Goal: Information Seeking & Learning: Learn about a topic

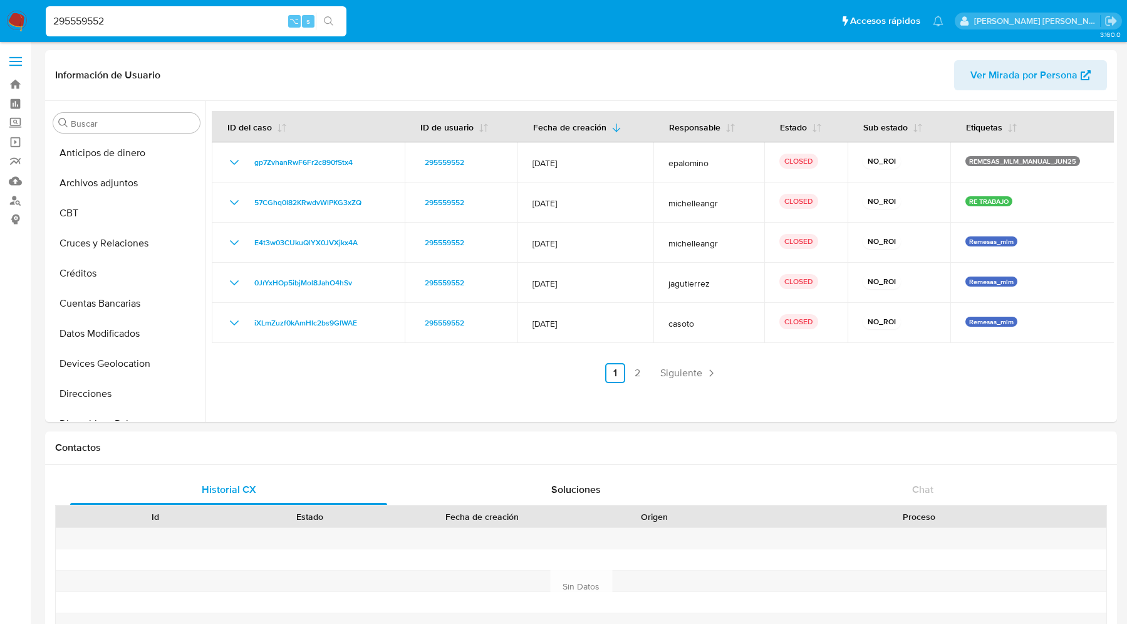
select select "10"
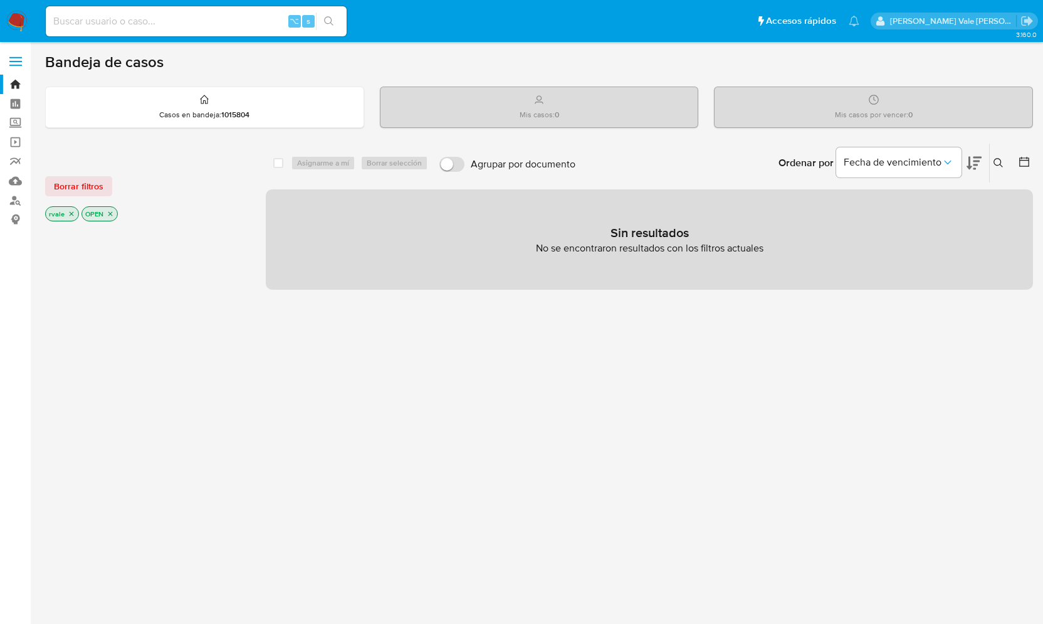
click at [148, 11] on div "⌥ s" at bounding box center [196, 21] width 301 height 30
click at [113, 24] on input at bounding box center [196, 21] width 301 height 16
paste input "1992012897"
type input "1992012897"
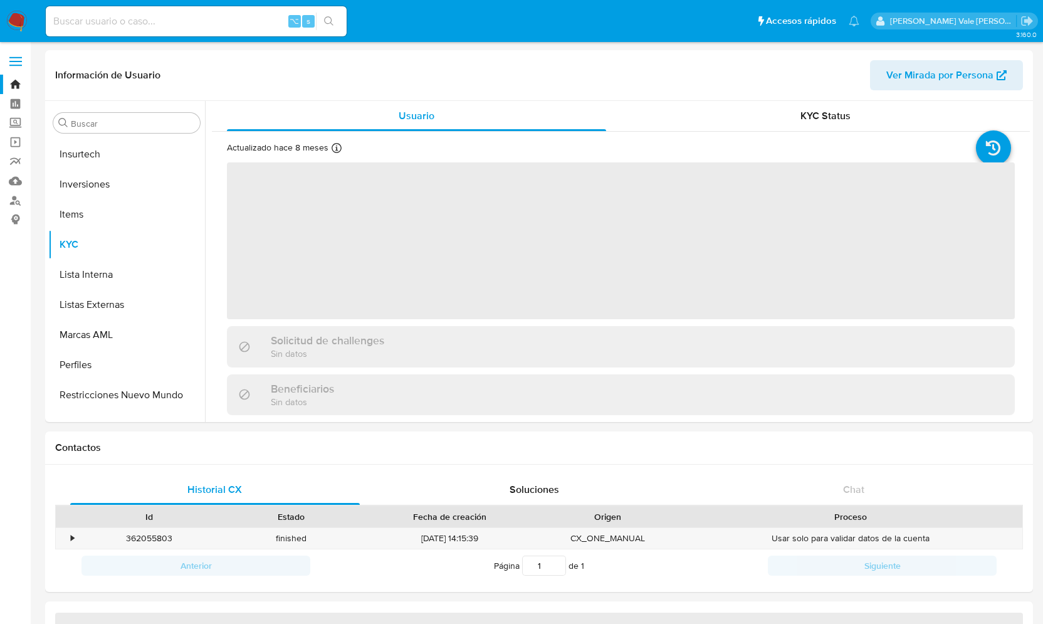
scroll to position [620, 0]
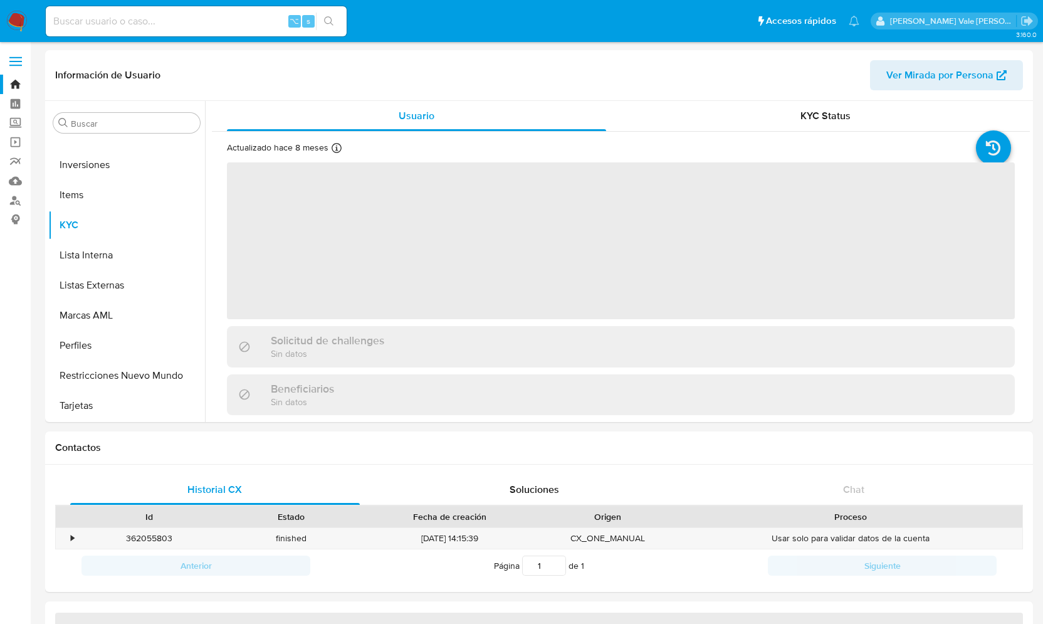
select select "10"
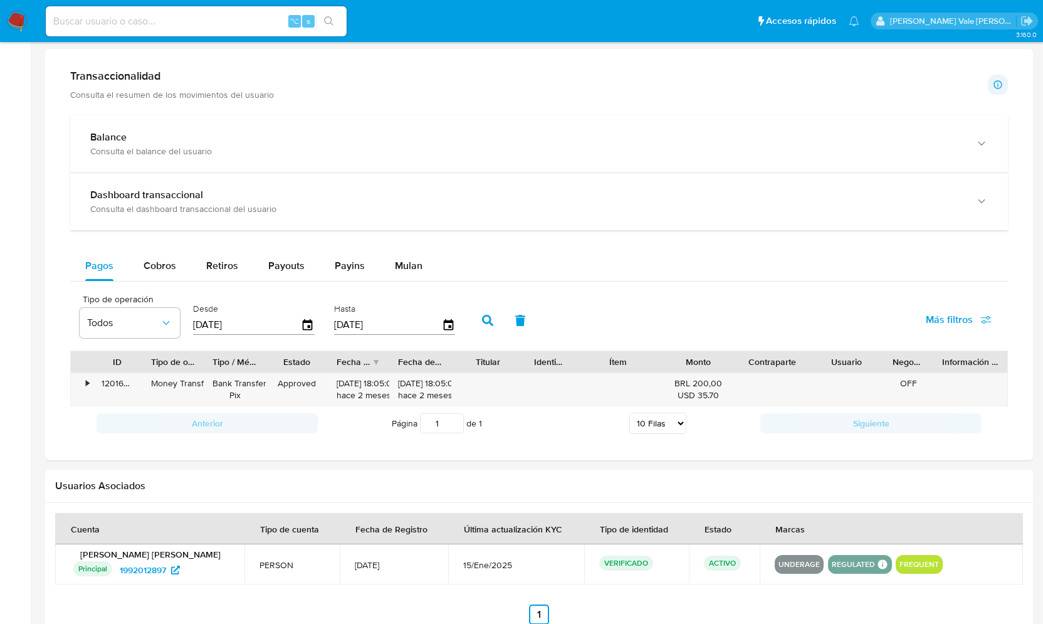
scroll to position [622, 0]
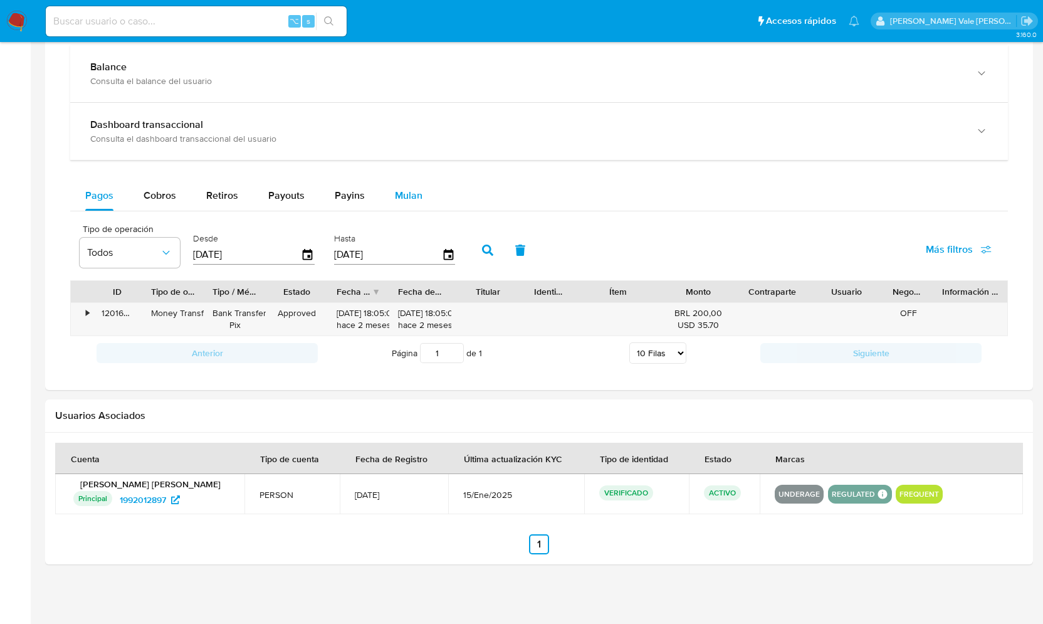
click at [415, 195] on span "Mulan" at bounding box center [409, 195] width 28 height 14
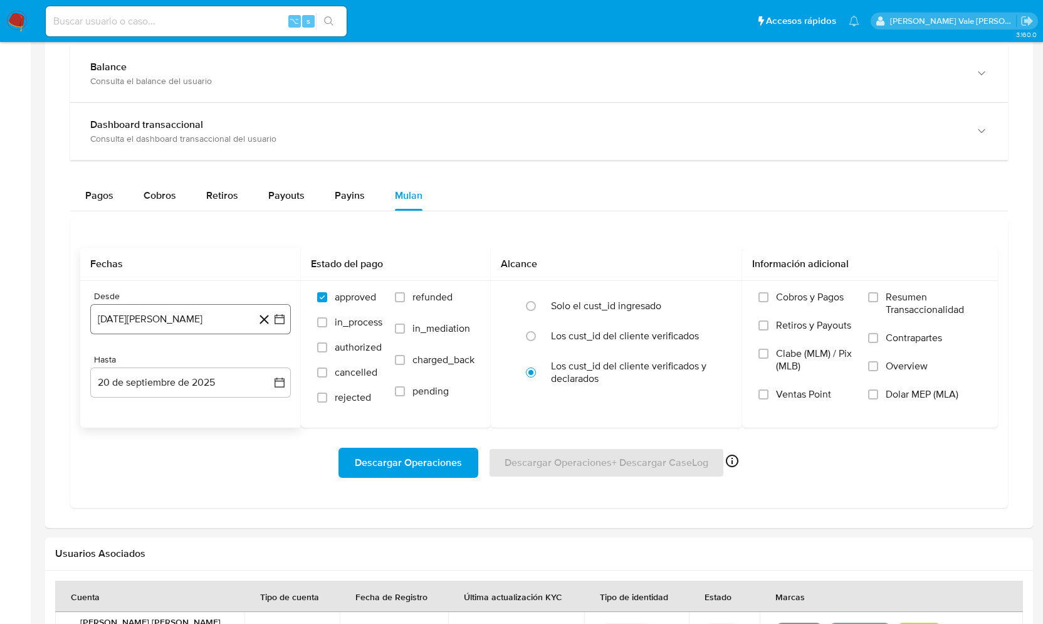
click at [277, 319] on icon "button" at bounding box center [279, 319] width 13 height 13
click at [267, 357] on icon "Mes siguiente" at bounding box center [268, 364] width 15 height 15
click at [192, 13] on input at bounding box center [196, 21] width 301 height 16
click at [150, 7] on div "⌥ s" at bounding box center [196, 21] width 301 height 30
click at [112, 15] on input at bounding box center [196, 21] width 301 height 16
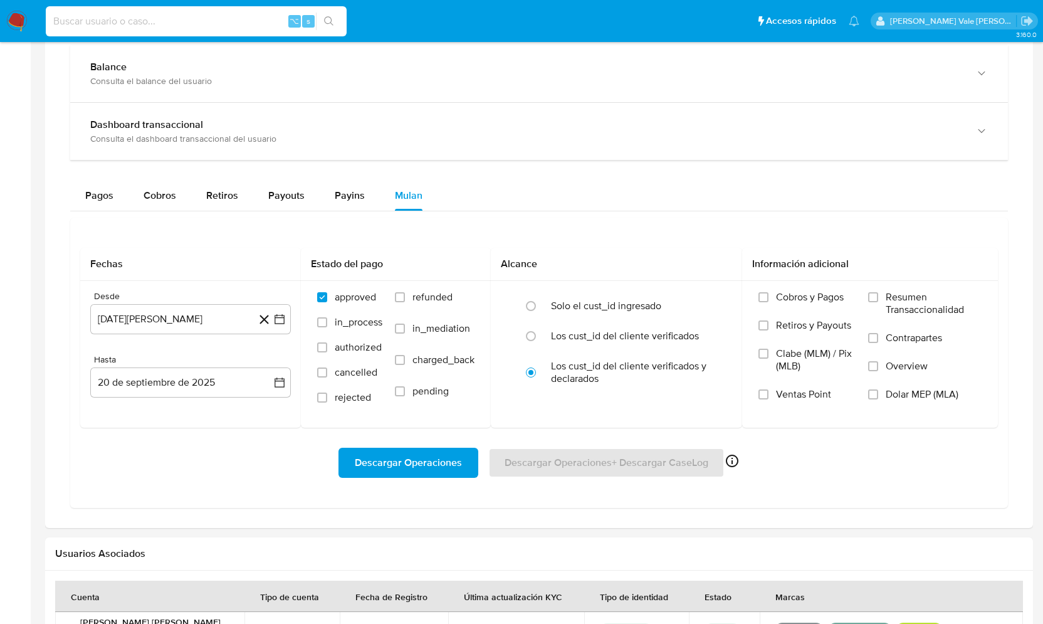
paste input "3964090409"
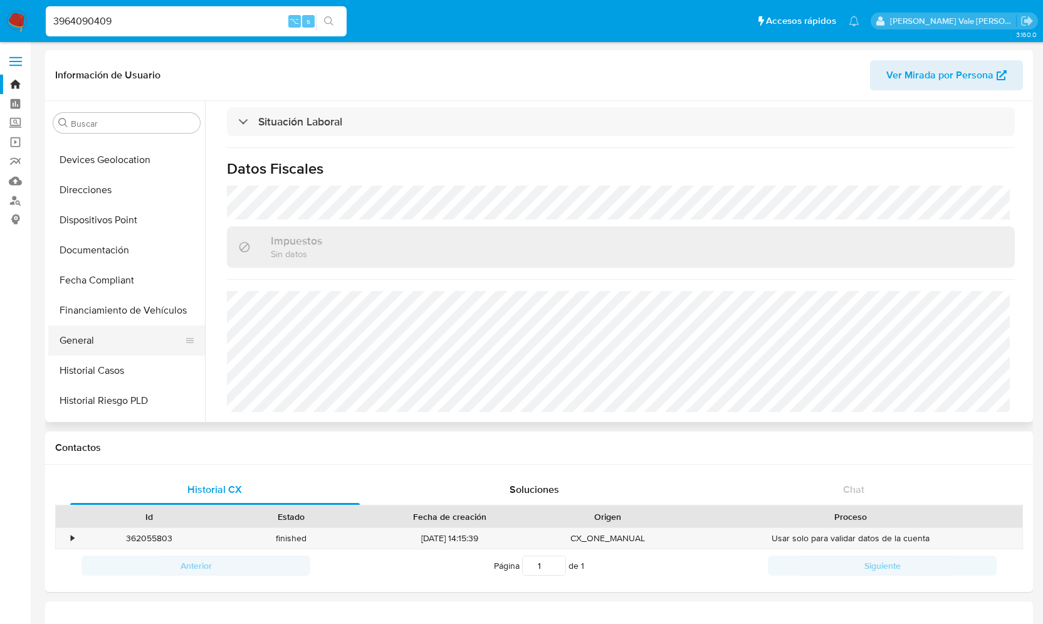
scroll to position [269, 0]
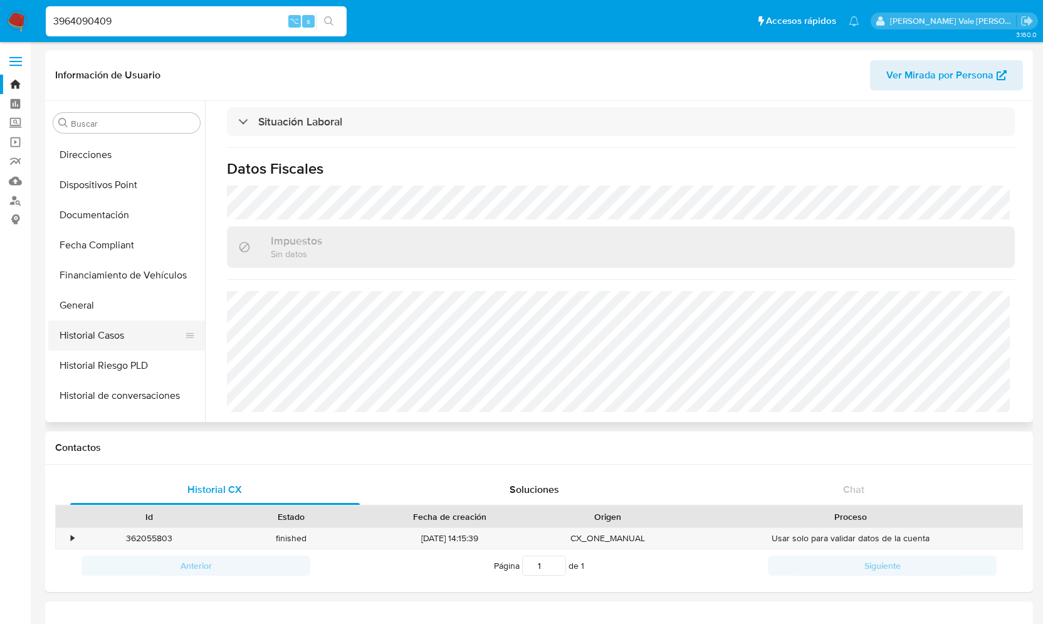
click at [98, 339] on button "Historial Casos" at bounding box center [121, 335] width 147 height 30
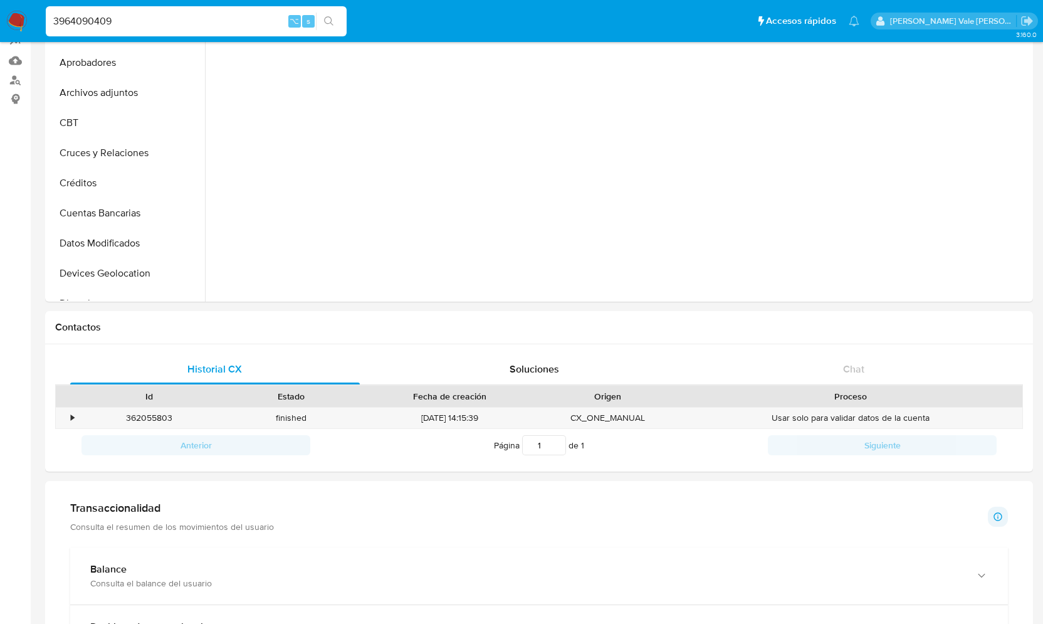
scroll to position [0, 0]
drag, startPoint x: 135, startPoint y: 27, endPoint x: -23, endPoint y: 28, distance: 157.9
click at [0, 28] on html "Pausado Ver notificaciones 3964090409 ⌥ s Accesos rápidos Presiona las siguient…" at bounding box center [521, 573] width 1043 height 1387
type input "3"
paste input "1992012897"
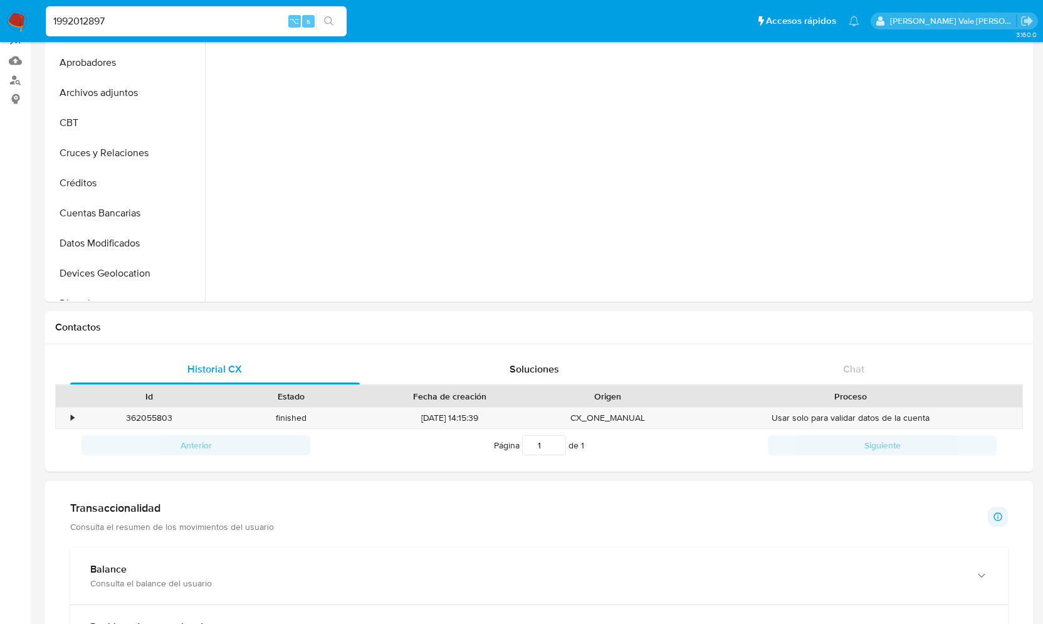
type input "1992012897"
click at [120, 20] on input "1992012897" at bounding box center [196, 21] width 301 height 16
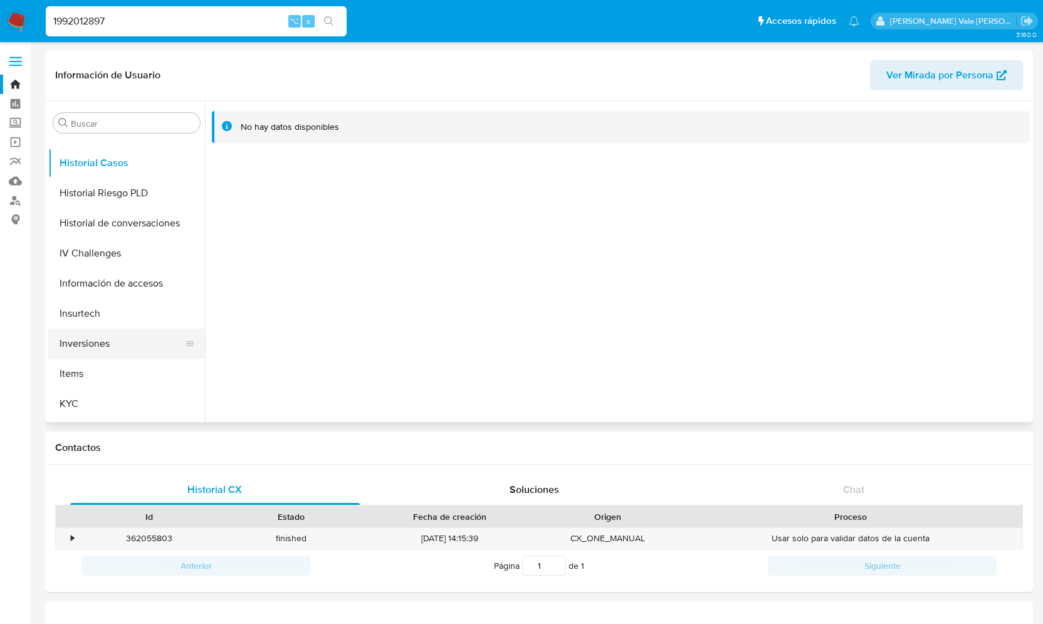
scroll to position [444, 0]
click at [82, 394] on button "KYC" at bounding box center [126, 400] width 157 height 30
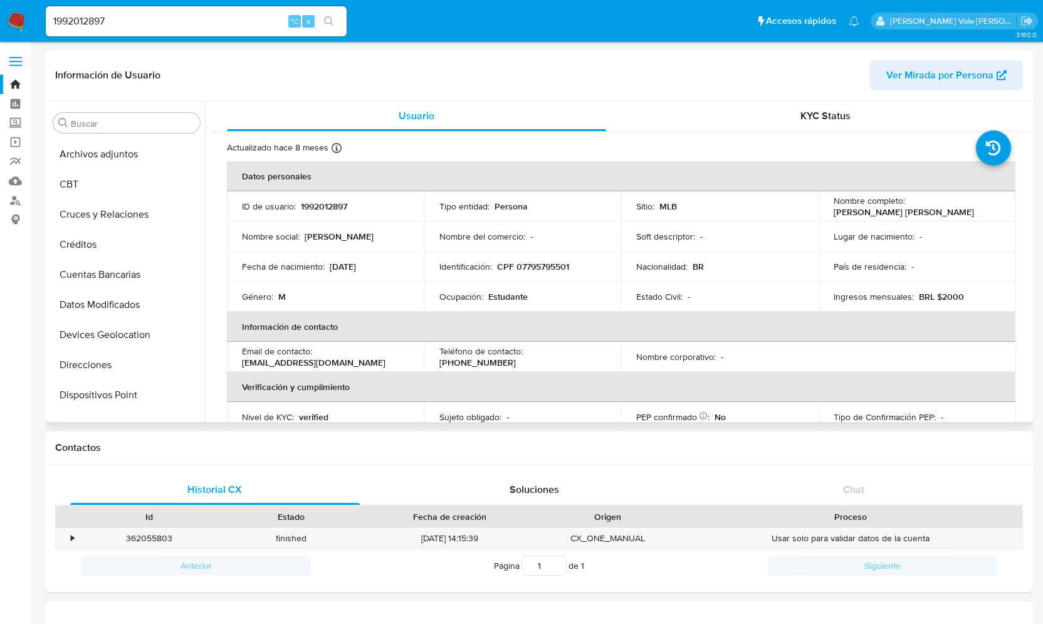
scroll to position [0, 0]
click at [113, 189] on button "Aprobadores" at bounding box center [121, 183] width 147 height 30
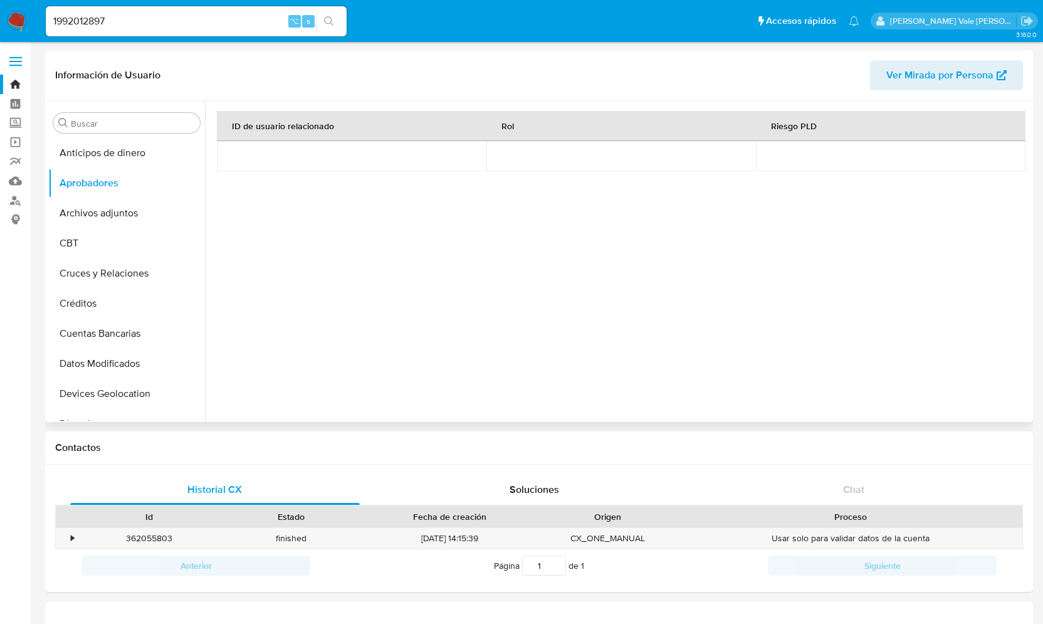
click at [214, 160] on div at bounding box center [621, 249] width 818 height 296
click at [366, 273] on div "ID de usuario relacionado Rol Riesgo PLD" at bounding box center [621, 230] width 808 height 238
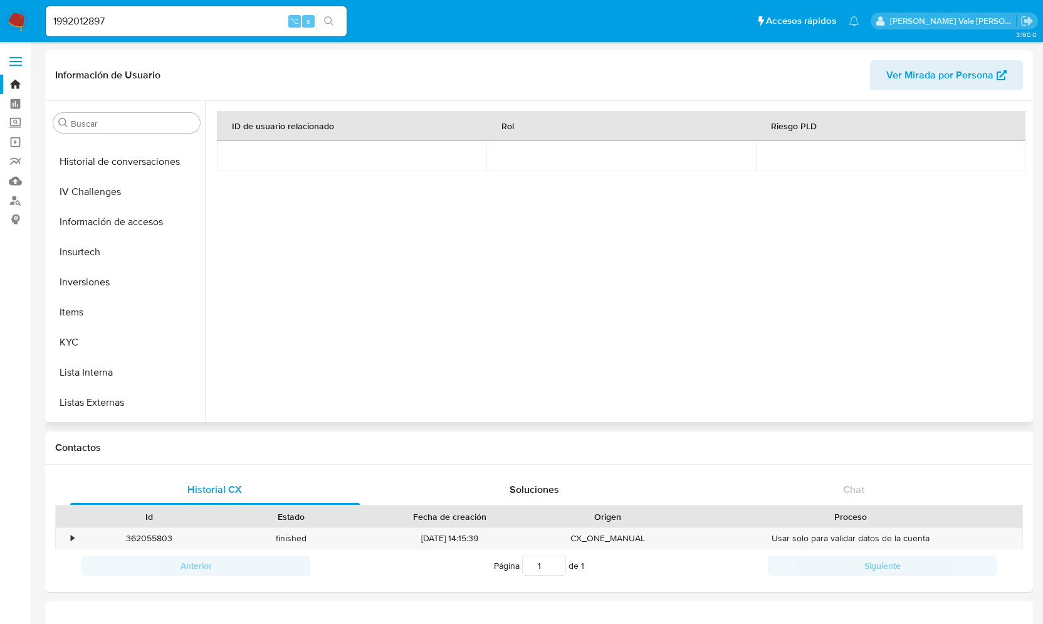
scroll to position [515, 0]
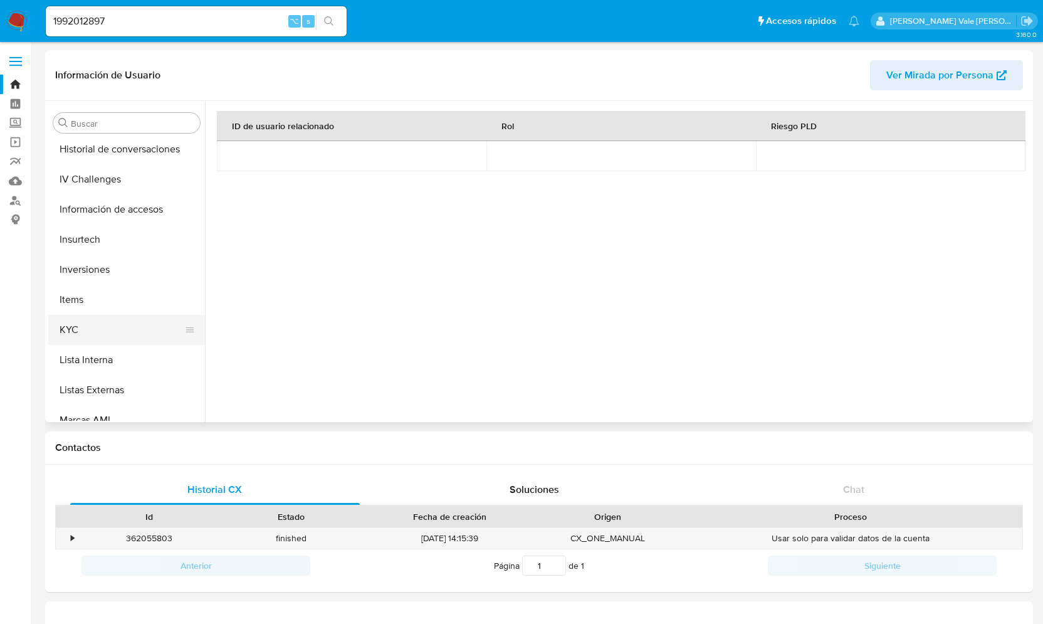
click at [88, 321] on button "KYC" at bounding box center [121, 330] width 147 height 30
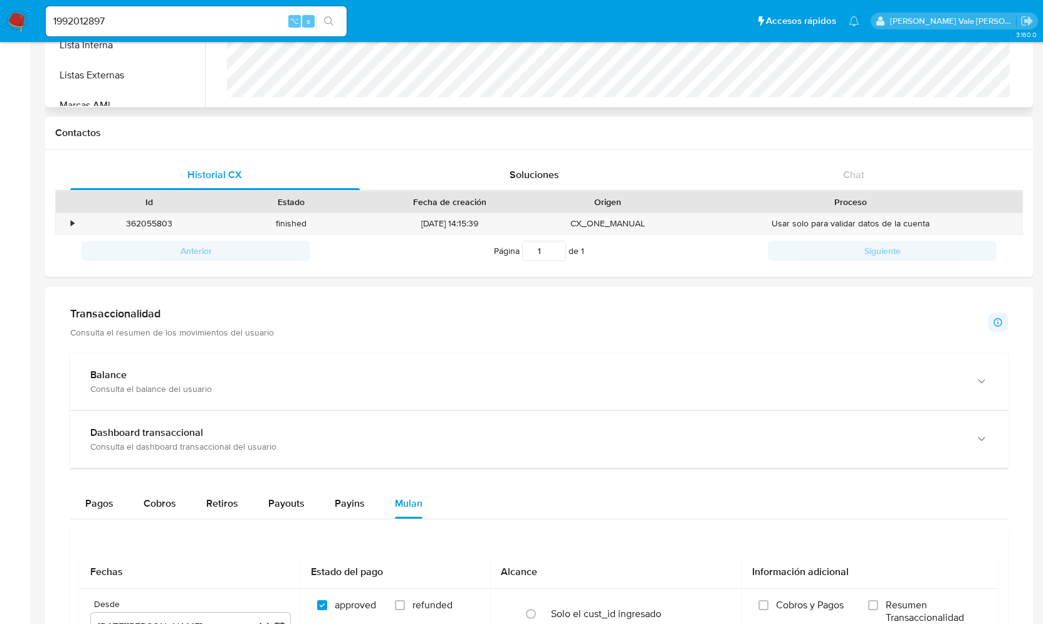
scroll to position [319, 0]
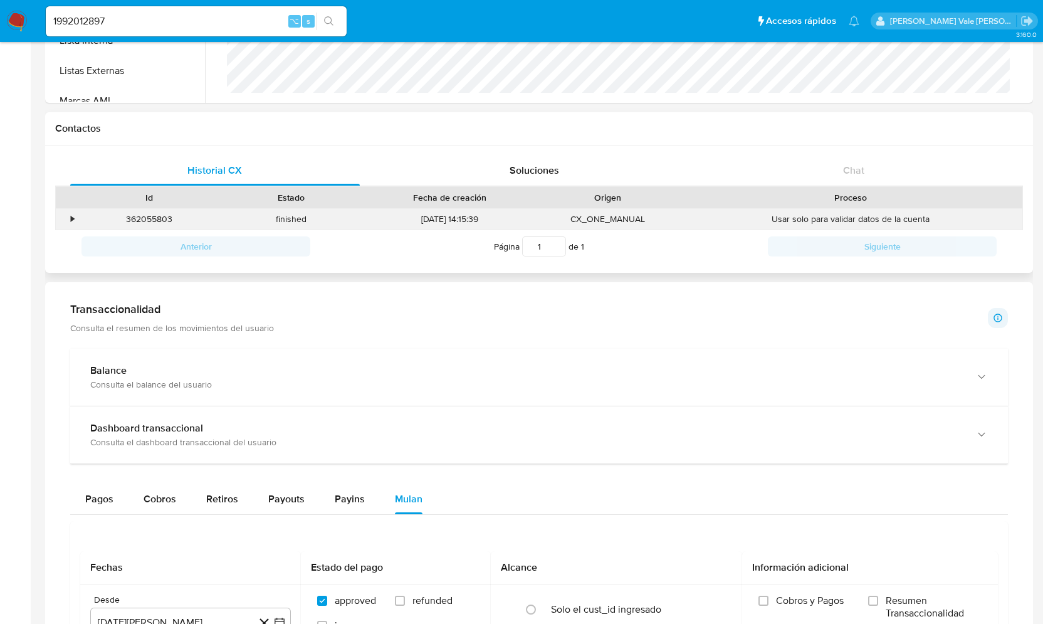
click at [73, 216] on div "•" at bounding box center [72, 219] width 3 height 12
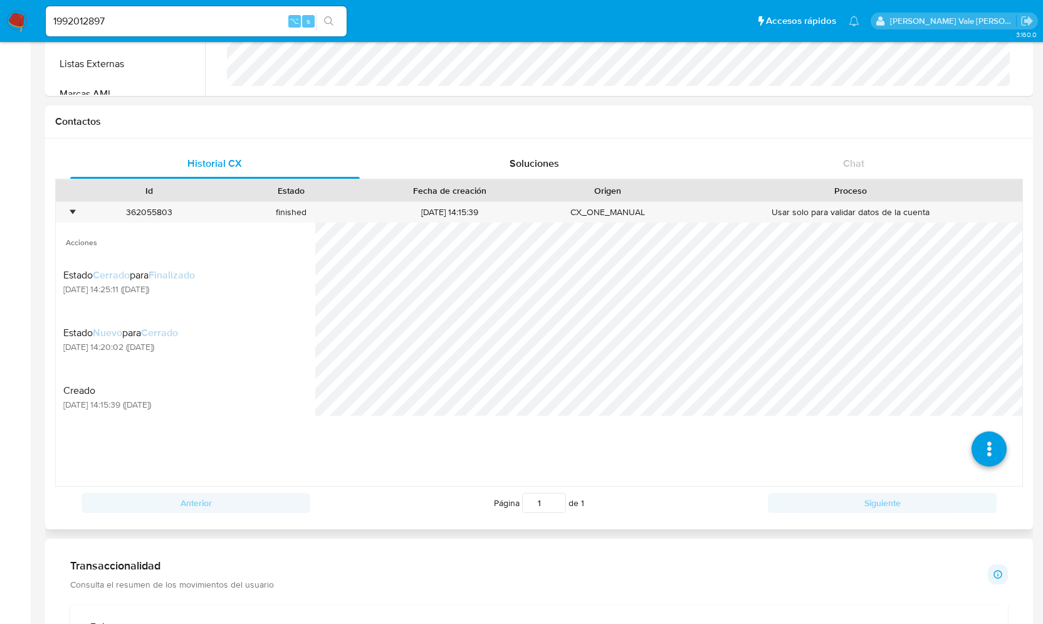
scroll to position [321, 0]
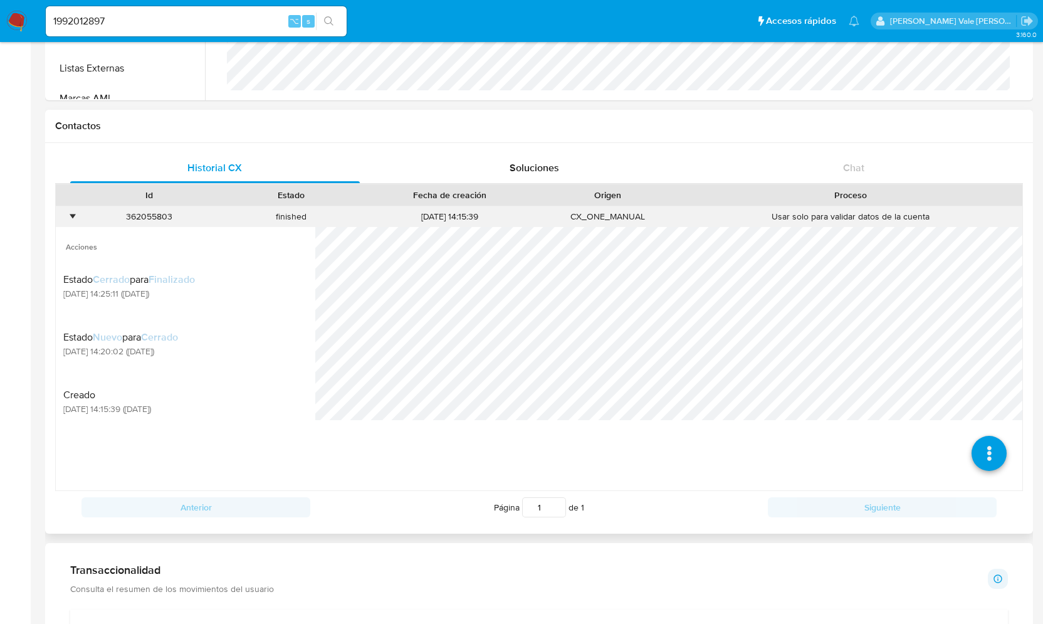
click at [72, 215] on div "•" at bounding box center [72, 217] width 3 height 12
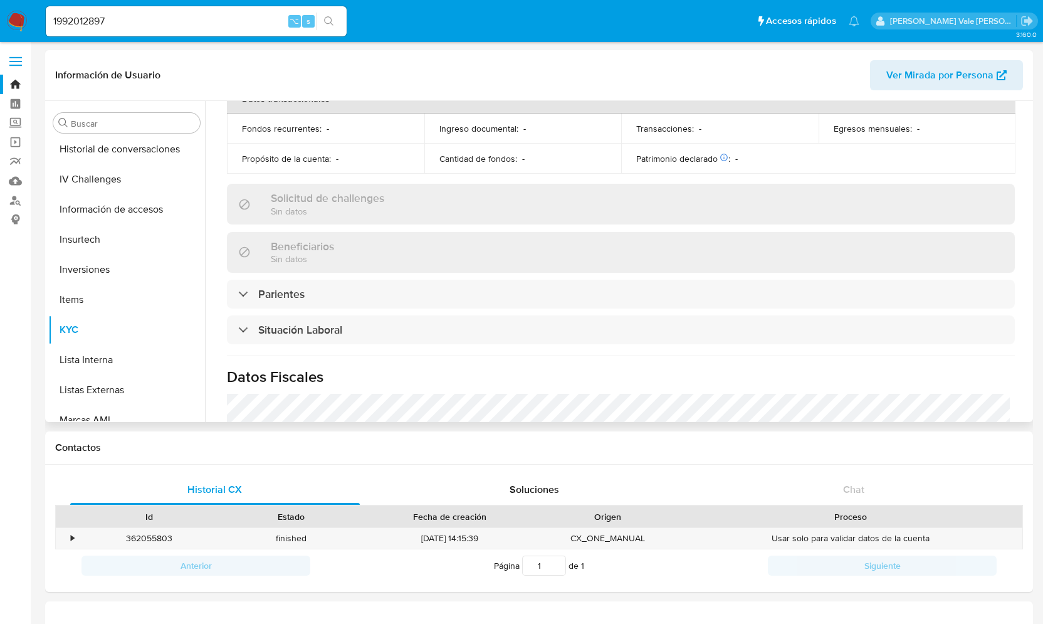
scroll to position [367, 0]
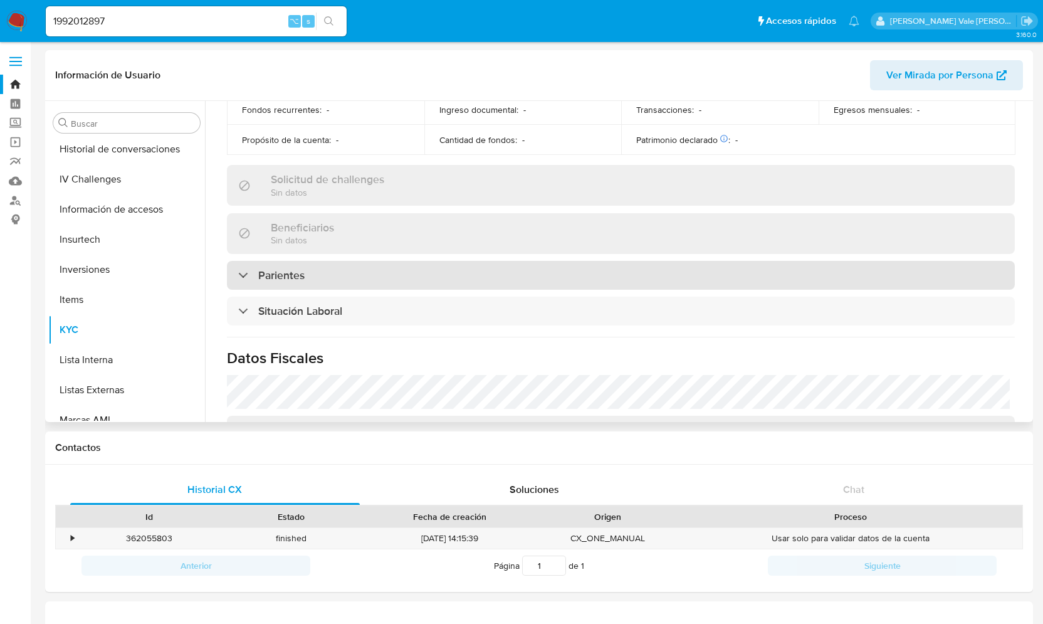
click at [238, 274] on div at bounding box center [238, 274] width 0 height 0
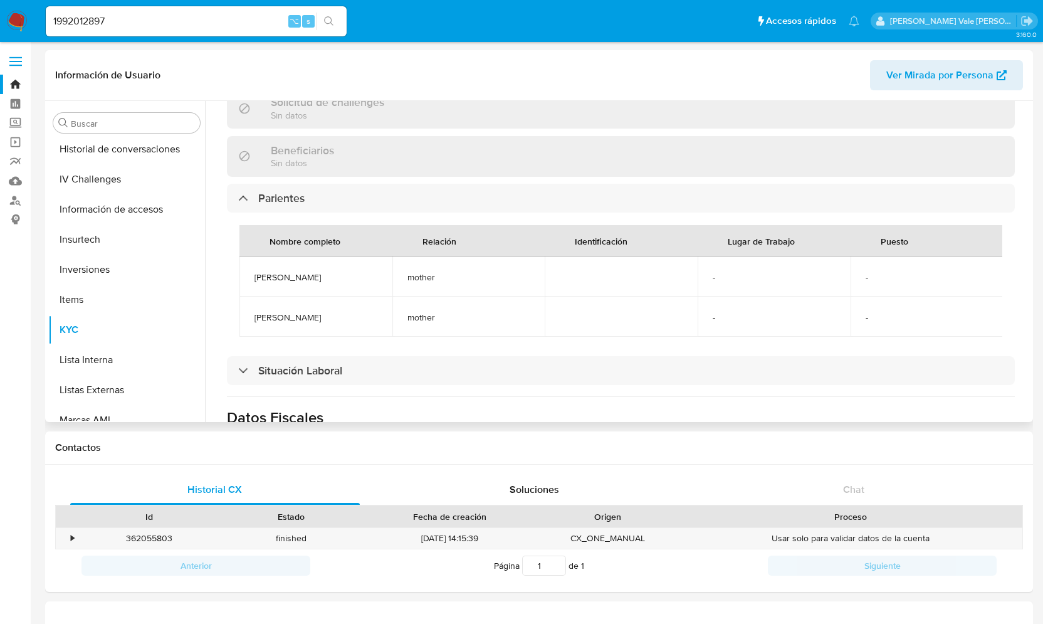
scroll to position [0, 0]
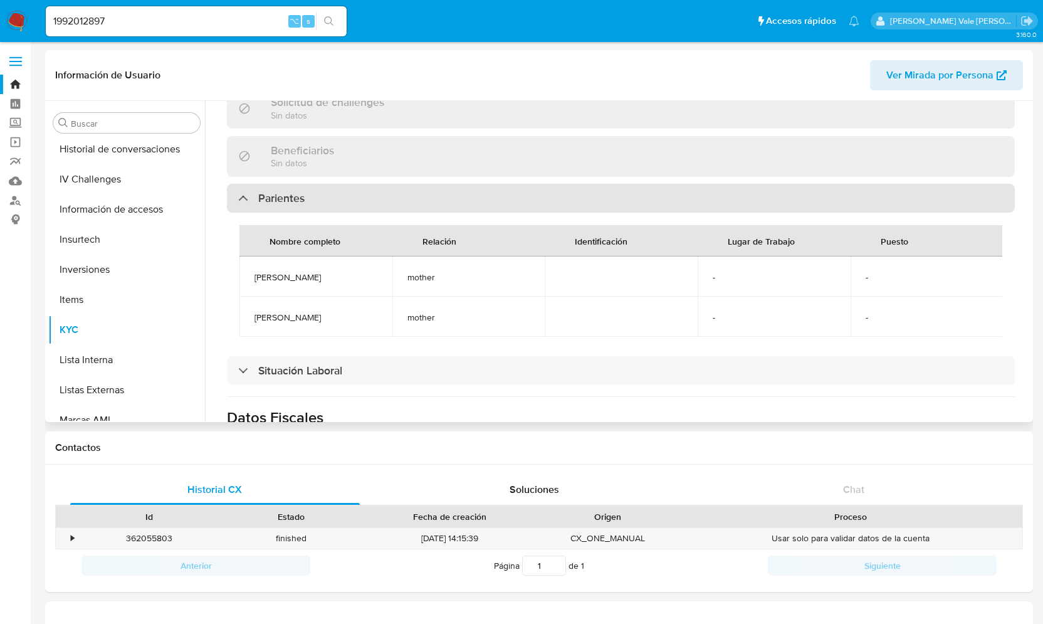
click at [238, 197] on div at bounding box center [238, 197] width 0 height 0
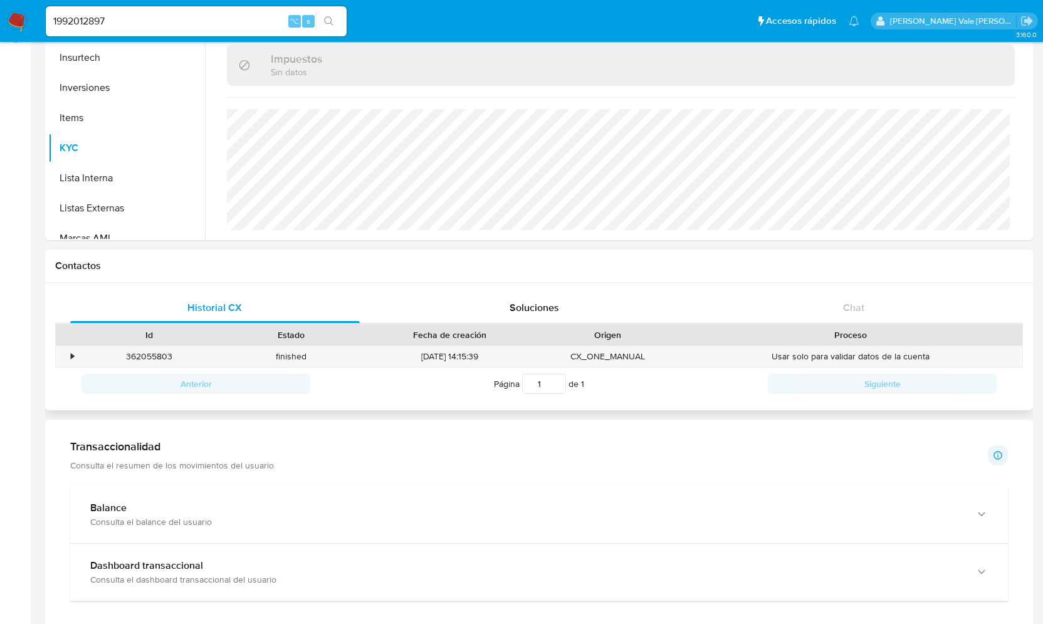
scroll to position [184, 0]
click at [118, 31] on div "1992012897 ⌥ s" at bounding box center [196, 21] width 301 height 30
drag, startPoint x: 115, startPoint y: 26, endPoint x: 3, endPoint y: 26, distance: 111.6
click at [3, 26] on nav "Pausado Ver notificaciones 1992012897 ⌥ s Accesos rápidos Presiona las siguient…" at bounding box center [521, 21] width 1043 height 42
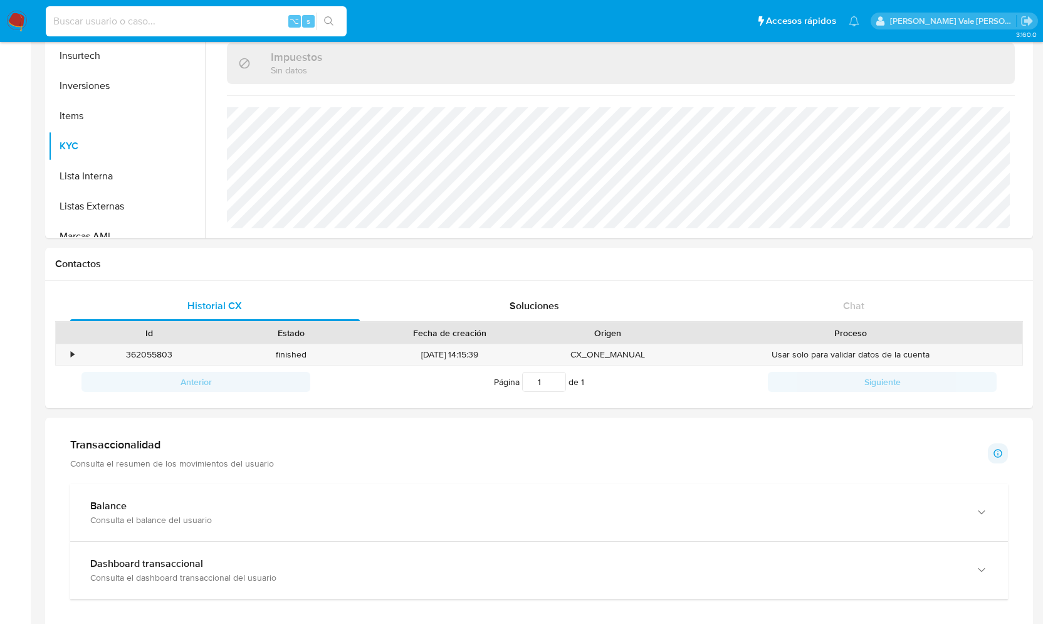
paste input "2427919779"
type input "2427919779"
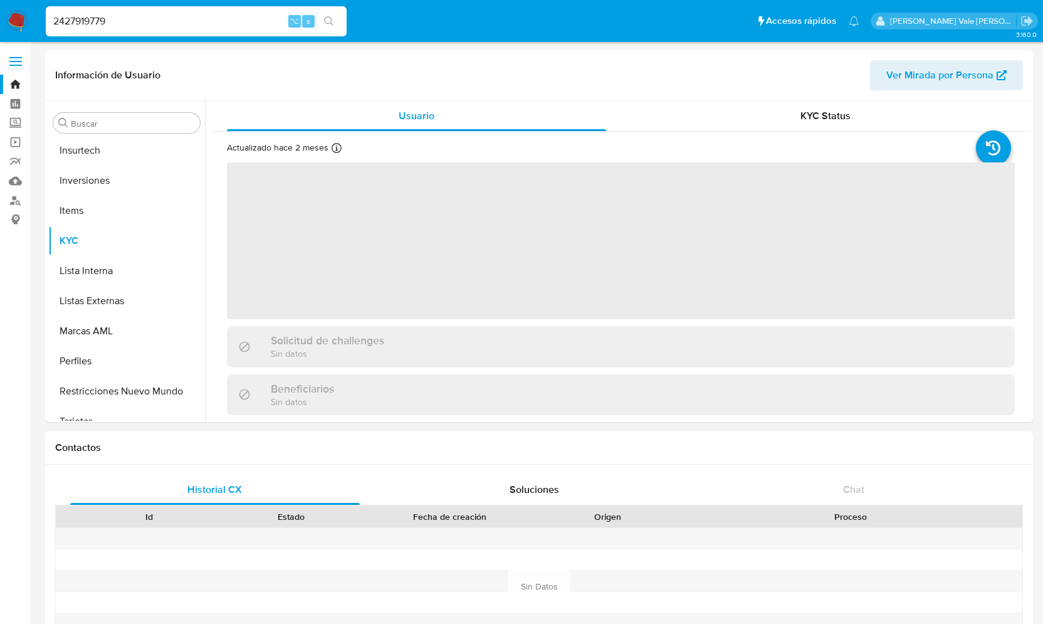
scroll to position [590, 0]
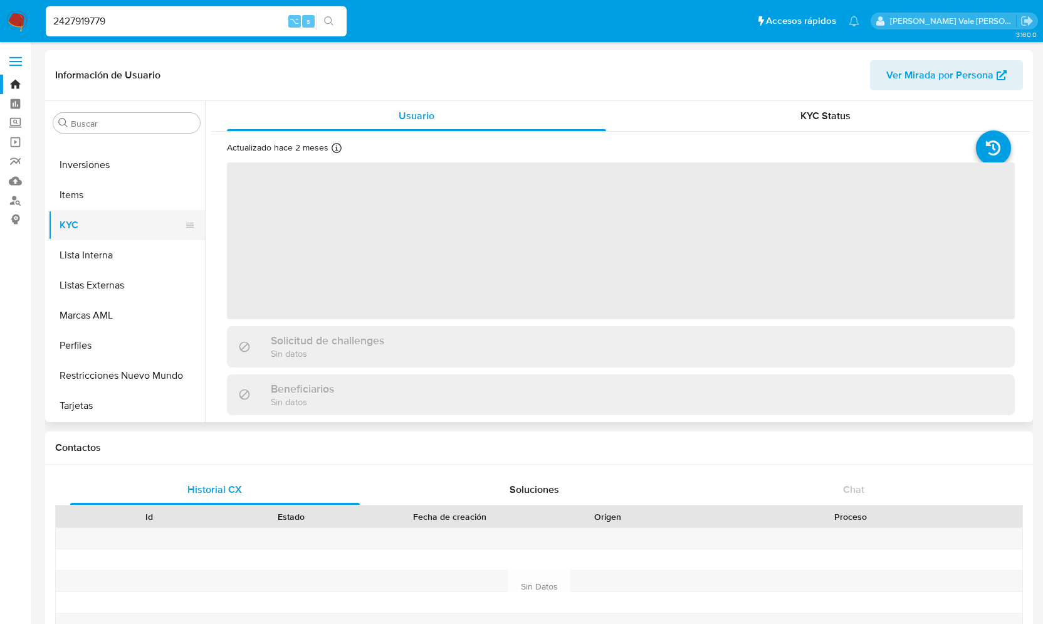
select select "10"
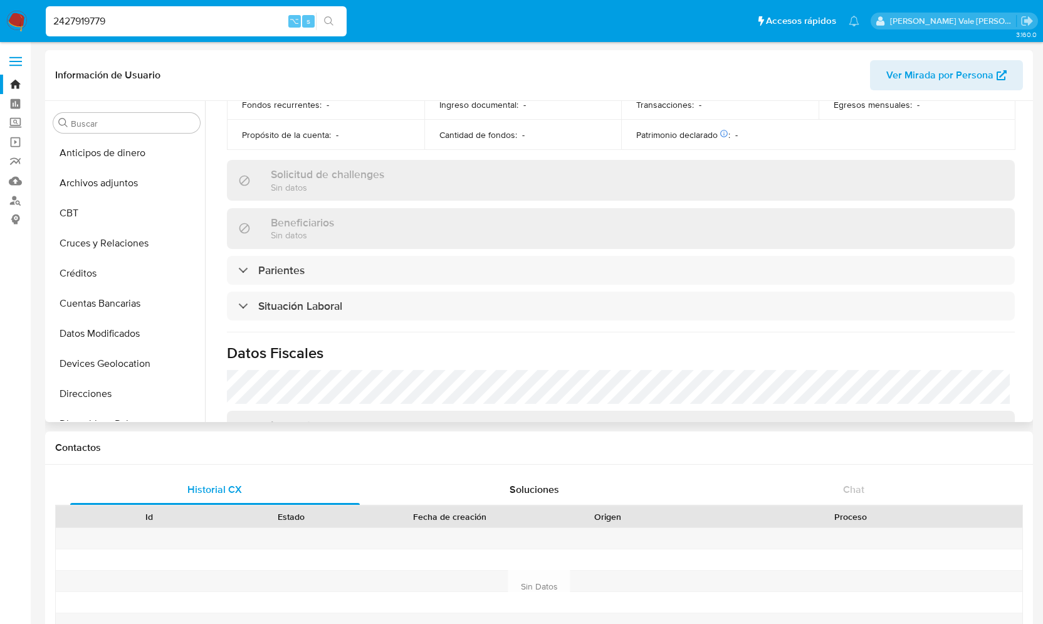
scroll to position [391, 0]
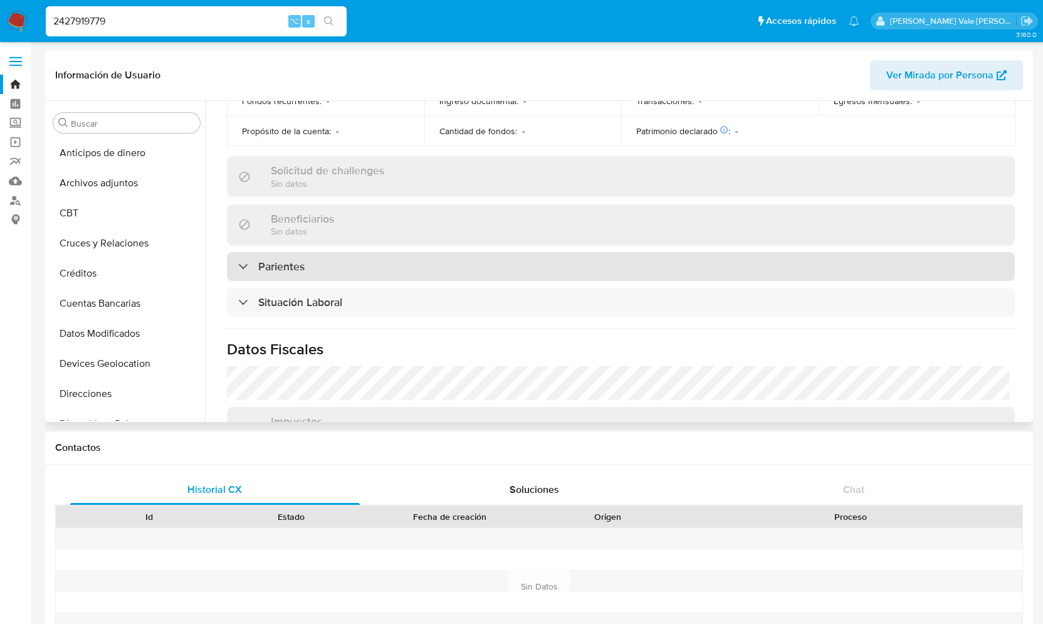
click at [246, 262] on div "Parientes" at bounding box center [271, 266] width 66 height 14
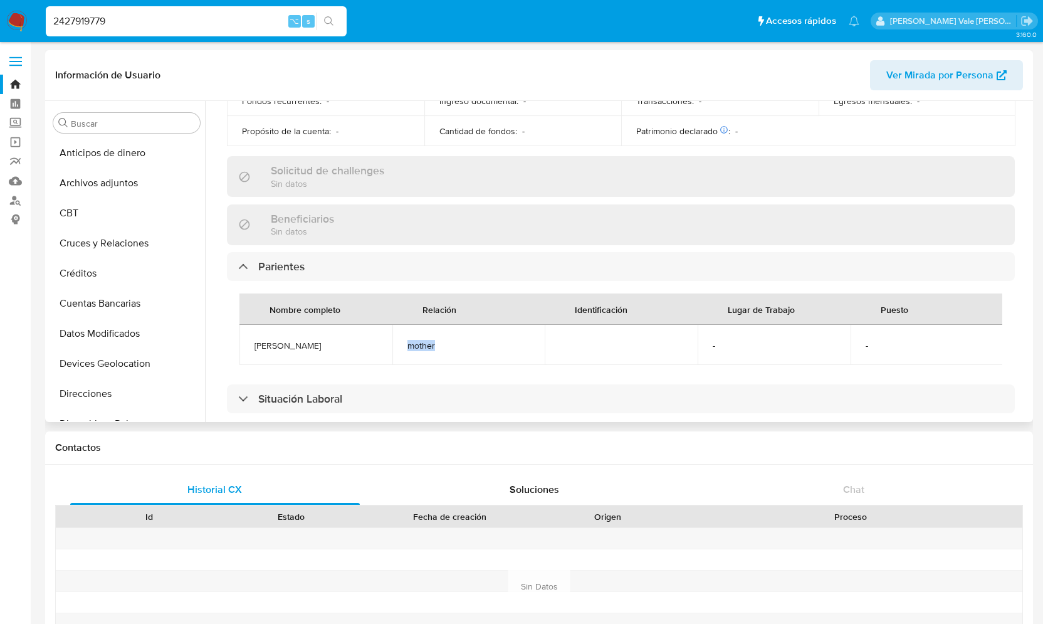
drag, startPoint x: 449, startPoint y: 346, endPoint x: 404, endPoint y: 345, distance: 44.5
click at [404, 345] on td "mother" at bounding box center [468, 345] width 153 height 40
drag, startPoint x: 120, startPoint y: 25, endPoint x: -28, endPoint y: 30, distance: 147.4
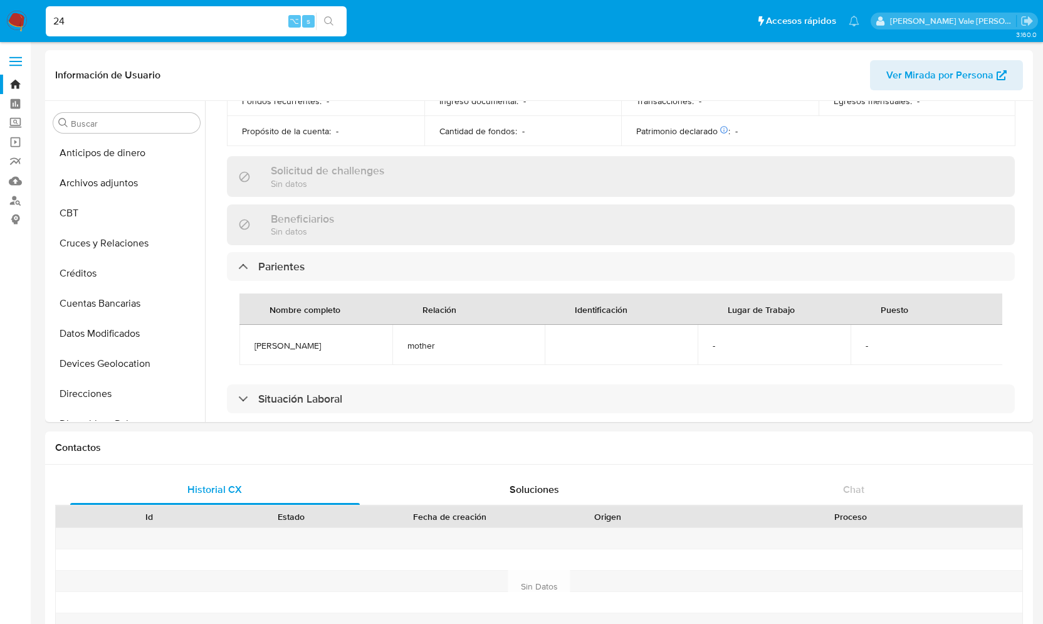
type input "2"
paste input "531779178"
type input "531779178"
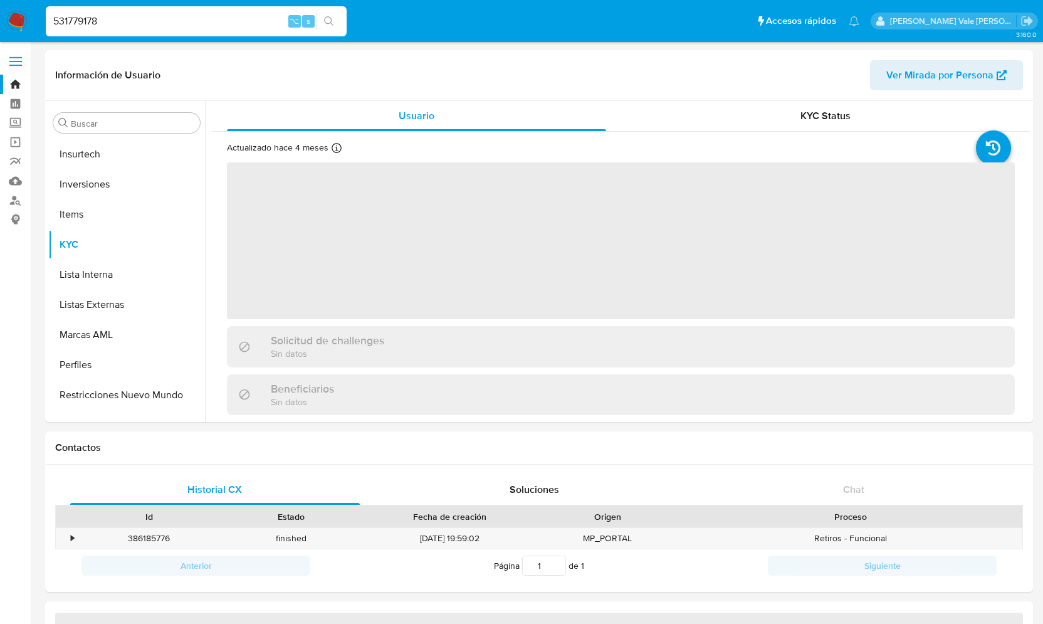
scroll to position [620, 0]
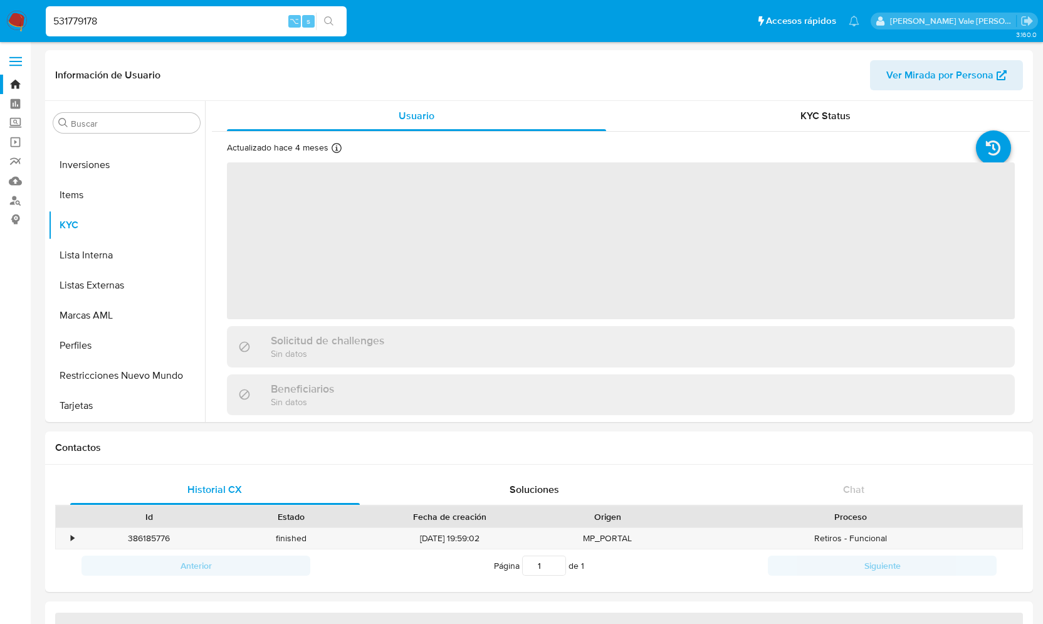
select select "10"
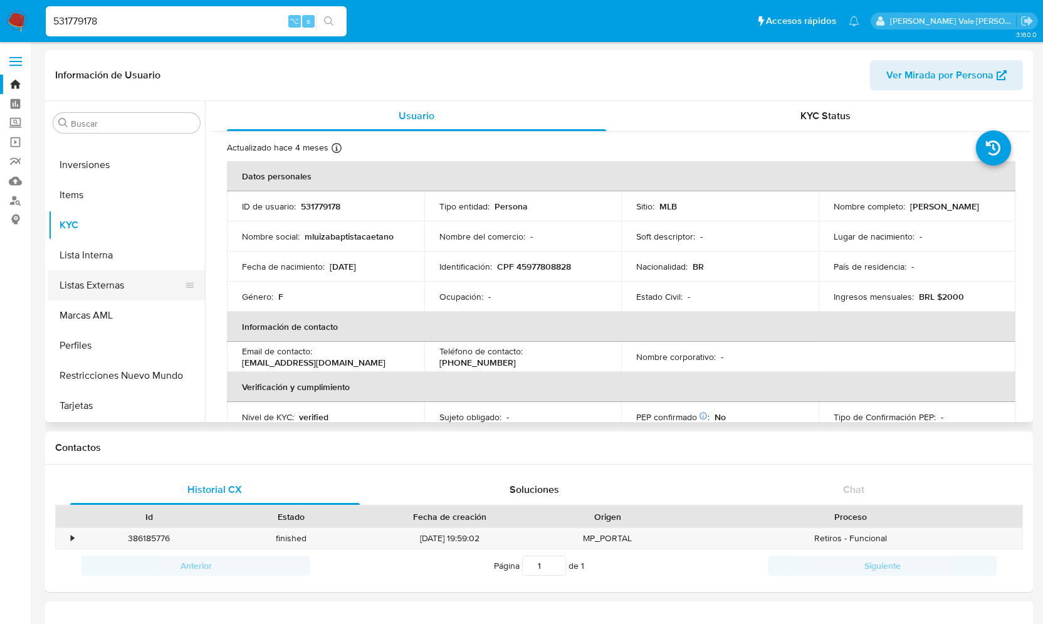
scroll to position [0, 0]
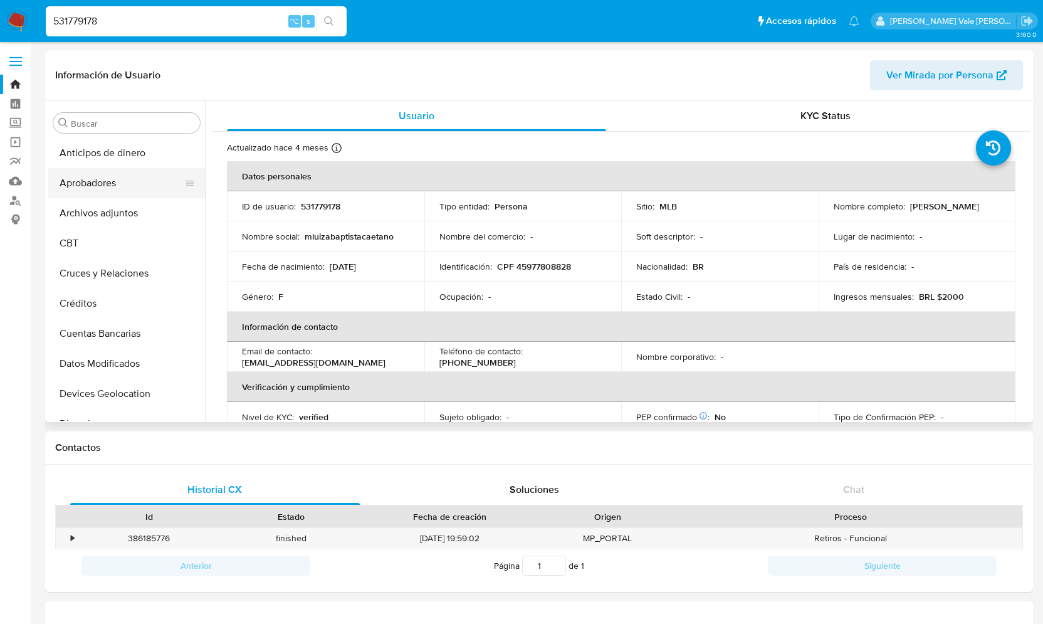
click at [107, 181] on button "Aprobadores" at bounding box center [121, 183] width 147 height 30
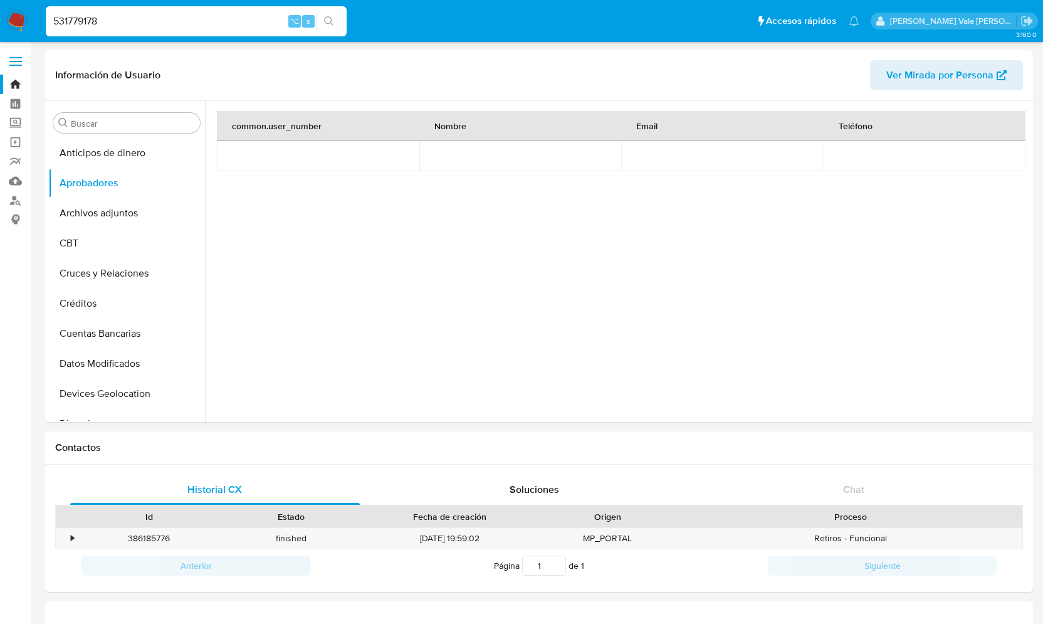
drag, startPoint x: 103, startPoint y: 23, endPoint x: 1, endPoint y: 20, distance: 102.8
click at [1, 20] on nav "Pausado Ver notificaciones 531779178 ⌥ s Accesos rápidos Presiona las siguiente…" at bounding box center [521, 21] width 1043 height 42
paste input "2427919779"
type input "2427919779"
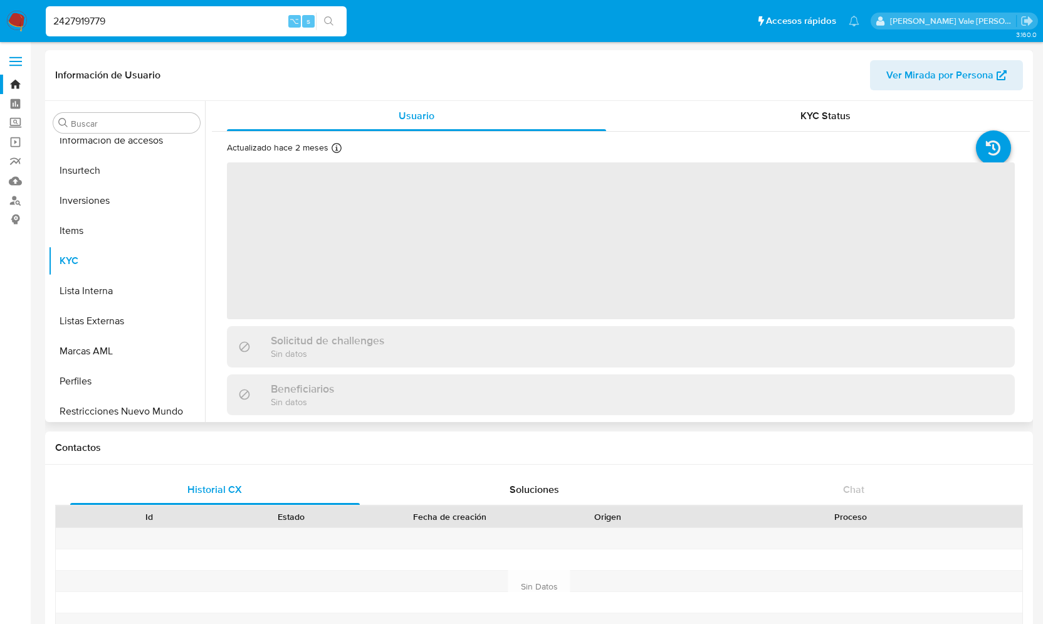
scroll to position [590, 0]
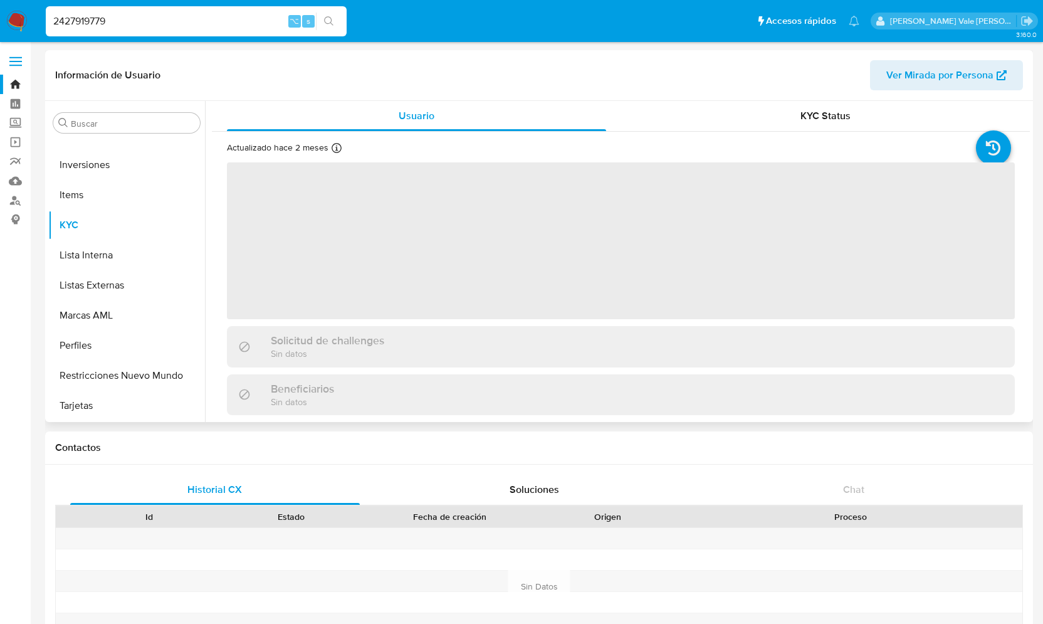
select select "10"
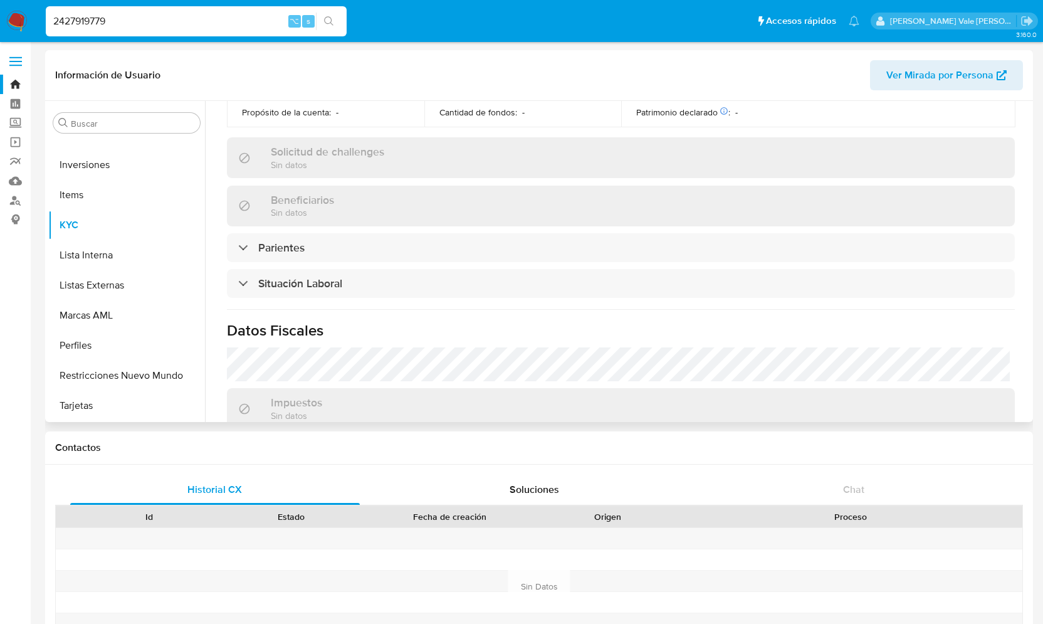
scroll to position [434, 0]
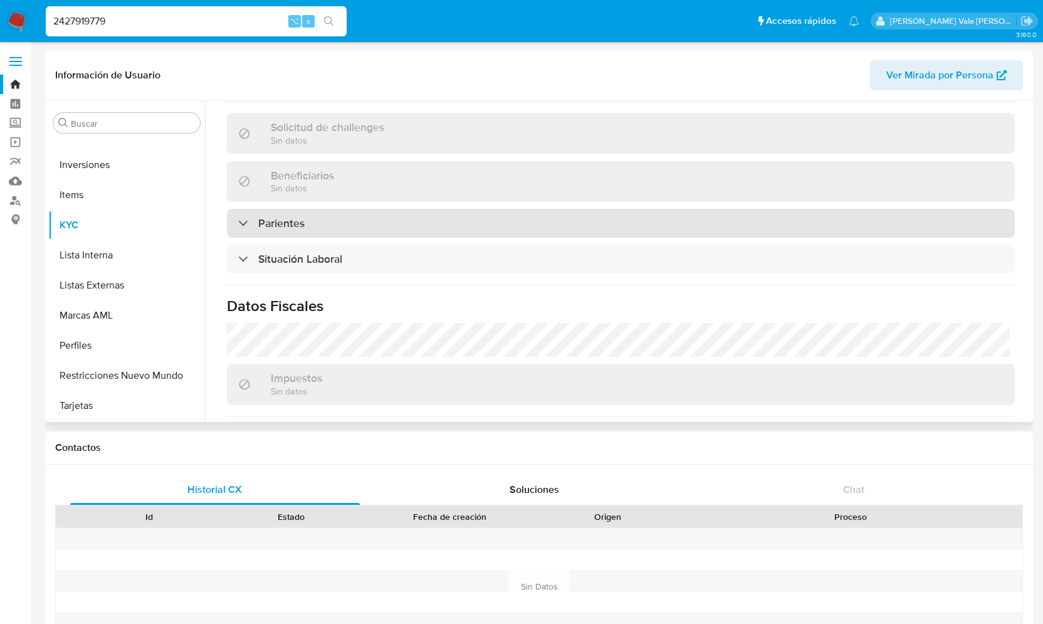
click at [238, 222] on div at bounding box center [238, 222] width 0 height 0
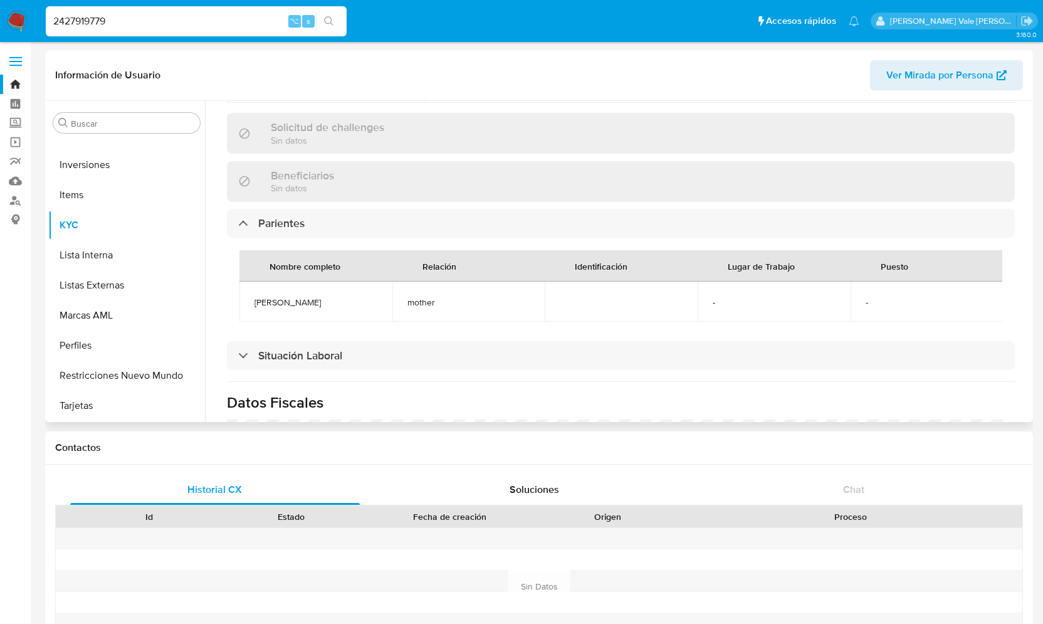
click at [715, 282] on td "-" at bounding box center [773, 301] width 153 height 40
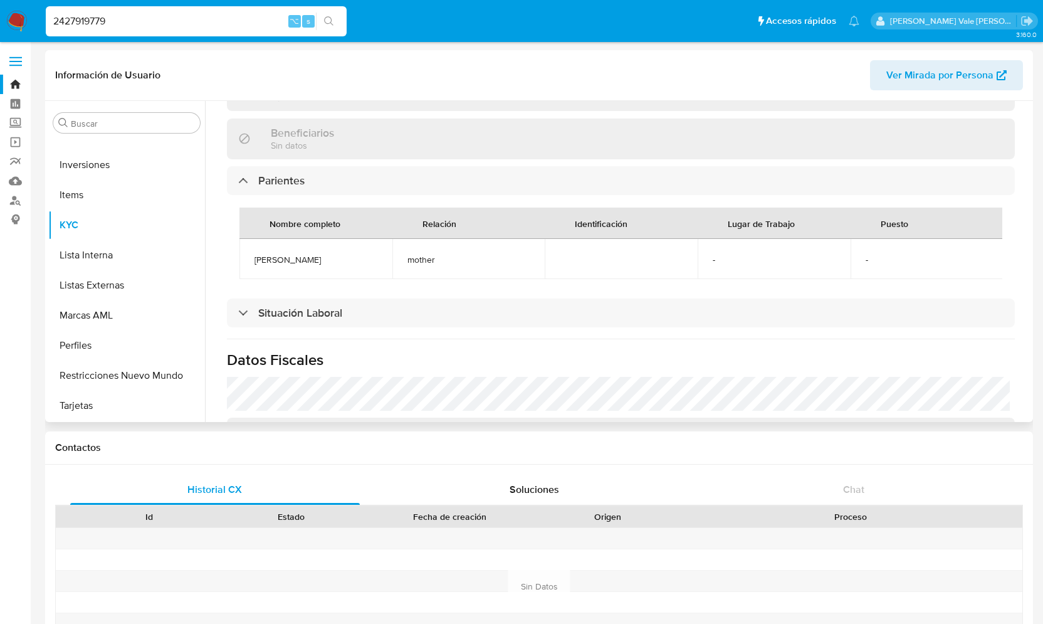
scroll to position [476, 0]
drag, startPoint x: 122, startPoint y: 20, endPoint x: 14, endPoint y: 21, distance: 107.2
click at [14, 21] on nav "Pausado Ver notificaciones 2427919779 ⌥ s Accesos rápidos Presiona las siguient…" at bounding box center [521, 21] width 1043 height 42
paste input "531779178"
type input "531779178"
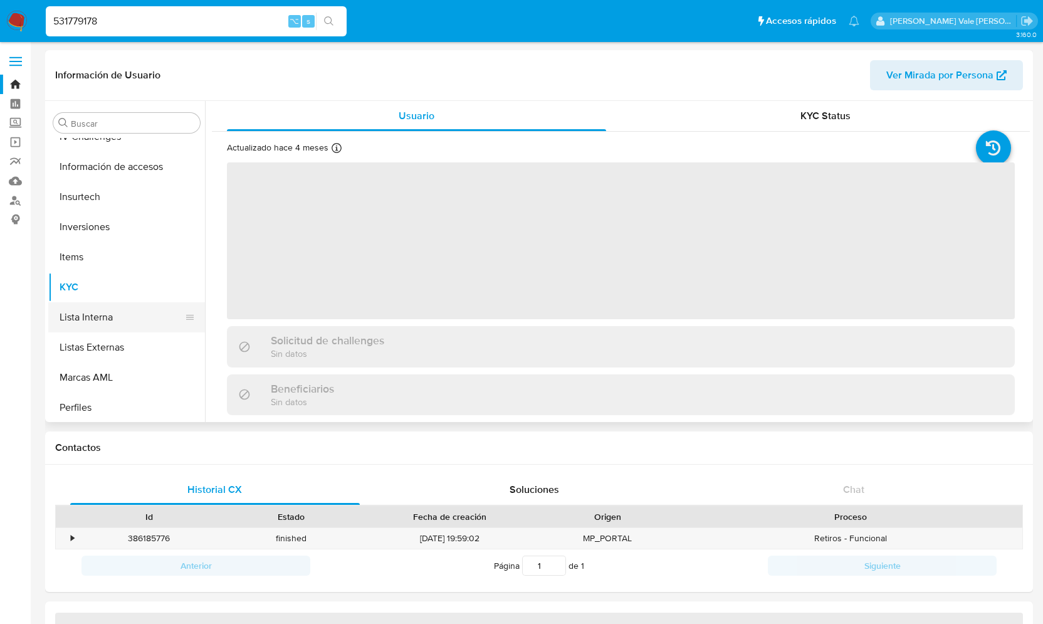
select select "10"
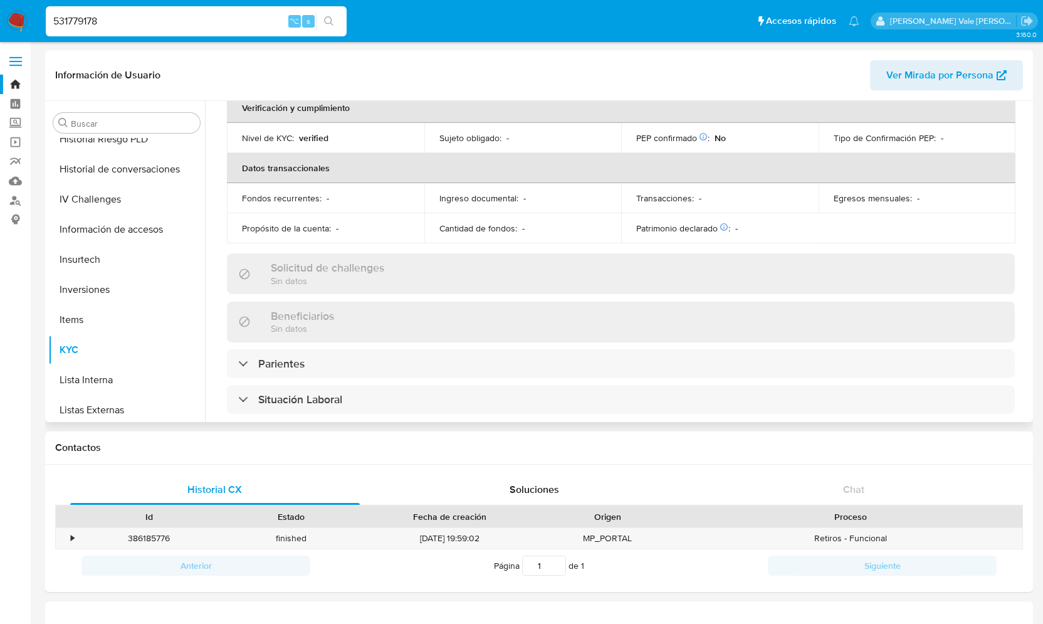
scroll to position [332, 0]
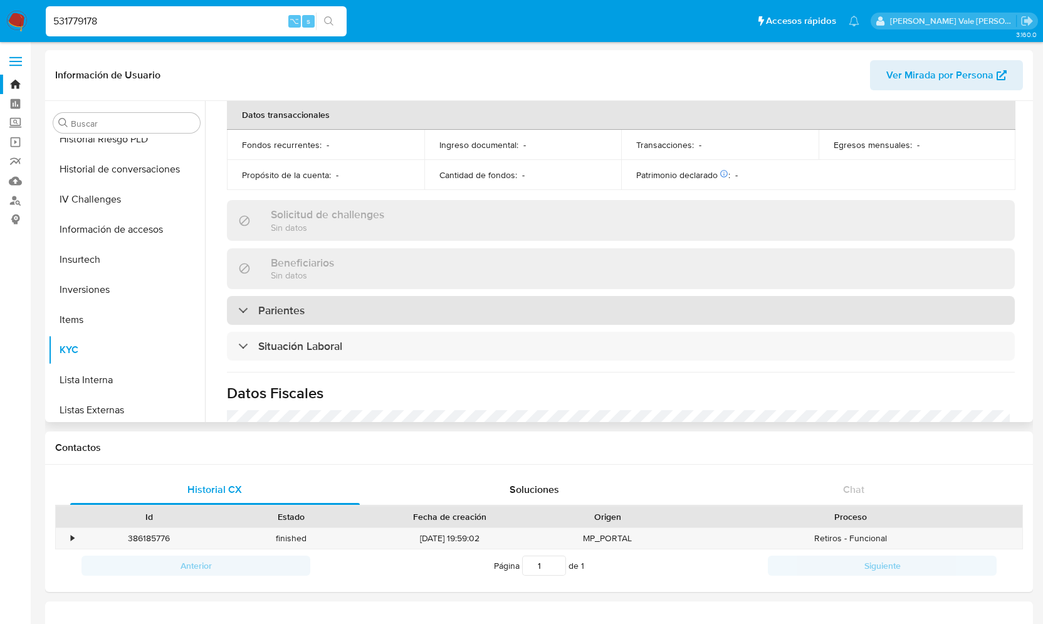
click at [243, 308] on div "Parientes" at bounding box center [271, 310] width 66 height 14
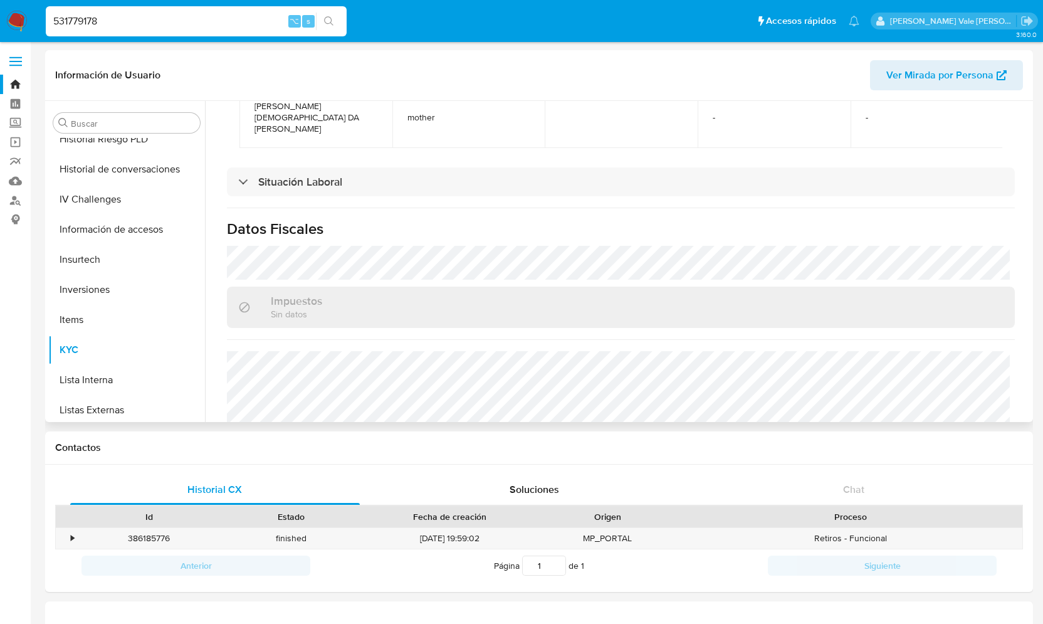
scroll to position [729, 0]
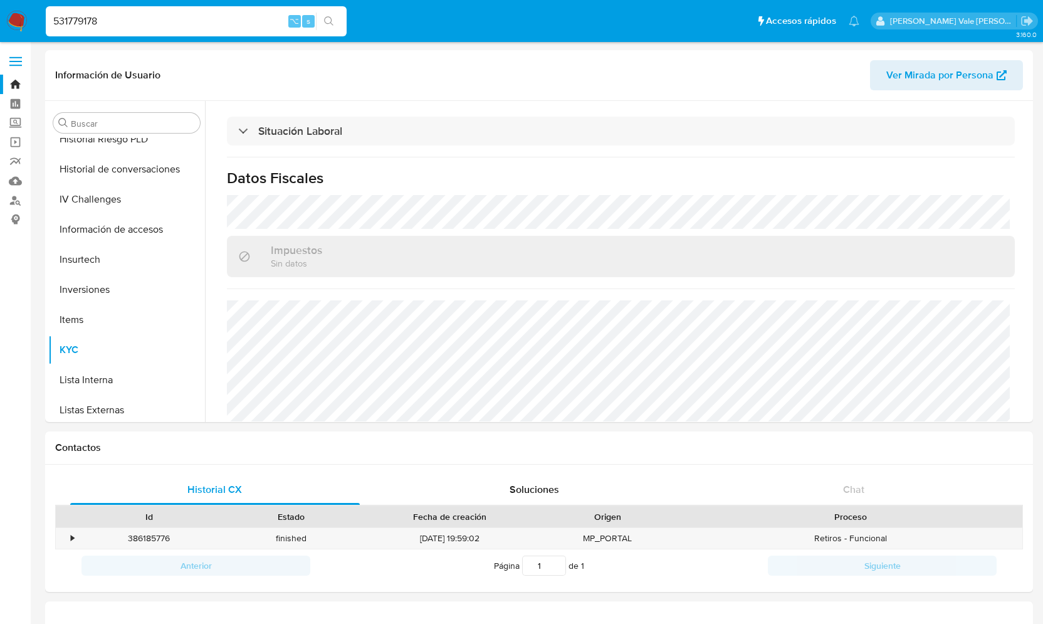
drag, startPoint x: 108, startPoint y: 23, endPoint x: 22, endPoint y: 23, distance: 85.9
click at [22, 23] on nav "Pausado Ver notificaciones 531779178 ⌥ s Accesos rápidos Presiona las siguiente…" at bounding box center [521, 21] width 1043 height 42
paste input "2427919779"
type input "2427919779"
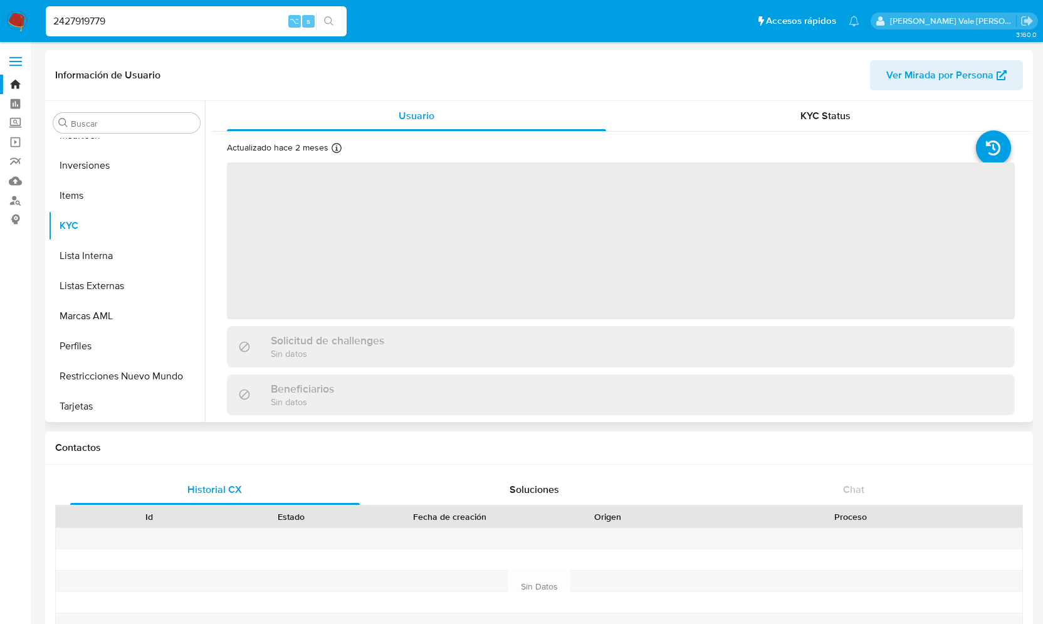
scroll to position [590, 0]
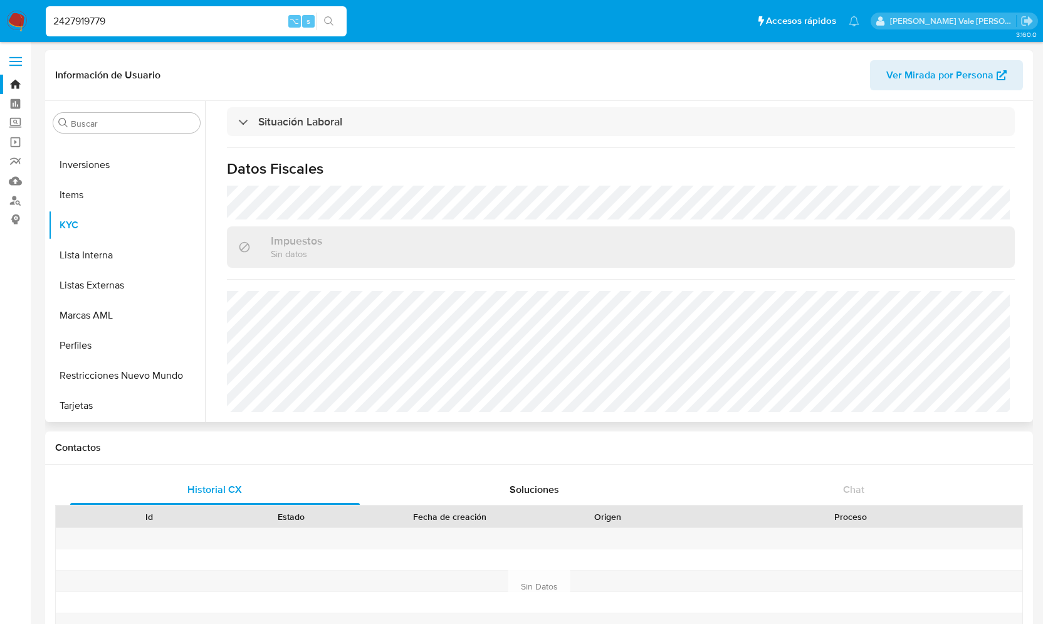
select select "10"
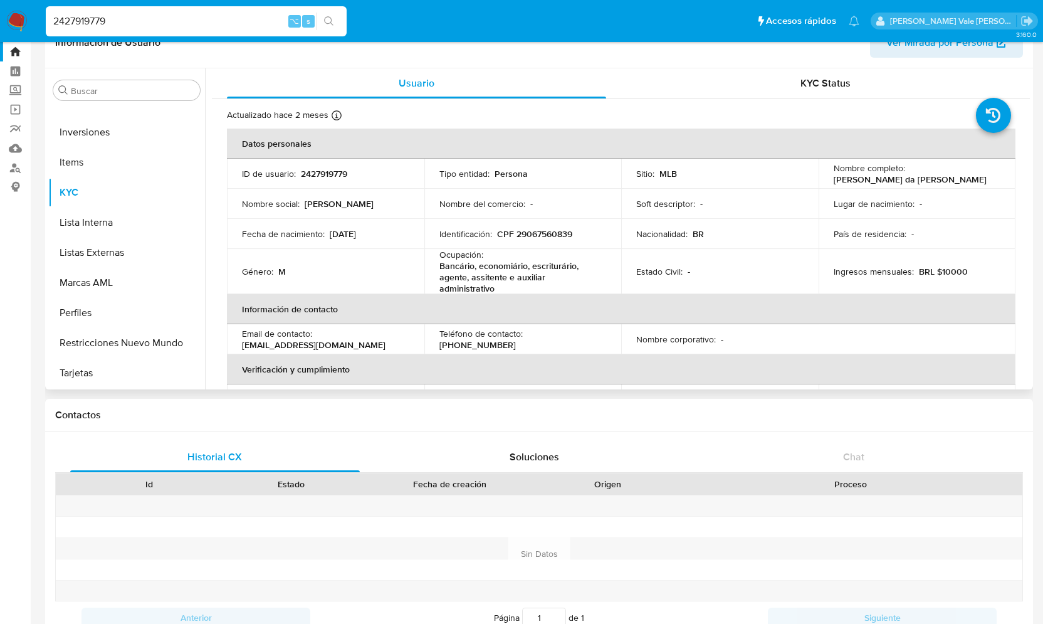
scroll to position [0, 0]
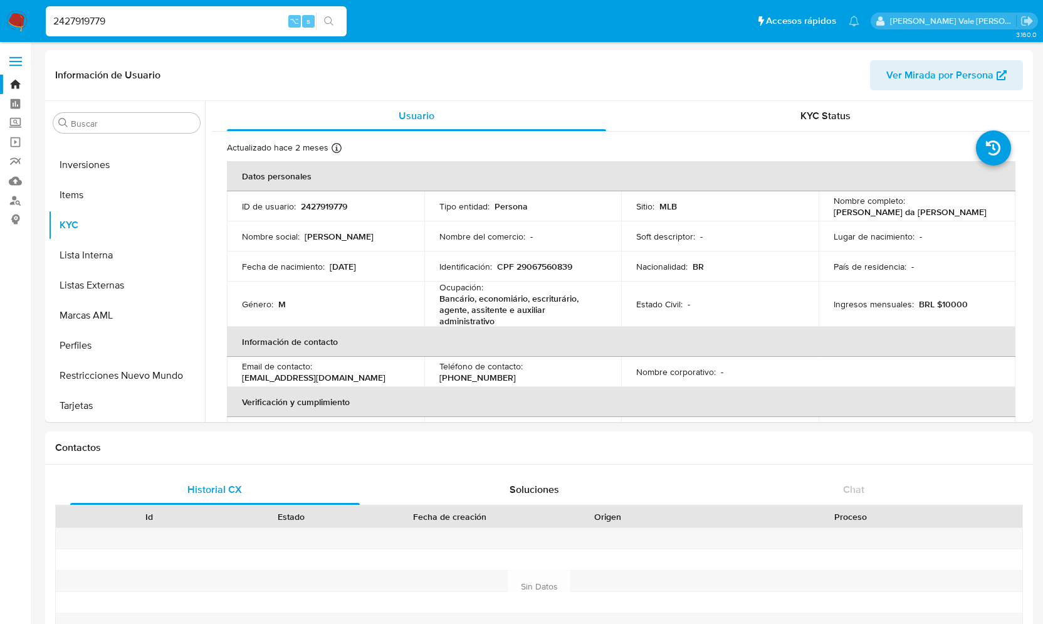
click at [221, 24] on input "2427919779" at bounding box center [196, 21] width 301 height 16
type input "2"
paste input "2435631440"
type input "2435631440"
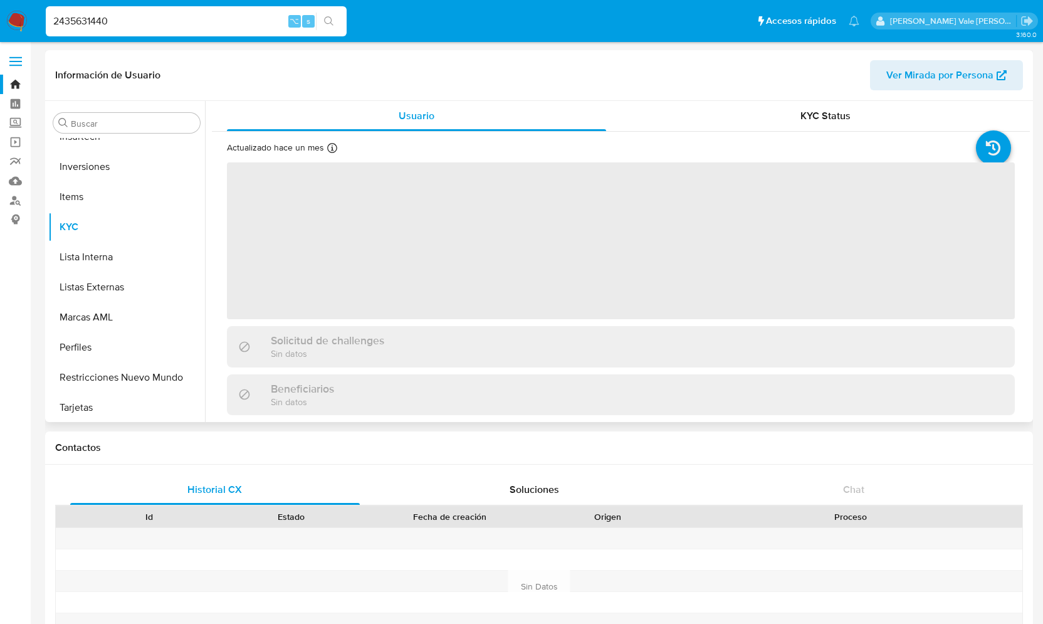
scroll to position [620, 0]
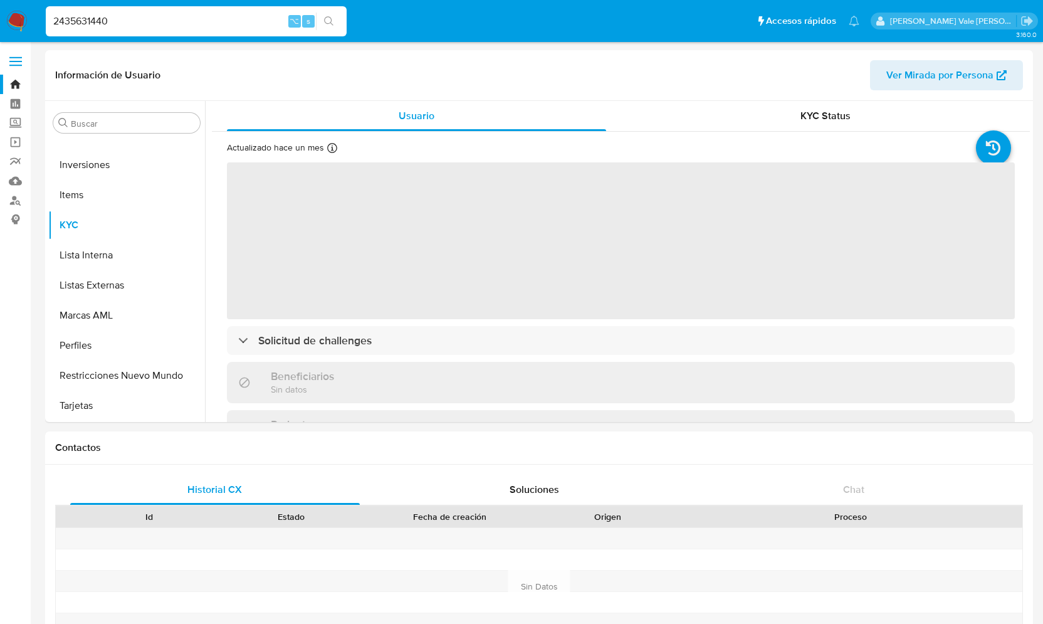
select select "10"
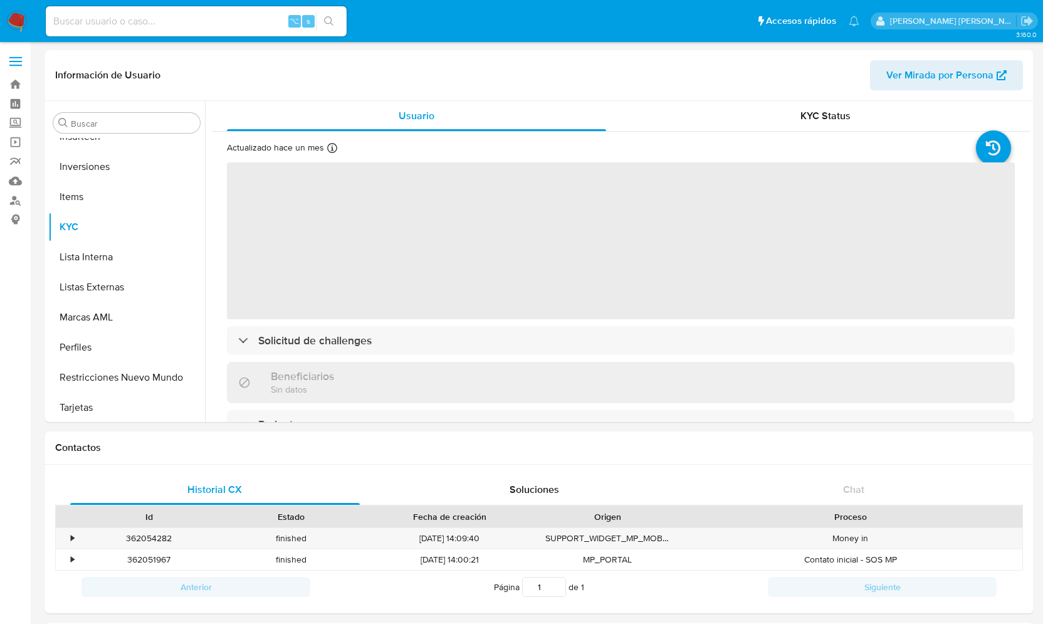
scroll to position [620, 0]
select select "10"
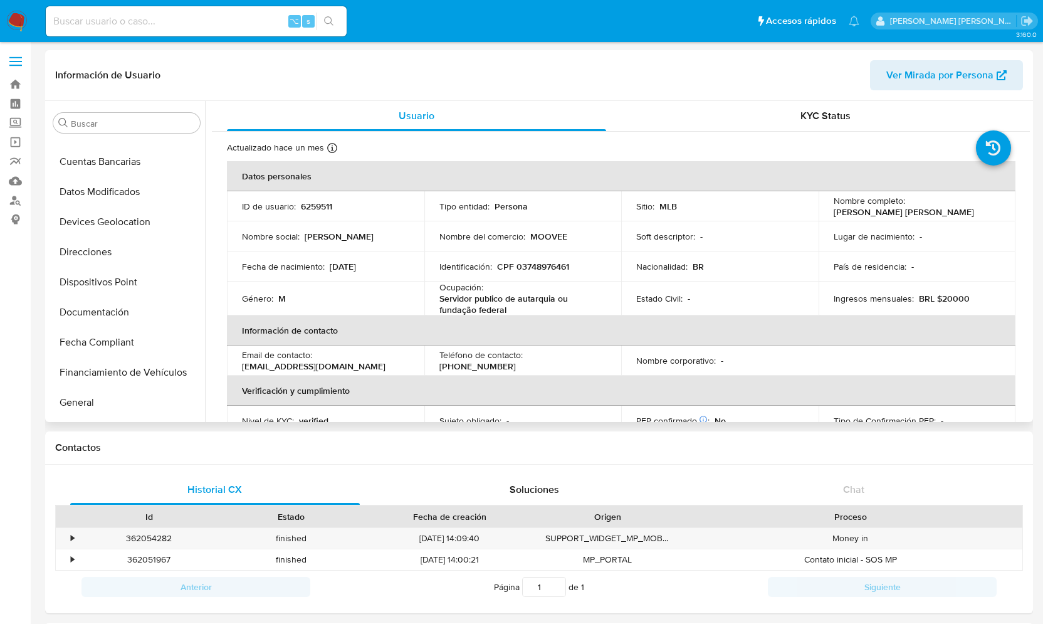
scroll to position [0, 0]
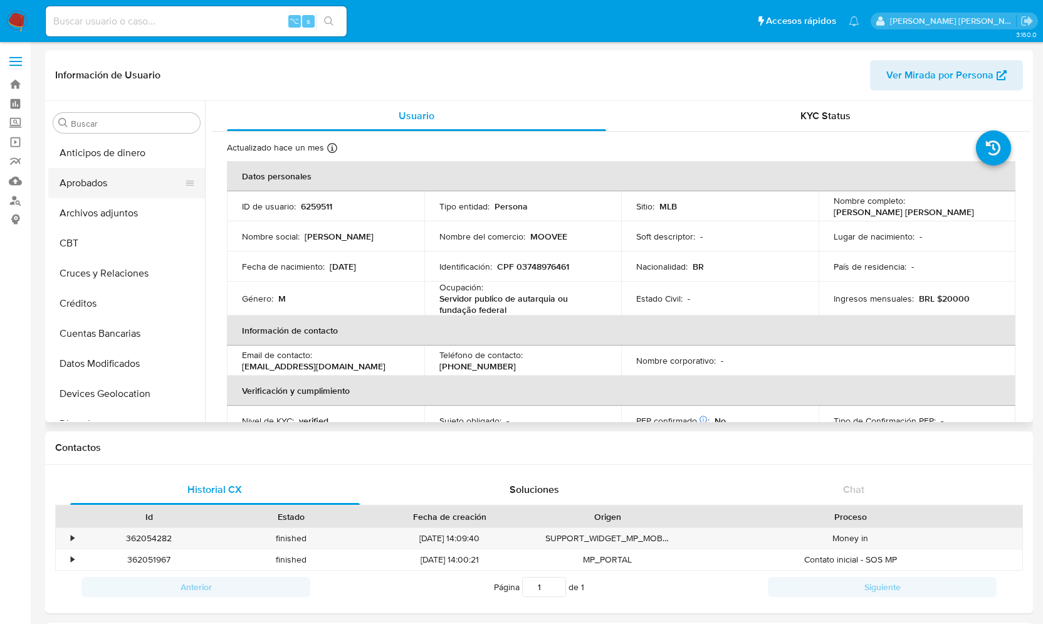
click at [102, 176] on button "Aprobados" at bounding box center [121, 183] width 147 height 30
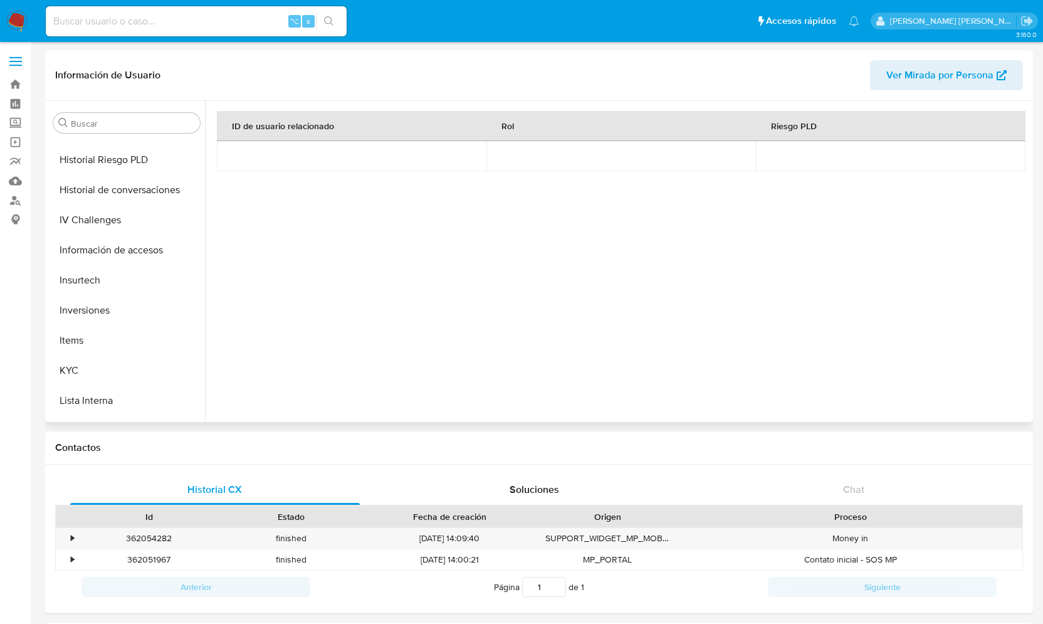
scroll to position [475, 0]
click at [65, 361] on button "KYC" at bounding box center [121, 370] width 147 height 30
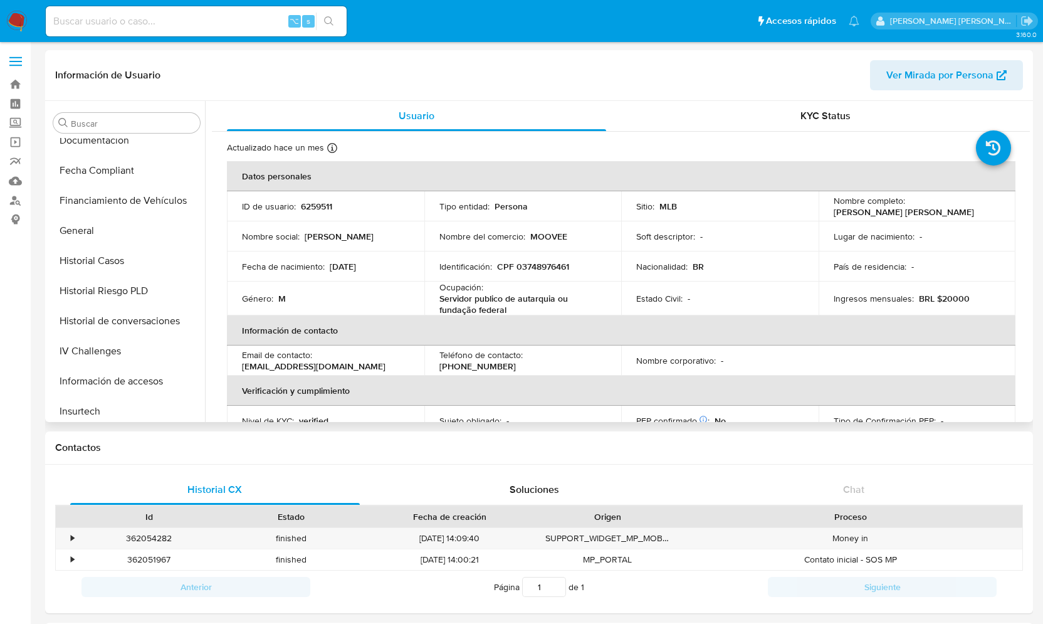
scroll to position [344, 0]
click at [113, 261] on button "Historial Casos" at bounding box center [121, 260] width 147 height 30
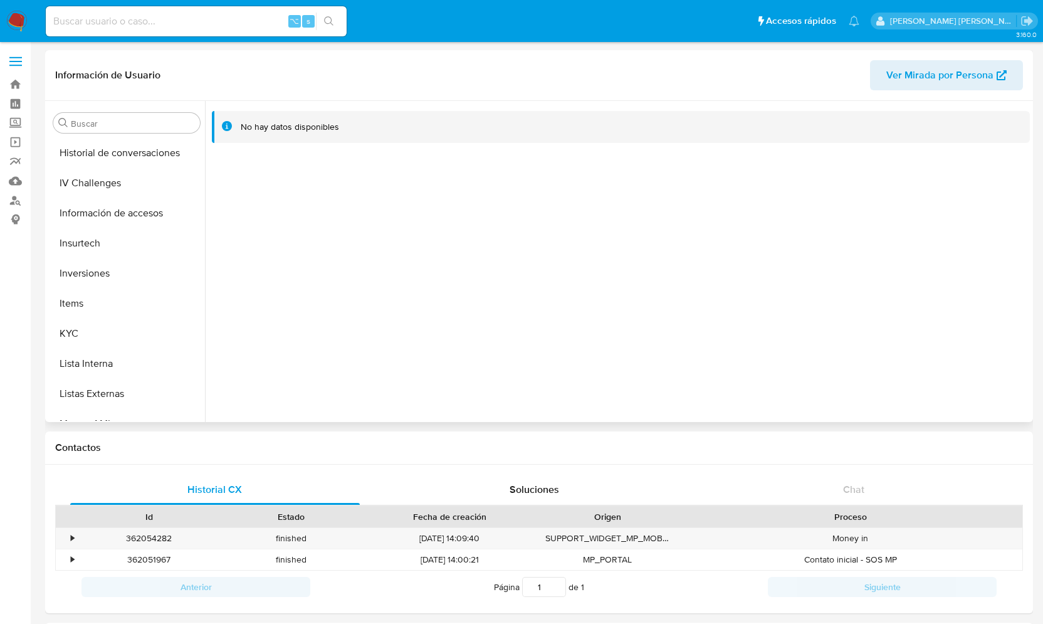
scroll to position [509, 0]
click at [92, 337] on button "KYC" at bounding box center [121, 335] width 147 height 30
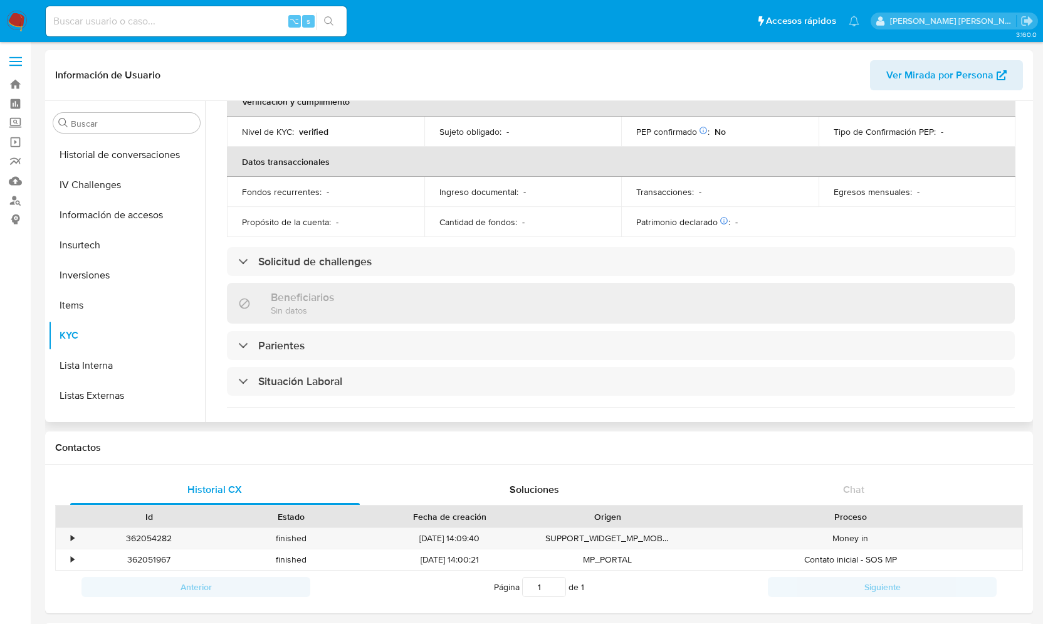
scroll to position [303, 0]
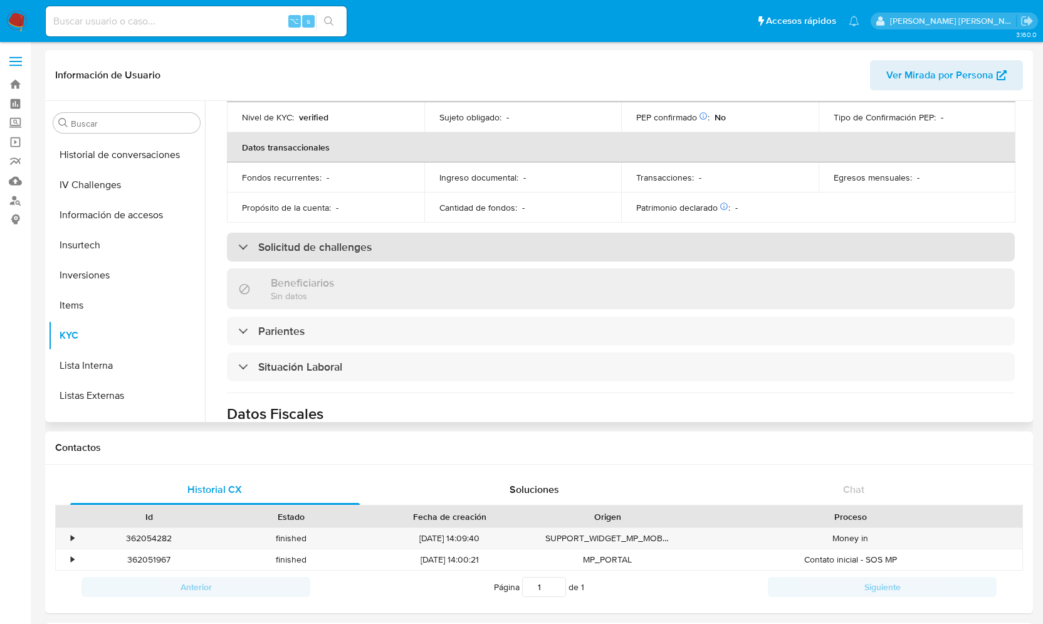
click at [247, 243] on div "Solicitud de challenges" at bounding box center [304, 247] width 133 height 14
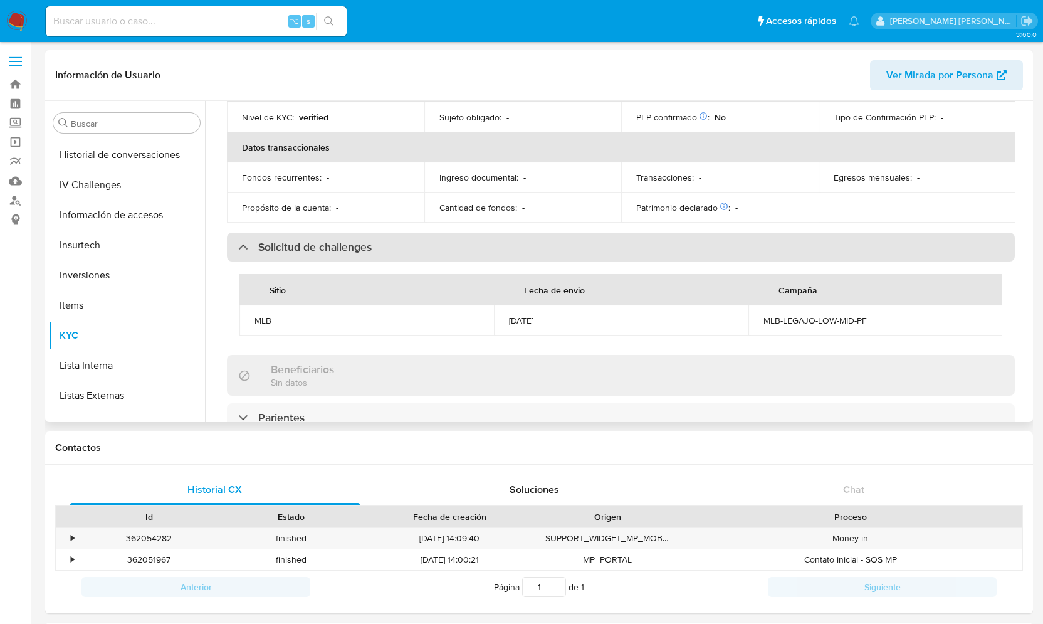
click at [247, 243] on div "Solicitud de challenges" at bounding box center [304, 247] width 133 height 14
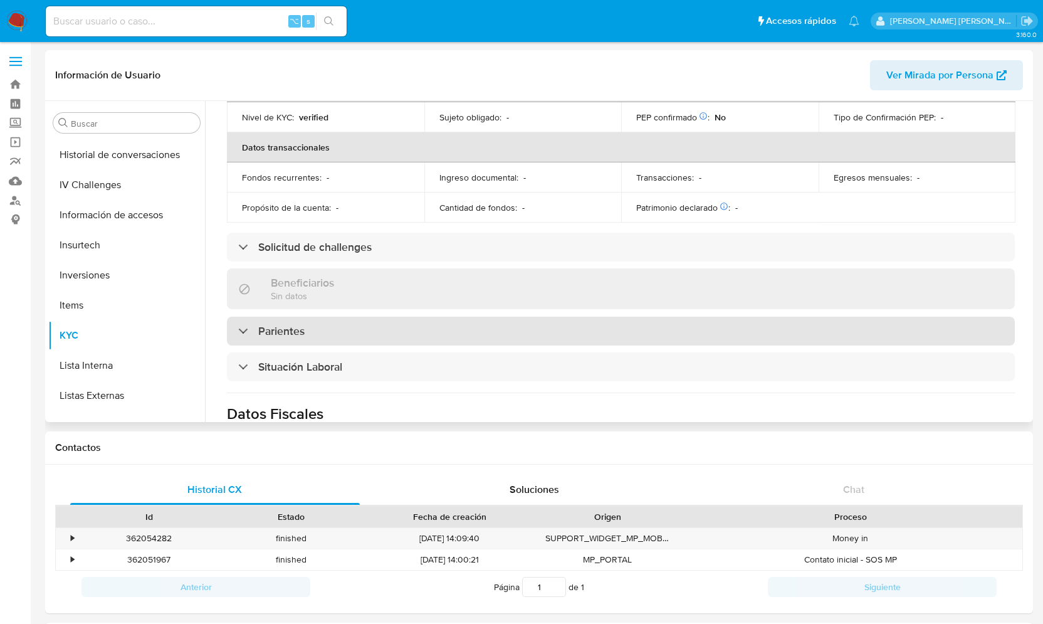
click at [238, 330] on div at bounding box center [238, 330] width 0 height 0
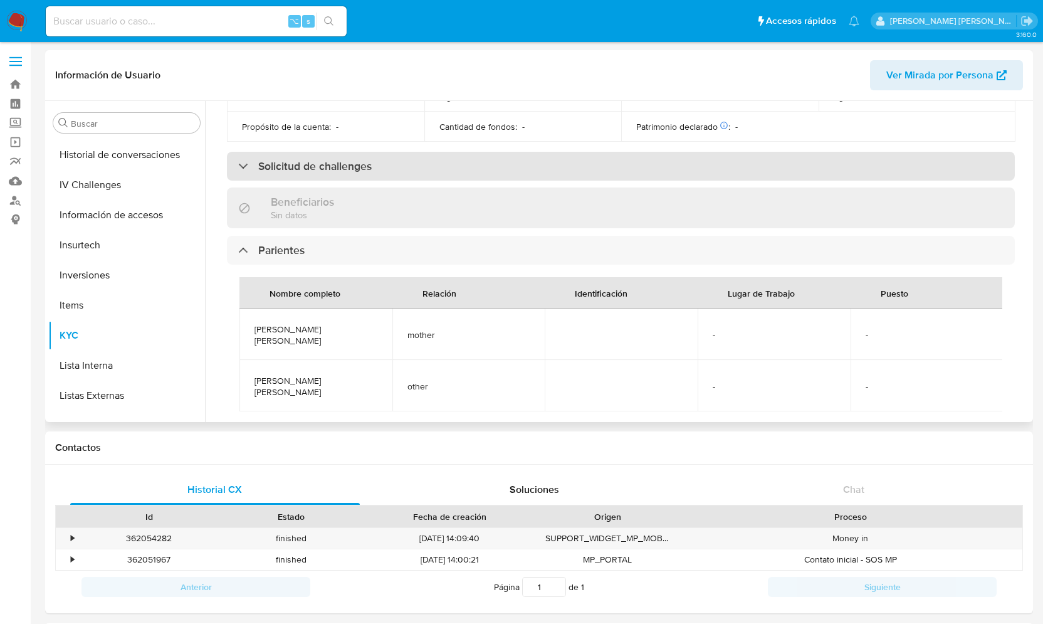
scroll to position [386, 0]
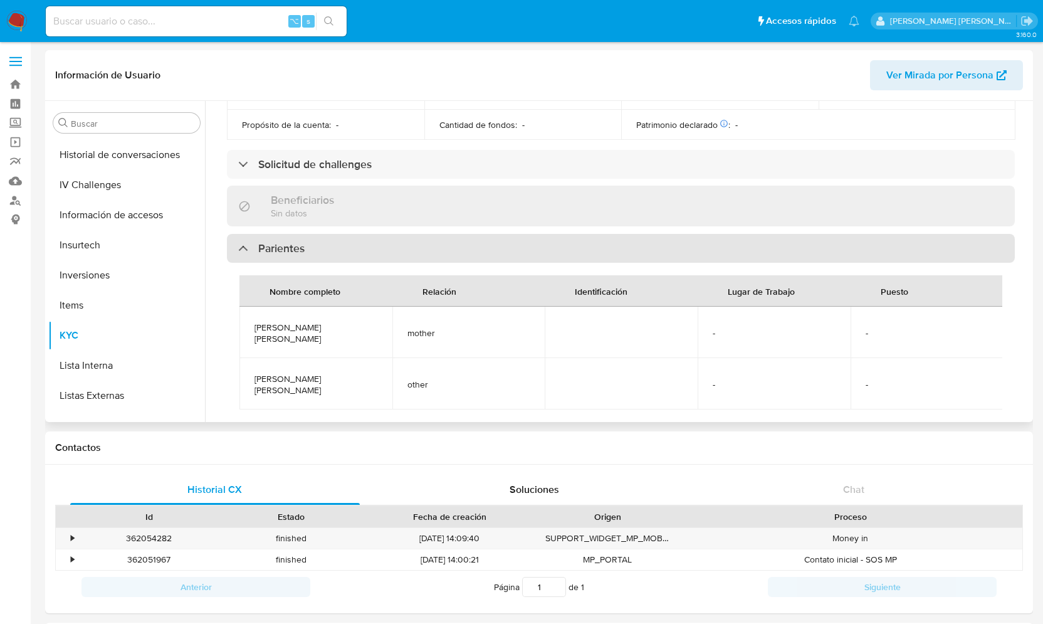
click at [238, 248] on div at bounding box center [238, 248] width 0 height 0
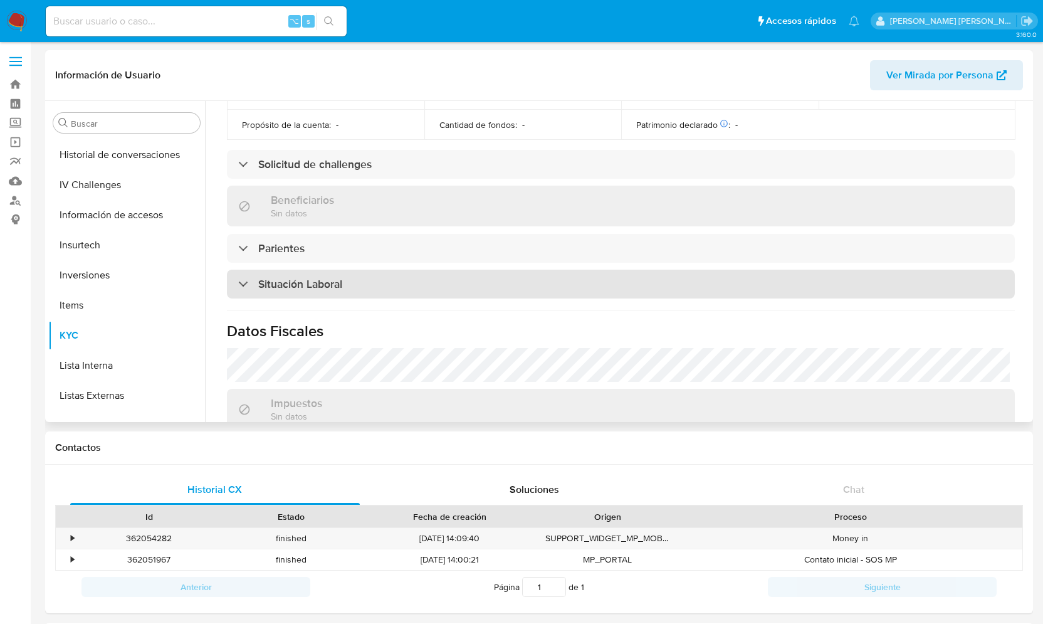
click at [239, 287] on div "Situación Laboral" at bounding box center [290, 284] width 104 height 14
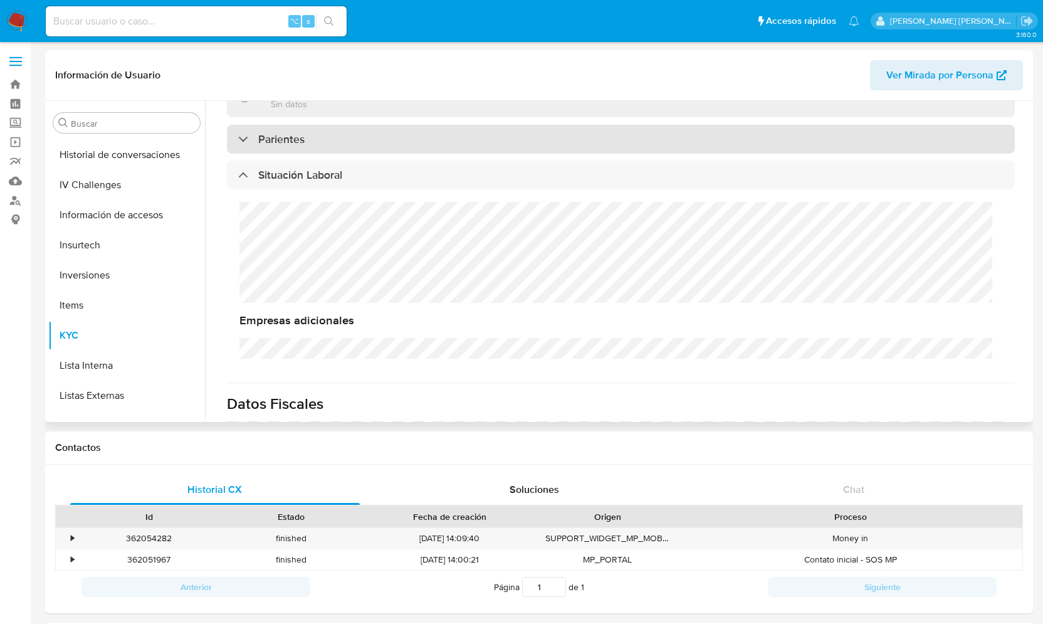
scroll to position [13, 0]
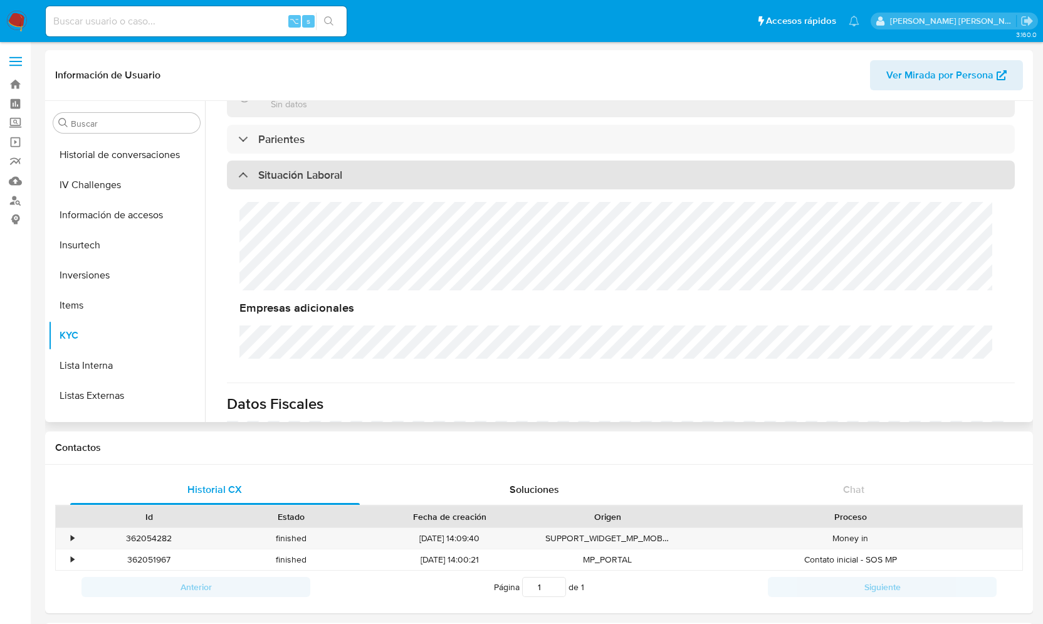
click at [238, 174] on div at bounding box center [238, 174] width 0 height 0
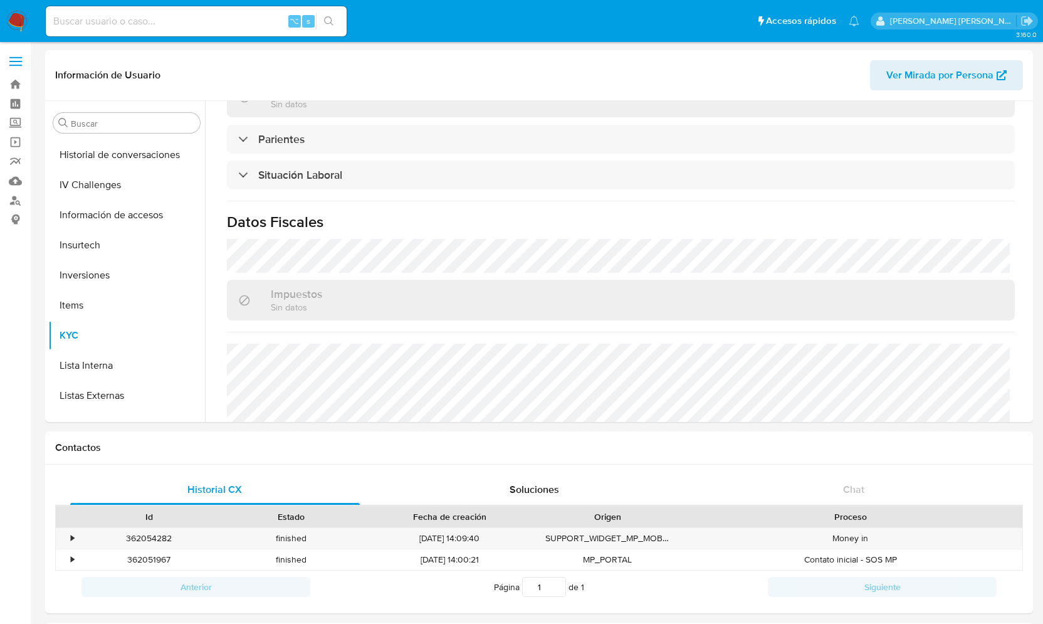
scroll to position [548, 0]
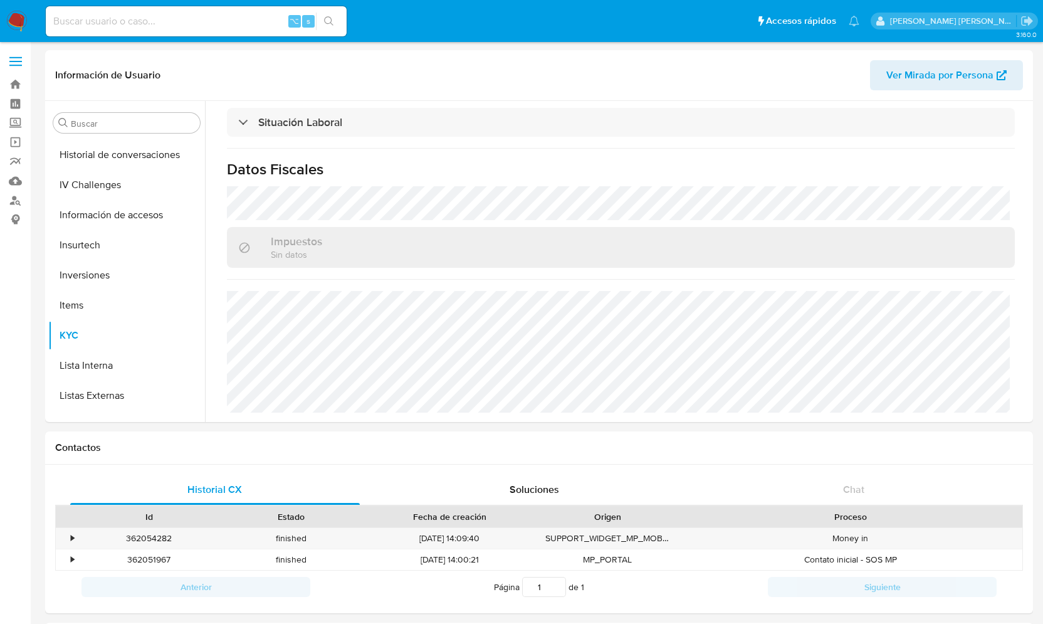
click at [296, 19] on span "⌥" at bounding box center [294, 21] width 9 height 12
click at [309, 20] on span "s" at bounding box center [308, 21] width 4 height 12
click at [16, 199] on link "Buscador de personas" at bounding box center [74, 200] width 149 height 19
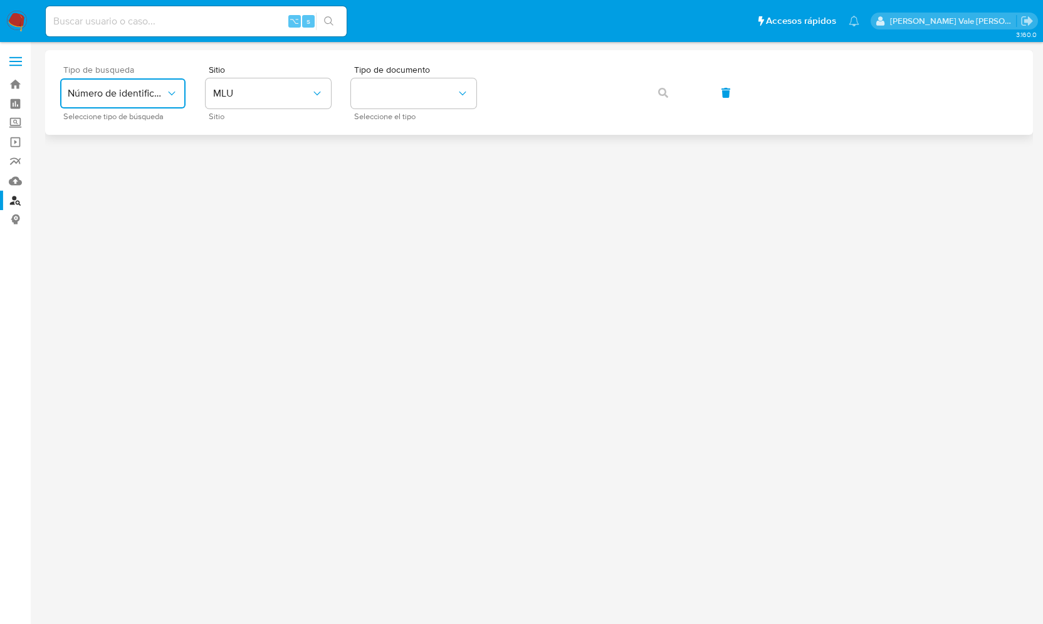
click at [155, 94] on span "Número de identificación" at bounding box center [117, 93] width 98 height 13
click at [129, 133] on span "Número de identificación" at bounding box center [119, 133] width 103 height 25
click at [244, 93] on button "site_id" at bounding box center [268, 93] width 125 height 30
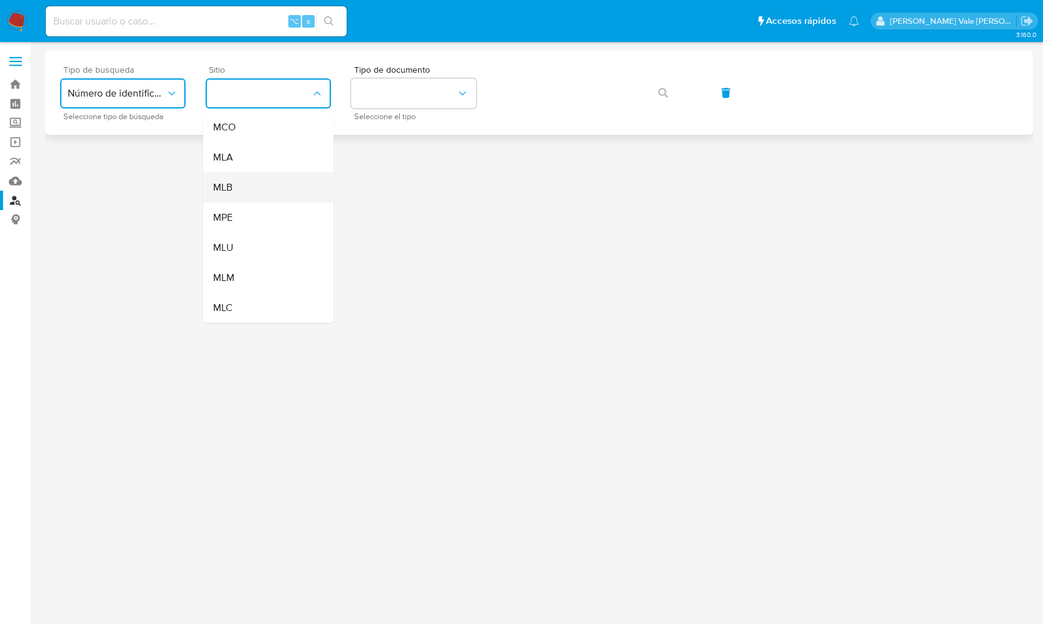
click at [239, 180] on div "MLB" at bounding box center [264, 187] width 103 height 30
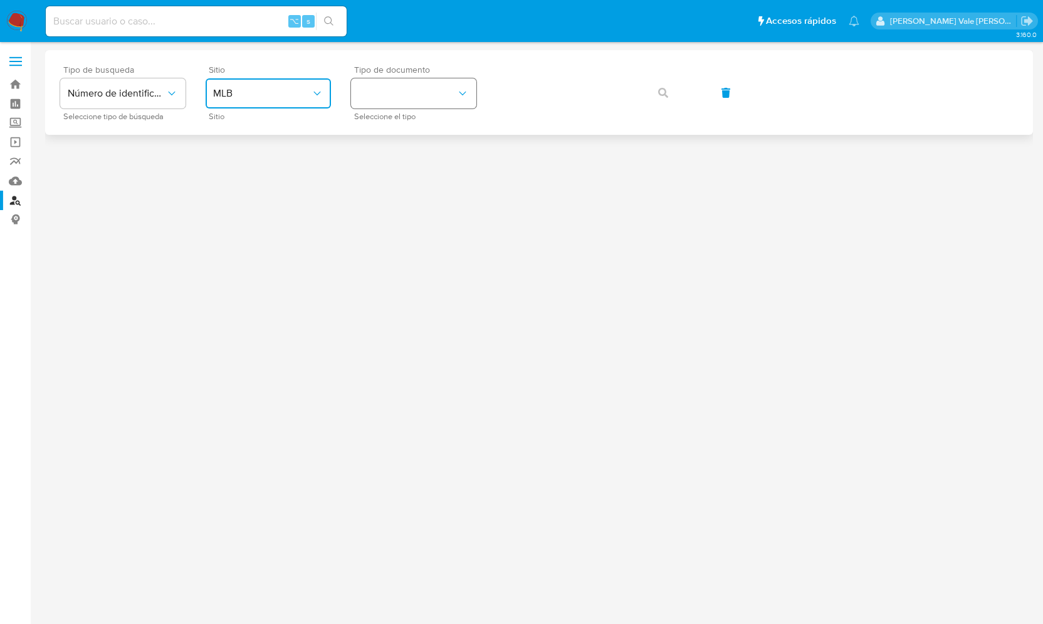
click at [376, 94] on button "identificationType" at bounding box center [413, 93] width 125 height 30
click at [382, 175] on div "CPF CPF" at bounding box center [409, 176] width 103 height 43
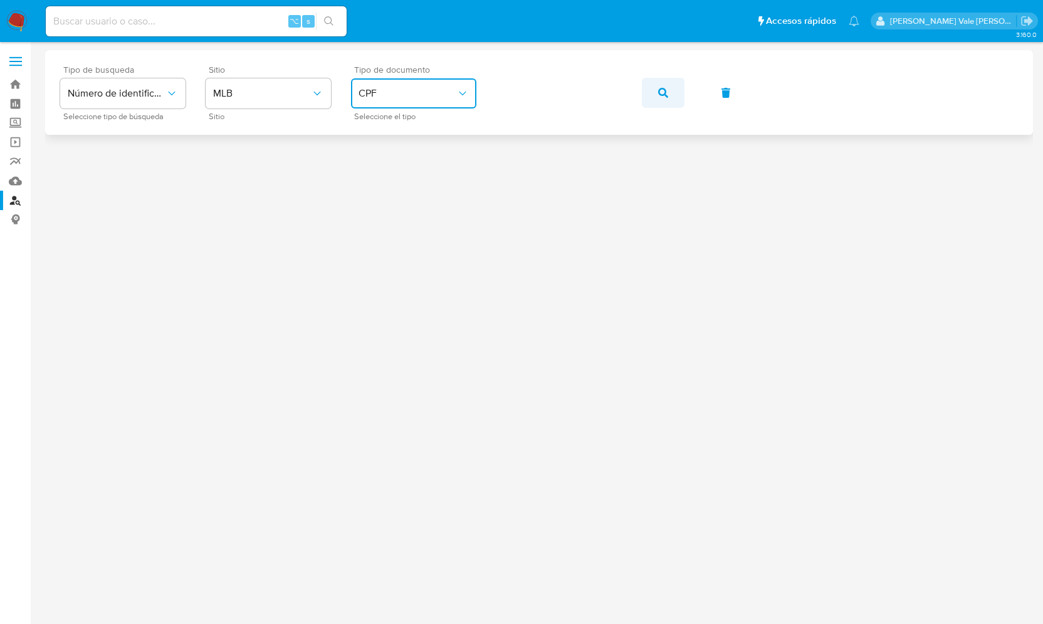
click at [666, 91] on icon "button" at bounding box center [663, 93] width 10 height 10
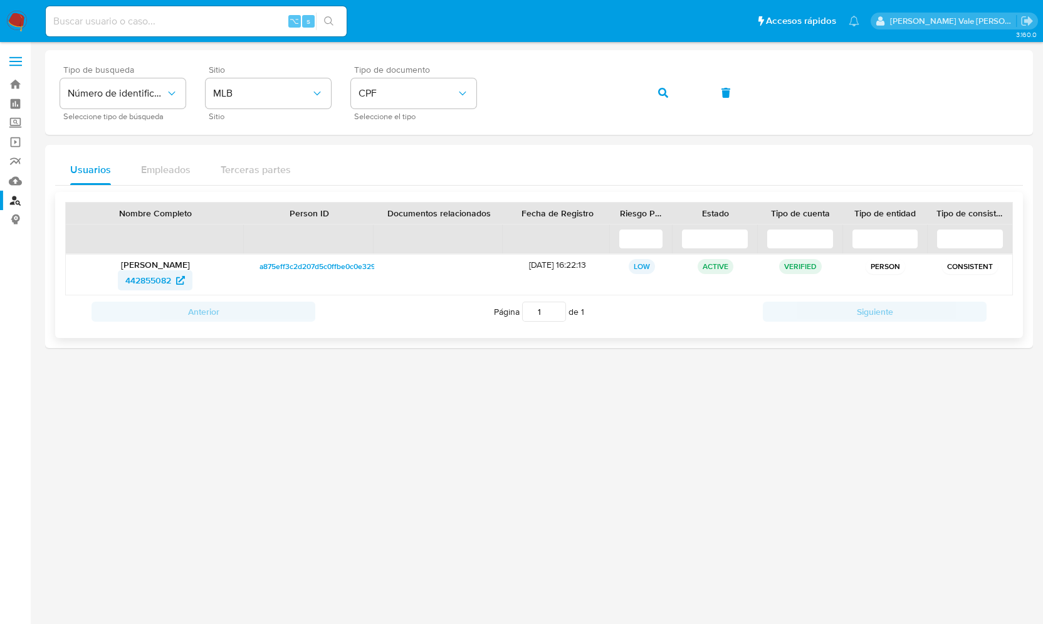
drag, startPoint x: 116, startPoint y: 275, endPoint x: 172, endPoint y: 277, distance: 55.8
click at [172, 277] on div "442855082" at bounding box center [155, 280] width 161 height 20
click at [141, 276] on span "442855082" at bounding box center [148, 280] width 46 height 20
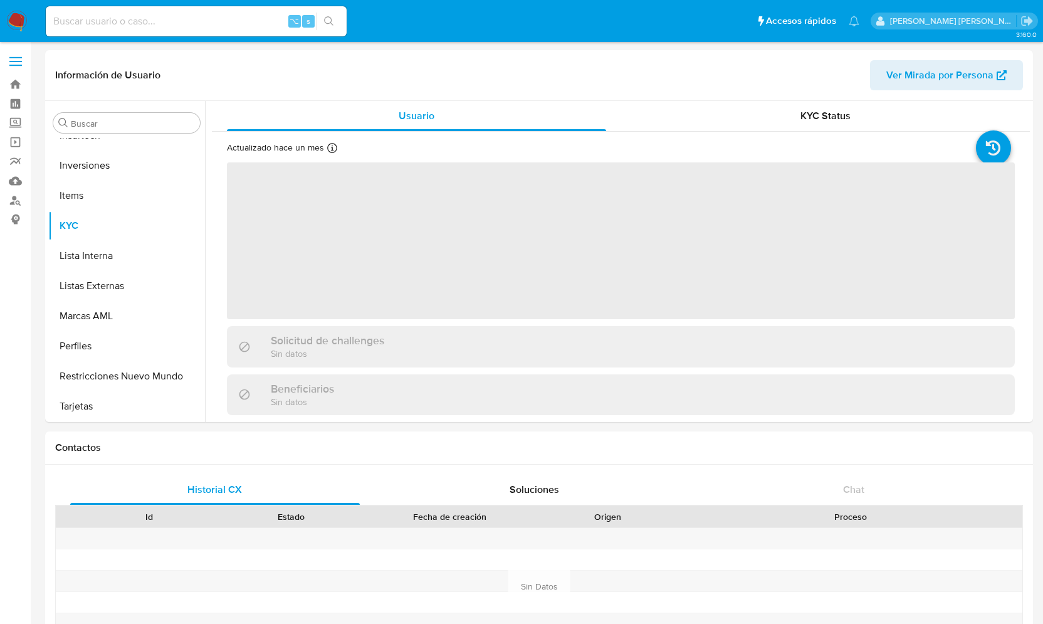
scroll to position [590, 0]
select select "10"
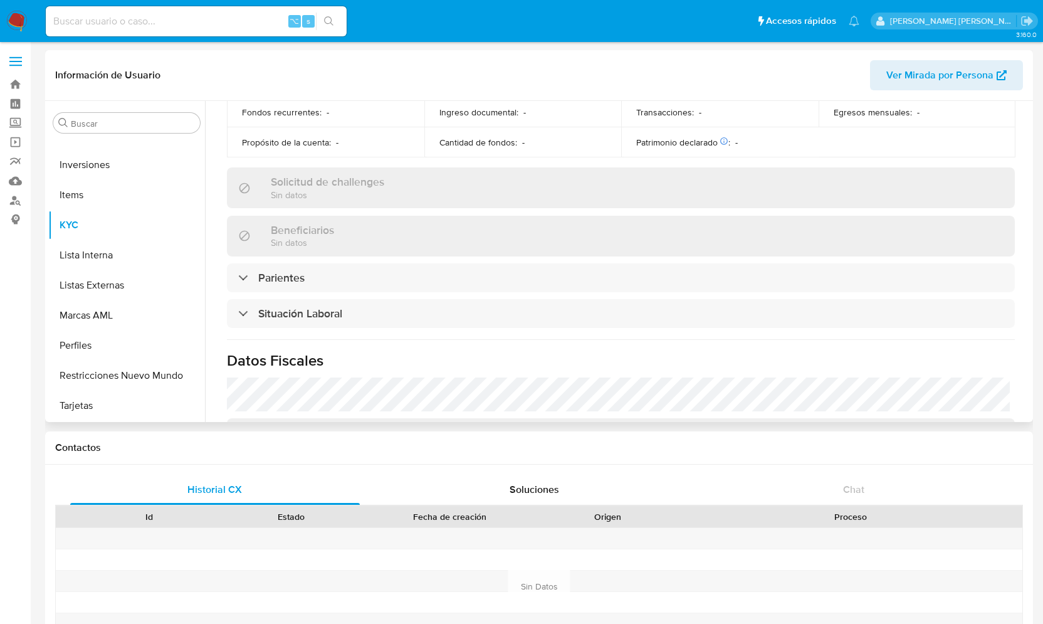
scroll to position [372, 0]
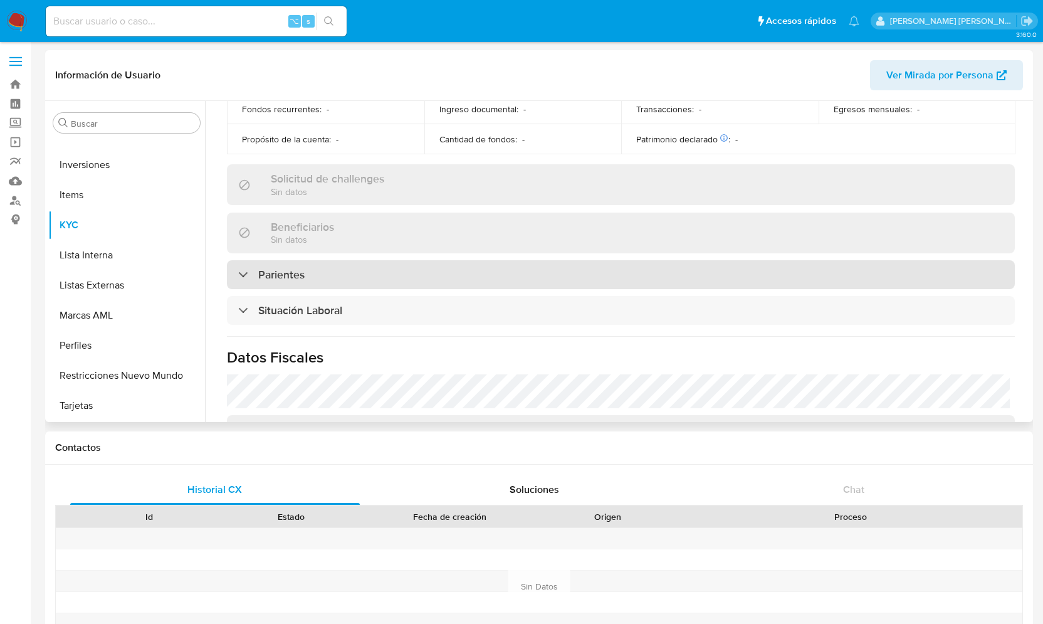
click at [238, 274] on div at bounding box center [238, 274] width 0 height 0
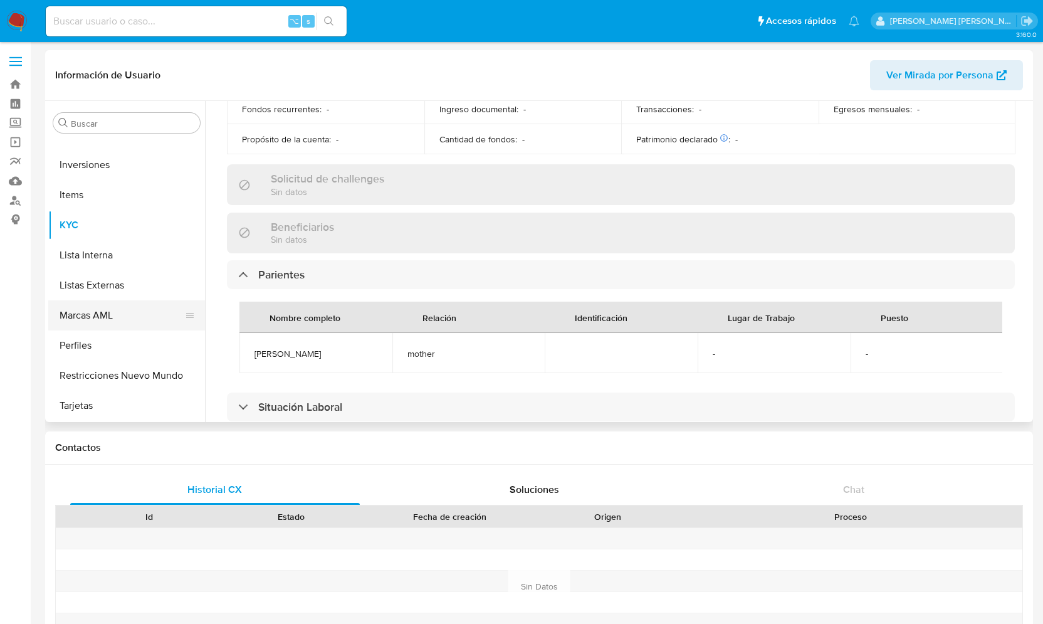
scroll to position [564, 0]
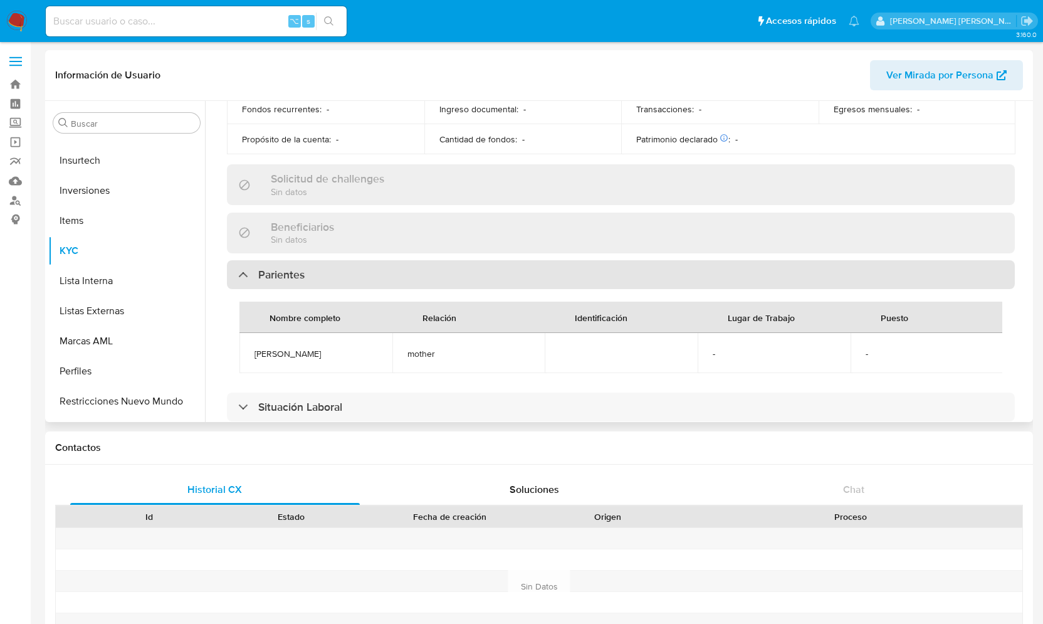
click at [239, 268] on div "Parientes" at bounding box center [271, 275] width 66 height 14
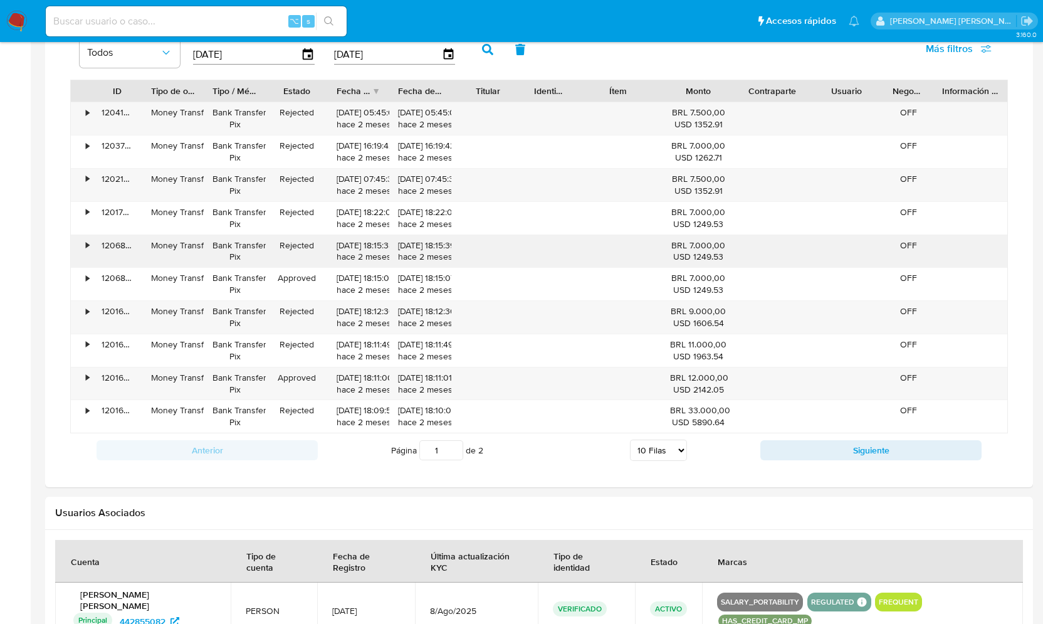
scroll to position [1028, 0]
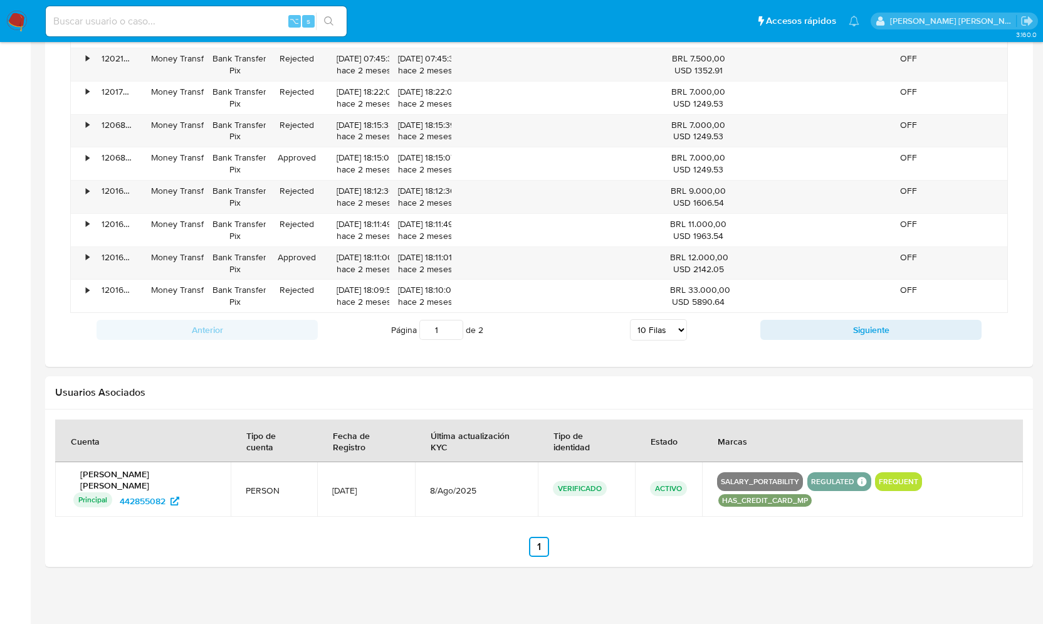
click at [743, 479] on button "SALARY_PORTABILITY" at bounding box center [760, 481] width 78 height 5
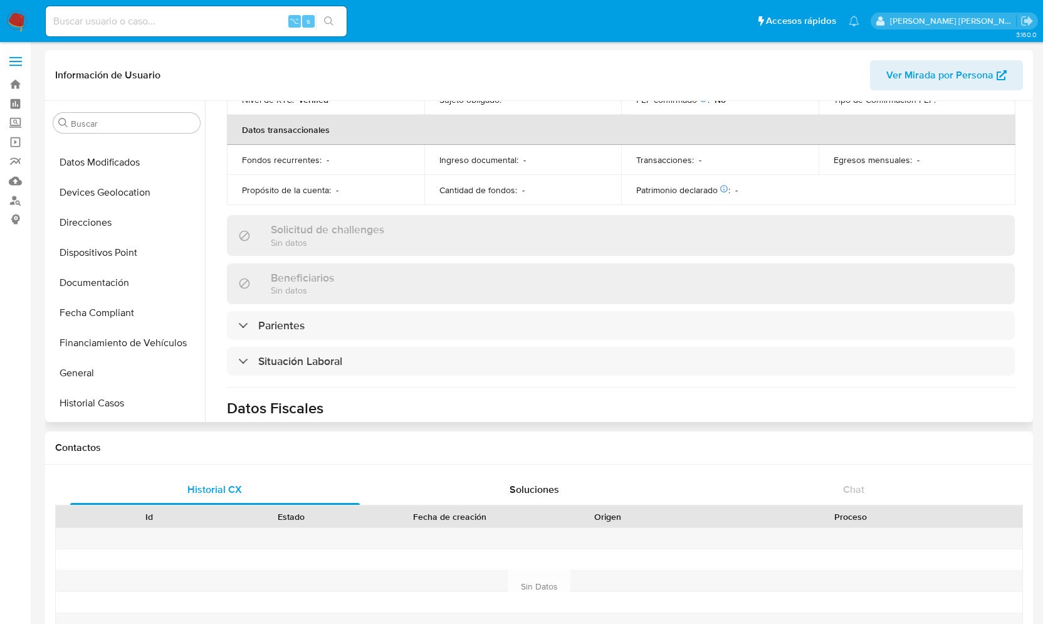
scroll to position [312, 0]
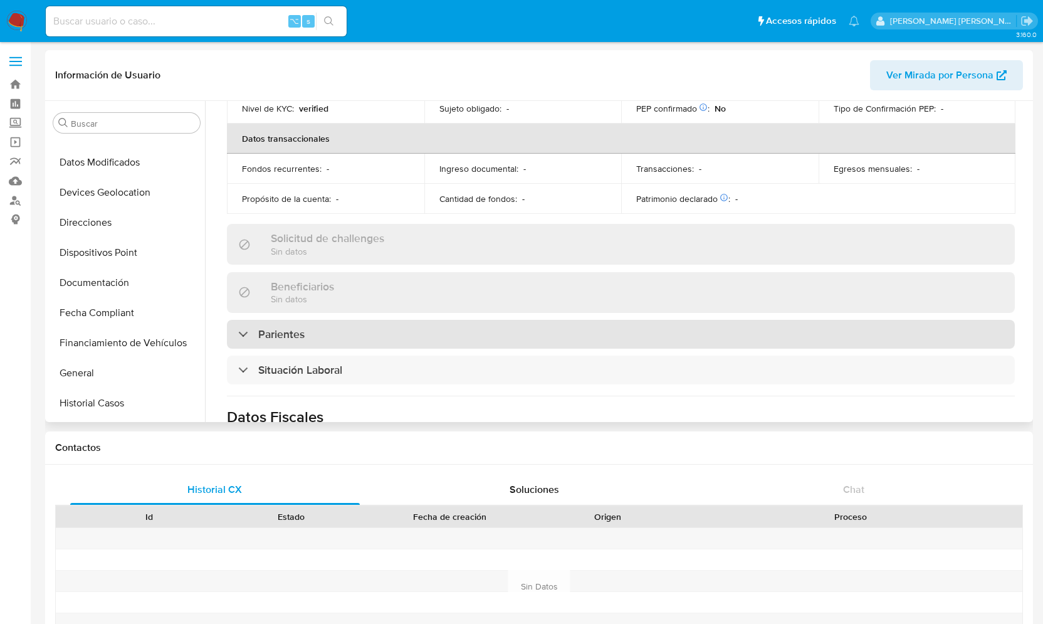
click at [244, 337] on div "Parientes" at bounding box center [271, 334] width 66 height 14
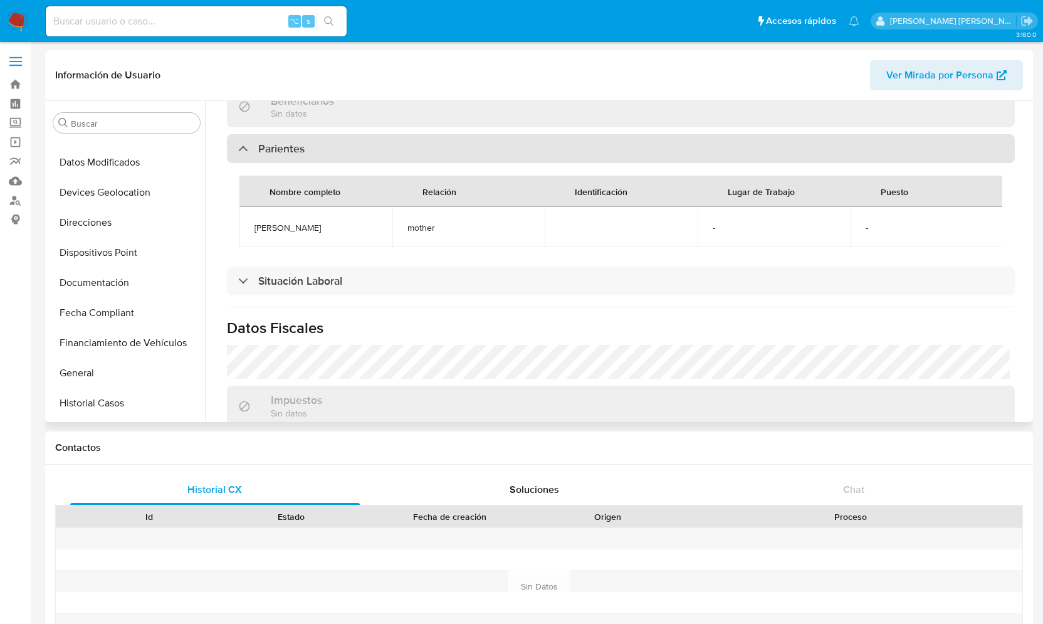
scroll to position [499, 0]
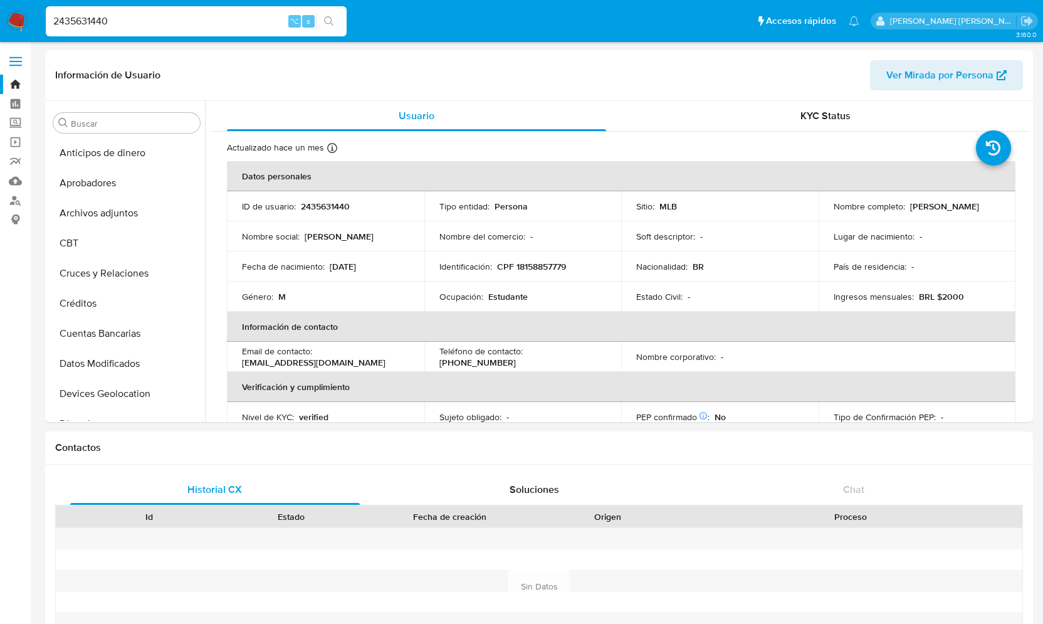
select select "10"
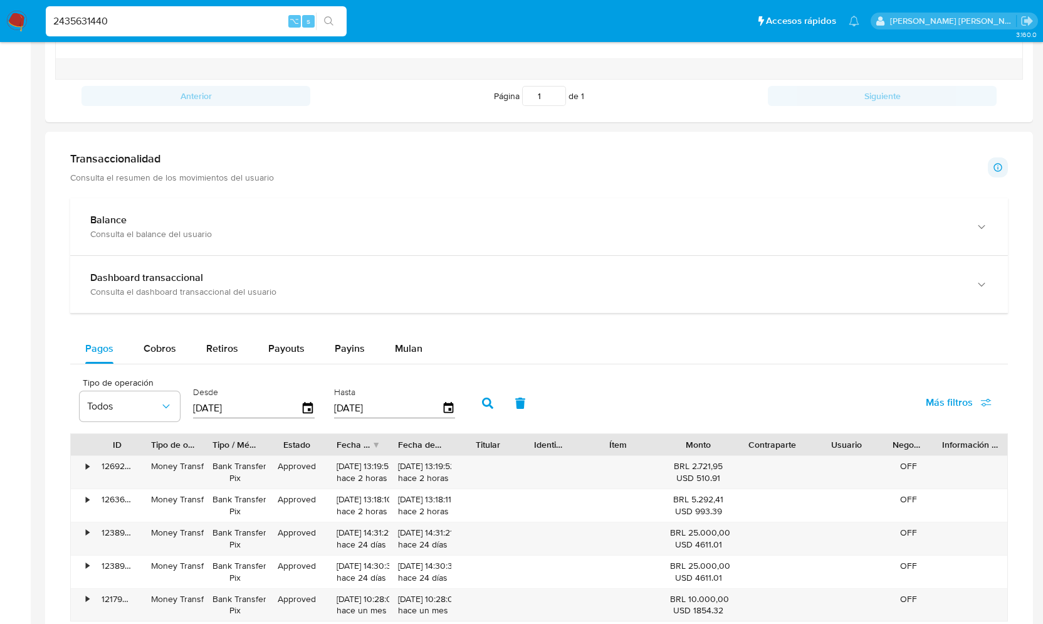
scroll to position [578, 0]
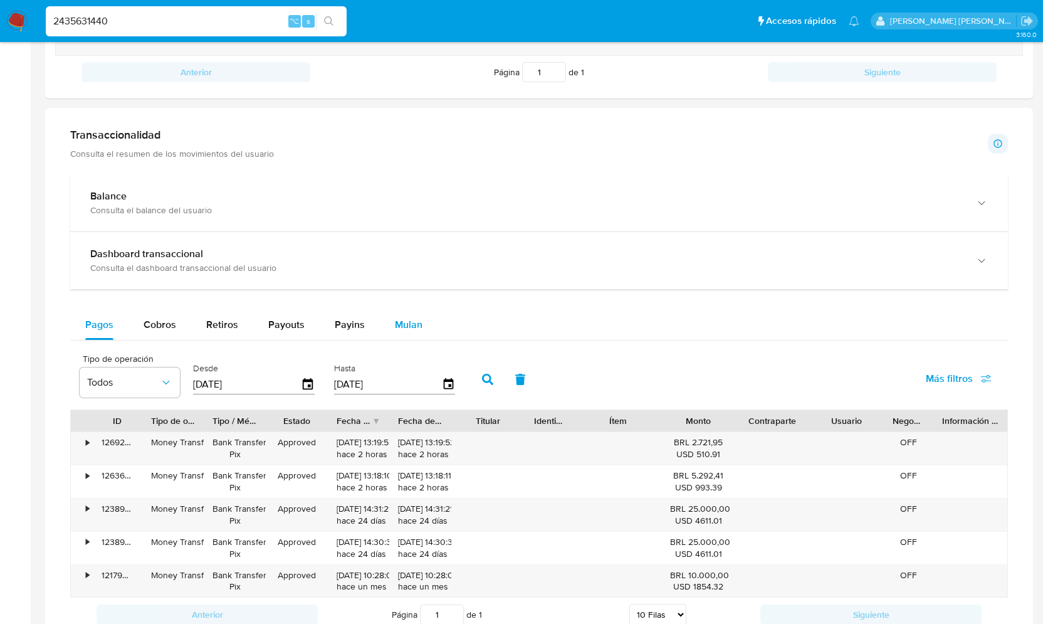
click at [389, 312] on button "Mulan" at bounding box center [409, 325] width 58 height 30
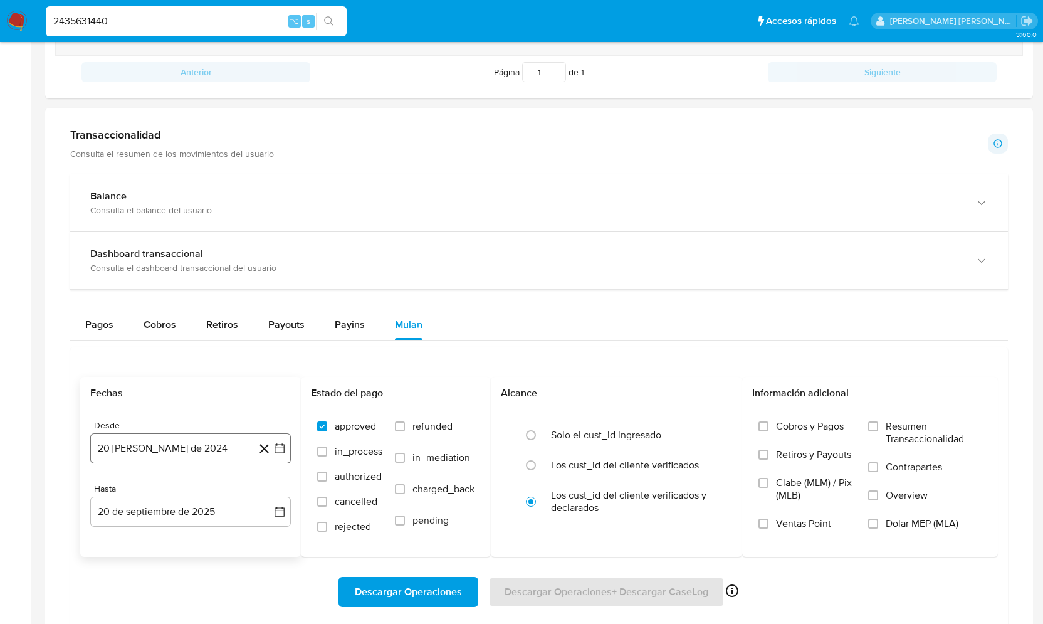
click at [282, 444] on icon "button" at bounding box center [279, 449] width 10 height 10
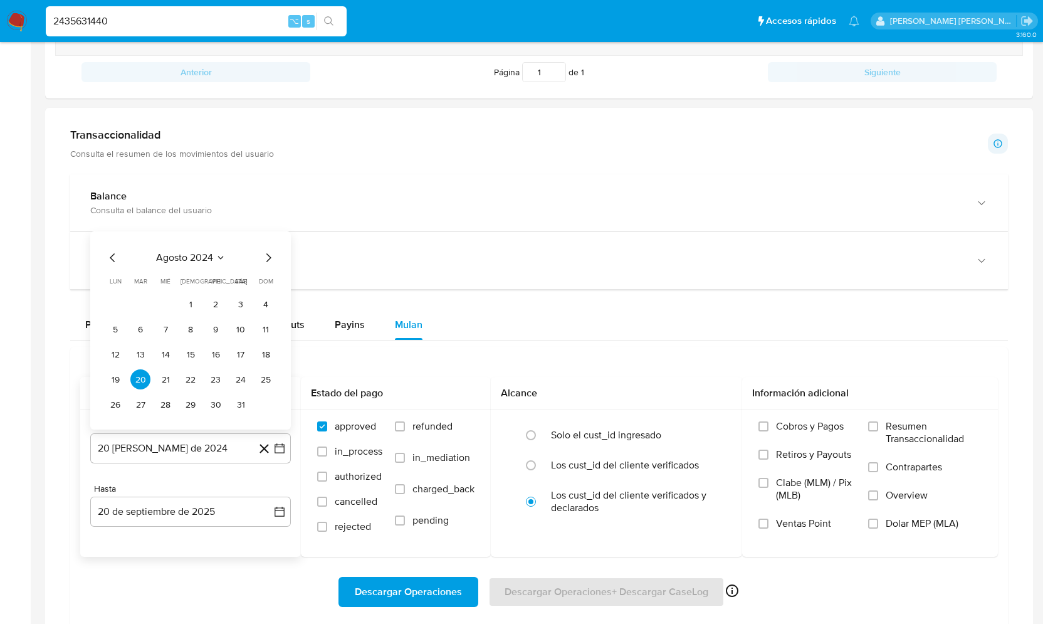
click at [268, 254] on icon "Mes siguiente" at bounding box center [268, 257] width 15 height 15
click at [268, 254] on span "dom" at bounding box center [266, 255] width 14 height 9
click at [268, 229] on icon "Mes siguiente" at bounding box center [268, 232] width 15 height 15
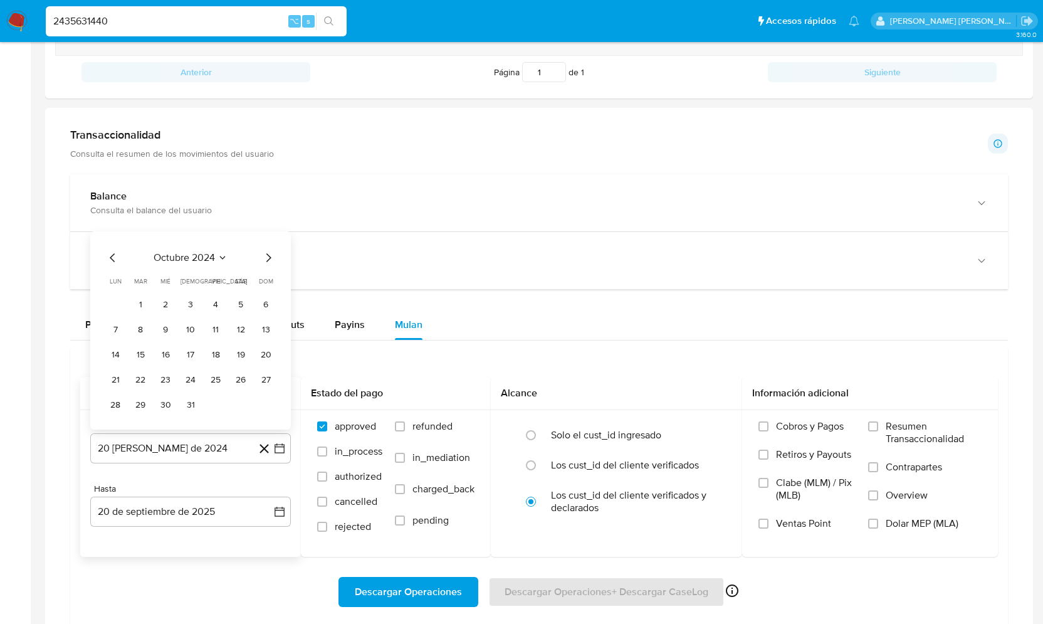
click at [268, 231] on div "octubre 2024 octubre 2024 lun lunes mar martes mié miércoles jue jueves vie vie…" at bounding box center [190, 330] width 201 height 198
click at [270, 254] on icon "Mes siguiente" at bounding box center [268, 257] width 5 height 9
click at [270, 235] on icon "Mes siguiente" at bounding box center [268, 232] width 15 height 15
click at [167, 300] on button "1" at bounding box center [165, 304] width 20 height 20
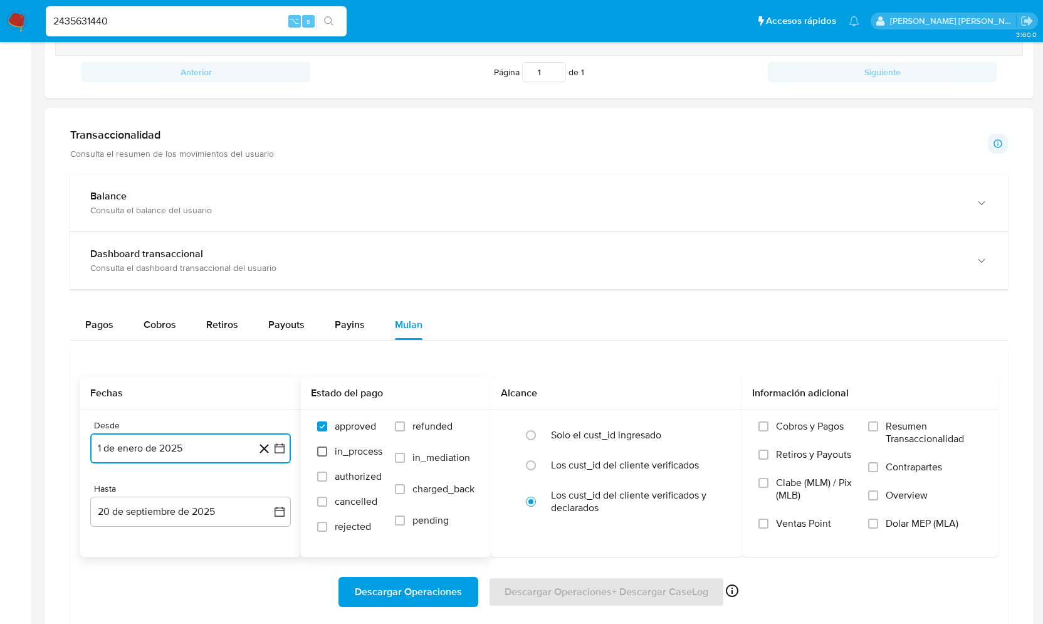
click at [325, 446] on input "in_process" at bounding box center [322, 451] width 10 height 10
checkbox input "true"
click at [325, 471] on input "authorized" at bounding box center [322, 476] width 10 height 10
checkbox input "true"
click at [323, 495] on label "cancelled" at bounding box center [349, 507] width 65 height 25
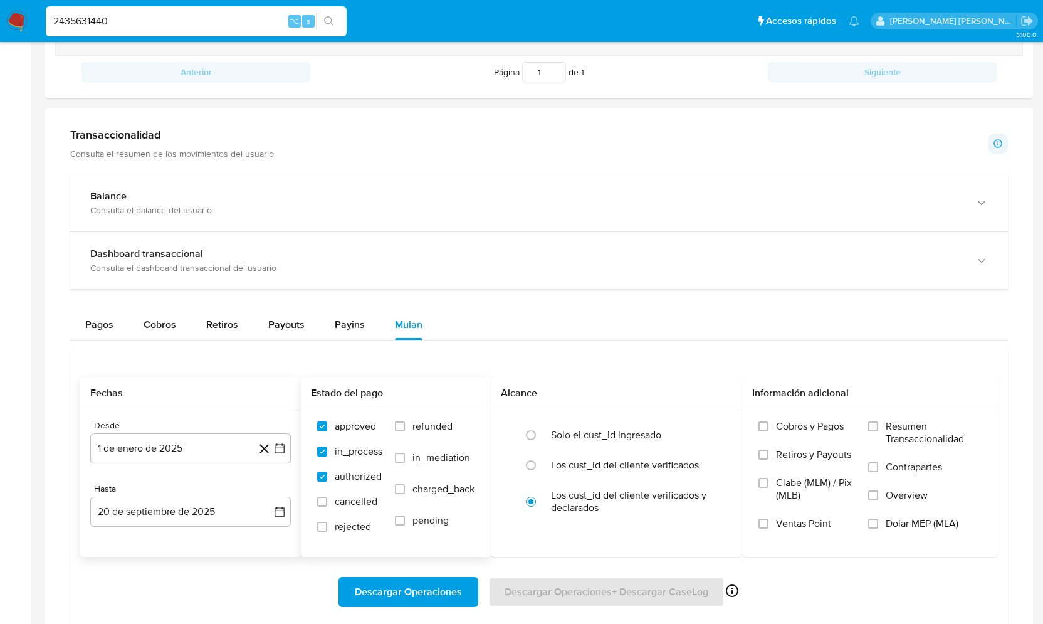
click at [323, 496] on input "cancelled" at bounding box center [322, 501] width 10 height 10
checkbox input "true"
click at [323, 521] on input "rejected" at bounding box center [322, 526] width 10 height 10
checkbox input "true"
click at [401, 422] on input "refunded" at bounding box center [400, 426] width 10 height 10
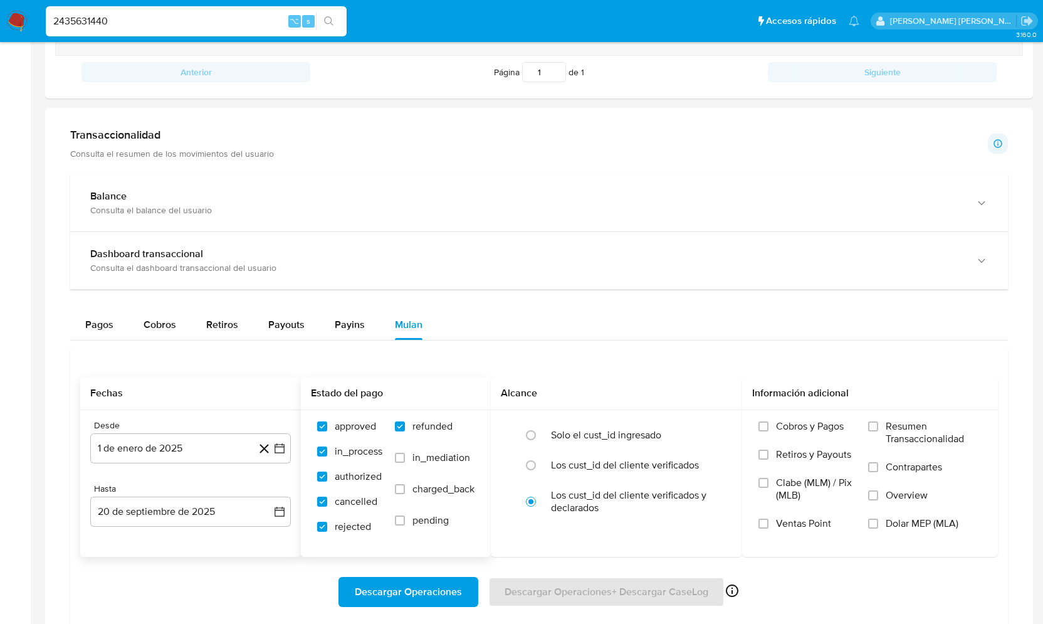
click at [402, 445] on label "refunded" at bounding box center [435, 435] width 80 height 31
click at [402, 431] on input "refunded" at bounding box center [400, 426] width 10 height 10
click at [402, 421] on input "refunded" at bounding box center [400, 426] width 10 height 10
checkbox input "true"
click at [402, 461] on label "in_mediation" at bounding box center [435, 466] width 80 height 31
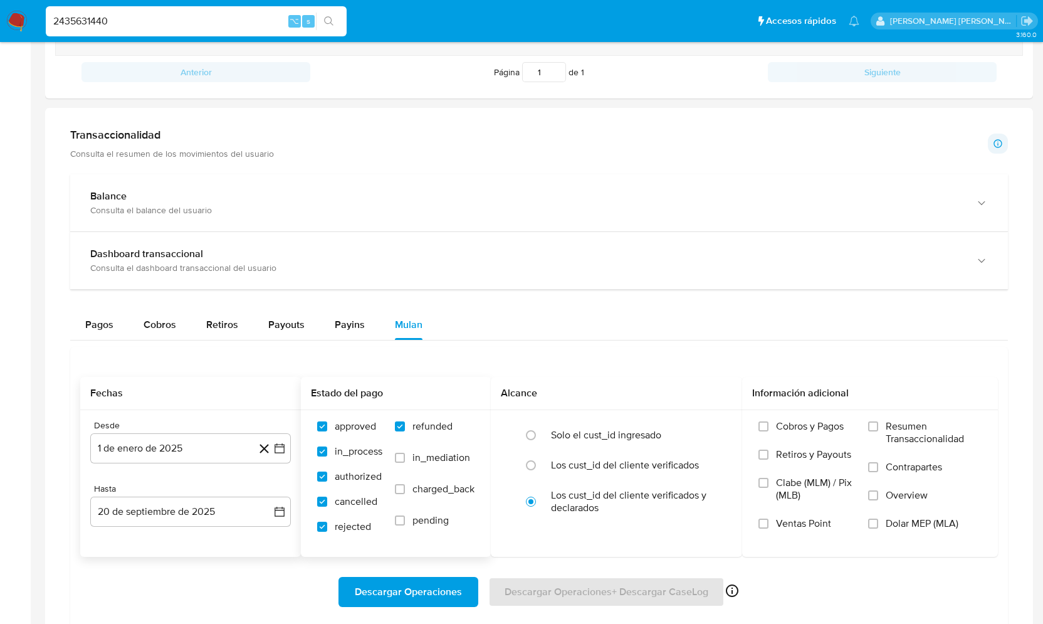
click at [402, 461] on input "in_mediation" at bounding box center [400, 457] width 10 height 10
checkbox input "true"
click at [403, 488] on input "charged_back" at bounding box center [400, 489] width 10 height 10
checkbox input "true"
click at [403, 517] on input "pending" at bounding box center [400, 520] width 10 height 10
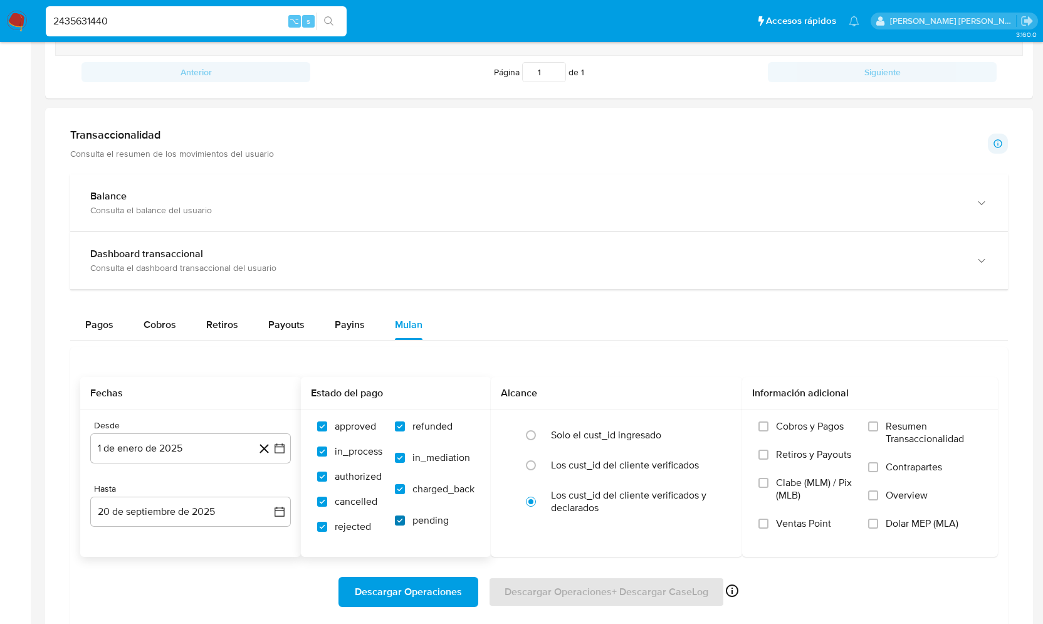
checkbox input "true"
click at [538, 429] on input "radio" at bounding box center [531, 435] width 20 height 20
radio input "true"
click at [767, 426] on input "Cobros y Pagos" at bounding box center [763, 426] width 10 height 10
click at [764, 452] on input "Retiros y Payouts" at bounding box center [763, 454] width 10 height 10
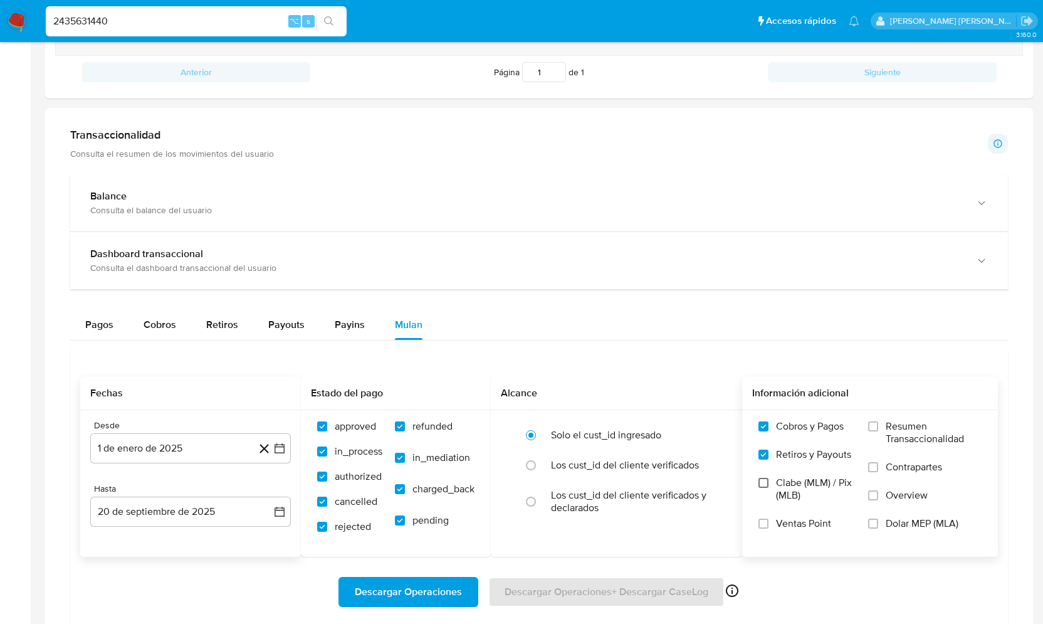
click at [766, 480] on input "Clabe (MLM) / Pix (MLB)" at bounding box center [763, 483] width 10 height 10
click at [766, 521] on input "Ventas Point" at bounding box center [763, 523] width 10 height 10
click at [876, 422] on input "Resumen Transaccionalidad" at bounding box center [873, 426] width 10 height 10
click at [875, 462] on input "Contrapartes" at bounding box center [873, 467] width 10 height 10
click at [875, 492] on input "Overview" at bounding box center [873, 495] width 10 height 10
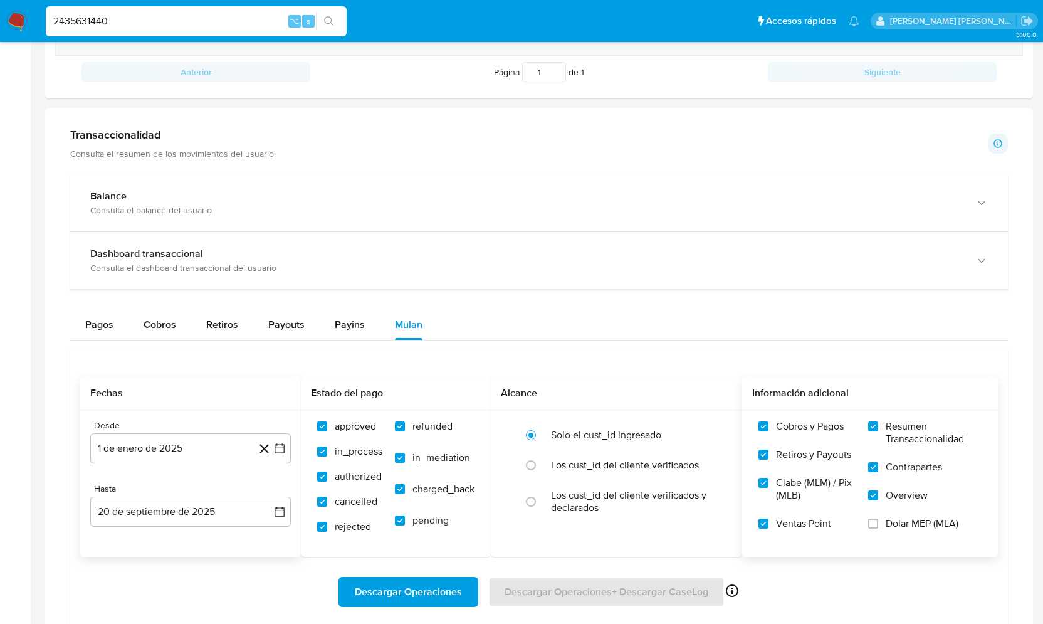
click at [444, 590] on span "Descargar Operaciones" at bounding box center [408, 592] width 107 height 28
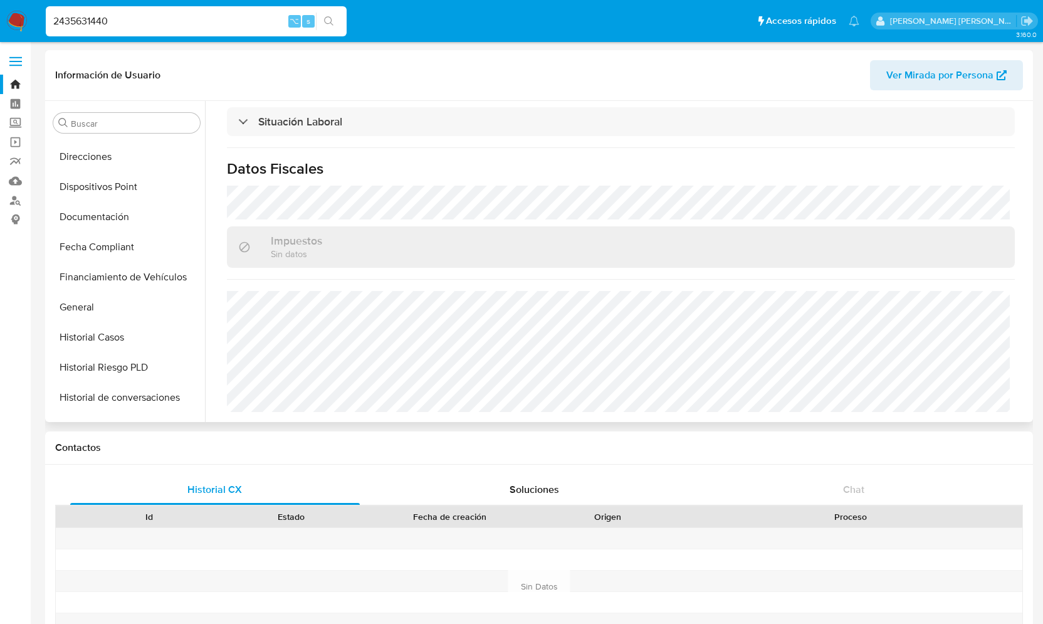
scroll to position [0, 0]
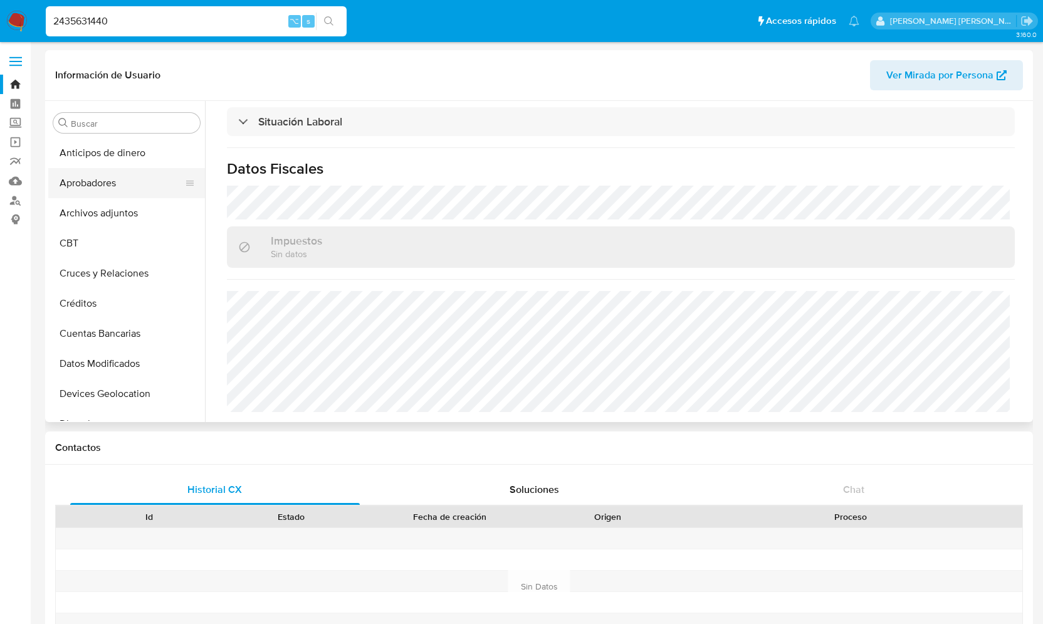
click at [105, 183] on button "Aprobadores" at bounding box center [121, 183] width 147 height 30
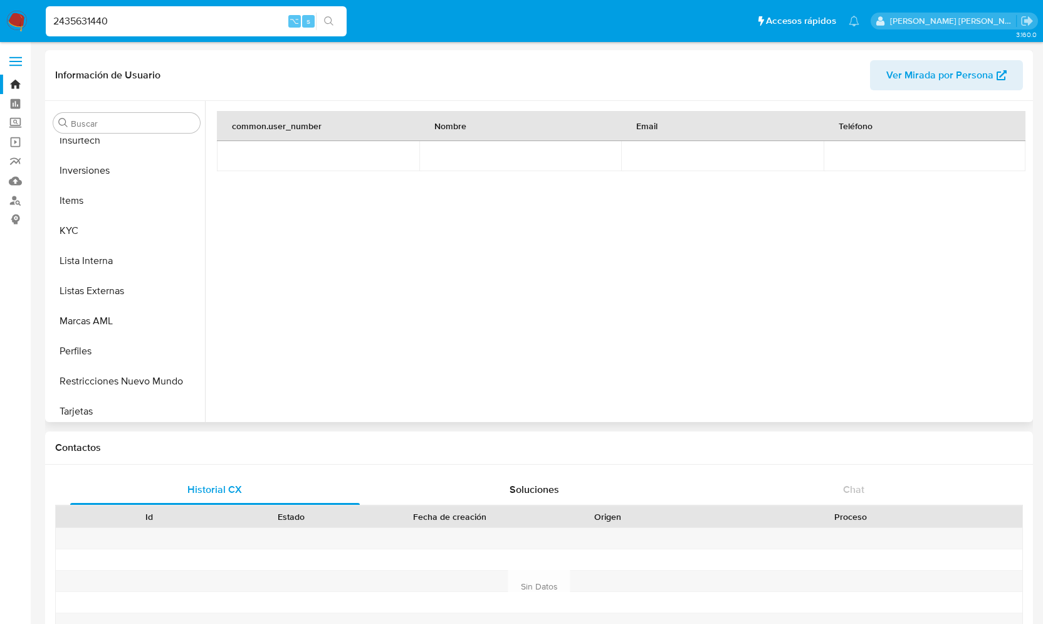
scroll to position [549, 0]
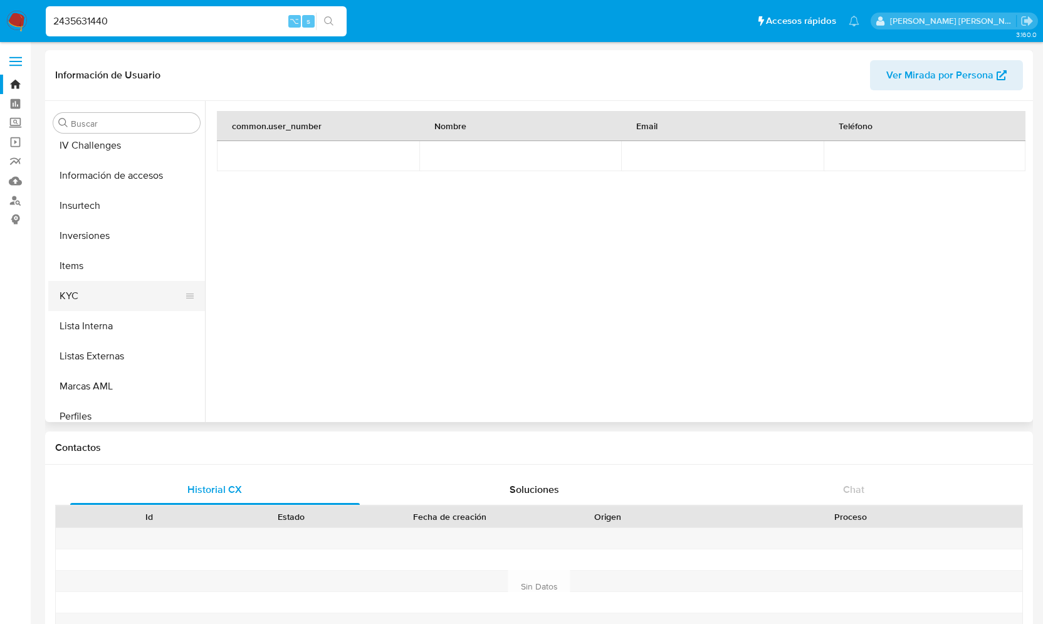
click at [83, 291] on button "KYC" at bounding box center [121, 296] width 147 height 30
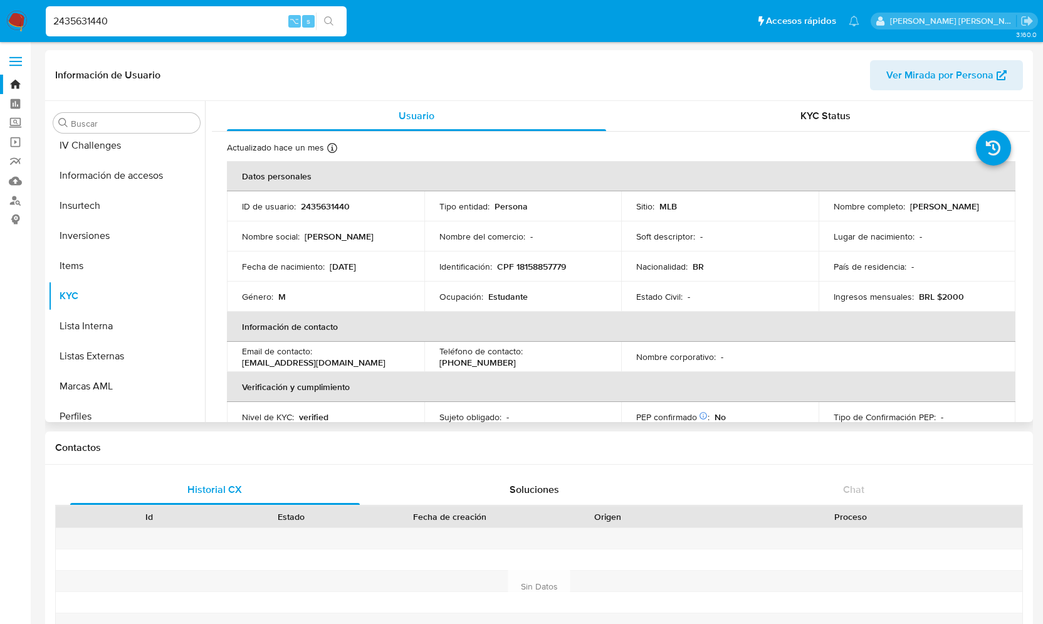
click at [350, 269] on p "18/08/2014" at bounding box center [343, 266] width 26 height 11
click at [378, 263] on div "Fecha de nacimiento : 18/08/2014" at bounding box center [325, 266] width 167 height 11
drag, startPoint x: 379, startPoint y: 266, endPoint x: 327, endPoint y: 263, distance: 52.7
click at [327, 263] on div "Fecha de nacimiento : 18/08/2014" at bounding box center [325, 266] width 167 height 11
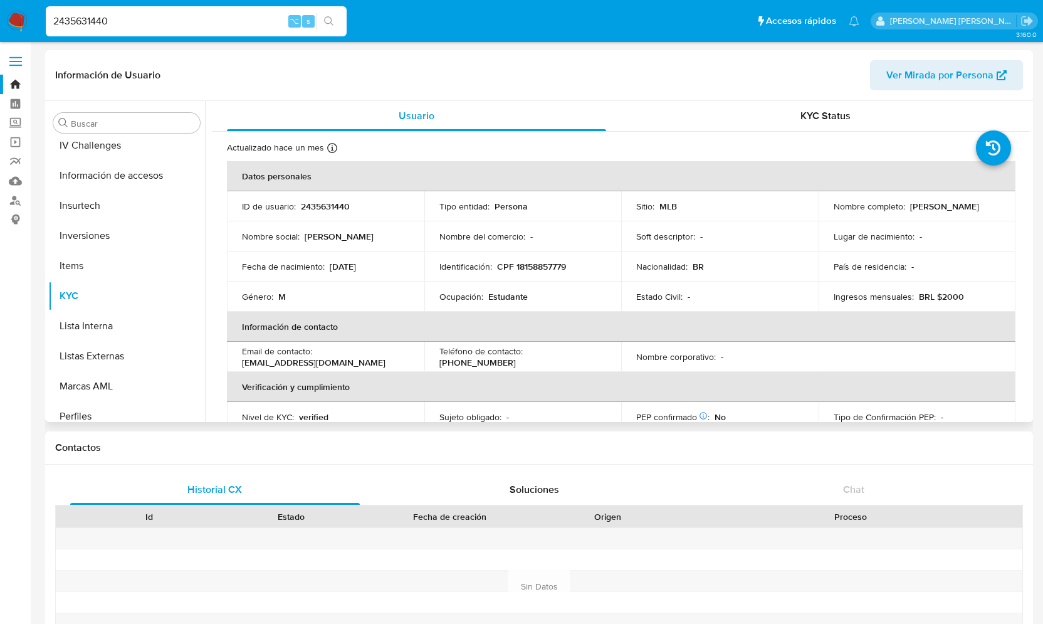
copy div "18/08/2014"
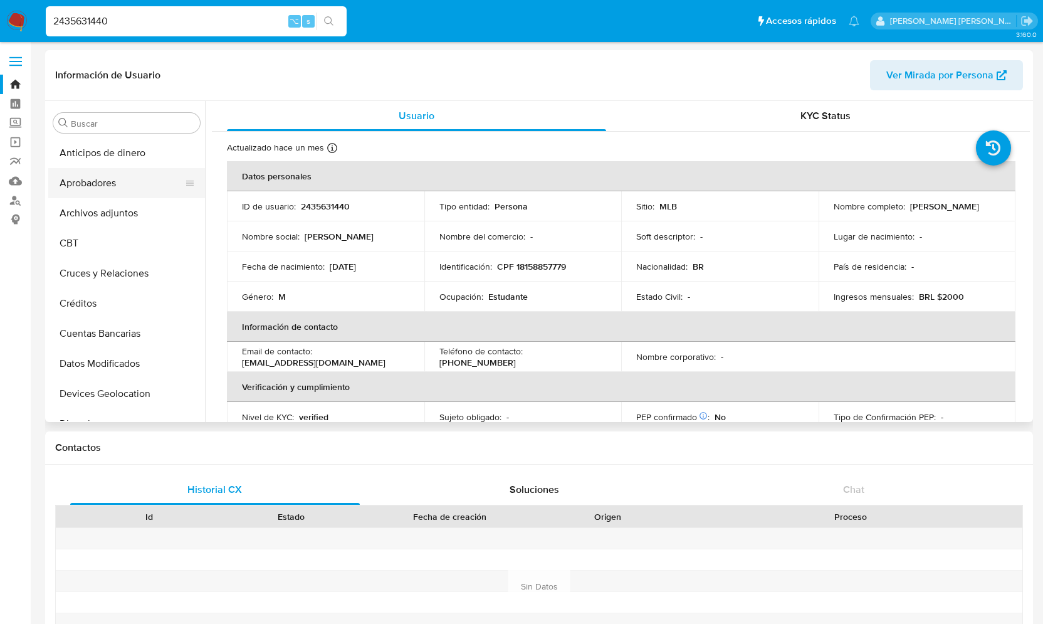
click at [95, 179] on button "Aprobadores" at bounding box center [121, 183] width 147 height 30
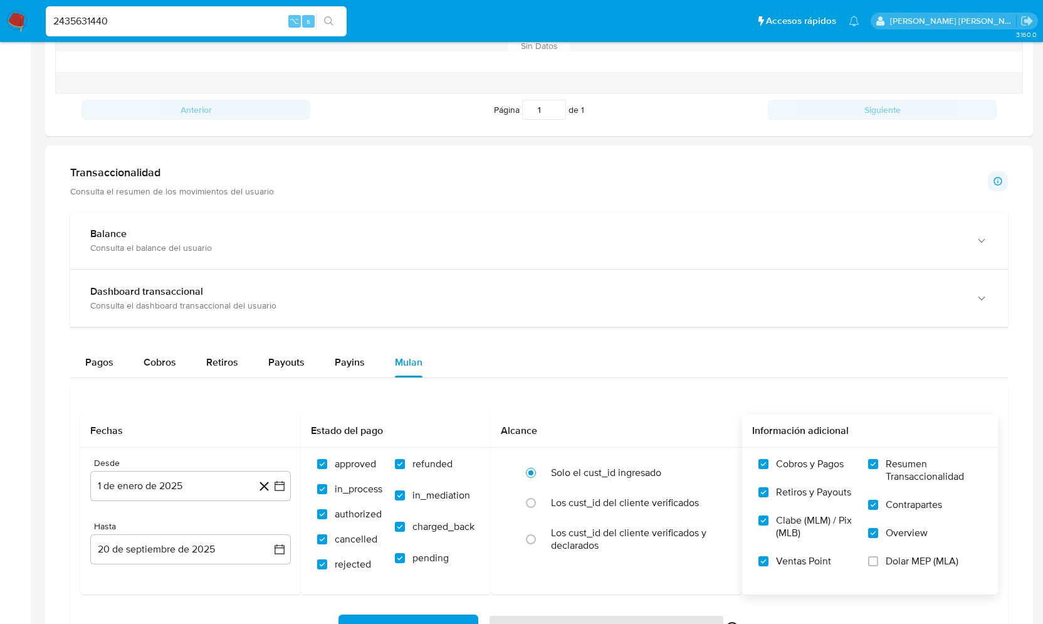
scroll to position [357, 0]
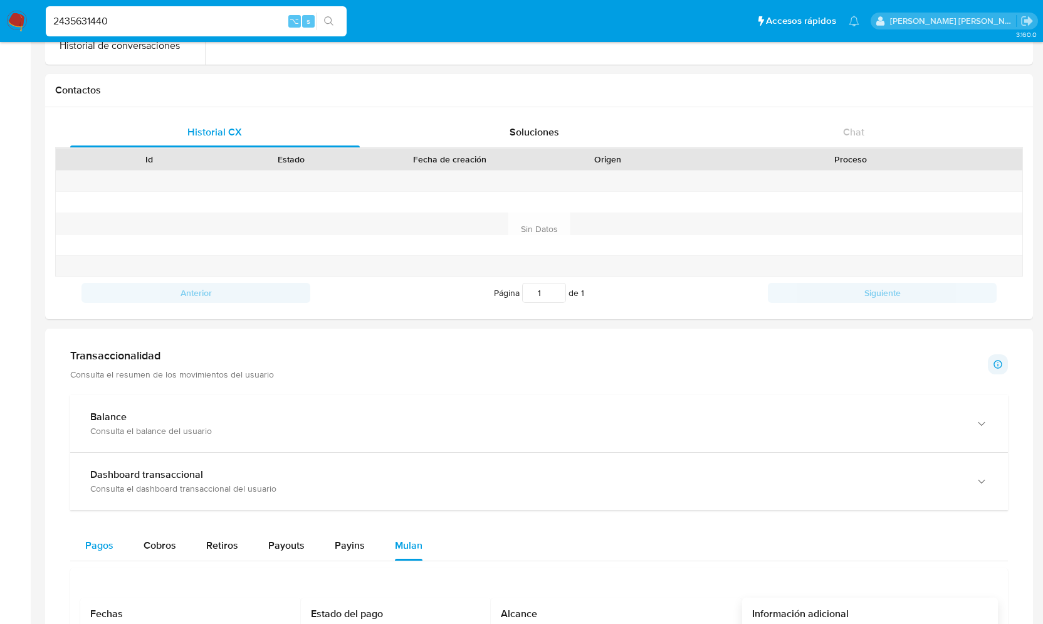
click at [106, 535] on div "Pagos" at bounding box center [99, 545] width 28 height 30
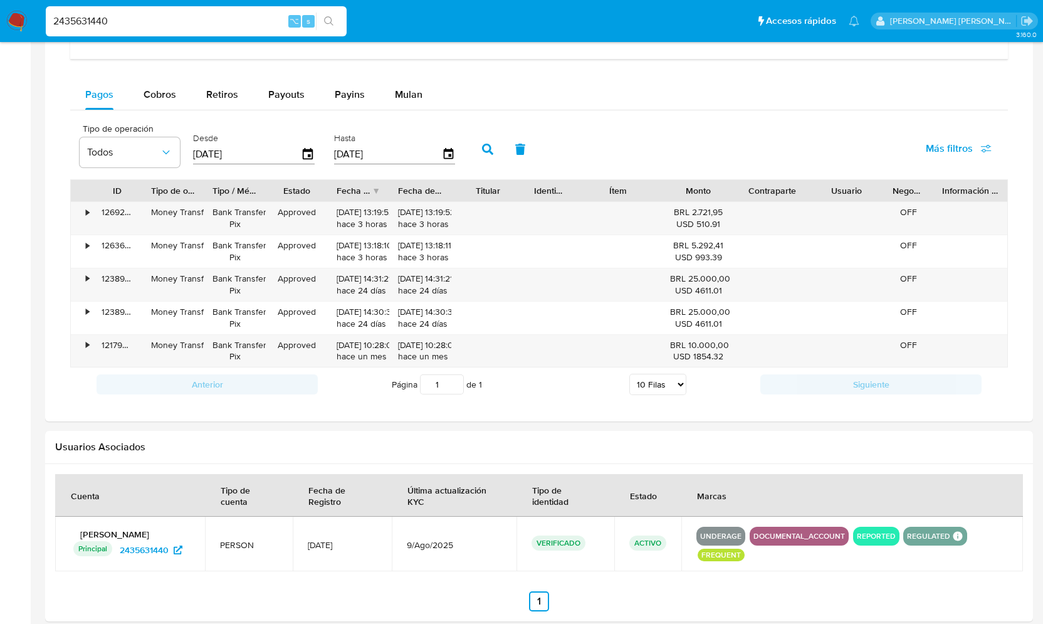
scroll to position [808, 0]
click at [664, 381] on select "5 Filas 10 Filas 20 Filas 25 Filas 50 Filas 100 Filas" at bounding box center [657, 383] width 57 height 21
select select "20"
click at [629, 373] on select "5 Filas 10 Filas 20 Filas 25 Filas 50 Filas 100 Filas" at bounding box center [657, 383] width 57 height 21
click at [154, 79] on div "Cobros" at bounding box center [160, 94] width 33 height 30
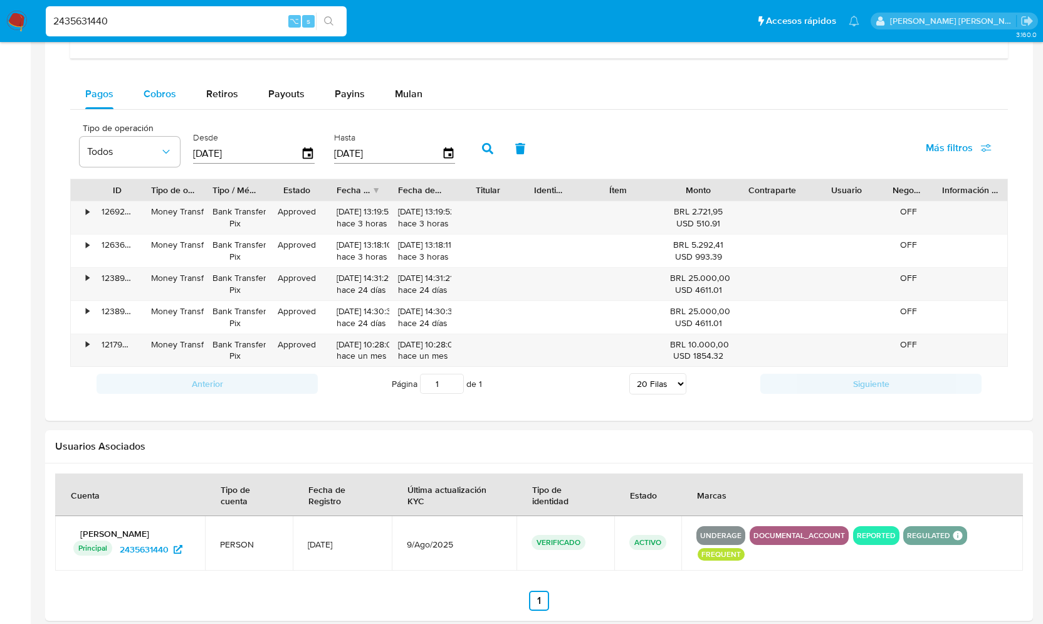
select select "10"
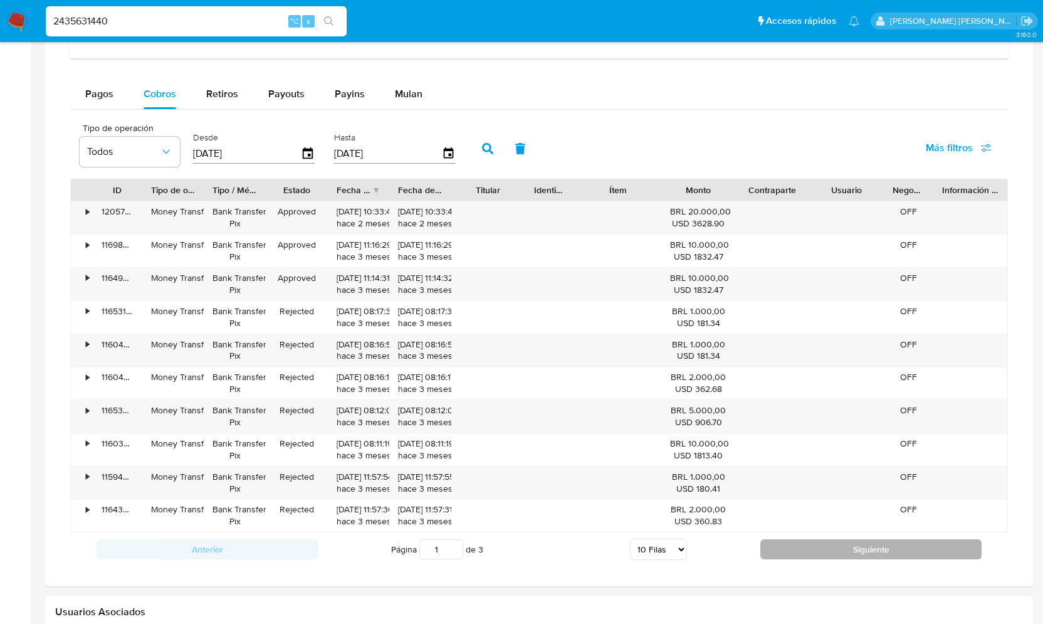
click at [827, 543] on button "Siguiente" at bounding box center [870, 549] width 221 height 20
click at [830, 543] on button "Siguiente" at bounding box center [870, 549] width 221 height 20
type input "3"
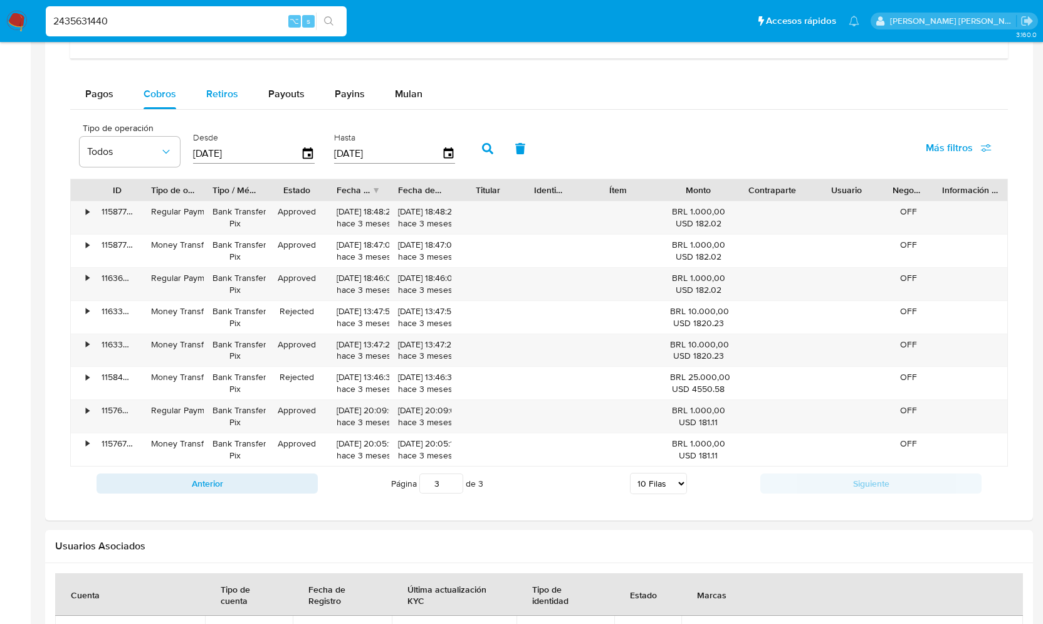
click at [218, 91] on span "Retiros" at bounding box center [222, 93] width 32 height 14
select select "10"
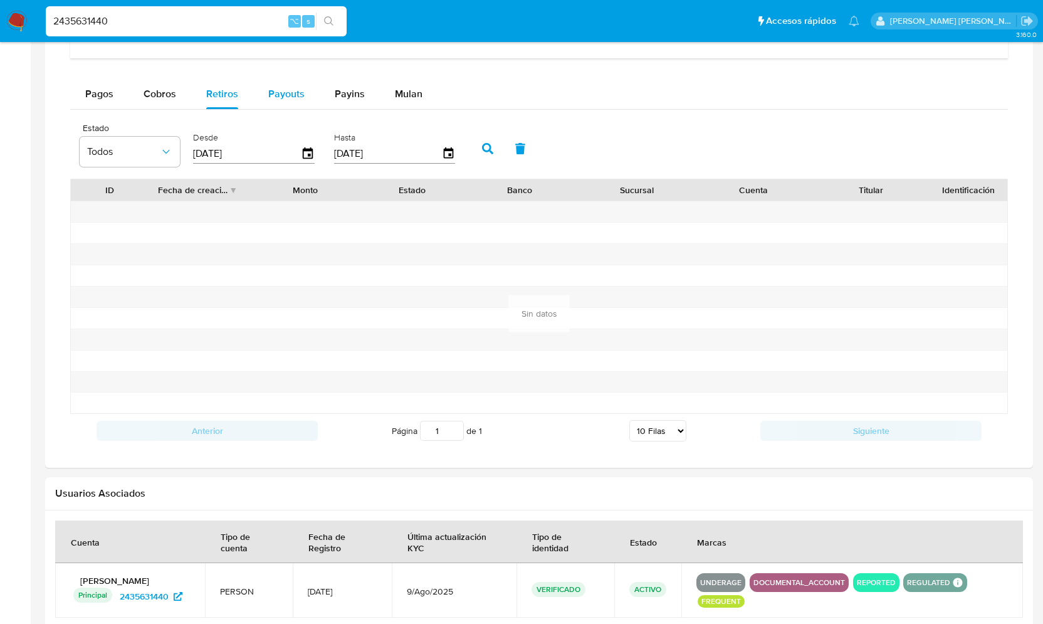
click at [287, 91] on span "Payouts" at bounding box center [286, 93] width 36 height 14
select select "10"
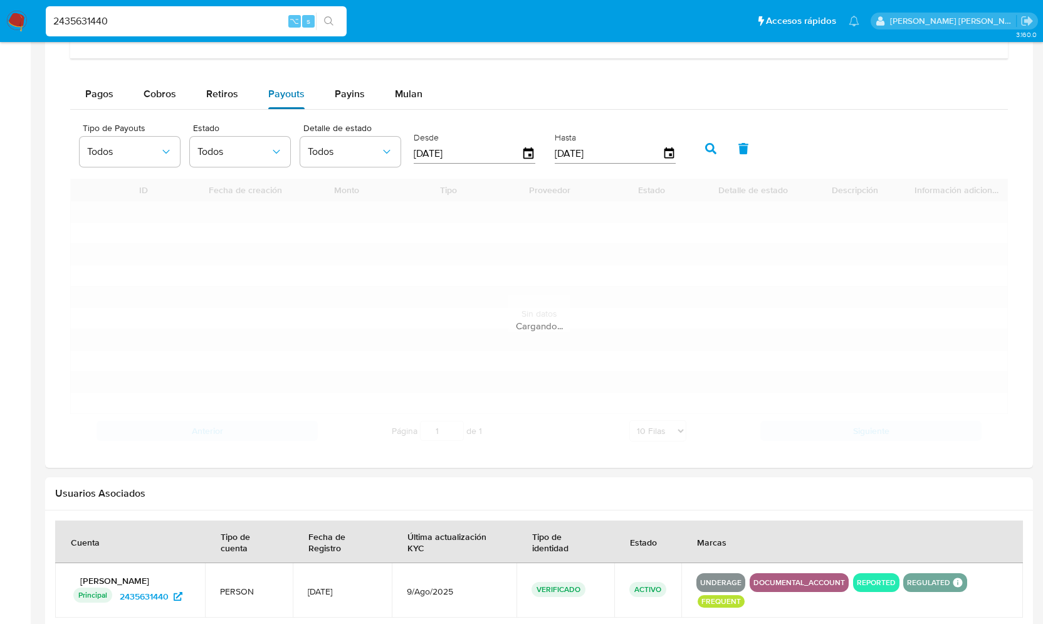
scroll to position [732, 0]
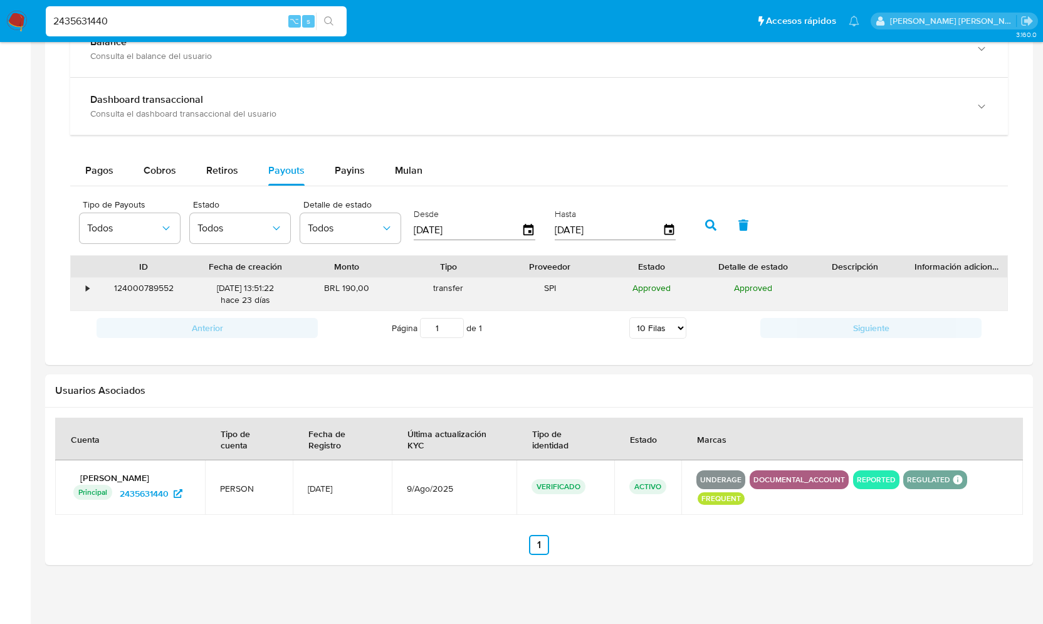
click at [84, 283] on div "•" at bounding box center [82, 294] width 22 height 33
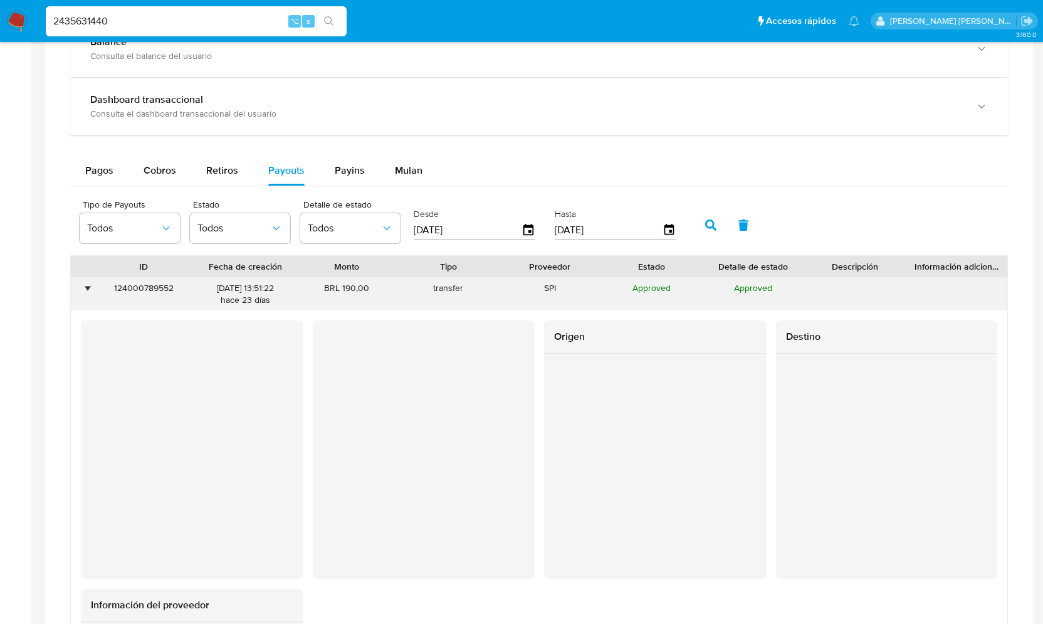
click at [89, 285] on div "•" at bounding box center [87, 288] width 3 height 12
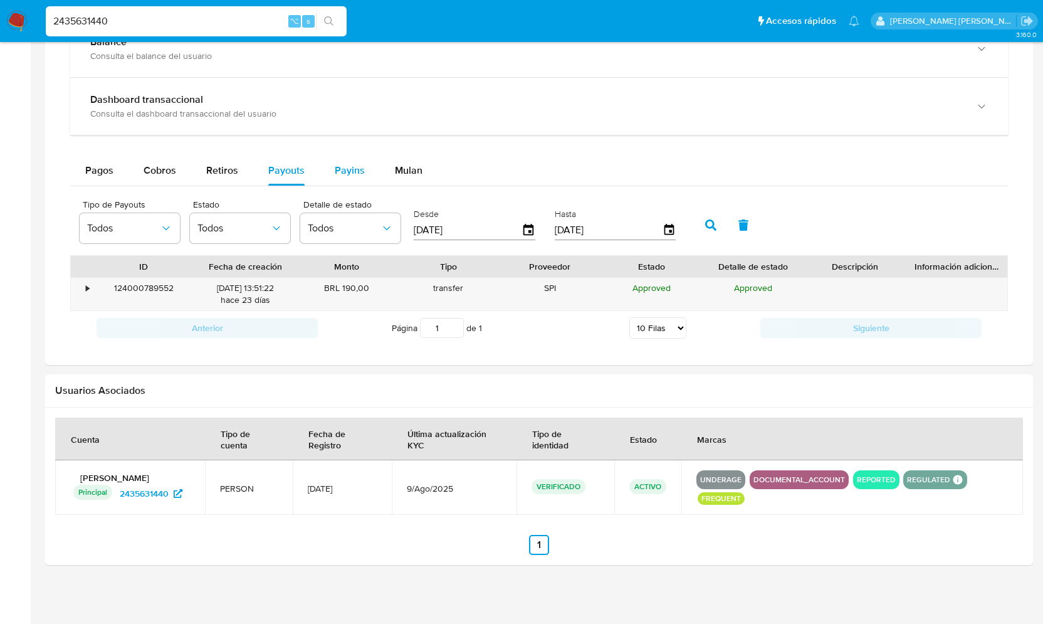
click at [351, 167] on span "Payins" at bounding box center [350, 170] width 30 height 14
select select "10"
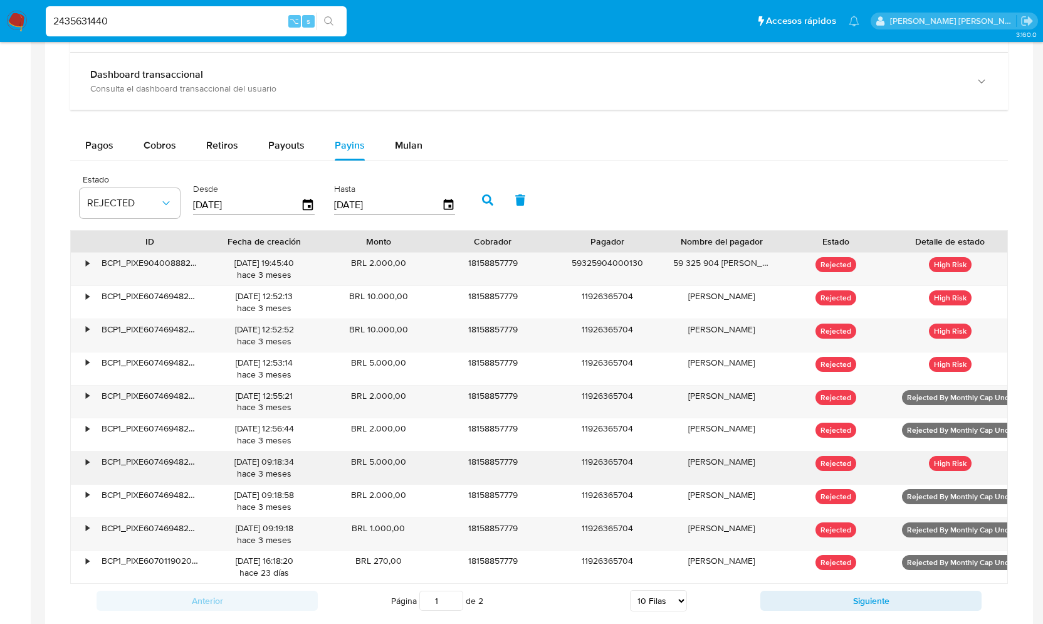
scroll to position [755, 0]
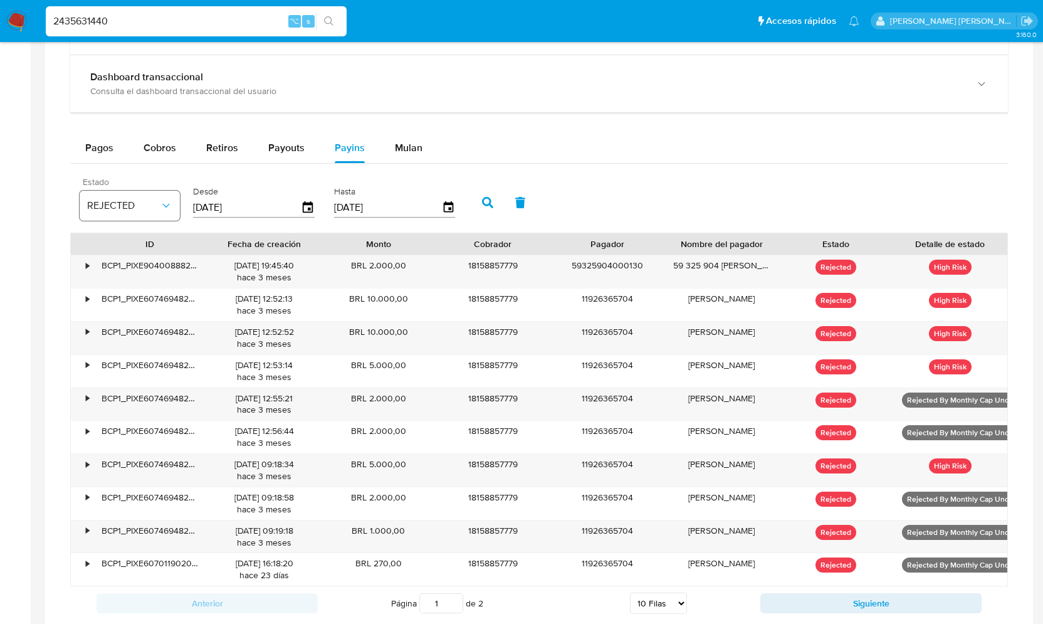
click at [172, 201] on button "REJECTED" at bounding box center [130, 206] width 100 height 30
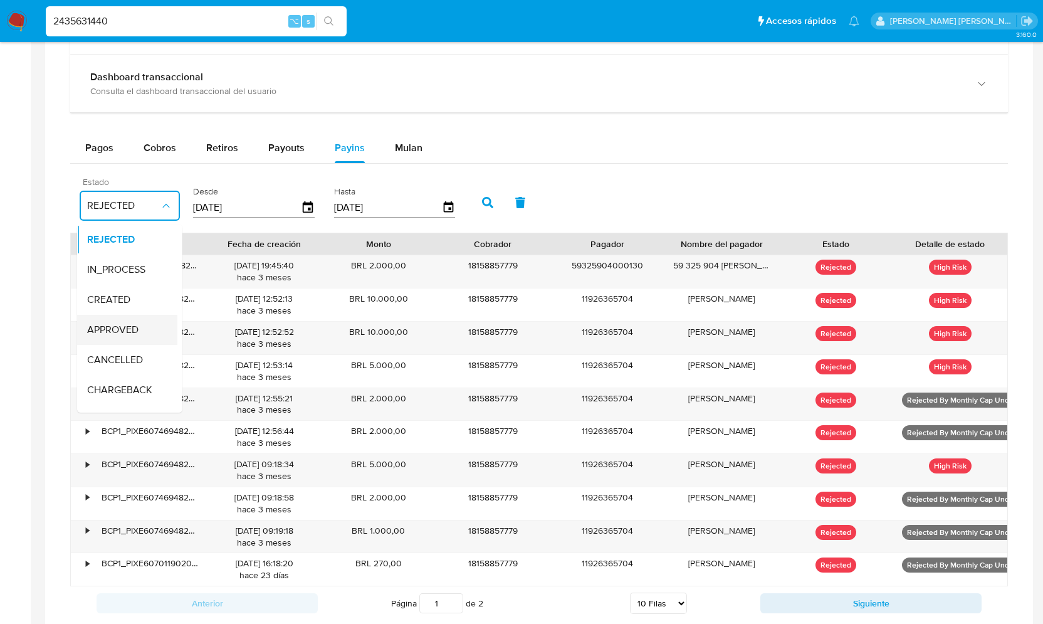
scroll to position [83, 0]
click at [113, 391] on span "Todos" at bounding box center [100, 397] width 26 height 13
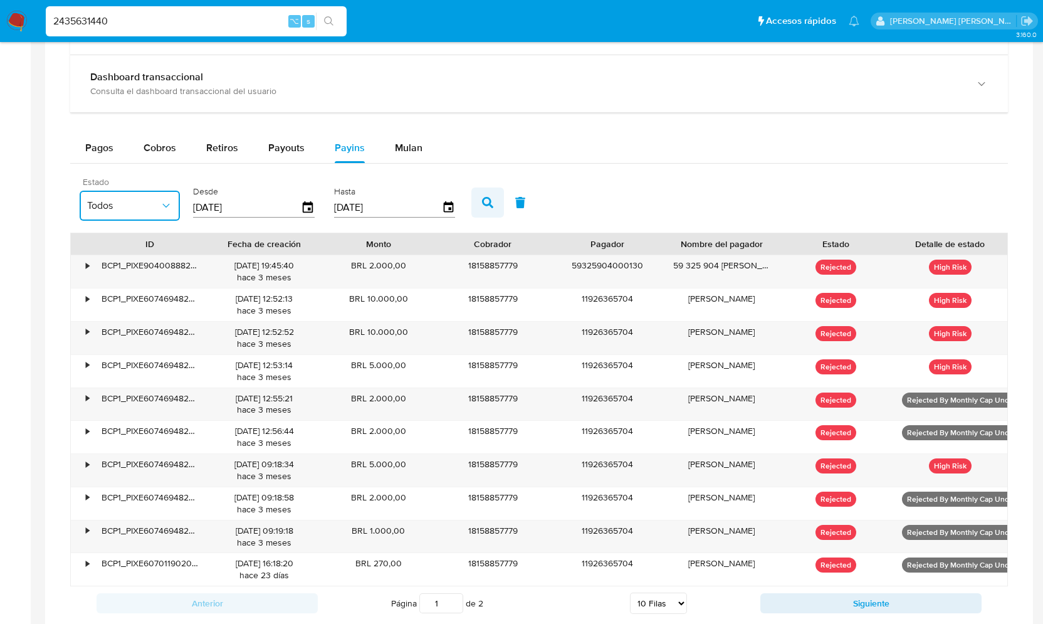
click at [483, 201] on icon "button" at bounding box center [487, 202] width 11 height 11
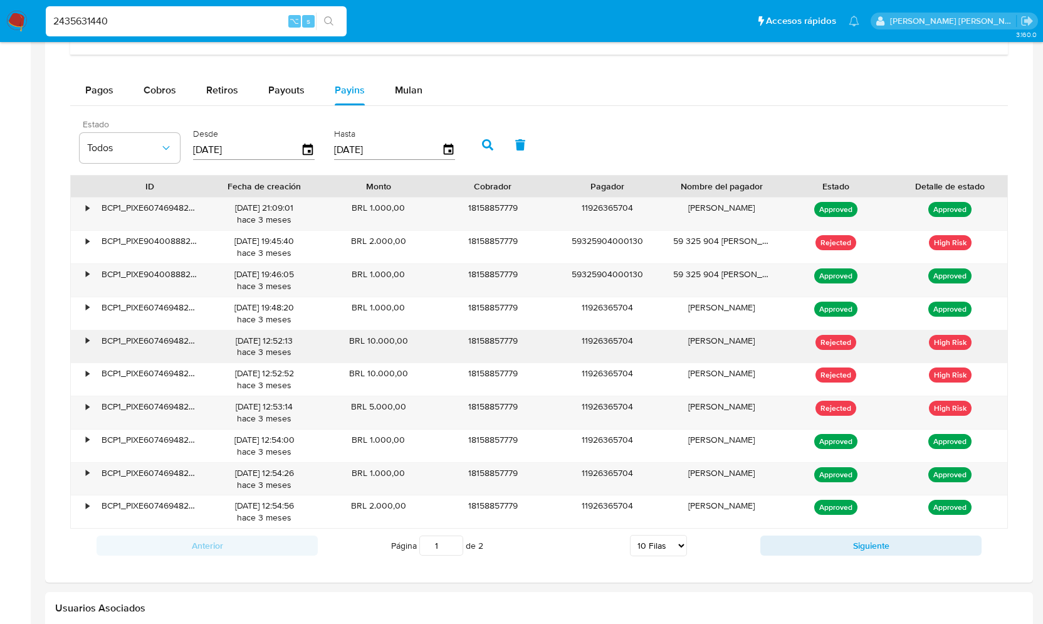
scroll to position [829, 0]
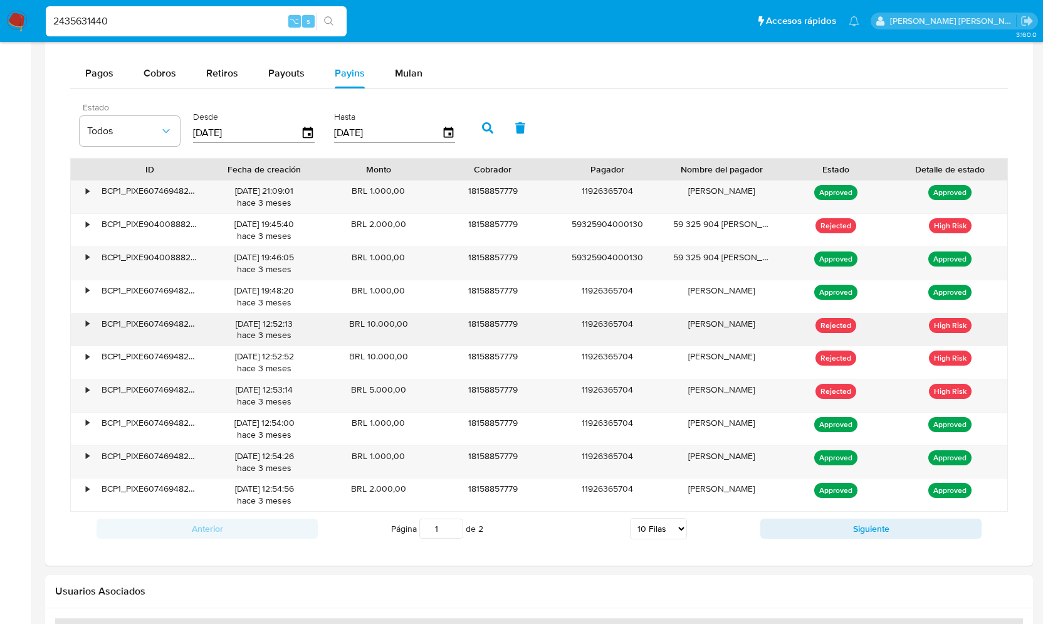
click at [941, 320] on p "High Risk" at bounding box center [950, 325] width 43 height 15
click at [839, 320] on p "Rejected" at bounding box center [835, 325] width 41 height 15
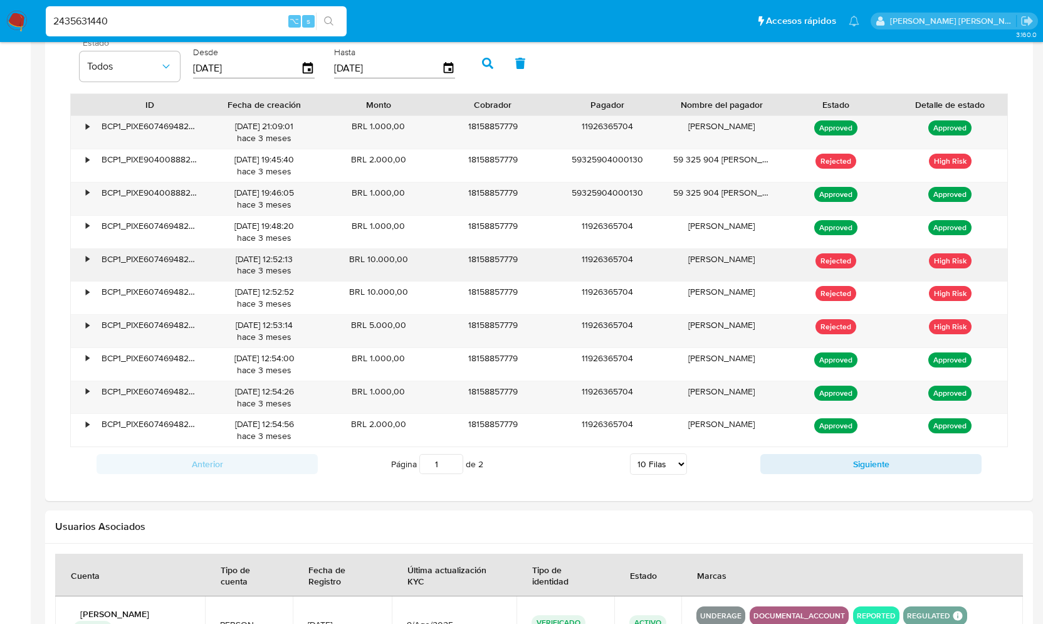
scroll to position [892, 0]
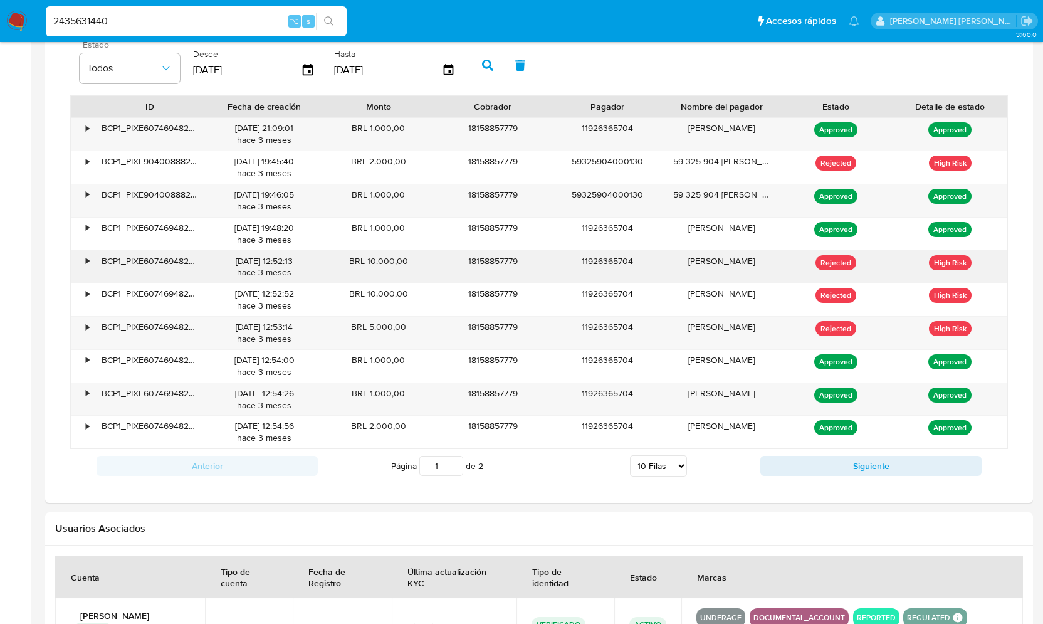
click at [87, 259] on div "•" at bounding box center [87, 261] width 3 height 12
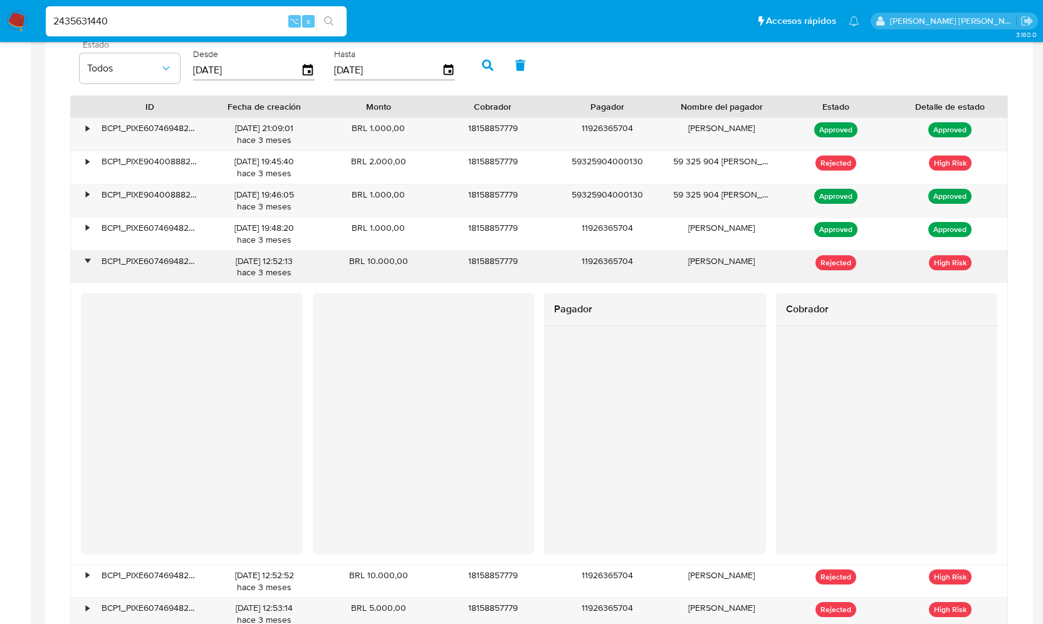
click at [86, 258] on div "•" at bounding box center [87, 261] width 3 height 12
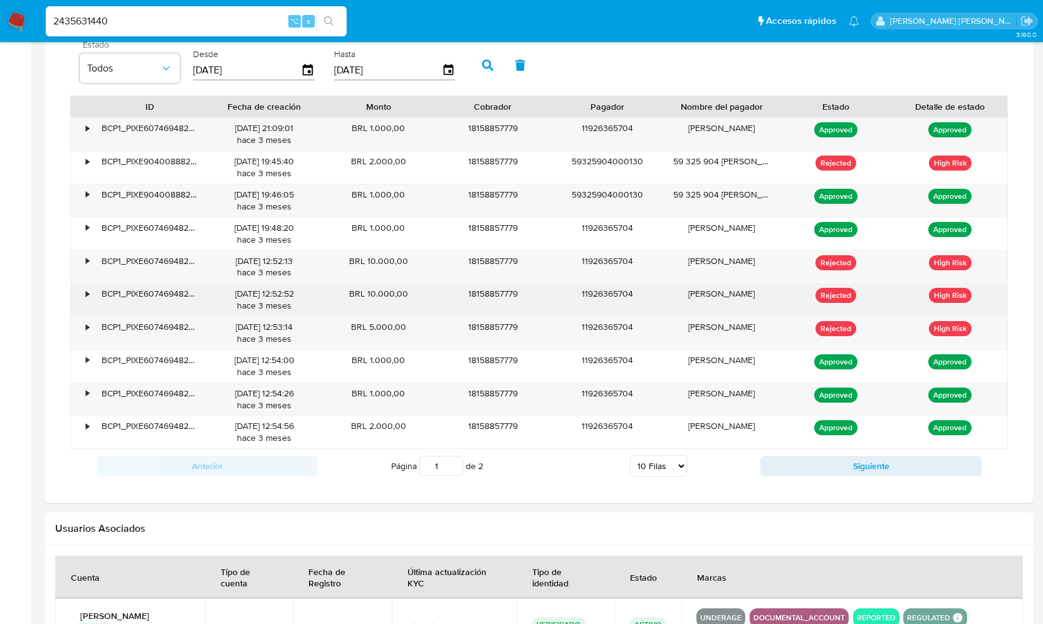
click at [87, 288] on div "•" at bounding box center [87, 294] width 3 height 12
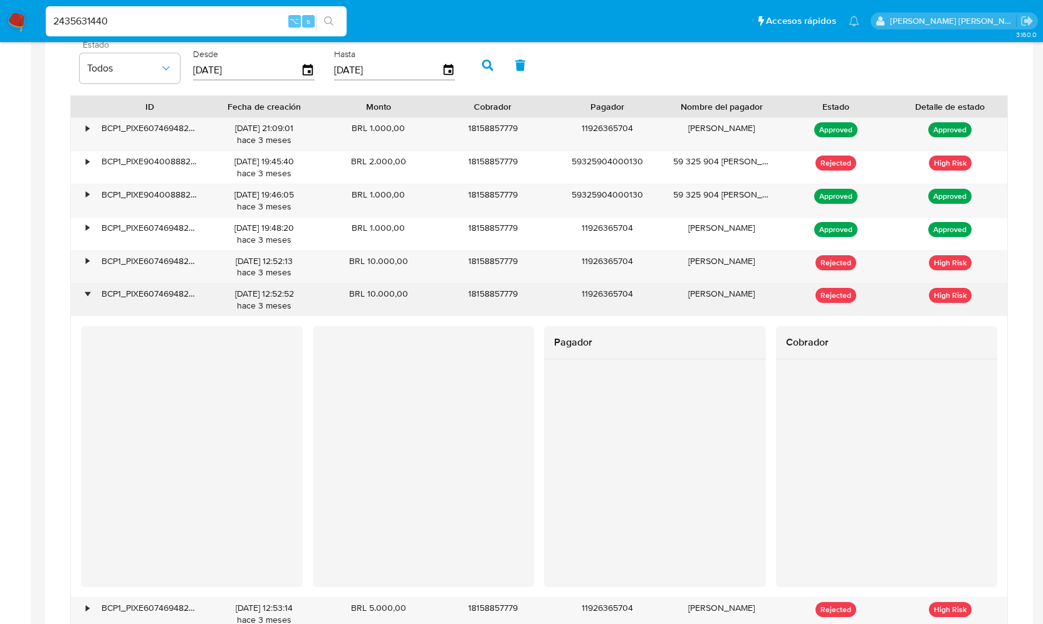
click at [87, 288] on div "•" at bounding box center [87, 294] width 3 height 12
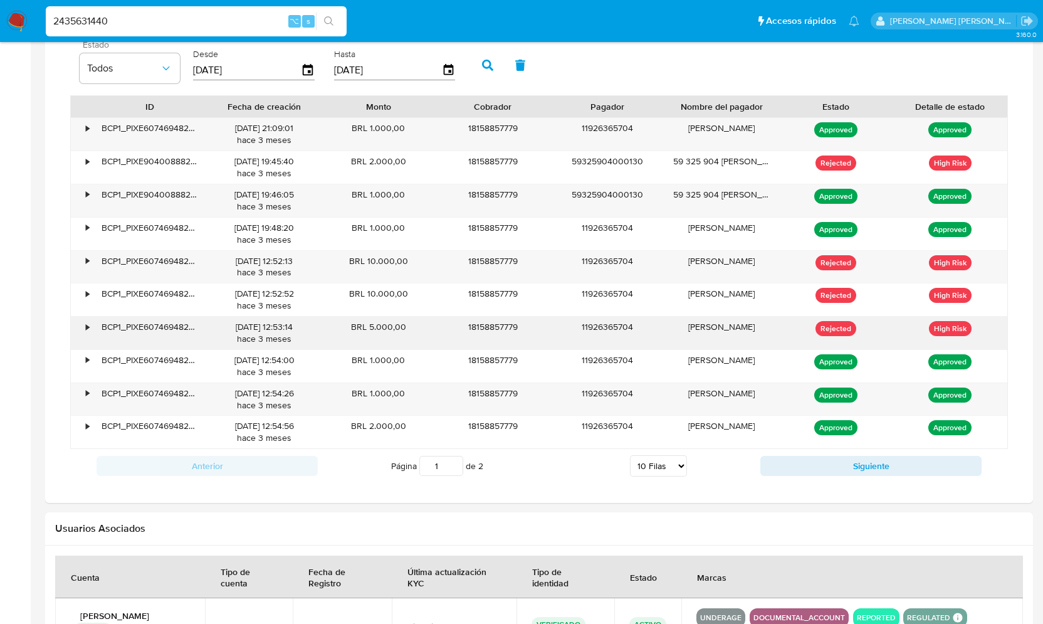
click at [86, 321] on div "•" at bounding box center [87, 327] width 3 height 12
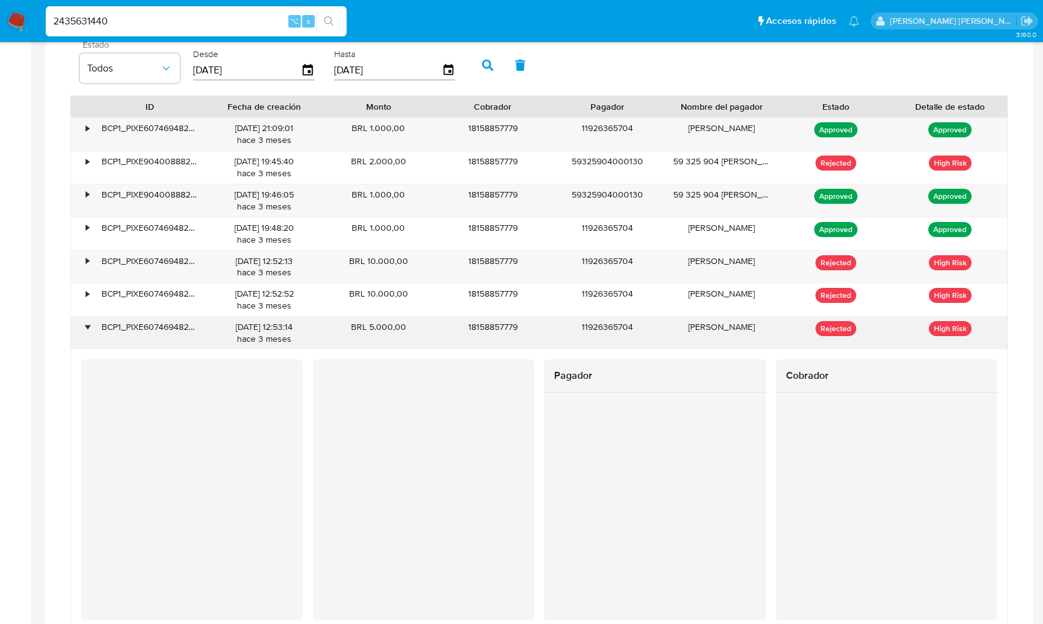
click at [86, 321] on div "•" at bounding box center [87, 327] width 3 height 12
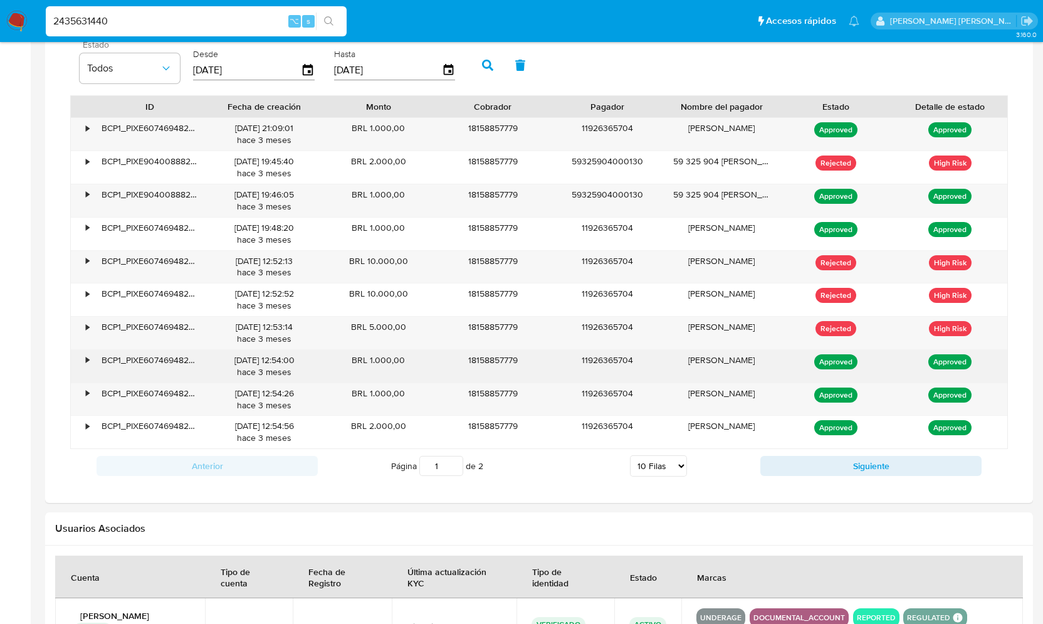
click at [88, 356] on div "•" at bounding box center [87, 360] width 3 height 12
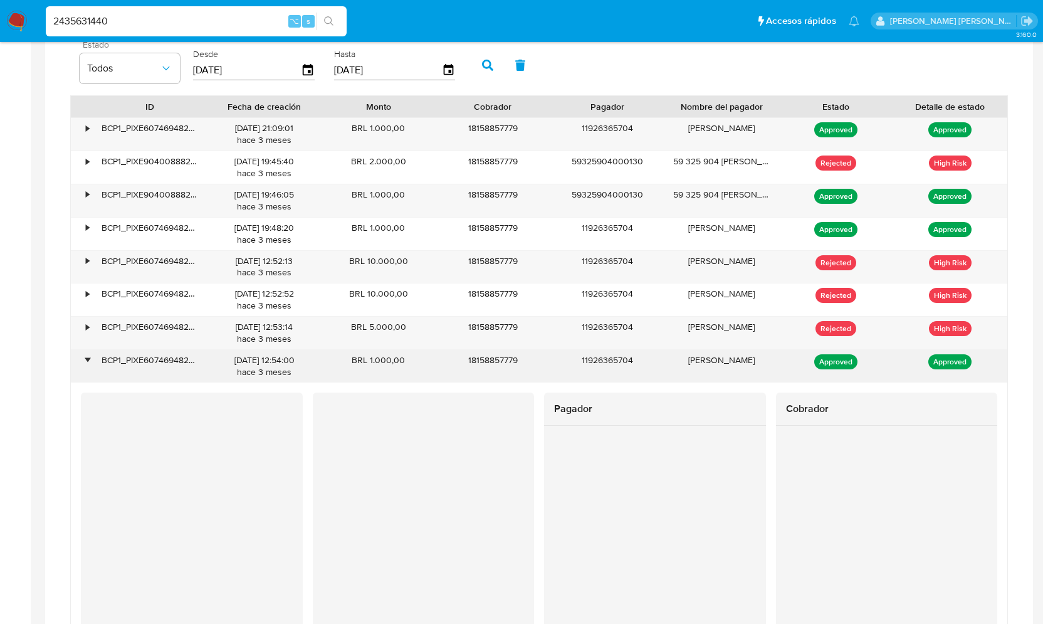
click at [88, 355] on div "•" at bounding box center [87, 360] width 3 height 12
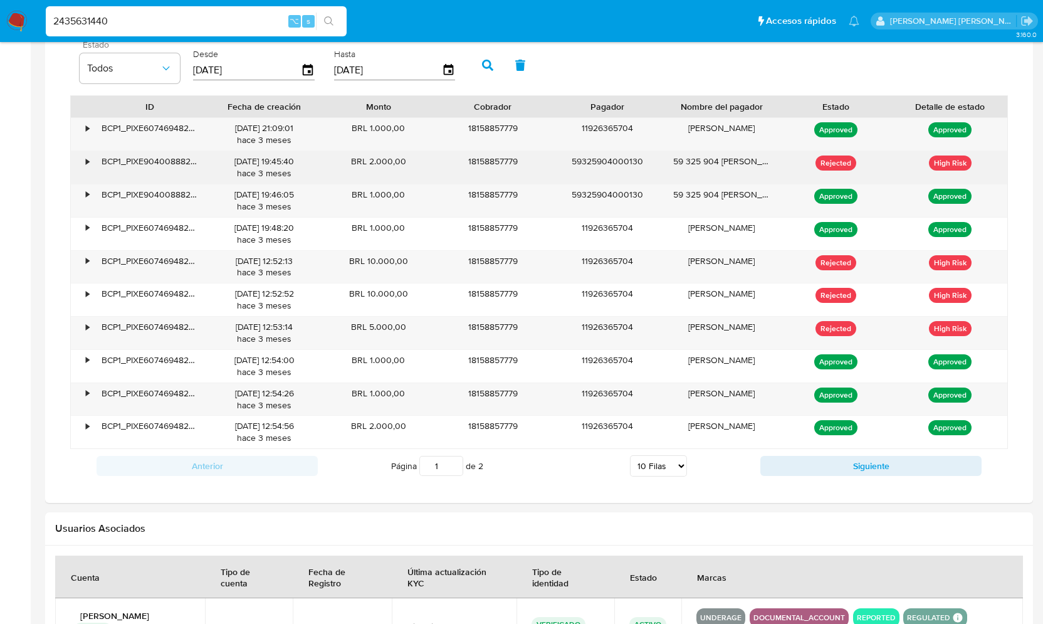
click at [86, 157] on div "•" at bounding box center [87, 161] width 3 height 12
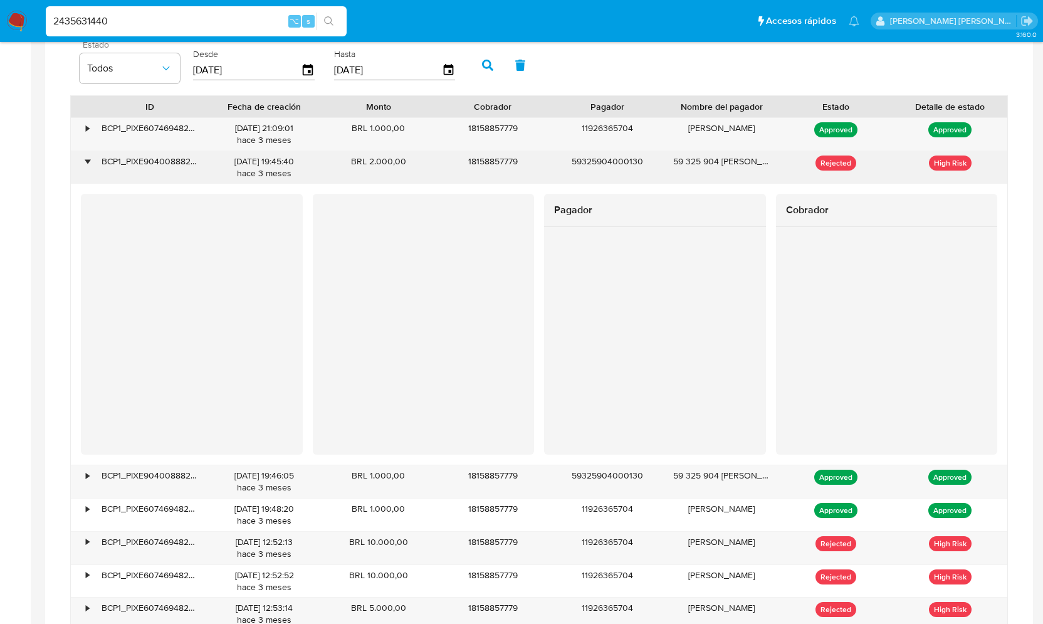
click at [86, 157] on div "•" at bounding box center [87, 161] width 3 height 12
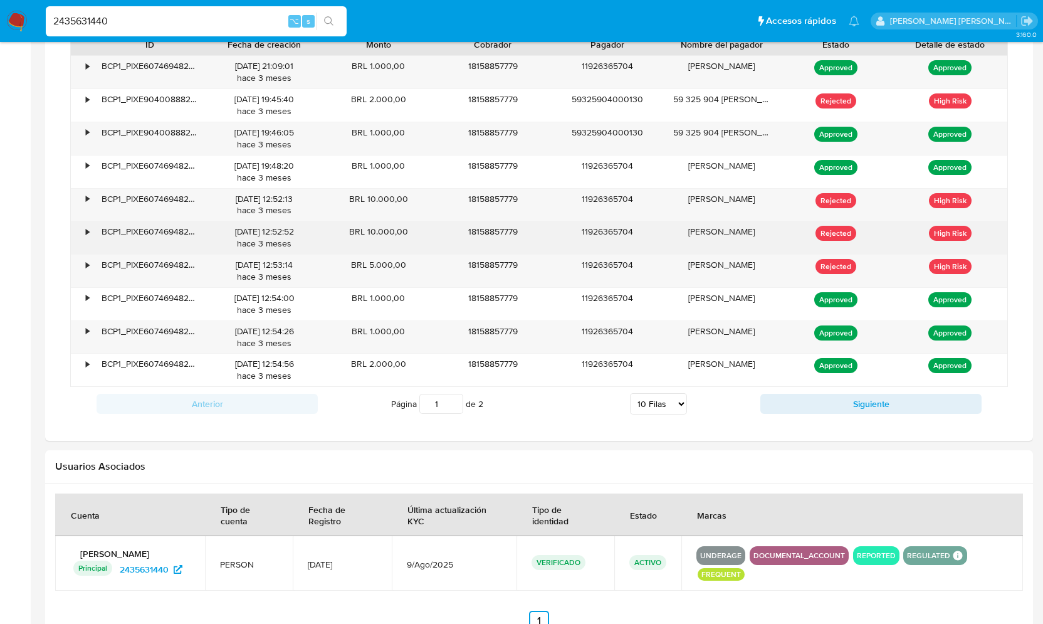
scroll to position [959, 0]
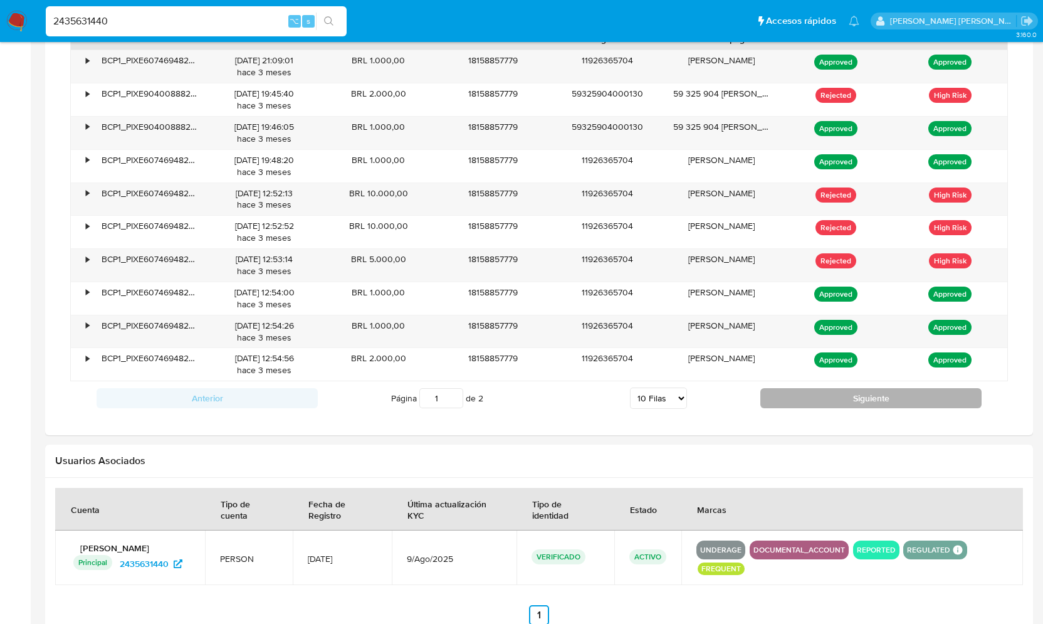
click at [833, 399] on button "Siguiente" at bounding box center [870, 398] width 221 height 20
type input "2"
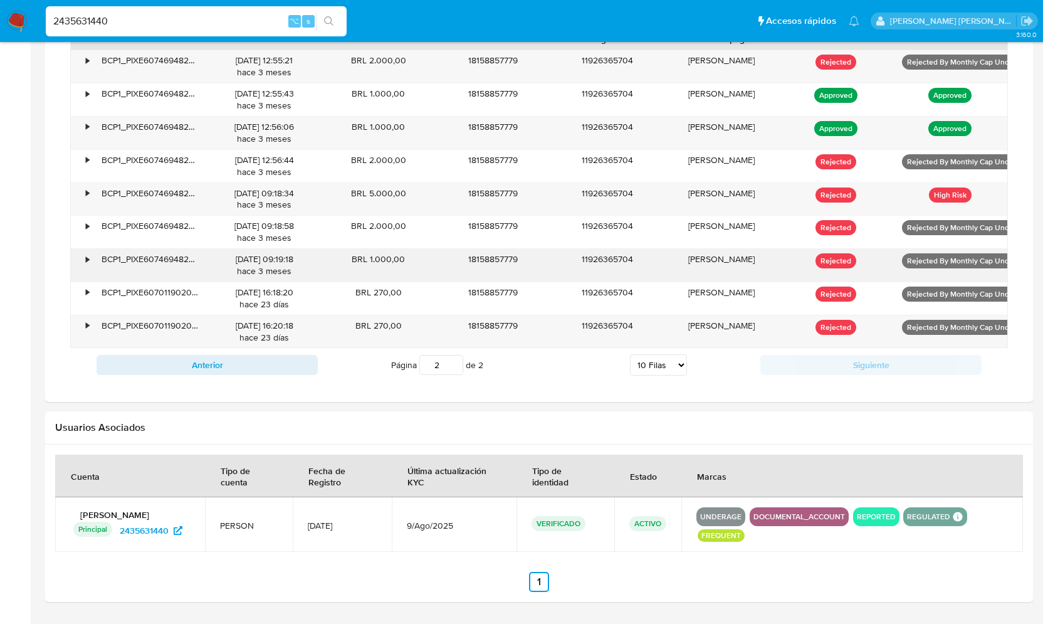
scroll to position [900, 0]
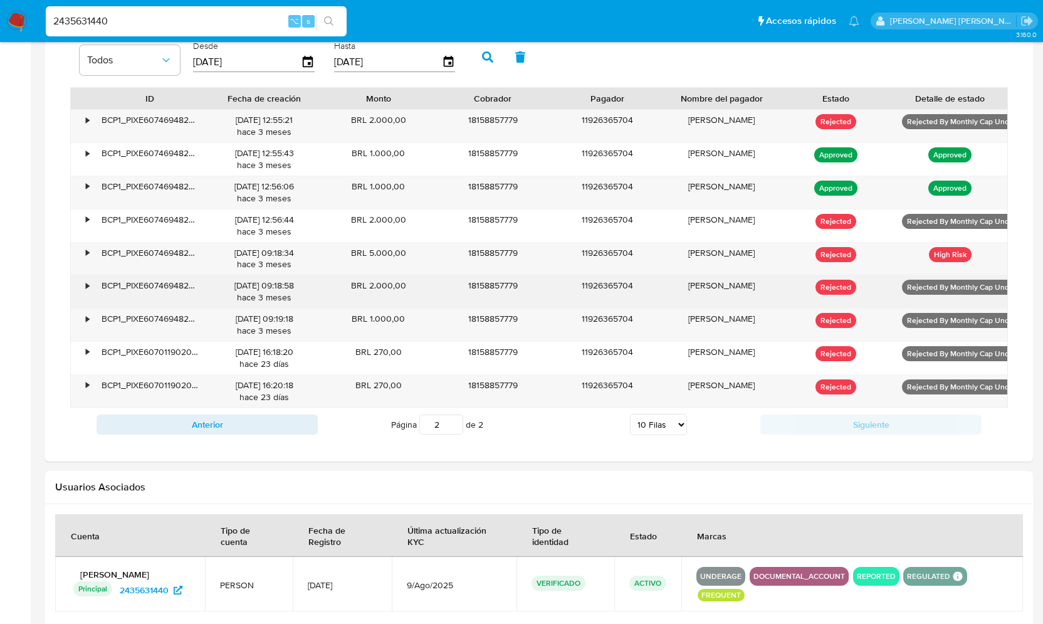
click at [86, 282] on div "•" at bounding box center [87, 285] width 3 height 12
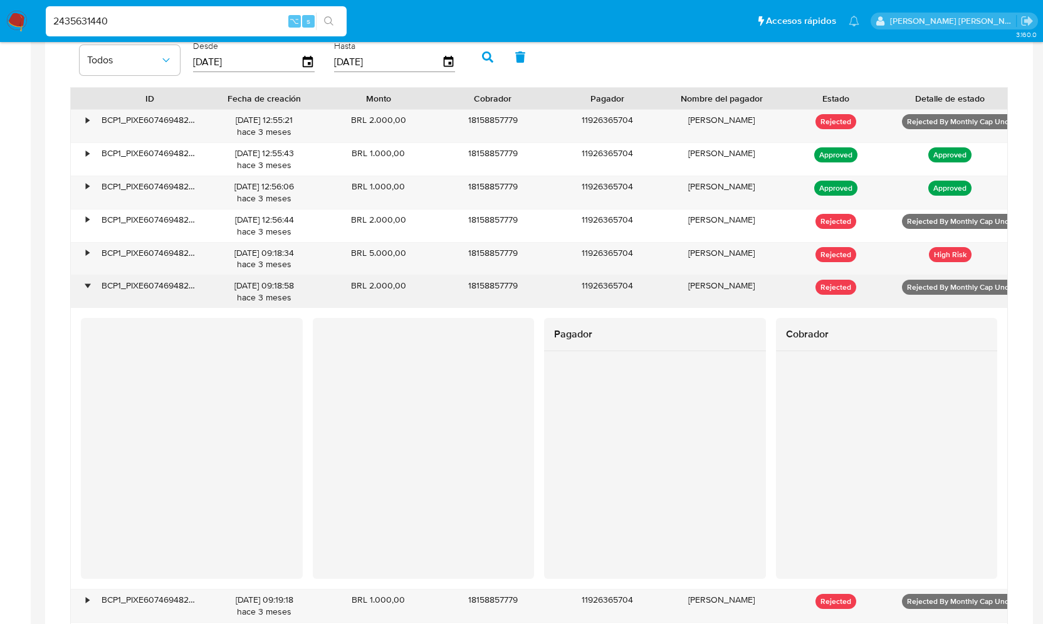
click at [86, 282] on div "•" at bounding box center [87, 285] width 3 height 12
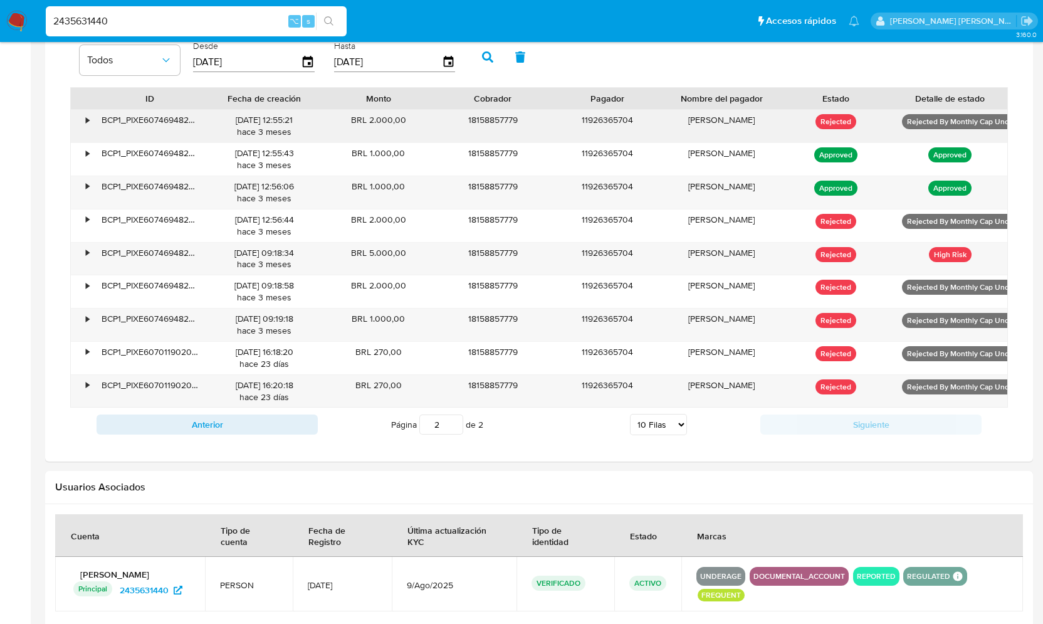
click at [981, 123] on p "Rejected By Monthly Cap Under Age" at bounding box center [969, 121] width 135 height 15
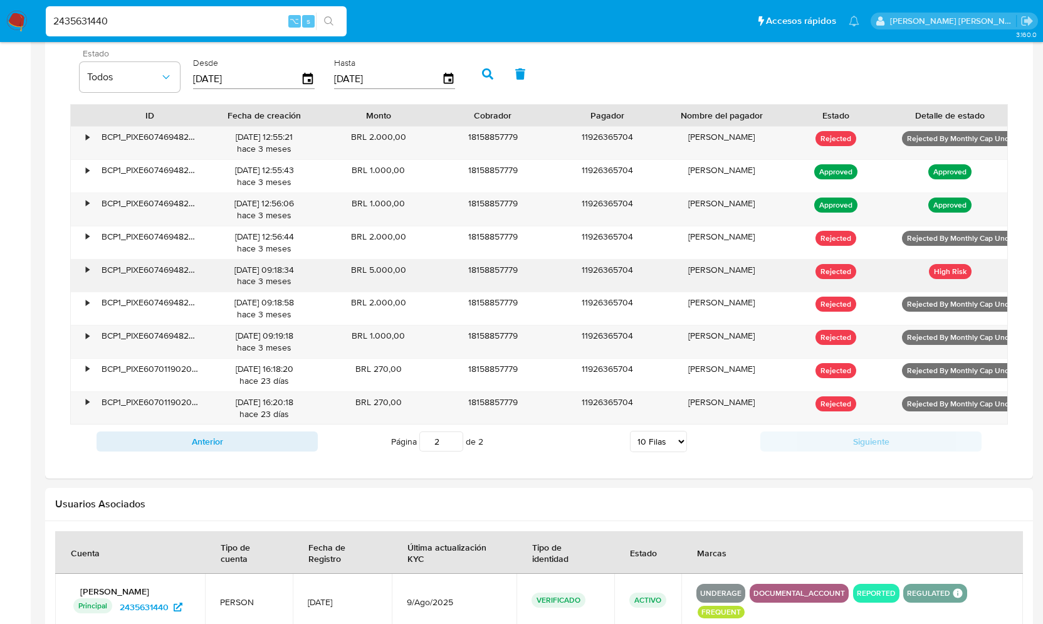
scroll to position [885, 0]
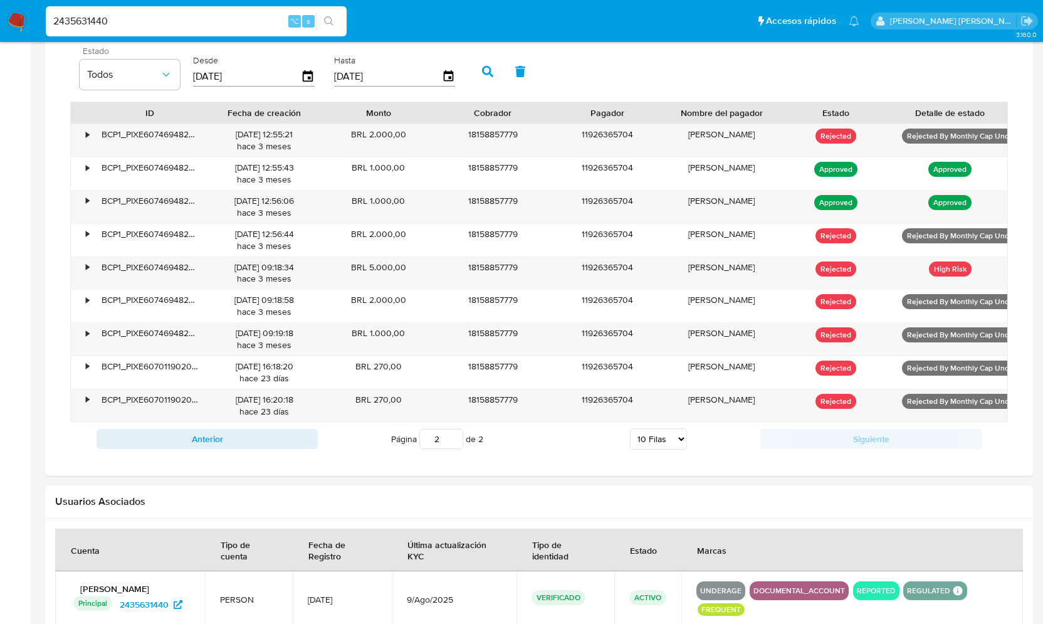
click at [666, 436] on select "5 Filas 10 Filas 20 Filas 25 Filas 50 Filas 100 Filas" at bounding box center [658, 438] width 57 height 21
select select "100"
click at [630, 428] on select "5 Filas 10 Filas 20 Filas 25 Filas 50 Filas 100 Filas" at bounding box center [658, 438] width 57 height 21
type input "1"
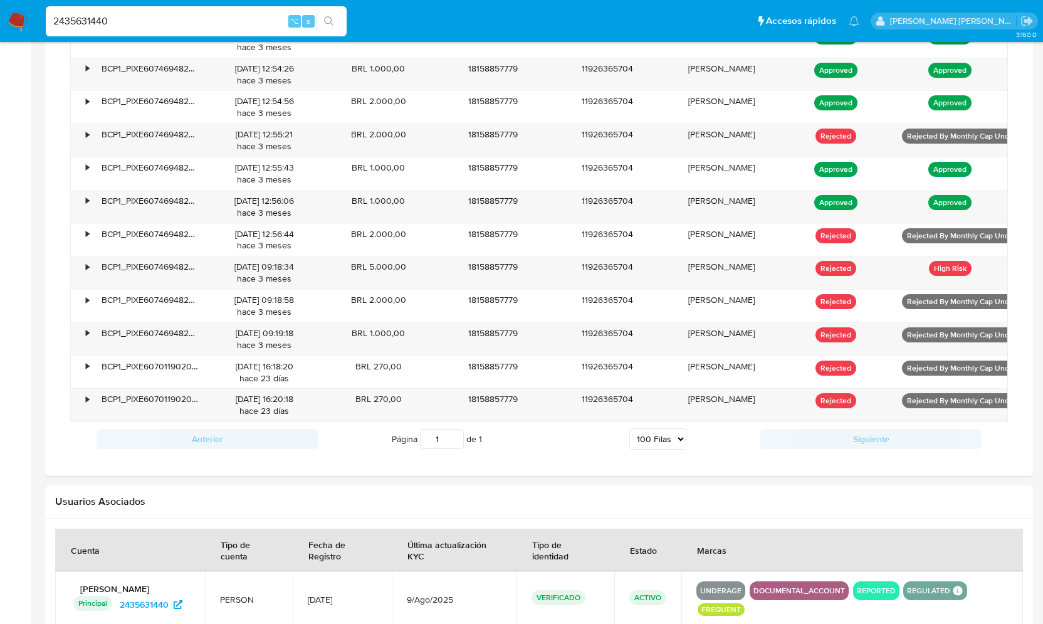
scroll to position [1221, 0]
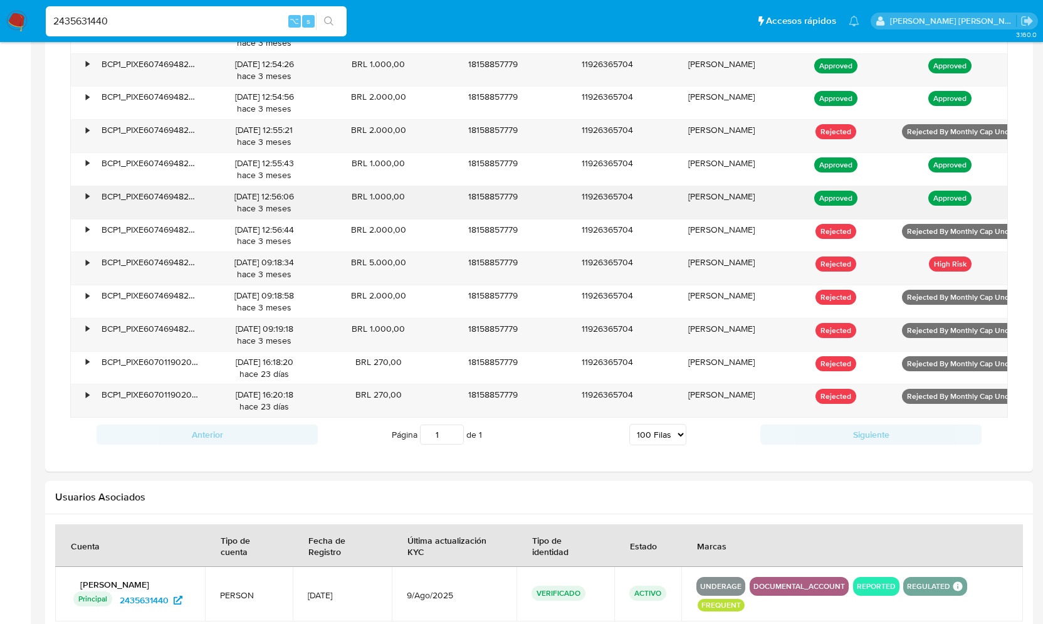
click at [88, 191] on div "•" at bounding box center [87, 197] width 3 height 12
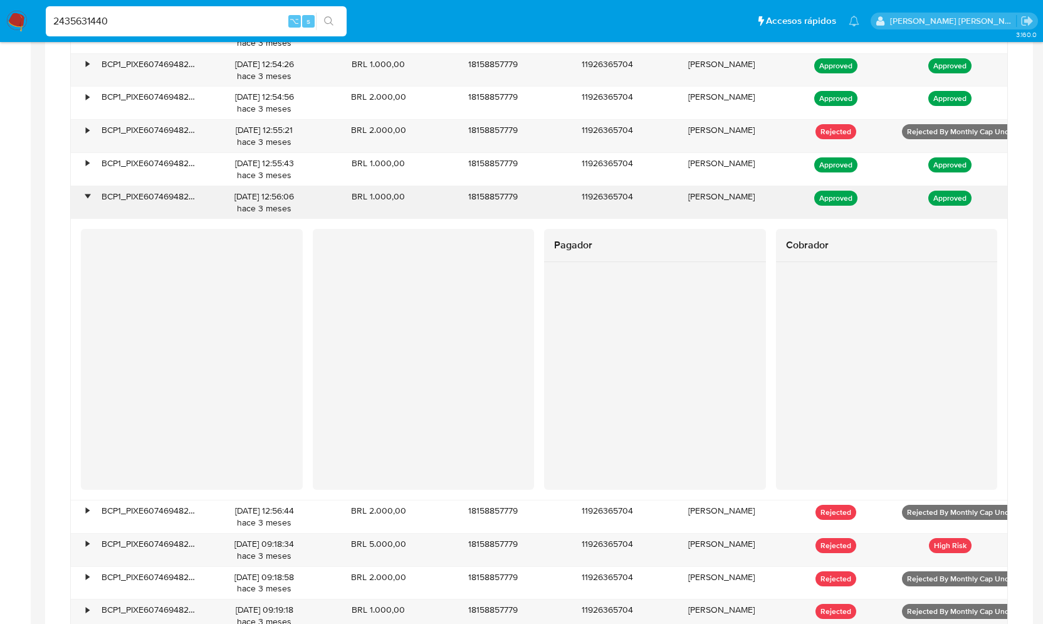
click at [86, 199] on div "•" at bounding box center [82, 202] width 22 height 33
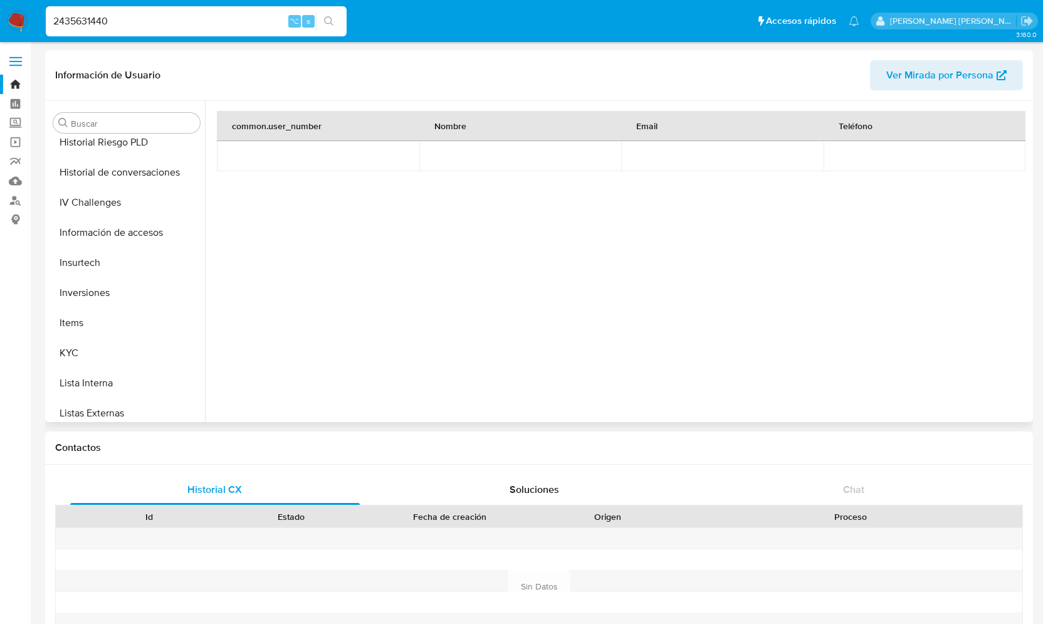
scroll to position [567, 0]
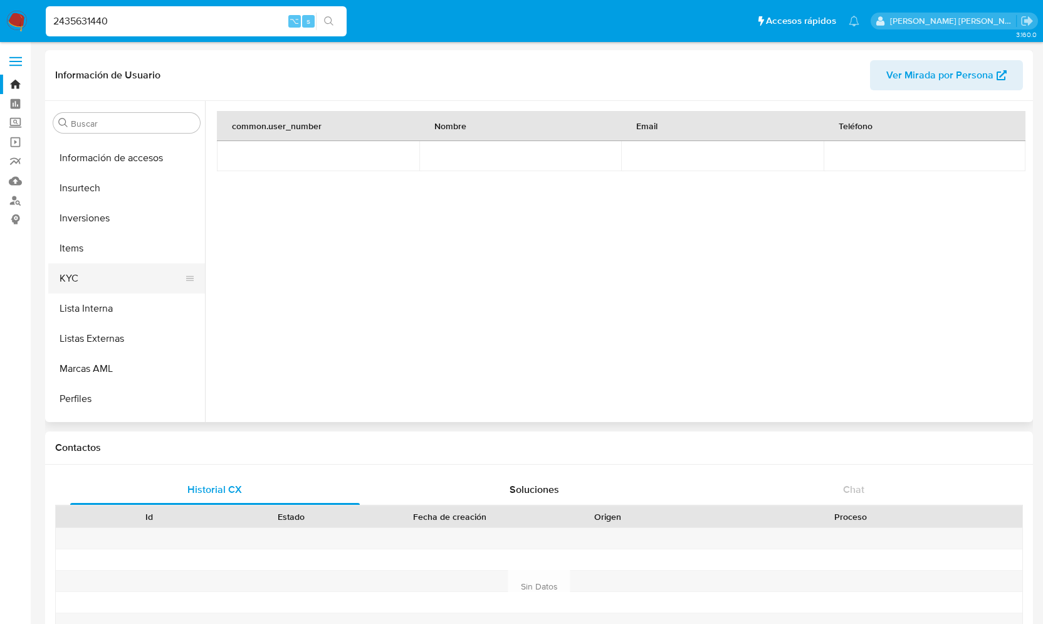
click at [95, 269] on button "KYC" at bounding box center [121, 278] width 147 height 30
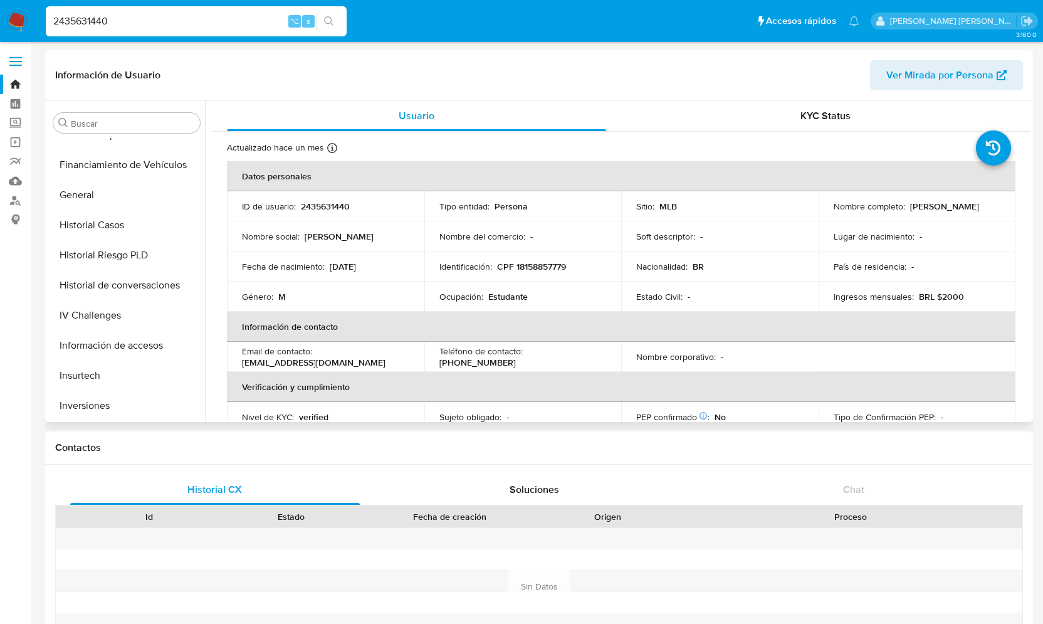
scroll to position [367, 0]
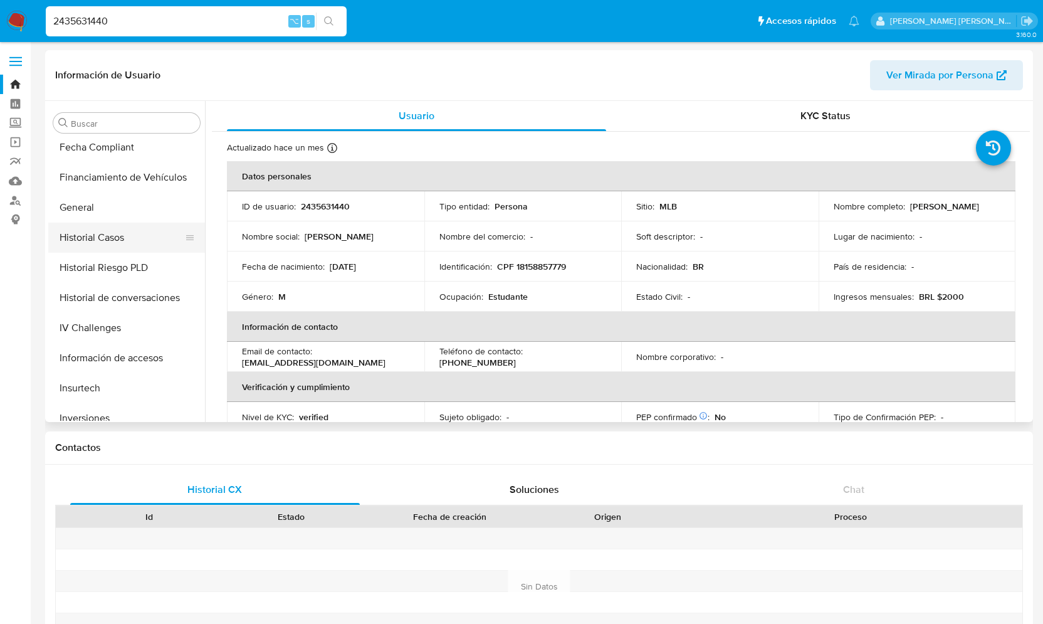
click at [125, 237] on button "Historial Casos" at bounding box center [121, 237] width 147 height 30
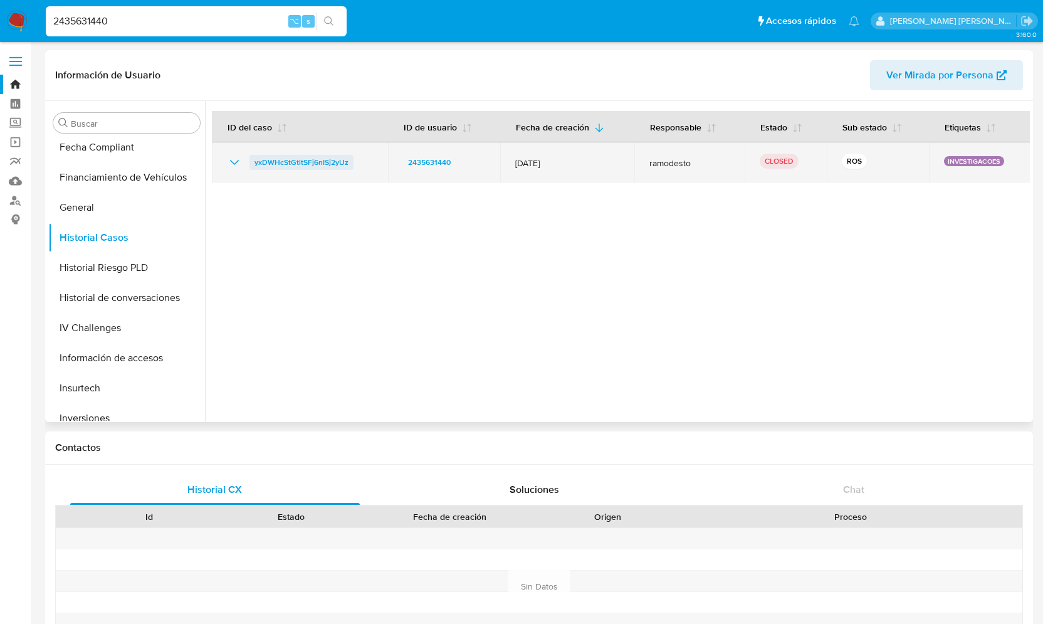
click at [298, 162] on span "yxDWHcStGtltSFj6nISj2yUz" at bounding box center [301, 162] width 94 height 15
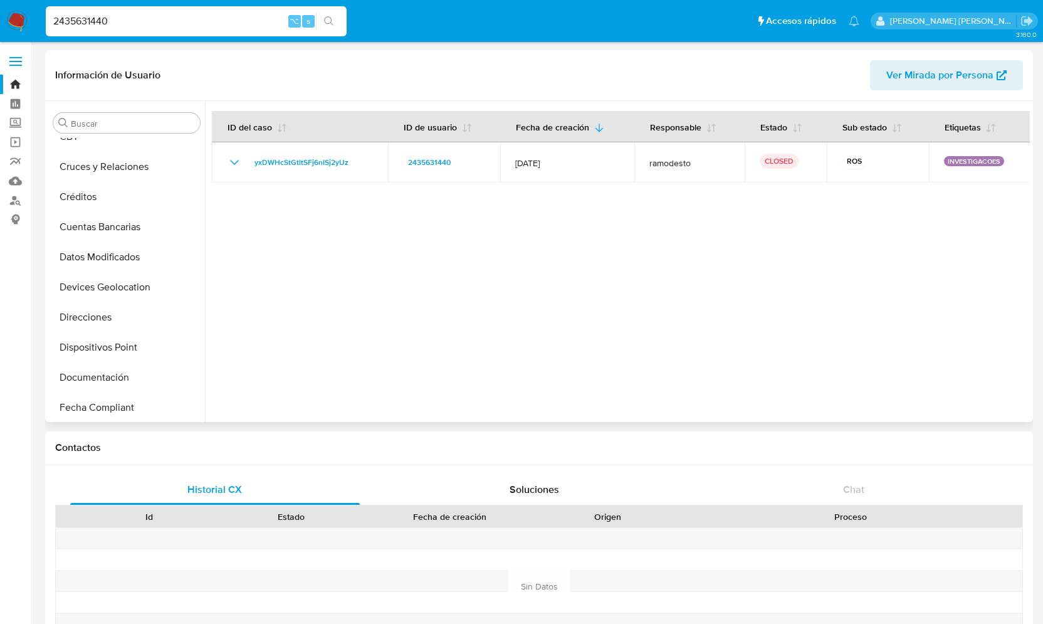
scroll to position [0, 0]
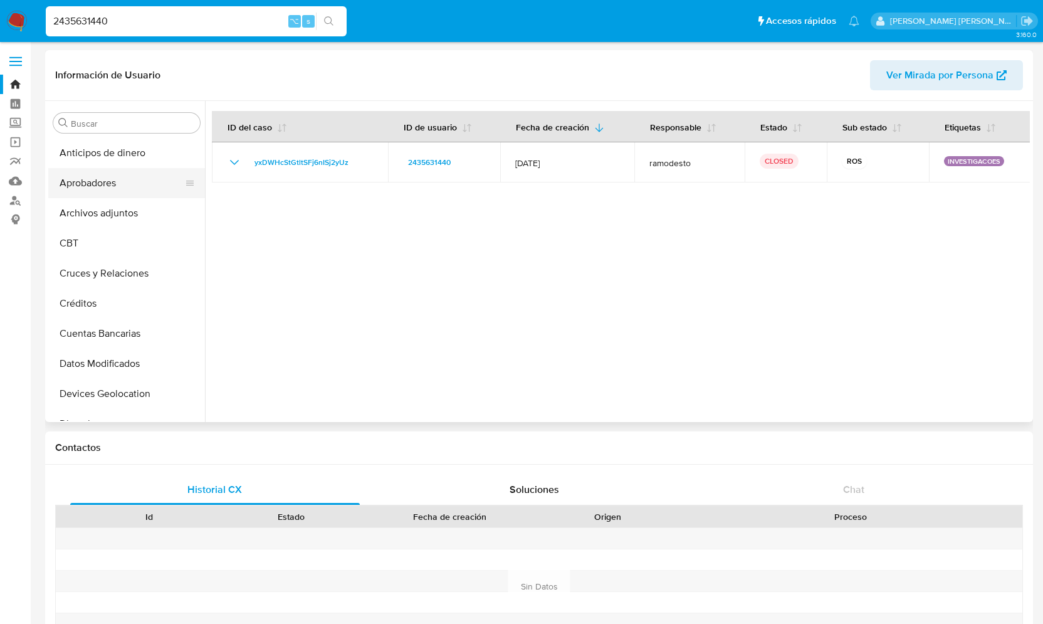
click at [105, 188] on button "Aprobadores" at bounding box center [121, 183] width 147 height 30
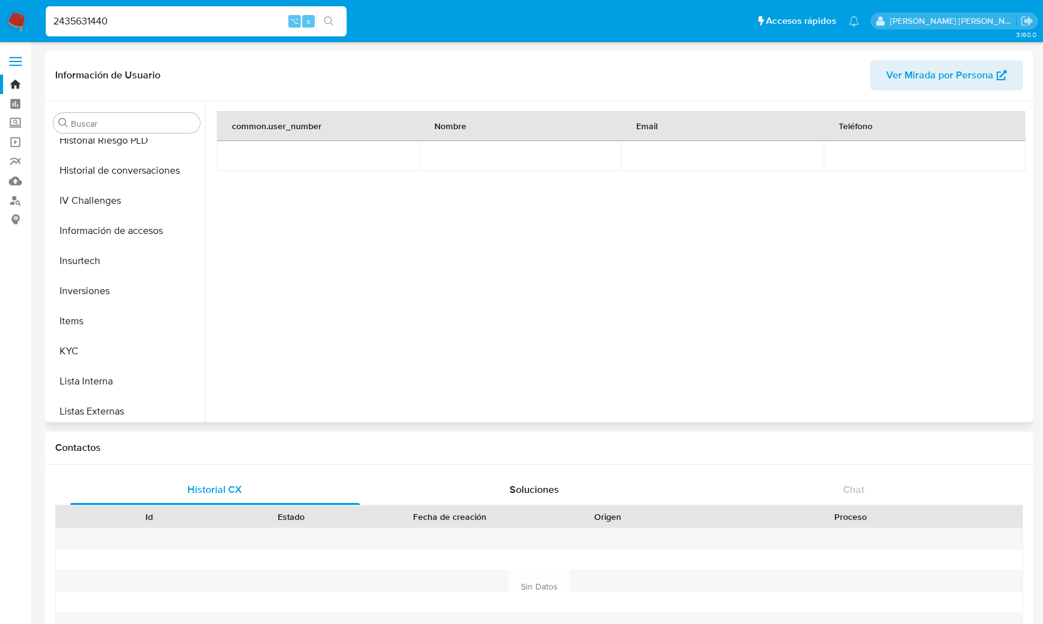
scroll to position [494, 0]
click at [73, 343] on button "KYC" at bounding box center [121, 350] width 147 height 30
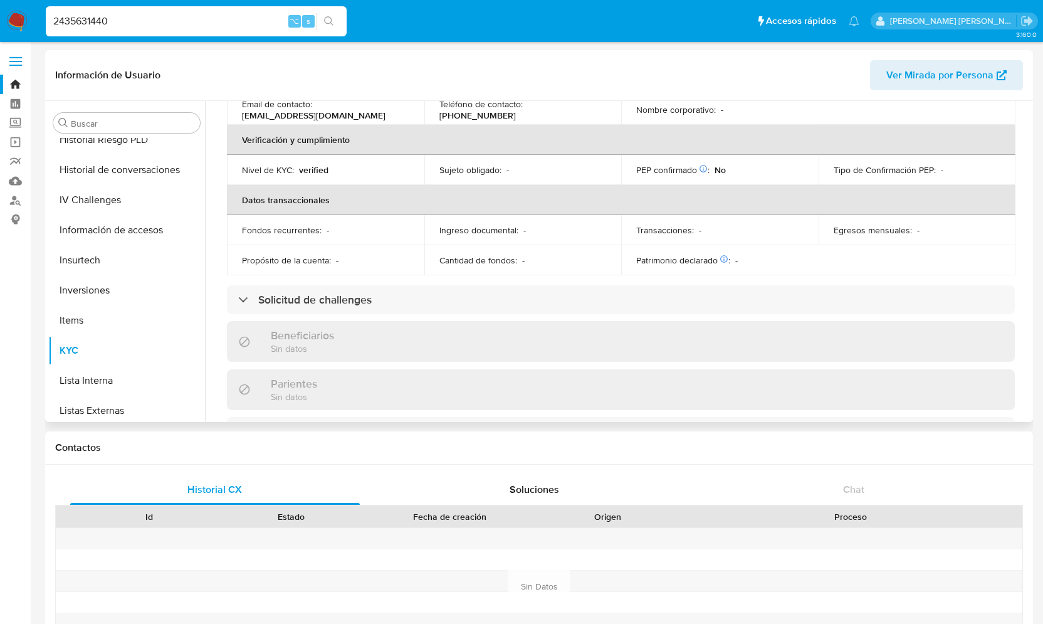
scroll to position [317, 0]
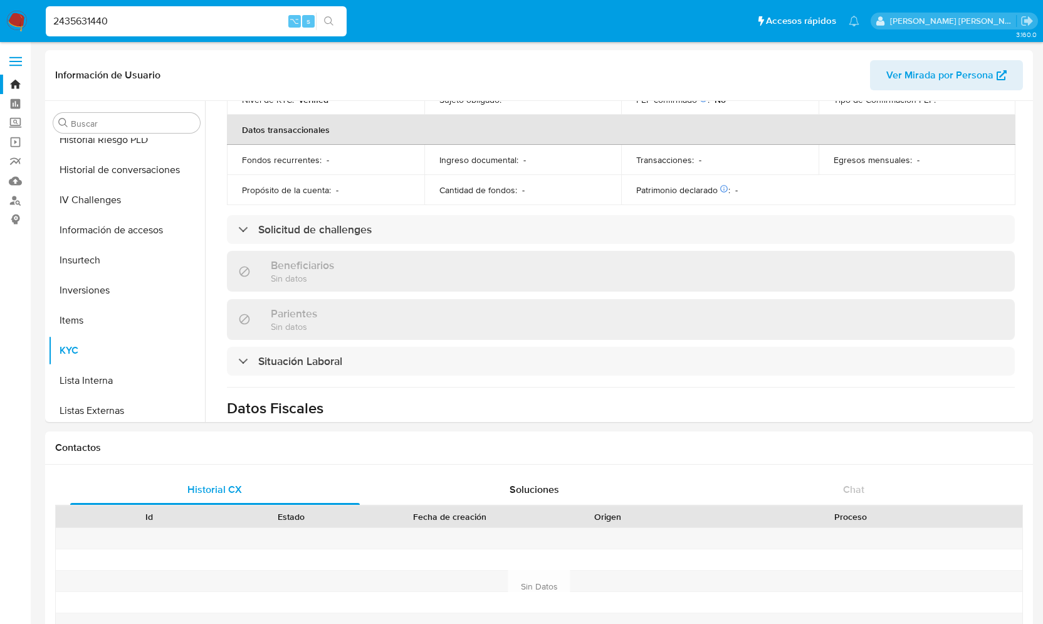
drag, startPoint x: 106, startPoint y: 21, endPoint x: 37, endPoint y: 20, distance: 68.9
click at [37, 20] on nav "Pausado Ver notificaciones 2435631440 ⌥ s Accesos rápidos Presiona las siguient…" at bounding box center [521, 21] width 1043 height 42
paste input "538240874"
type input "538240874"
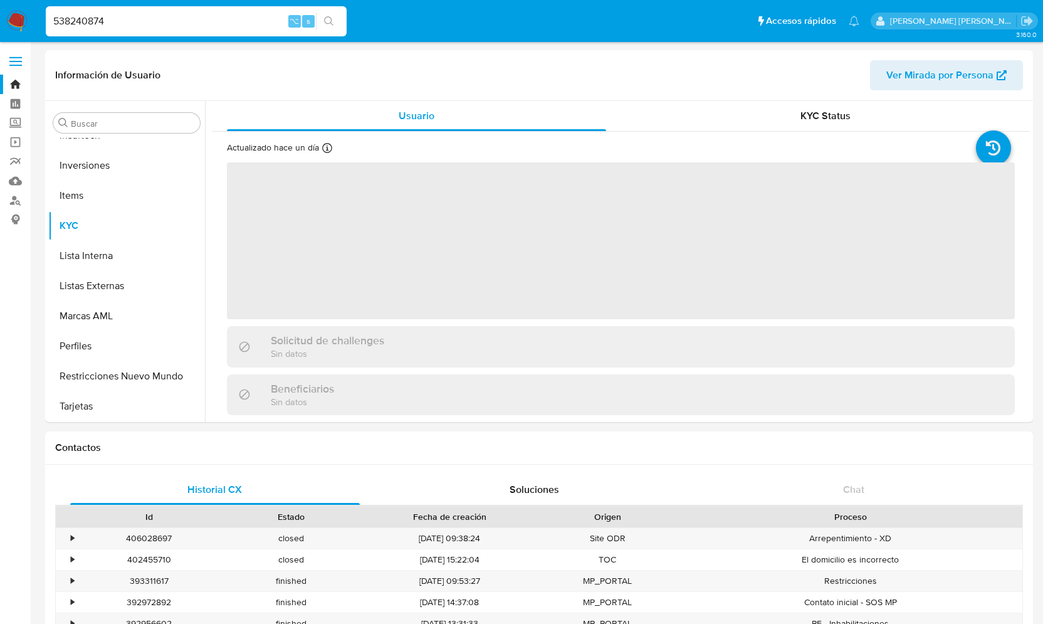
scroll to position [620, 0]
select select "10"
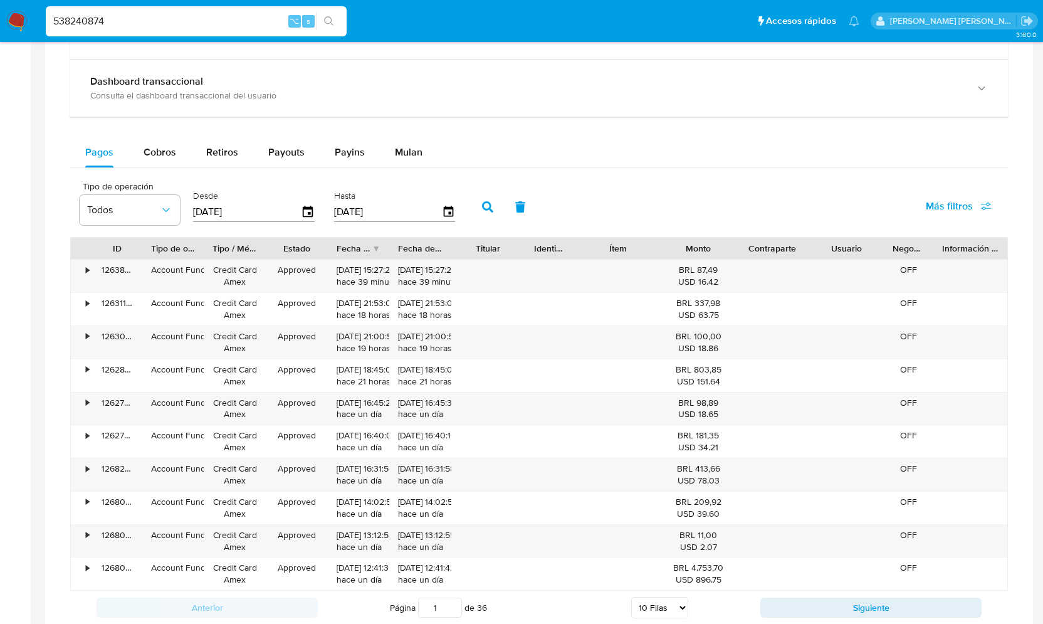
scroll to position [748, 0]
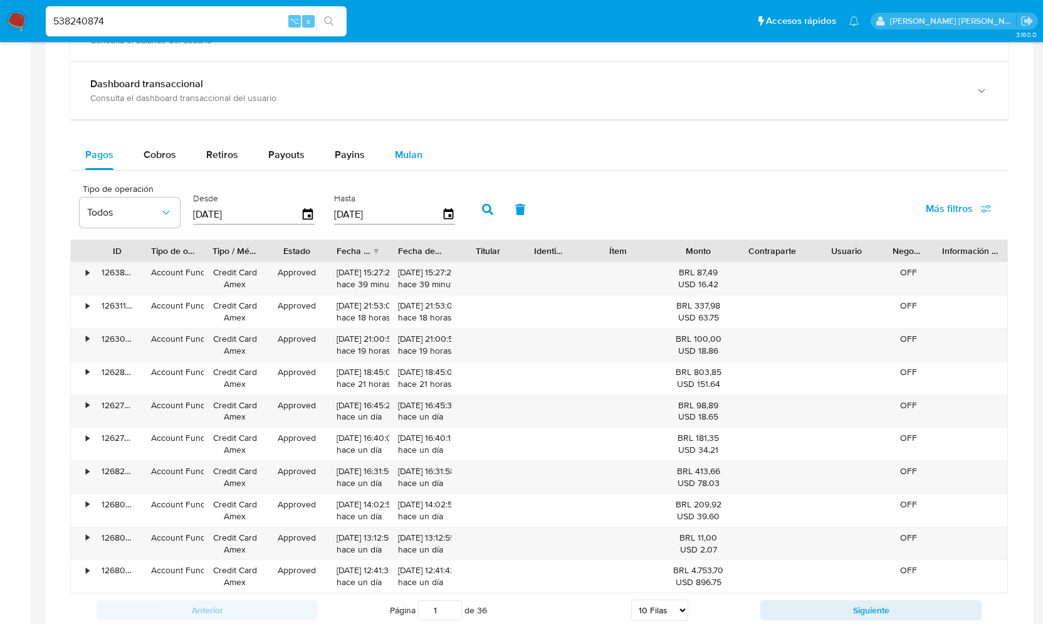
click at [414, 150] on span "Mulan" at bounding box center [409, 154] width 28 height 14
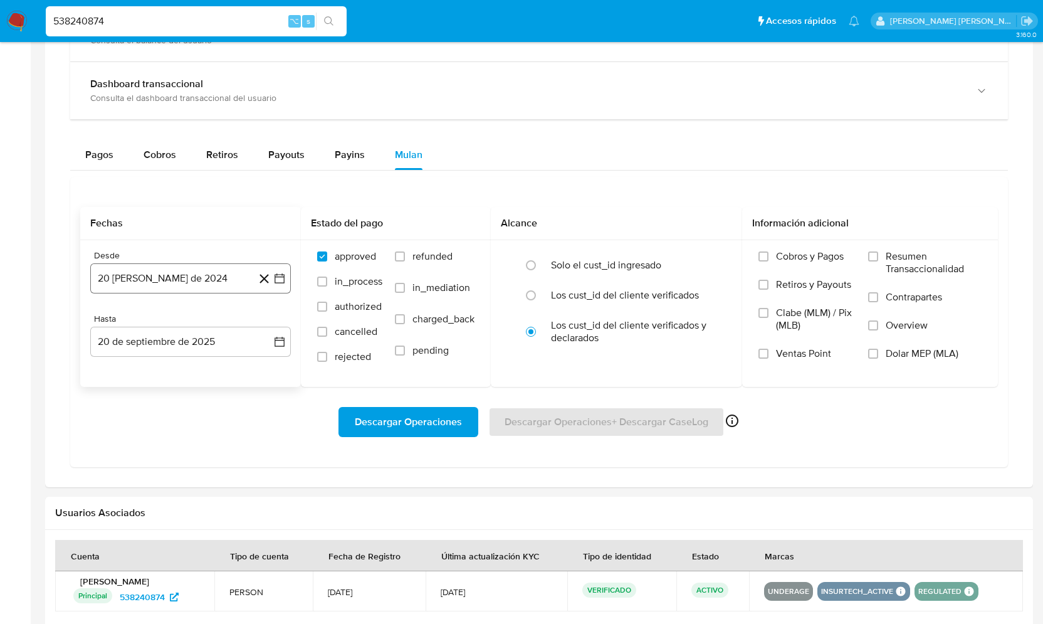
click at [276, 278] on icon "button" at bounding box center [279, 278] width 13 height 13
click at [273, 316] on icon "Mes siguiente" at bounding box center [268, 323] width 15 height 15
click at [273, 321] on icon "Mes siguiente" at bounding box center [268, 323] width 15 height 15
click at [266, 320] on icon "Mes siguiente" at bounding box center [268, 323] width 15 height 15
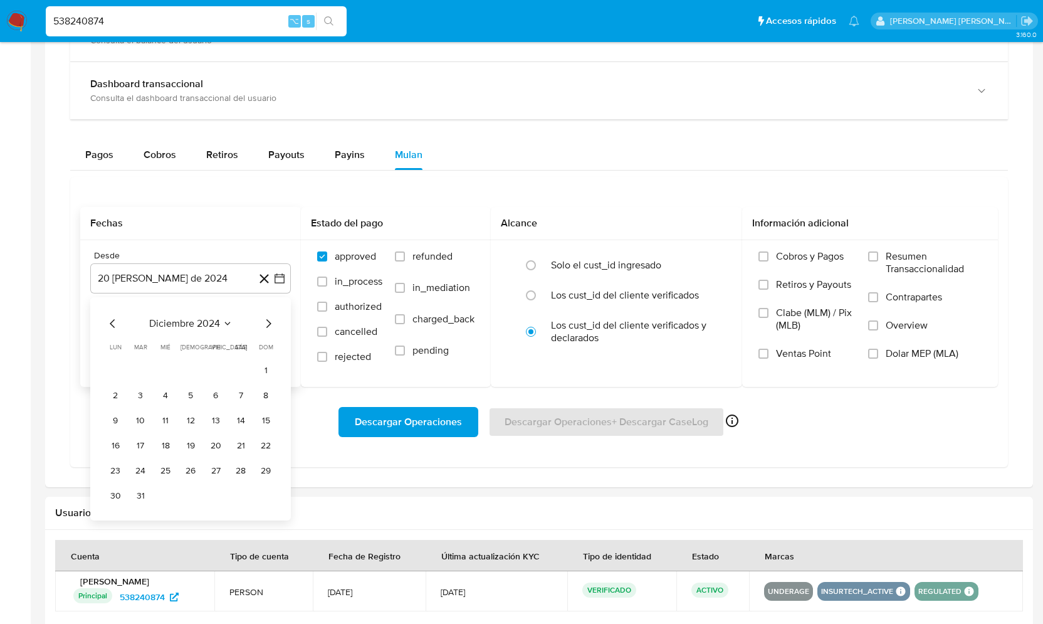
click at [266, 320] on icon "Mes siguiente" at bounding box center [268, 323] width 15 height 15
click at [167, 363] on button "1" at bounding box center [165, 370] width 20 height 20
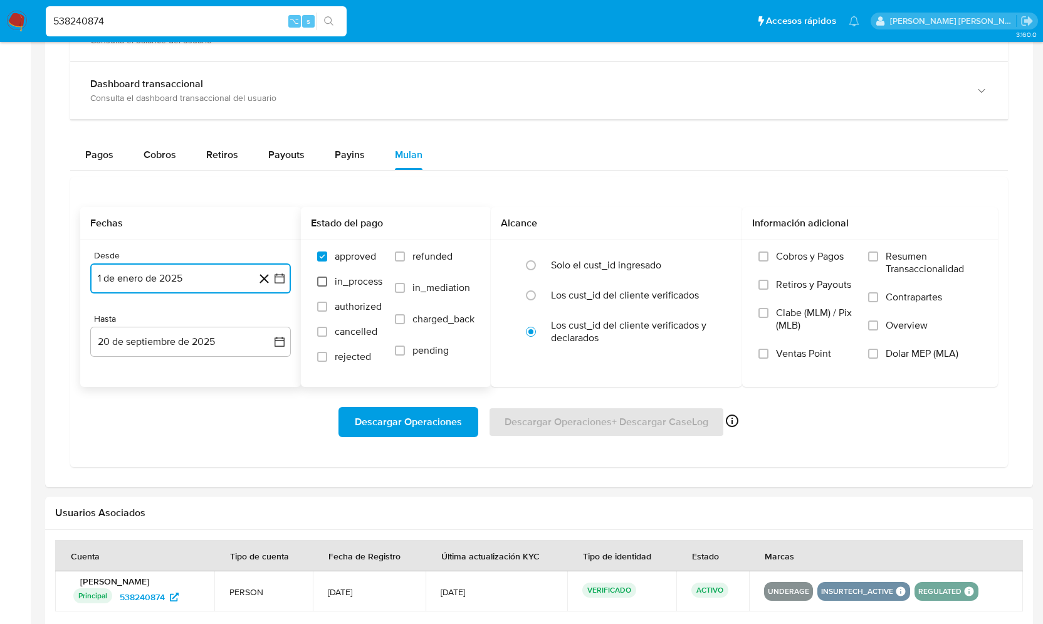
click at [325, 279] on input "in_process" at bounding box center [322, 281] width 10 height 10
checkbox input "true"
click at [321, 303] on input "authorized" at bounding box center [322, 306] width 10 height 10
checkbox input "true"
click at [321, 327] on input "cancelled" at bounding box center [322, 332] width 10 height 10
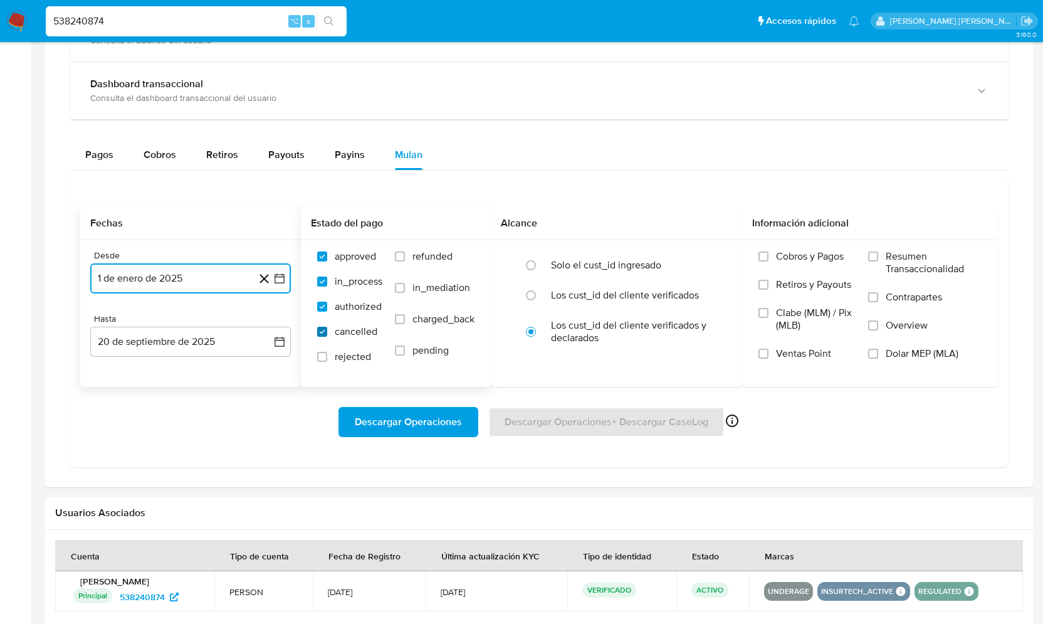
checkbox input "true"
click at [321, 352] on input "rejected" at bounding box center [322, 357] width 10 height 10
checkbox input "true"
click at [400, 255] on input "refunded" at bounding box center [400, 256] width 10 height 10
checkbox input "true"
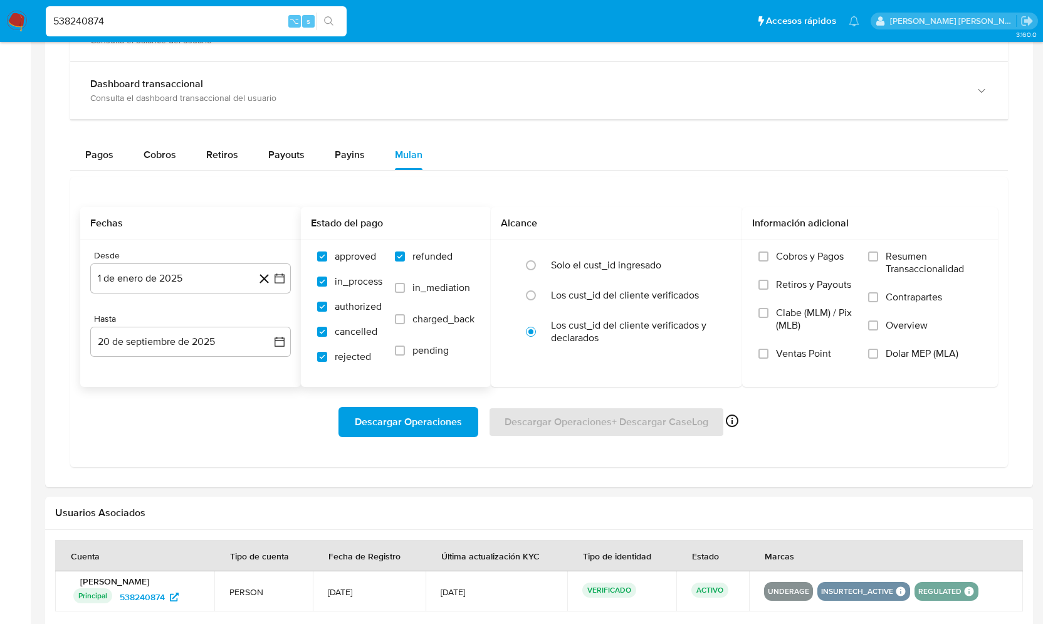
click at [400, 281] on label "in_mediation" at bounding box center [435, 296] width 80 height 31
click at [400, 283] on input "in_mediation" at bounding box center [400, 288] width 10 height 10
checkbox input "true"
click at [400, 314] on input "charged_back" at bounding box center [400, 319] width 10 height 10
checkbox input "true"
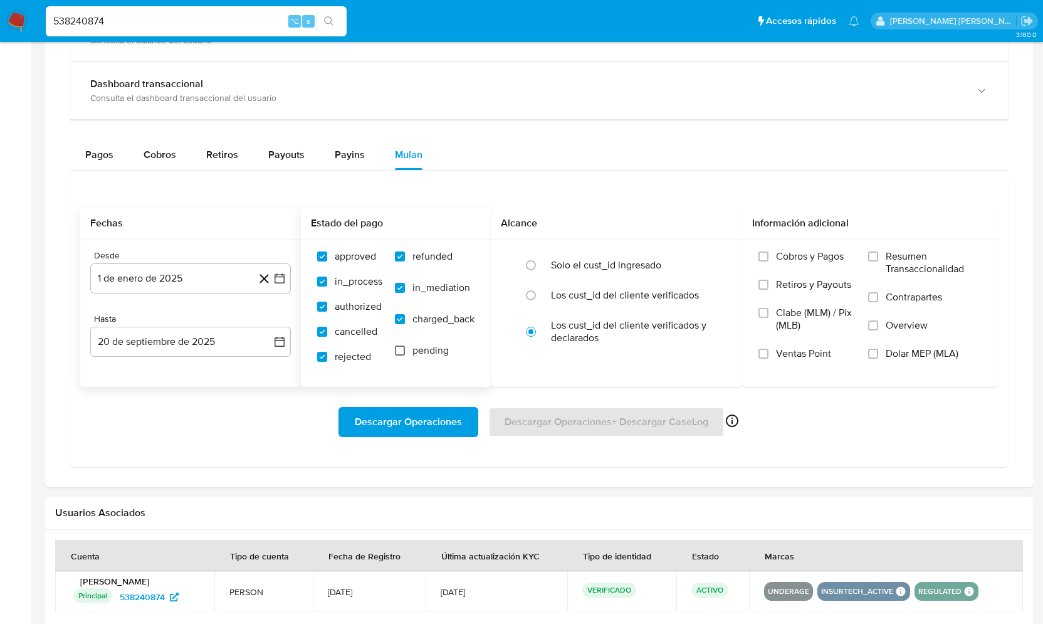
click at [400, 350] on input "pending" at bounding box center [400, 350] width 10 height 10
checkbox input "true"
click at [531, 266] on input "radio" at bounding box center [531, 265] width 20 height 20
radio input "true"
click at [768, 256] on input "Cobros y Pagos" at bounding box center [763, 256] width 10 height 10
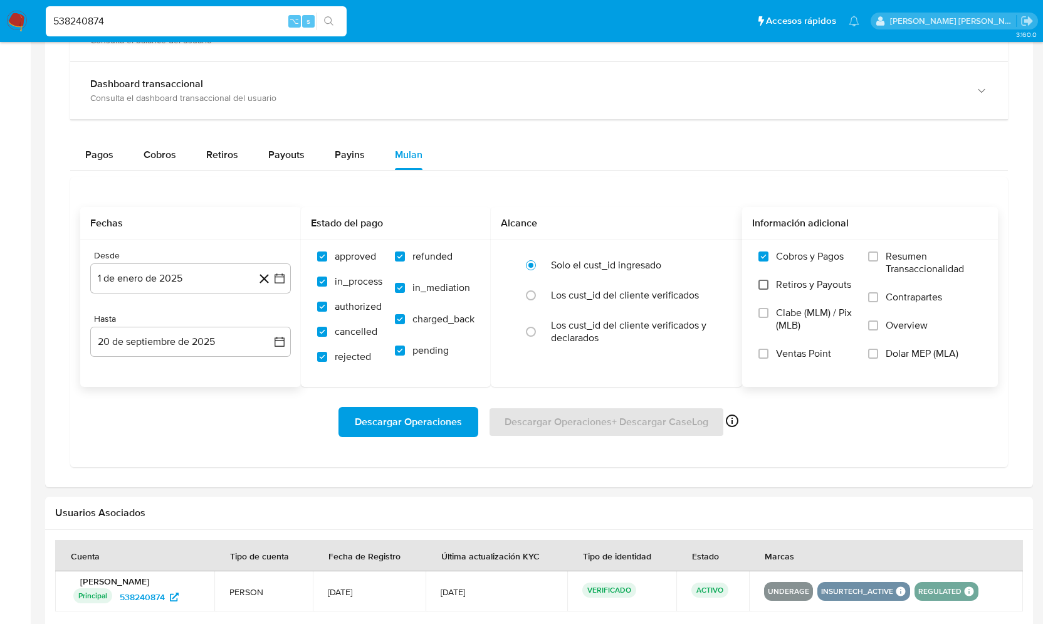
click at [765, 279] on input "Retiros y Payouts" at bounding box center [763, 284] width 10 height 10
click at [767, 315] on label "Clabe (MLM) / Pix (MLB)" at bounding box center [807, 326] width 98 height 41
click at [767, 315] on input "Clabe (MLM) / Pix (MLB)" at bounding box center [763, 313] width 10 height 10
click at [870, 253] on input "Resumen Transaccionalidad" at bounding box center [873, 256] width 10 height 10
click at [877, 297] on input "Contrapartes" at bounding box center [873, 297] width 10 height 10
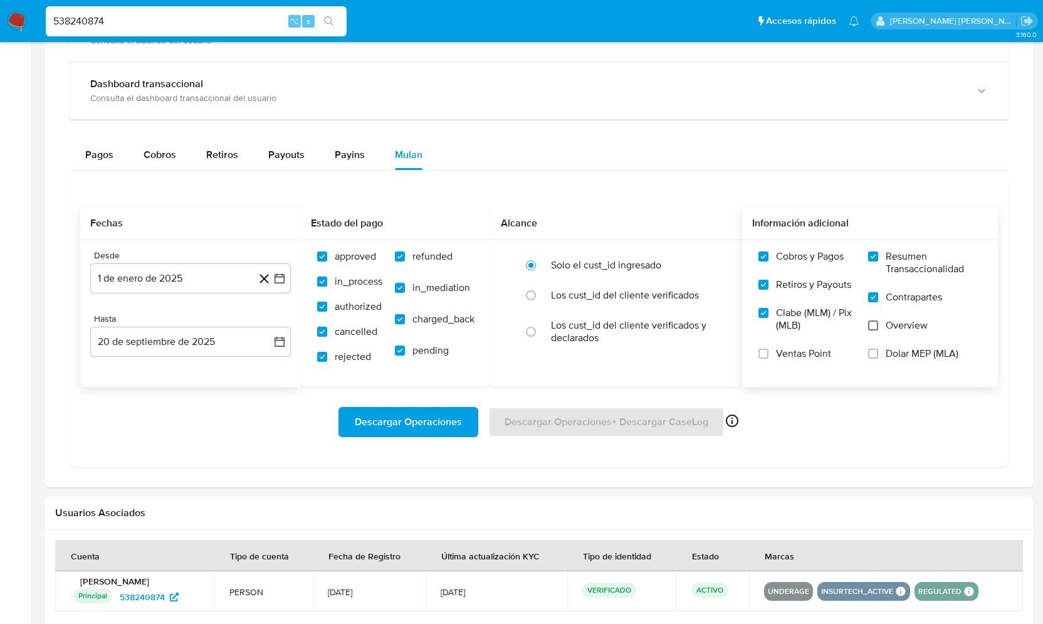
click at [877, 326] on input "Overview" at bounding box center [873, 325] width 10 height 10
click at [427, 425] on span "Descargar Operaciones" at bounding box center [408, 422] width 107 height 28
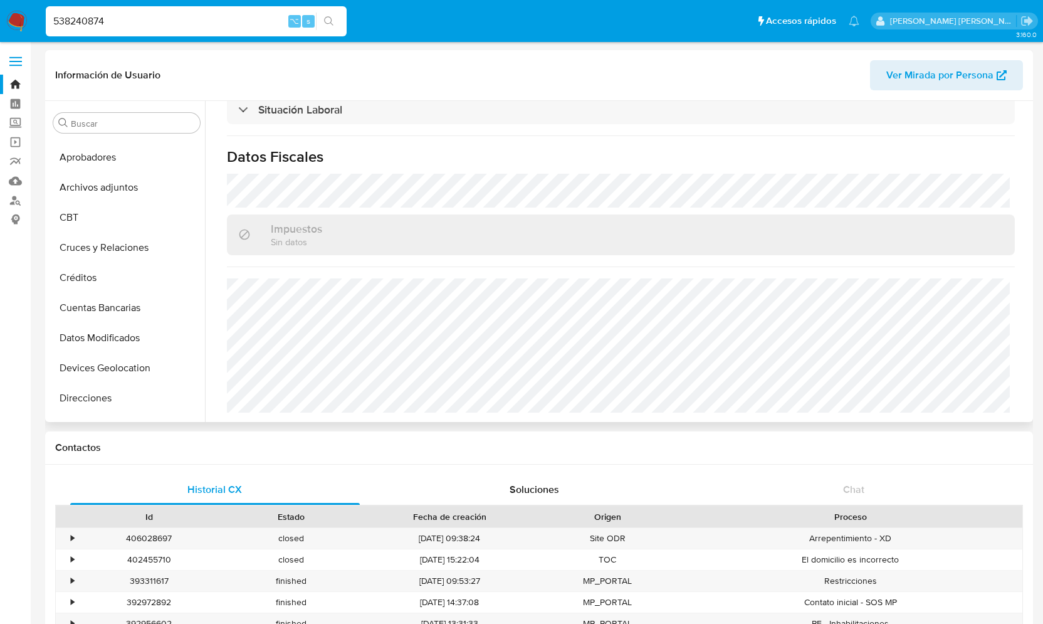
scroll to position [0, 0]
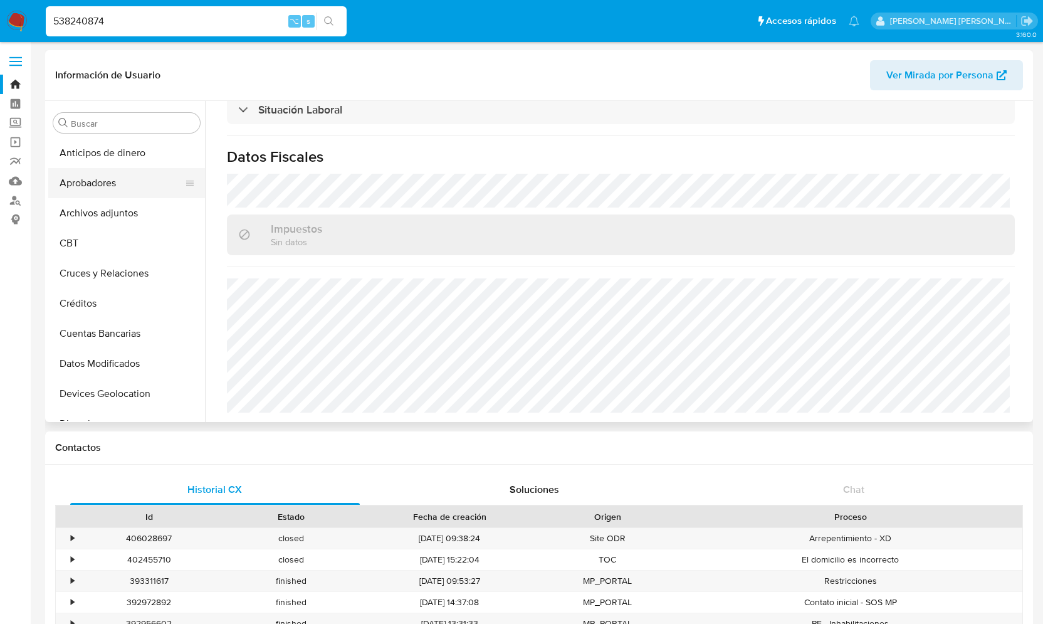
click at [111, 175] on button "Aprobadores" at bounding box center [121, 183] width 147 height 30
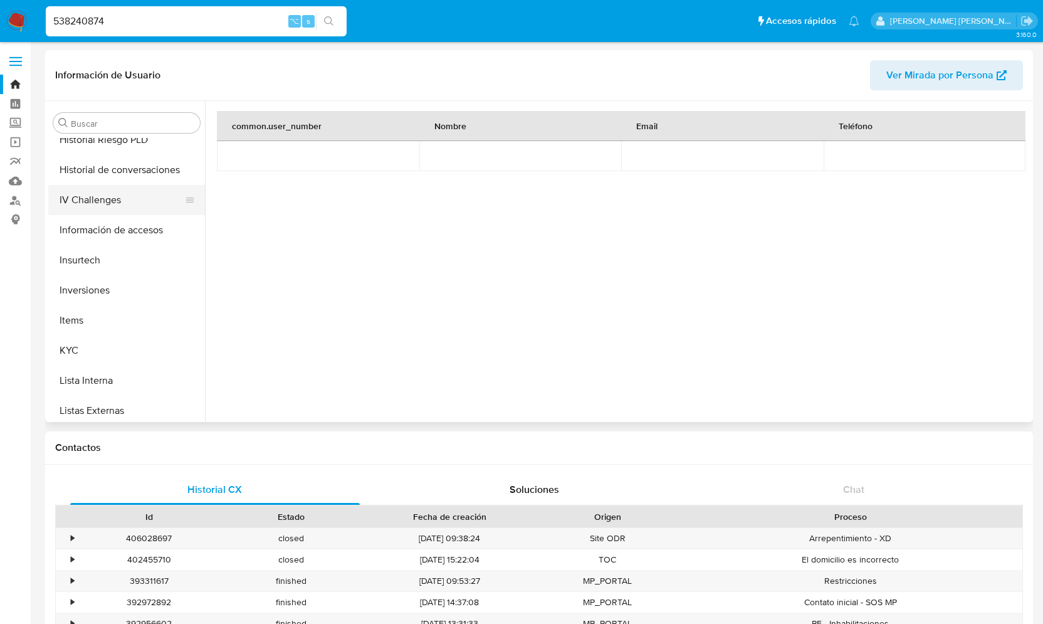
scroll to position [509, 0]
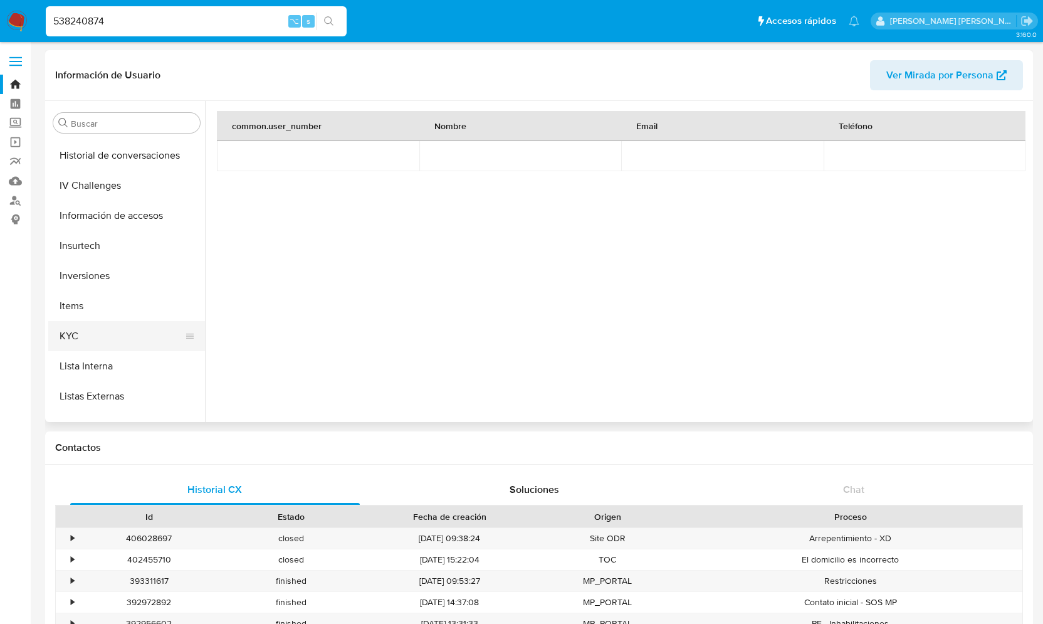
click at [70, 339] on button "KYC" at bounding box center [121, 336] width 147 height 30
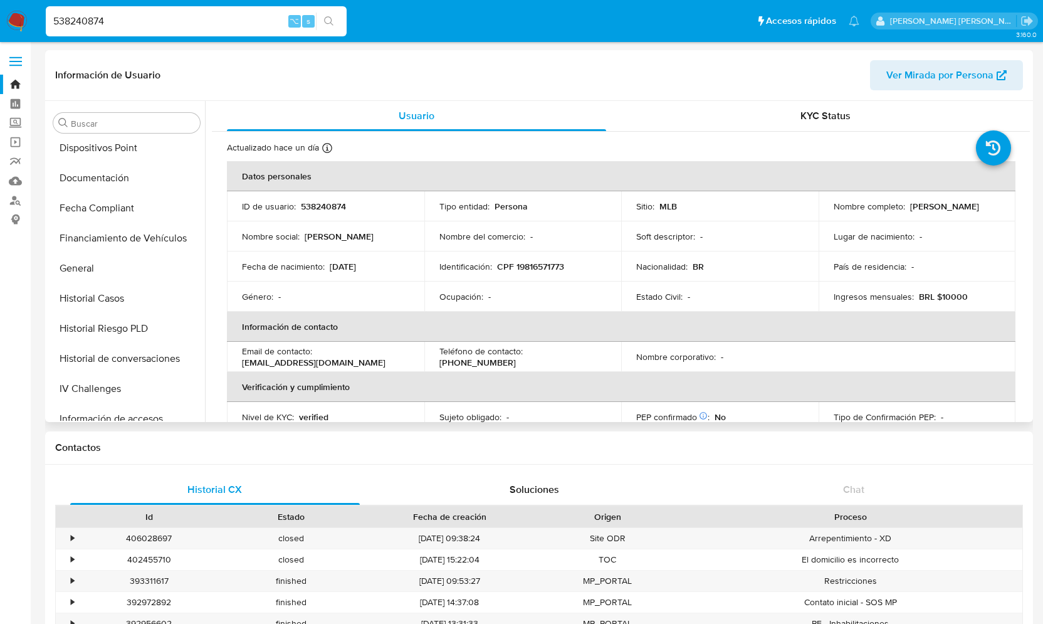
scroll to position [299, 0]
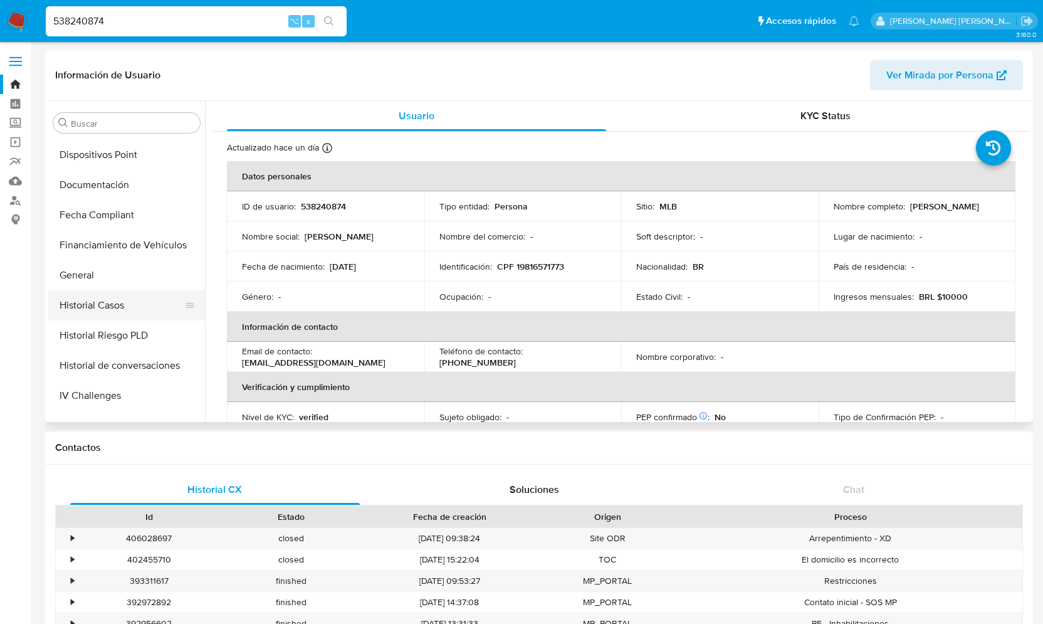
click at [107, 304] on button "Historial Casos" at bounding box center [121, 305] width 147 height 30
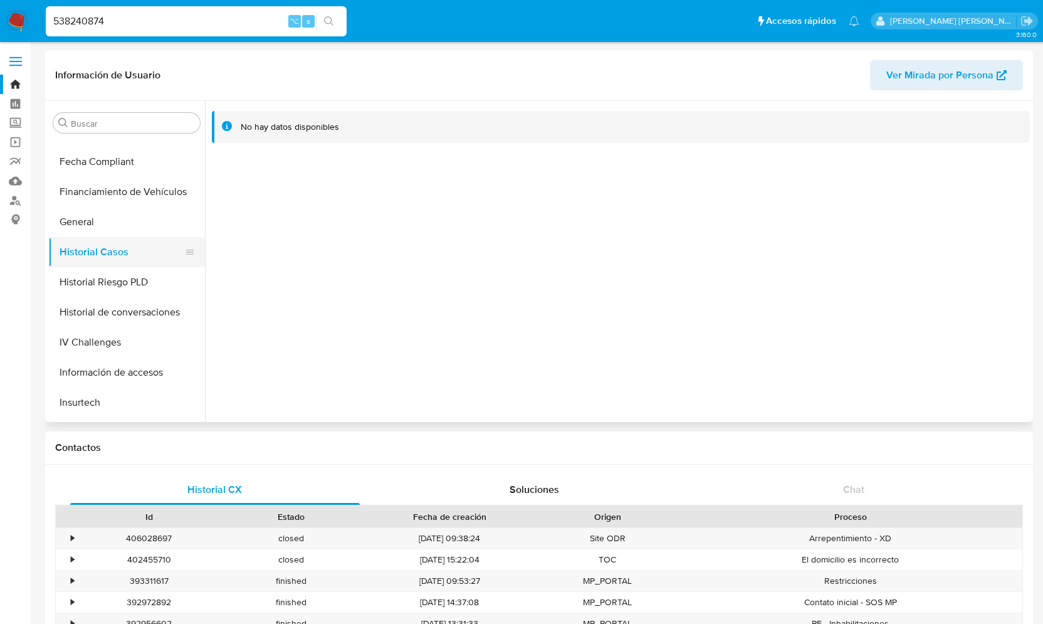
scroll to position [312, 0]
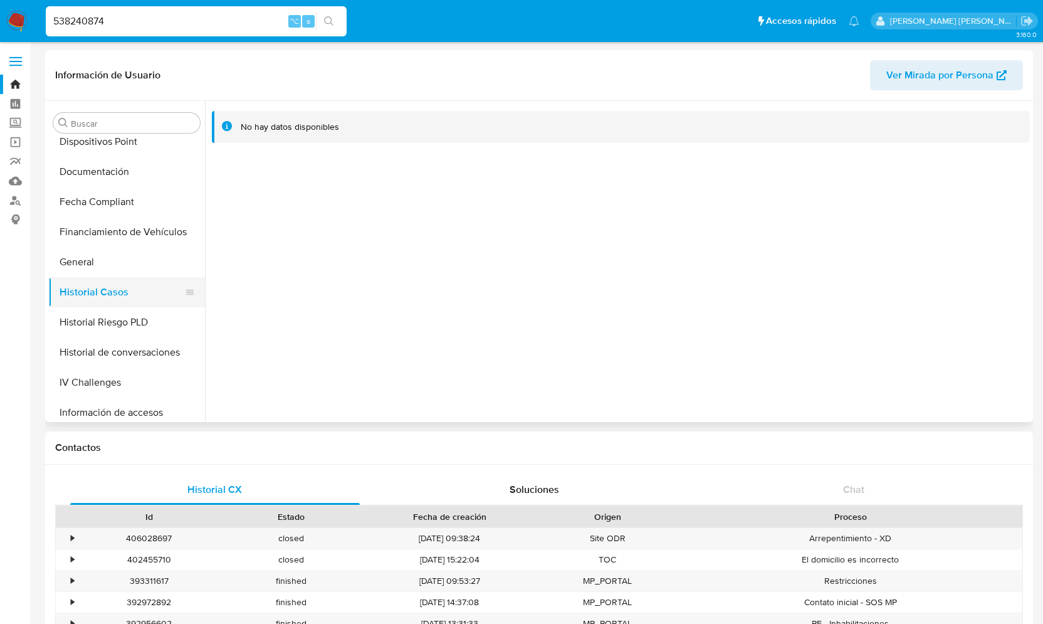
click at [76, 283] on button "Historial Casos" at bounding box center [121, 292] width 147 height 30
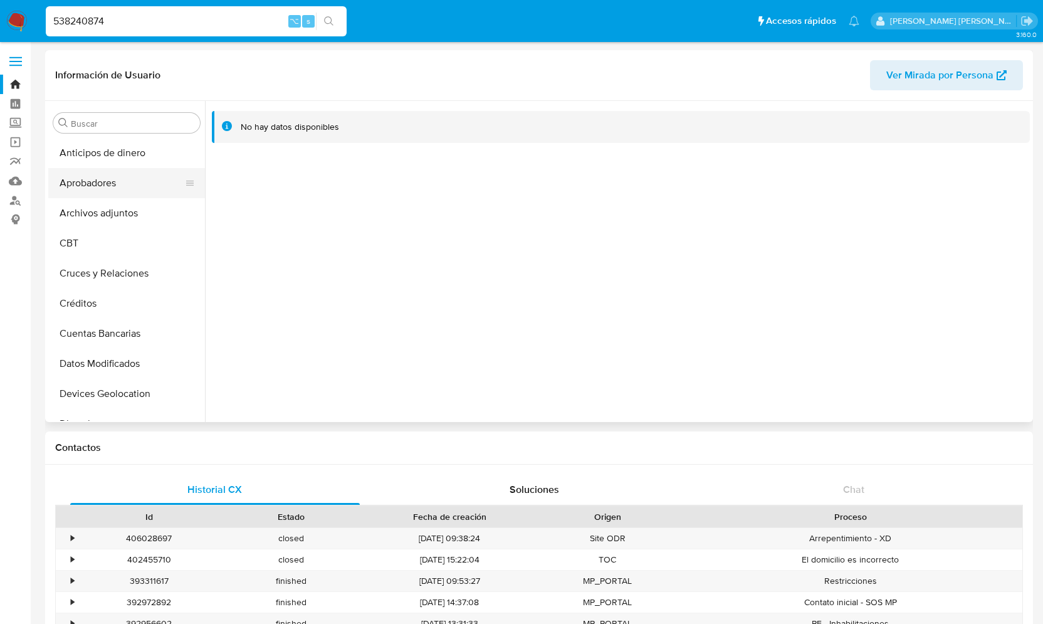
click at [114, 187] on button "Aprobadores" at bounding box center [121, 183] width 147 height 30
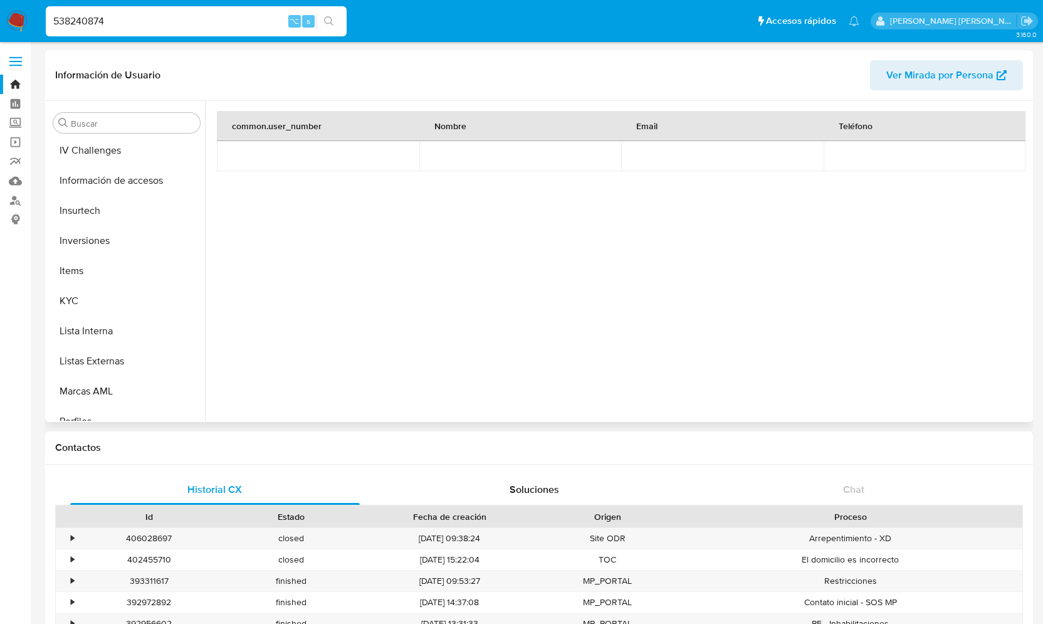
scroll to position [545, 0]
click at [75, 315] on button "Lista Interna" at bounding box center [121, 330] width 147 height 30
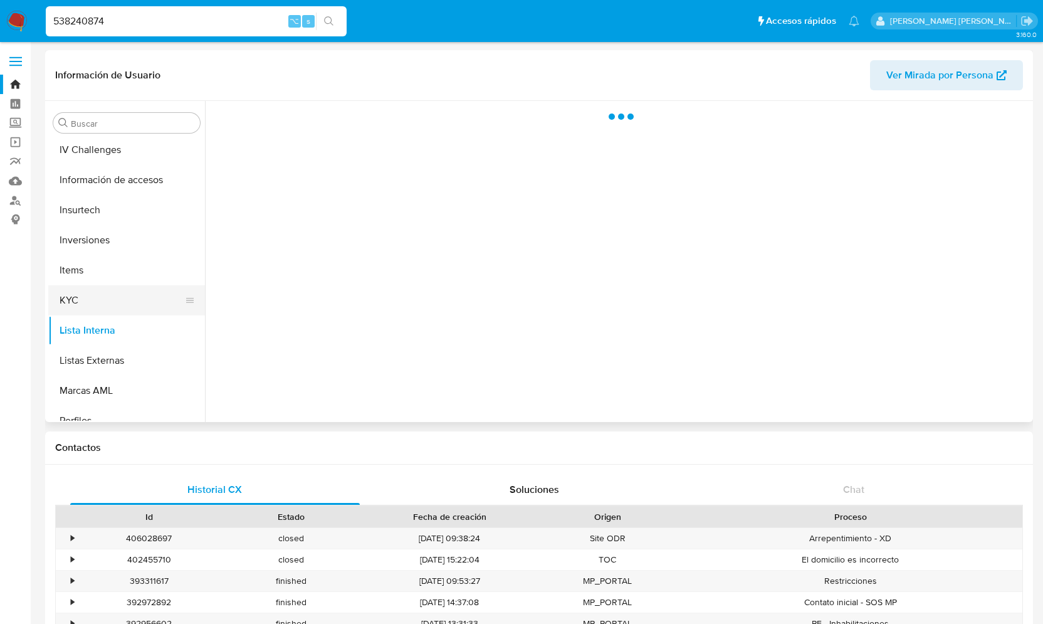
click at [76, 294] on button "KYC" at bounding box center [121, 300] width 147 height 30
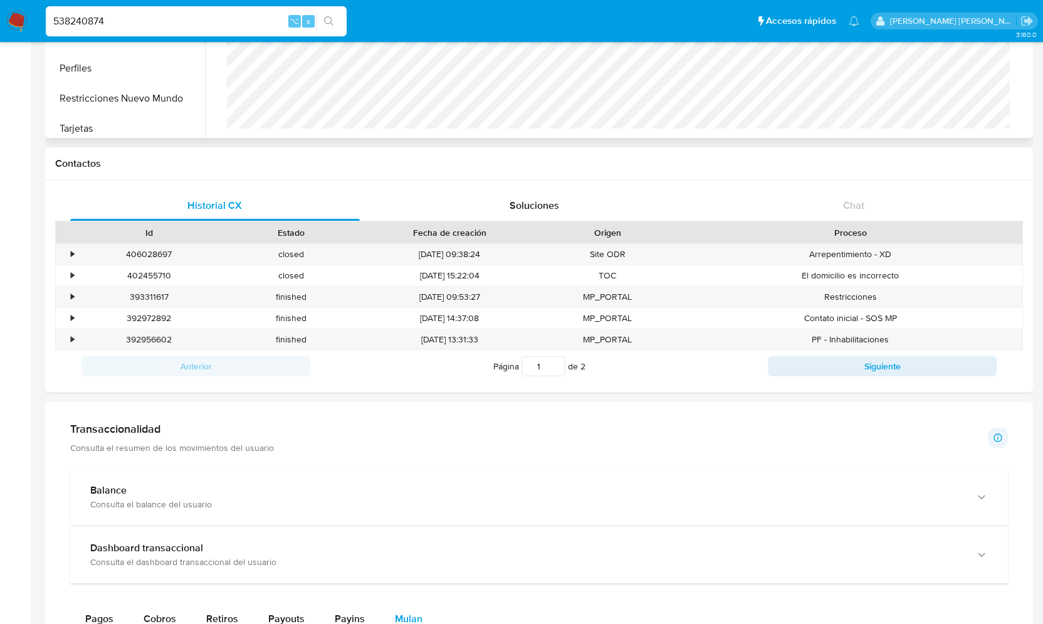
scroll to position [917, 0]
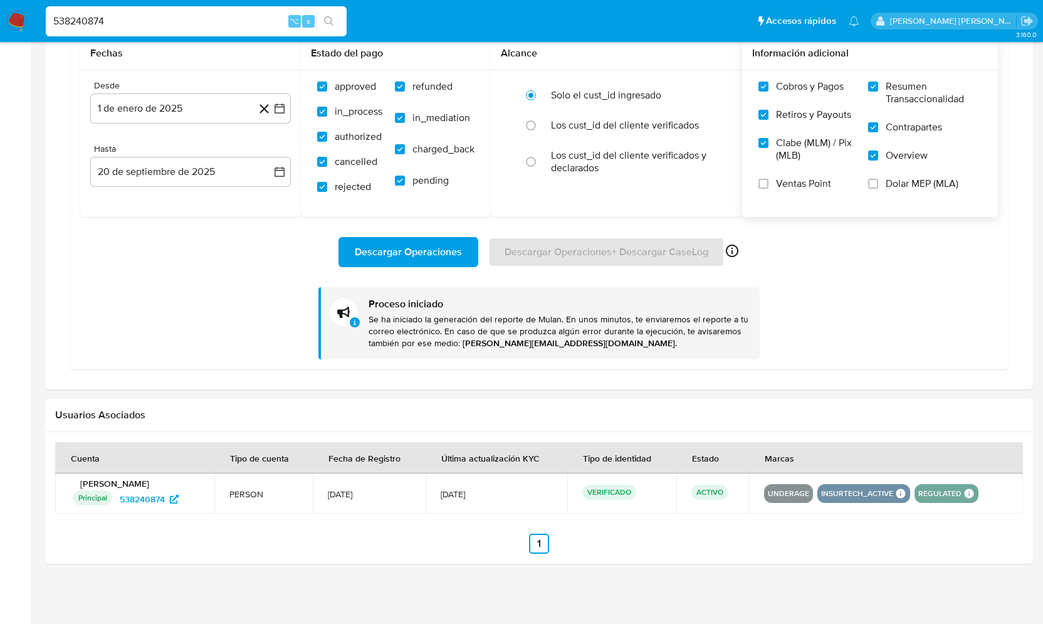
drag, startPoint x: 175, startPoint y: 25, endPoint x: 26, endPoint y: 25, distance: 149.8
click at [26, 25] on nav "Pausado Ver notificaciones 538240874 ⌥ s Accesos rápidos Presiona las siguiente…" at bounding box center [521, 21] width 1043 height 42
paste input "1491783109"
type input "1491783109"
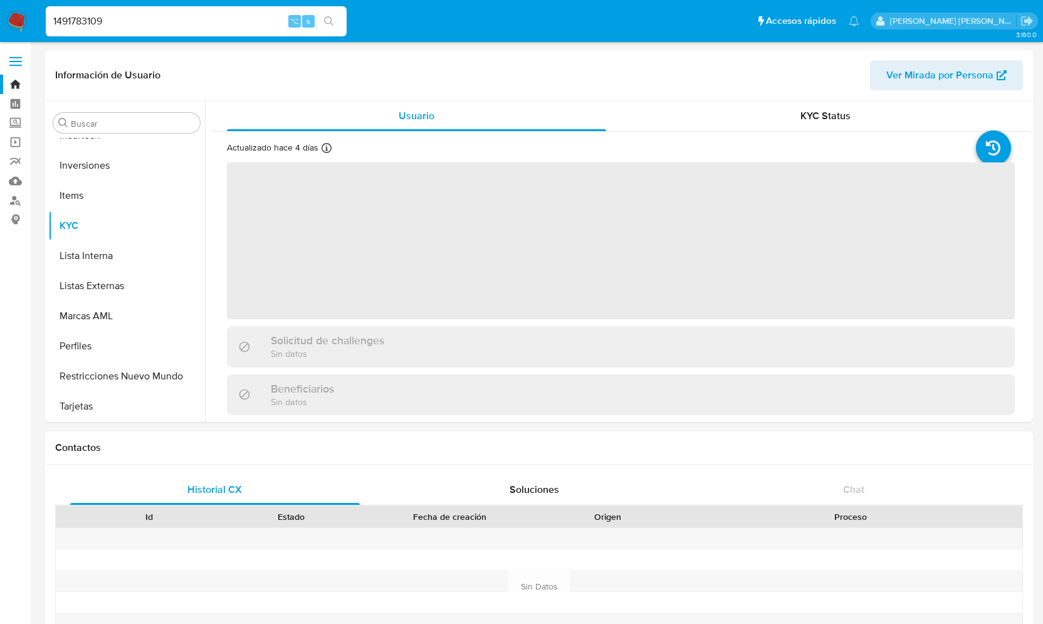
scroll to position [620, 0]
select select "10"
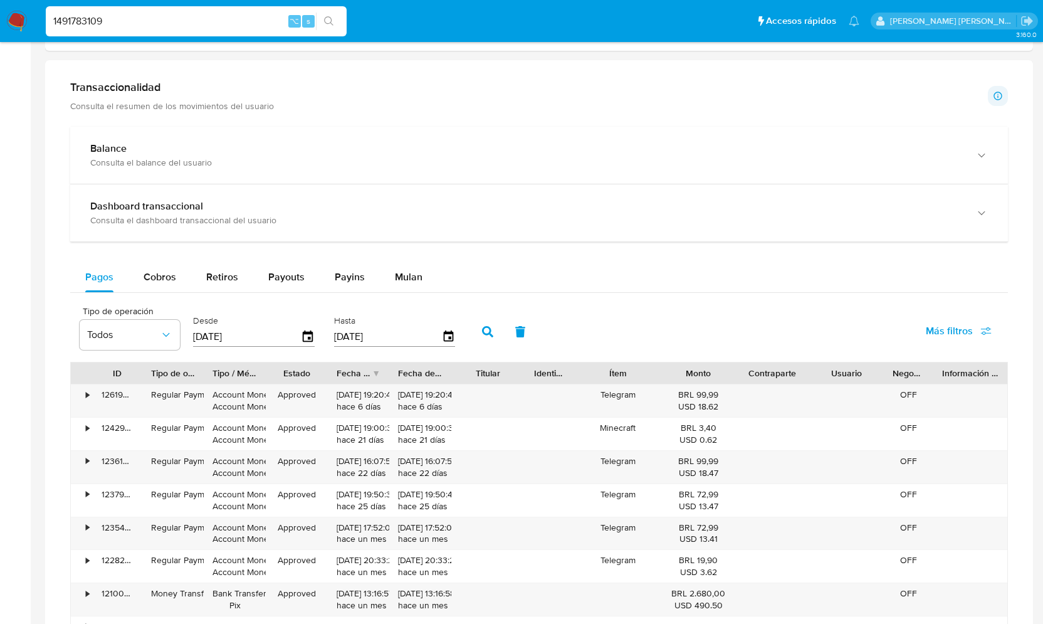
scroll to position [612, 0]
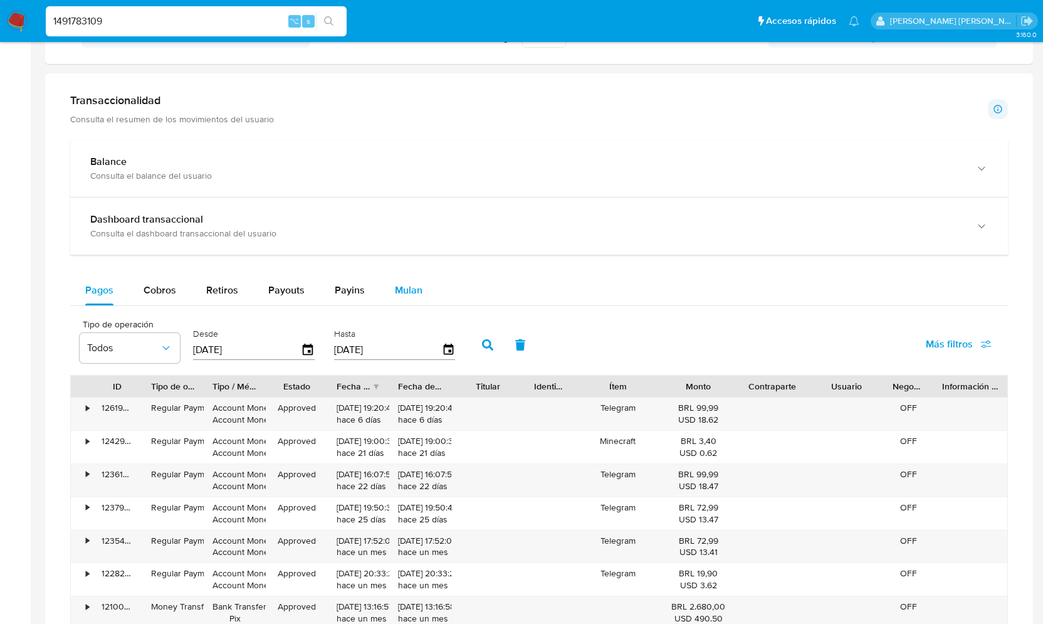
click at [409, 286] on span "Mulan" at bounding box center [409, 290] width 28 height 14
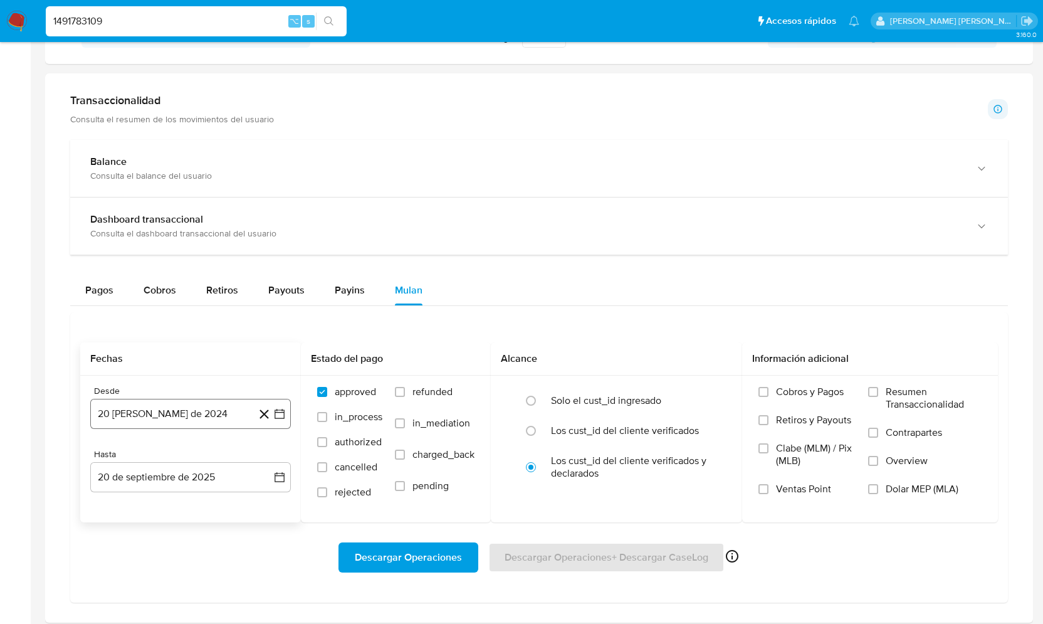
click at [281, 407] on icon "button" at bounding box center [279, 413] width 13 height 13
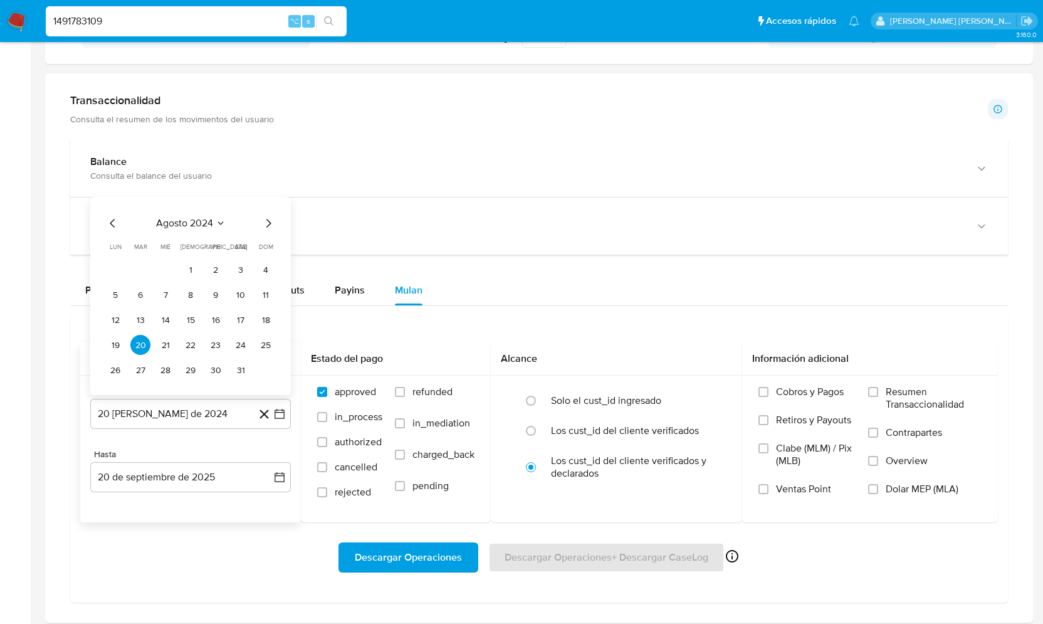
click at [270, 221] on icon "Mes siguiente" at bounding box center [268, 223] width 5 height 9
click at [271, 195] on icon "Mes siguiente" at bounding box center [268, 198] width 15 height 15
click at [269, 216] on icon "Mes siguiente" at bounding box center [268, 223] width 15 height 15
click at [271, 199] on icon "Mes siguiente" at bounding box center [268, 198] width 15 height 15
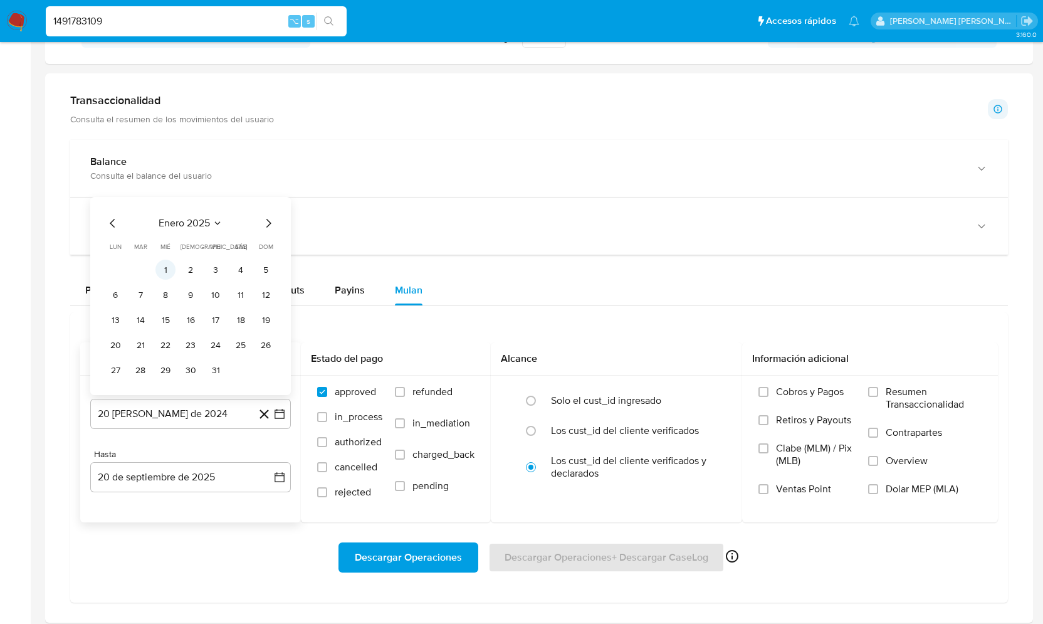
click at [167, 267] on button "1" at bounding box center [165, 269] width 20 height 20
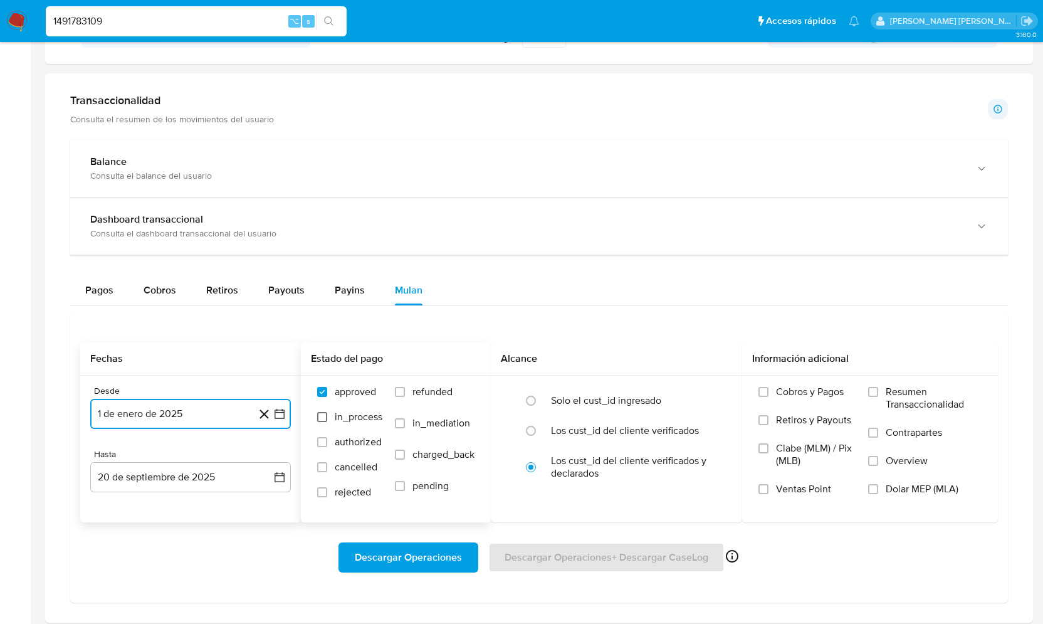
click at [323, 416] on input "in_process" at bounding box center [322, 417] width 10 height 10
checkbox input "true"
click at [320, 440] on input "authorized" at bounding box center [322, 442] width 10 height 10
checkbox input "true"
click at [320, 468] on input "cancelled" at bounding box center [322, 467] width 10 height 10
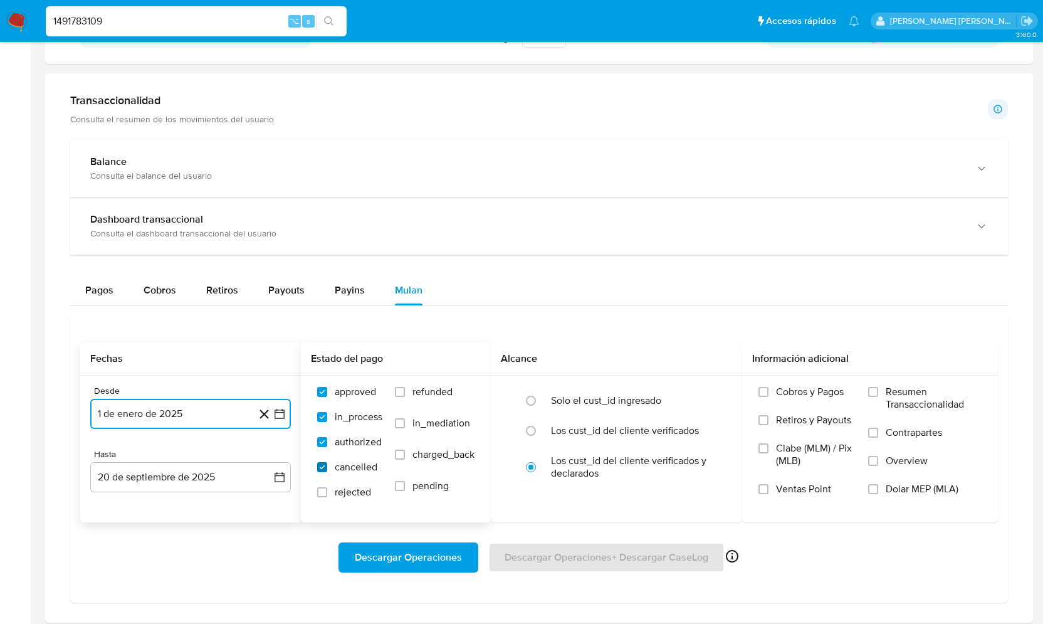
checkbox input "true"
click at [319, 492] on input "rejected" at bounding box center [322, 492] width 10 height 10
checkbox input "true"
click at [399, 391] on input "refunded" at bounding box center [400, 392] width 10 height 10
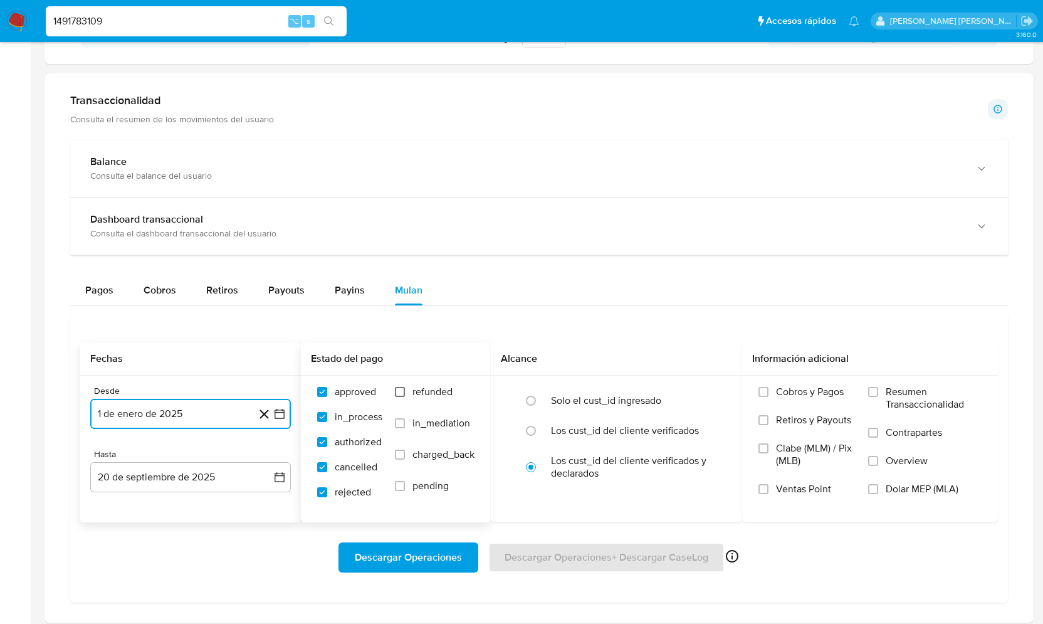
click at [399, 391] on input "refunded" at bounding box center [400, 392] width 10 height 10
checkbox input "true"
click at [397, 417] on label "in_mediation" at bounding box center [435, 432] width 80 height 31
click at [397, 418] on input "in_mediation" at bounding box center [400, 423] width 10 height 10
checkbox input "true"
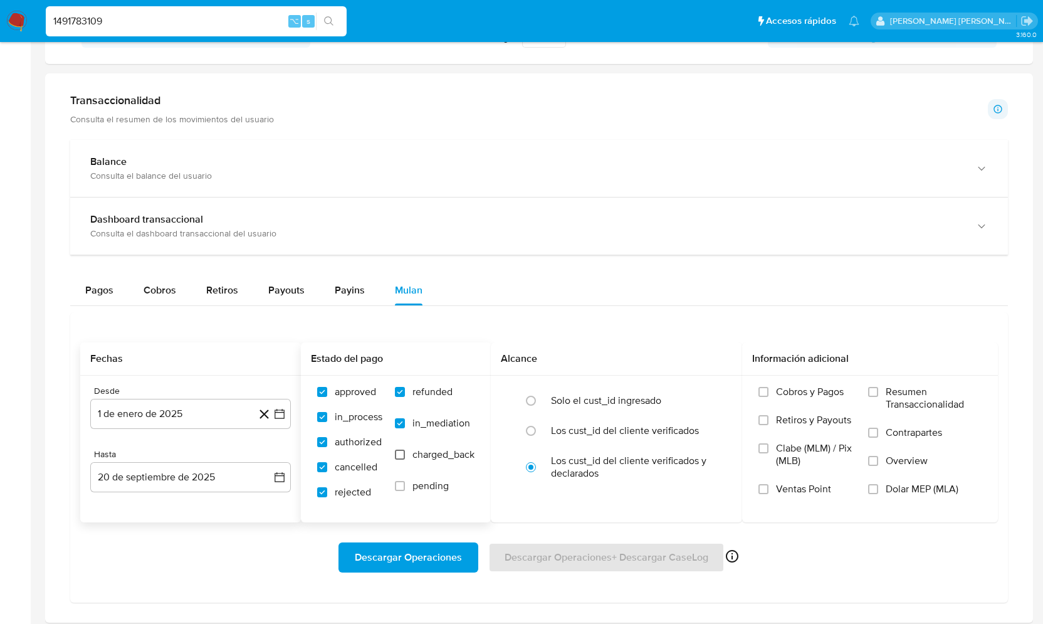
click at [402, 457] on input "charged_back" at bounding box center [400, 454] width 10 height 10
checkbox input "true"
click at [402, 488] on input "pending" at bounding box center [400, 486] width 10 height 10
checkbox input "true"
click at [535, 397] on input "radio" at bounding box center [531, 400] width 20 height 20
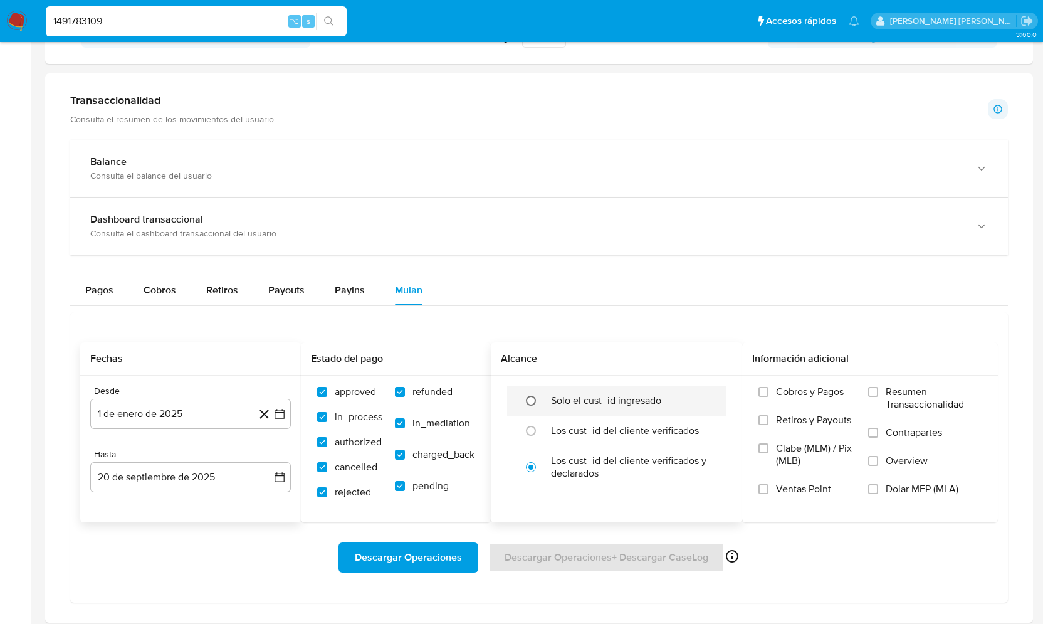
radio input "true"
click at [767, 389] on input "Cobros y Pagos" at bounding box center [763, 392] width 10 height 10
click at [767, 415] on input "Retiros y Payouts" at bounding box center [763, 420] width 10 height 10
click at [766, 446] on input "Clabe (MLM) / Pix (MLB)" at bounding box center [763, 448] width 10 height 10
click at [873, 390] on input "Resumen Transaccionalidad" at bounding box center [873, 392] width 10 height 10
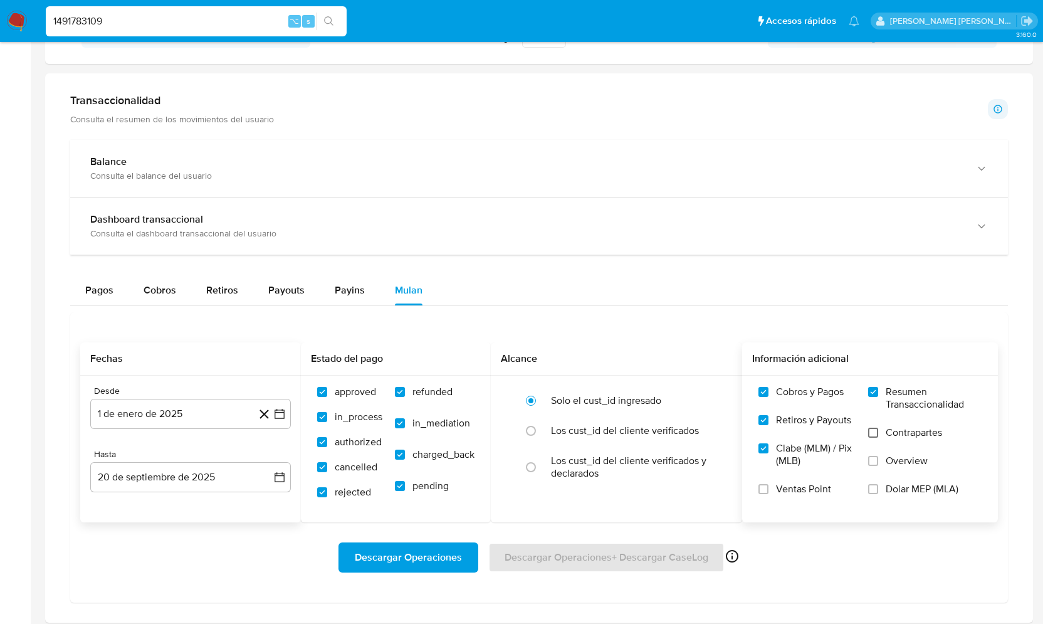
click at [878, 429] on input "Contrapartes" at bounding box center [873, 432] width 10 height 10
click at [879, 458] on label "Overview" at bounding box center [924, 468] width 113 height 28
click at [878, 458] on input "Overview" at bounding box center [873, 461] width 10 height 10
click at [457, 556] on span "Descargar Operaciones" at bounding box center [408, 557] width 107 height 28
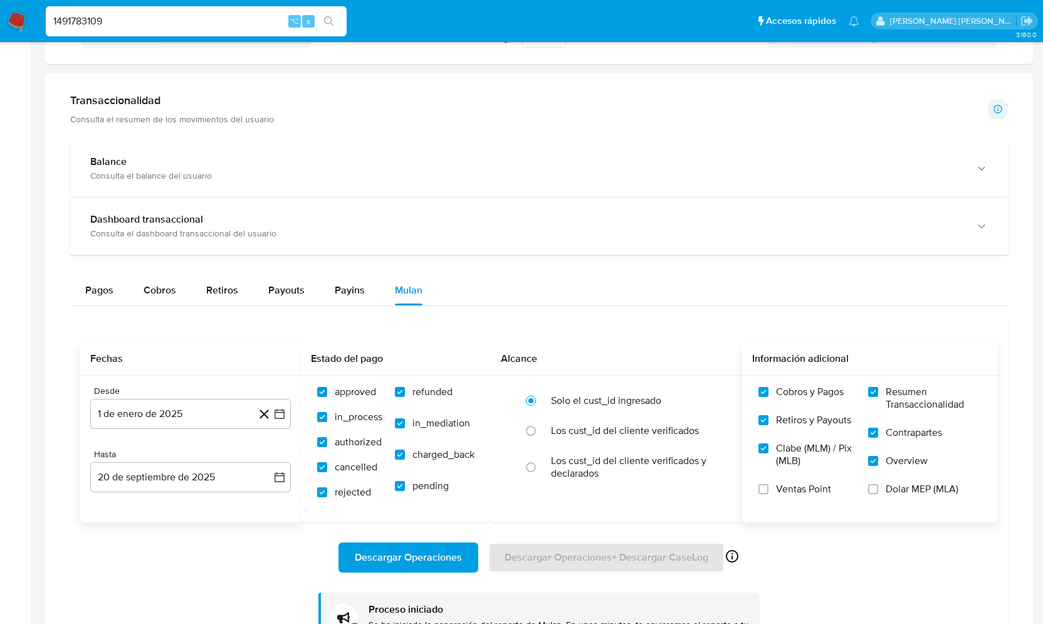
drag, startPoint x: 122, startPoint y: 21, endPoint x: -11, endPoint y: 21, distance: 132.2
click at [0, 21] on html "Pausado Ver notificaciones 1491783109 ⌥ s Accesos rápidos Presiona las siguient…" at bounding box center [521, 172] width 1043 height 1569
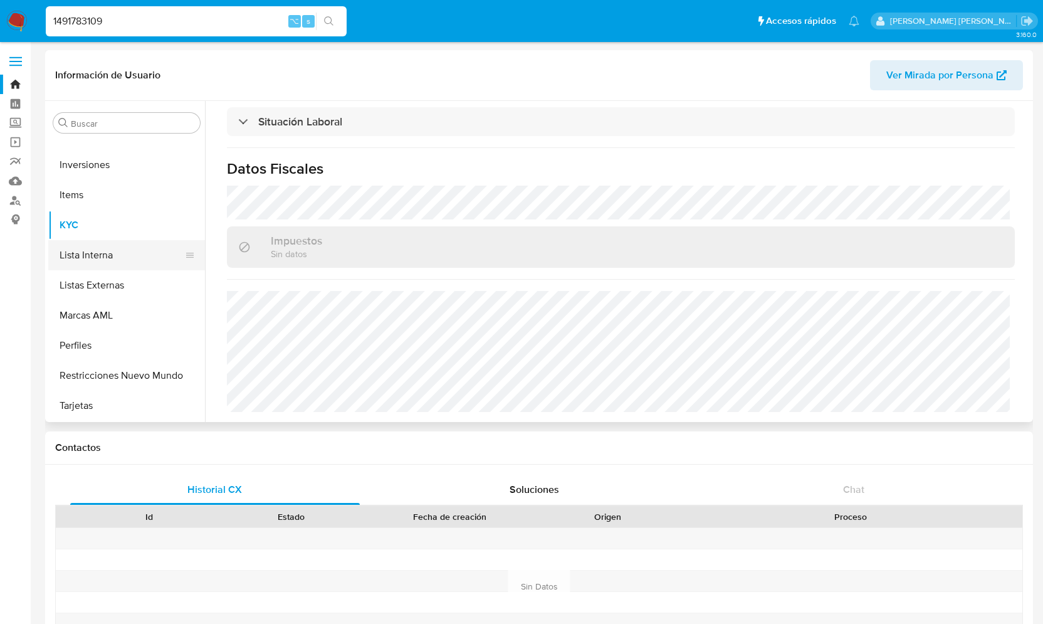
scroll to position [0, 0]
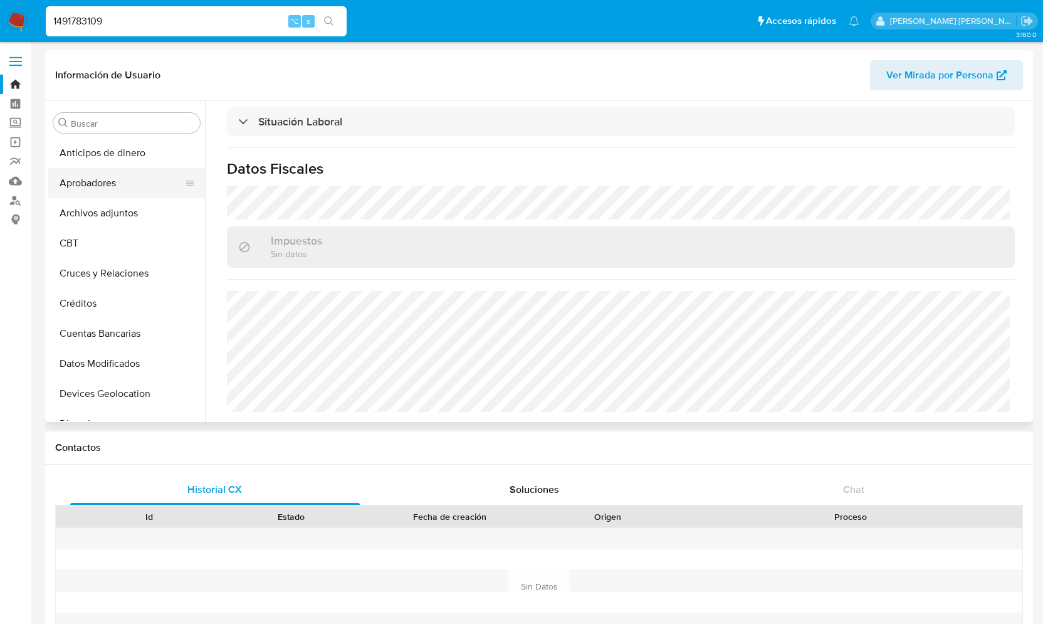
click at [110, 187] on button "Aprobadores" at bounding box center [121, 183] width 147 height 30
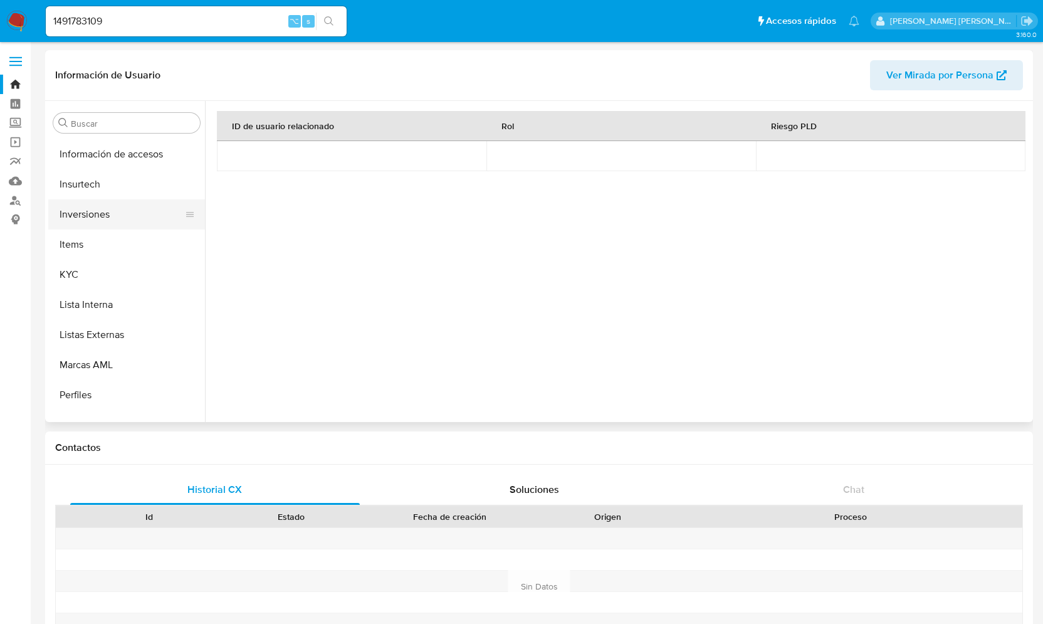
scroll to position [574, 0]
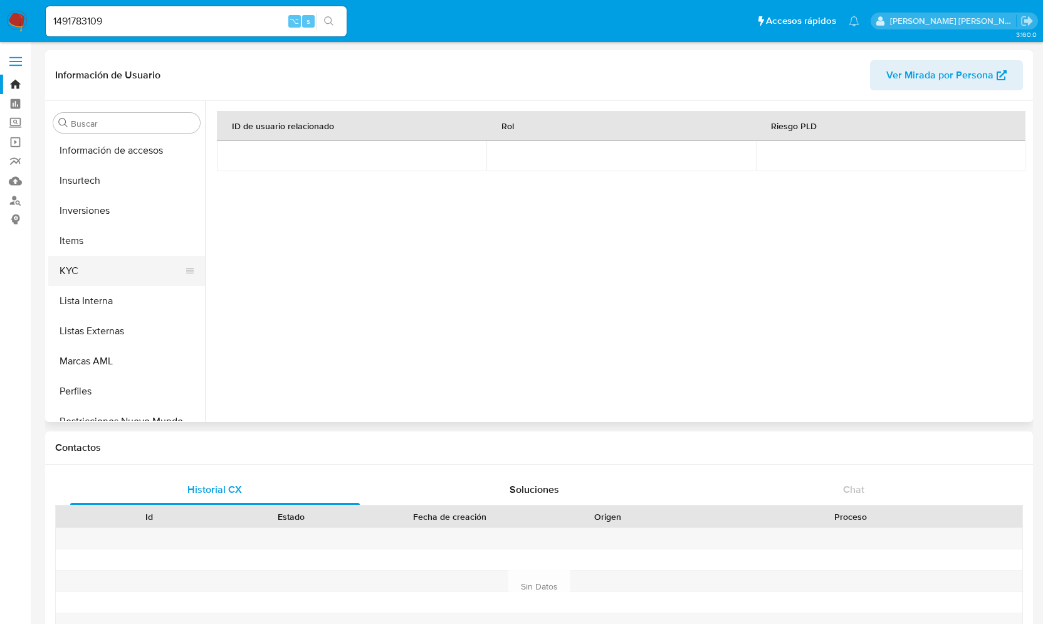
click at [91, 269] on button "KYC" at bounding box center [121, 271] width 147 height 30
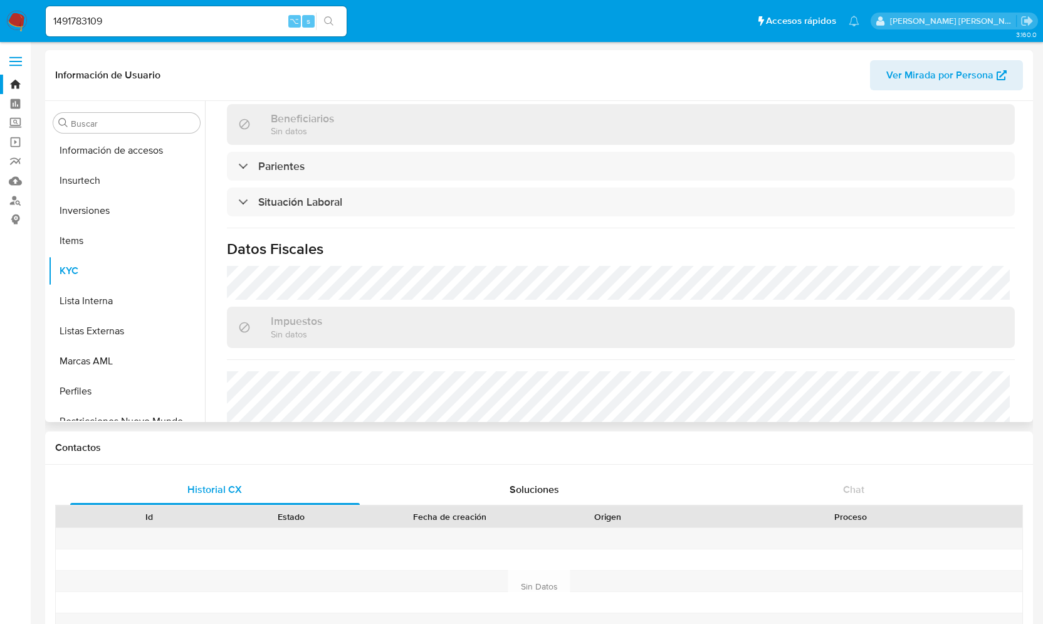
scroll to position [452, 0]
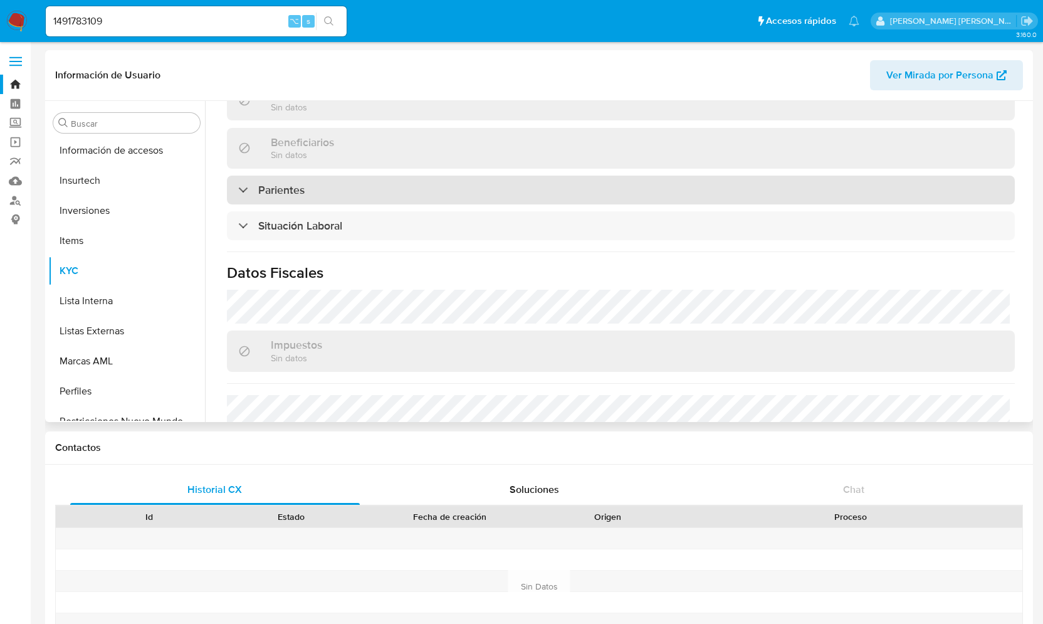
click at [246, 185] on div "Parientes" at bounding box center [271, 190] width 66 height 14
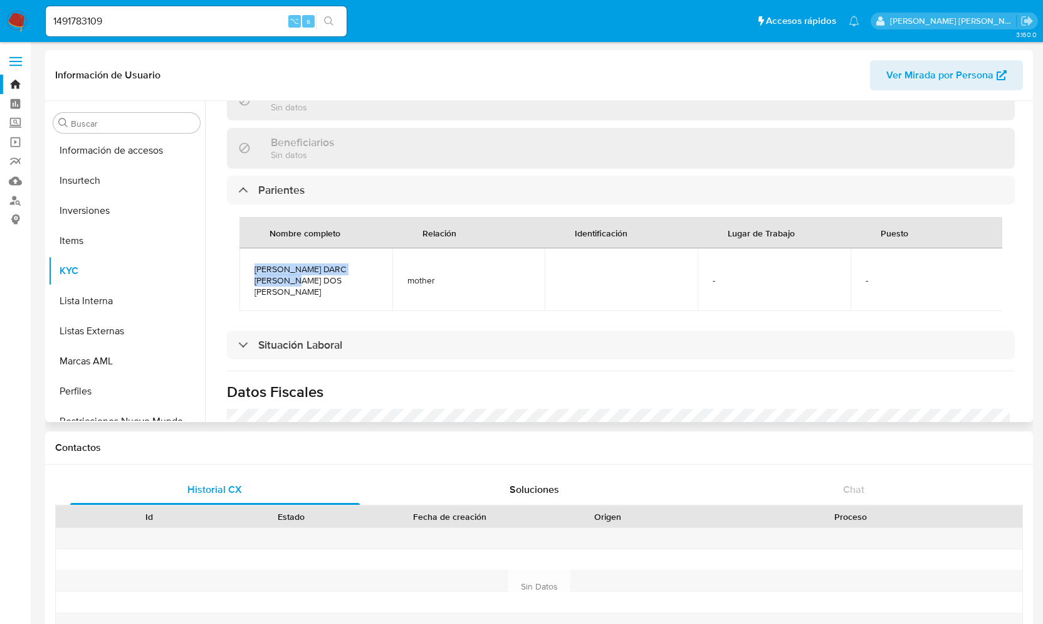
drag, startPoint x: 309, startPoint y: 280, endPoint x: 247, endPoint y: 268, distance: 63.3
click at [246, 268] on td "JOANA DARC SOARES DOS SANTOS" at bounding box center [315, 279] width 153 height 63
copy span "JOANA DARC SOARES DOS SANTOS"
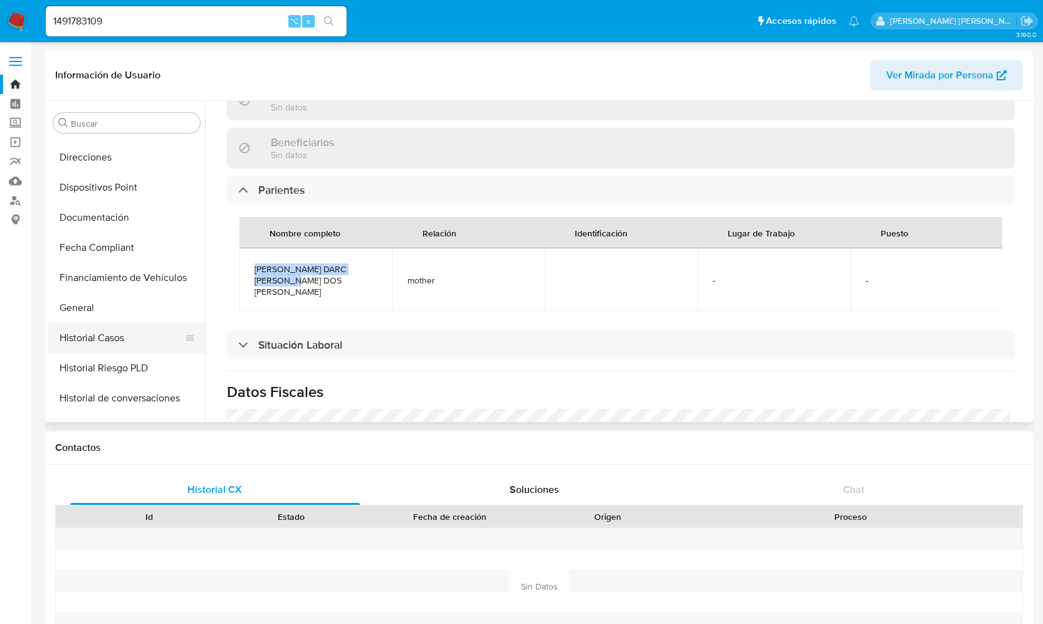
click at [125, 329] on button "Historial Casos" at bounding box center [121, 338] width 147 height 30
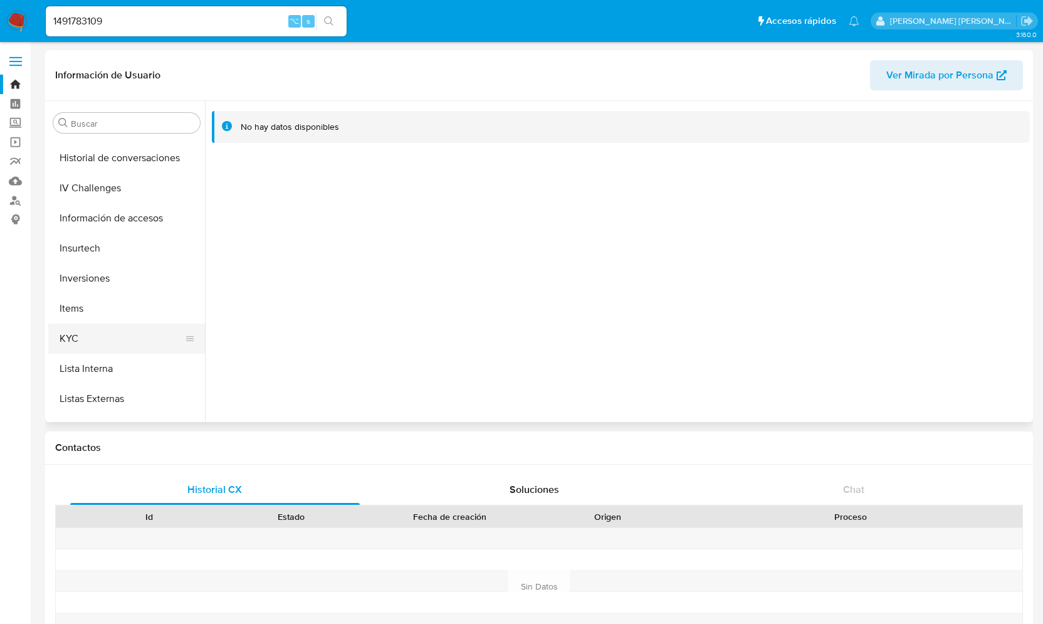
scroll to position [512, 0]
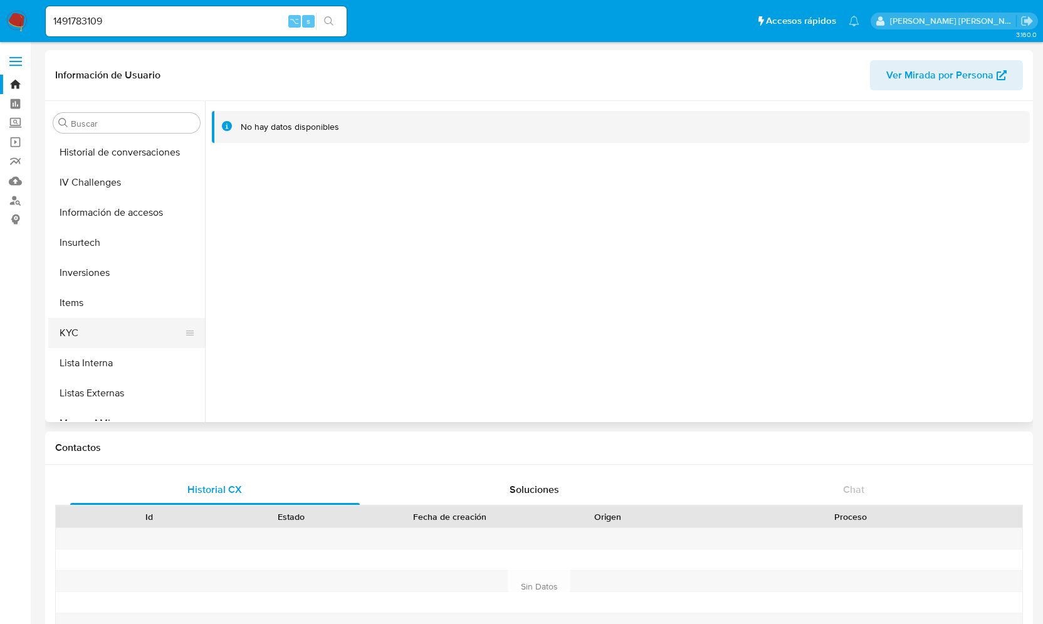
click at [98, 336] on button "KYC" at bounding box center [121, 333] width 147 height 30
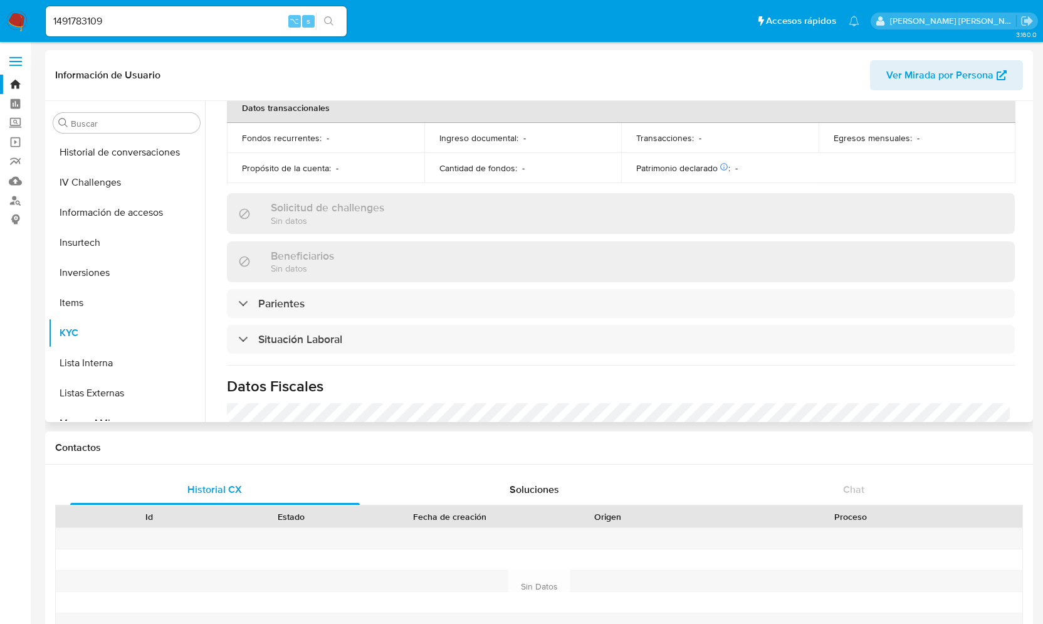
scroll to position [340, 0]
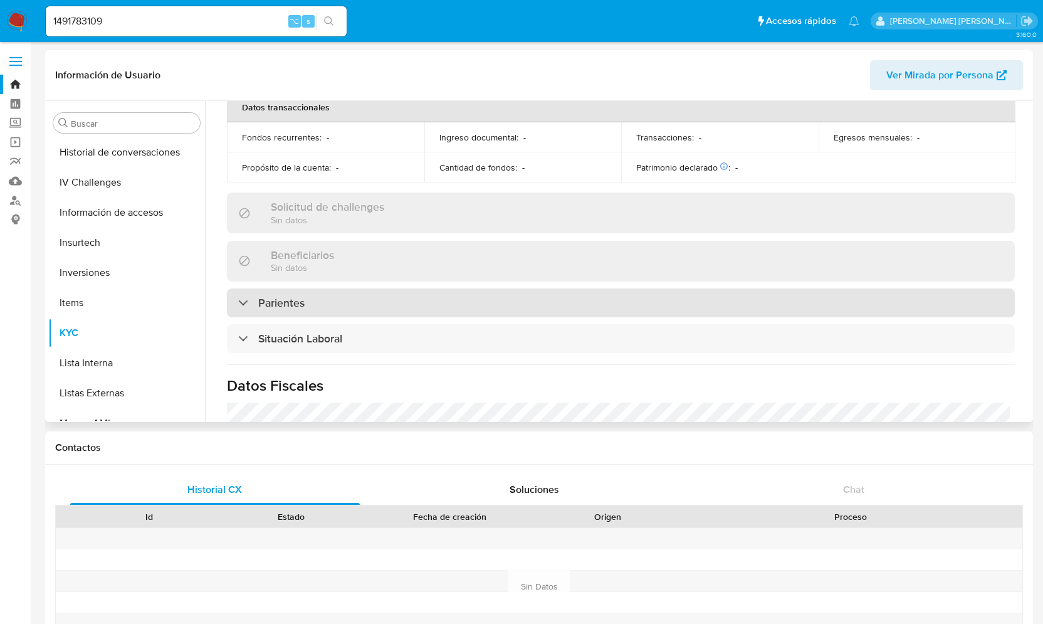
click at [241, 305] on div "Parientes" at bounding box center [271, 303] width 66 height 14
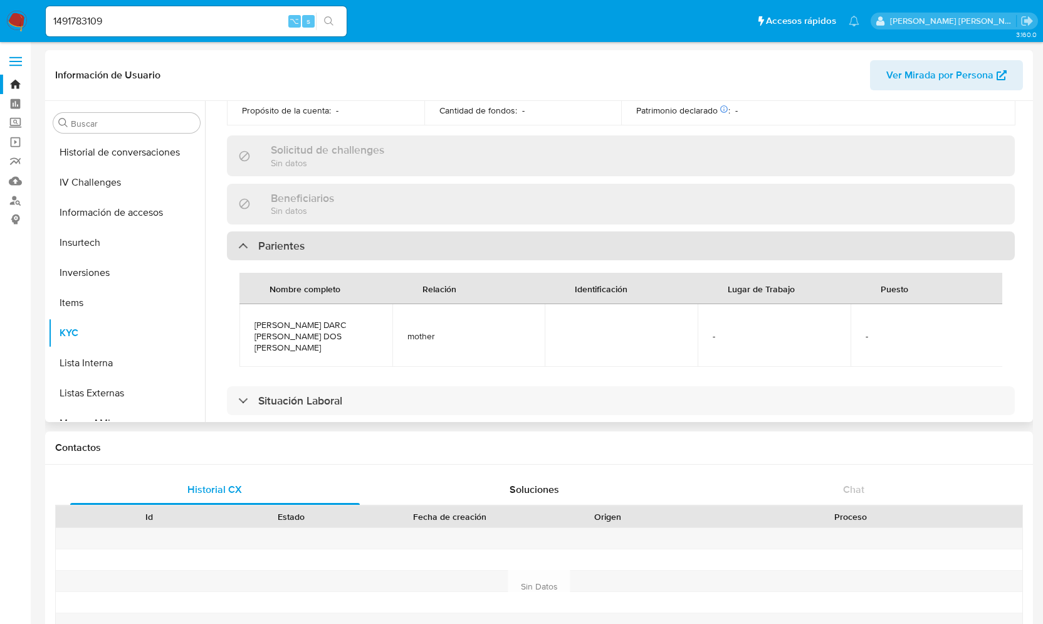
scroll to position [399, 0]
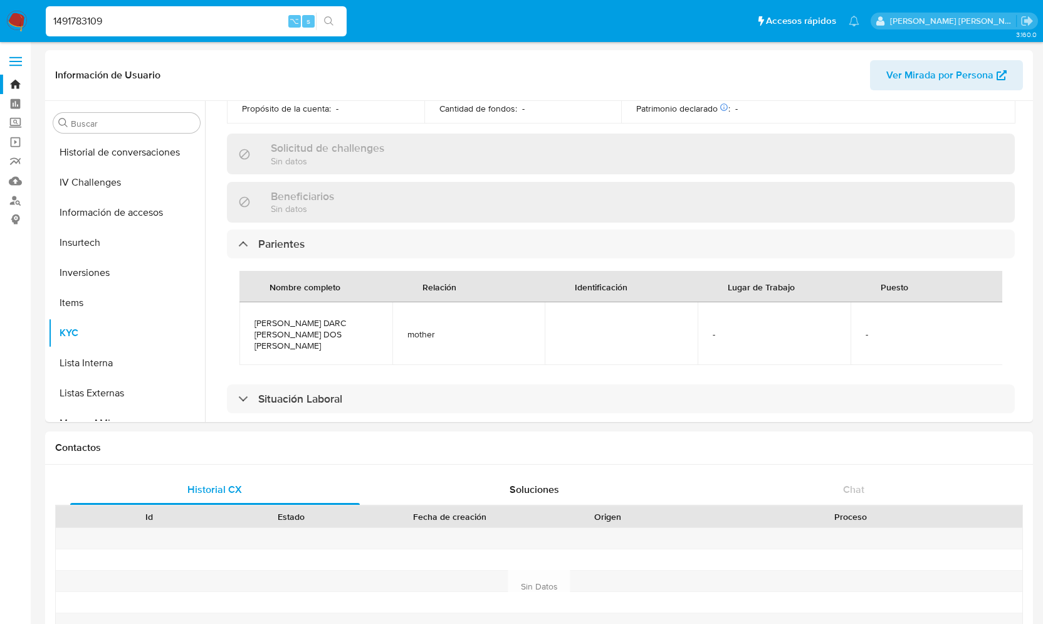
click at [128, 24] on input "1491783109" at bounding box center [196, 21] width 301 height 16
paste input "2038422352"
drag, startPoint x: 127, startPoint y: 19, endPoint x: 11, endPoint y: 19, distance: 115.9
click at [11, 19] on nav "Pausado Ver notificaciones 12038422352 ⌥ s Accesos rápidos Presiona las siguien…" at bounding box center [521, 21] width 1043 height 42
paste input
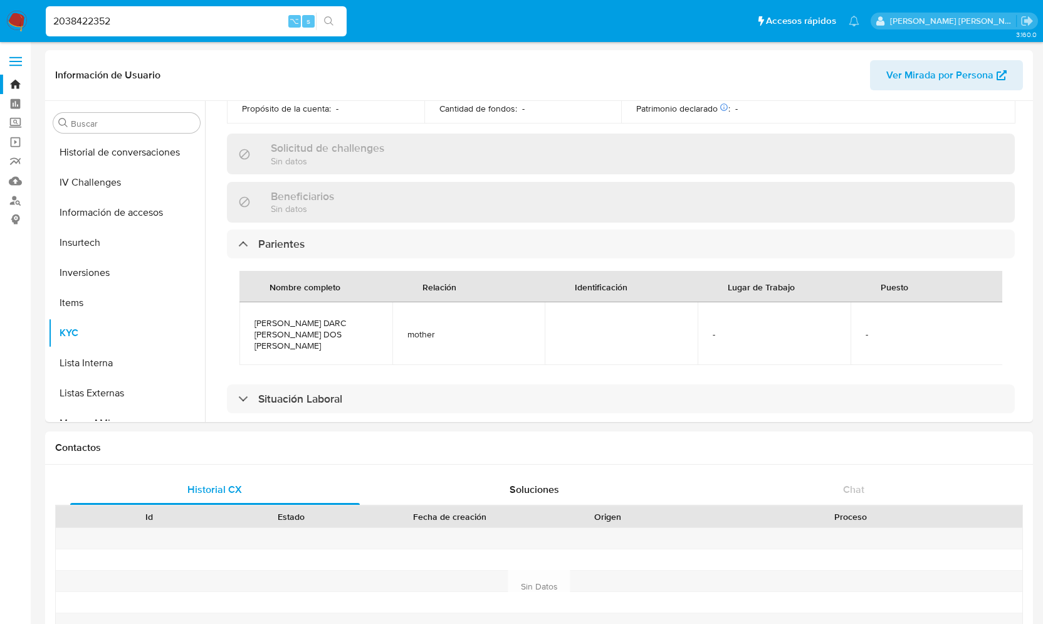
type input "2038422352"
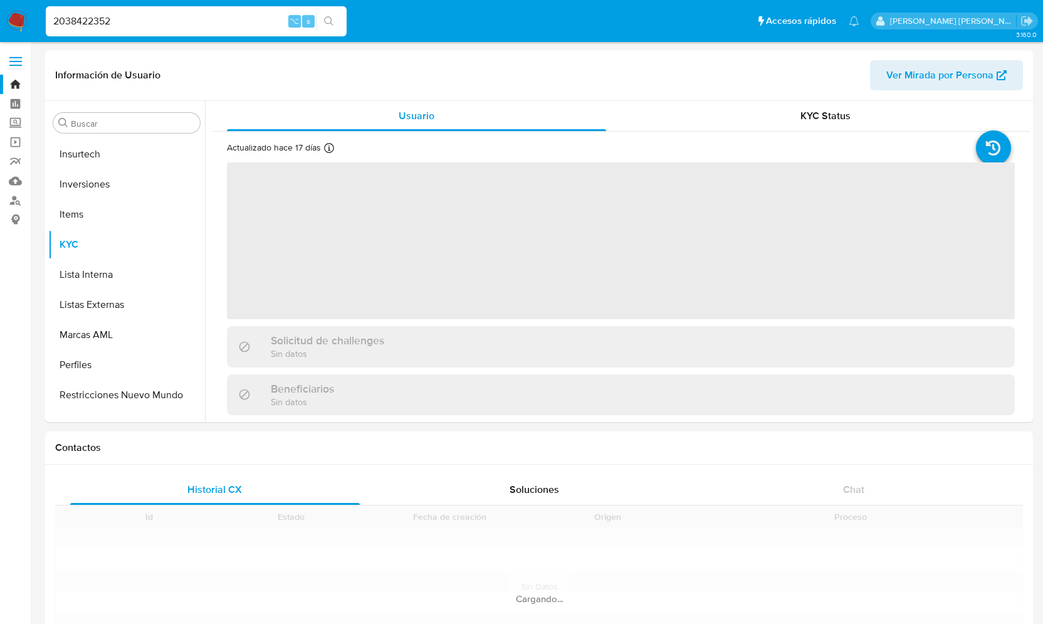
scroll to position [620, 0]
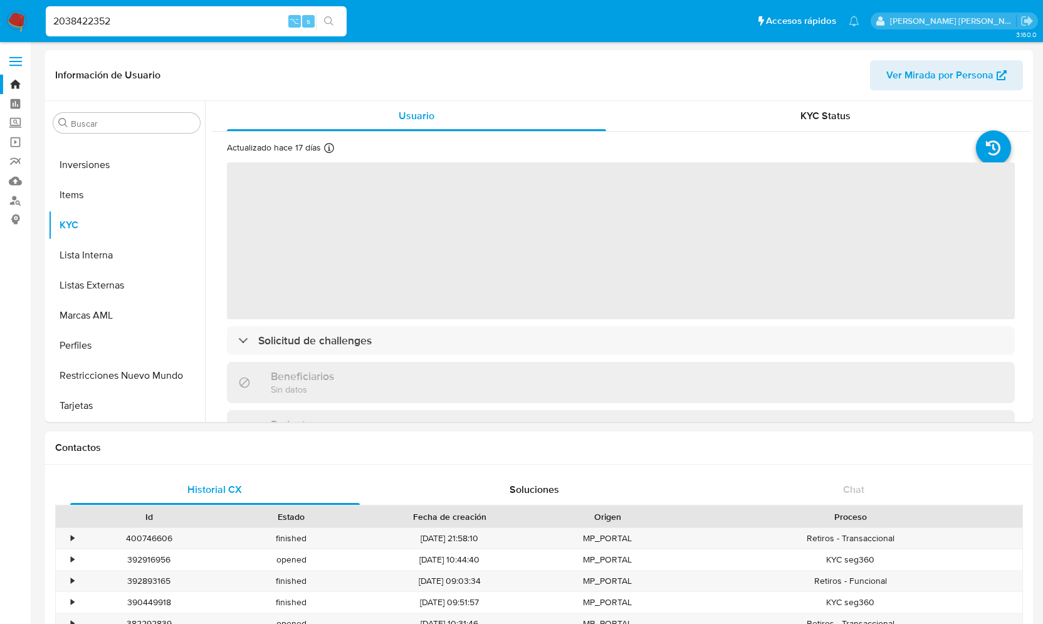
select select "10"
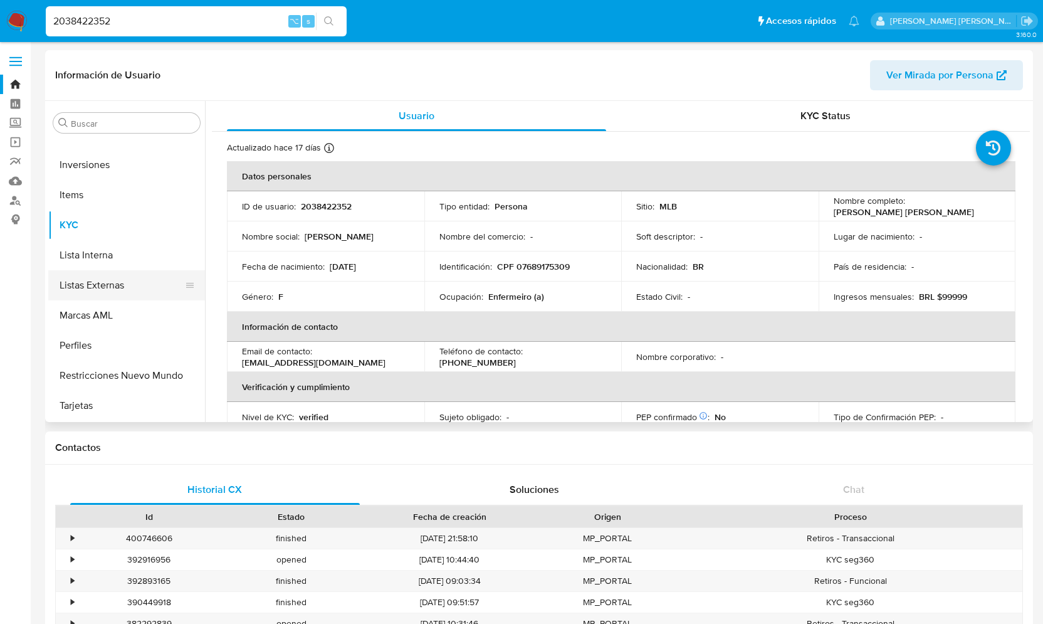
scroll to position [0, 0]
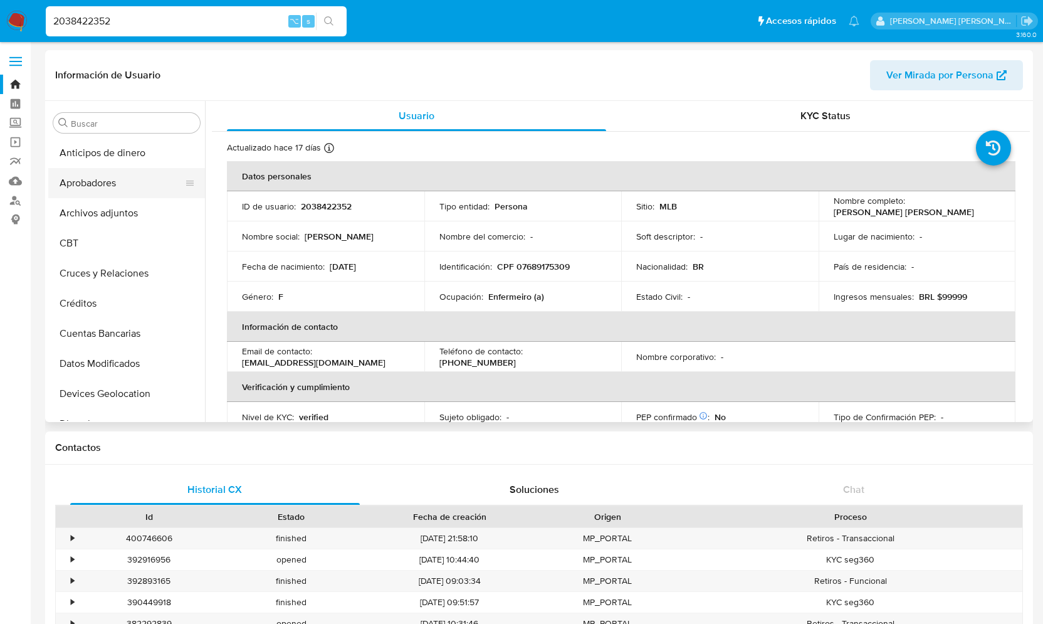
click at [112, 174] on button "Aprobadores" at bounding box center [121, 183] width 147 height 30
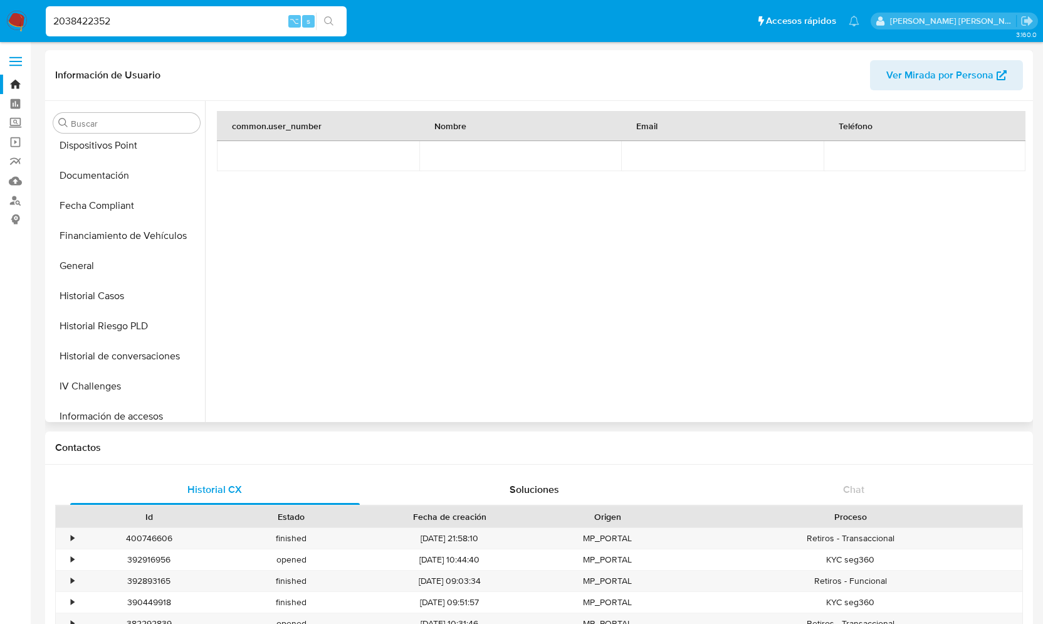
scroll to position [309, 0]
click at [108, 290] on button "Historial Casos" at bounding box center [121, 295] width 147 height 30
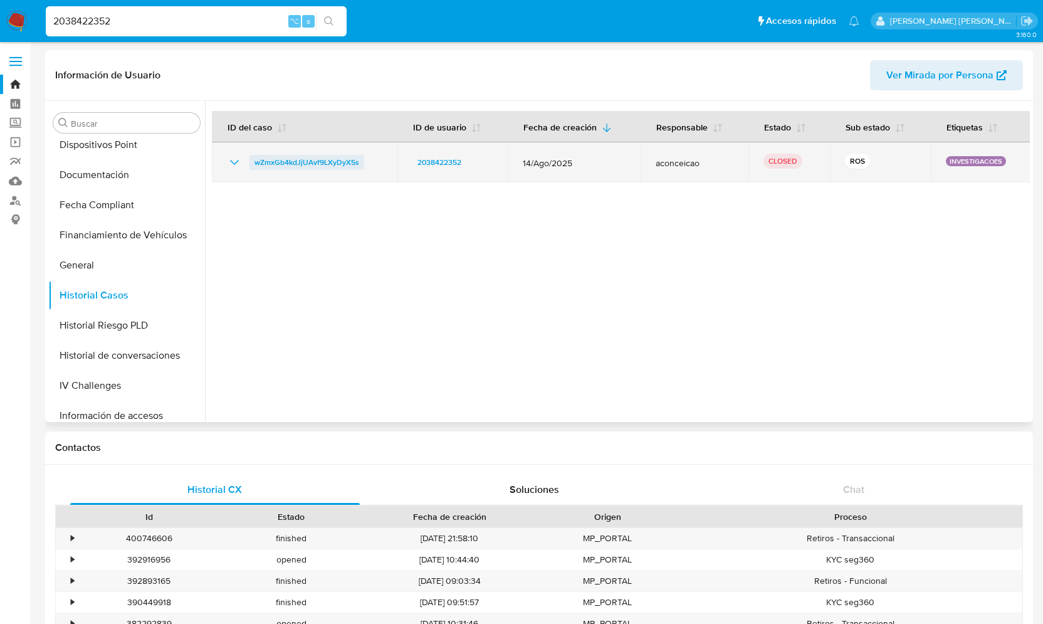
click at [344, 162] on span "wZmxGb4kdJjUAvf9LXyDyX5s" at bounding box center [306, 162] width 105 height 15
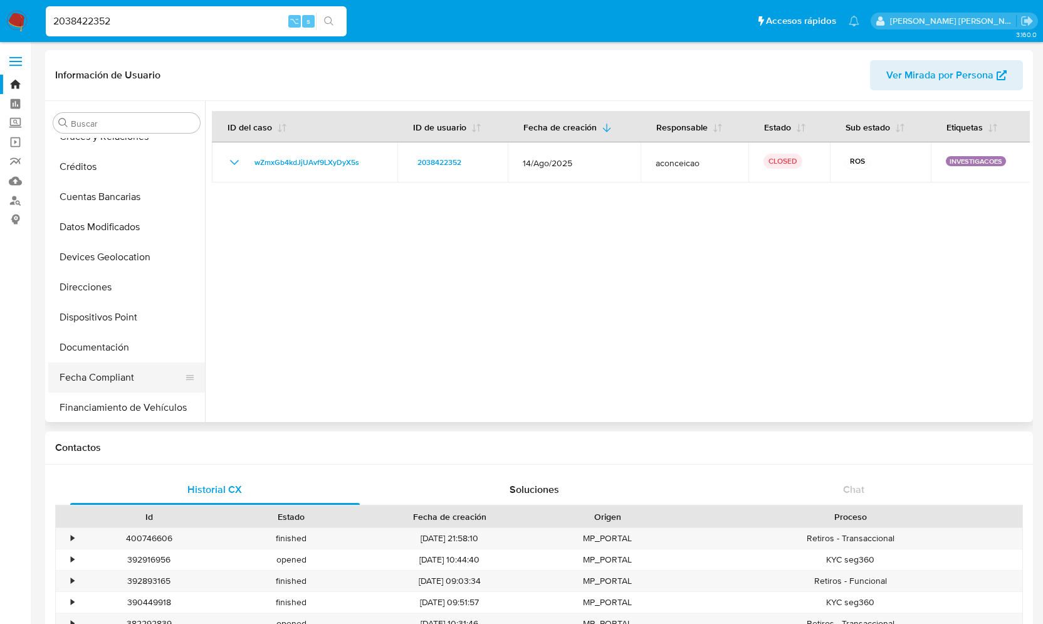
scroll to position [0, 0]
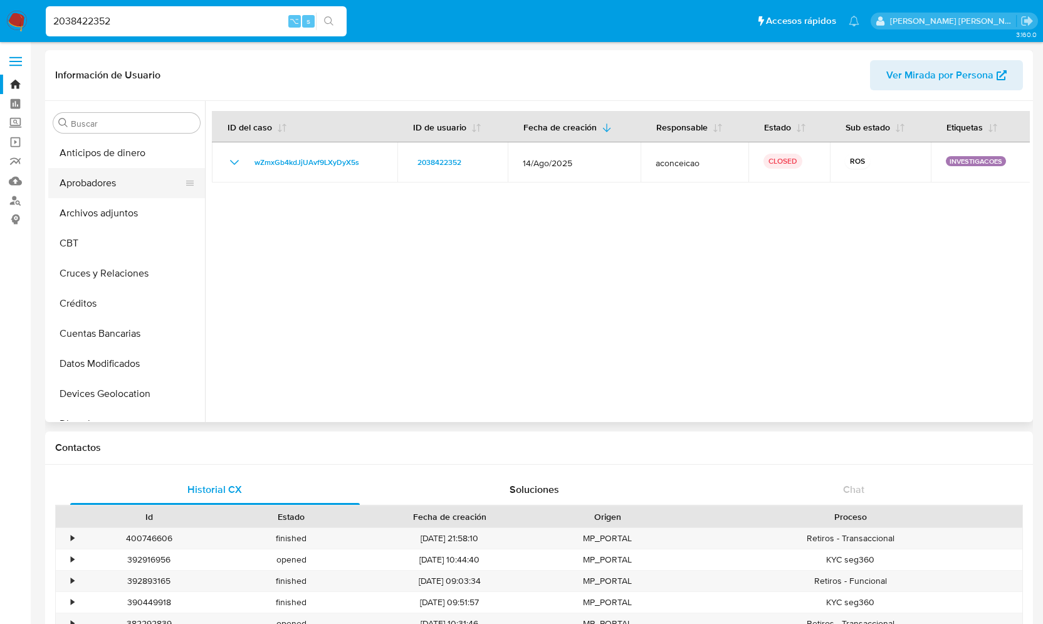
click at [109, 184] on button "Aprobadores" at bounding box center [121, 183] width 147 height 30
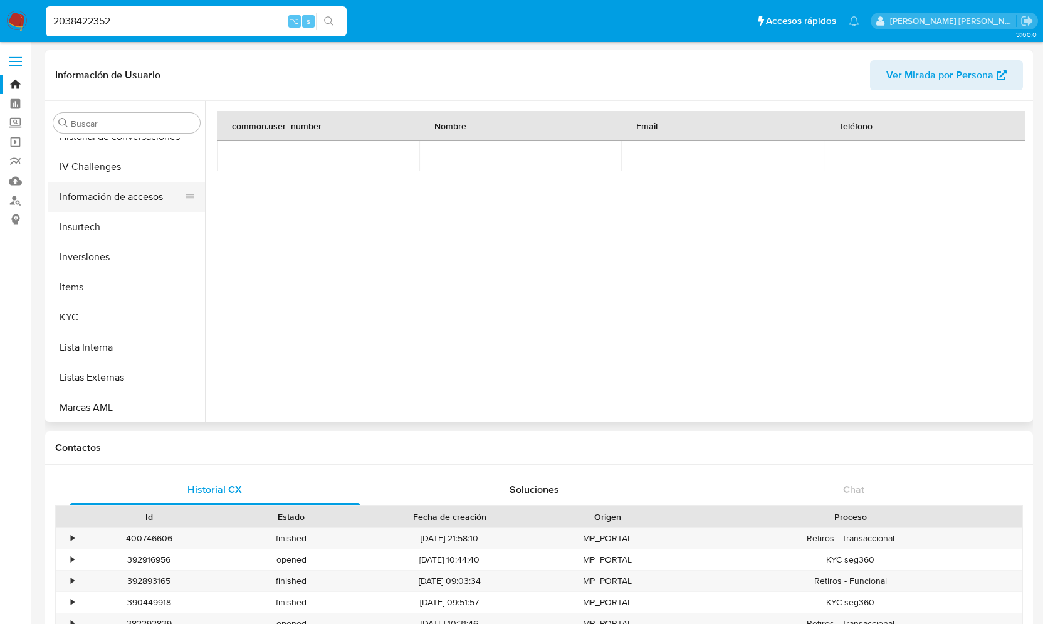
scroll to position [529, 0]
click at [91, 318] on button "KYC" at bounding box center [121, 316] width 147 height 30
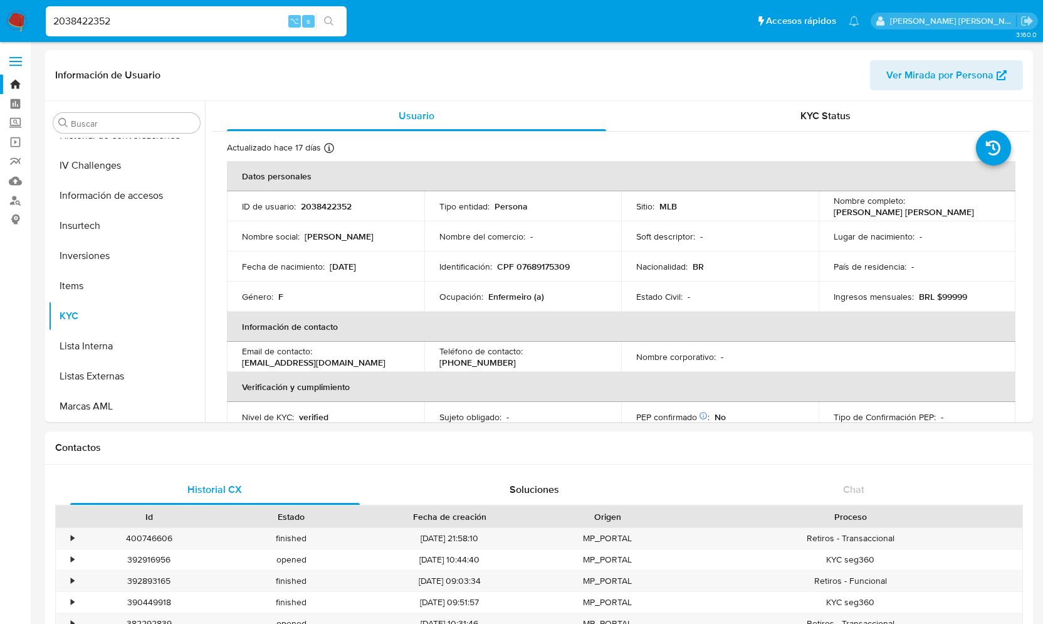
scroll to position [0, 0]
drag, startPoint x: 162, startPoint y: 26, endPoint x: 69, endPoint y: 16, distance: 93.3
click at [69, 16] on input "2038422352" at bounding box center [196, 21] width 301 height 16
type input "2"
paste input "2592374012"
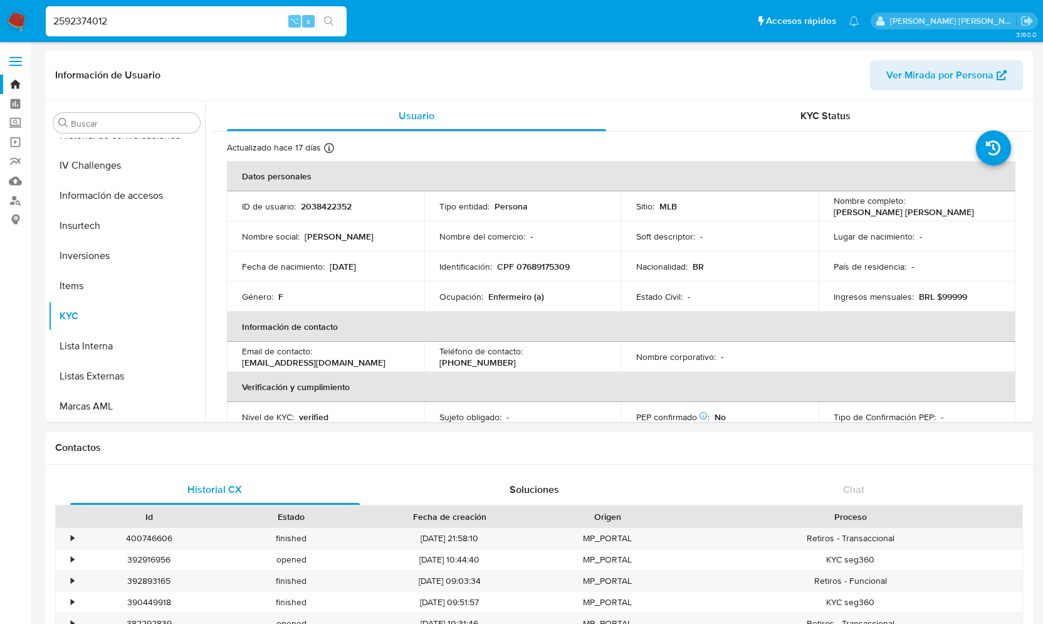
type input "2592374012"
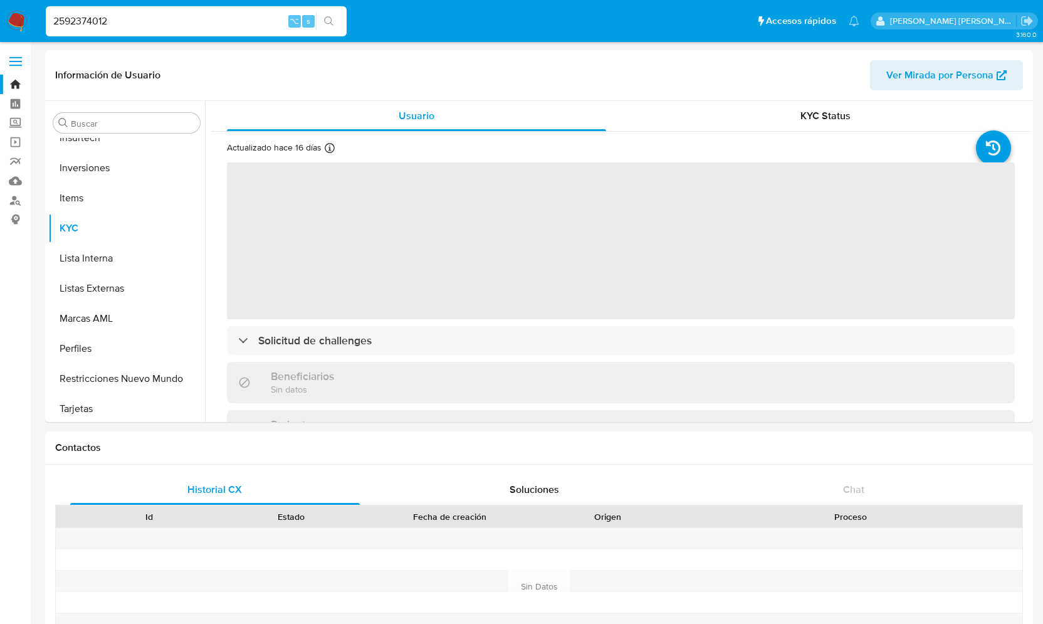
scroll to position [620, 0]
select select "10"
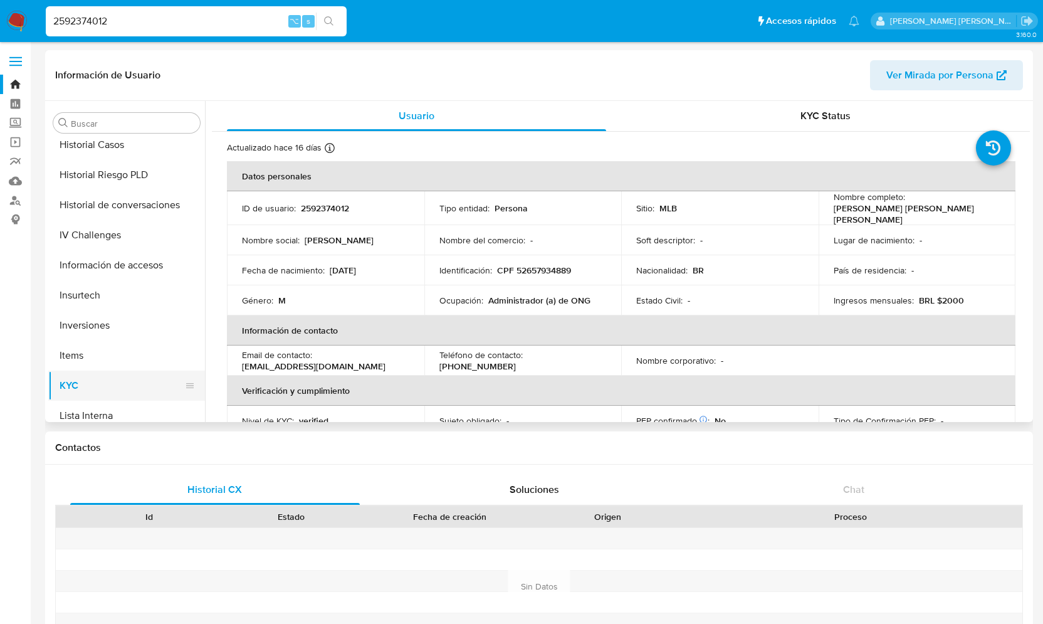
scroll to position [412, 0]
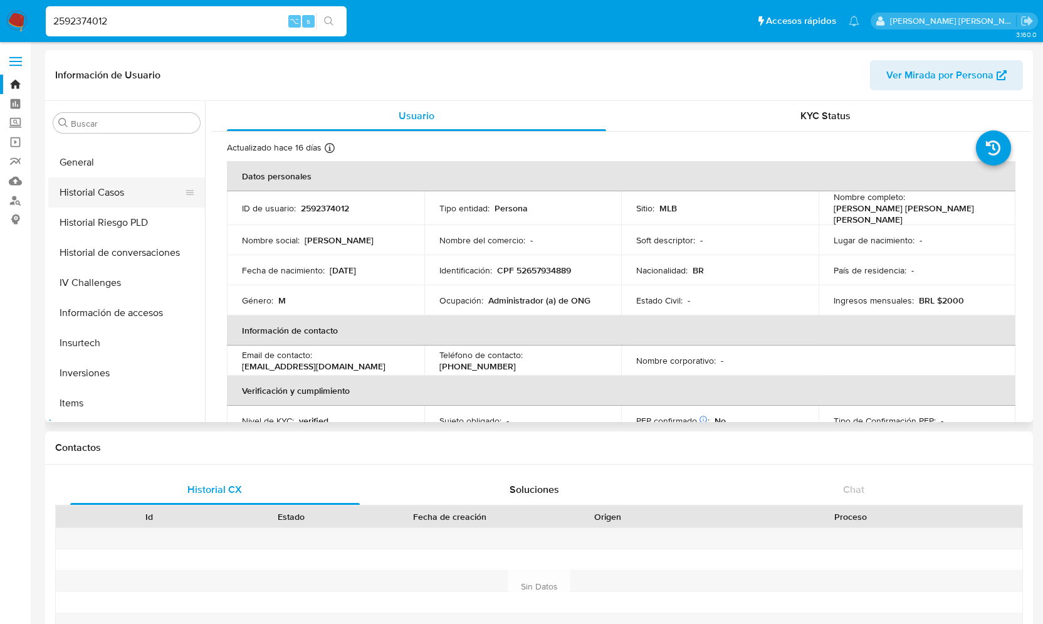
click at [135, 196] on button "Historial Casos" at bounding box center [121, 192] width 147 height 30
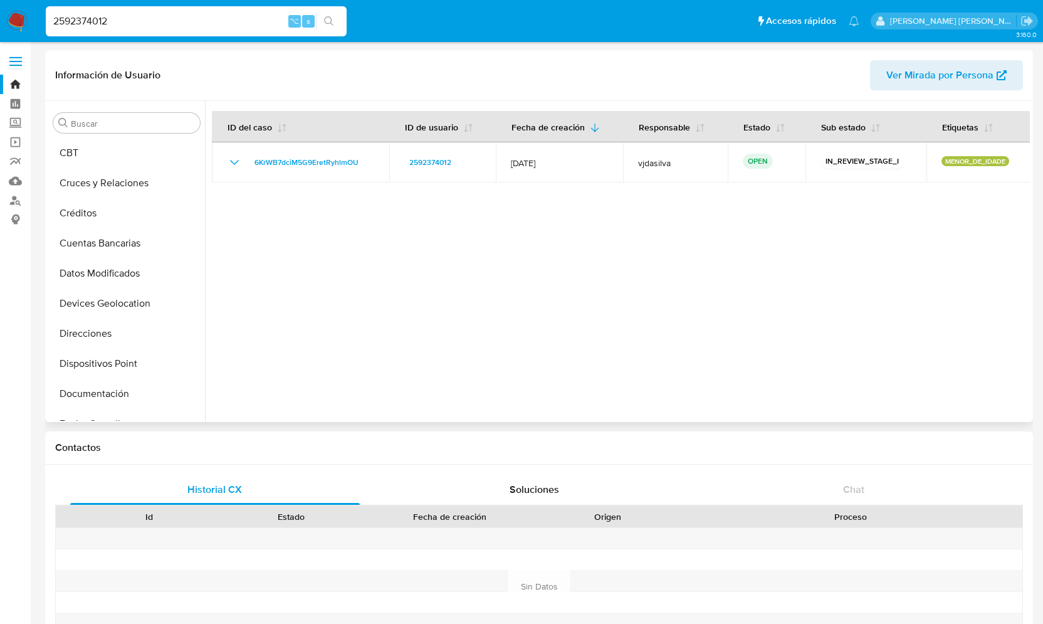
scroll to position [0, 0]
click at [105, 181] on button "Aprobadores" at bounding box center [121, 183] width 147 height 30
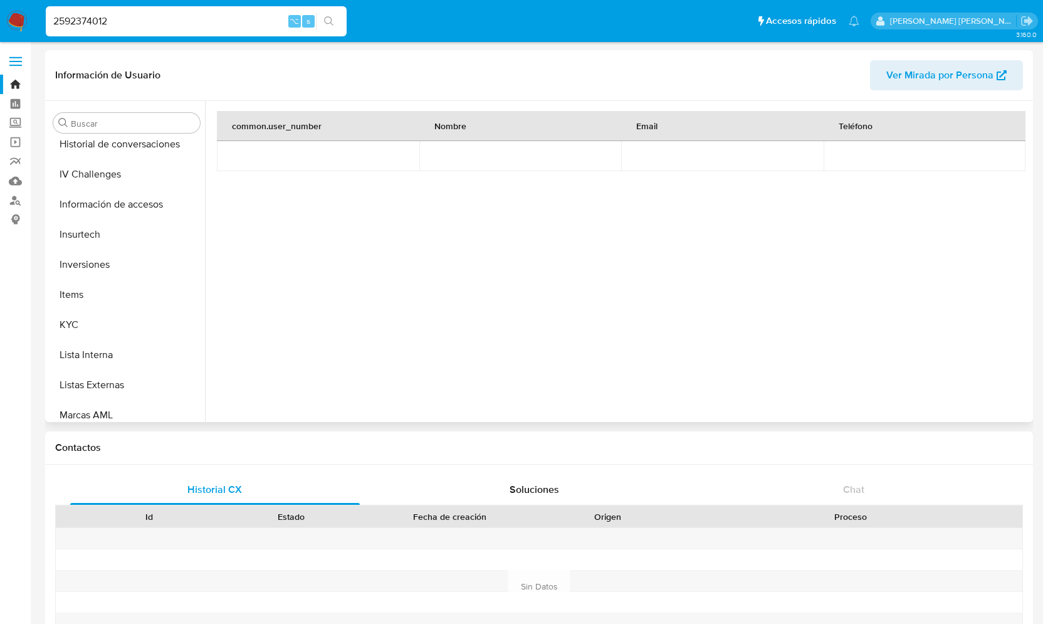
scroll to position [530, 0]
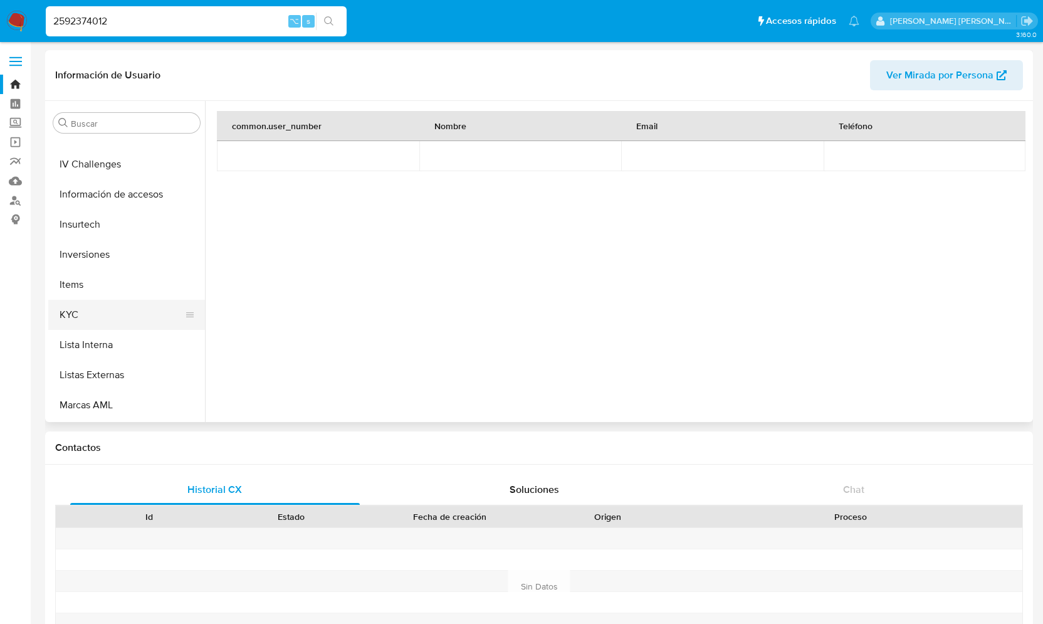
click at [86, 312] on button "KYC" at bounding box center [121, 315] width 147 height 30
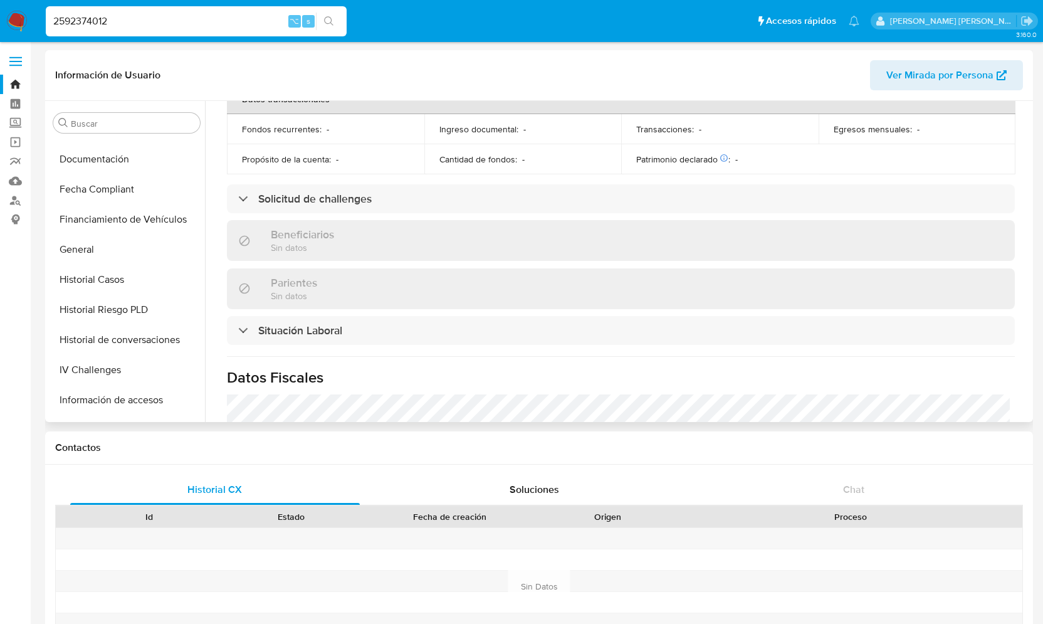
scroll to position [327, 0]
click at [125, 272] on button "Historial Casos" at bounding box center [121, 277] width 147 height 30
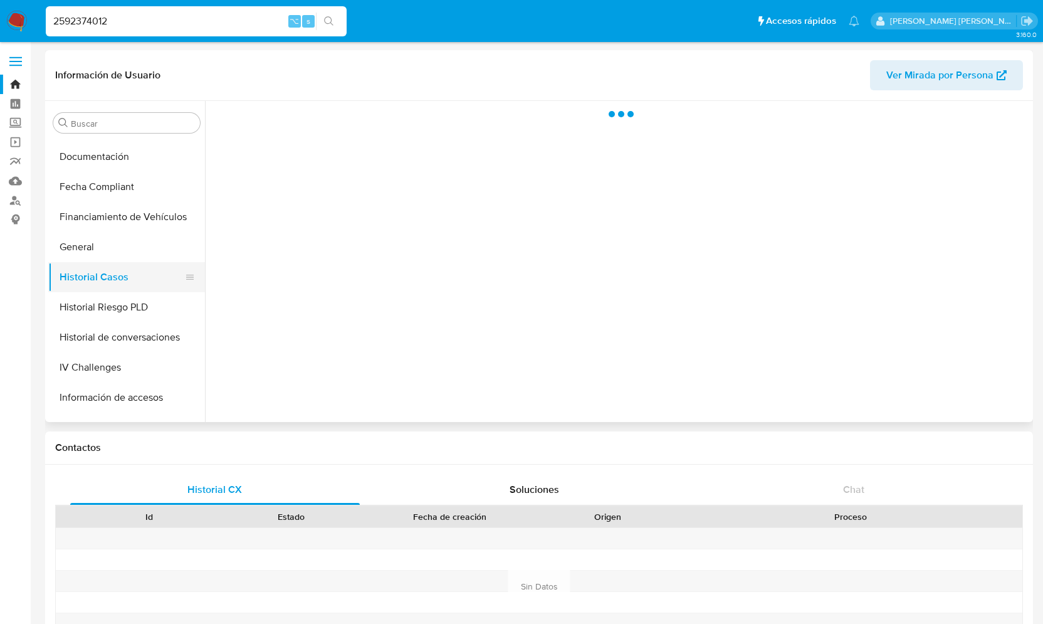
scroll to position [0, 0]
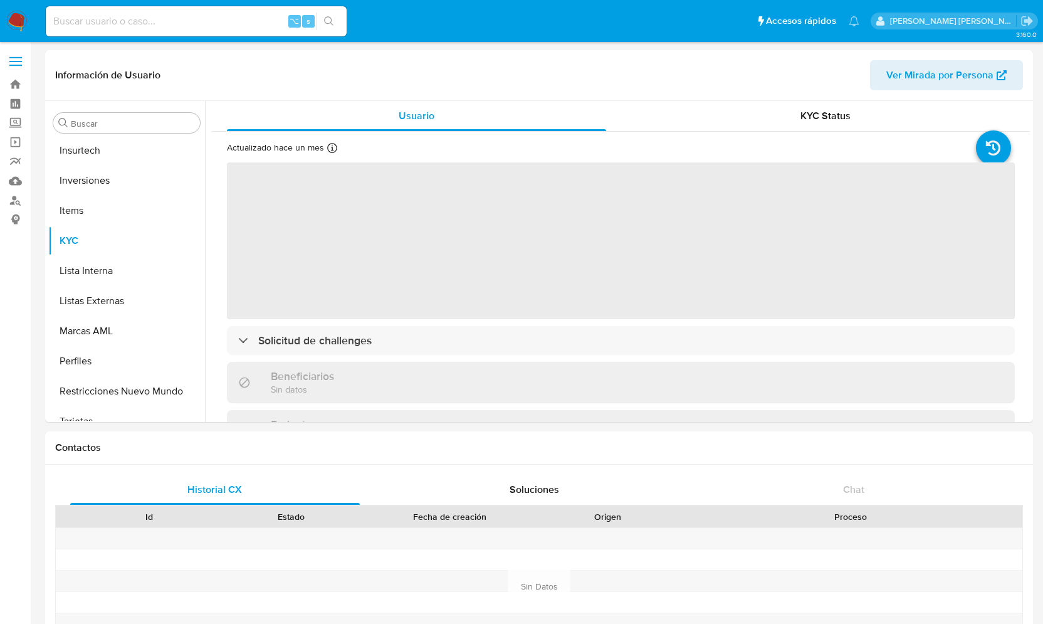
scroll to position [620, 0]
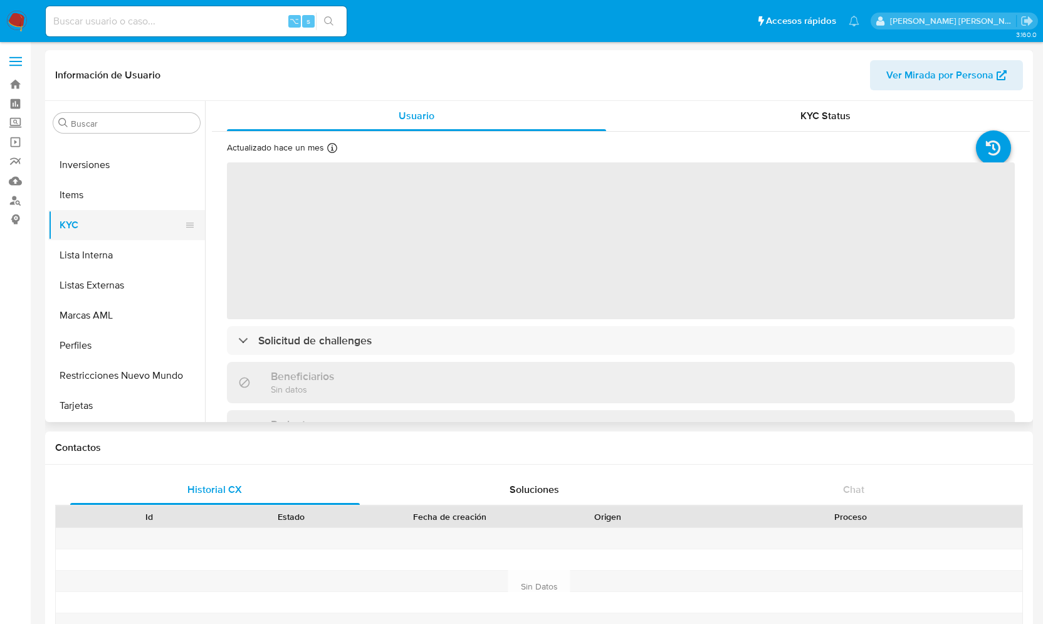
select select "10"
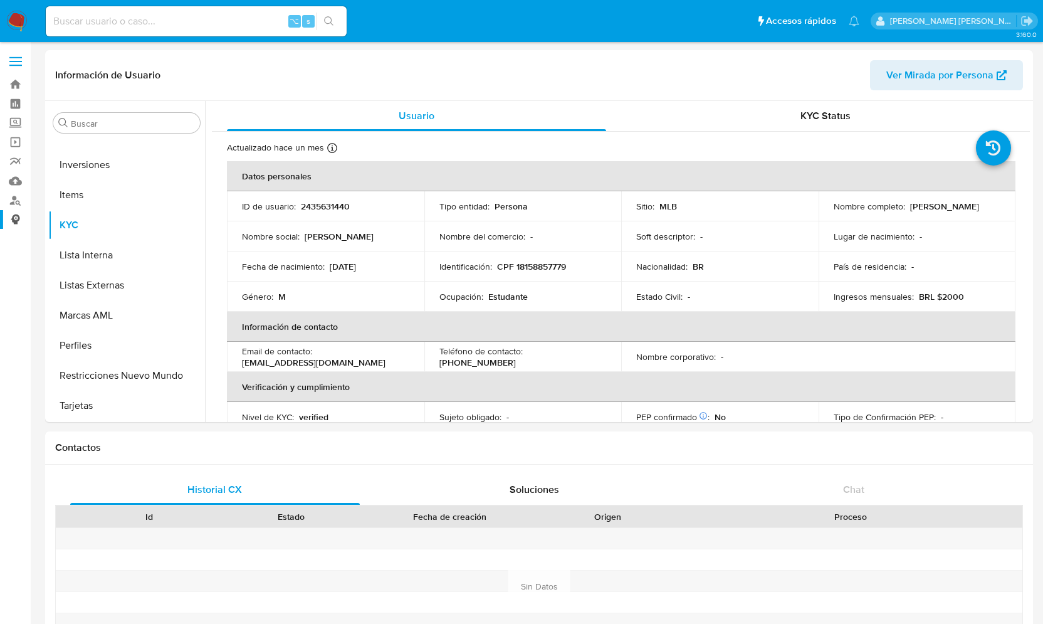
click at [16, 217] on link "Consolidado" at bounding box center [74, 219] width 149 height 19
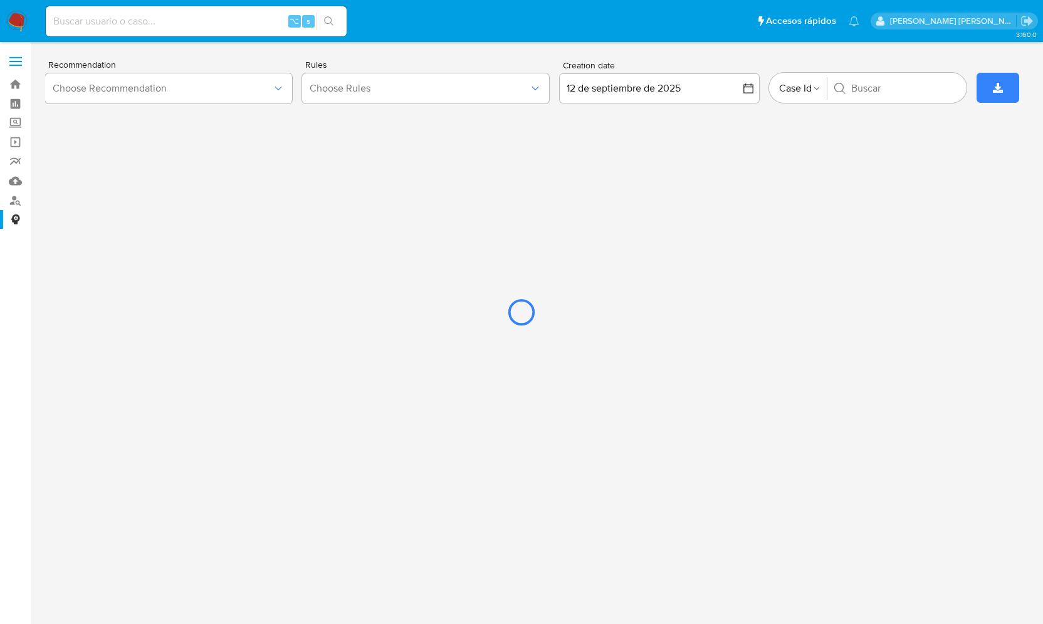
click at [21, 200] on div at bounding box center [521, 312] width 1043 height 624
click at [12, 198] on div at bounding box center [521, 312] width 1043 height 624
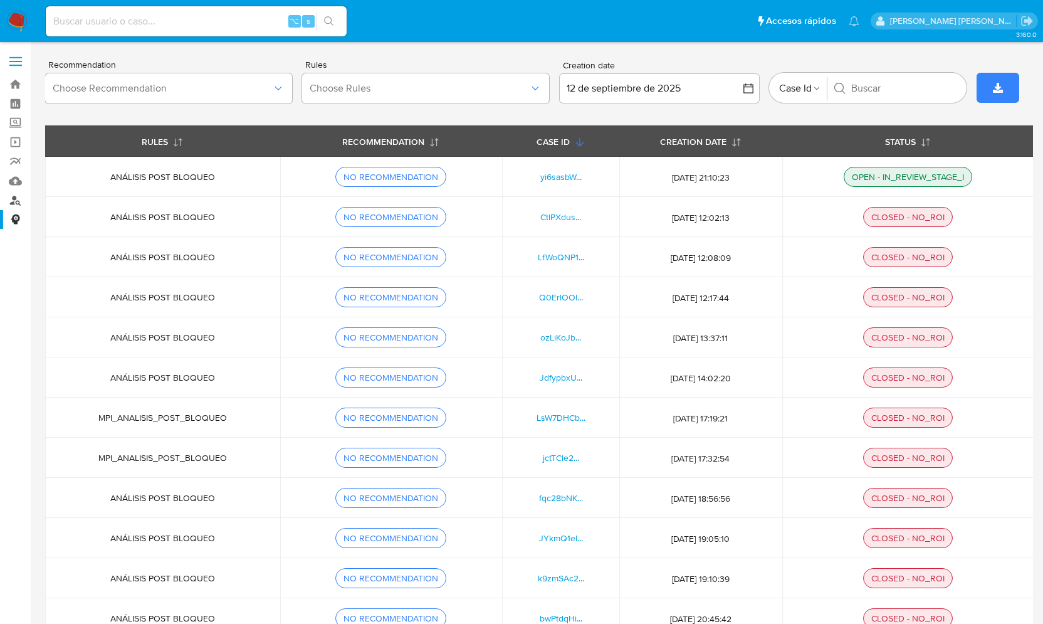
click at [16, 197] on link "Buscador de personas" at bounding box center [74, 200] width 149 height 19
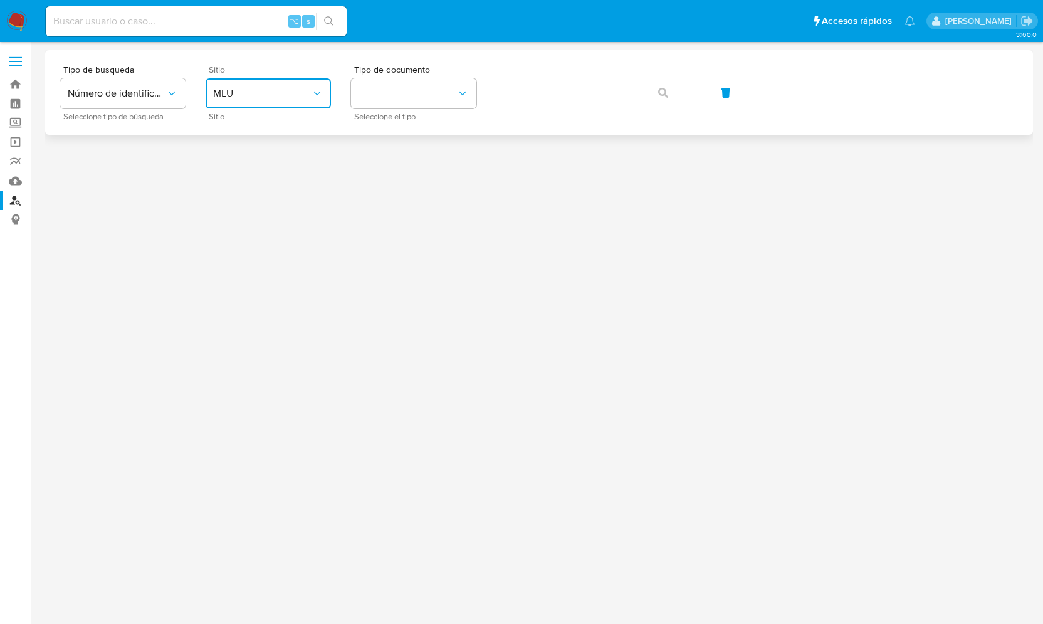
click at [268, 92] on span "MLU" at bounding box center [262, 93] width 98 height 13
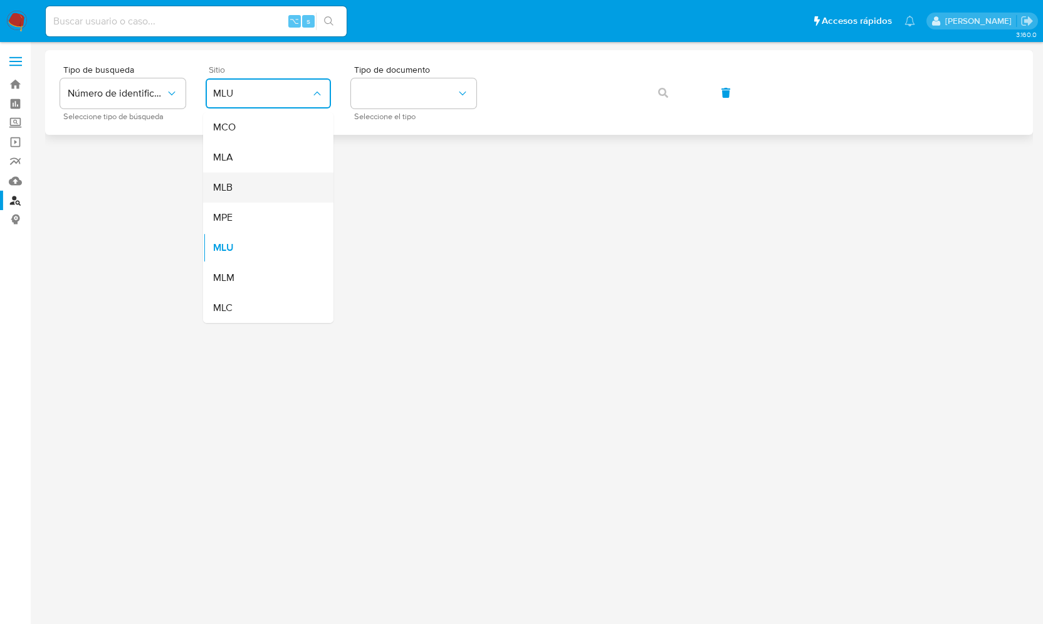
click at [255, 201] on div "MLB" at bounding box center [264, 187] width 103 height 30
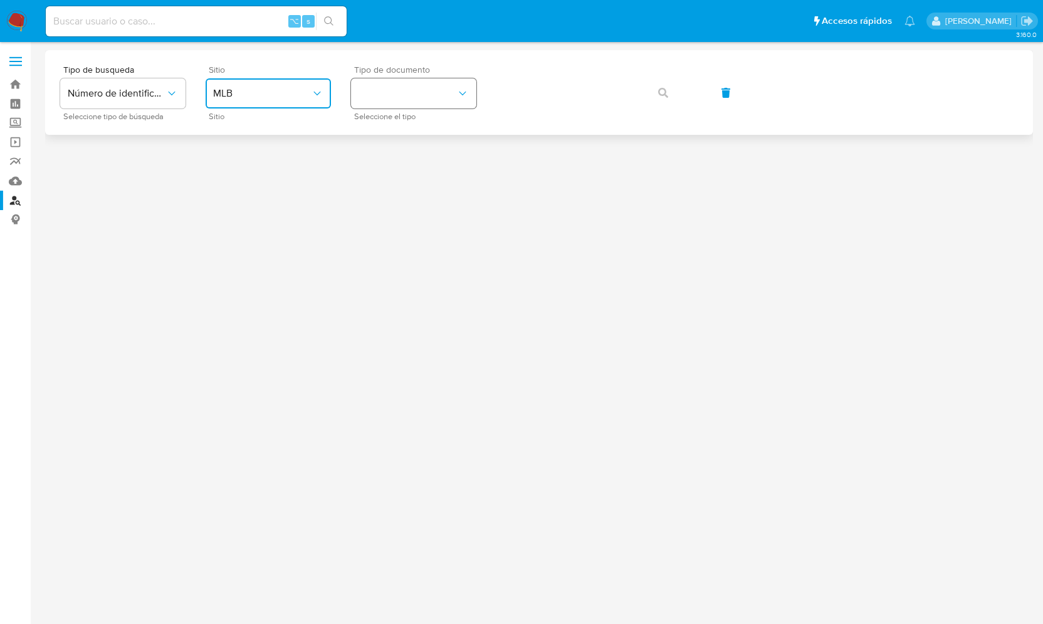
click at [385, 89] on button "identificationType" at bounding box center [413, 93] width 125 height 30
click at [384, 172] on div "CPF CPF" at bounding box center [409, 176] width 103 height 43
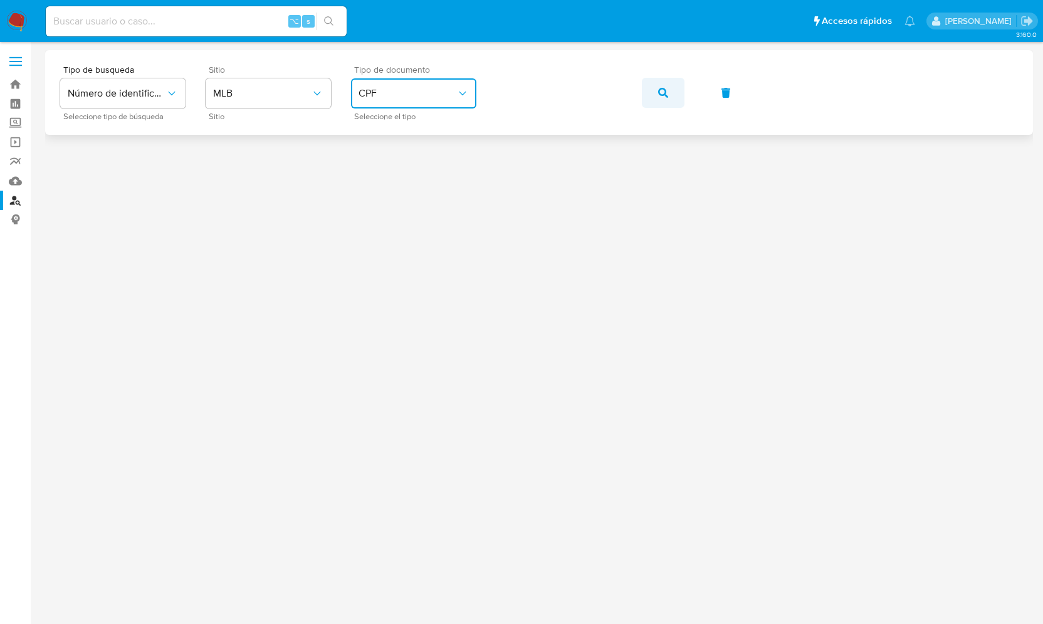
click at [669, 89] on button "button" at bounding box center [663, 93] width 43 height 30
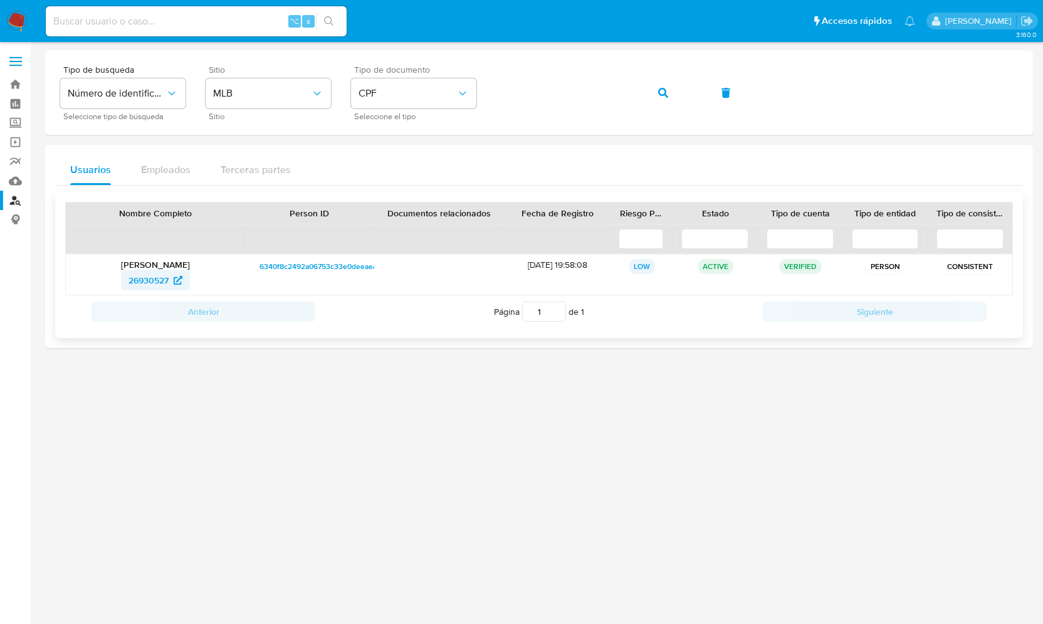
click at [148, 280] on span "26930527" at bounding box center [148, 280] width 40 height 20
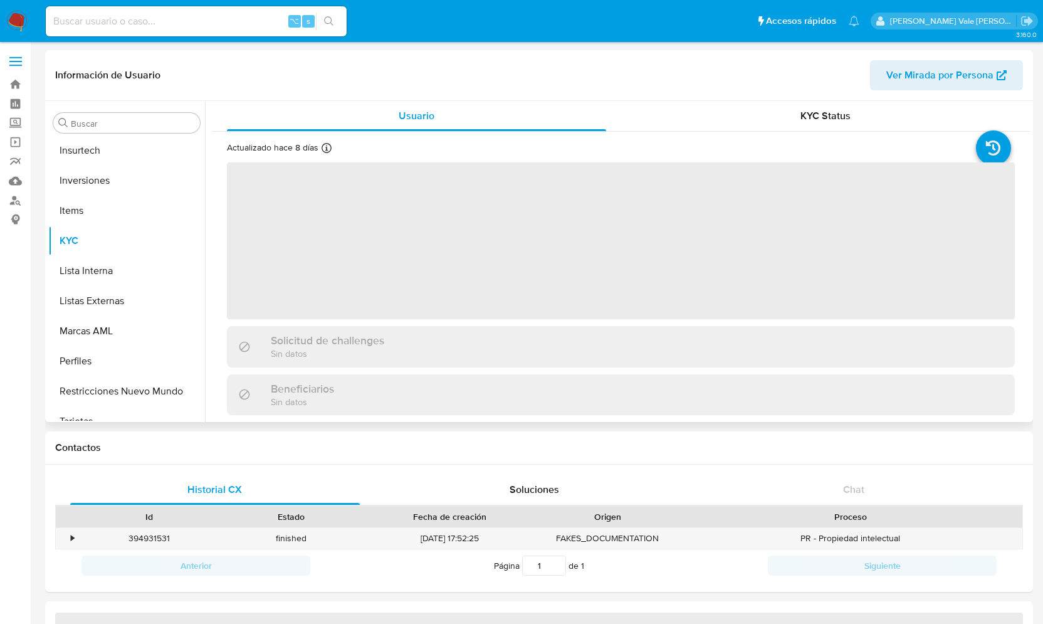
scroll to position [590, 0]
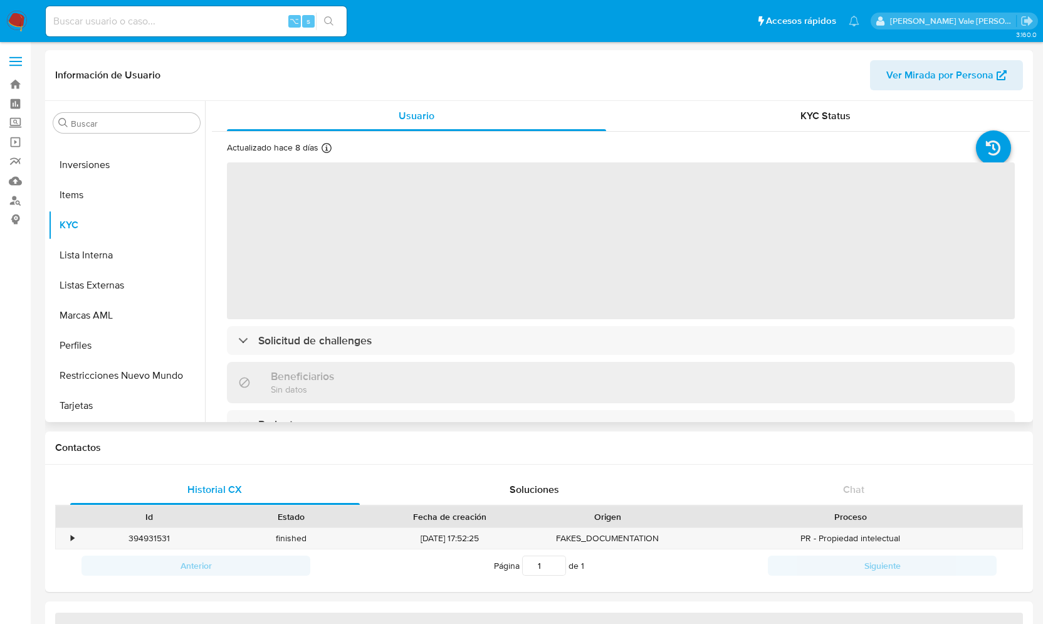
select select "10"
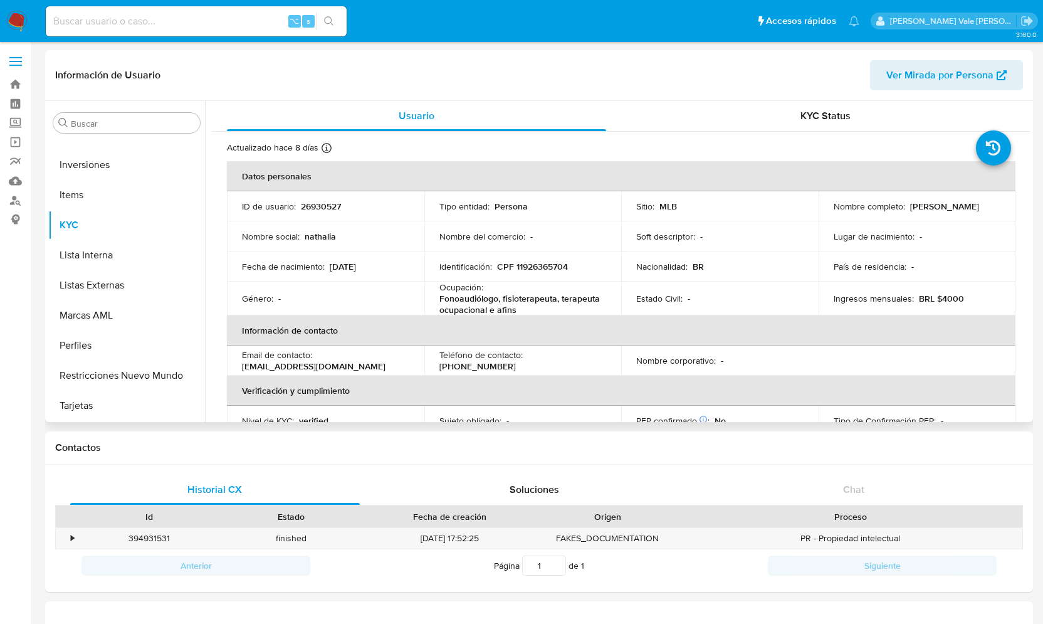
click at [322, 202] on p "26930527" at bounding box center [321, 206] width 40 height 11
copy p "26930527"
drag, startPoint x: 830, startPoint y: 214, endPoint x: 927, endPoint y: 217, distance: 97.2
click at [927, 217] on td "Nombre completo : Nathalia Rocha Azeredo" at bounding box center [916, 206] width 197 height 30
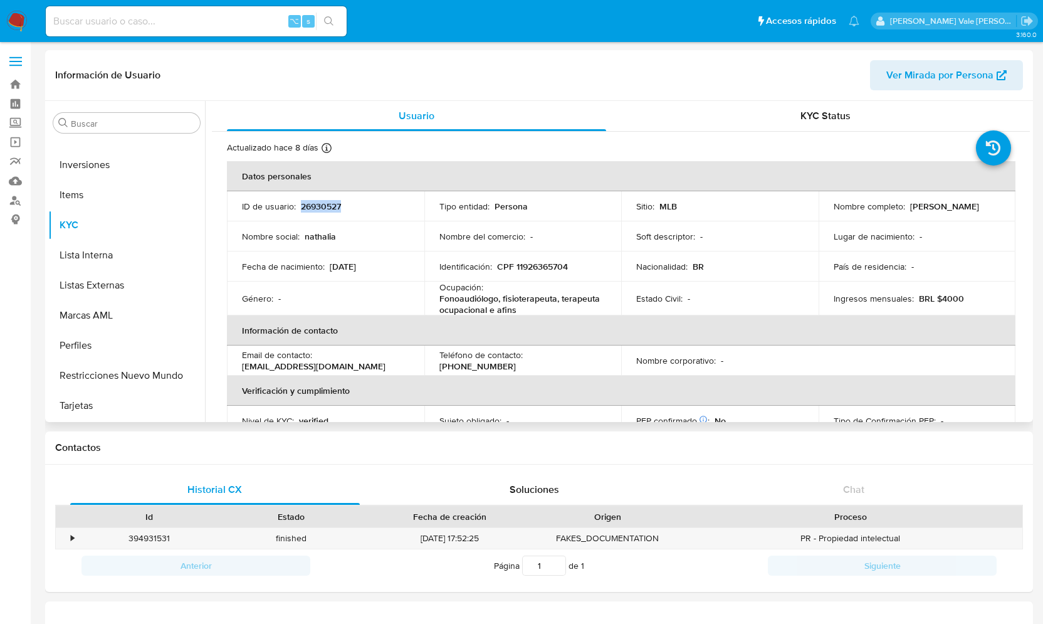
copy p "[PERSON_NAME]"
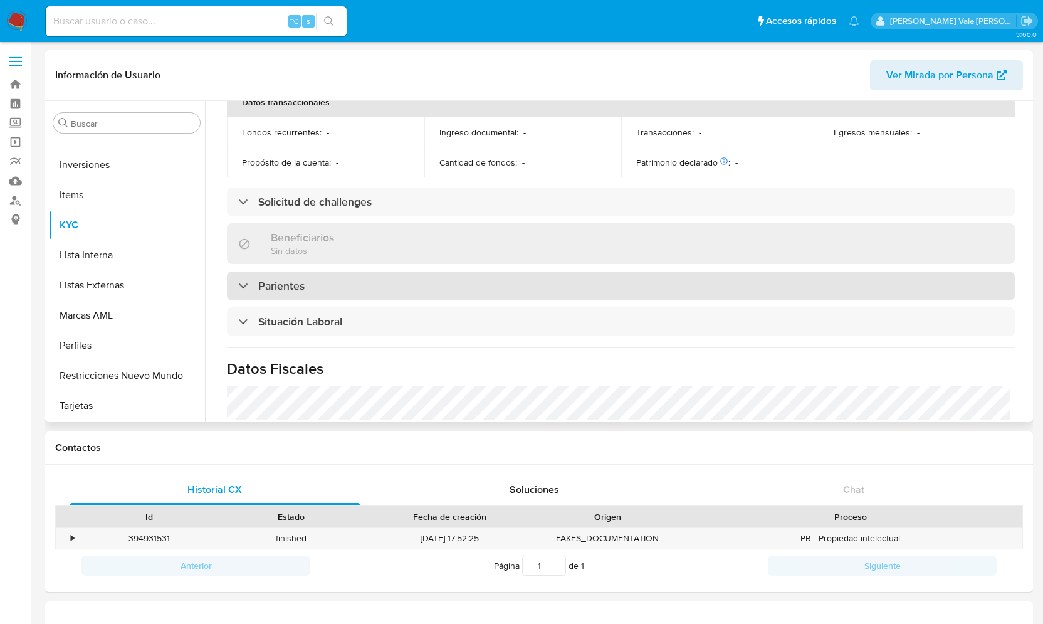
scroll to position [352, 0]
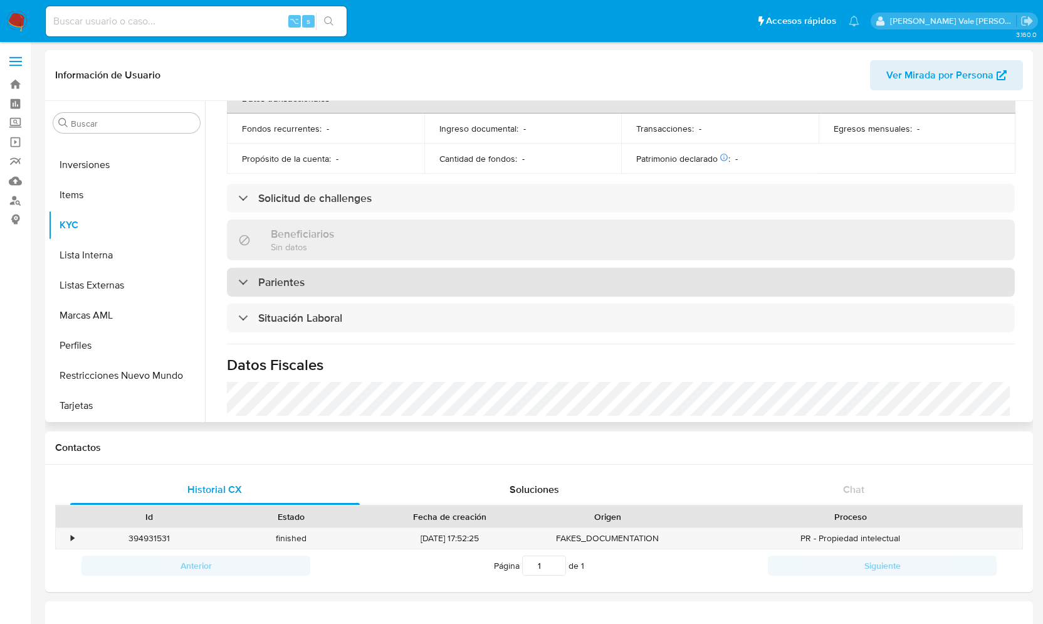
click at [238, 281] on div at bounding box center [238, 281] width 0 height 0
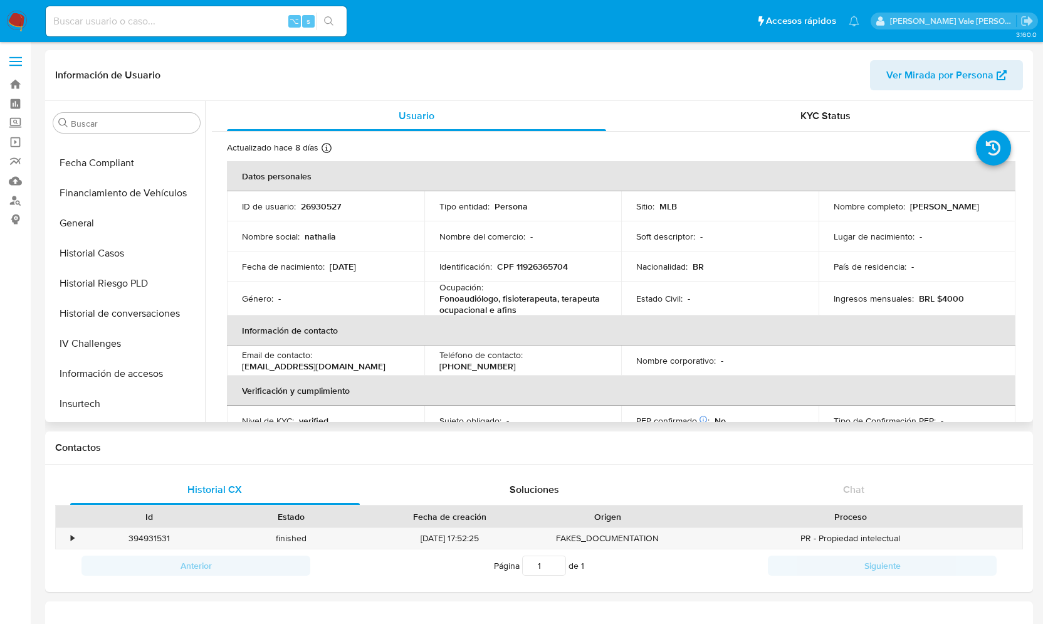
scroll to position [0, 0]
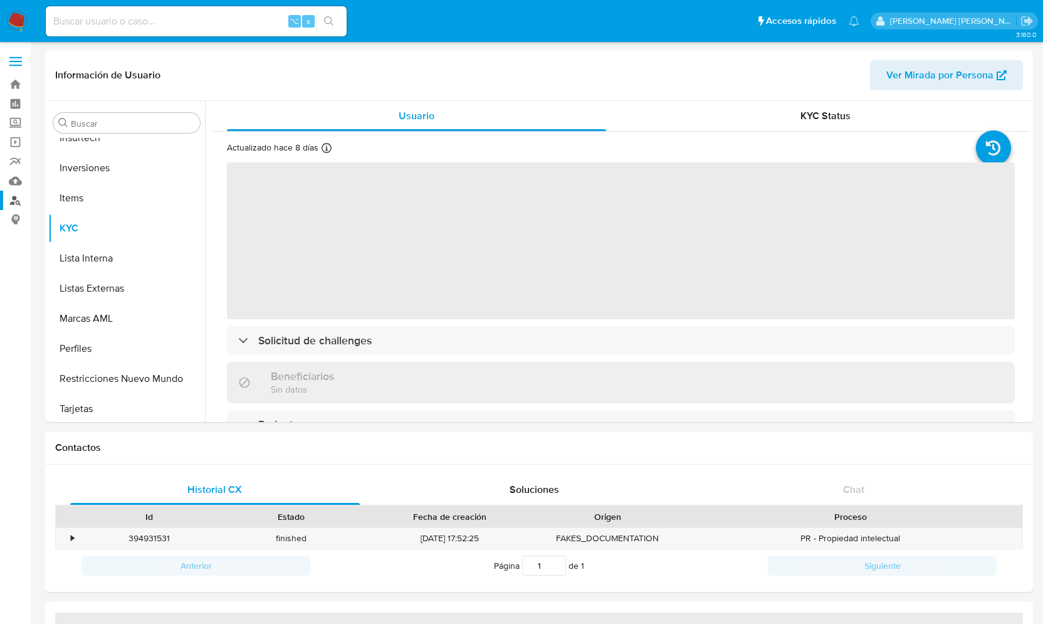
scroll to position [590, 0]
click at [18, 206] on link "Buscador de personas" at bounding box center [74, 200] width 149 height 19
select select "10"
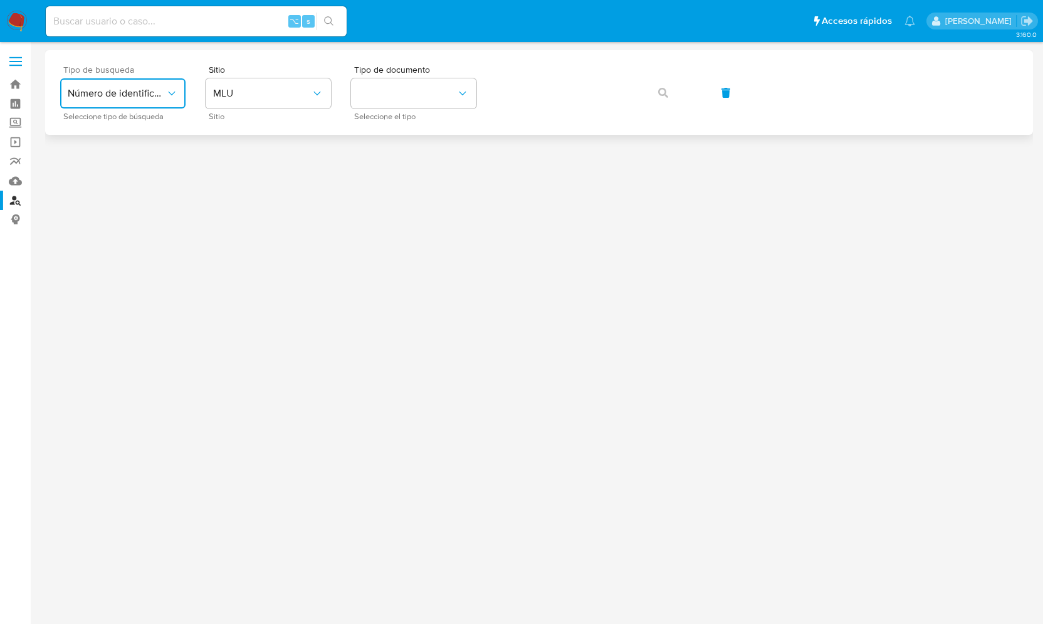
click at [167, 93] on icon "typeSearch" at bounding box center [171, 93] width 13 height 13
click at [122, 129] on span "Número de identificación" at bounding box center [119, 133] width 103 height 25
click at [236, 95] on button "site_id" at bounding box center [268, 93] width 125 height 30
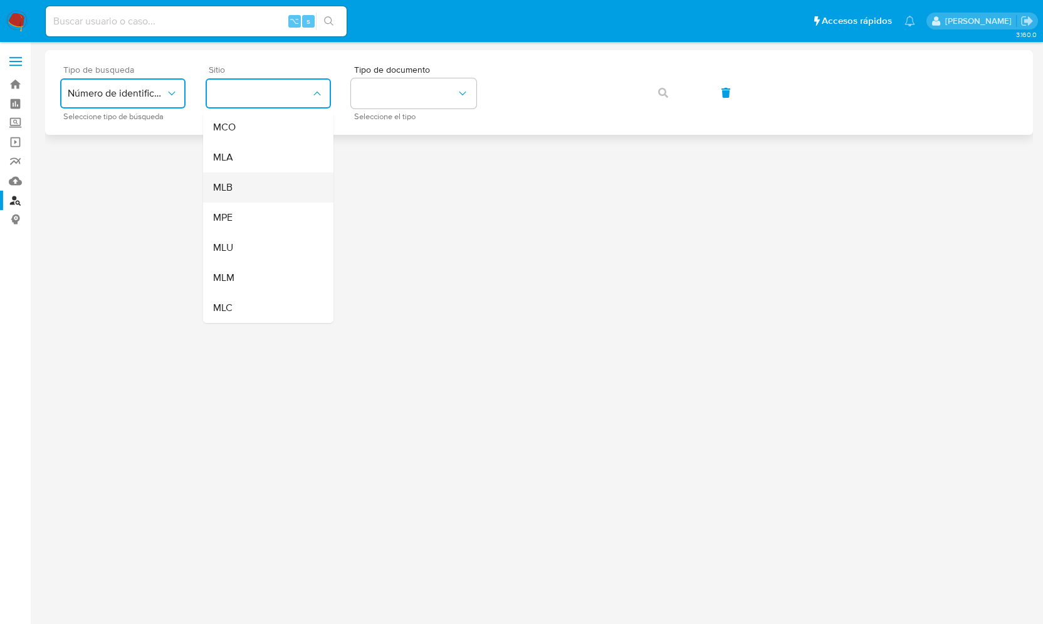
click at [237, 189] on div "MLB" at bounding box center [264, 187] width 103 height 30
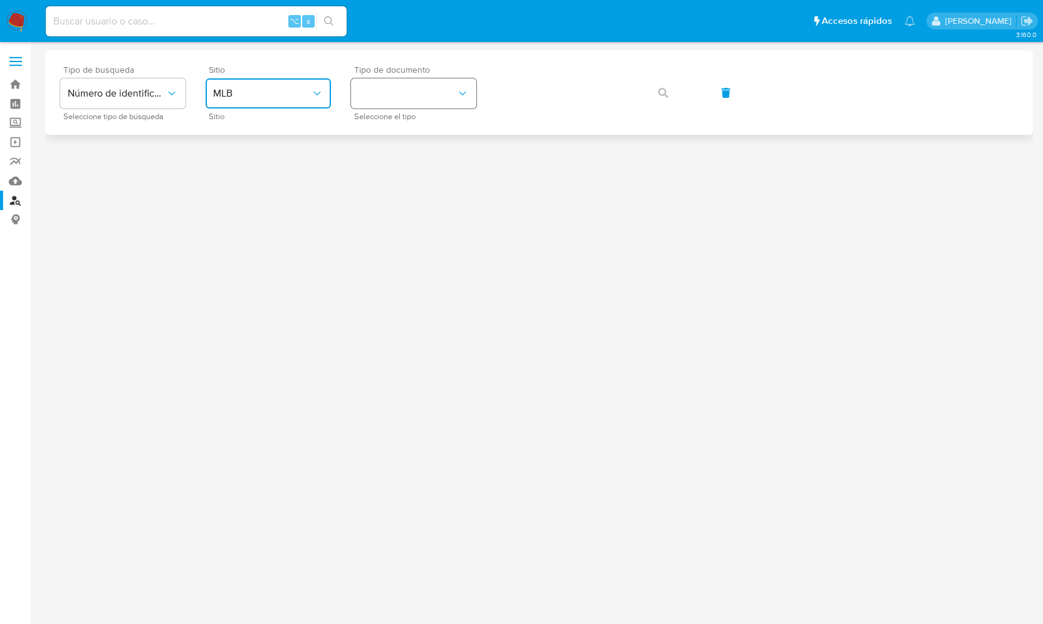
click at [387, 104] on button "identificationType" at bounding box center [413, 93] width 125 height 30
click at [384, 171] on div "CPF CPF" at bounding box center [409, 176] width 103 height 43
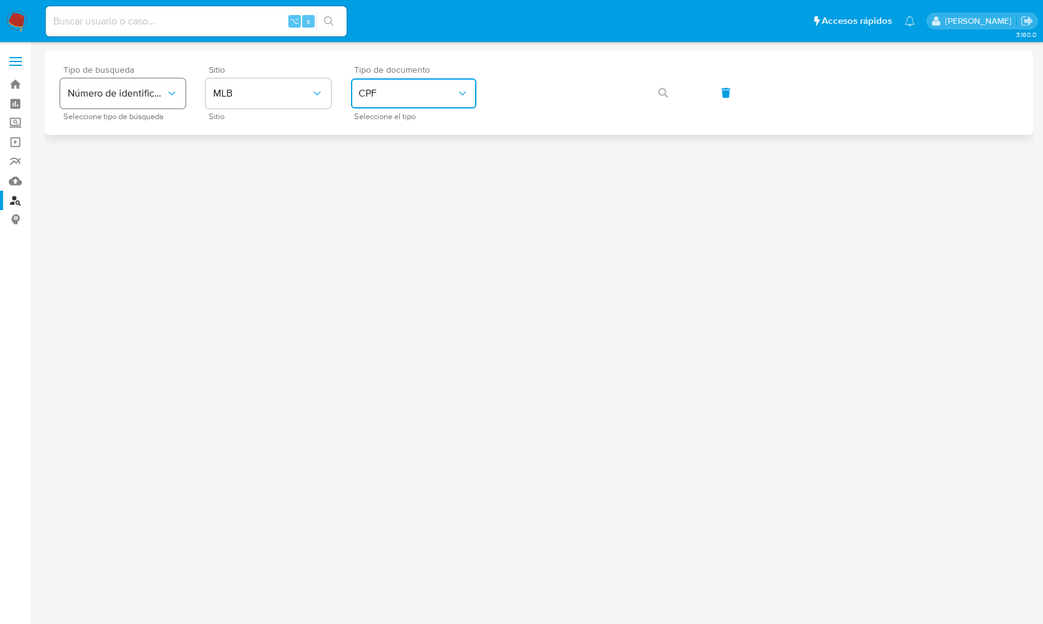
click at [150, 100] on button "Número de identificación" at bounding box center [122, 93] width 125 height 30
click at [663, 88] on icon "button" at bounding box center [663, 93] width 10 height 10
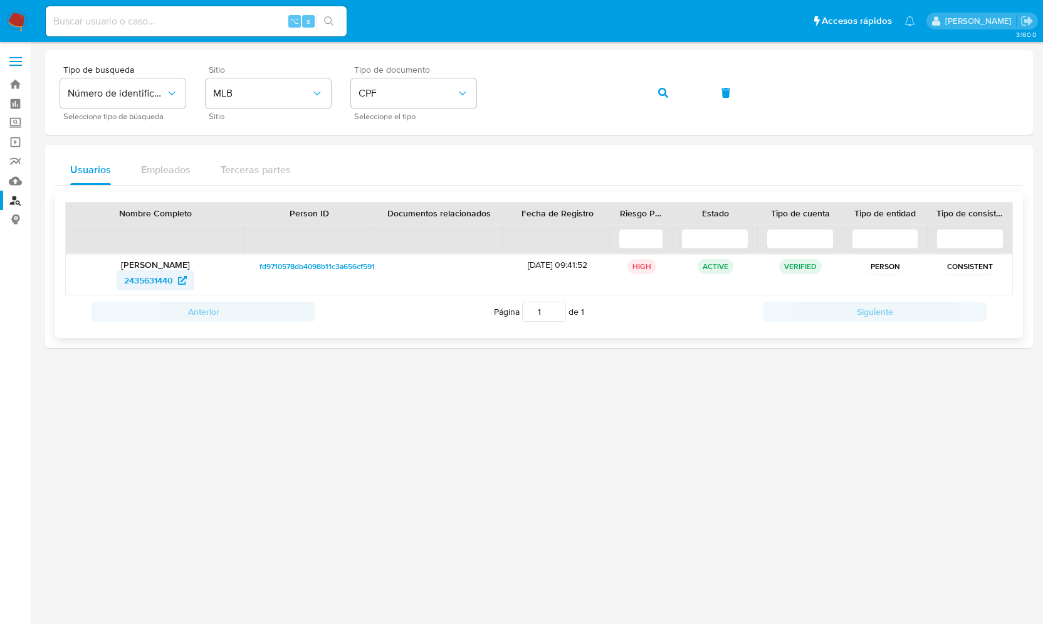
click at [156, 281] on span "2435631440" at bounding box center [148, 280] width 49 height 20
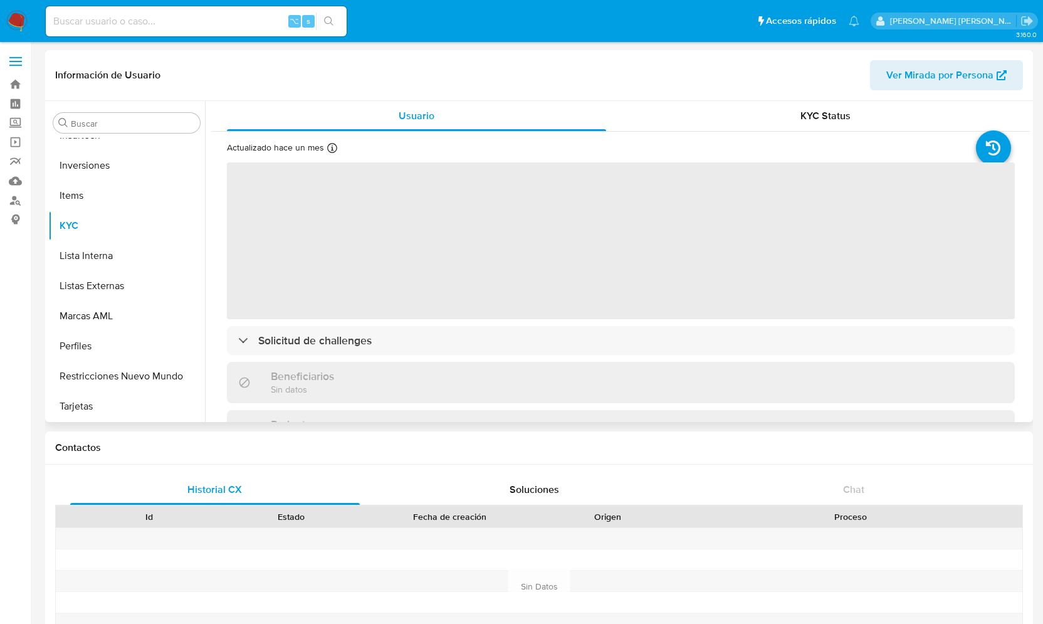
select select "10"
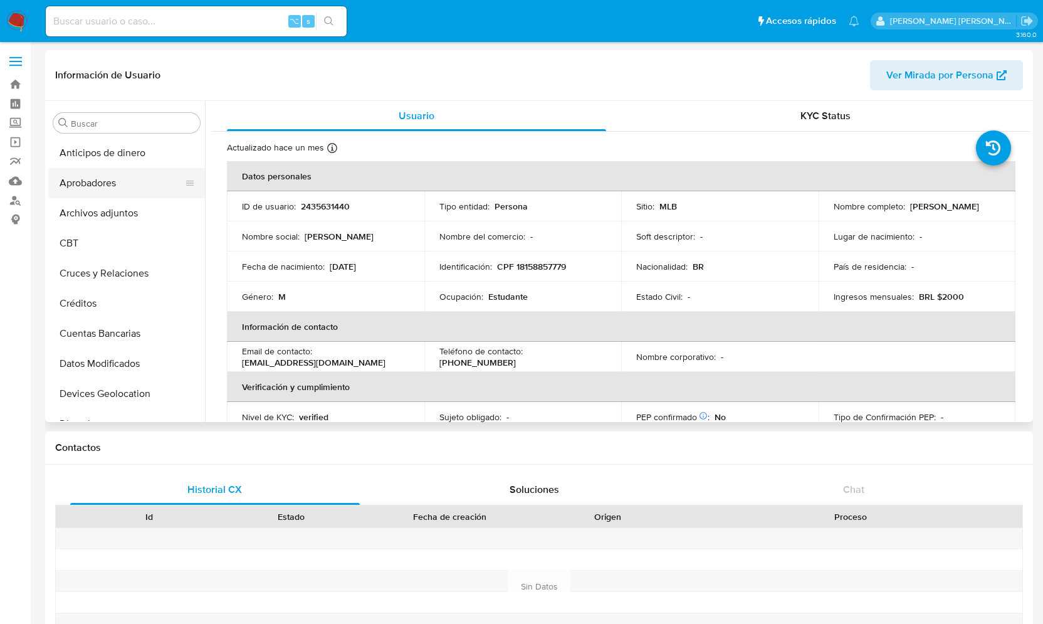
click at [115, 182] on button "Aprobadores" at bounding box center [121, 183] width 147 height 30
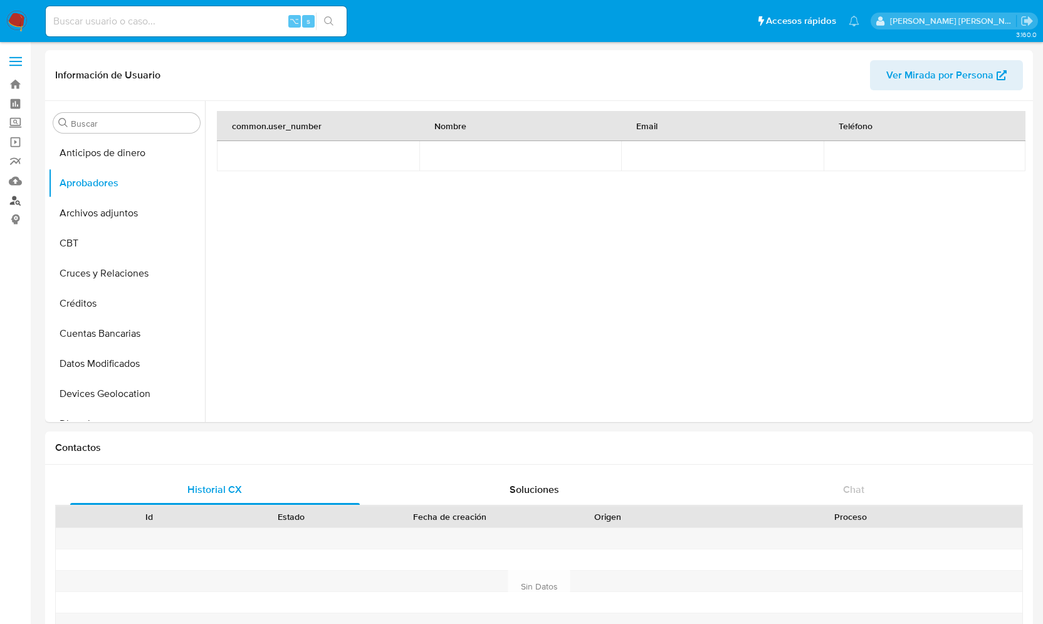
click at [18, 193] on link "Buscador de personas" at bounding box center [74, 200] width 149 height 19
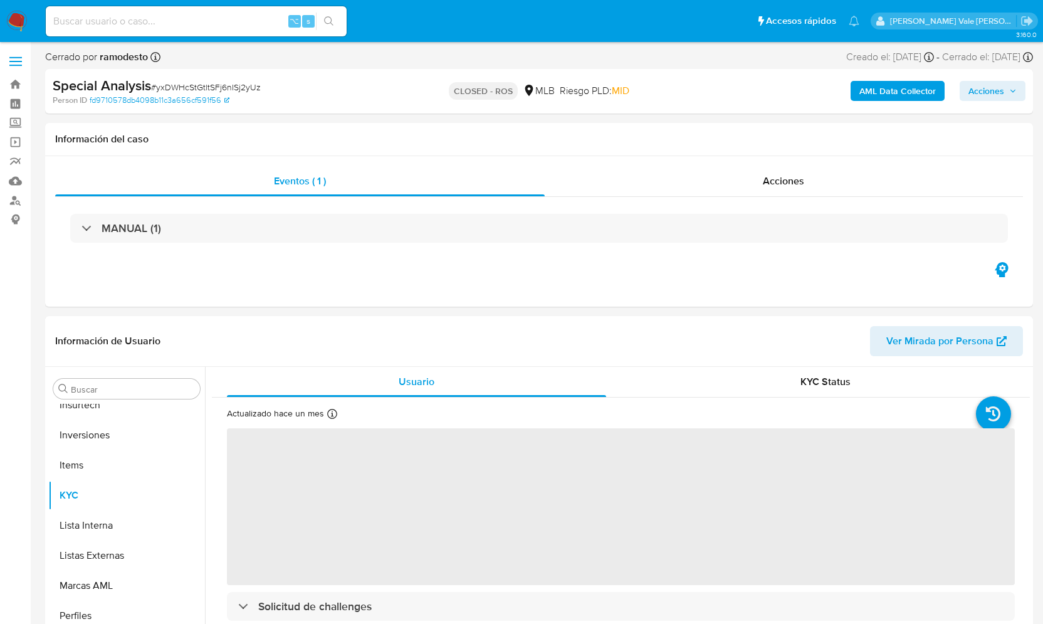
scroll to position [620, 0]
select select "10"
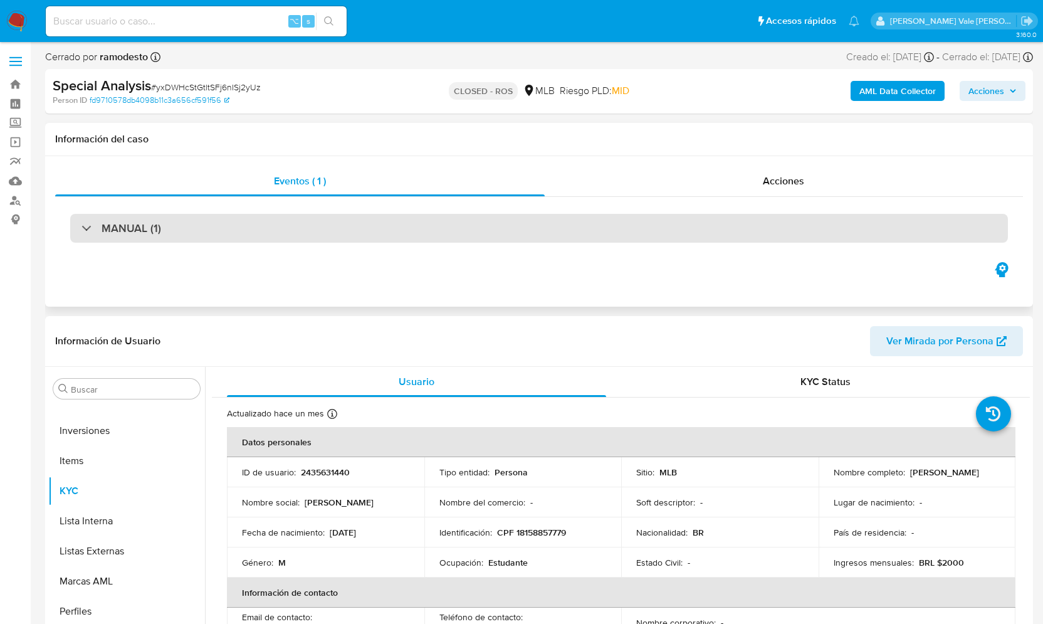
click at [84, 224] on div "MANUAL (1)" at bounding box center [121, 228] width 80 height 14
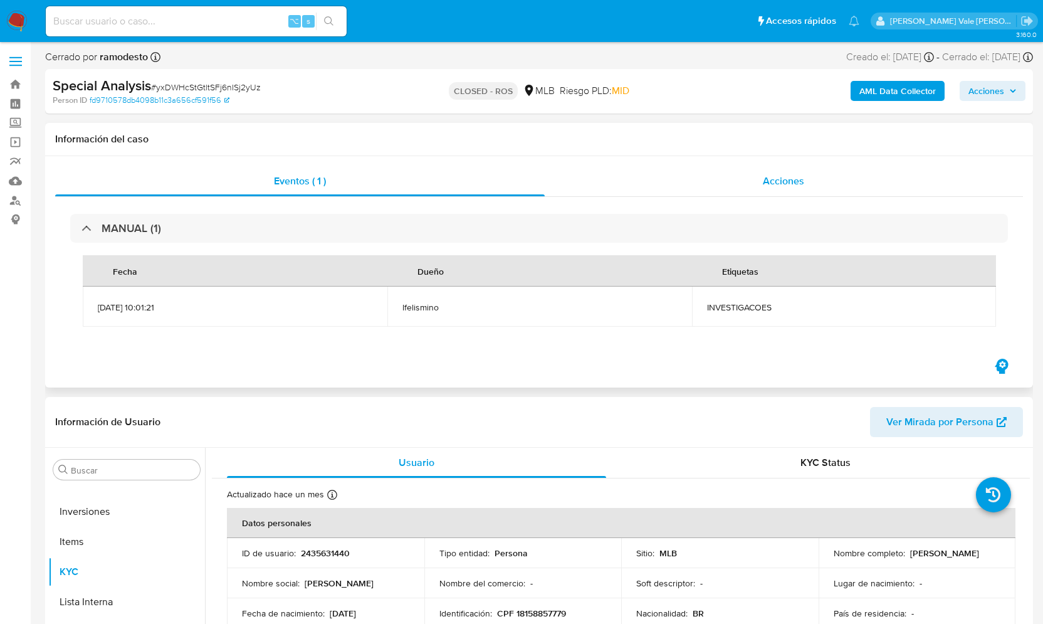
click at [790, 176] on span "Acciones" at bounding box center [783, 181] width 41 height 14
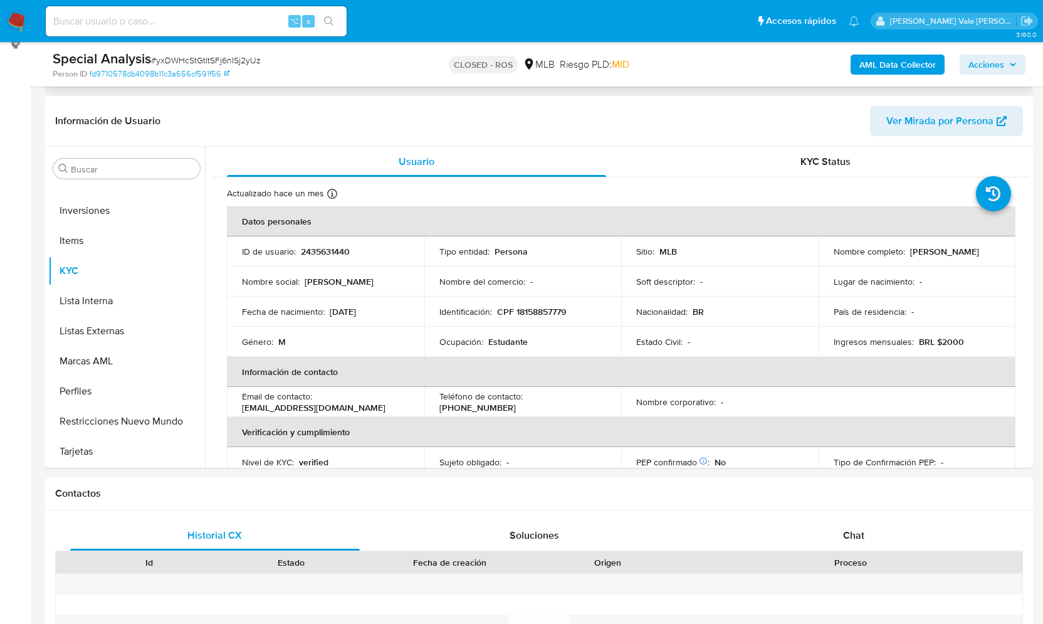
scroll to position [0, 0]
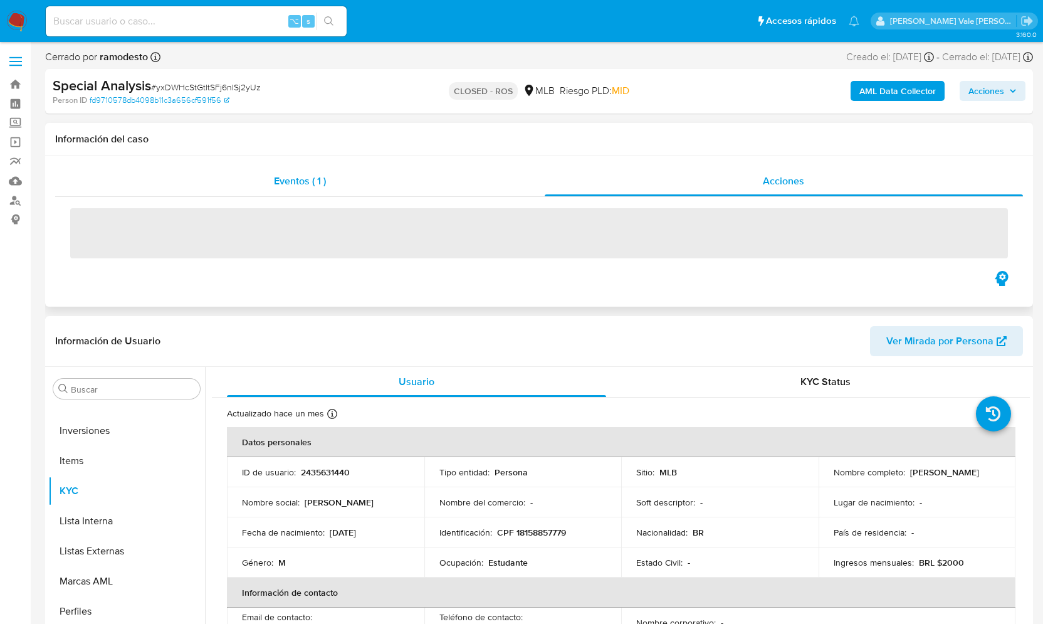
click at [291, 181] on span "Eventos ( 1 )" at bounding box center [300, 181] width 52 height 14
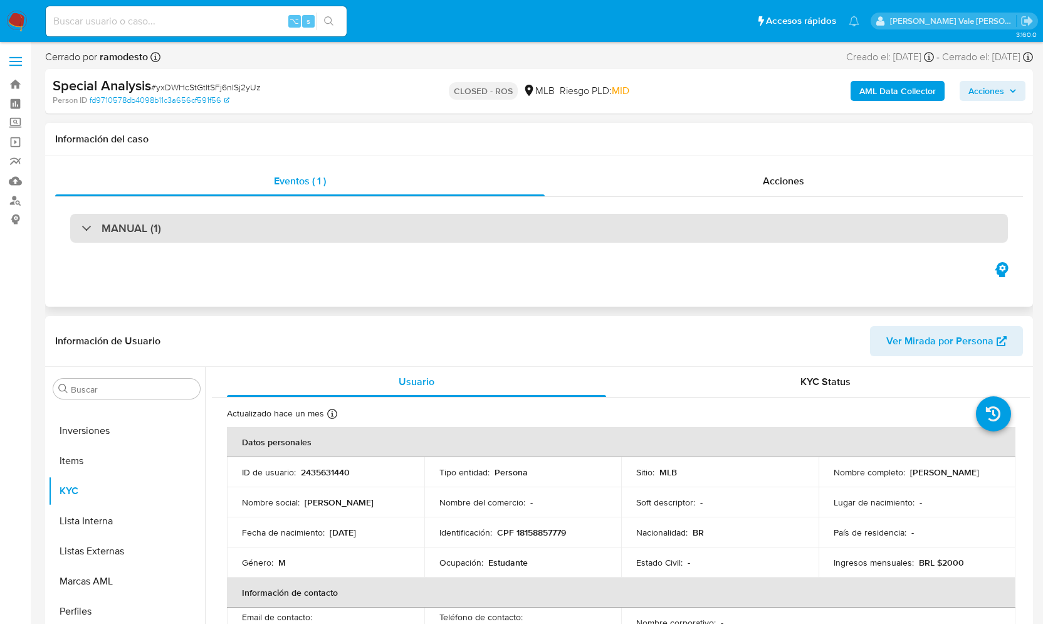
click at [83, 231] on div "MANUAL (1)" at bounding box center [121, 228] width 80 height 14
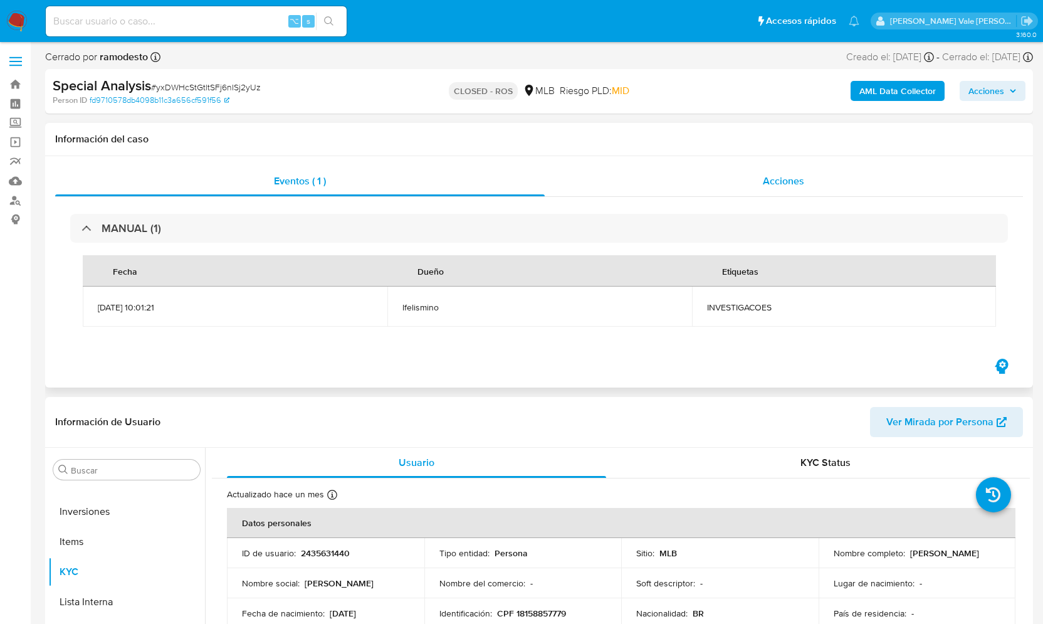
click at [778, 180] on span "Acciones" at bounding box center [783, 181] width 41 height 14
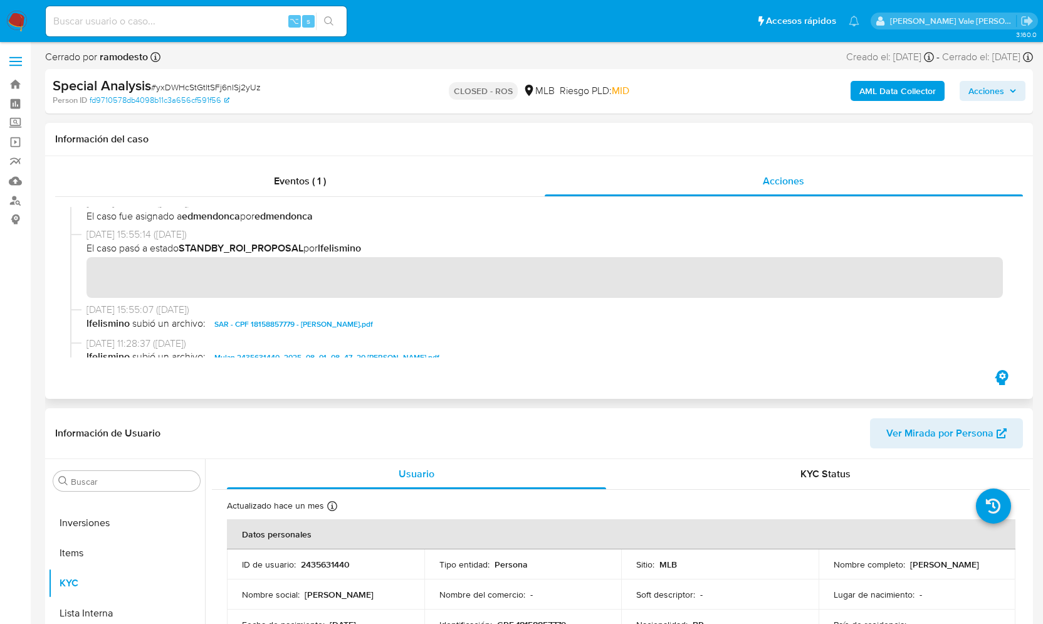
scroll to position [690, 0]
click at [333, 328] on span "SAR - CPF 18158857779 - DAVI AZEREDO DE ARAUJO.pdf" at bounding box center [293, 325] width 159 height 15
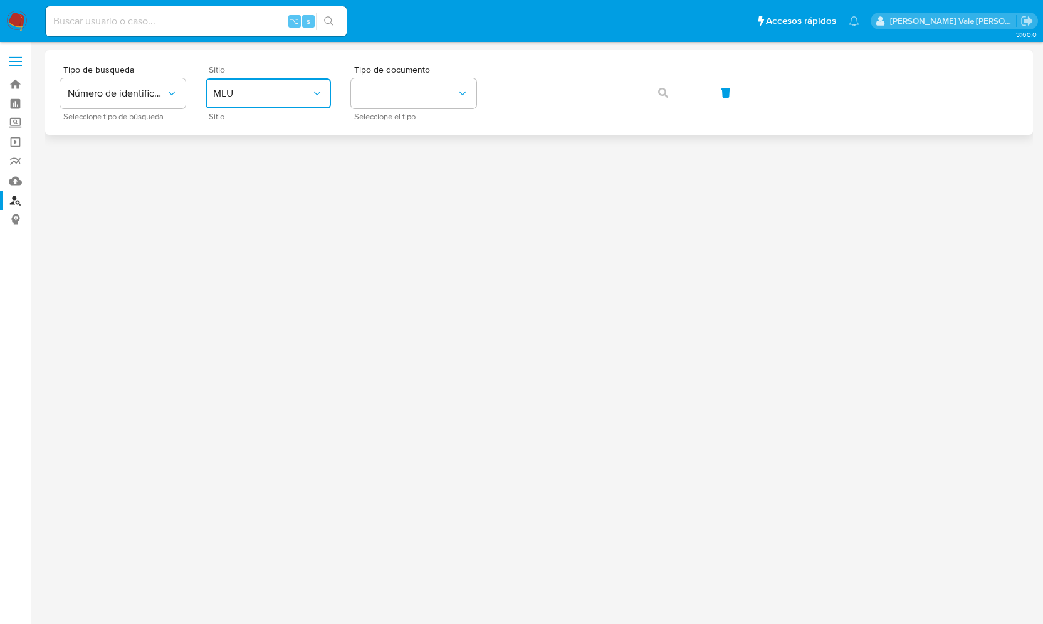
click at [289, 90] on span "MLU" at bounding box center [262, 93] width 98 height 13
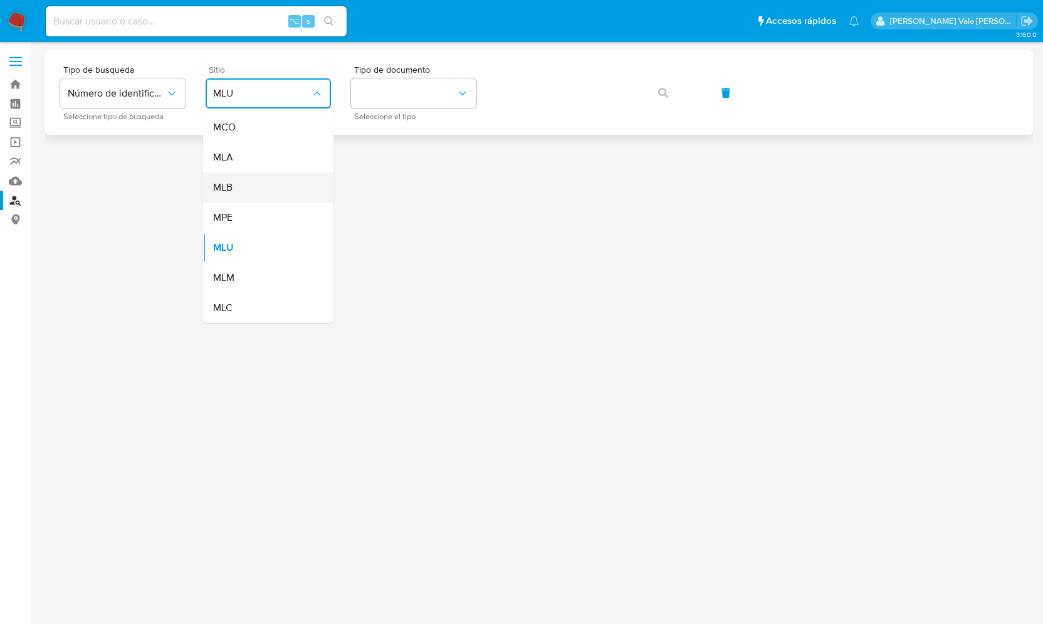
click at [251, 190] on div "MLB" at bounding box center [264, 187] width 103 height 30
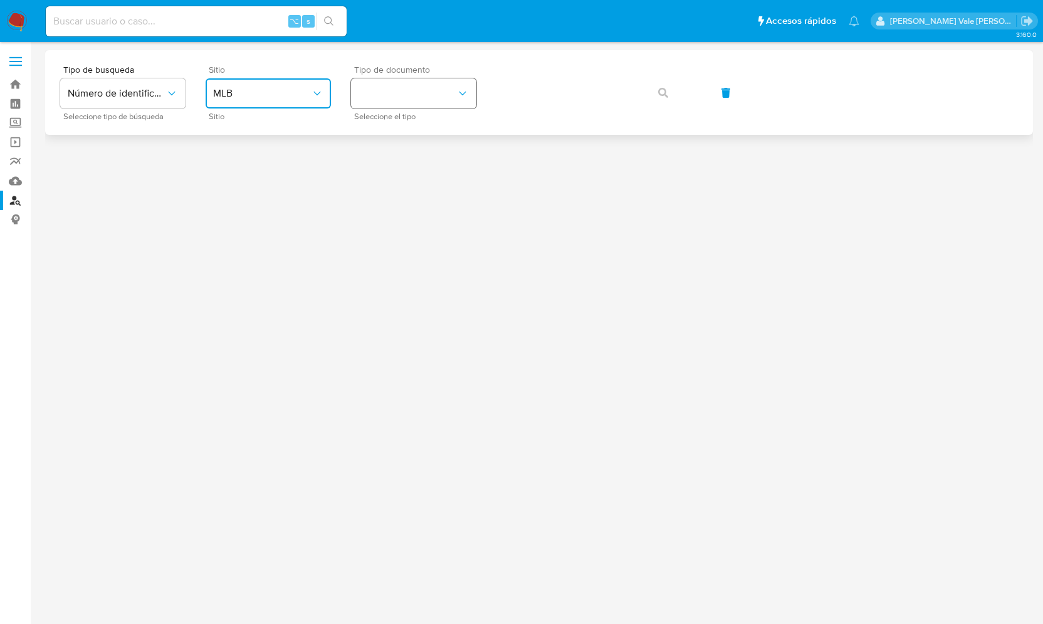
click at [402, 93] on button "identificationType" at bounding box center [413, 93] width 125 height 30
click at [388, 175] on div "CPF CPF" at bounding box center [409, 176] width 103 height 43
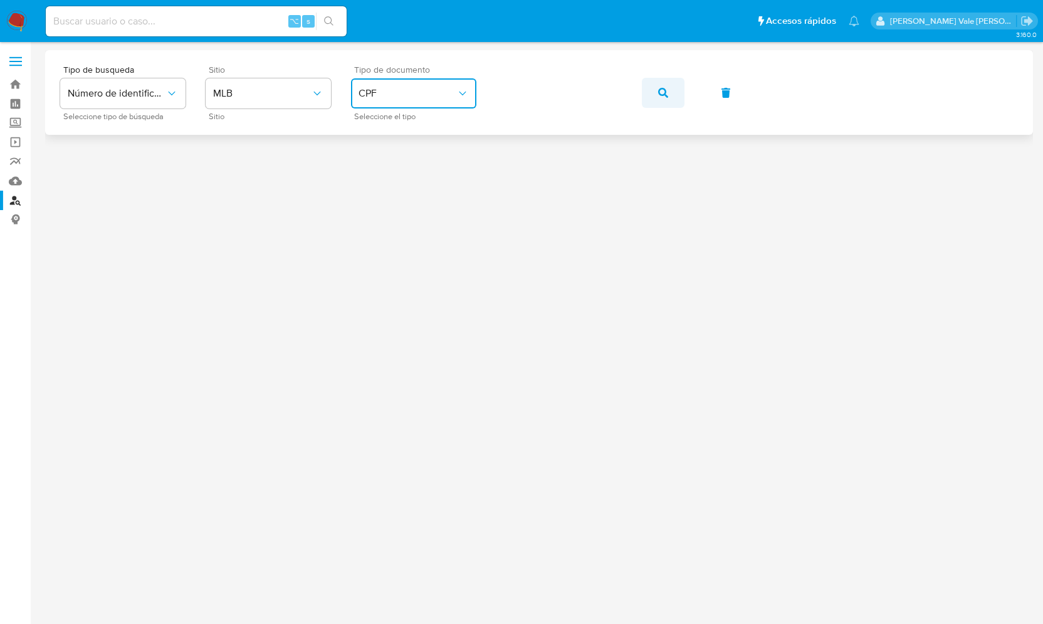
click at [663, 88] on icon "button" at bounding box center [663, 93] width 10 height 10
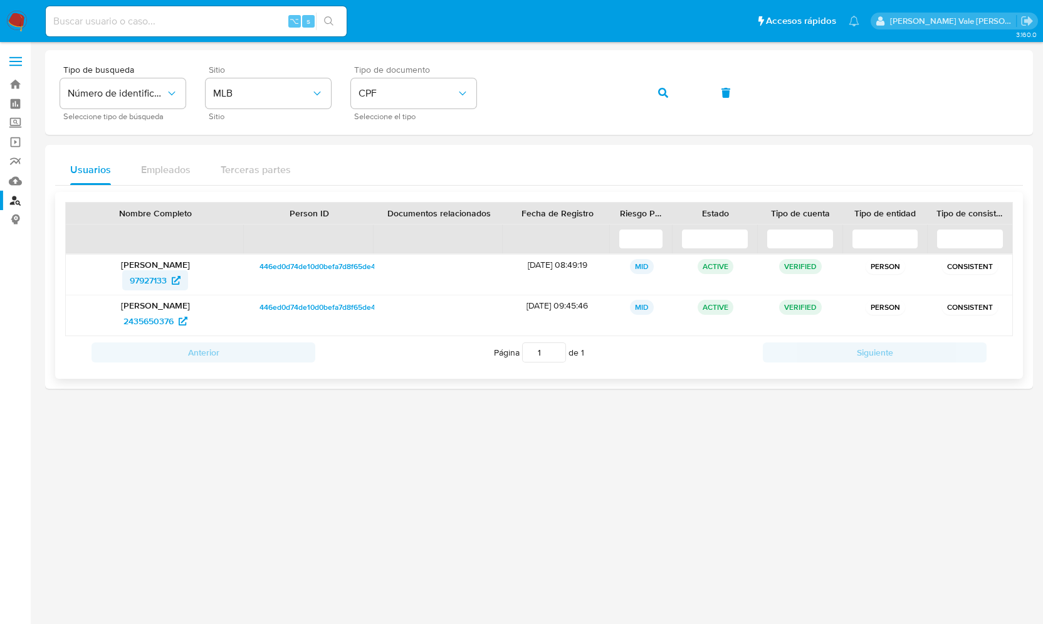
click at [149, 279] on span "97927133" at bounding box center [148, 280] width 37 height 20
drag, startPoint x: 118, startPoint y: 278, endPoint x: 172, endPoint y: 282, distance: 54.7
click at [172, 282] on div "97927133" at bounding box center [155, 280] width 161 height 20
drag, startPoint x: 107, startPoint y: 323, endPoint x: 170, endPoint y: 331, distance: 63.2
click at [170, 331] on div "[PERSON_NAME] 2435650376" at bounding box center [155, 315] width 179 height 40
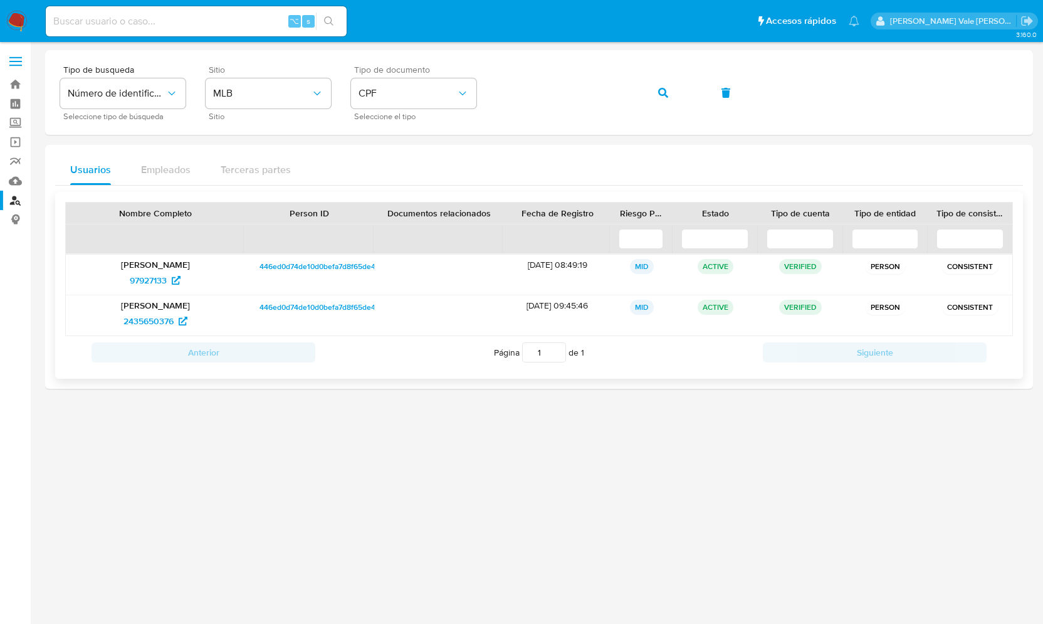
drag, startPoint x: 110, startPoint y: 262, endPoint x: 199, endPoint y: 266, distance: 89.7
click at [199, 266] on p "[PERSON_NAME]" at bounding box center [155, 264] width 161 height 11
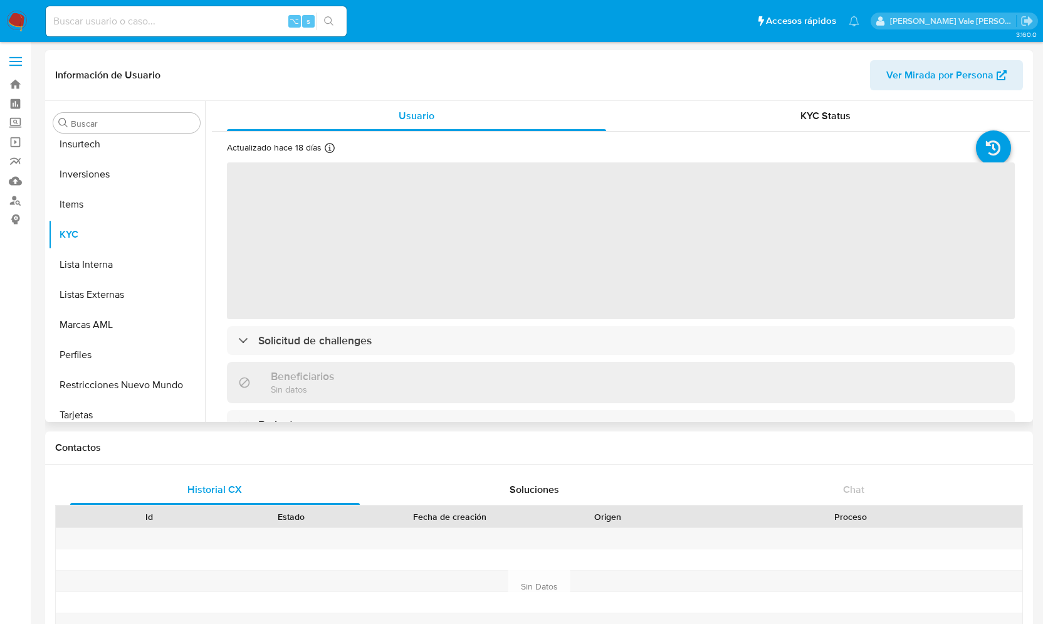
scroll to position [590, 0]
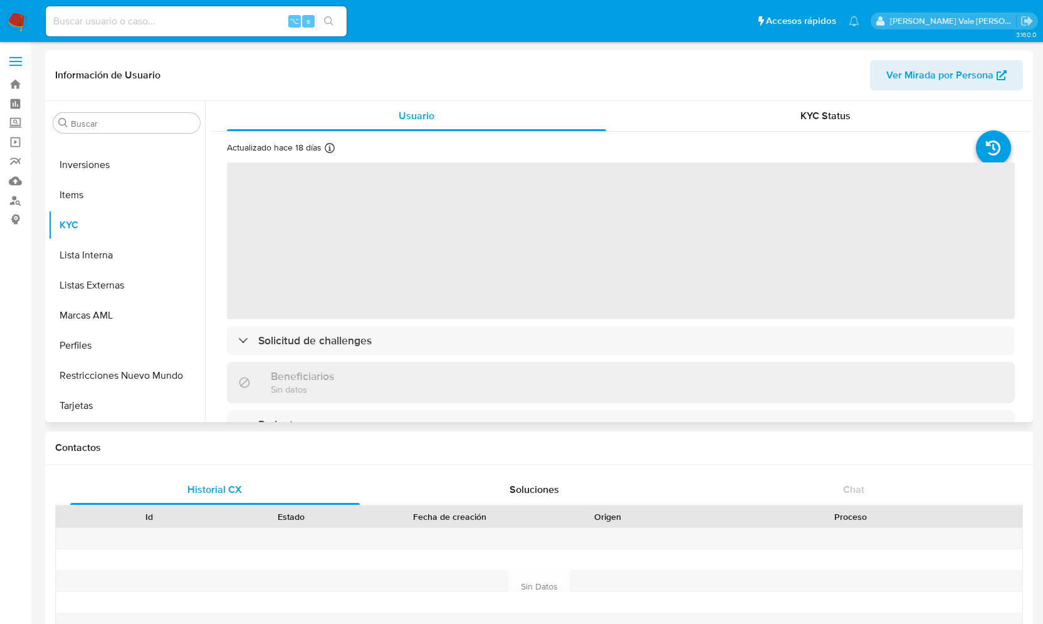
select select "10"
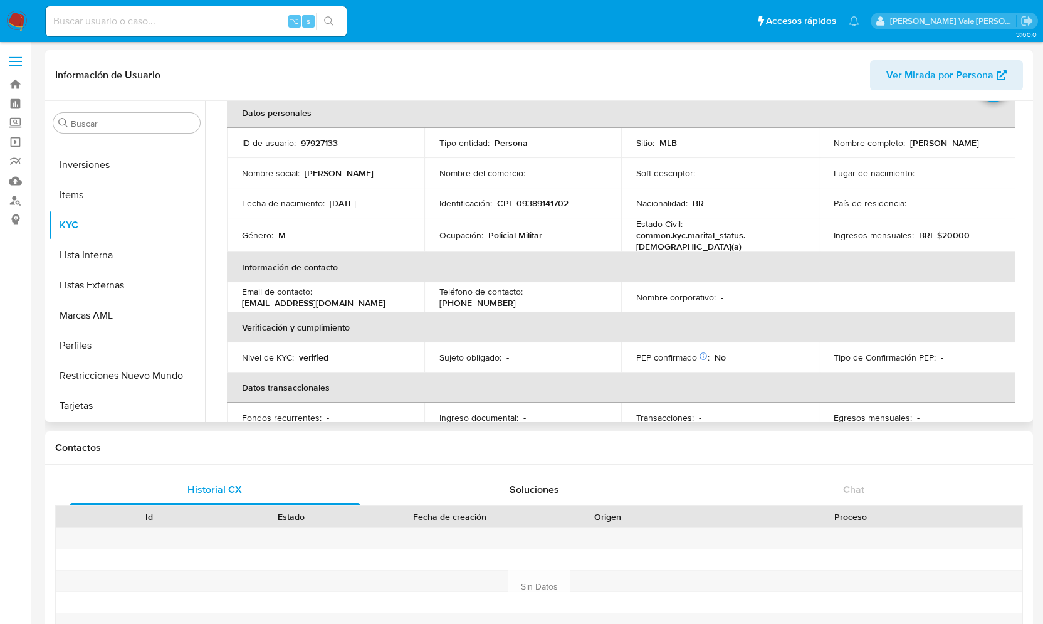
scroll to position [74, 0]
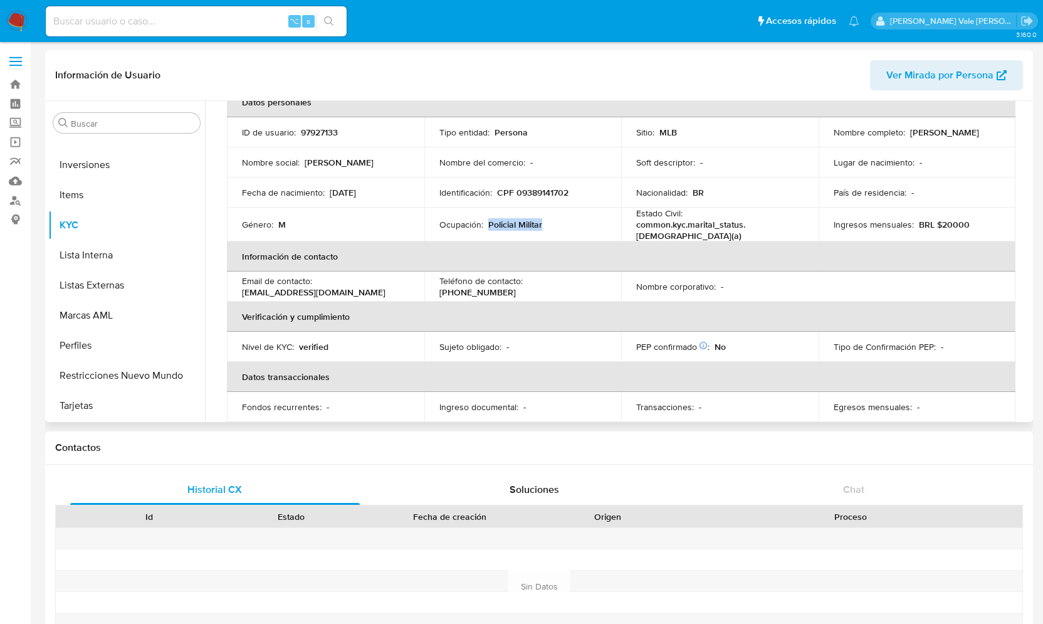
drag, startPoint x: 547, startPoint y: 222, endPoint x: 486, endPoint y: 218, distance: 60.9
click at [486, 219] on div "Ocupación : Policial Militar" at bounding box center [522, 224] width 167 height 11
copy p "Policial Militar"
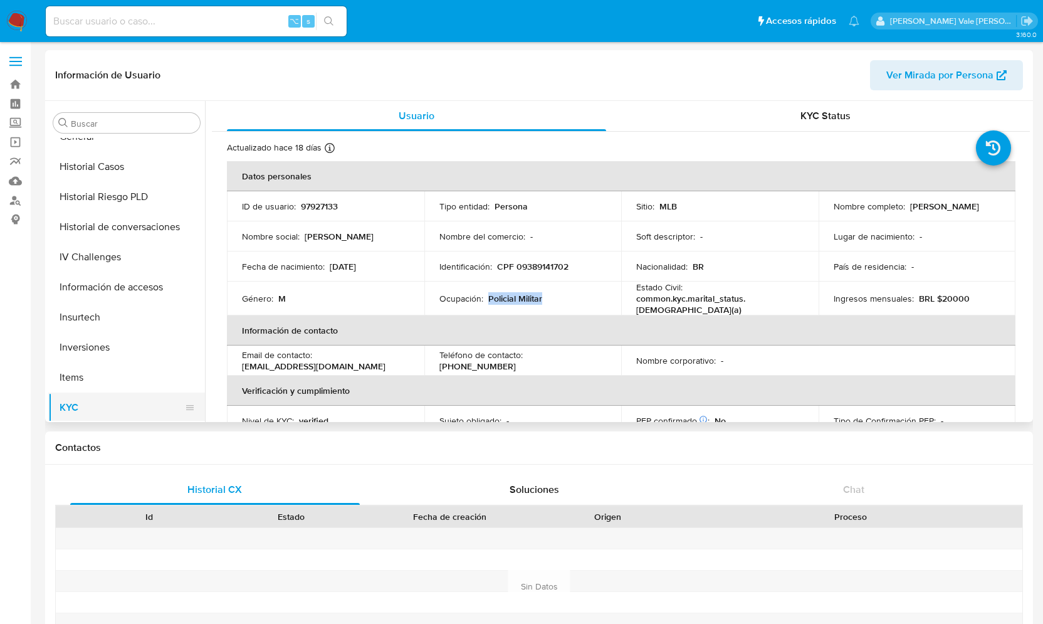
scroll to position [335, 0]
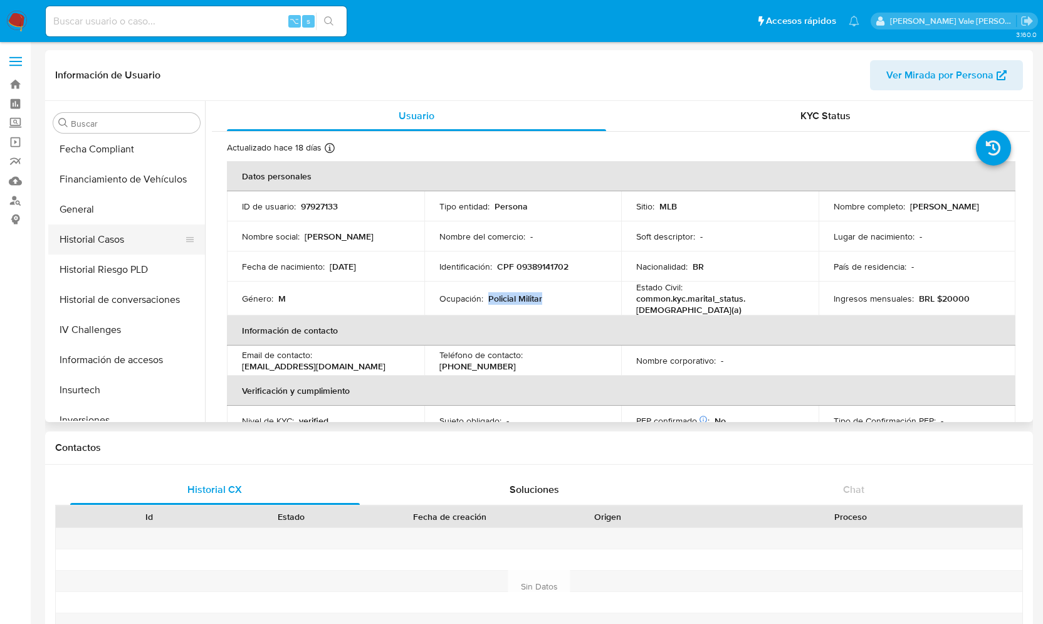
click at [112, 234] on button "Historial Casos" at bounding box center [121, 239] width 147 height 30
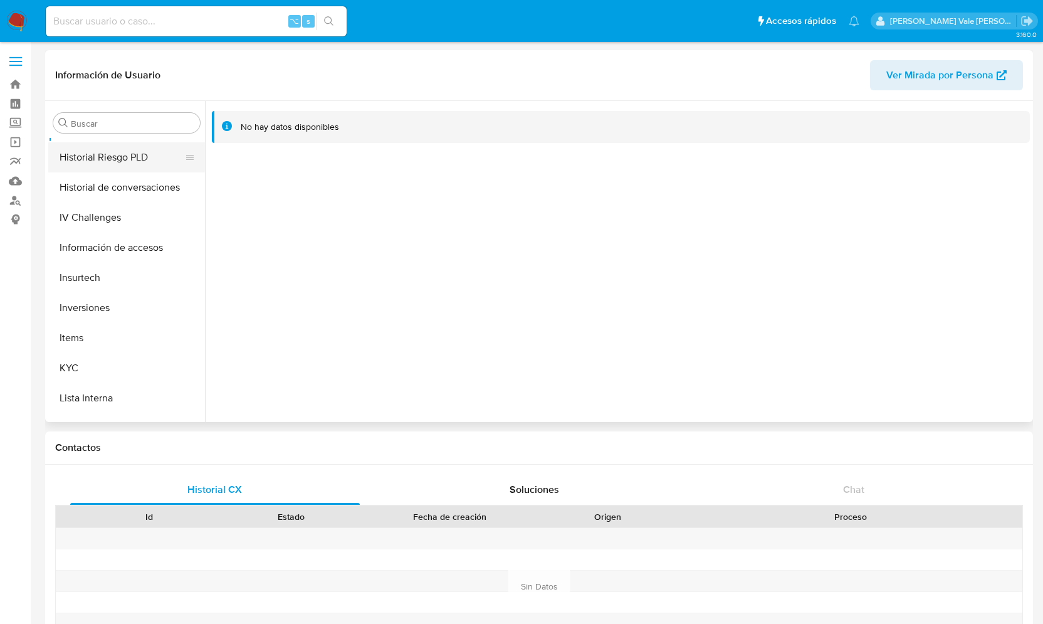
scroll to position [449, 0]
click at [58, 365] on button "KYC" at bounding box center [121, 366] width 147 height 30
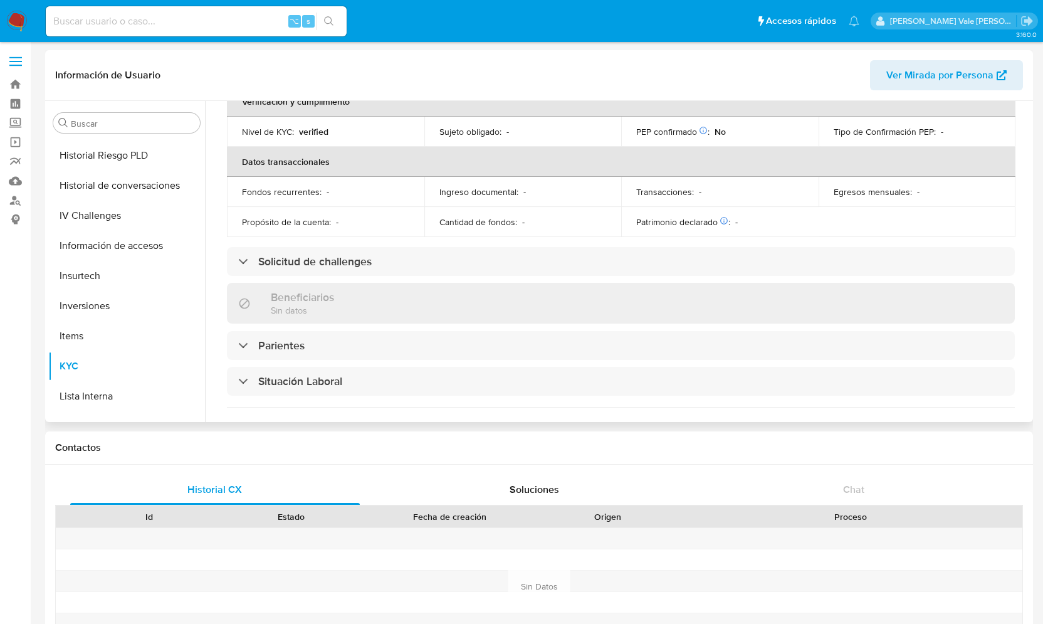
scroll to position [291, 0]
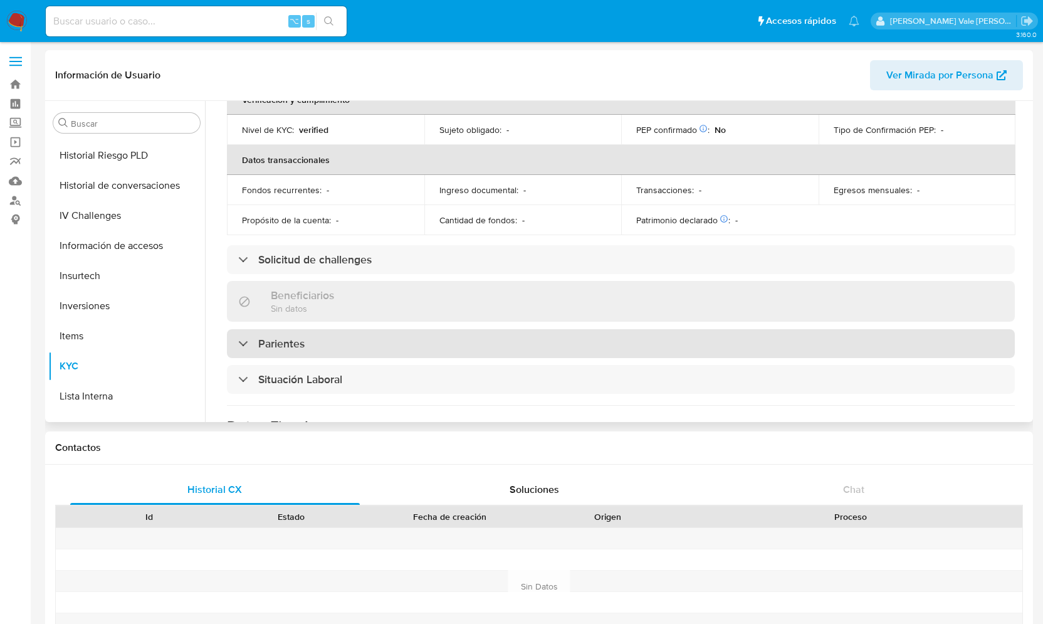
click at [241, 337] on div "Parientes" at bounding box center [271, 344] width 66 height 14
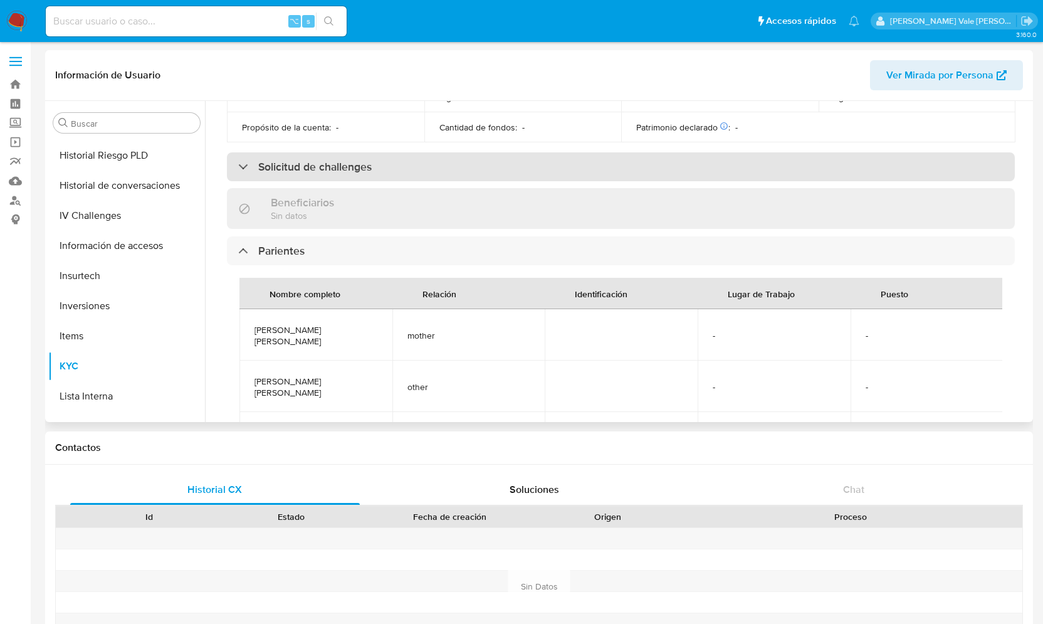
scroll to position [384, 0]
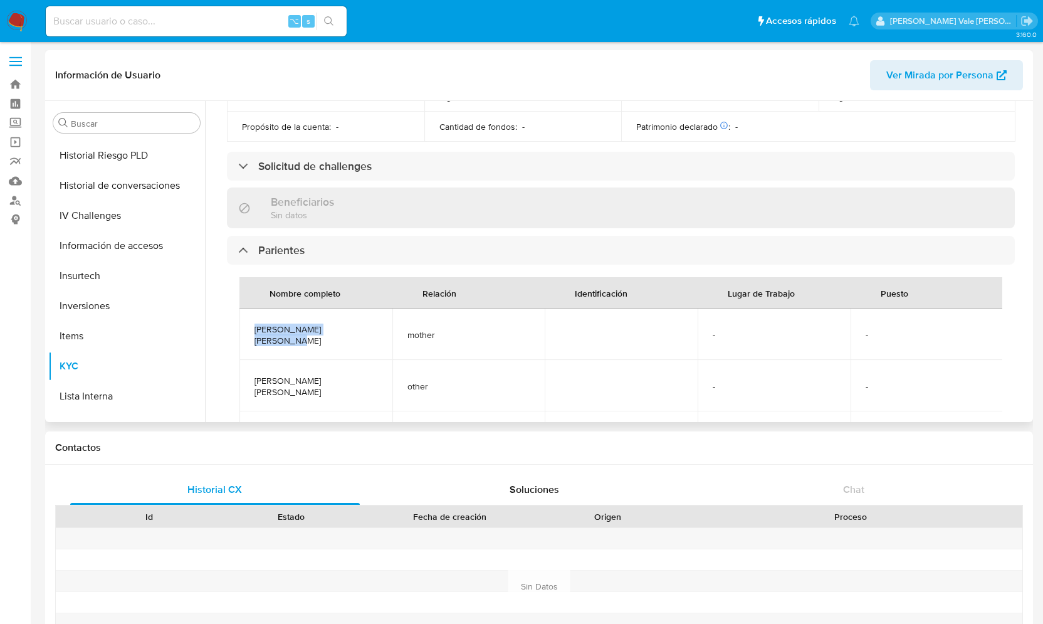
drag, startPoint x: 380, startPoint y: 323, endPoint x: 241, endPoint y: 324, distance: 139.1
click at [241, 324] on td "VINA DE ARAUJO GUIMARAES" at bounding box center [315, 333] width 153 height 51
copy span "VINA DE ARAUJO GUIMARAES"
drag, startPoint x: 317, startPoint y: 382, endPoint x: 249, endPoint y: 363, distance: 70.7
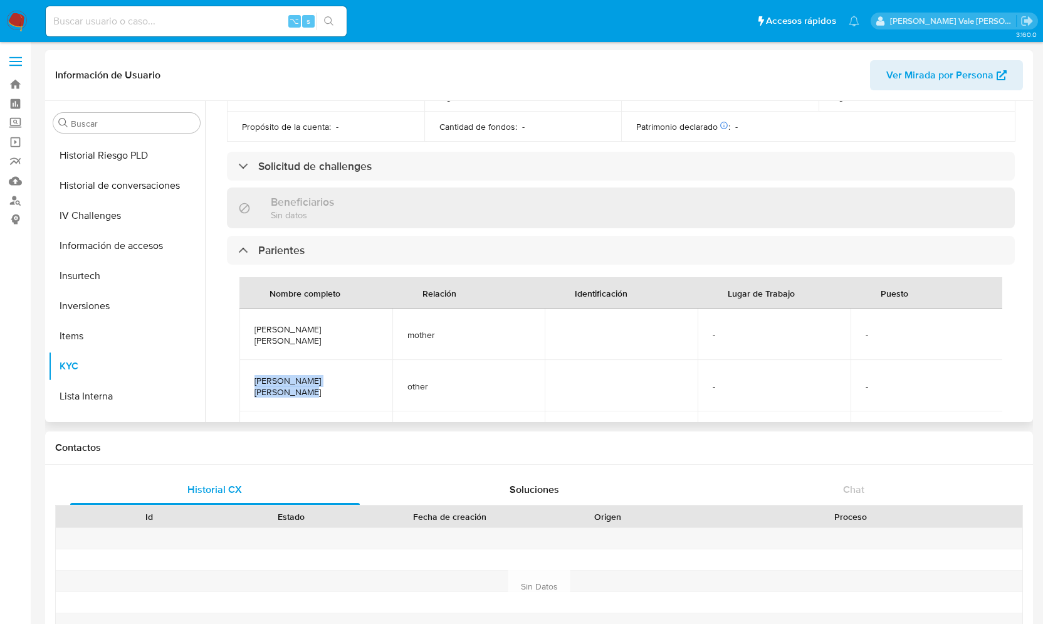
click at [249, 363] on td "OTAVIO DE ARAUJO GUIMARAES" at bounding box center [315, 385] width 153 height 51
copy span "OTAVIO DE ARAUJO GUIMARAES"
drag, startPoint x: 305, startPoint y: 385, endPoint x: 254, endPoint y: 375, distance: 51.7
click at [253, 375] on td "MANOEL DE ARAUJO GUIMARAES" at bounding box center [315, 392] width 153 height 51
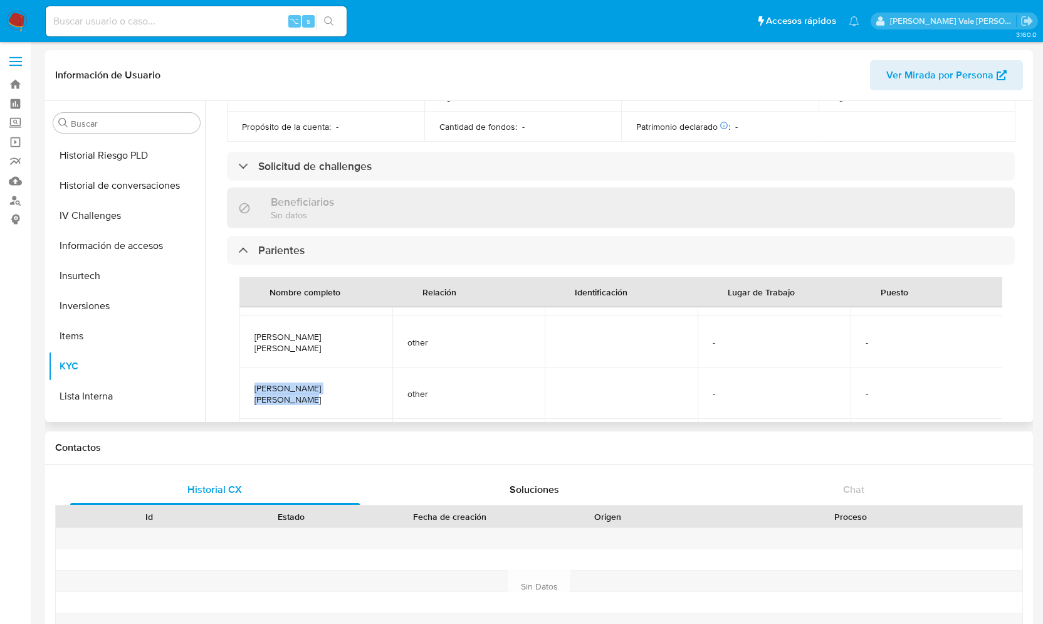
copy span "MANOEL DE ARAUJO GUIMARAES"
drag, startPoint x: 313, startPoint y: 353, endPoint x: 252, endPoint y: 350, distance: 60.9
click at [252, 350] on td "SANDRA DE ARAUJO GUIMARAES" at bounding box center [315, 370] width 153 height 51
drag, startPoint x: 310, startPoint y: 363, endPoint x: 247, endPoint y: 351, distance: 63.9
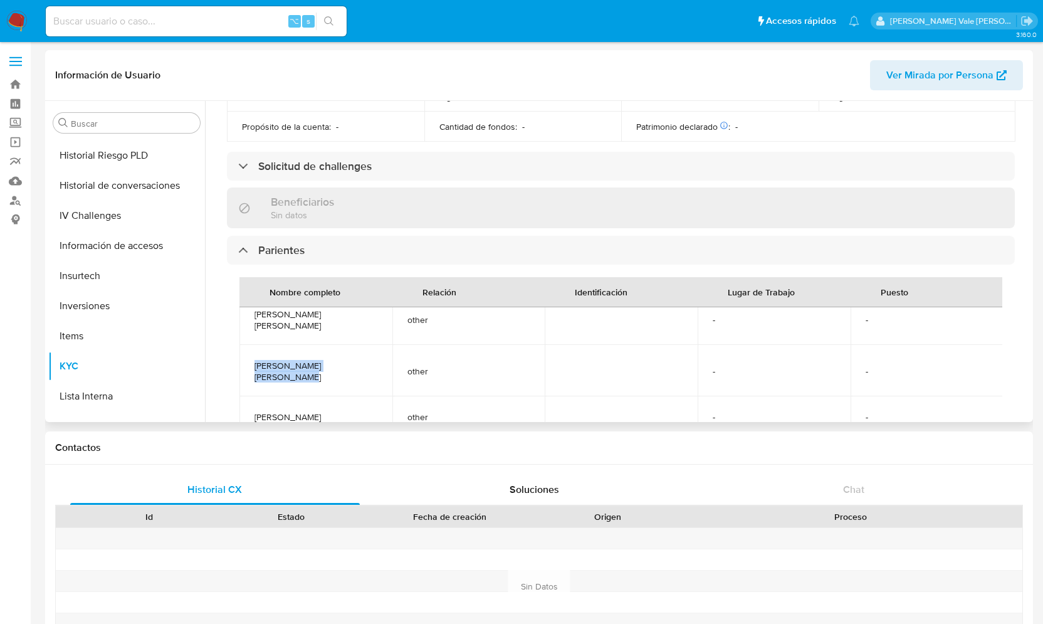
click at [247, 351] on td "SANDRA DE ARAUJO GUIMARAES" at bounding box center [315, 370] width 153 height 51
copy span "SANDRA DE ARAUJO GUIMARAES"
drag, startPoint x: 358, startPoint y: 343, endPoint x: 250, endPoint y: 345, distance: 107.8
click at [250, 345] on td "CARLOS ARAUJO MUNIZ" at bounding box center [315, 362] width 153 height 40
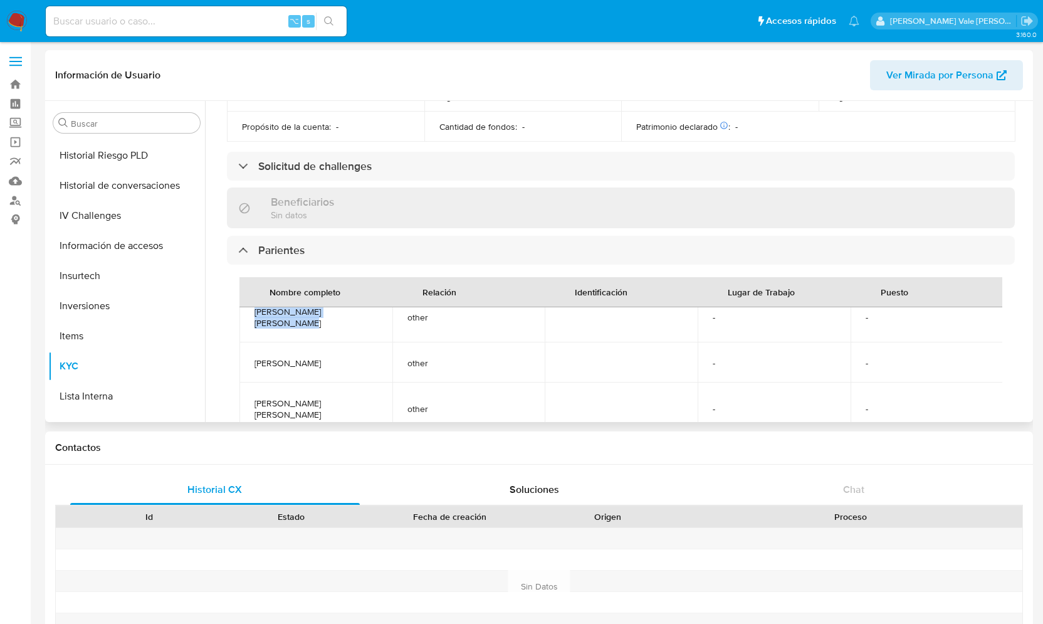
copy span "CARLOS ARAUJO MUNIZ"
drag, startPoint x: 312, startPoint y: 399, endPoint x: 242, endPoint y: 382, distance: 72.3
click at [242, 382] on td "OMAR DE ARAUJO GUIMARAES" at bounding box center [315, 407] width 153 height 51
copy span "OMAR DE ARAUJO GUIMARAES"
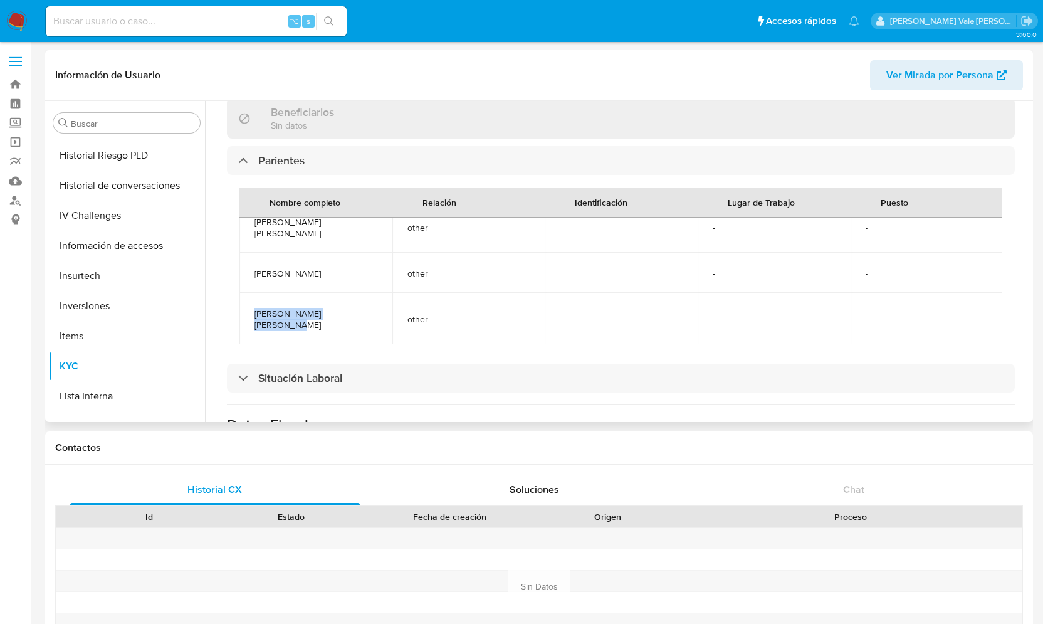
scroll to position [485, 0]
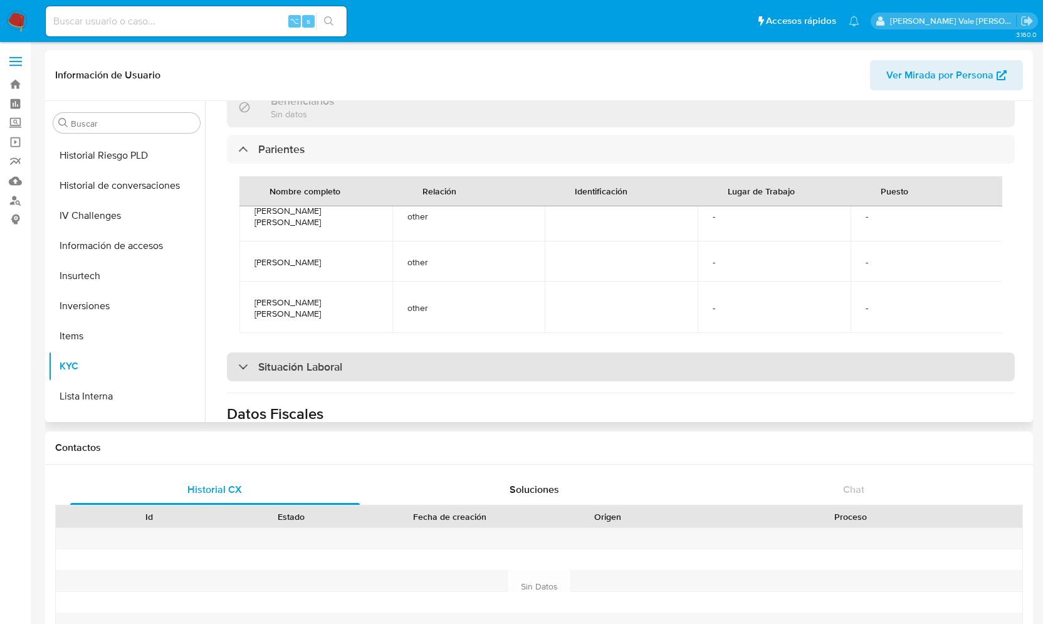
click at [238, 366] on div at bounding box center [238, 366] width 0 height 0
click at [246, 360] on div "Situación Laboral" at bounding box center [290, 367] width 104 height 14
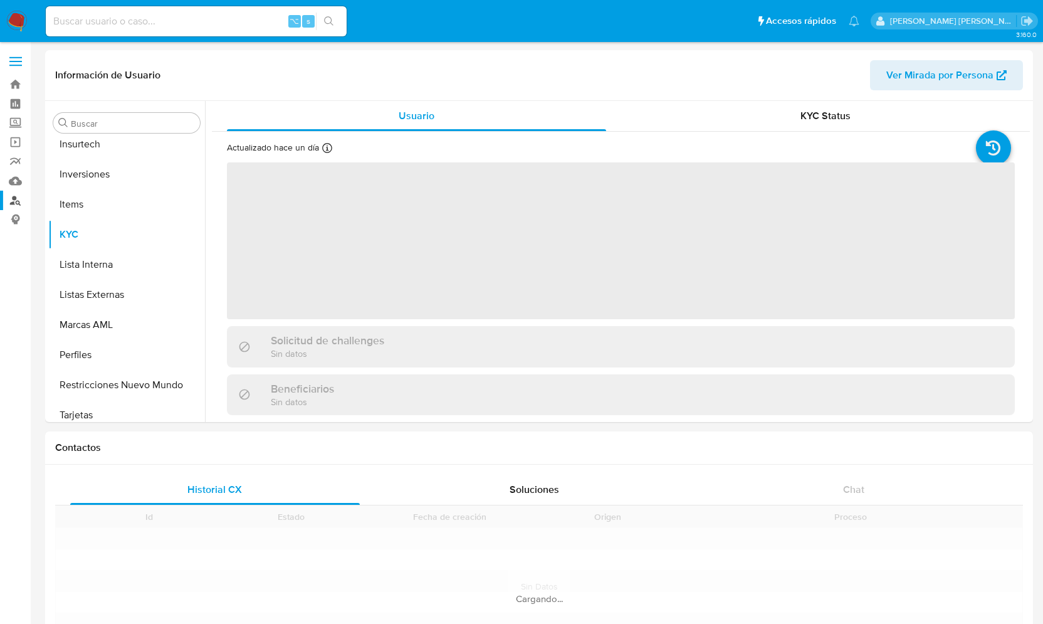
scroll to position [620, 0]
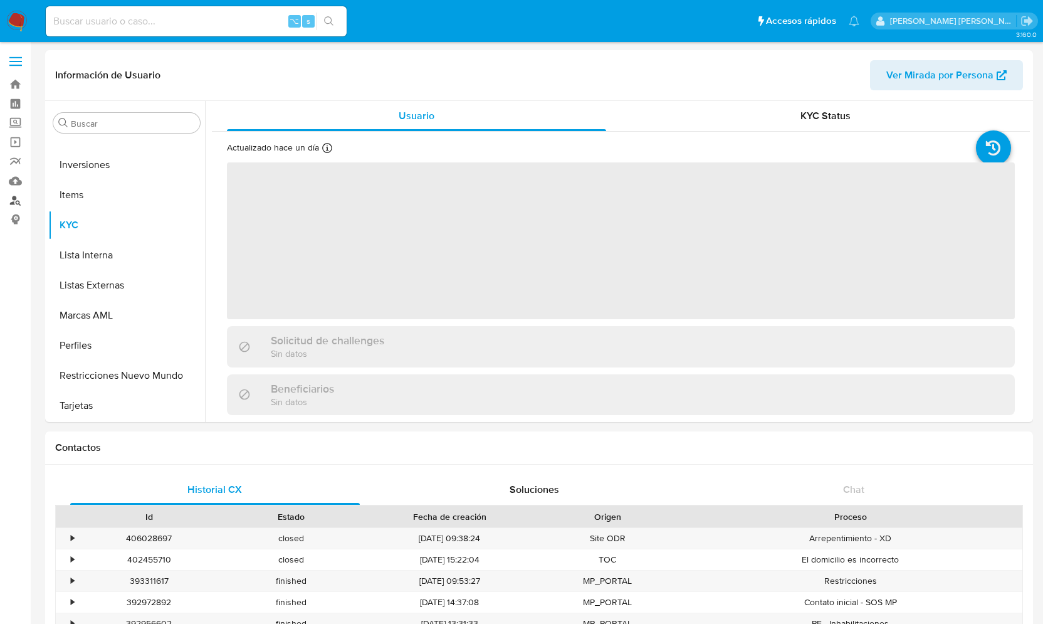
click at [19, 203] on link "Buscador de personas" at bounding box center [74, 200] width 149 height 19
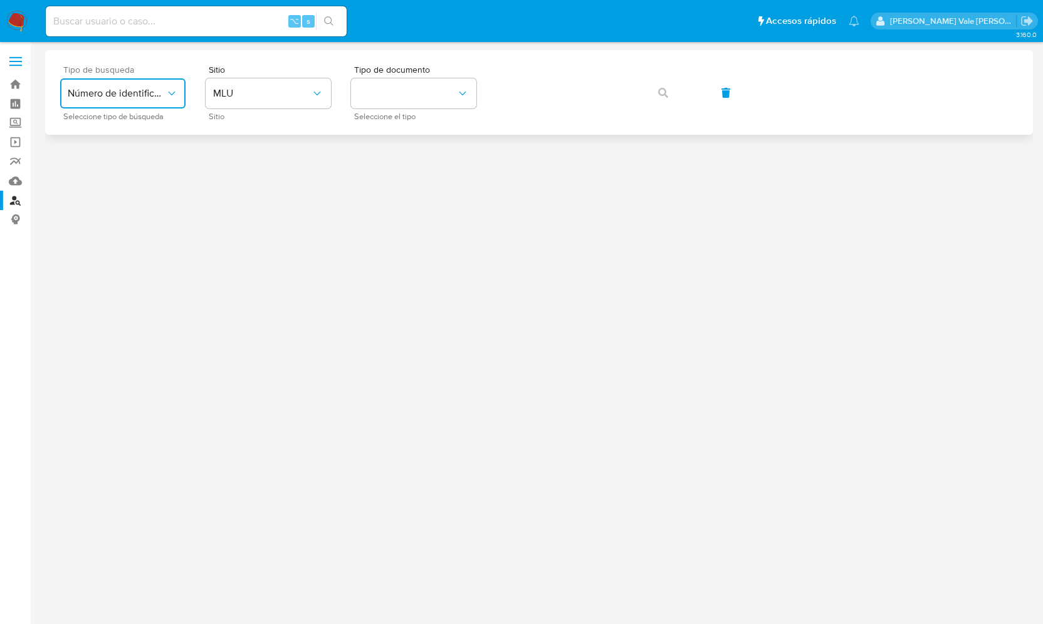
click at [136, 93] on span "Número de identificación" at bounding box center [117, 93] width 98 height 13
click at [127, 142] on span "Número de identificación" at bounding box center [119, 133] width 103 height 25
click at [259, 98] on button "site_id" at bounding box center [268, 93] width 125 height 30
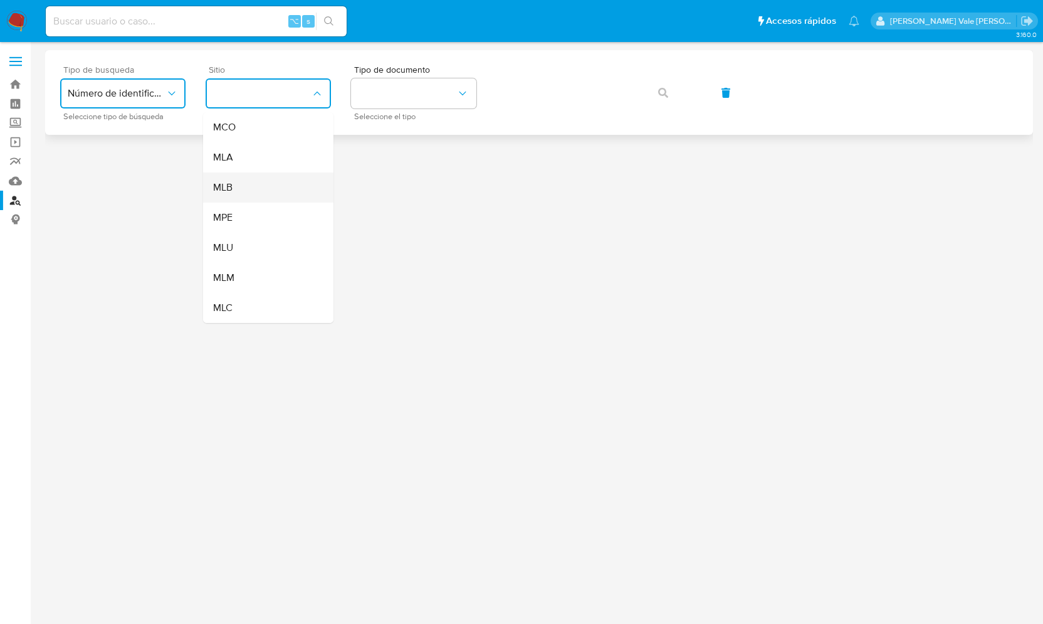
click at [241, 191] on div "MLB" at bounding box center [264, 187] width 103 height 30
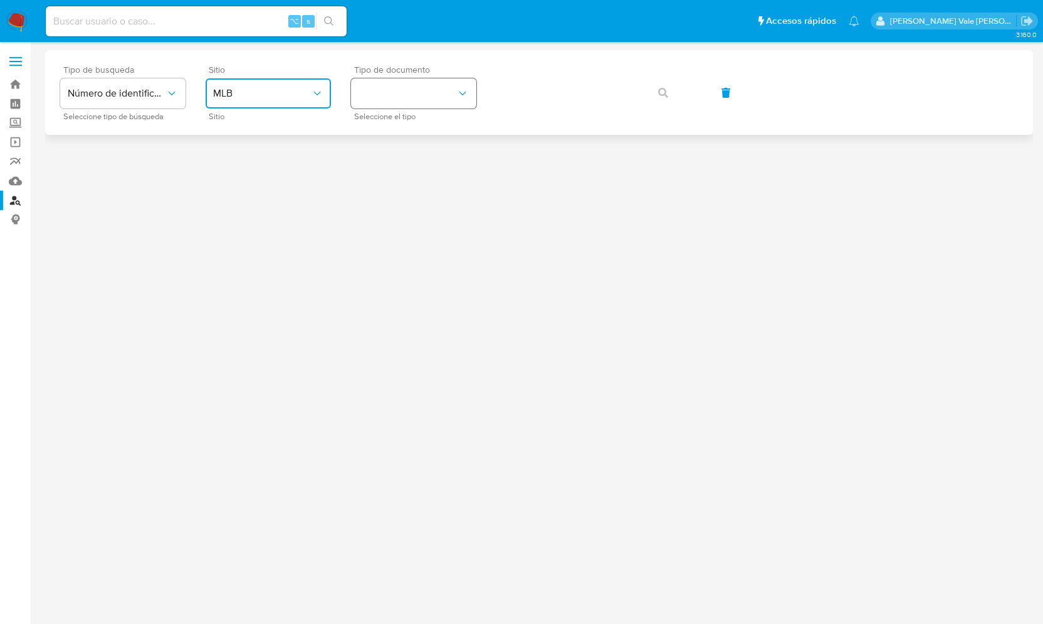
click at [383, 97] on button "identificationType" at bounding box center [413, 93] width 125 height 30
click at [380, 176] on div "CPF CPF" at bounding box center [409, 176] width 103 height 43
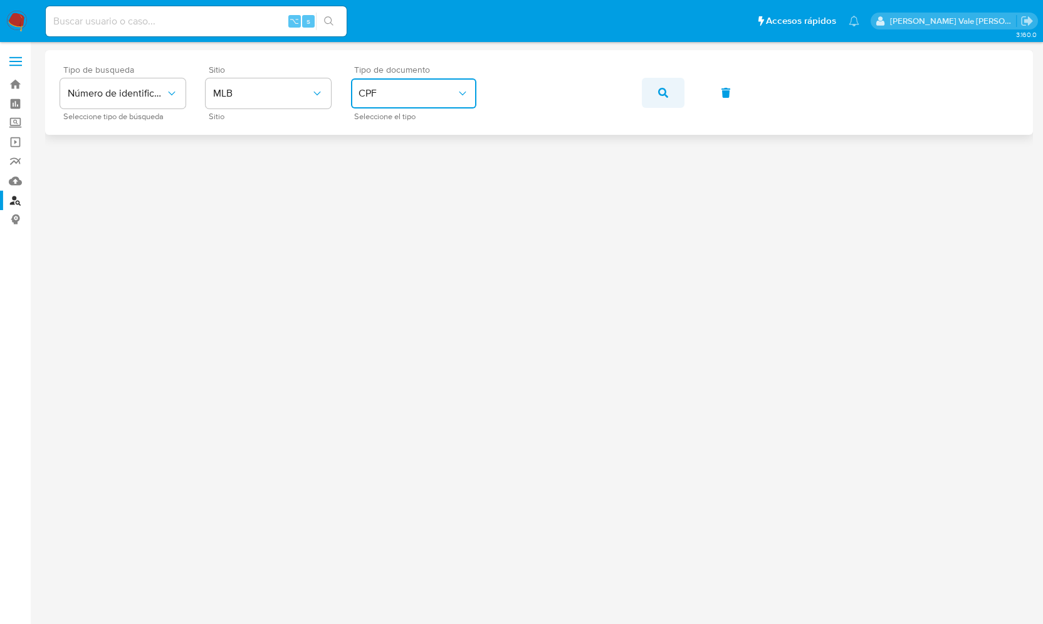
click at [662, 89] on icon "button" at bounding box center [663, 93] width 10 height 10
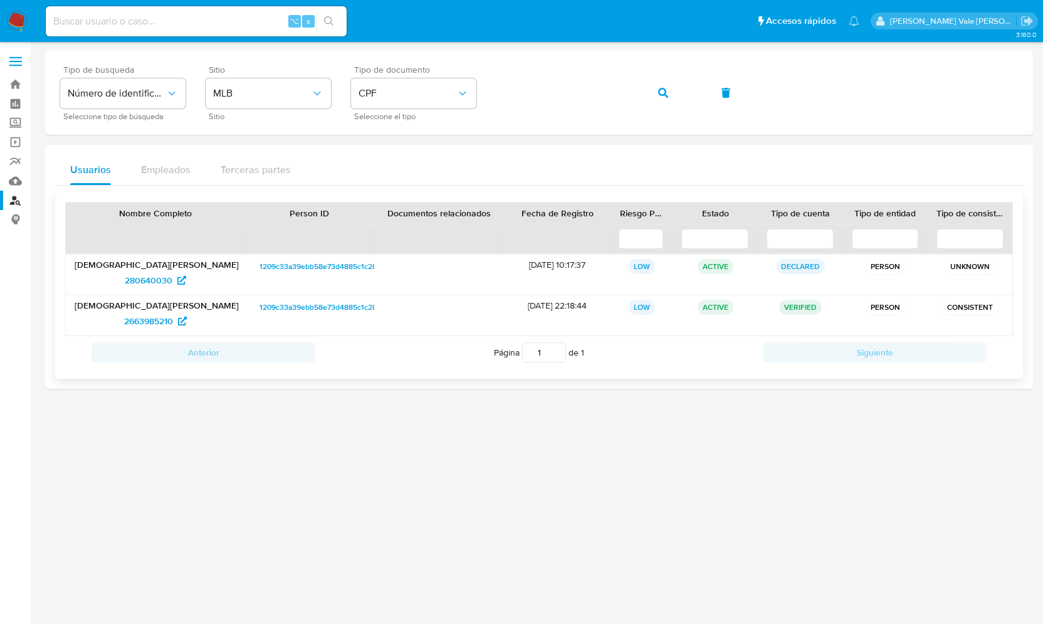
drag, startPoint x: 103, startPoint y: 306, endPoint x: 207, endPoint y: 308, distance: 104.0
click at [207, 308] on p "[DEMOGRAPHIC_DATA][PERSON_NAME]" at bounding box center [155, 305] width 161 height 11
click at [171, 325] on span "2663985210" at bounding box center [148, 321] width 49 height 20
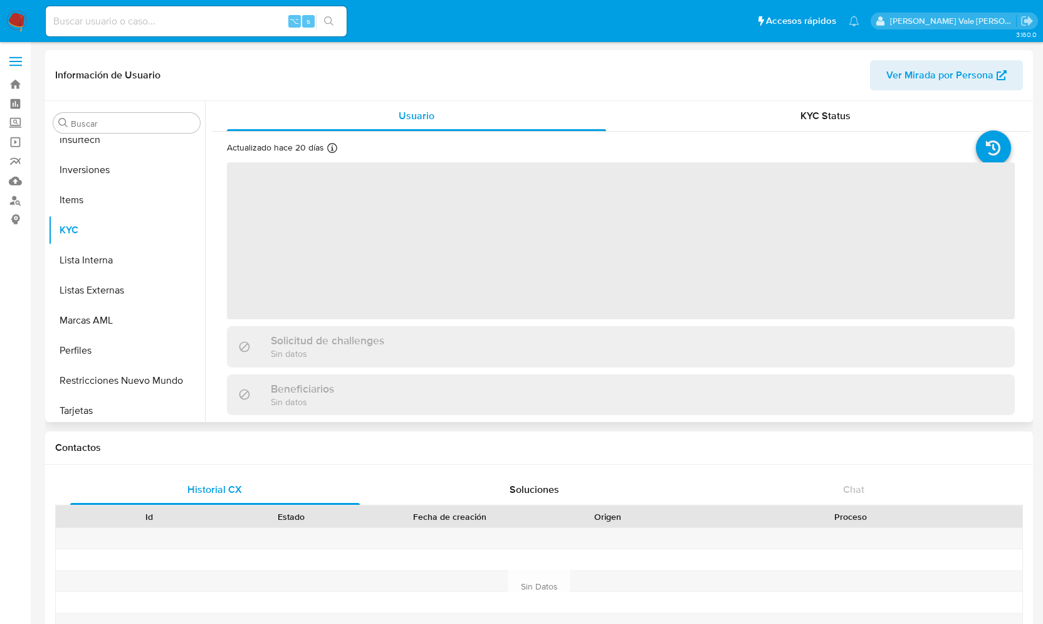
scroll to position [590, 0]
select select "10"
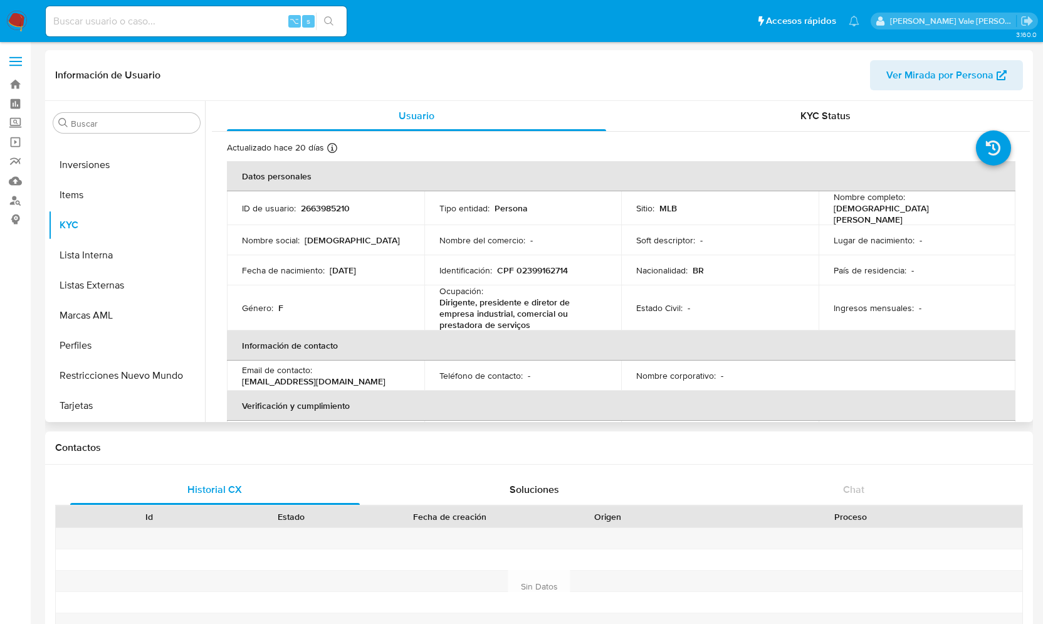
click at [332, 208] on p "2663985210" at bounding box center [325, 207] width 49 height 11
copy p "2663985210"
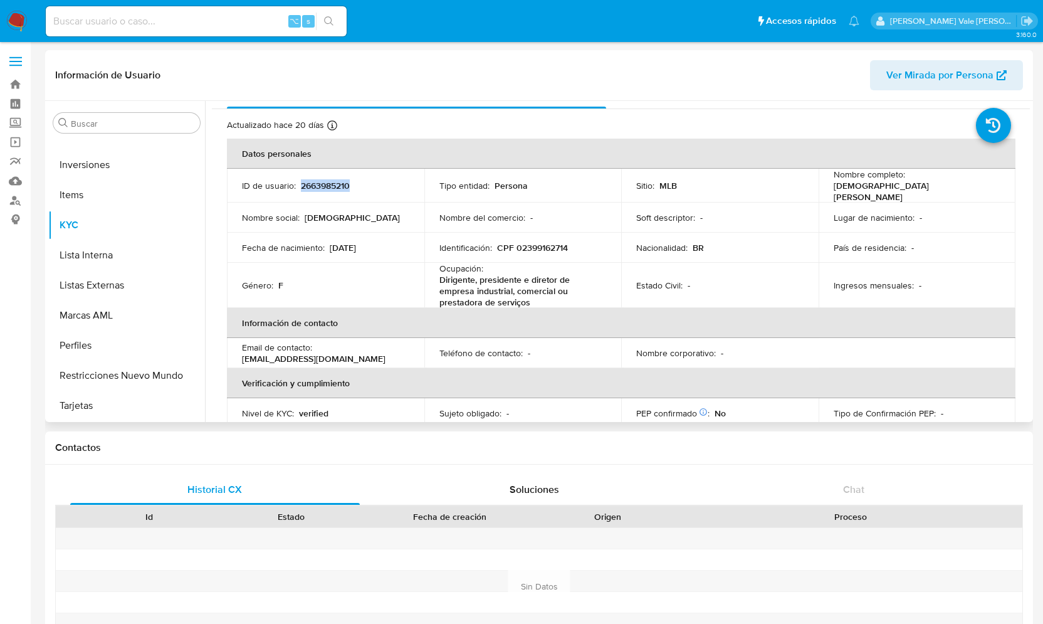
scroll to position [0, 0]
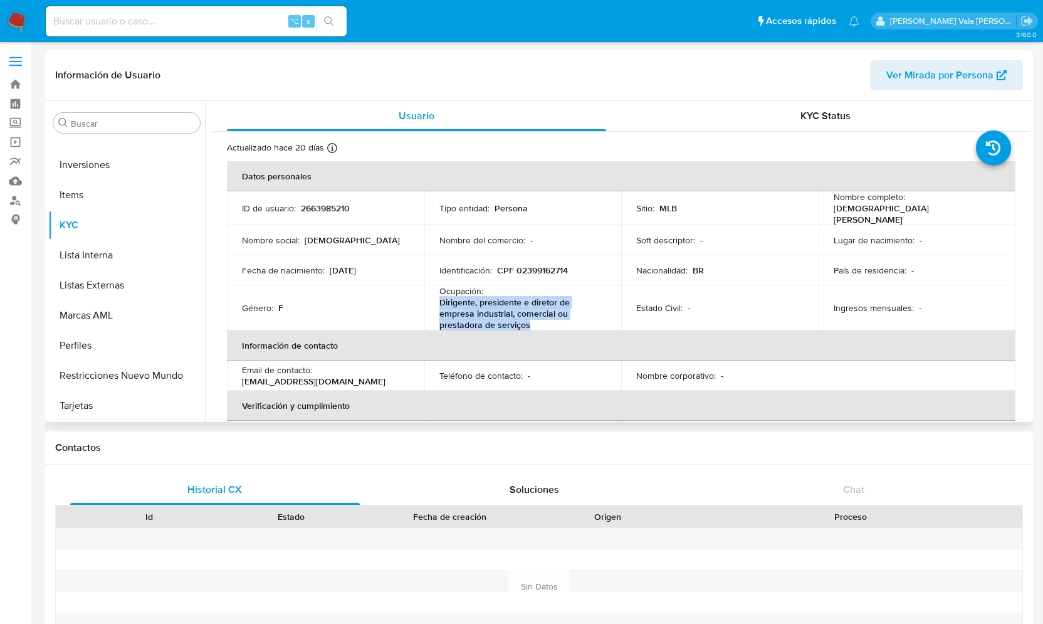
drag, startPoint x: 532, startPoint y: 321, endPoint x: 434, endPoint y: 298, distance: 100.5
click at [434, 298] on td "Ocupación : Dirigente, presidente e diretor de empresa industrial, comercial ou…" at bounding box center [522, 307] width 197 height 45
copy p "Dirigente, presidente e diretor de empresa industrial, comercial ou prestadora …"
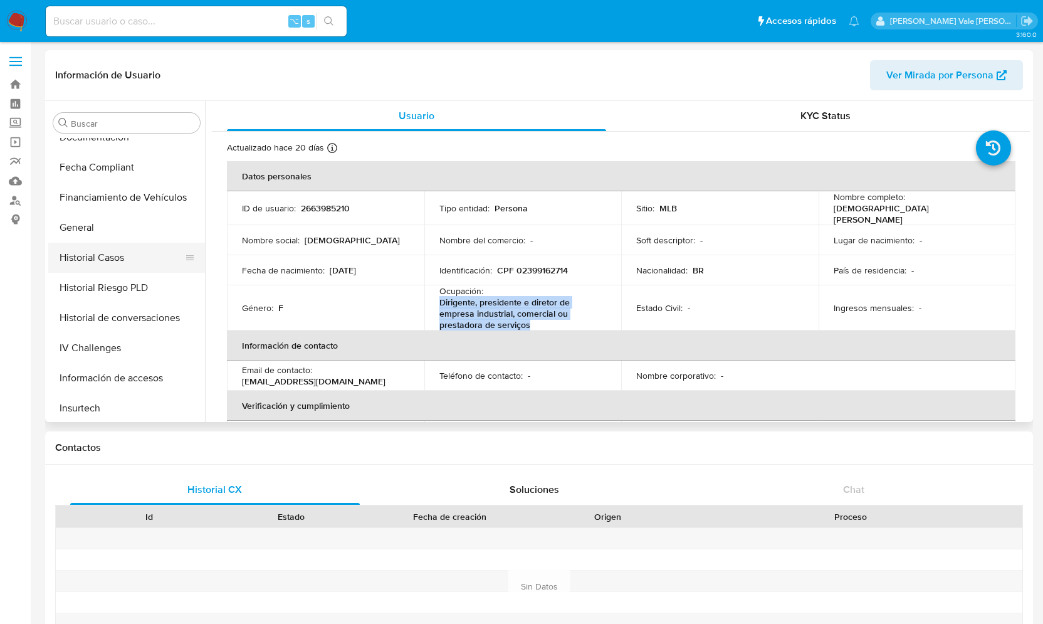
click at [111, 256] on button "Historial Casos" at bounding box center [121, 258] width 147 height 30
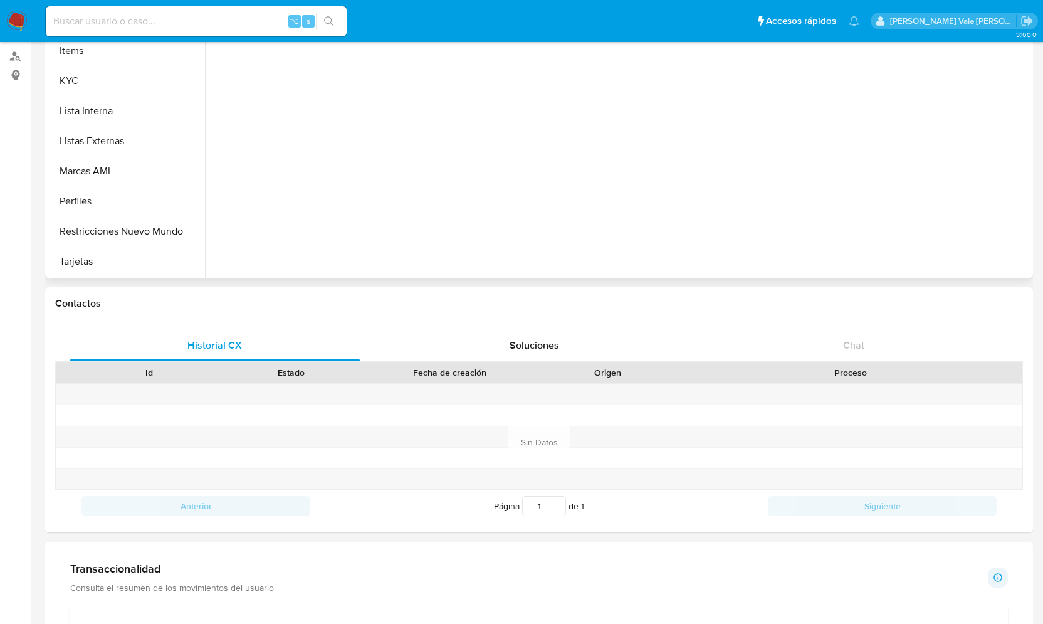
scroll to position [0, 0]
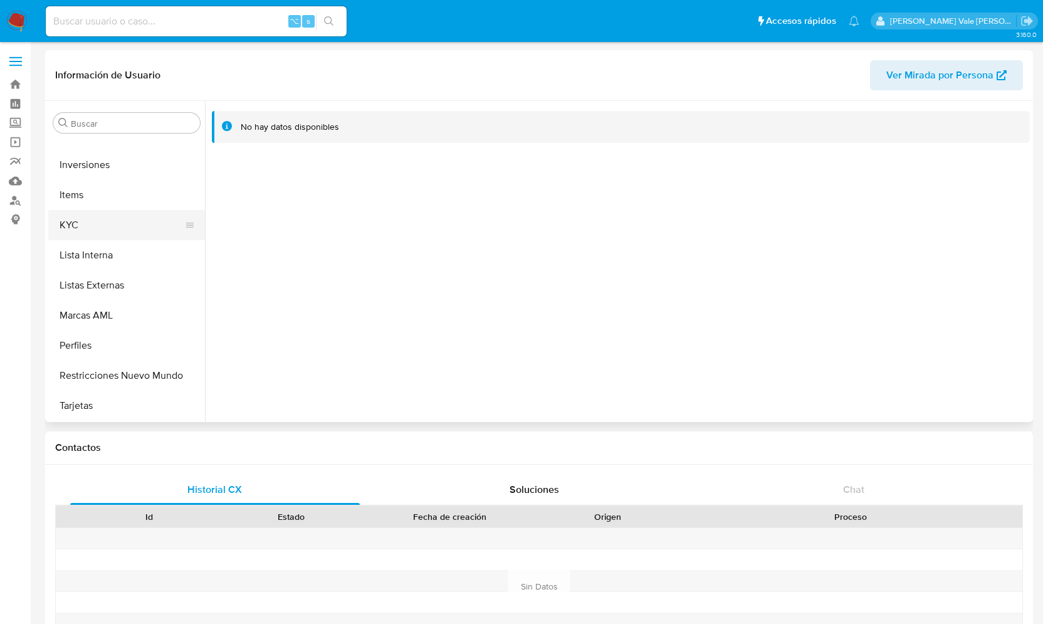
click at [112, 220] on button "KYC" at bounding box center [121, 225] width 147 height 30
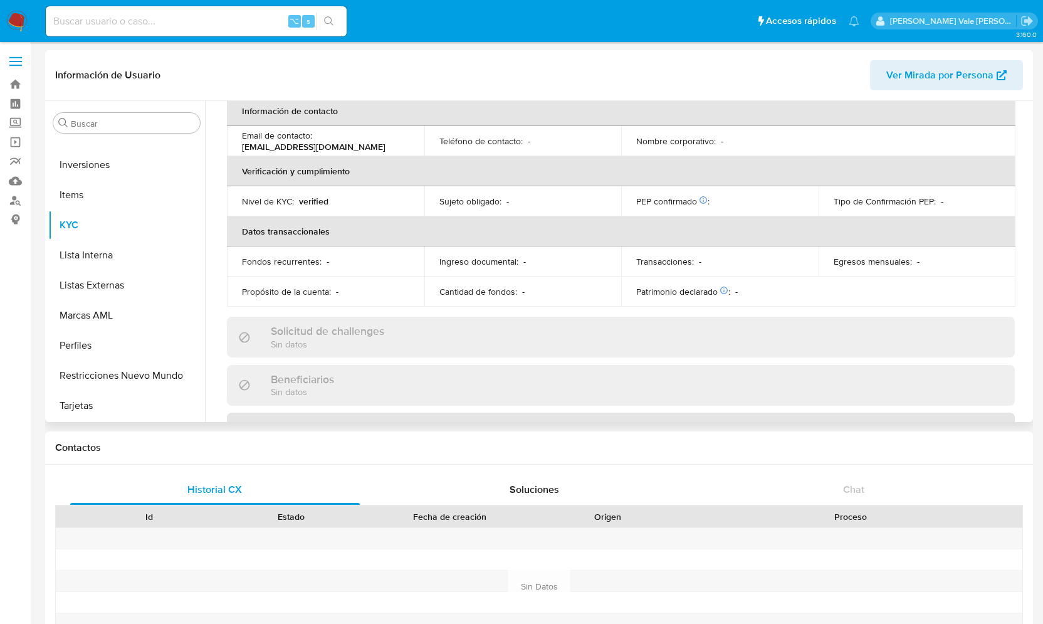
scroll to position [459, 0]
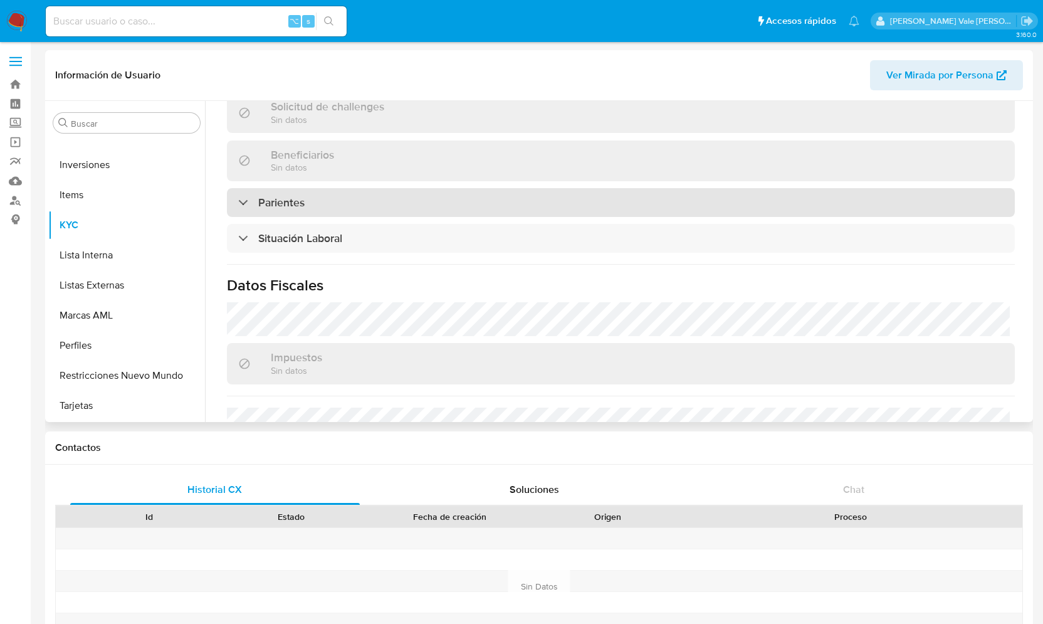
click at [246, 203] on div "Parientes" at bounding box center [271, 203] width 66 height 14
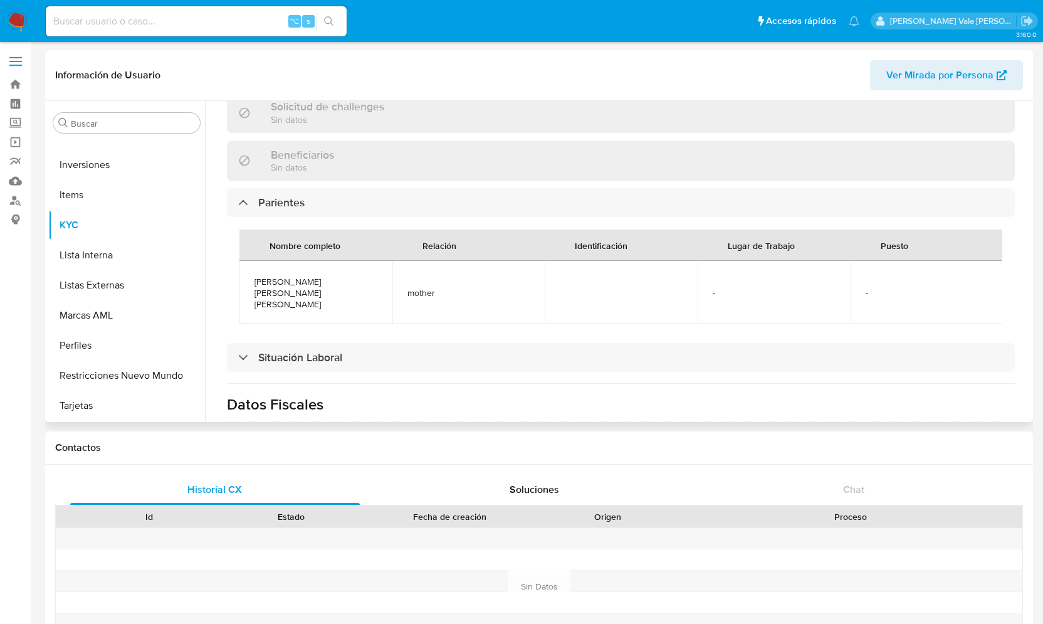
drag, startPoint x: 335, startPoint y: 305, endPoint x: 249, endPoint y: 279, distance: 89.6
click at [248, 280] on td "ANGELA CRISTINA PAZ DE VASCONCELLOS TORRES XAVIER VELASCO" at bounding box center [315, 292] width 153 height 63
copy span "ANGELA CRISTINA PAZ DE VASCONCELLOS TORRES XAVIER VELASCO"
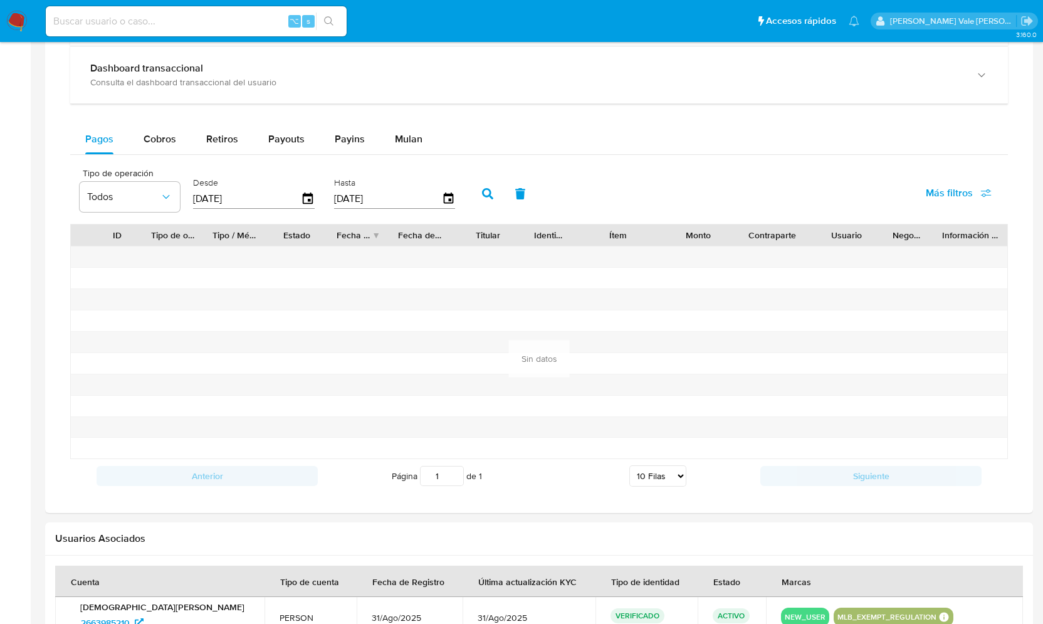
scroll to position [765, 0]
click at [159, 133] on span "Cobros" at bounding box center [160, 137] width 33 height 14
select select "10"
click at [204, 143] on button "Retiros" at bounding box center [222, 138] width 62 height 30
select select "10"
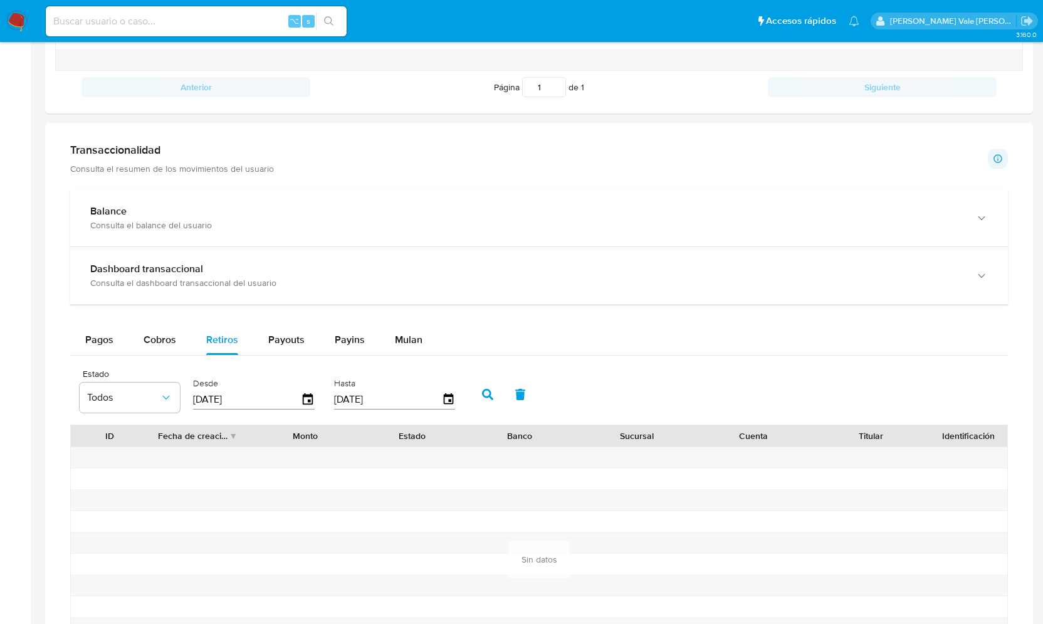
scroll to position [564, 0]
click at [290, 340] on span "Payouts" at bounding box center [286, 338] width 36 height 14
select select "10"
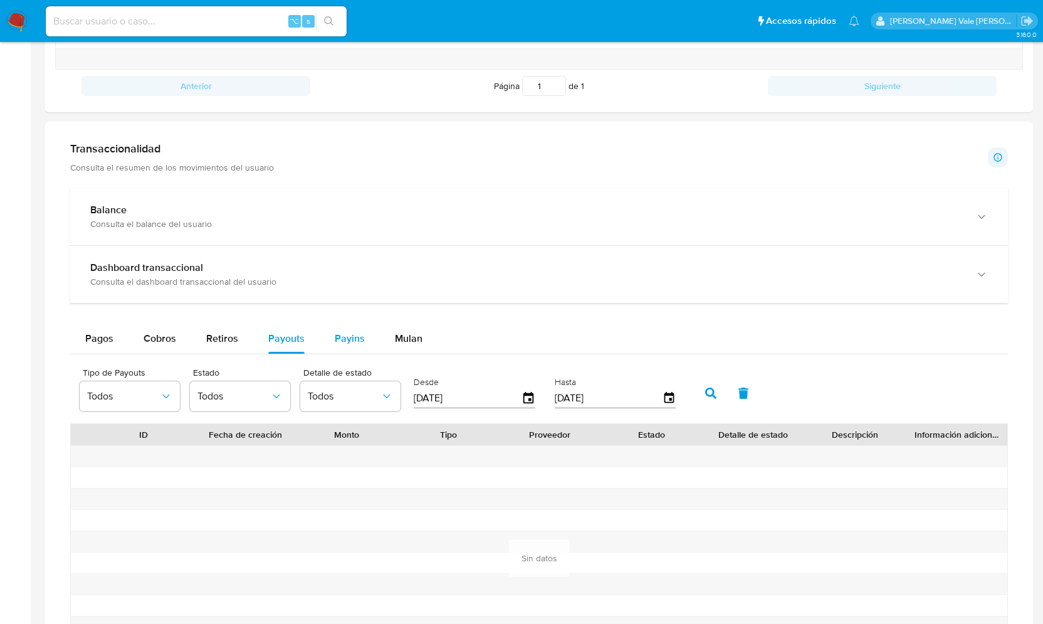
click at [335, 337] on span "Payins" at bounding box center [350, 338] width 30 height 14
select select "10"
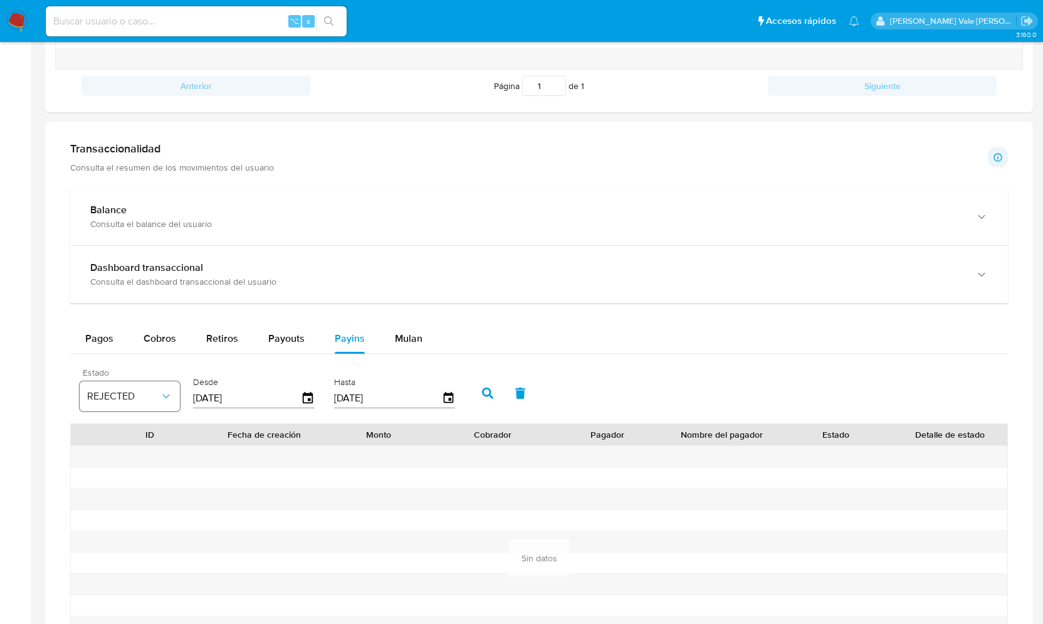
click at [170, 390] on icon "button" at bounding box center [166, 396] width 13 height 13
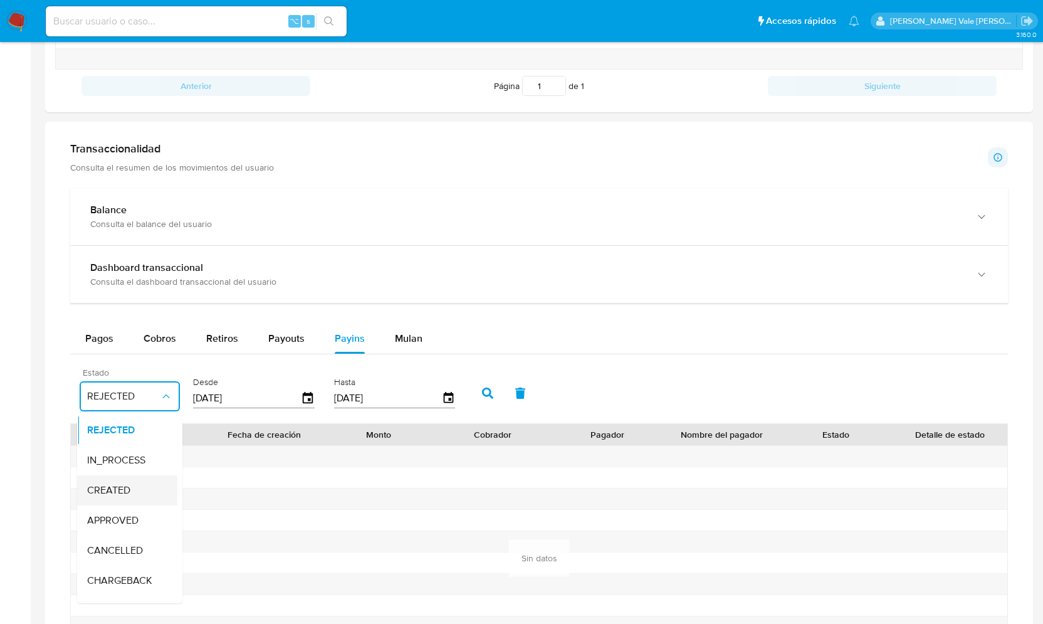
scroll to position [83, 0]
click at [109, 582] on span "Todos" at bounding box center [100, 588] width 26 height 13
click at [484, 387] on icon "button" at bounding box center [487, 392] width 11 height 11
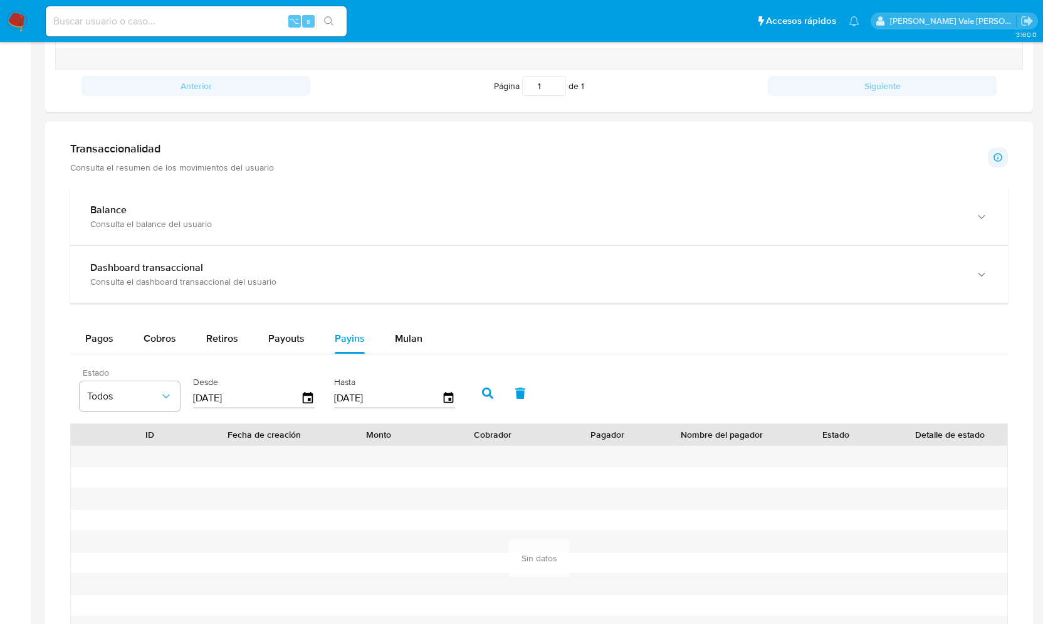
click at [484, 387] on icon "button" at bounding box center [487, 392] width 11 height 11
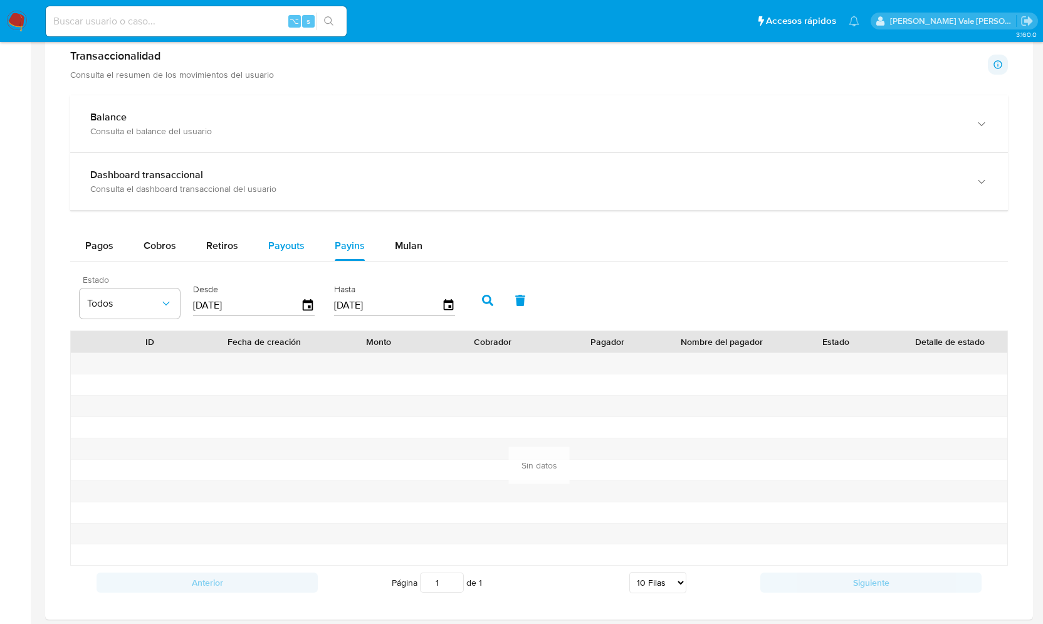
click at [282, 239] on span "Payouts" at bounding box center [286, 245] width 36 height 14
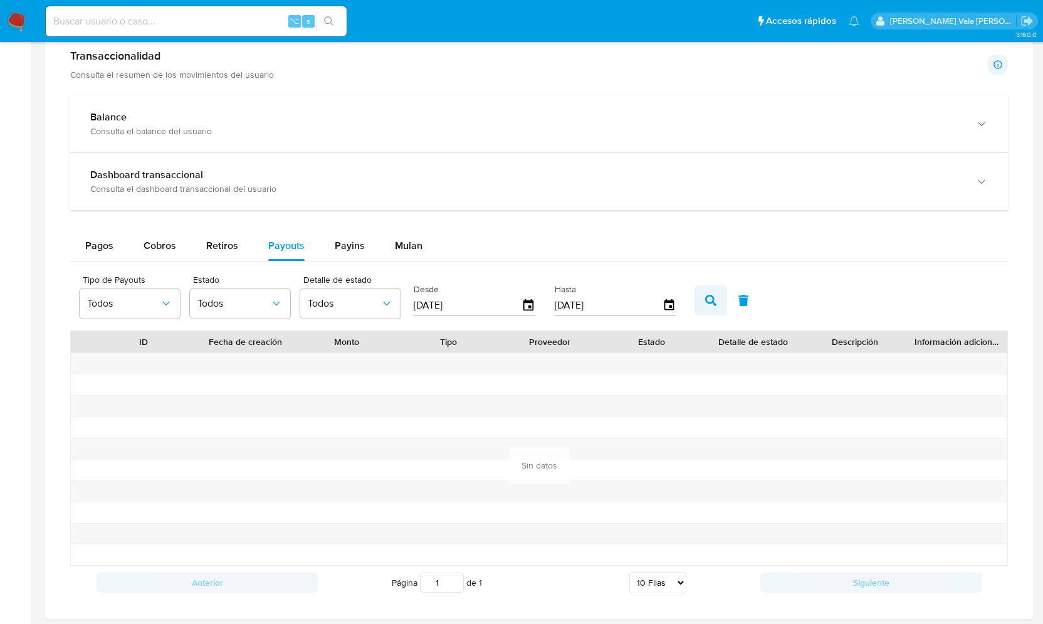
click at [705, 301] on icon "button" at bounding box center [710, 300] width 11 height 11
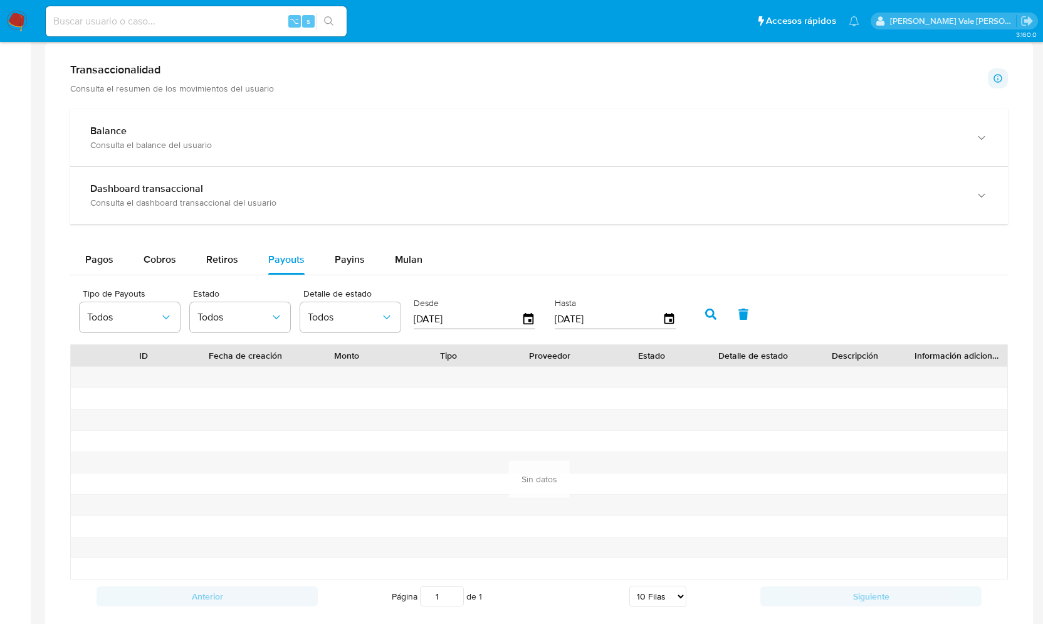
scroll to position [642, 0]
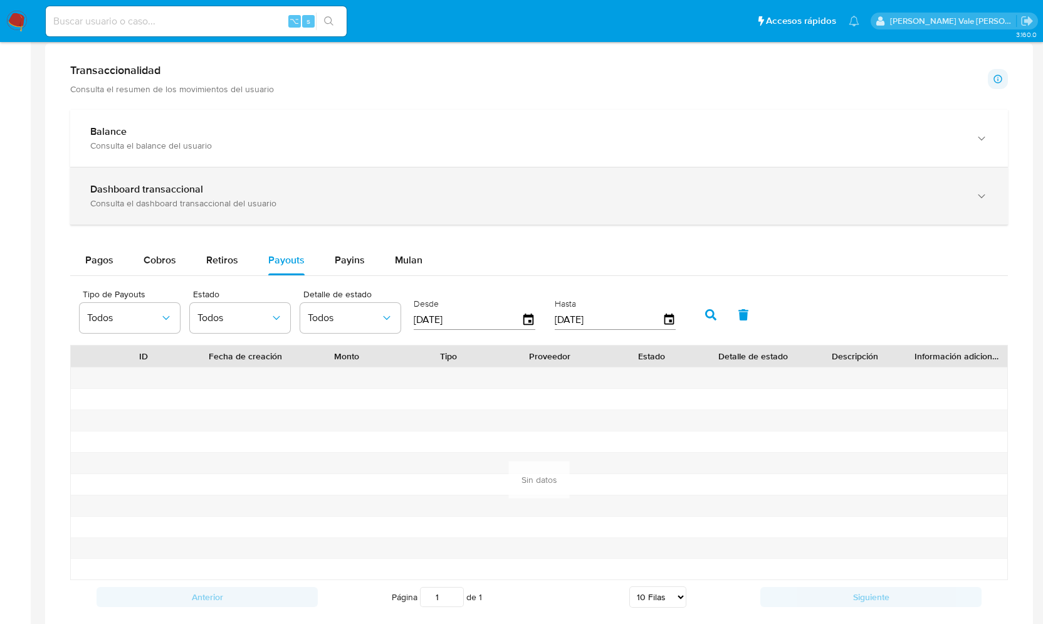
click at [230, 176] on div "Dashboard transaccional Consulta el dashboard transaccional del usuario" at bounding box center [539, 195] width 938 height 57
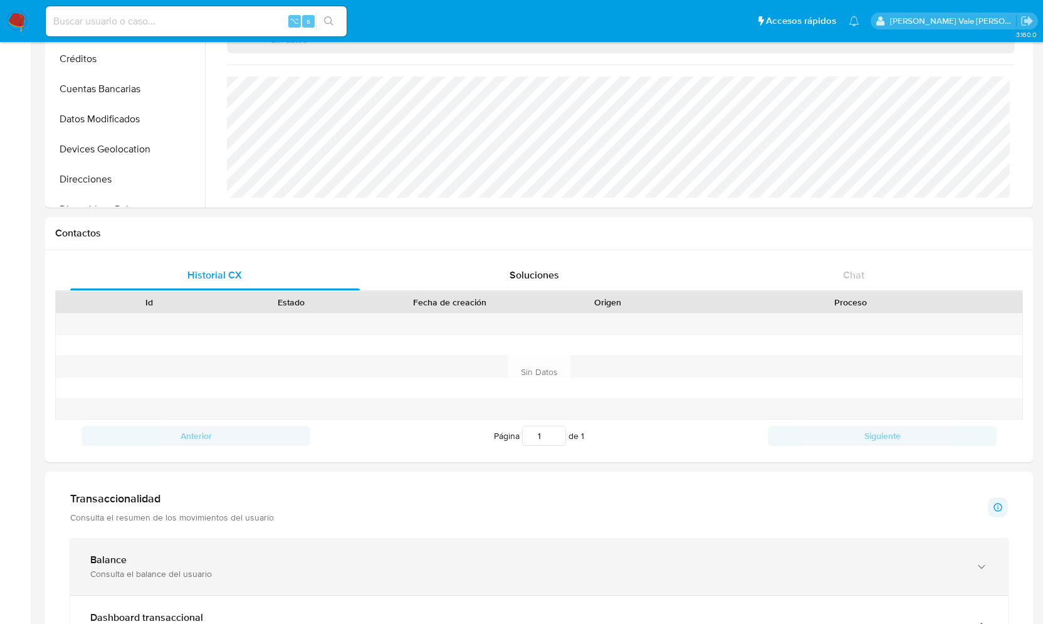
scroll to position [308, 0]
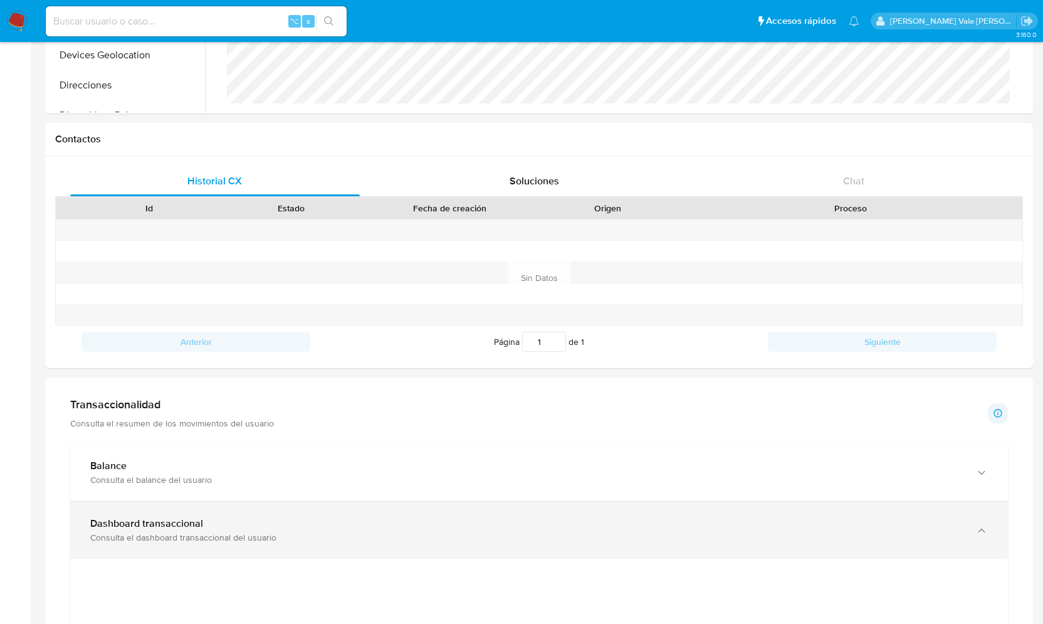
click at [155, 518] on b "Dashboard transaccional" at bounding box center [146, 523] width 113 height 14
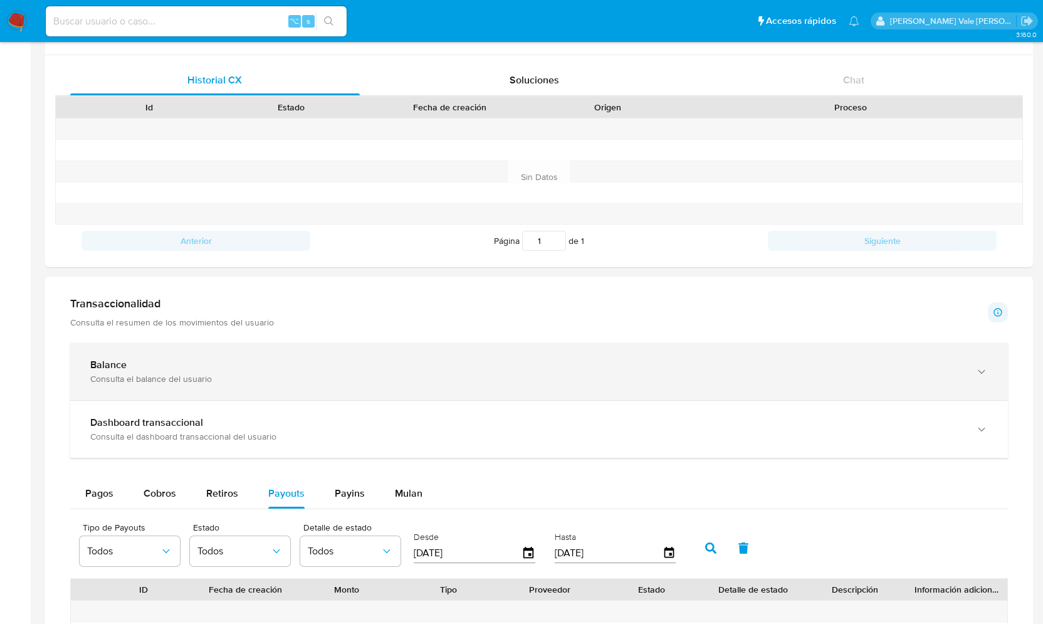
scroll to position [924, 0]
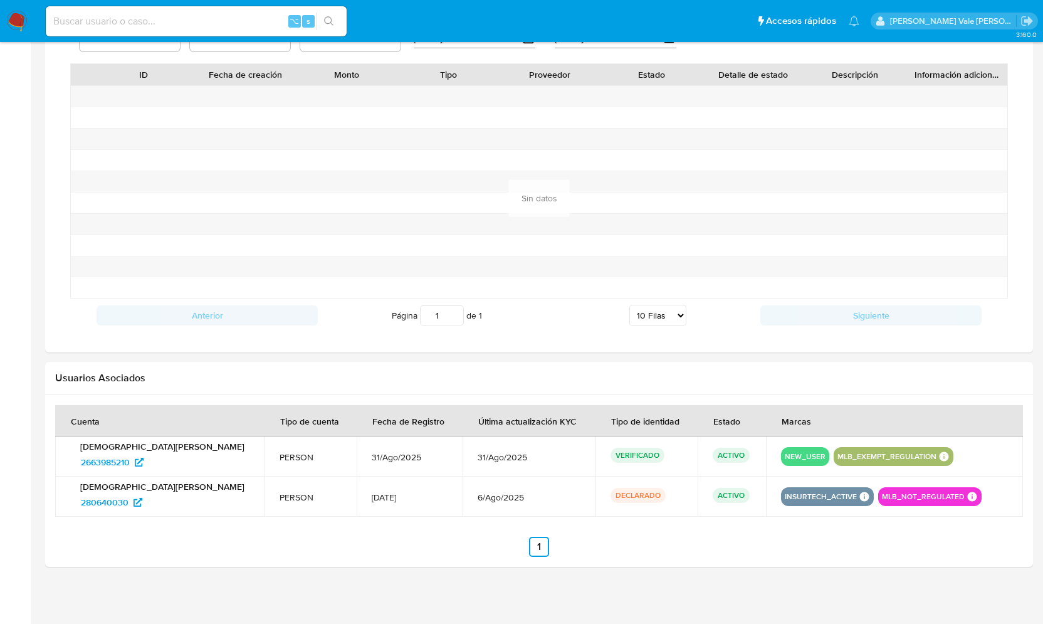
click at [887, 454] on button "MLB_EXEMPT_REGULATION" at bounding box center [886, 456] width 99 height 5
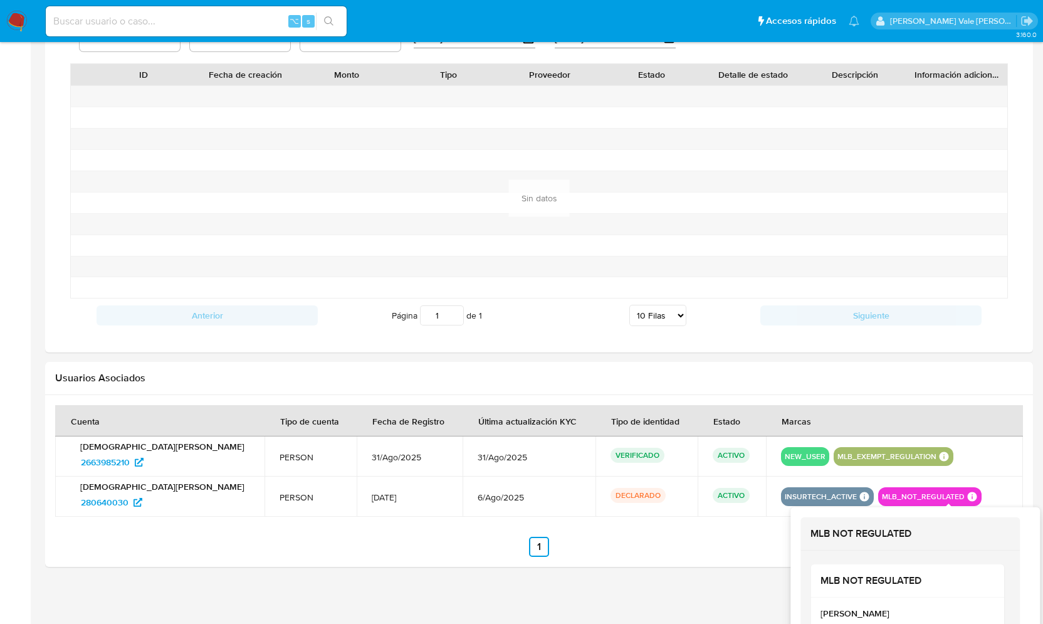
scroll to position [26, 0]
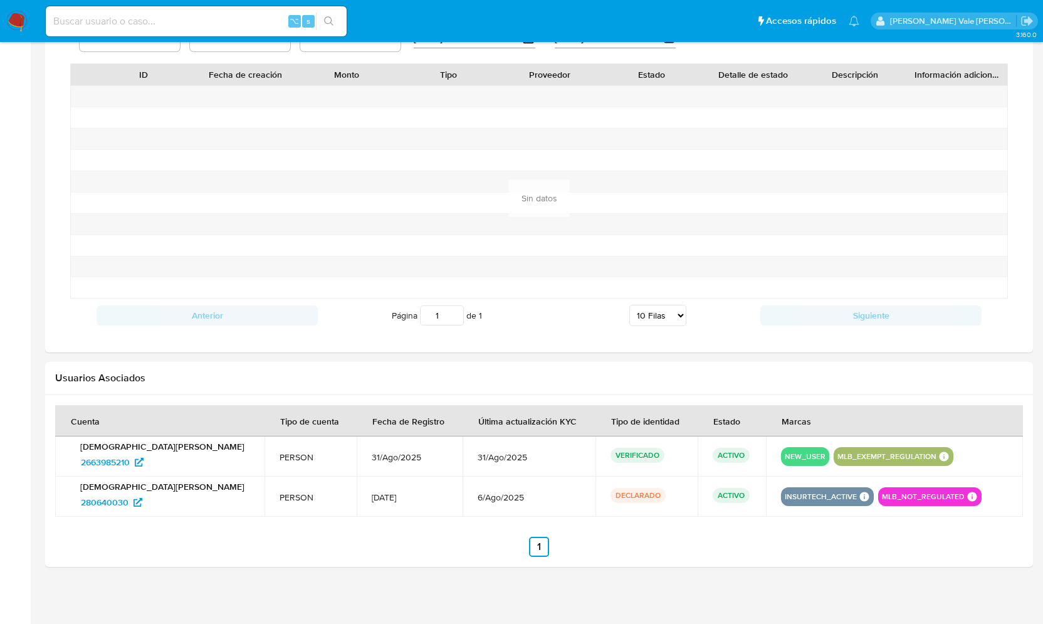
click at [712, 558] on div at bounding box center [539, 481] width 988 height 172
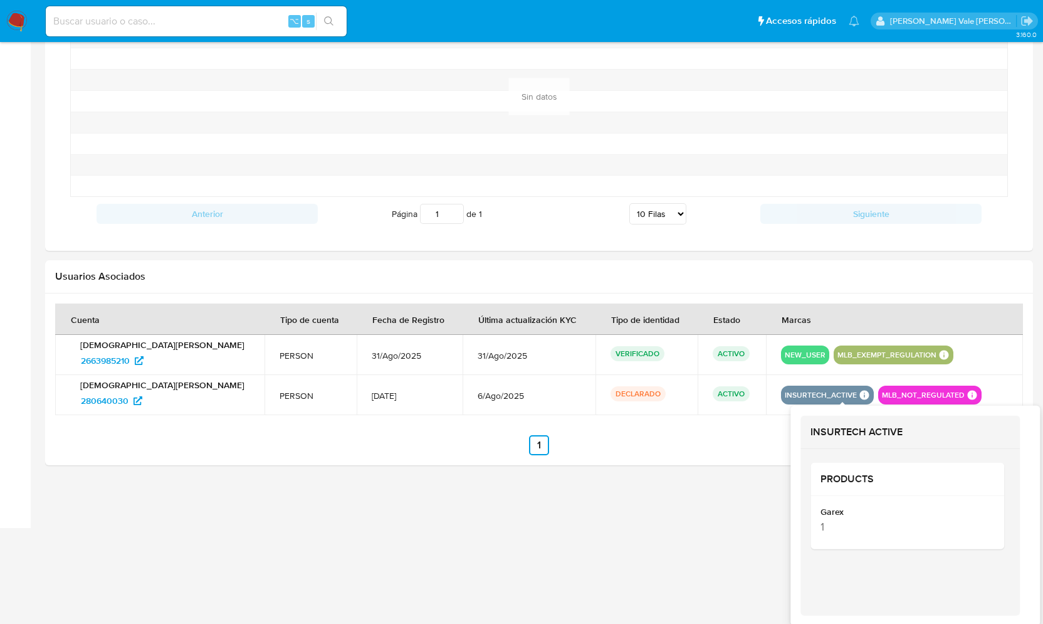
scroll to position [924, 0]
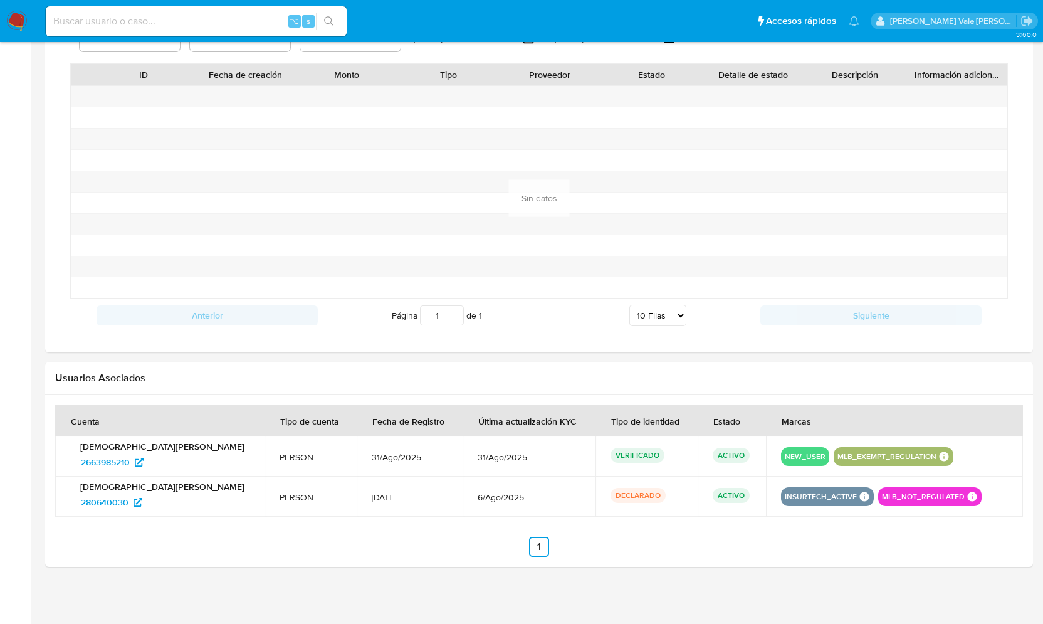
click at [692, 546] on ul "Anterior 1 Siguiente" at bounding box center [539, 546] width 968 height 20
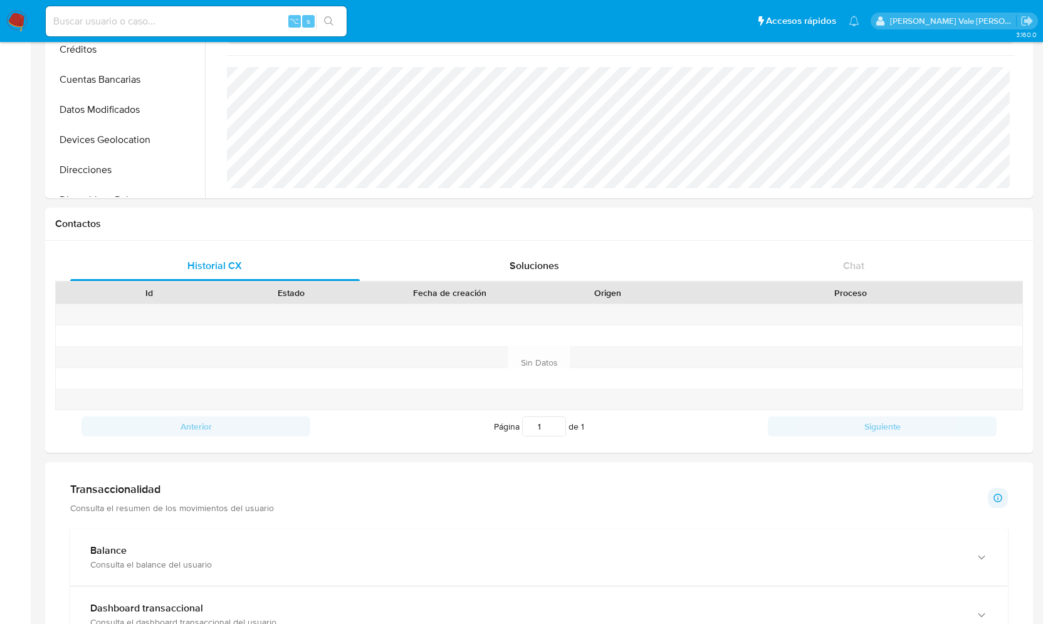
scroll to position [0, 0]
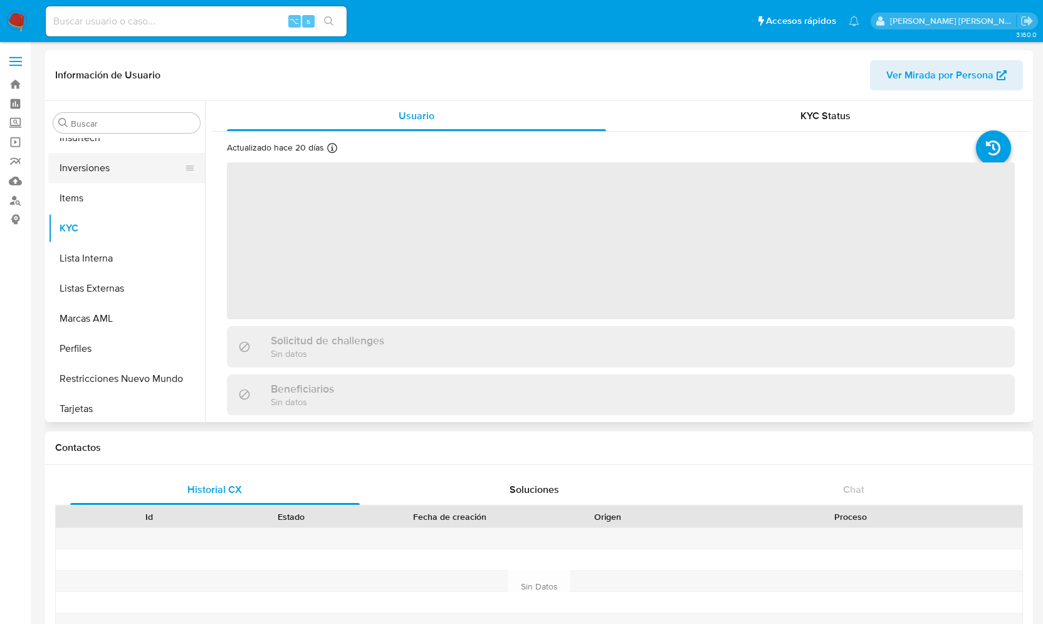
scroll to position [590, 0]
click at [18, 199] on link "Buscador de personas" at bounding box center [74, 200] width 149 height 19
select select "10"
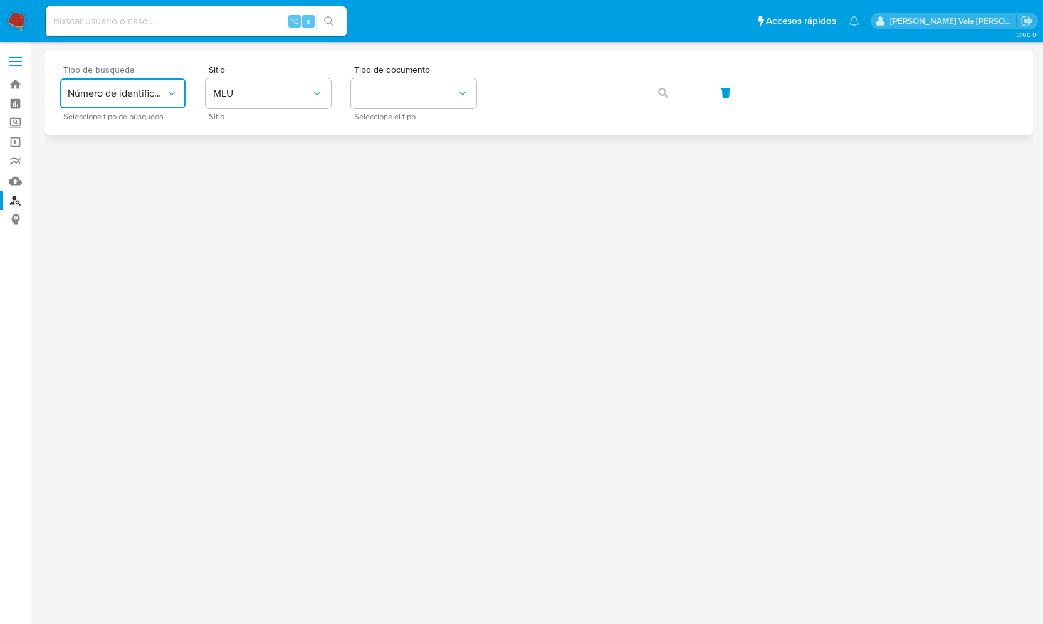
click at [166, 100] on button "Número de identificación" at bounding box center [122, 93] width 125 height 30
click at [114, 129] on span "Número de identificación" at bounding box center [119, 133] width 103 height 25
click at [239, 100] on button "site_id" at bounding box center [268, 93] width 125 height 30
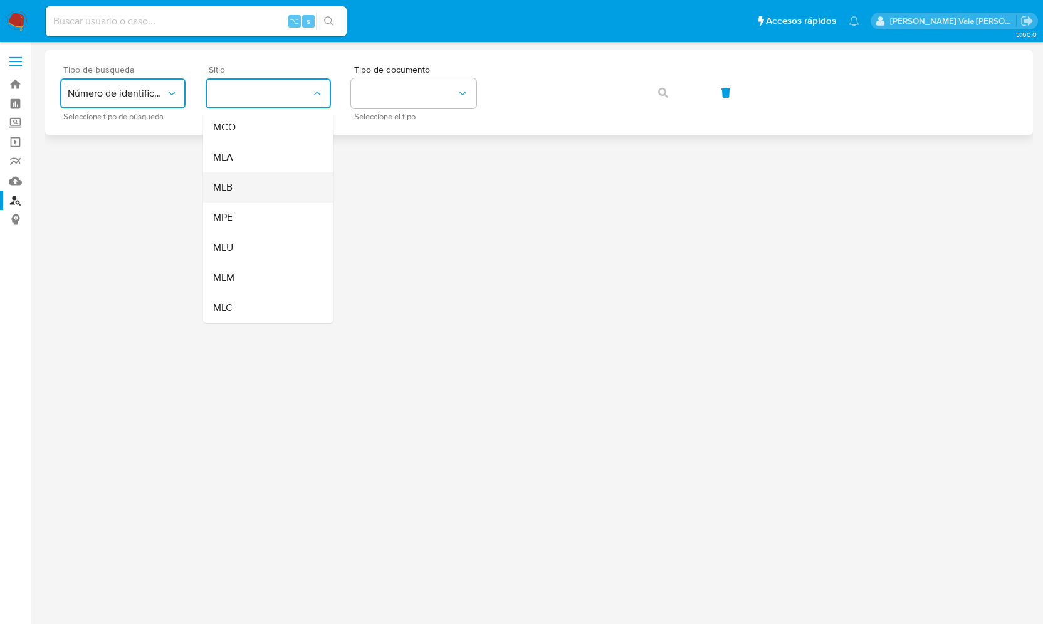
click at [238, 178] on div "MLB" at bounding box center [264, 187] width 103 height 30
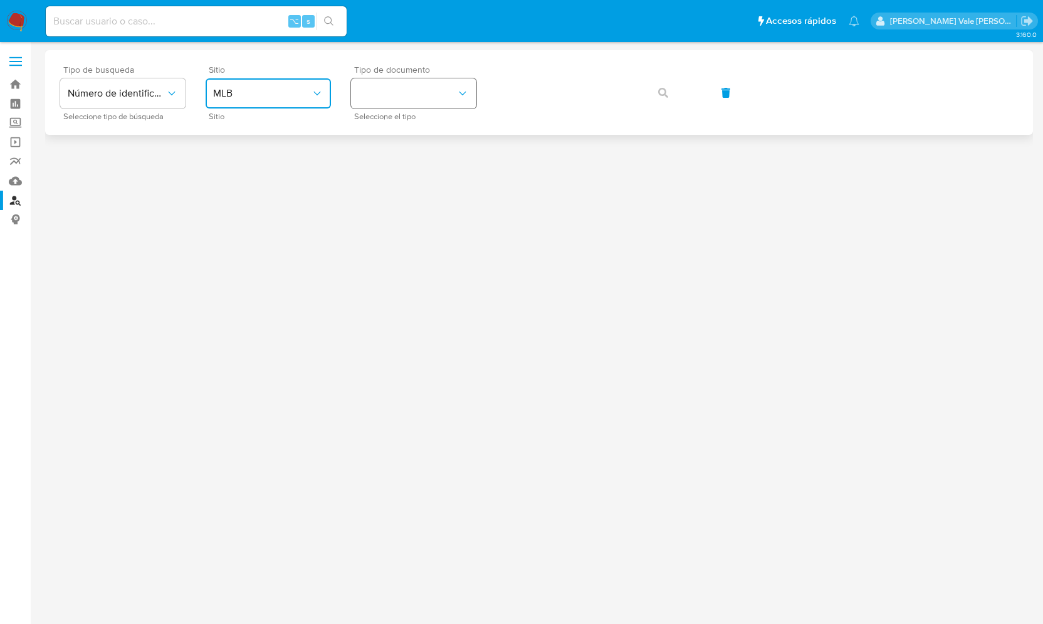
click at [399, 95] on button "identificationType" at bounding box center [413, 93] width 125 height 30
click at [394, 172] on div "CPF CPF" at bounding box center [409, 176] width 103 height 43
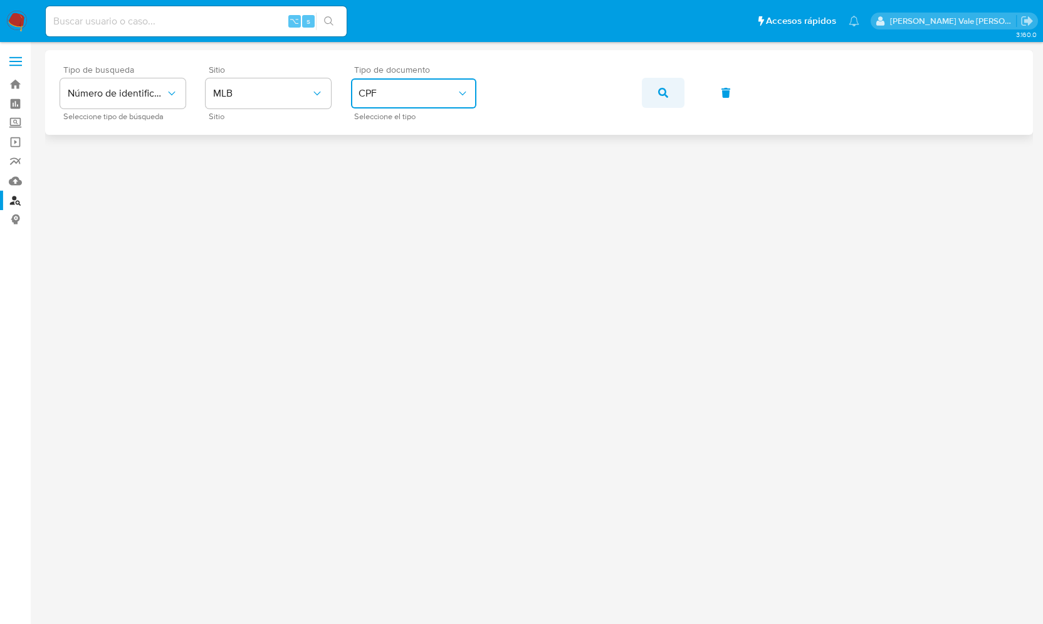
click at [663, 90] on icon "button" at bounding box center [663, 93] width 10 height 10
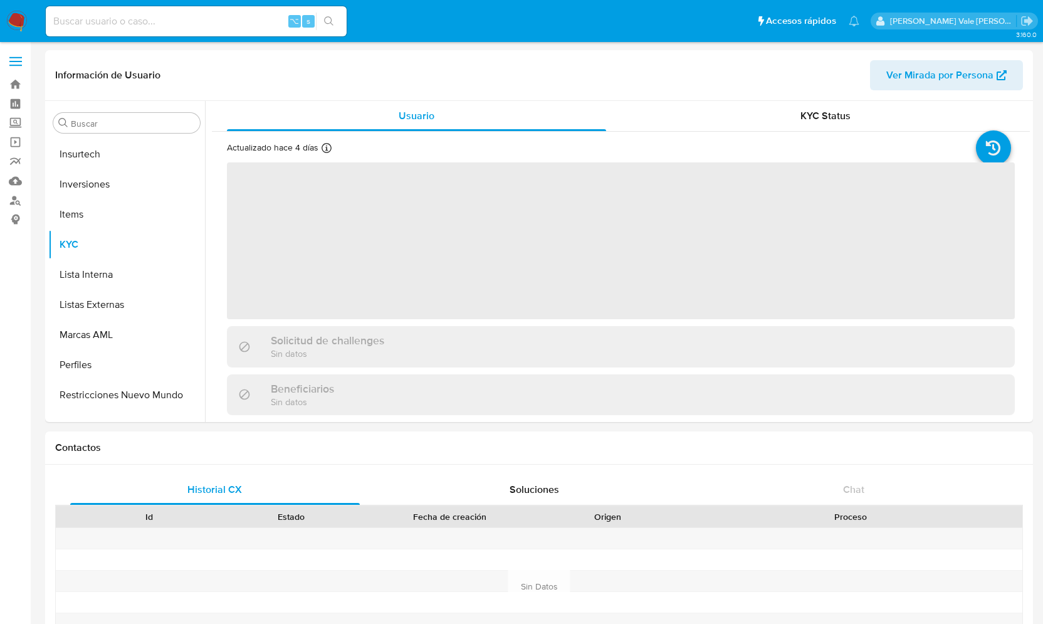
scroll to position [620, 0]
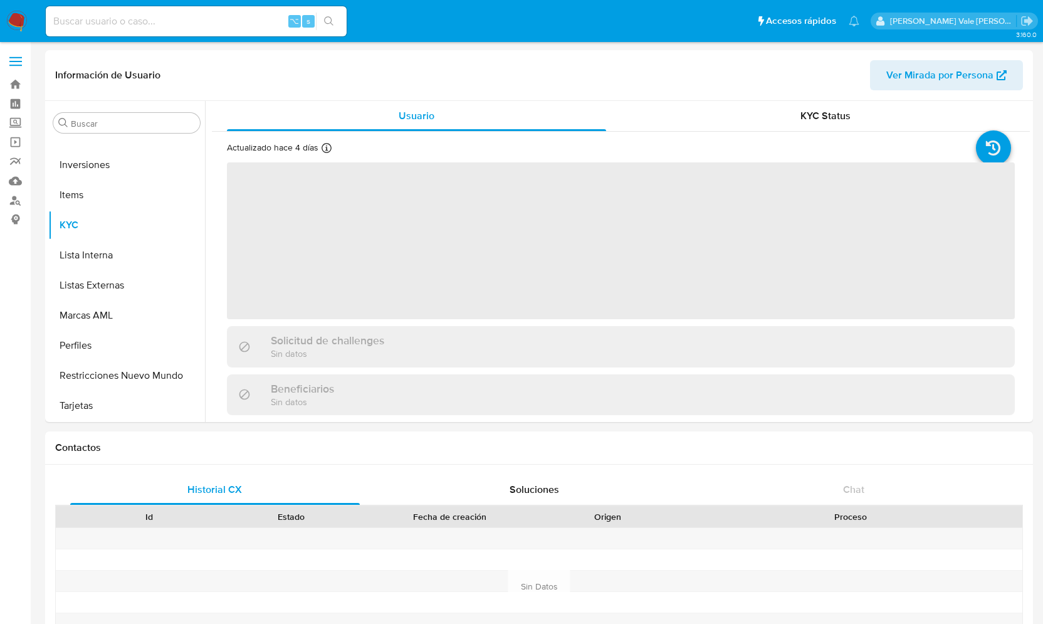
click at [100, 22] on input at bounding box center [196, 21] width 301 height 16
select select "10"
paste input "2038422352"
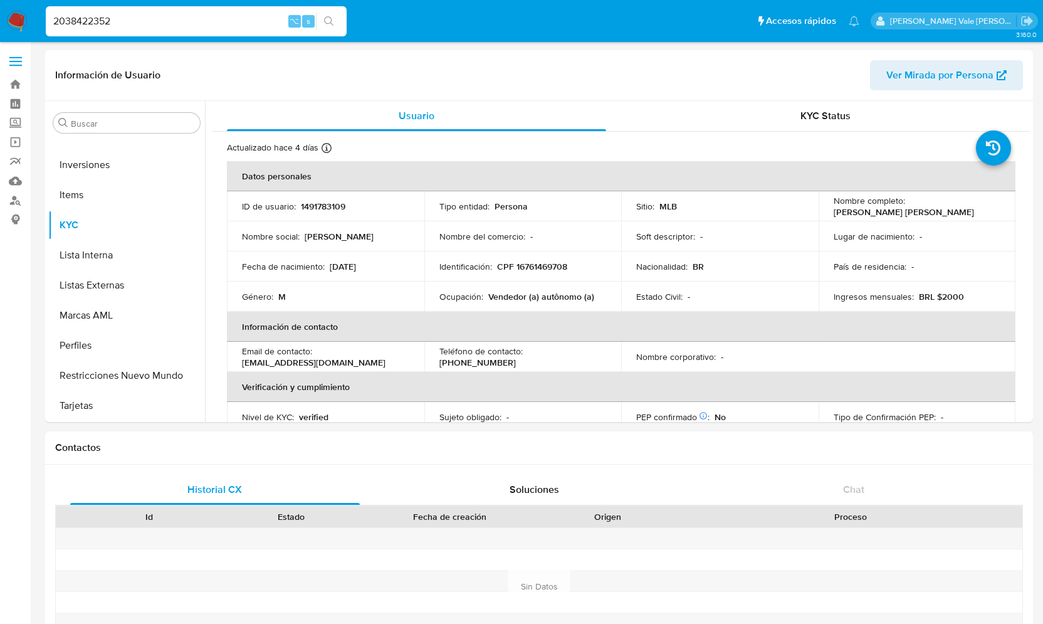
type input "2038422352"
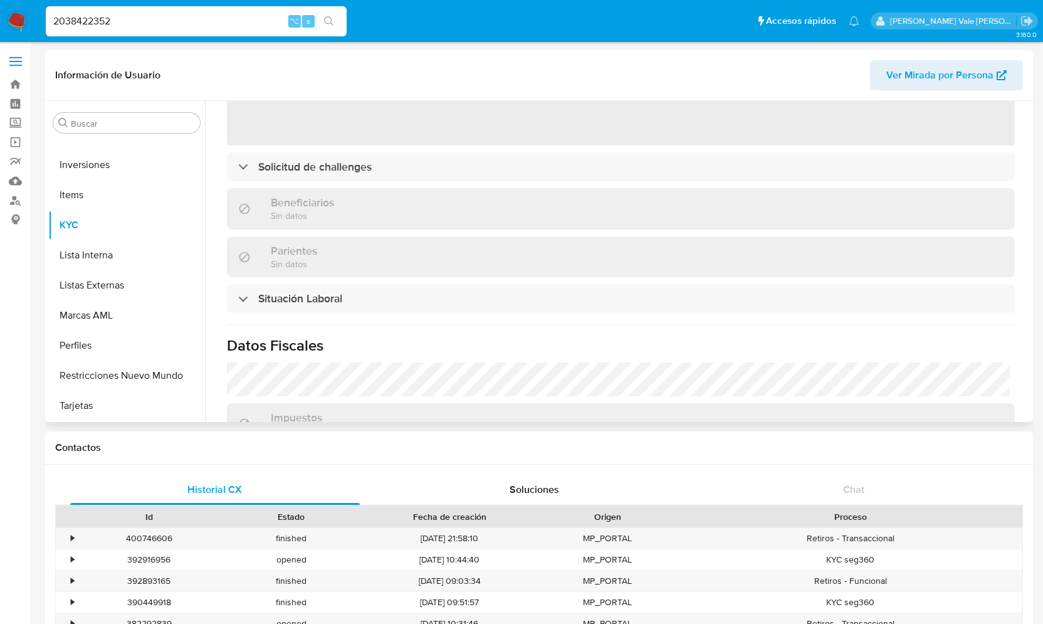
scroll to position [350, 0]
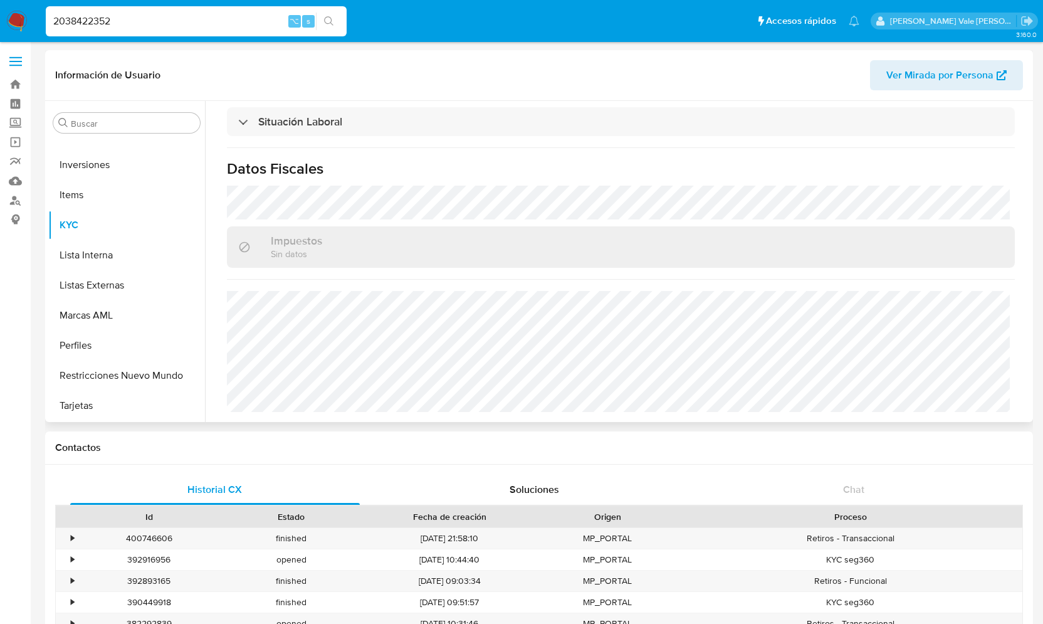
select select "10"
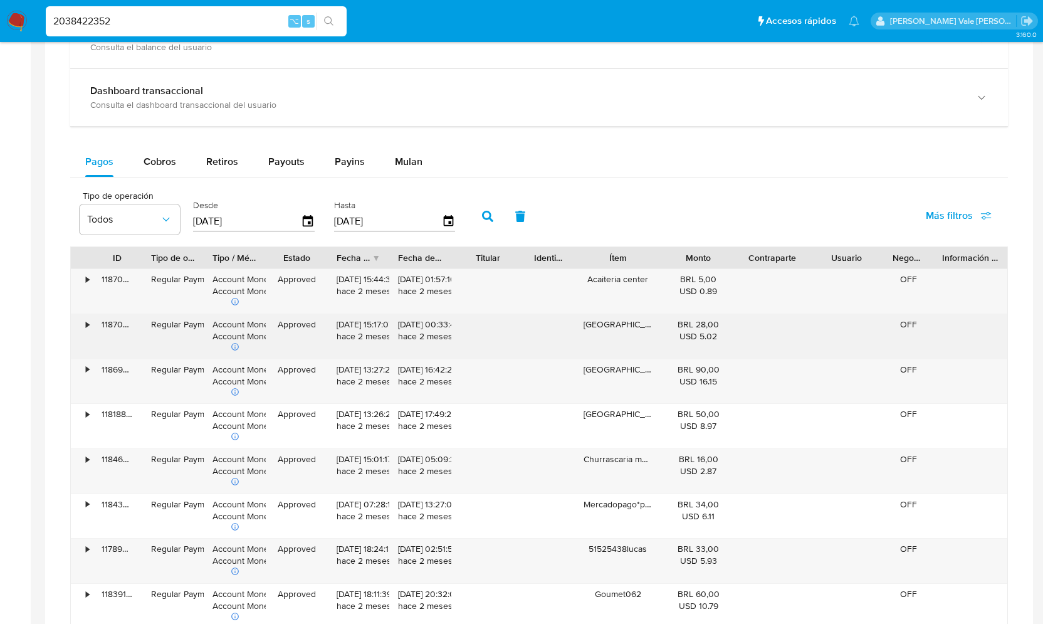
scroll to position [740, 0]
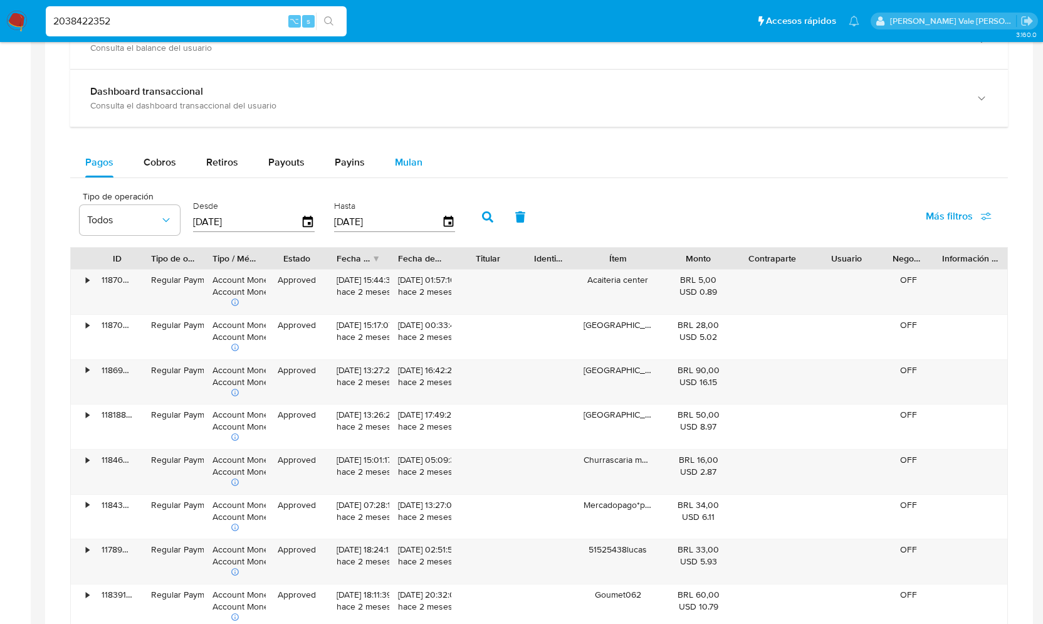
click at [405, 159] on span "Mulan" at bounding box center [409, 162] width 28 height 14
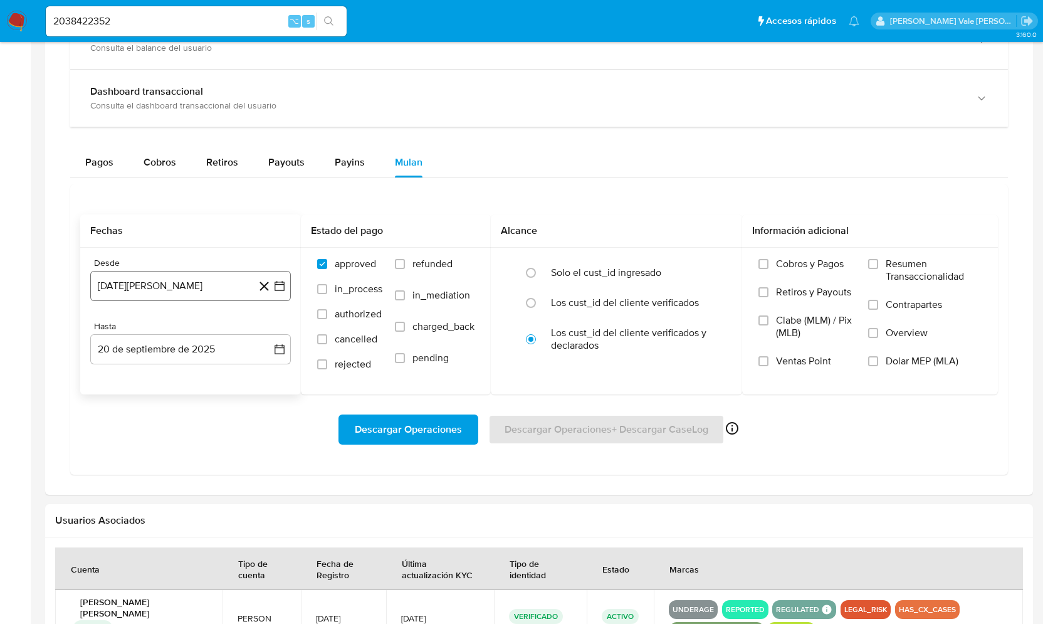
click at [276, 279] on icon "button" at bounding box center [279, 285] width 13 height 13
click at [268, 323] on icon "Mes siguiente" at bounding box center [268, 330] width 15 height 15
click at [269, 326] on icon "Mes siguiente" at bounding box center [268, 330] width 15 height 15
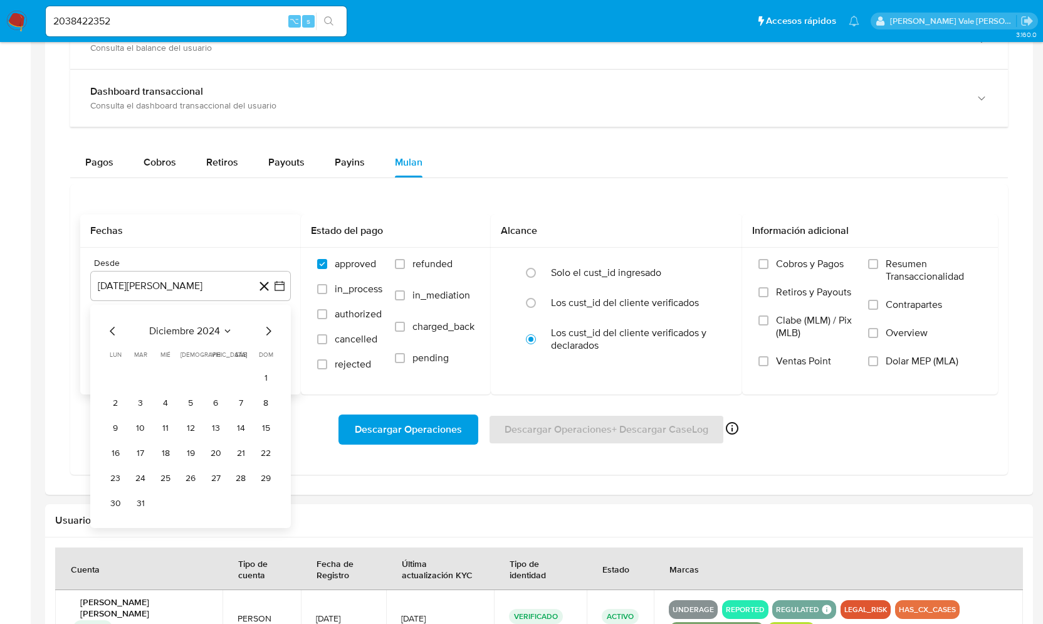
click at [269, 326] on icon "Mes siguiente" at bounding box center [268, 330] width 15 height 15
click at [166, 371] on button "1" at bounding box center [165, 377] width 20 height 20
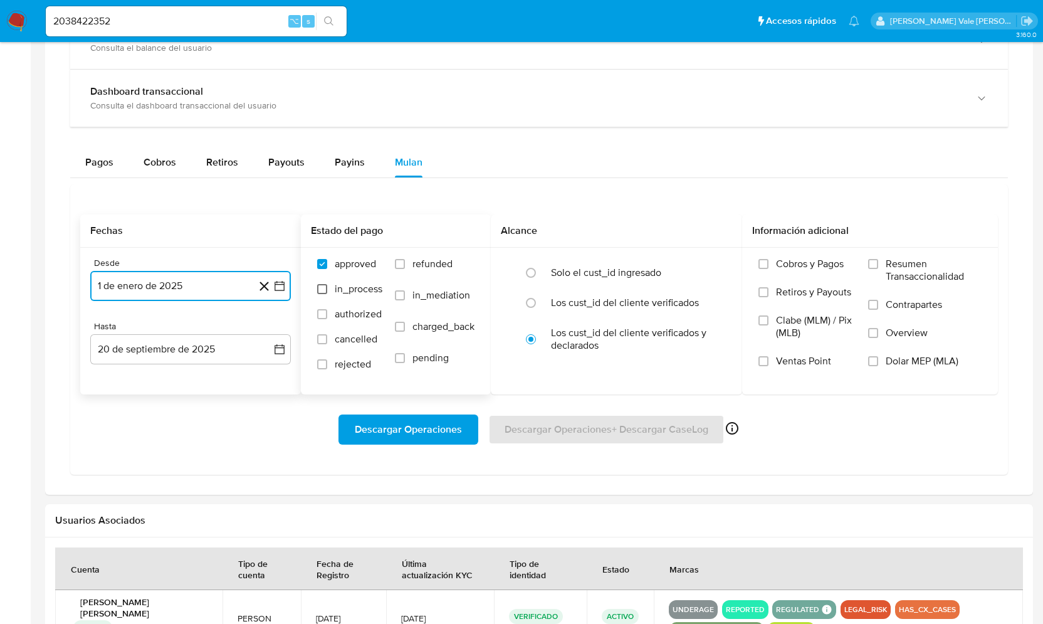
click at [321, 289] on input "in_process" at bounding box center [322, 289] width 10 height 10
checkbox input "true"
click at [321, 309] on input "authorized" at bounding box center [322, 314] width 10 height 10
checkbox input "true"
click at [321, 334] on input "cancelled" at bounding box center [322, 339] width 10 height 10
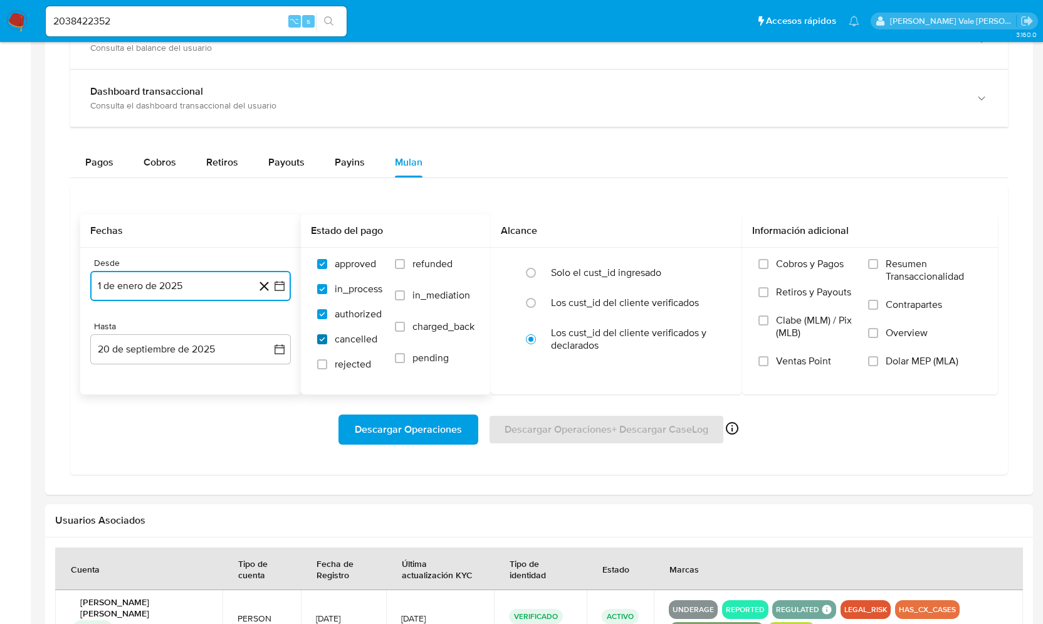
checkbox input "true"
click at [322, 359] on input "rejected" at bounding box center [322, 364] width 10 height 10
checkbox input "true"
click at [399, 264] on input "refunded" at bounding box center [400, 264] width 10 height 10
checkbox input "true"
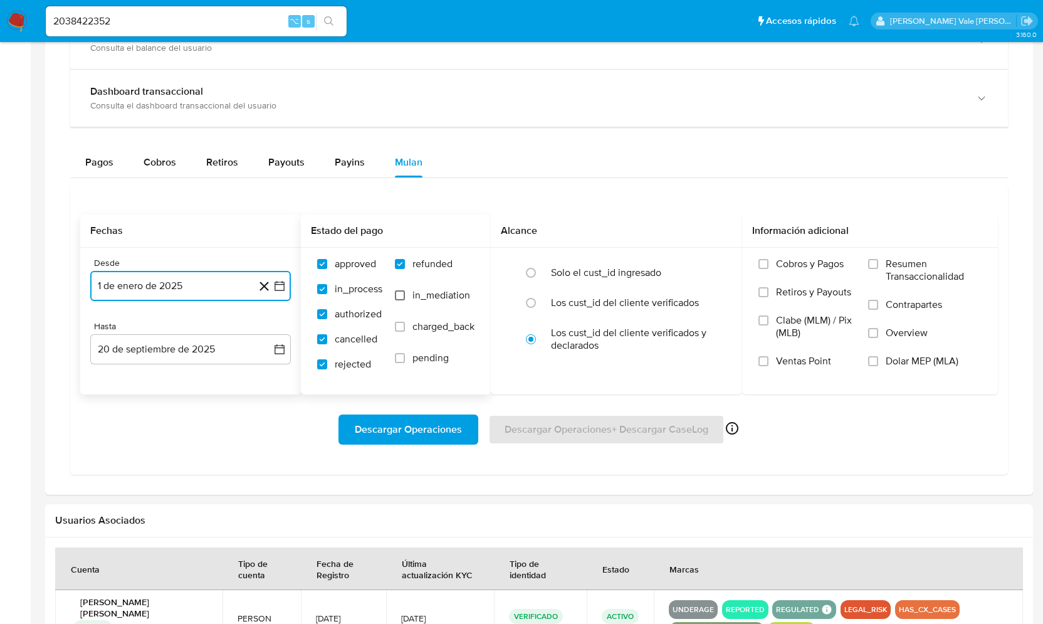
click at [399, 294] on input "in_mediation" at bounding box center [400, 295] width 10 height 10
checkbox input "true"
click at [400, 323] on input "charged_back" at bounding box center [400, 326] width 10 height 10
checkbox input "true"
click at [400, 355] on input "pending" at bounding box center [400, 358] width 10 height 10
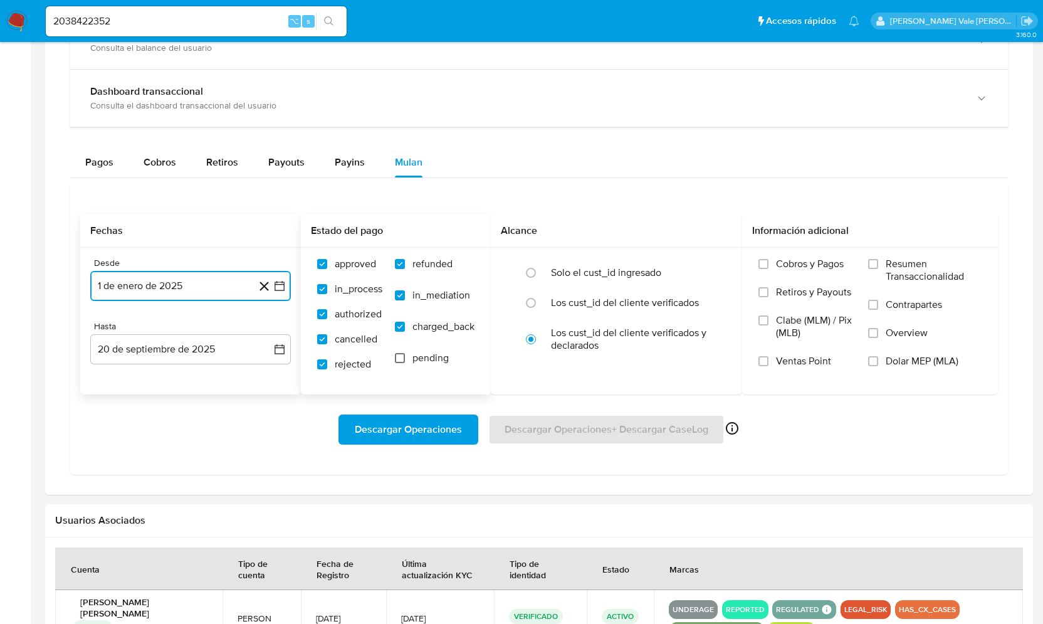
checkbox input "true"
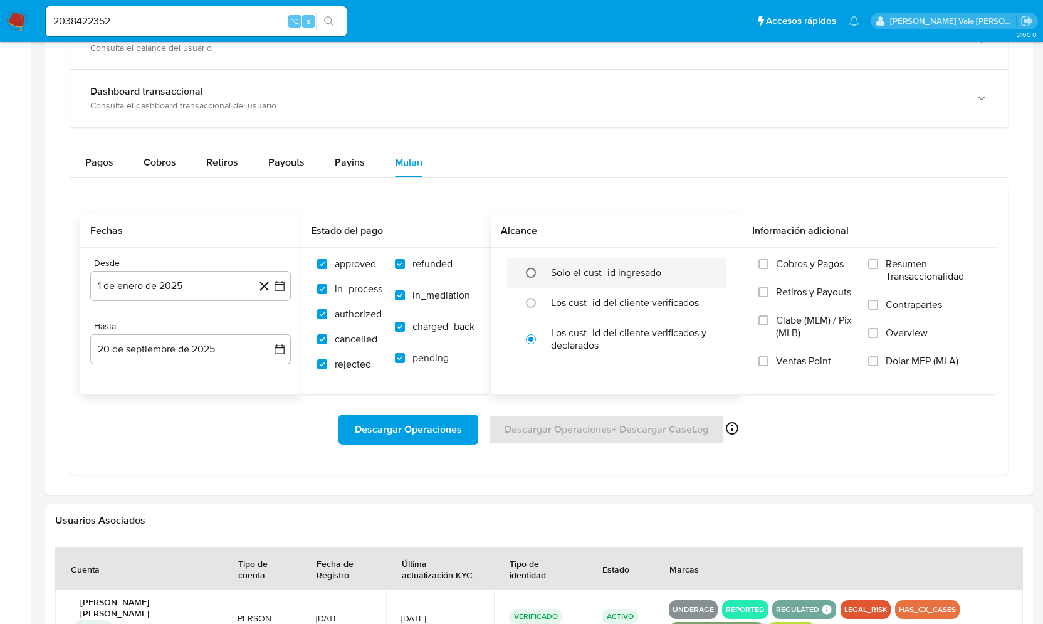
click at [534, 274] on input "radio" at bounding box center [531, 273] width 20 height 20
radio input "true"
click at [765, 261] on input "Cobros y Pagos" at bounding box center [763, 264] width 10 height 10
click at [764, 291] on input "Retiros y Payouts" at bounding box center [763, 292] width 10 height 10
click at [766, 316] on input "Clabe (MLM) / Pix (MLB)" at bounding box center [763, 320] width 10 height 10
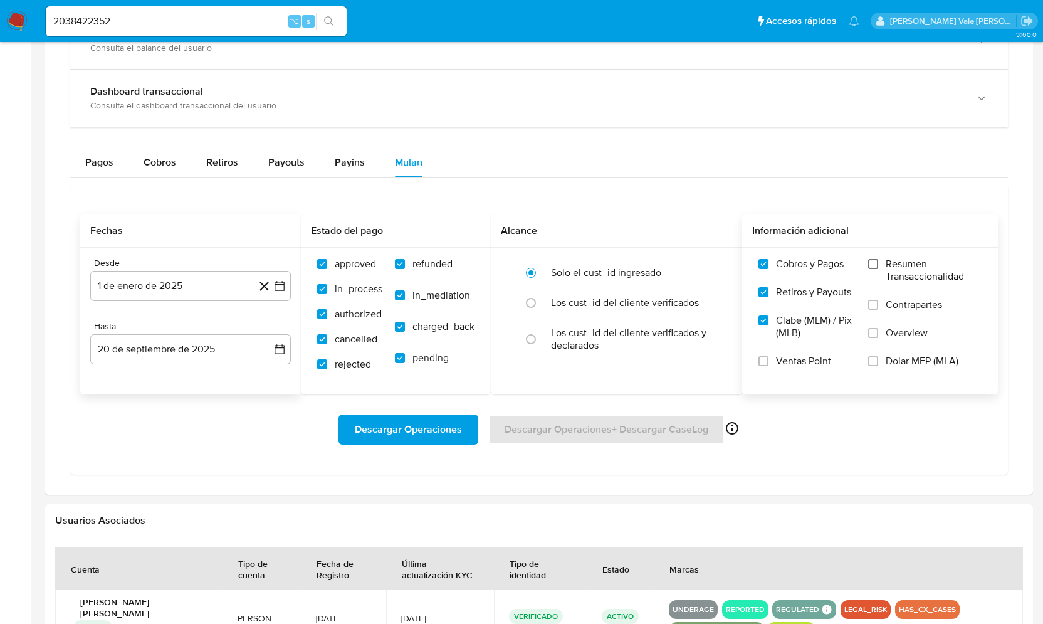
click at [875, 262] on input "Resumen Transaccionalidad" at bounding box center [873, 264] width 10 height 10
click at [875, 300] on input "Contrapartes" at bounding box center [873, 305] width 10 height 10
click at [874, 328] on input "Overview" at bounding box center [873, 333] width 10 height 10
click at [436, 427] on span "Descargar Operaciones" at bounding box center [408, 429] width 107 height 28
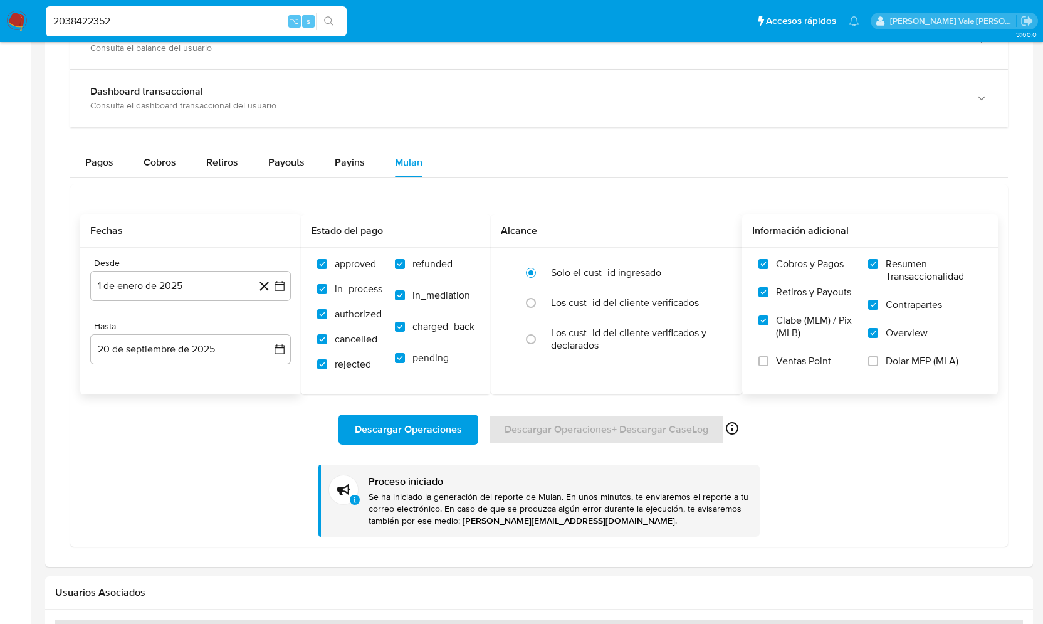
drag, startPoint x: 116, startPoint y: 23, endPoint x: -15, endPoint y: 23, distance: 131.0
click at [0, 23] on html "Pausado Ver notificaciones 2038422352 ⌥ s Accesos rápidos Presiona las siguient…" at bounding box center [521, 44] width 1043 height 1569
paste input "59237401"
type input "2592374012"
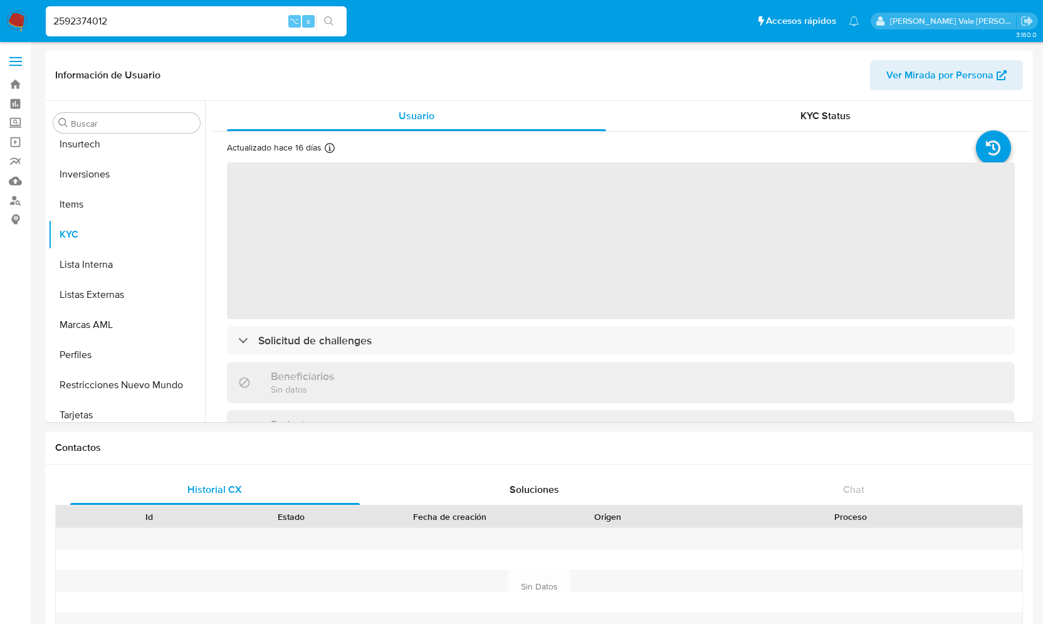
scroll to position [620, 0]
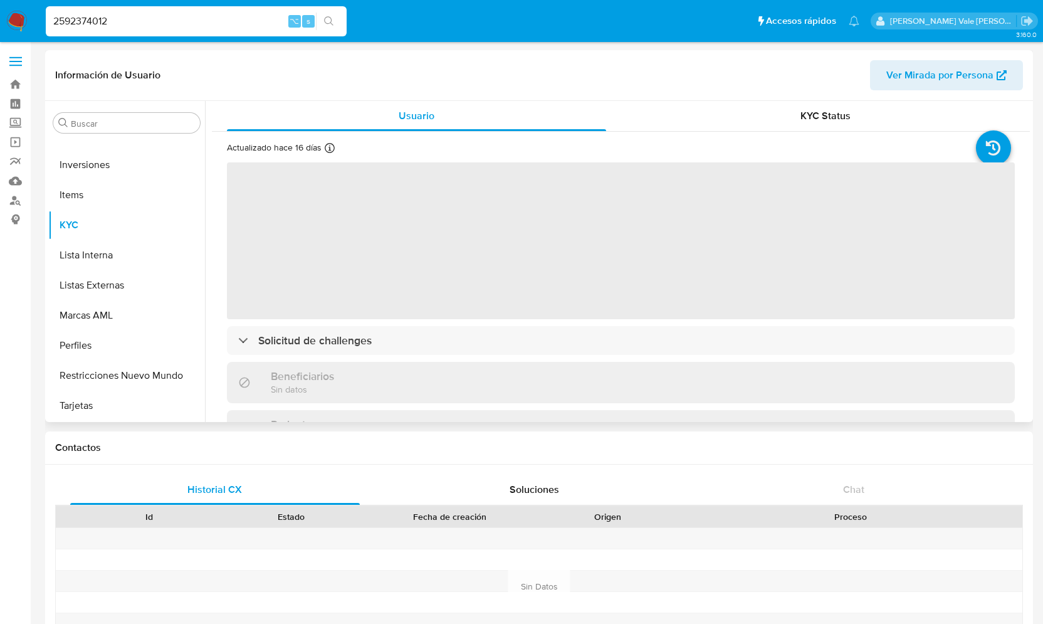
select select "10"
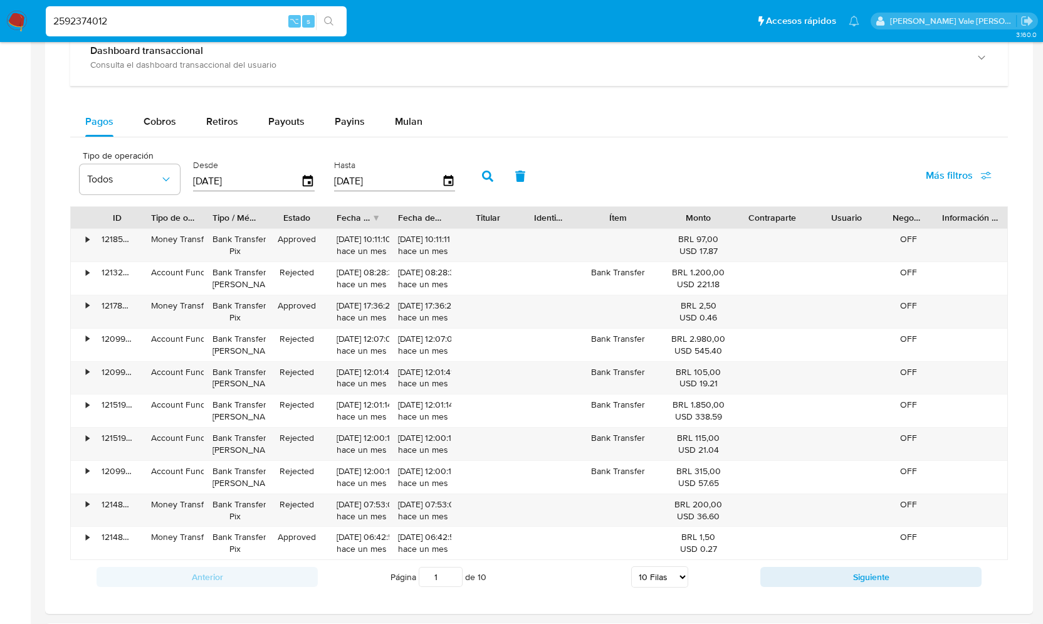
scroll to position [630, 0]
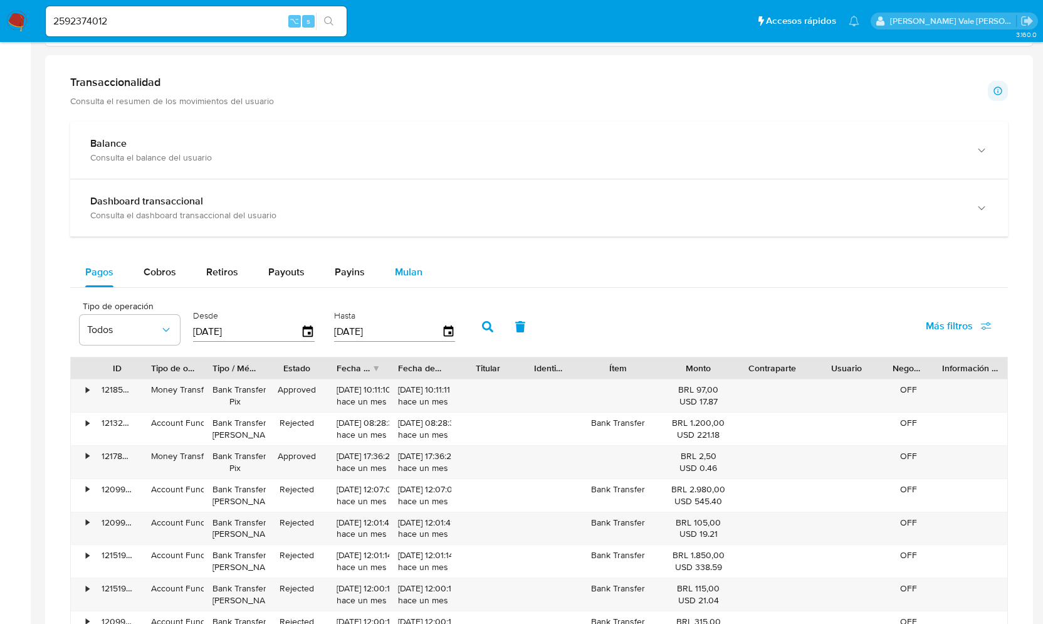
click at [411, 266] on span "Mulan" at bounding box center [409, 271] width 28 height 14
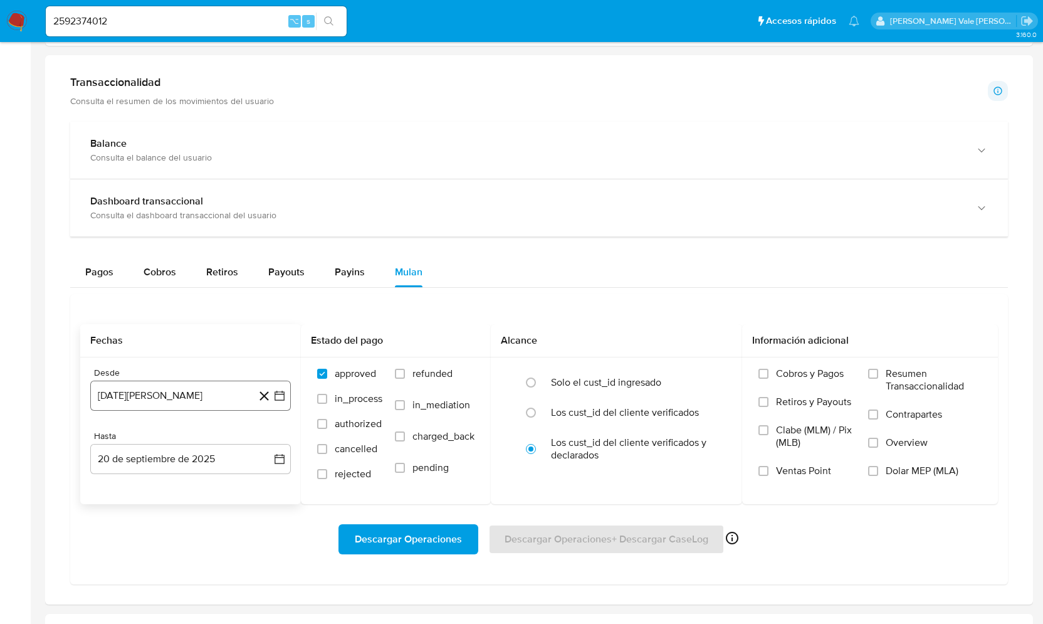
click at [278, 390] on icon "button" at bounding box center [279, 395] width 13 height 13
click at [269, 436] on icon "Mes siguiente" at bounding box center [268, 440] width 15 height 15
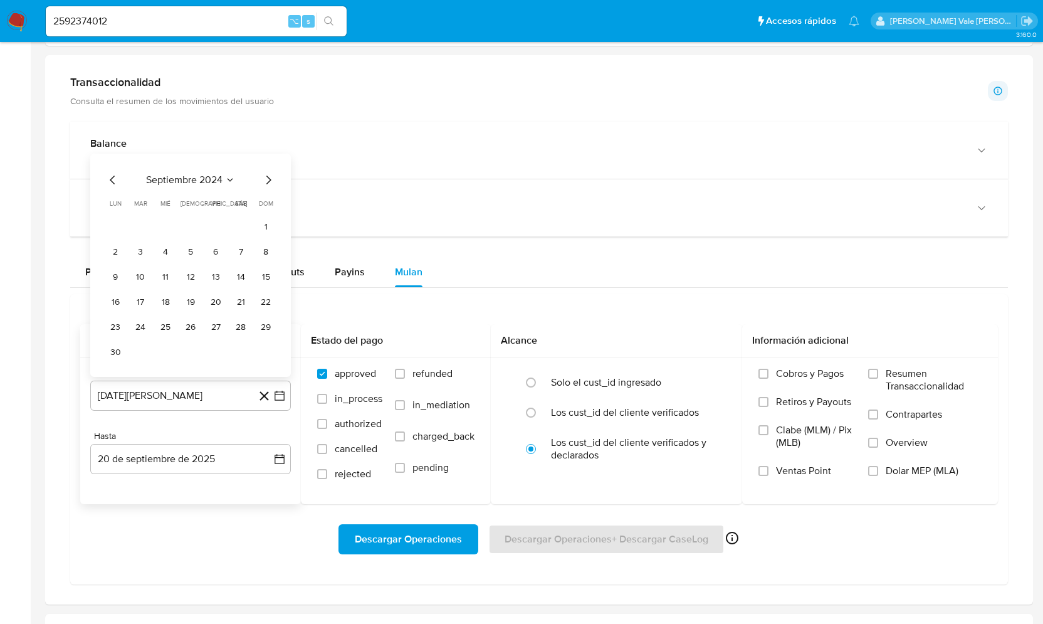
click at [268, 177] on icon "Mes siguiente" at bounding box center [268, 179] width 15 height 15
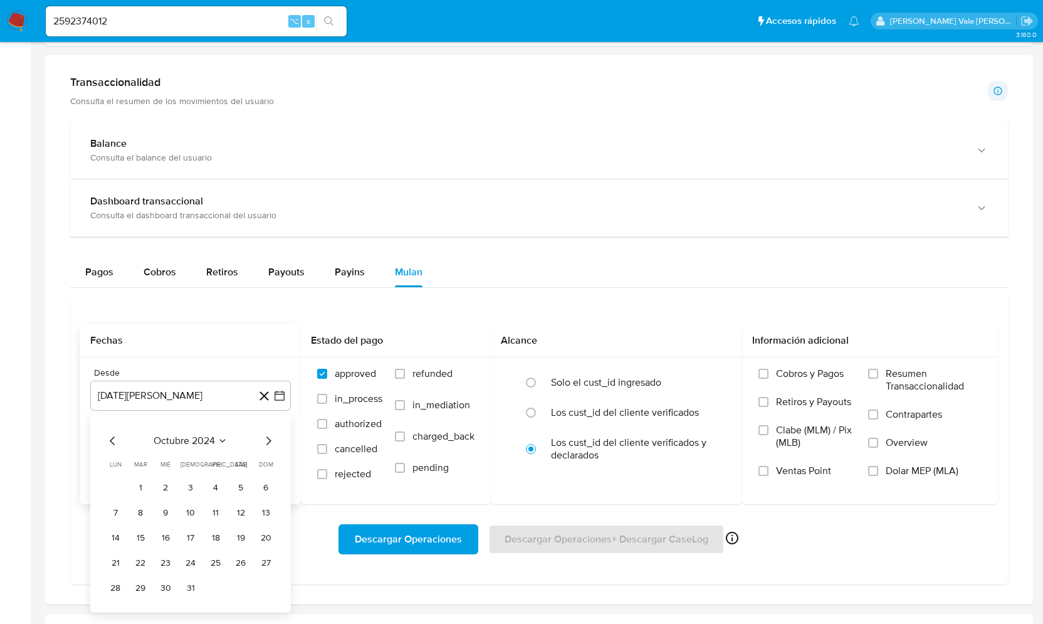
click at [268, 439] on icon "Mes siguiente" at bounding box center [268, 440] width 15 height 15
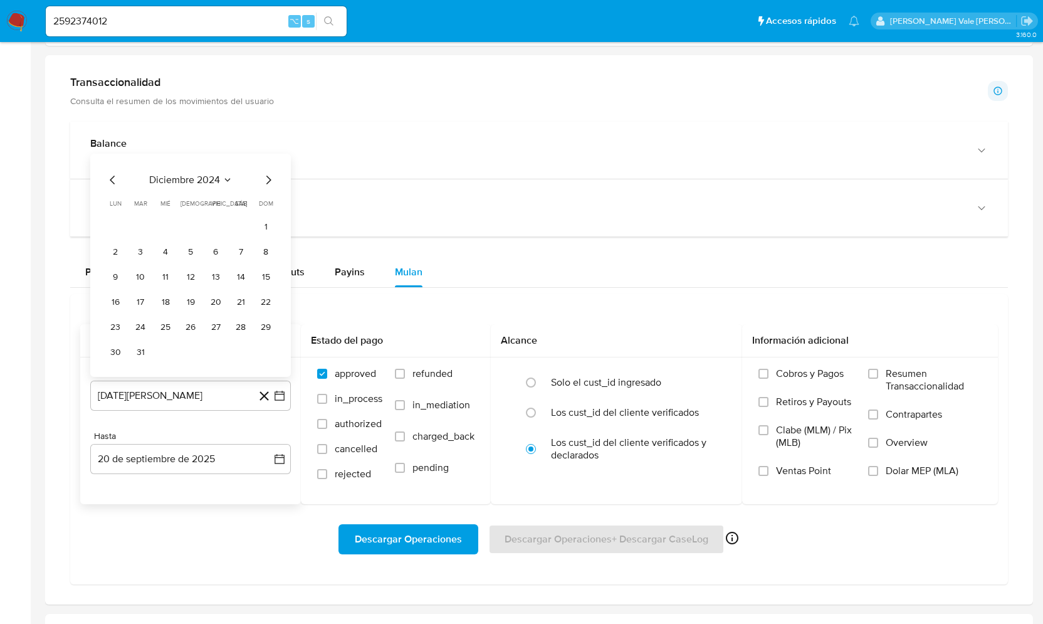
click at [268, 179] on icon "Mes siguiente" at bounding box center [268, 179] width 15 height 15
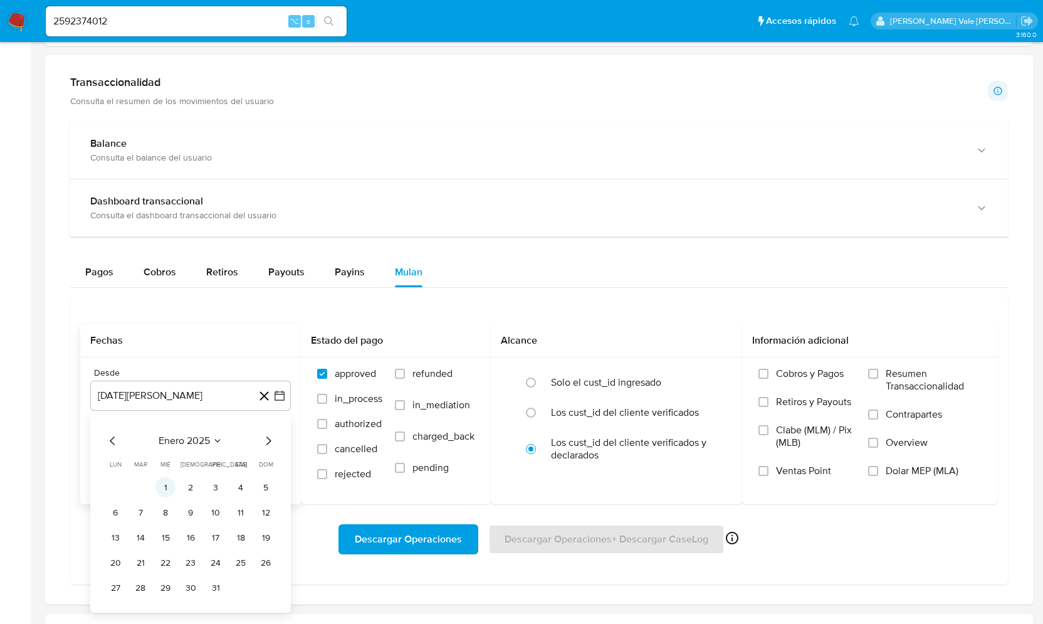
click at [165, 484] on button "1" at bounding box center [165, 487] width 20 height 20
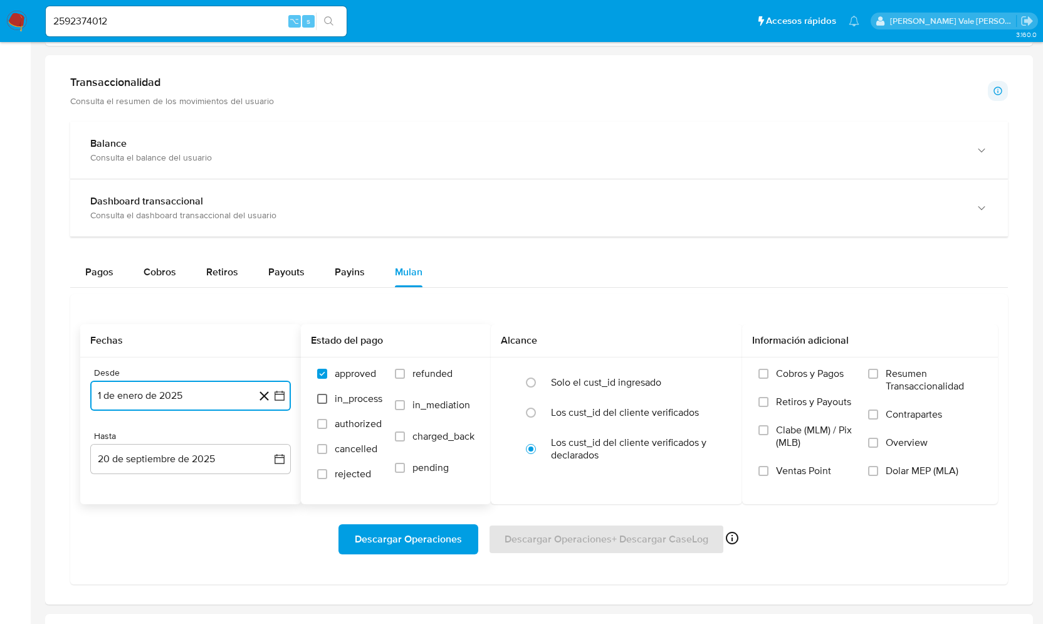
click at [323, 394] on input "in_process" at bounding box center [322, 399] width 10 height 10
checkbox input "true"
click at [327, 429] on label "authorized" at bounding box center [349, 429] width 65 height 25
click at [327, 429] on input "authorized" at bounding box center [322, 424] width 10 height 10
checkbox input "true"
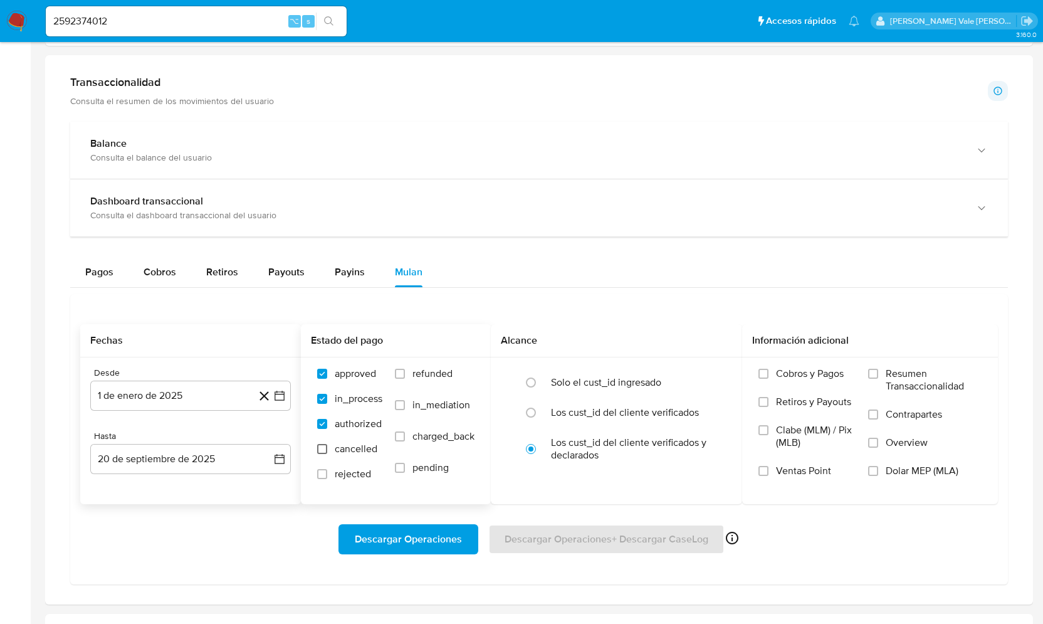
click at [323, 448] on input "cancelled" at bounding box center [322, 449] width 10 height 10
checkbox input "true"
click at [323, 469] on input "rejected" at bounding box center [322, 474] width 10 height 10
checkbox input "true"
click at [404, 375] on input "refunded" at bounding box center [400, 373] width 10 height 10
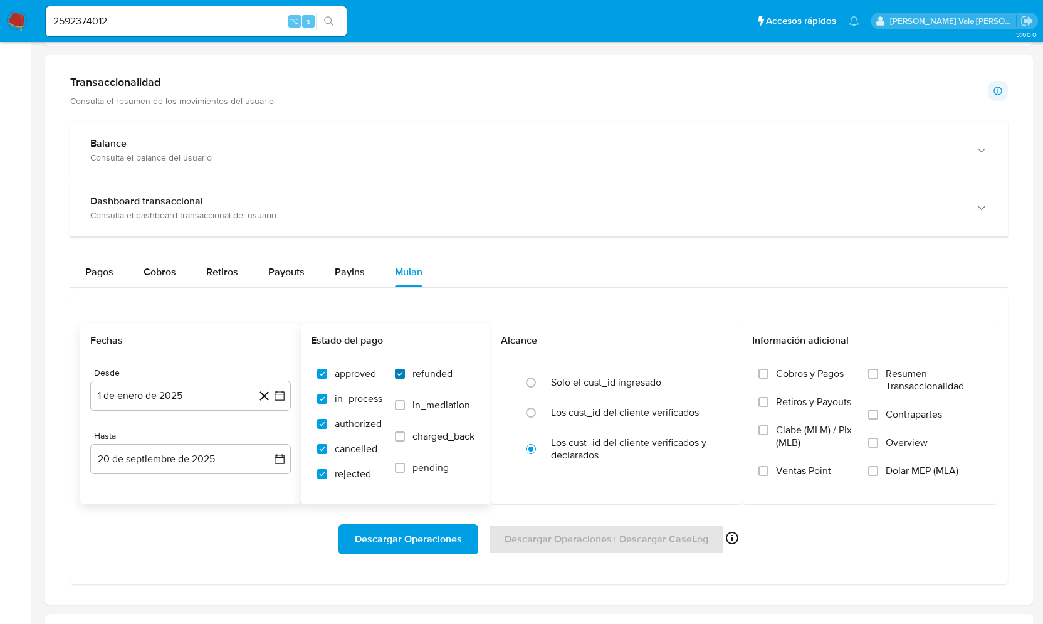
checkbox input "true"
click at [402, 400] on input "in_mediation" at bounding box center [400, 405] width 10 height 10
click at [402, 424] on label "in_mediation" at bounding box center [435, 414] width 80 height 31
click at [402, 410] on input "in_mediation" at bounding box center [400, 405] width 10 height 10
checkbox input "false"
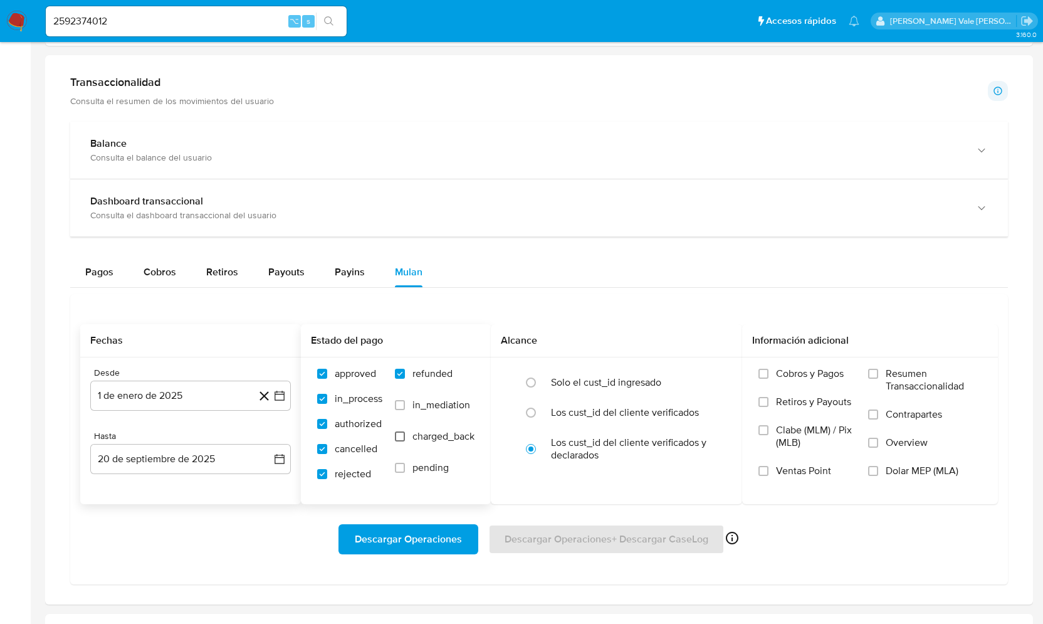
click at [400, 437] on input "charged_back" at bounding box center [400, 436] width 10 height 10
checkbox input "true"
click at [400, 403] on input "in_mediation" at bounding box center [400, 405] width 10 height 10
checkbox input "true"
click at [400, 462] on input "pending" at bounding box center [400, 467] width 10 height 10
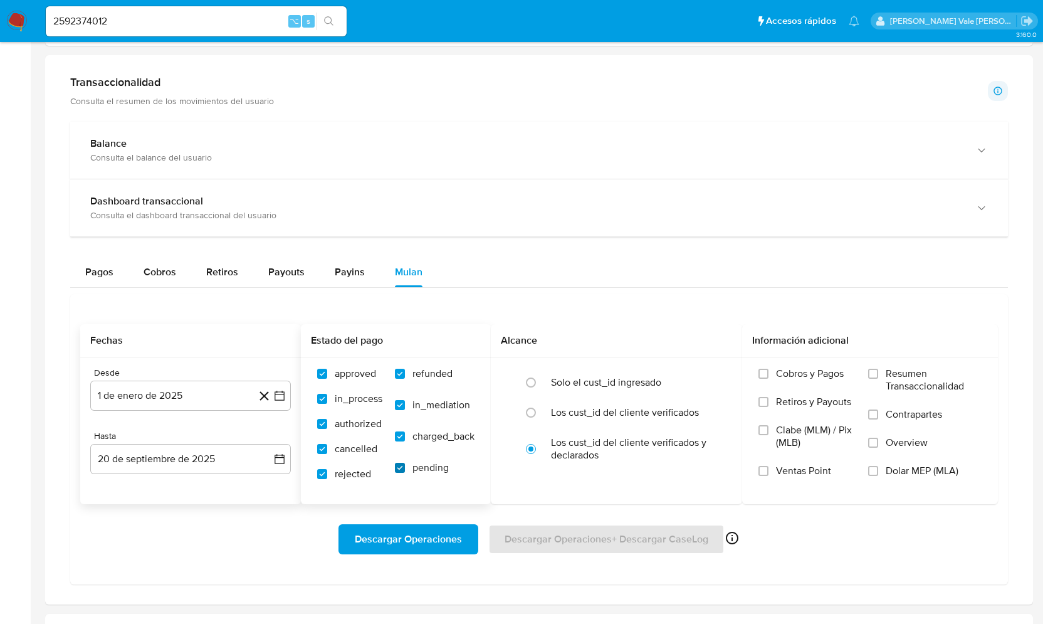
checkbox input "true"
click at [531, 381] on input "radio" at bounding box center [531, 382] width 20 height 20
radio input "true"
click at [766, 371] on input "Cobros y Pagos" at bounding box center [763, 373] width 10 height 10
click at [763, 397] on input "Retiros y Payouts" at bounding box center [763, 402] width 10 height 10
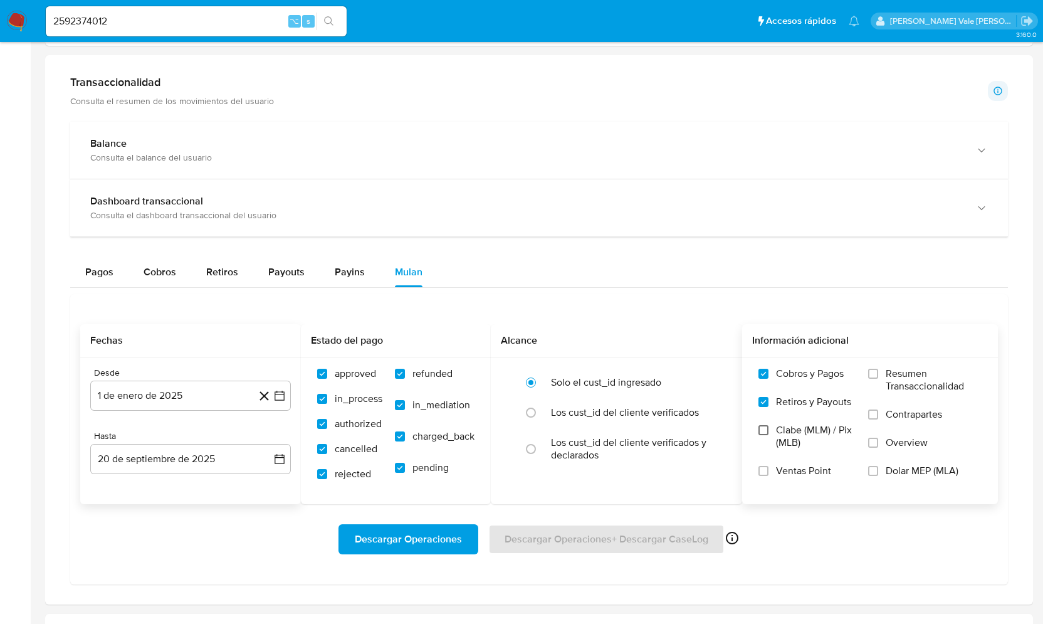
click at [763, 427] on input "Clabe (MLM) / Pix (MLB)" at bounding box center [763, 430] width 10 height 10
click at [874, 374] on input "Resumen Transaccionalidad" at bounding box center [873, 373] width 10 height 10
click at [874, 409] on input "Contrapartes" at bounding box center [873, 414] width 10 height 10
click at [874, 442] on input "Overview" at bounding box center [873, 442] width 10 height 10
click at [435, 533] on span "Descargar Operaciones" at bounding box center [408, 539] width 107 height 28
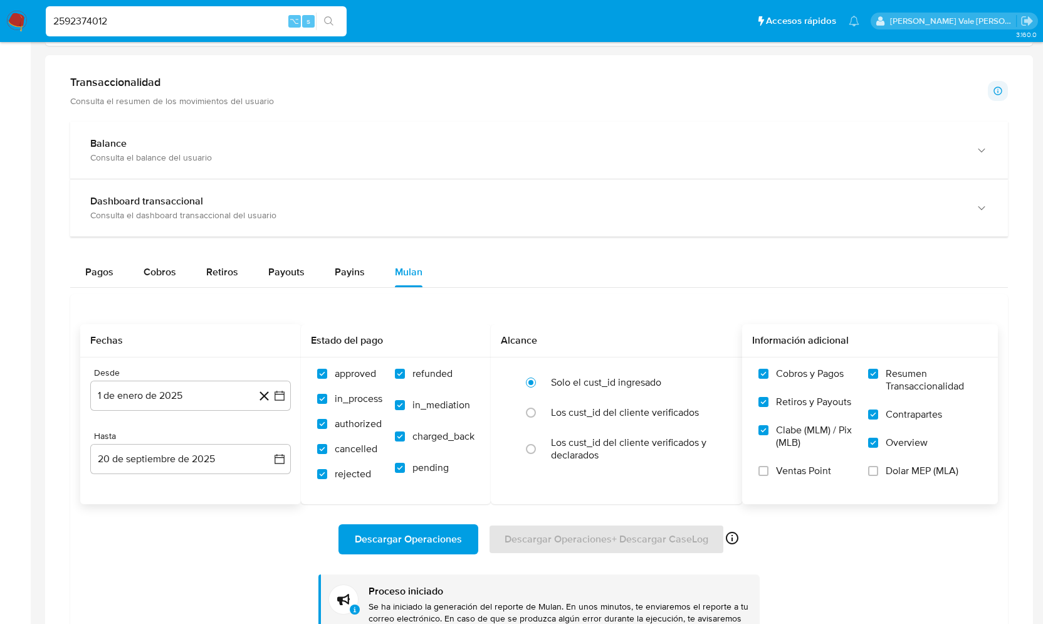
scroll to position [0, 0]
drag, startPoint x: 130, startPoint y: 26, endPoint x: 23, endPoint y: 28, distance: 107.2
click at [23, 28] on nav "Pausado Ver notificaciones 2592374012 ⌥ s Accesos rápidos Presiona las siguient…" at bounding box center [521, 21] width 1043 height 42
paste input "2204183458"
type input "2"
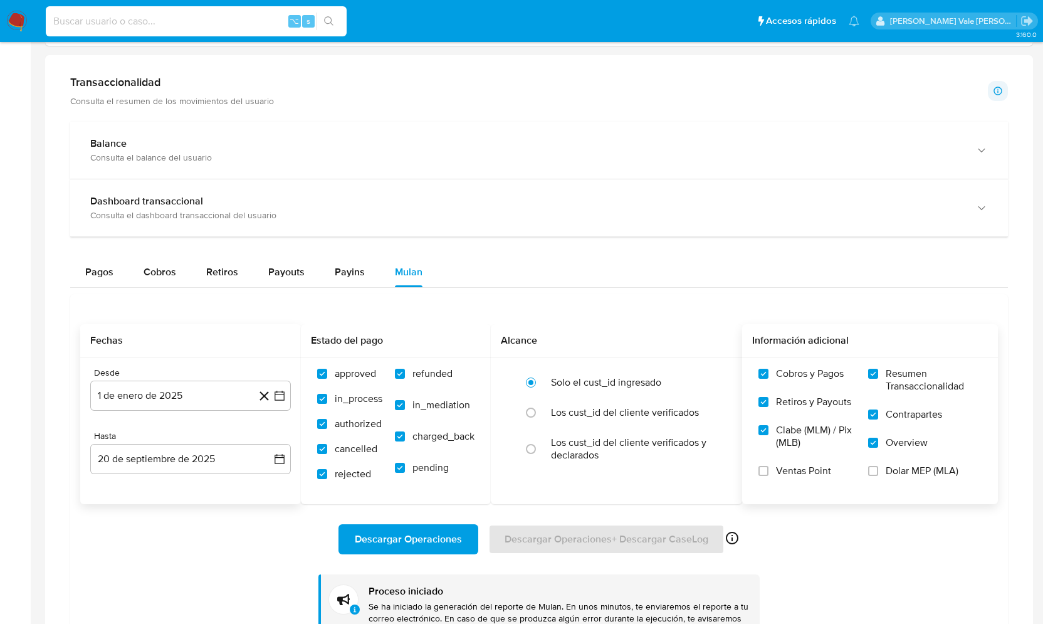
paste input "2204183458"
type input "2204183458"
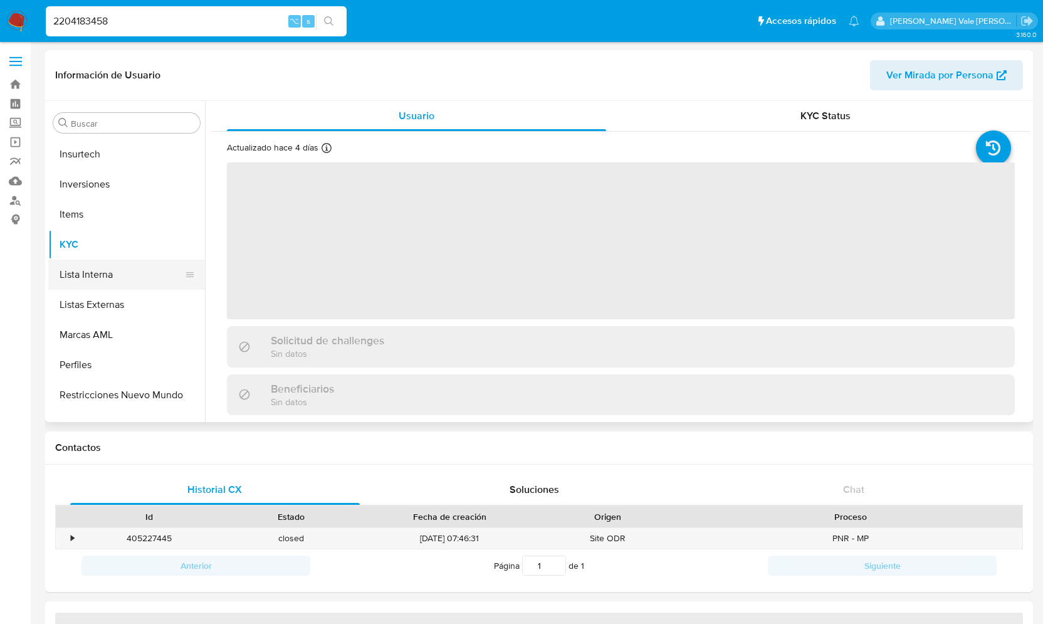
scroll to position [620, 0]
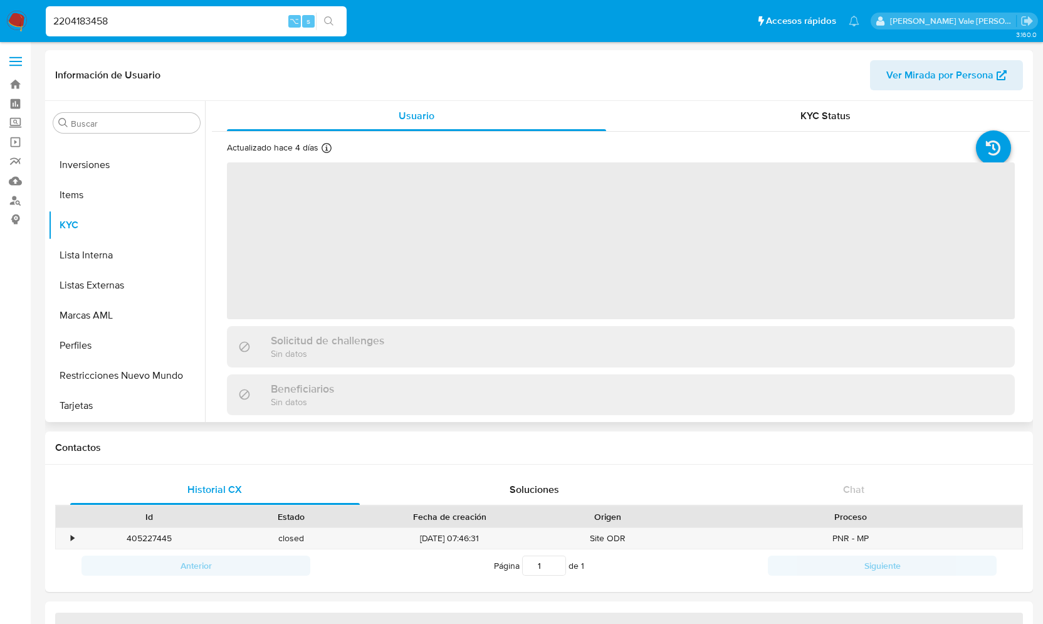
select select "10"
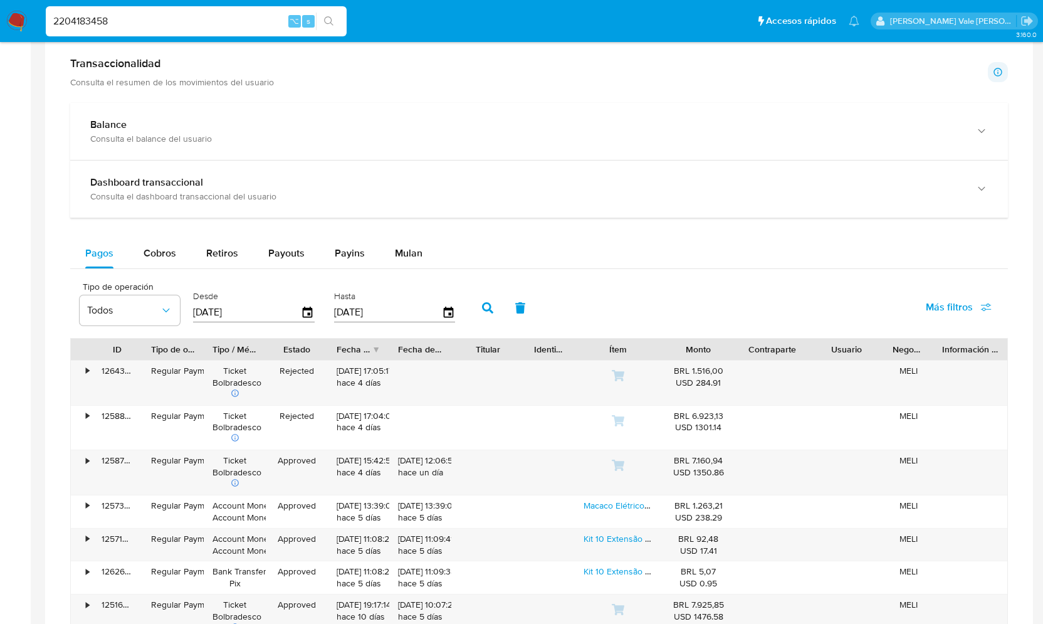
scroll to position [488, 0]
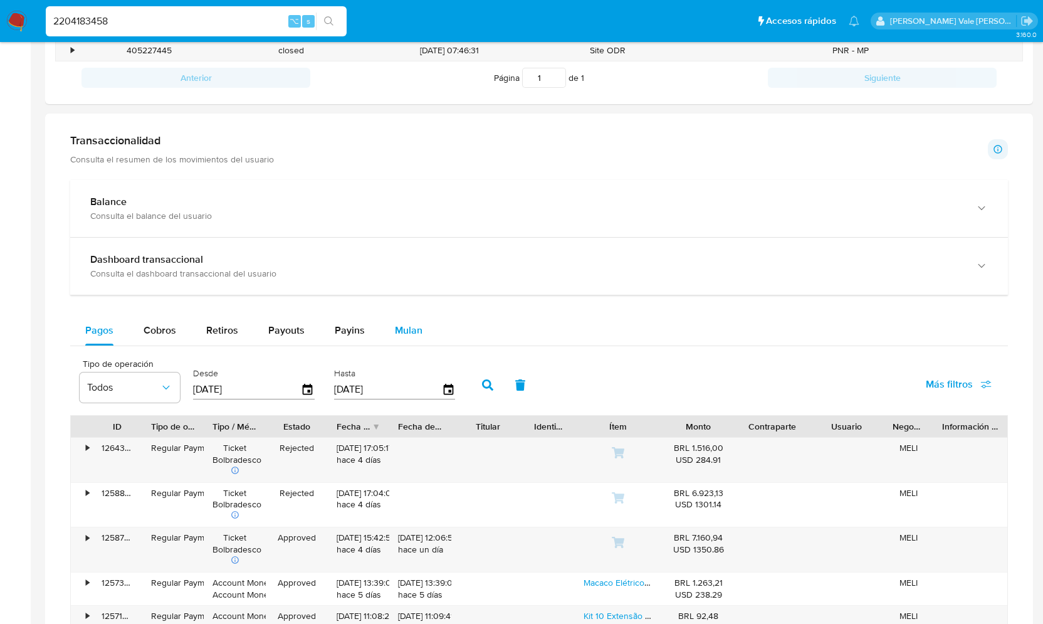
click at [404, 327] on span "Mulan" at bounding box center [409, 330] width 28 height 14
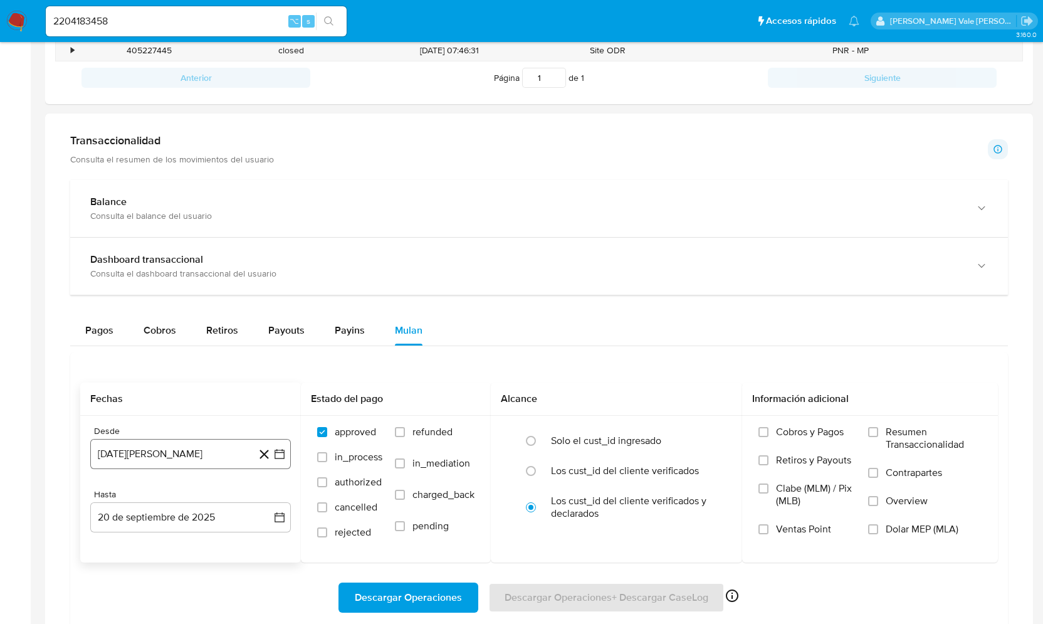
click at [276, 458] on button "20 de agosto de 2024" at bounding box center [190, 454] width 201 height 30
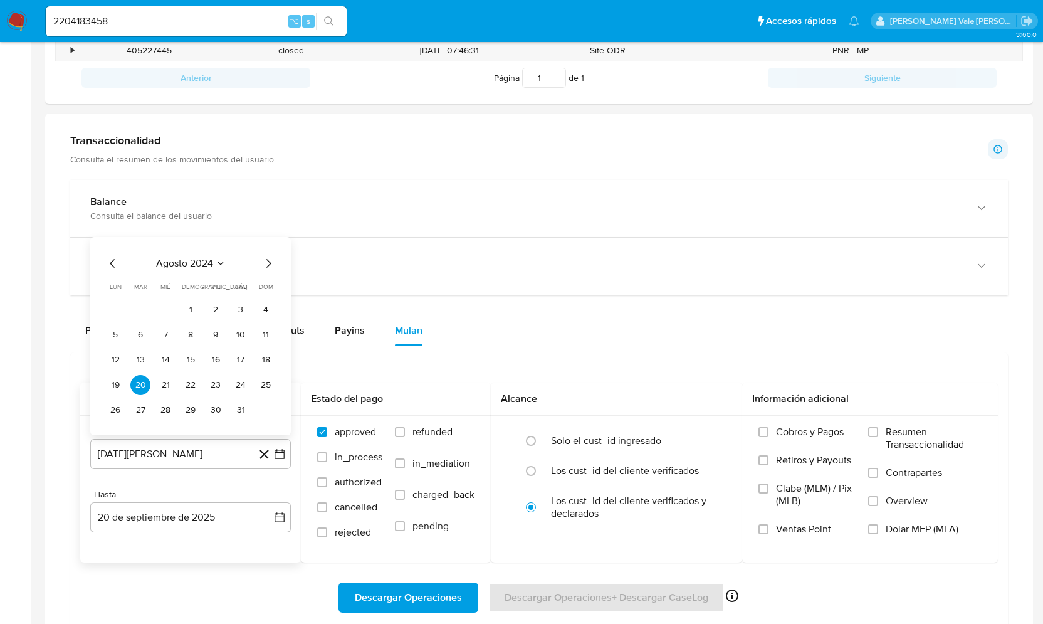
click at [269, 259] on icon "Mes siguiente" at bounding box center [268, 263] width 5 height 9
click at [269, 231] on icon "Mes siguiente" at bounding box center [268, 238] width 15 height 15
click at [268, 262] on icon "Mes siguiente" at bounding box center [268, 263] width 15 height 15
click at [268, 236] on icon "Mes siguiente" at bounding box center [268, 238] width 15 height 15
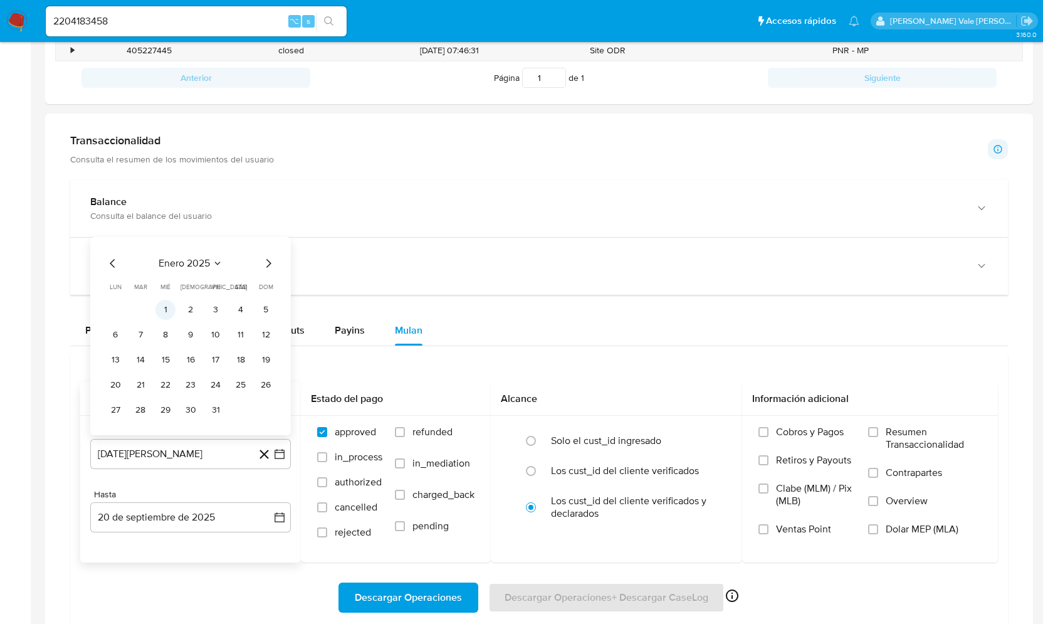
click at [159, 300] on button "1" at bounding box center [165, 310] width 20 height 20
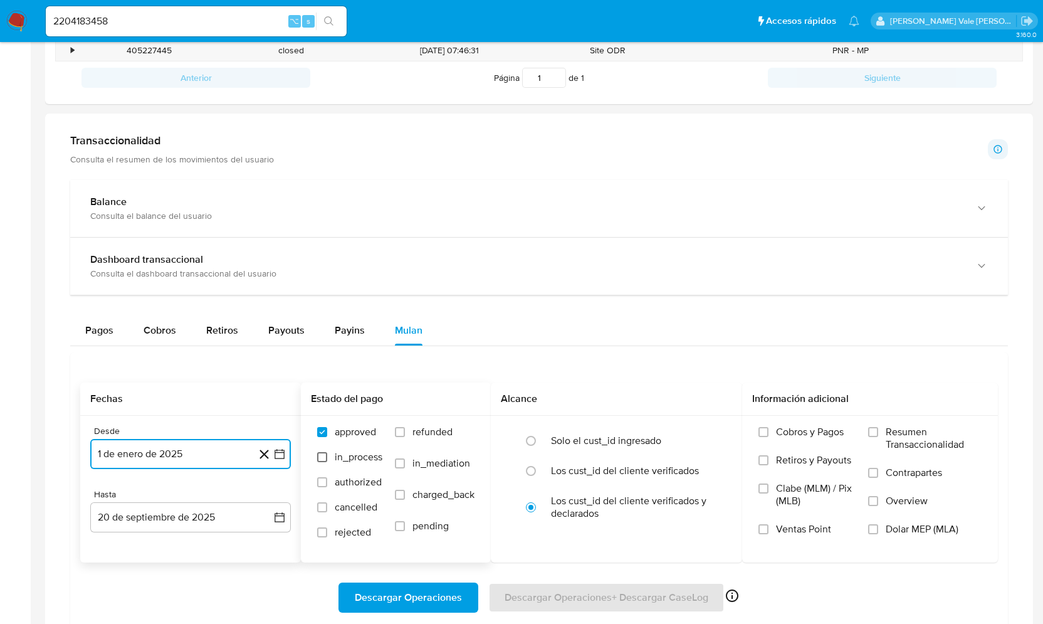
click at [323, 454] on input "in_process" at bounding box center [322, 457] width 10 height 10
checkbox input "true"
click at [323, 484] on input "authorized" at bounding box center [322, 482] width 10 height 10
checkbox input "true"
click at [323, 507] on input "cancelled" at bounding box center [322, 507] width 10 height 10
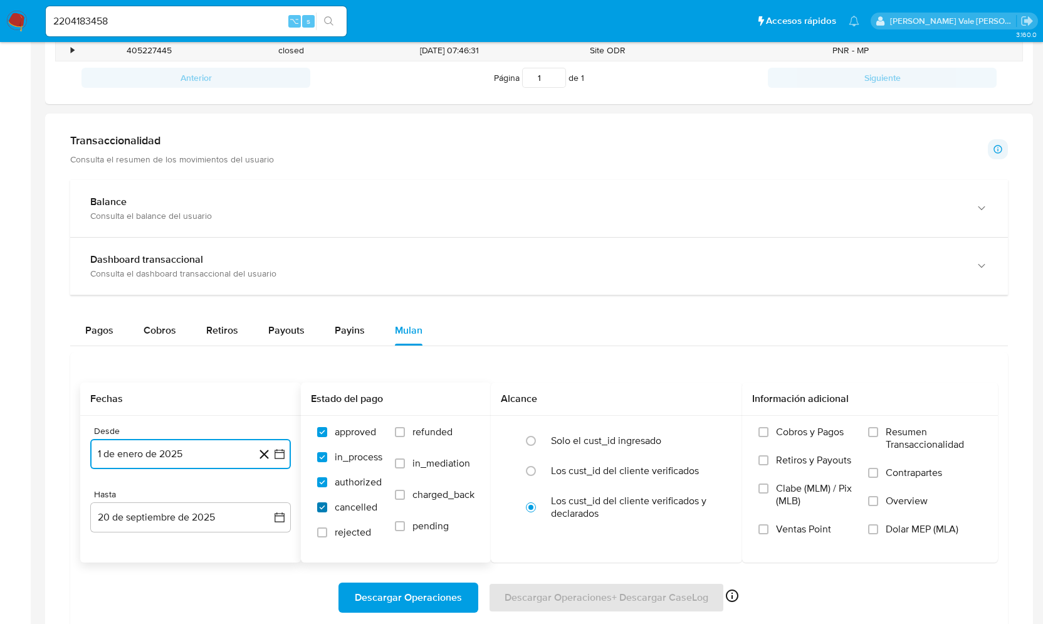
checkbox input "true"
click at [323, 529] on input "rejected" at bounding box center [322, 532] width 10 height 10
checkbox input "true"
click at [400, 431] on input "refunded" at bounding box center [400, 432] width 10 height 10
checkbox input "true"
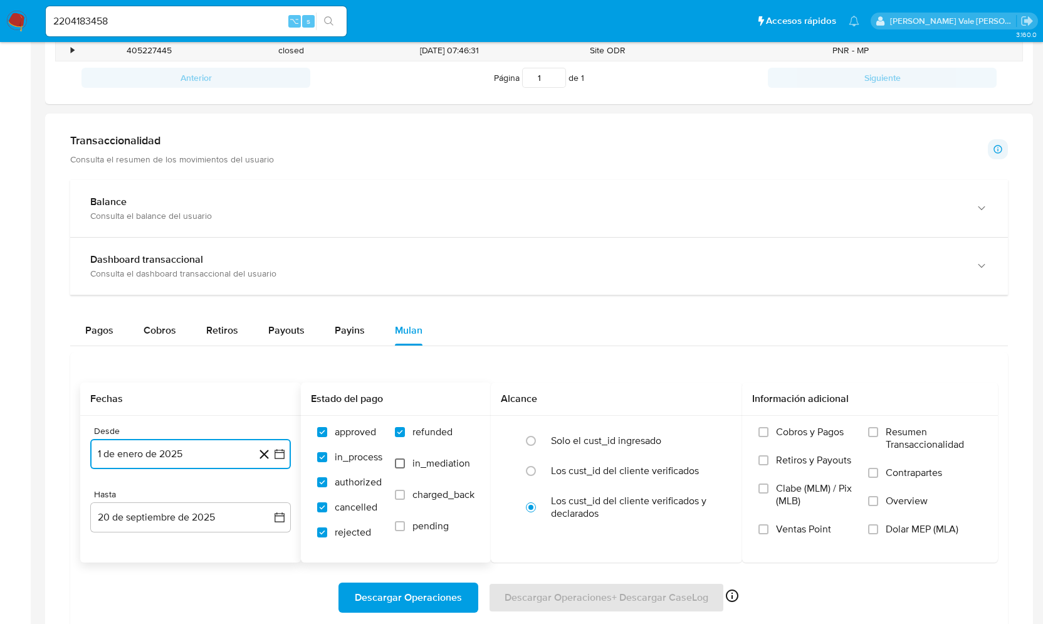
click at [400, 461] on input "in_mediation" at bounding box center [400, 463] width 10 height 10
checkbox input "true"
click at [402, 489] on input "charged_back" at bounding box center [400, 494] width 10 height 10
checkbox input "true"
click at [400, 521] on input "pending" at bounding box center [400, 526] width 10 height 10
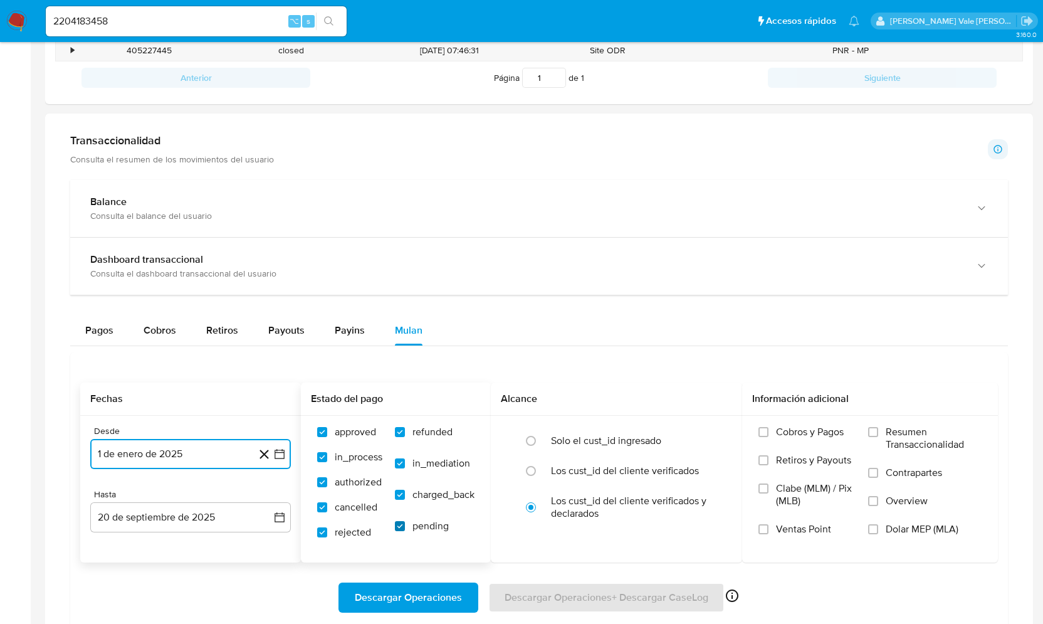
checkbox input "true"
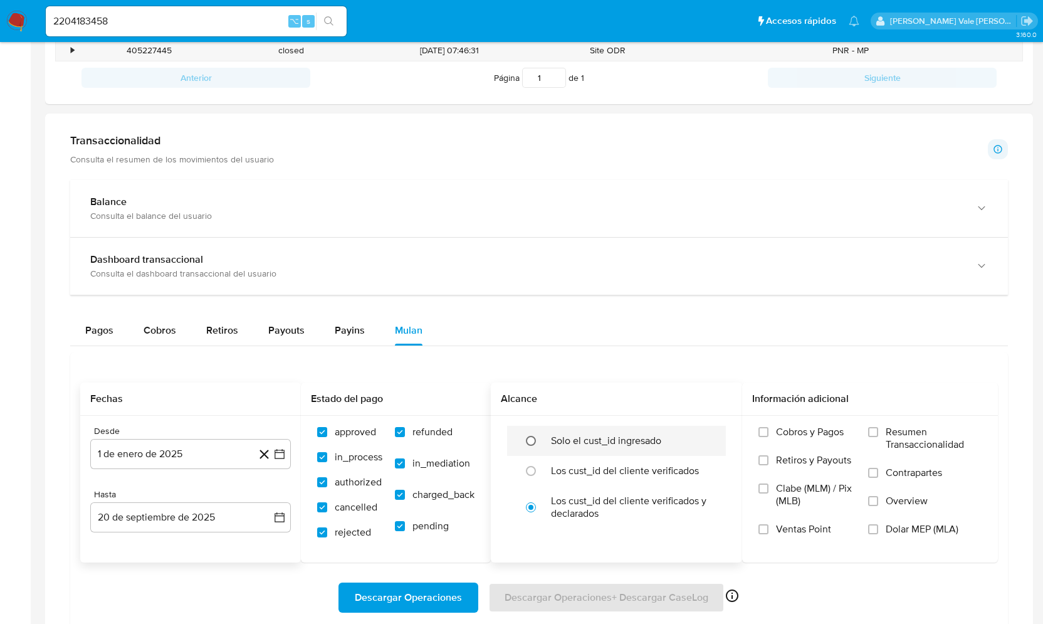
click at [536, 438] on input "radio" at bounding box center [531, 441] width 20 height 20
radio input "true"
click at [771, 426] on label "Cobros y Pagos" at bounding box center [807, 440] width 98 height 28
click at [768, 427] on input "Cobros y Pagos" at bounding box center [763, 432] width 10 height 10
click at [761, 461] on input "Retiros y Payouts" at bounding box center [763, 460] width 10 height 10
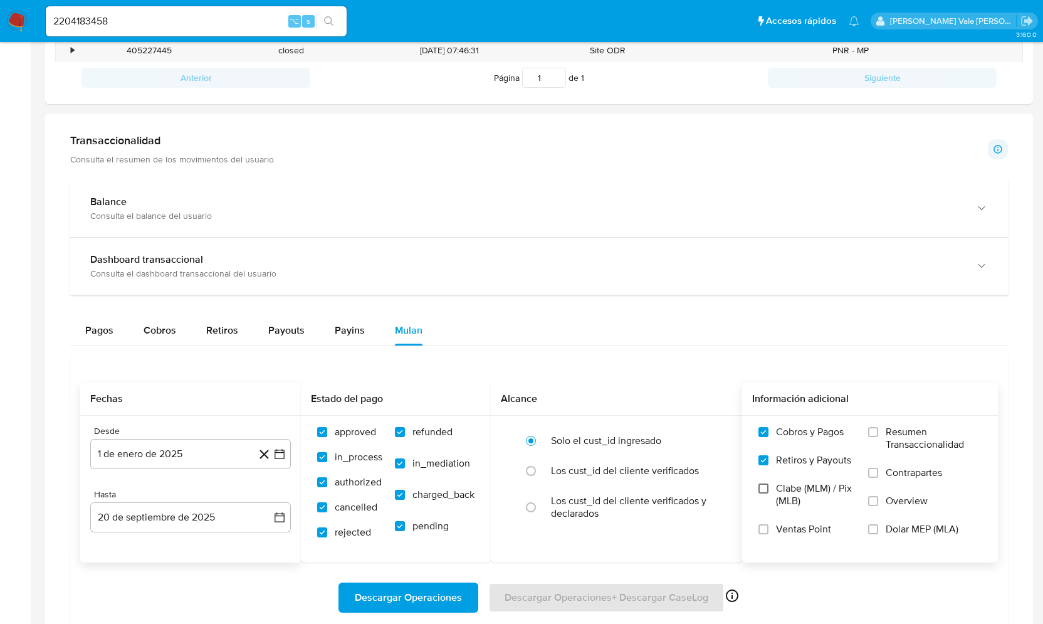
click at [765, 485] on input "Clabe (MLM) / Pix (MLB)" at bounding box center [763, 488] width 10 height 10
click at [875, 432] on input "Resumen Transaccionalidad" at bounding box center [873, 432] width 10 height 10
click at [875, 471] on input "Contrapartes" at bounding box center [873, 473] width 10 height 10
click at [875, 503] on label "Overview" at bounding box center [924, 508] width 113 height 28
click at [875, 503] on input "Overview" at bounding box center [873, 501] width 10 height 10
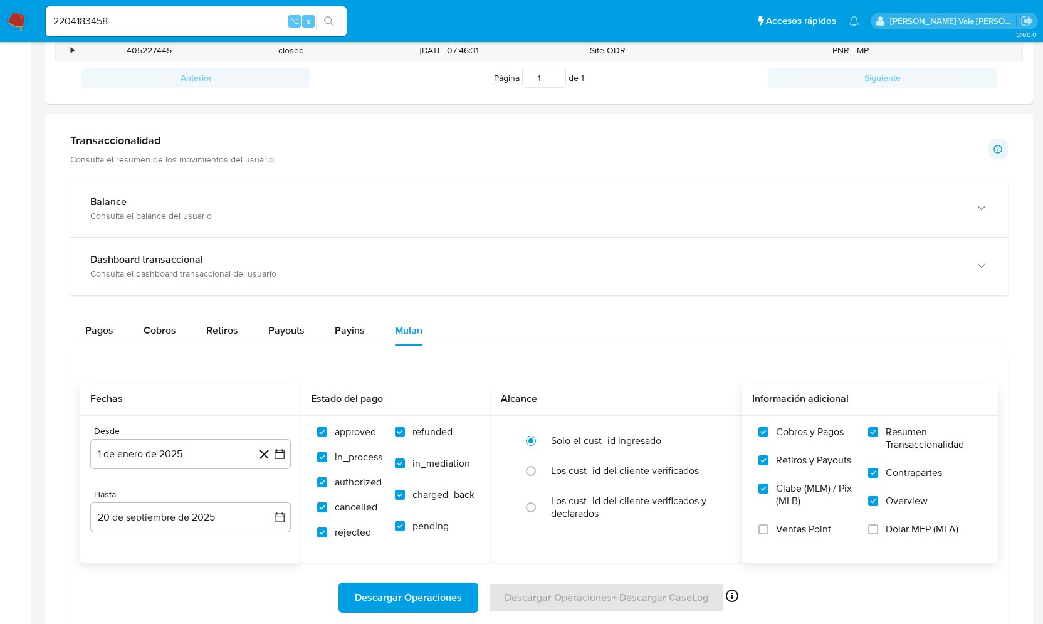
click at [394, 590] on span "Descargar Operaciones" at bounding box center [408, 597] width 107 height 28
click at [123, 23] on input "2204183458" at bounding box center [196, 21] width 301 height 16
paste input "1853024726"
type input "1853024726"
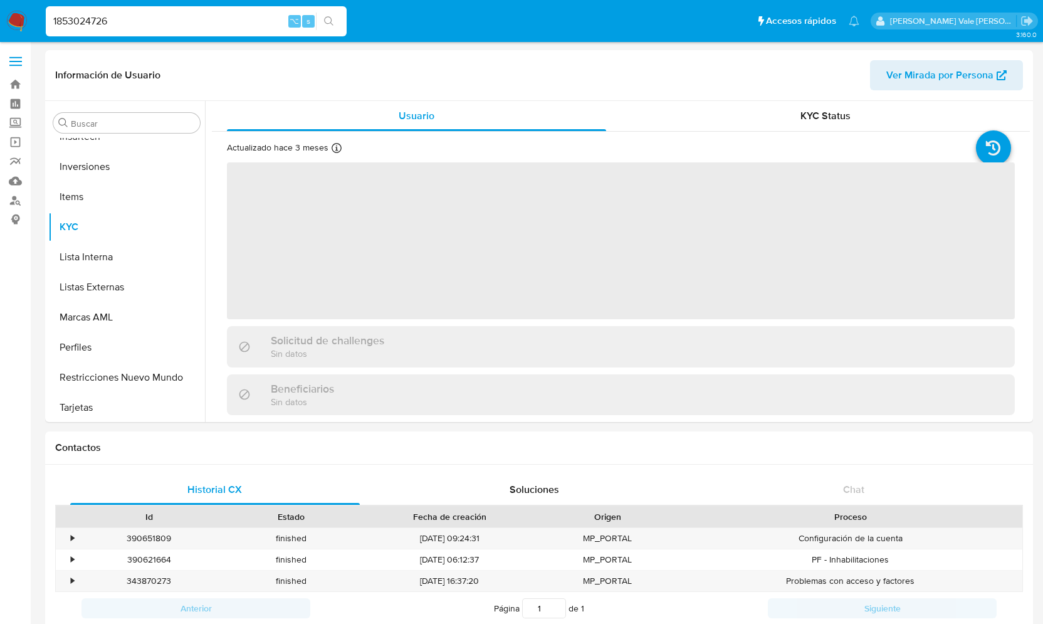
scroll to position [620, 0]
select select "10"
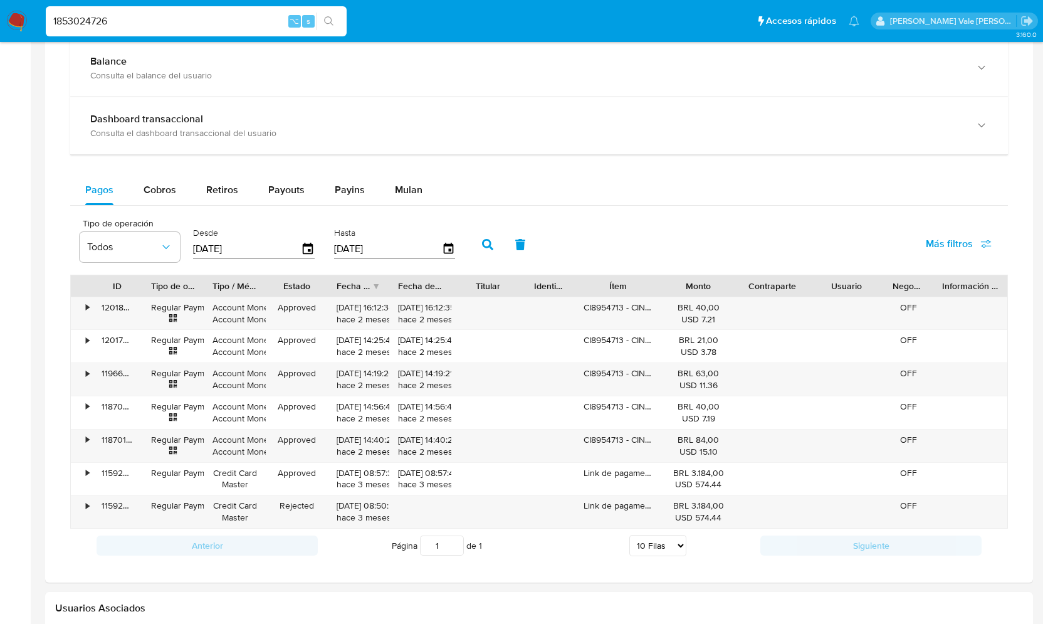
scroll to position [679, 0]
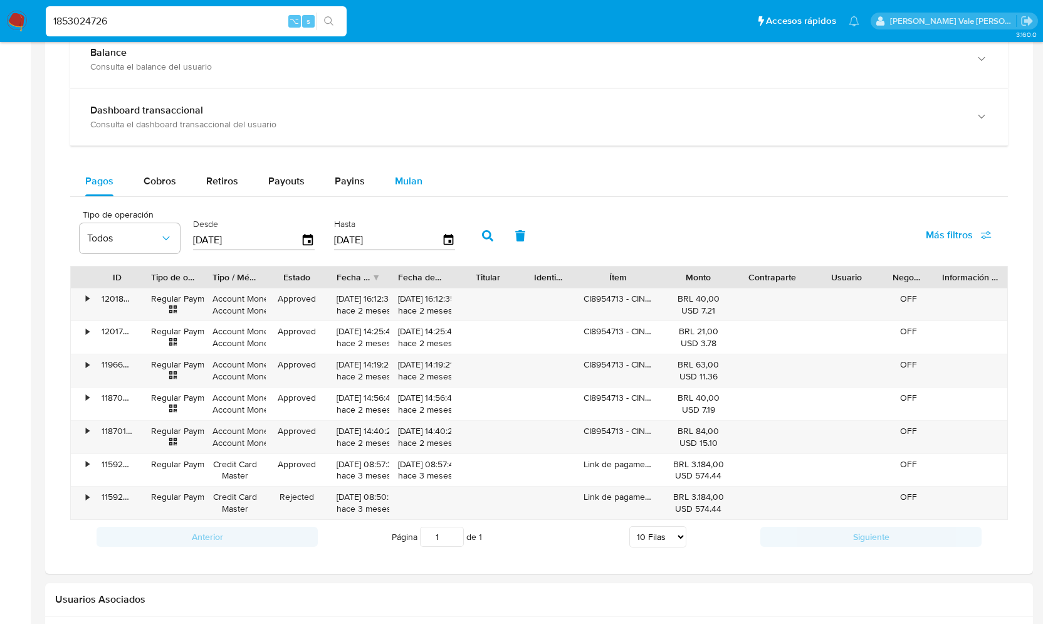
click at [407, 180] on span "Mulan" at bounding box center [409, 181] width 28 height 14
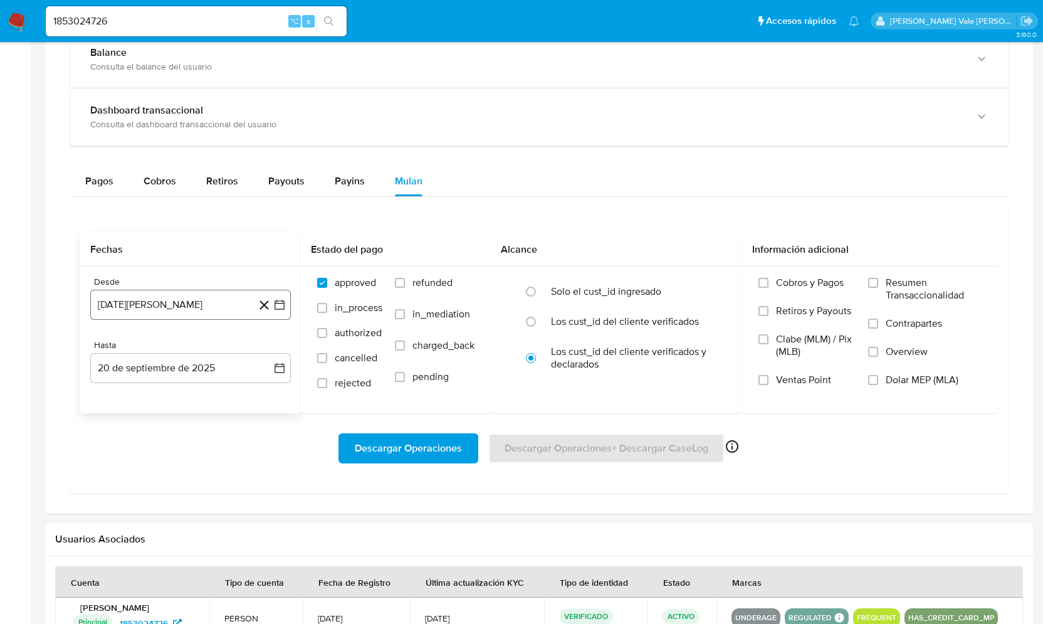
click at [280, 300] on icon "button" at bounding box center [279, 305] width 10 height 10
click at [268, 349] on icon "Mes siguiente" at bounding box center [268, 349] width 5 height 9
click at [268, 346] on icon "Mes siguiente" at bounding box center [268, 349] width 15 height 15
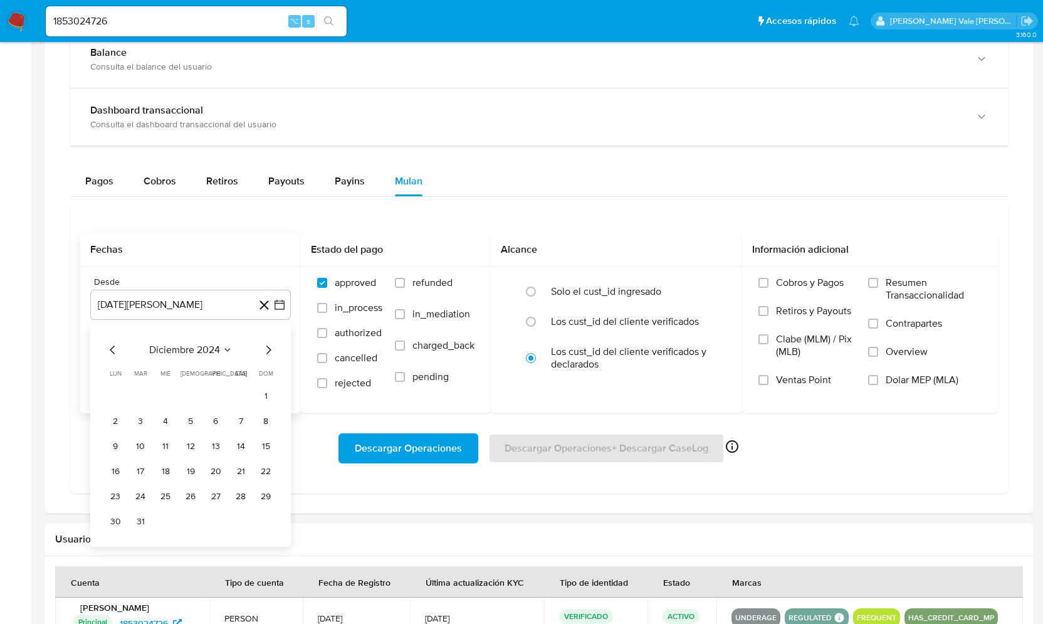
click at [268, 346] on icon "Mes siguiente" at bounding box center [268, 349] width 15 height 15
click at [171, 392] on button "1" at bounding box center [165, 396] width 20 height 20
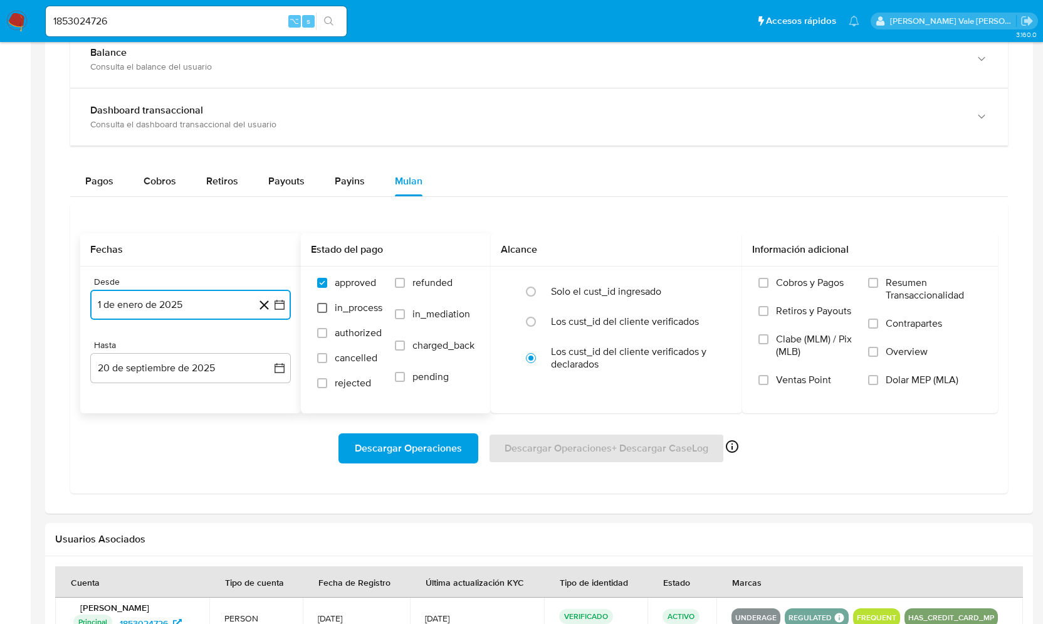
click at [319, 306] on input "in_process" at bounding box center [322, 308] width 10 height 10
checkbox input "true"
click at [325, 335] on input "authorized" at bounding box center [322, 333] width 10 height 10
checkbox input "true"
click at [325, 358] on input "cancelled" at bounding box center [322, 358] width 10 height 10
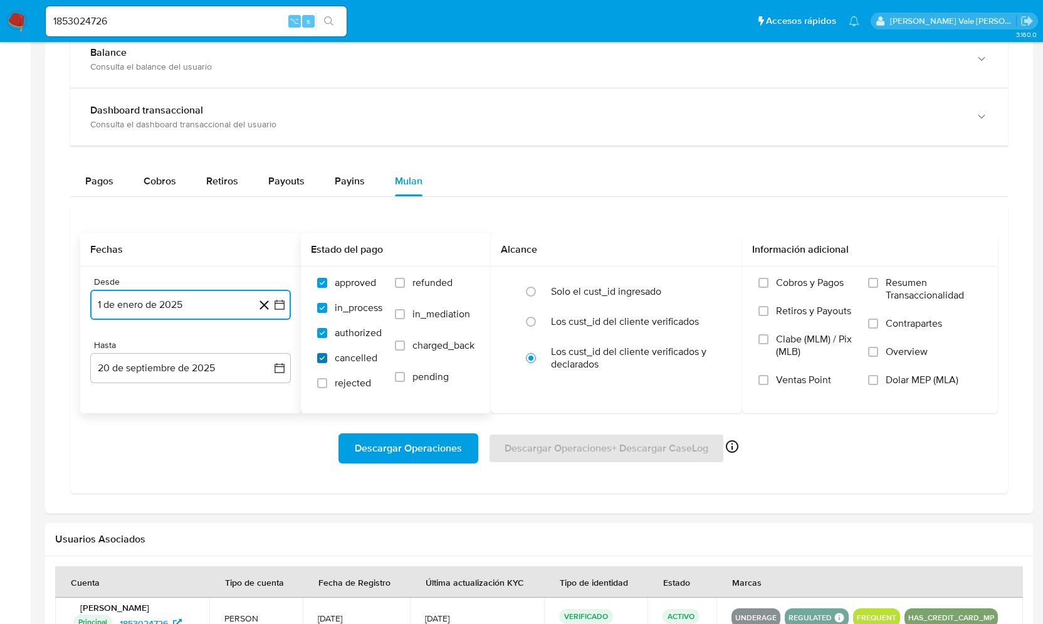
checkbox input "true"
click at [323, 378] on input "rejected" at bounding box center [322, 383] width 10 height 10
checkbox input "true"
click at [401, 283] on input "refunded" at bounding box center [400, 283] width 10 height 10
checkbox input "true"
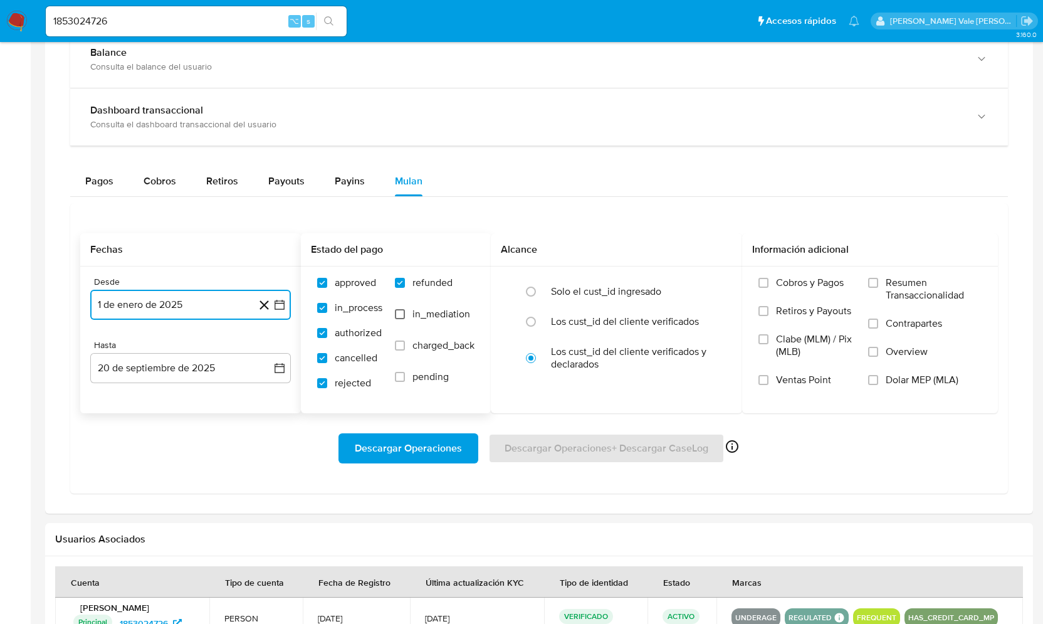
click at [401, 310] on input "in_mediation" at bounding box center [400, 314] width 10 height 10
checkbox input "true"
click at [401, 340] on input "charged_back" at bounding box center [400, 345] width 10 height 10
checkbox input "true"
click at [400, 372] on input "pending" at bounding box center [400, 377] width 10 height 10
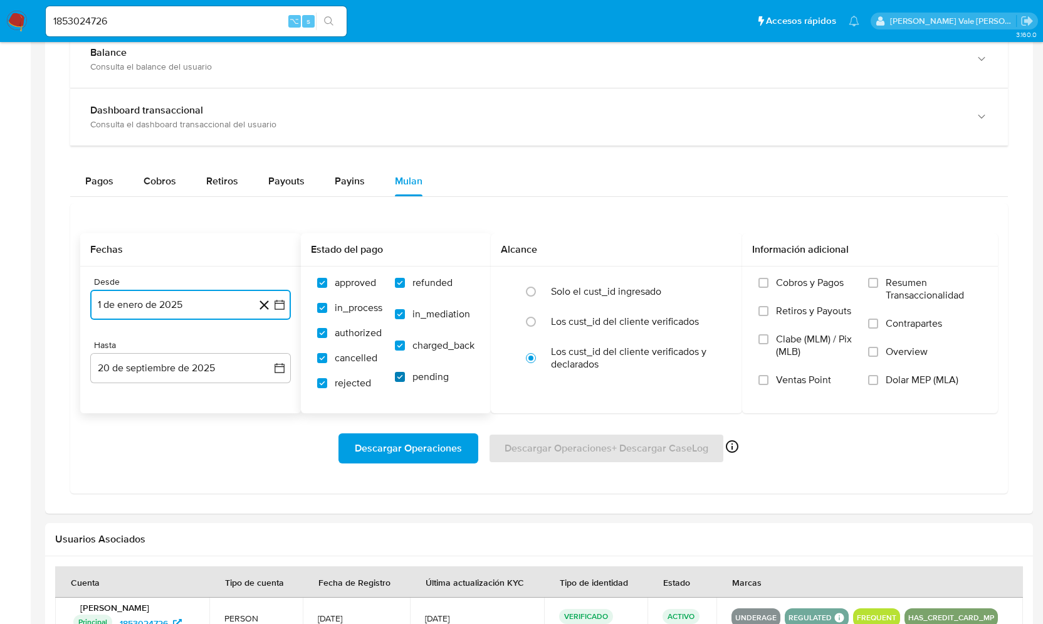
checkbox input "true"
click at [532, 288] on input "radio" at bounding box center [531, 291] width 20 height 20
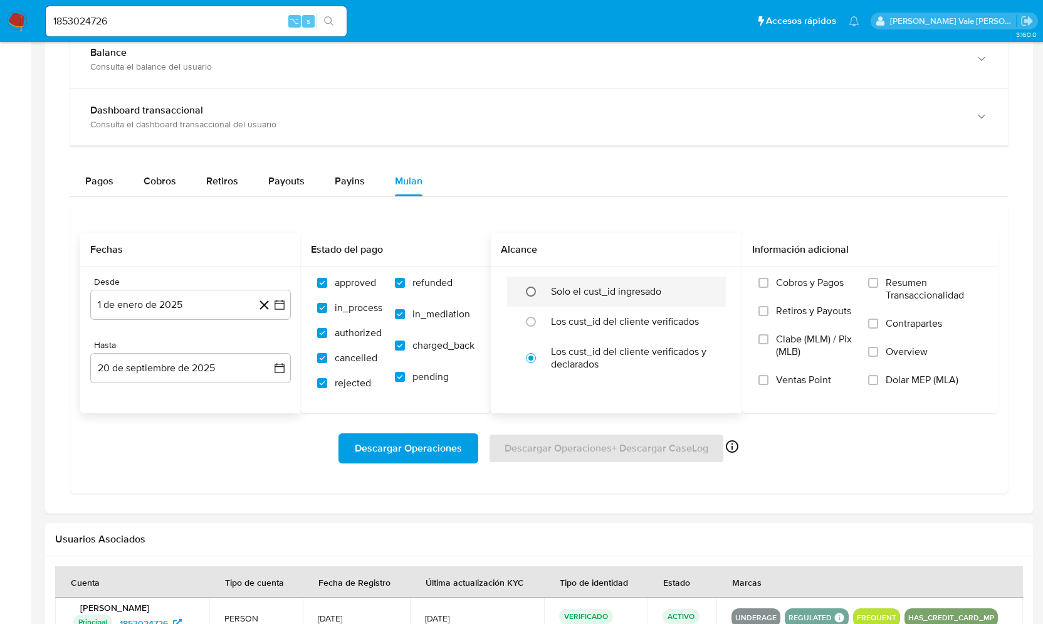
radio input "true"
click at [761, 283] on input "Cobros y Pagos" at bounding box center [763, 283] width 10 height 10
click at [764, 314] on label "Retiros y Payouts" at bounding box center [807, 319] width 98 height 28
click at [764, 314] on input "Retiros y Payouts" at bounding box center [763, 311] width 10 height 10
click at [765, 334] on input "Clabe (MLM) / Pix (MLB)" at bounding box center [763, 339] width 10 height 10
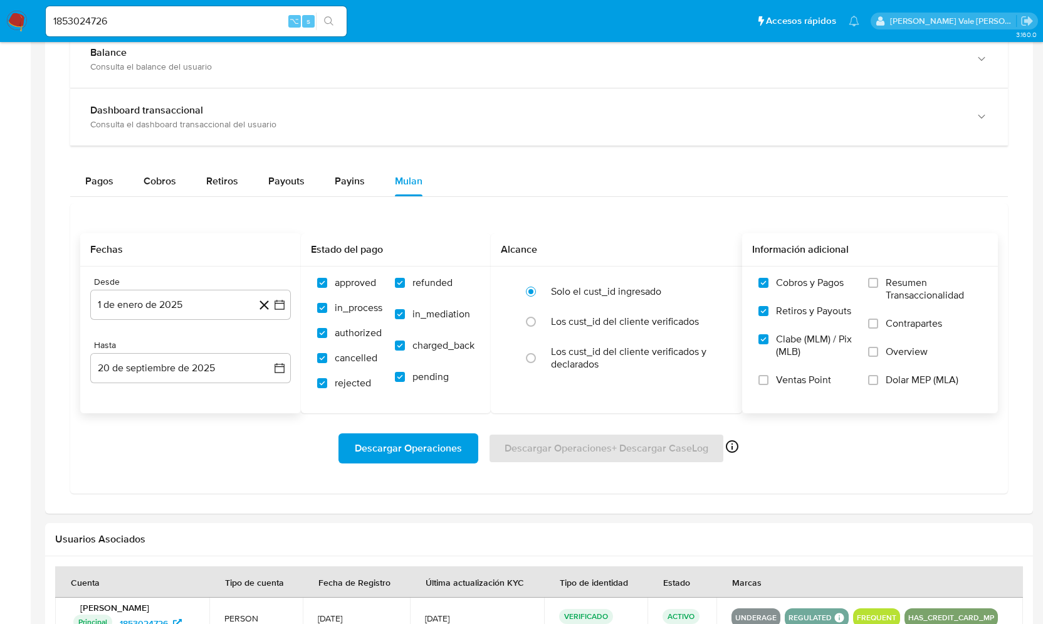
click at [868, 282] on div "Cobros y Pagos Retiros y Payouts Clabe (MLM) / Pix (MLB) Ventas Point Resumen T…" at bounding box center [870, 338] width 236 height 125
click at [876, 278] on input "Resumen Transaccionalidad" at bounding box center [873, 283] width 10 height 10
click at [875, 320] on input "Contrapartes" at bounding box center [873, 323] width 10 height 10
click at [875, 352] on input "Overview" at bounding box center [873, 352] width 10 height 10
click at [453, 459] on span "Descargar Operaciones" at bounding box center [408, 448] width 107 height 28
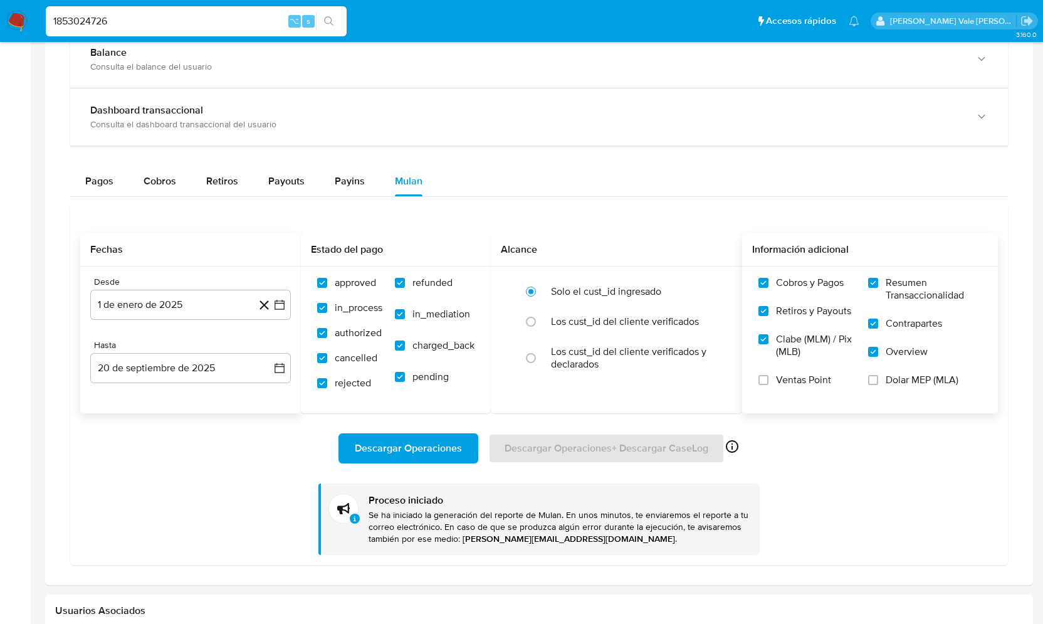
drag, startPoint x: 113, startPoint y: 18, endPoint x: 21, endPoint y: 17, distance: 92.1
click at [21, 17] on nav "Pausado Ver notificaciones 1853024726 ⌥ s Accesos rápidos Presiona las siguient…" at bounding box center [521, 21] width 1043 height 42
paste input "1761924935"
type input "1761924935"
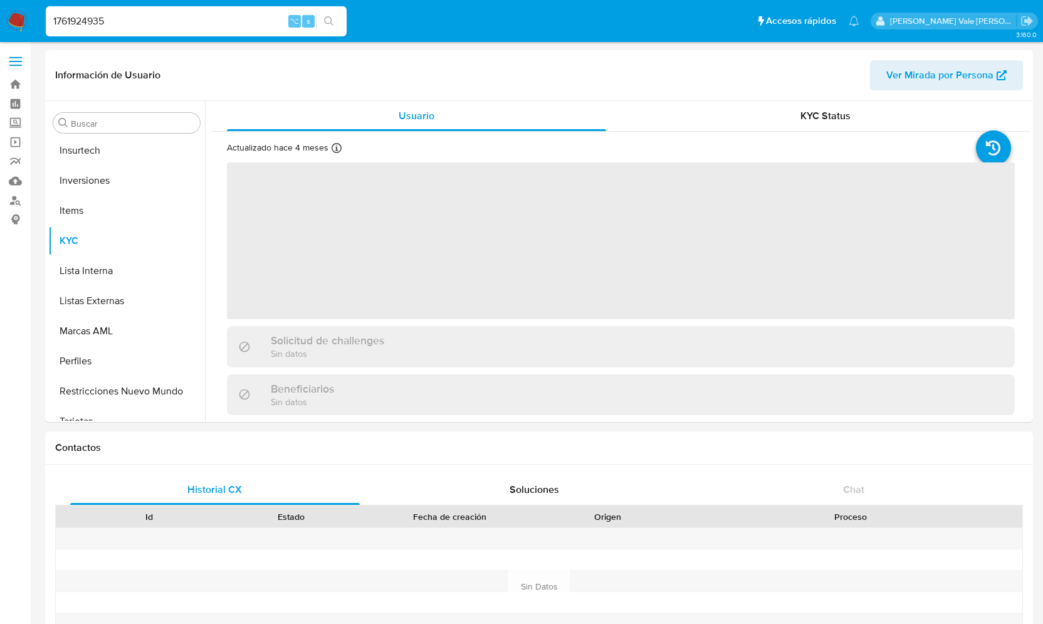
scroll to position [620, 0]
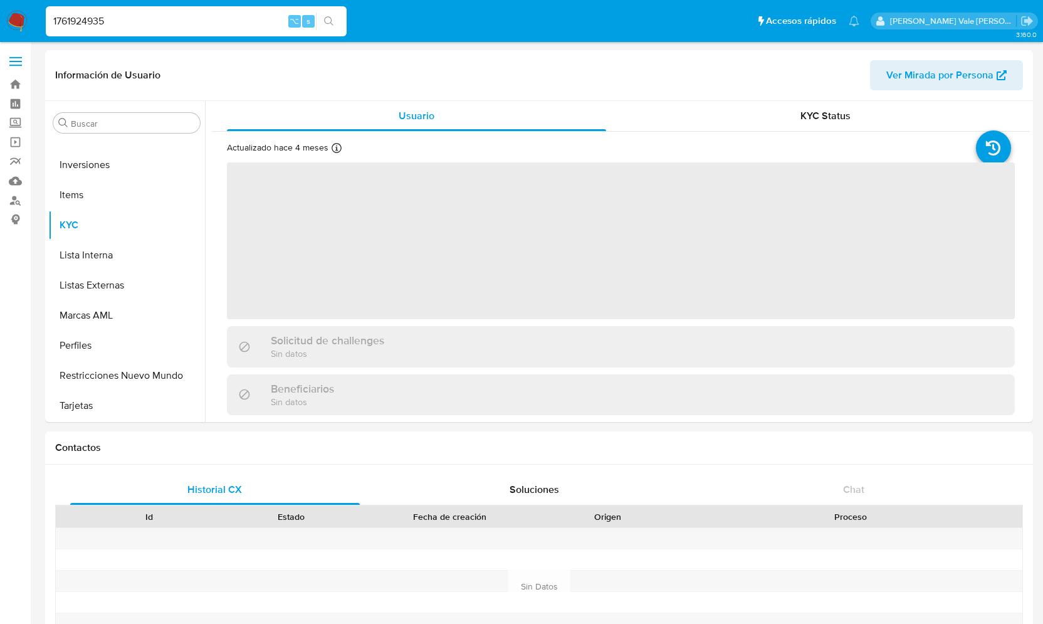
select select "10"
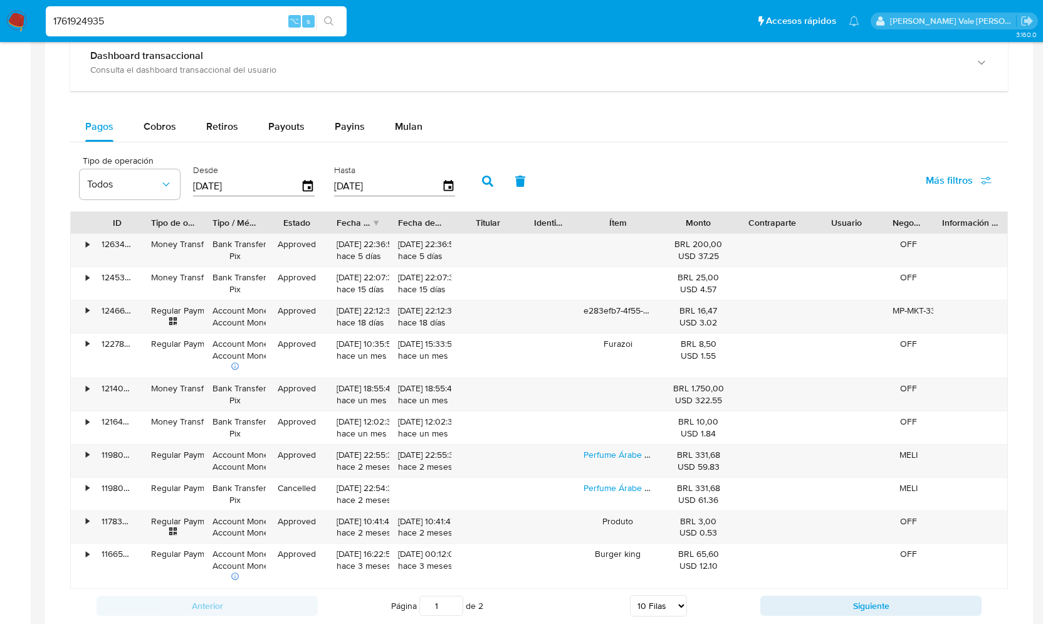
scroll to position [771, 0]
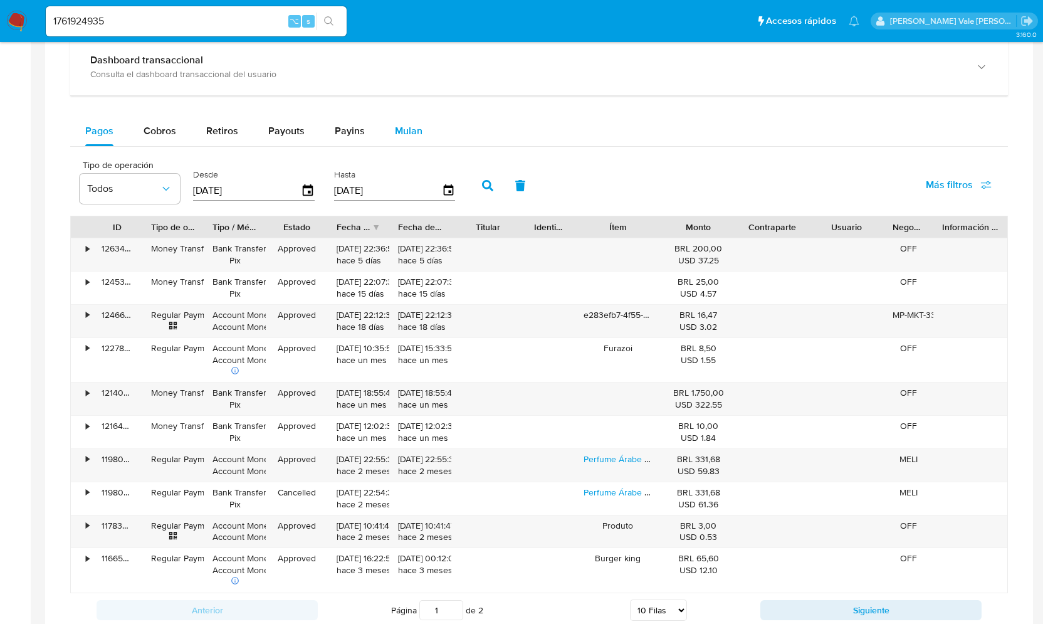
click at [402, 133] on span "Mulan" at bounding box center [409, 130] width 28 height 14
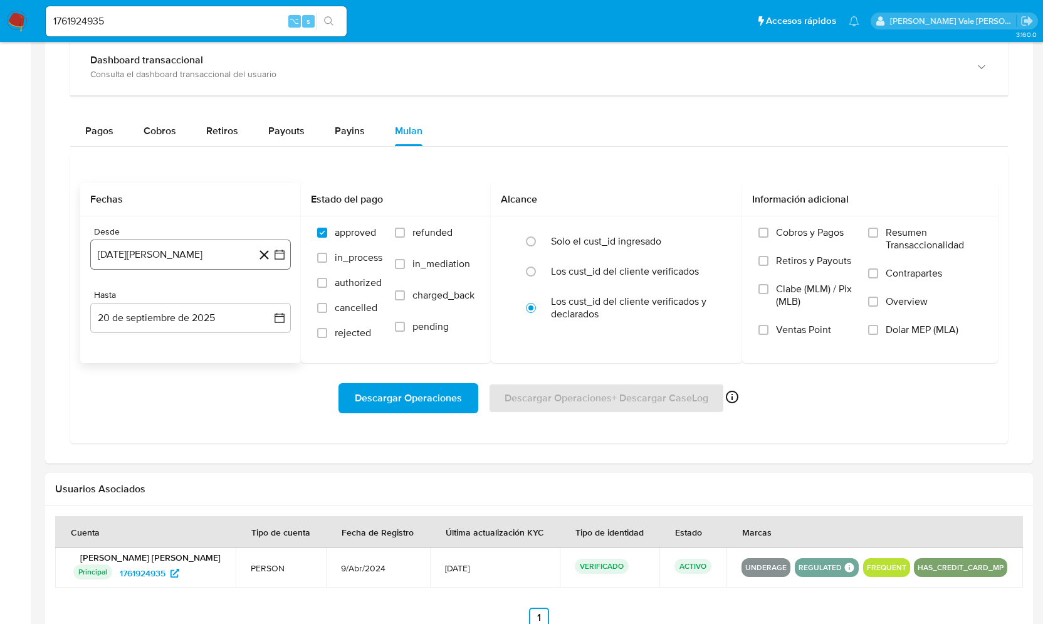
click at [281, 250] on icon "button" at bounding box center [279, 255] width 10 height 10
click at [275, 294] on icon "Mes siguiente" at bounding box center [268, 299] width 15 height 15
click at [264, 298] on icon "Mes siguiente" at bounding box center [268, 299] width 15 height 15
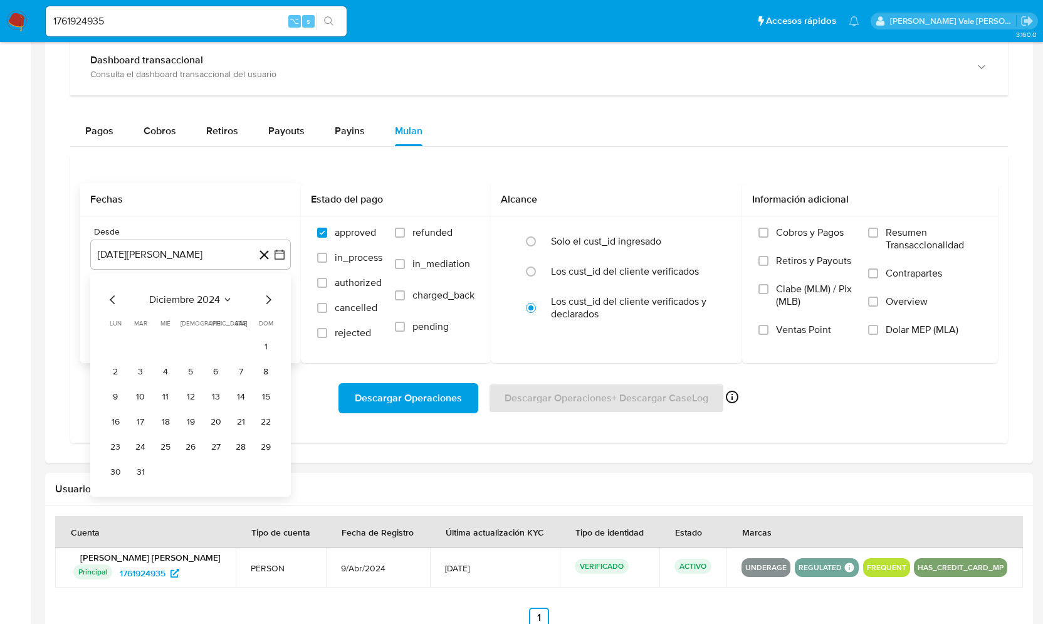
click at [264, 298] on icon "Mes siguiente" at bounding box center [268, 299] width 15 height 15
click at [165, 340] on button "1" at bounding box center [165, 346] width 20 height 20
click at [320, 261] on label "in_process" at bounding box center [349, 263] width 65 height 25
click at [320, 261] on input "in_process" at bounding box center [322, 258] width 10 height 10
checkbox input "true"
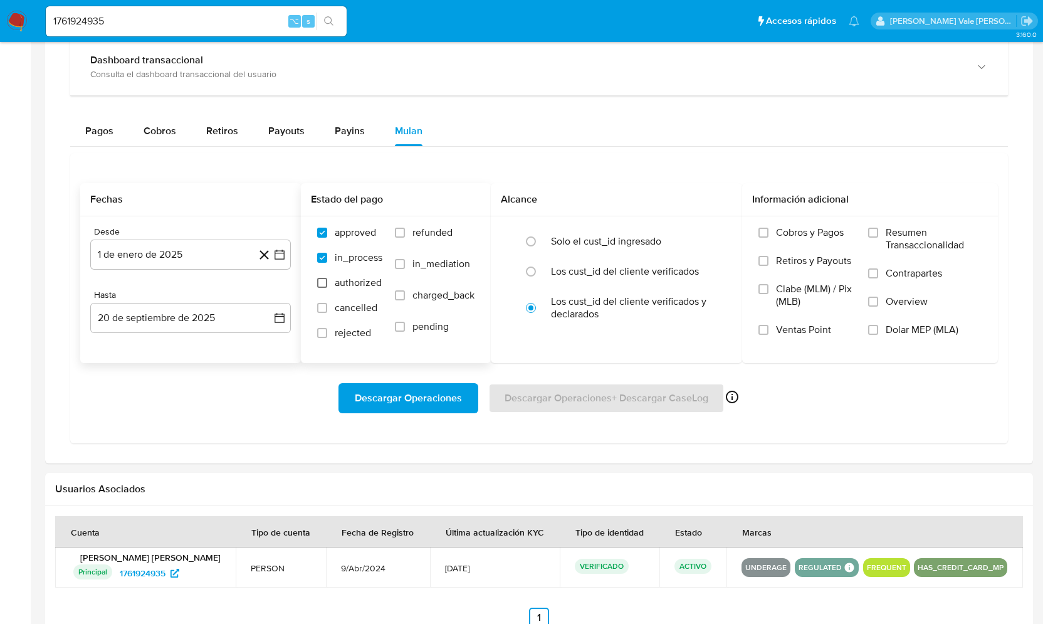
click at [324, 283] on input "authorized" at bounding box center [322, 283] width 10 height 10
checkbox input "true"
click at [324, 303] on input "cancelled" at bounding box center [322, 308] width 10 height 10
click at [324, 322] on label "cancelled" at bounding box center [349, 313] width 65 height 25
click at [324, 313] on input "cancelled" at bounding box center [322, 308] width 10 height 10
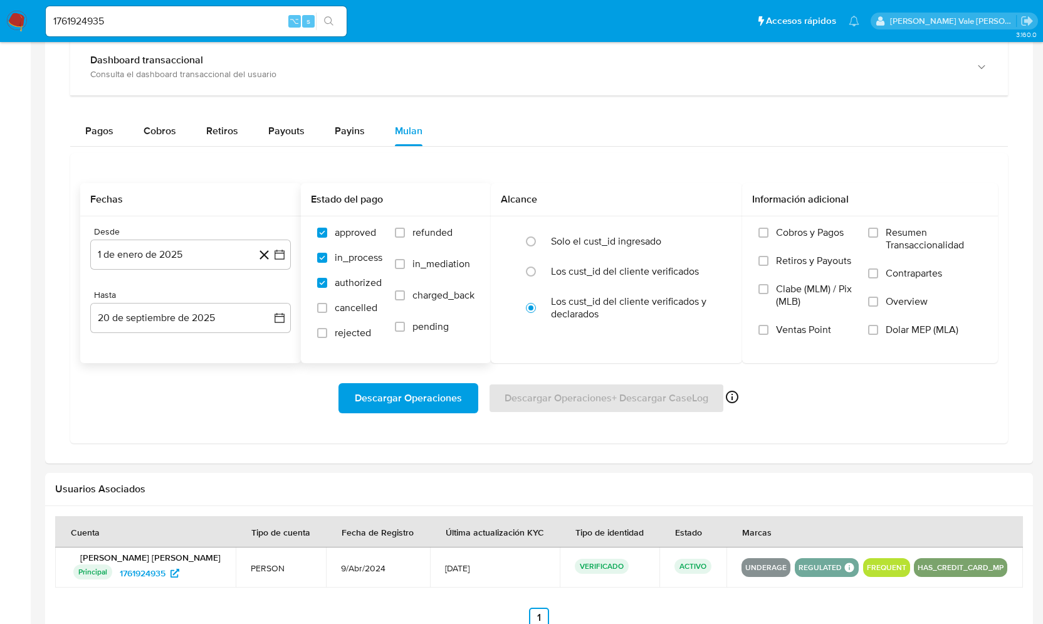
checkbox input "false"
click at [407, 226] on label "refunded" at bounding box center [435, 241] width 80 height 31
click at [405, 227] on input "refunded" at bounding box center [400, 232] width 10 height 10
checkbox input "true"
click at [325, 307] on input "cancelled" at bounding box center [322, 308] width 10 height 10
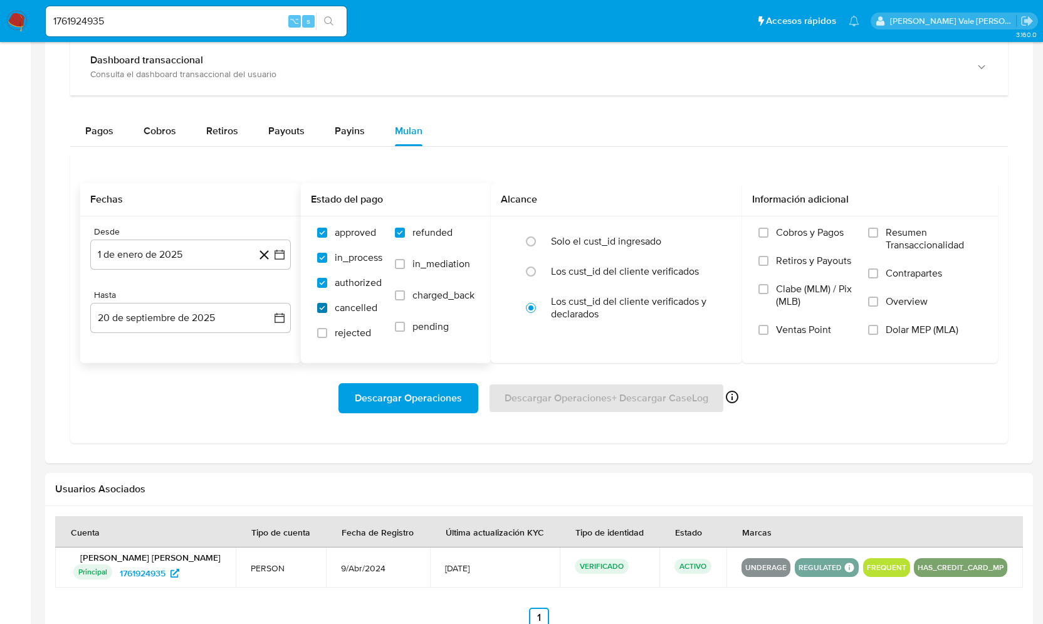
checkbox input "true"
click at [321, 328] on input "rejected" at bounding box center [322, 333] width 10 height 10
checkbox input "true"
click at [398, 259] on input "in_mediation" at bounding box center [400, 264] width 10 height 10
checkbox input "true"
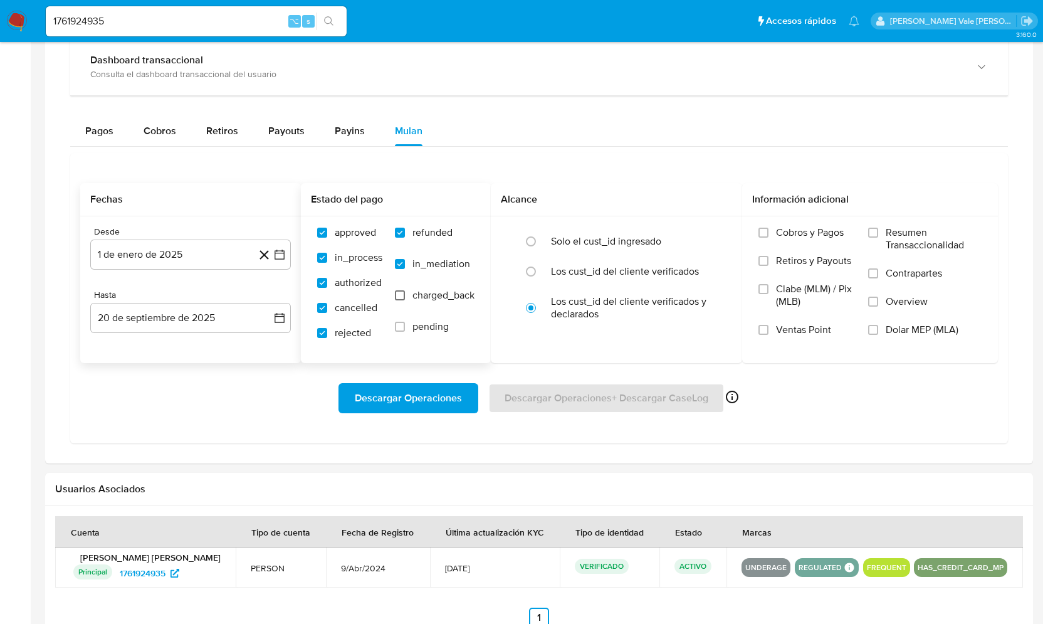
click at [399, 290] on input "charged_back" at bounding box center [400, 295] width 10 height 10
checkbox input "true"
click at [404, 325] on input "pending" at bounding box center [400, 326] width 10 height 10
checkbox input "true"
click at [531, 242] on input "radio" at bounding box center [531, 241] width 20 height 20
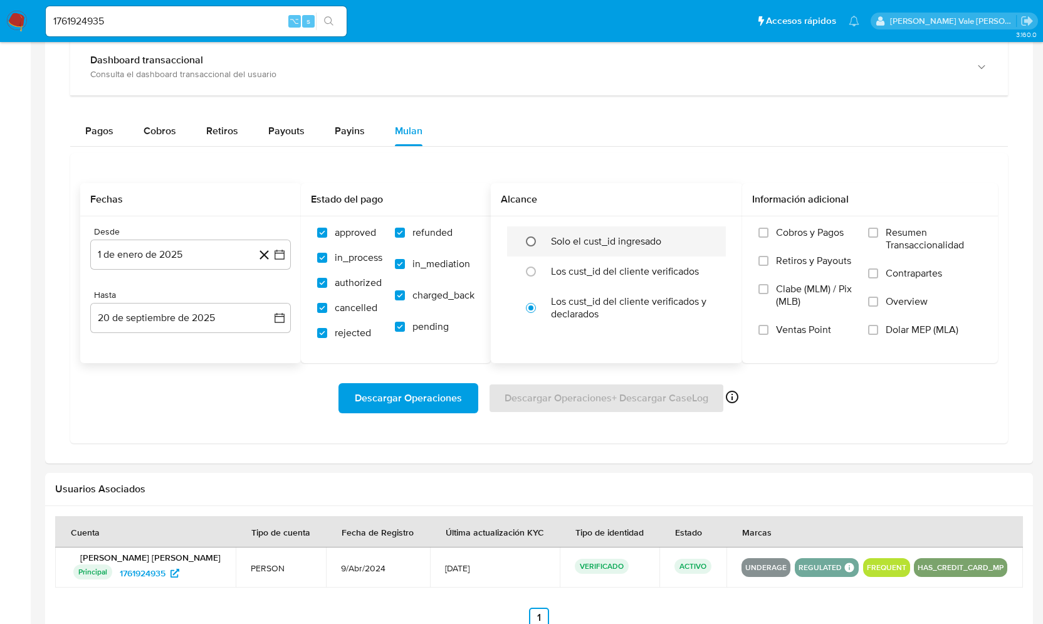
radio input "true"
click at [764, 229] on input "Cobros y Pagos" at bounding box center [763, 232] width 10 height 10
click at [763, 256] on input "Retiros y Payouts" at bounding box center [763, 261] width 10 height 10
click at [763, 284] on input "Clabe (MLM) / Pix (MLB)" at bounding box center [763, 289] width 10 height 10
click at [875, 229] on input "Resumen Transaccionalidad" at bounding box center [873, 232] width 10 height 10
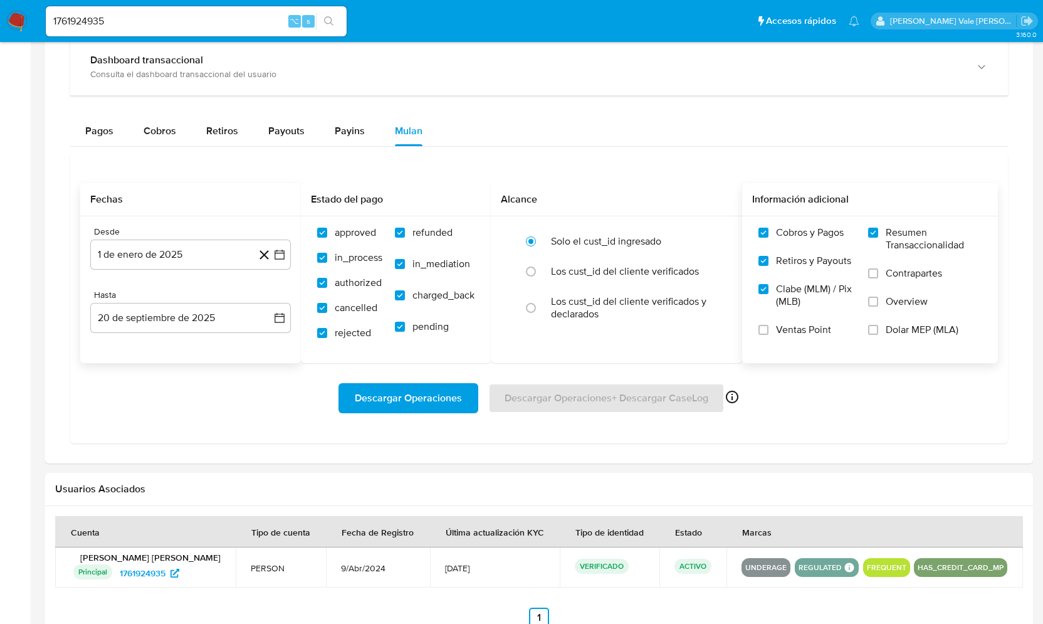
click at [876, 267] on label "Contrapartes" at bounding box center [924, 281] width 113 height 28
click at [876, 268] on input "Contrapartes" at bounding box center [873, 273] width 10 height 10
click at [874, 298] on input "Overview" at bounding box center [873, 301] width 10 height 10
click at [427, 388] on span "Descargar Operaciones" at bounding box center [408, 398] width 107 height 28
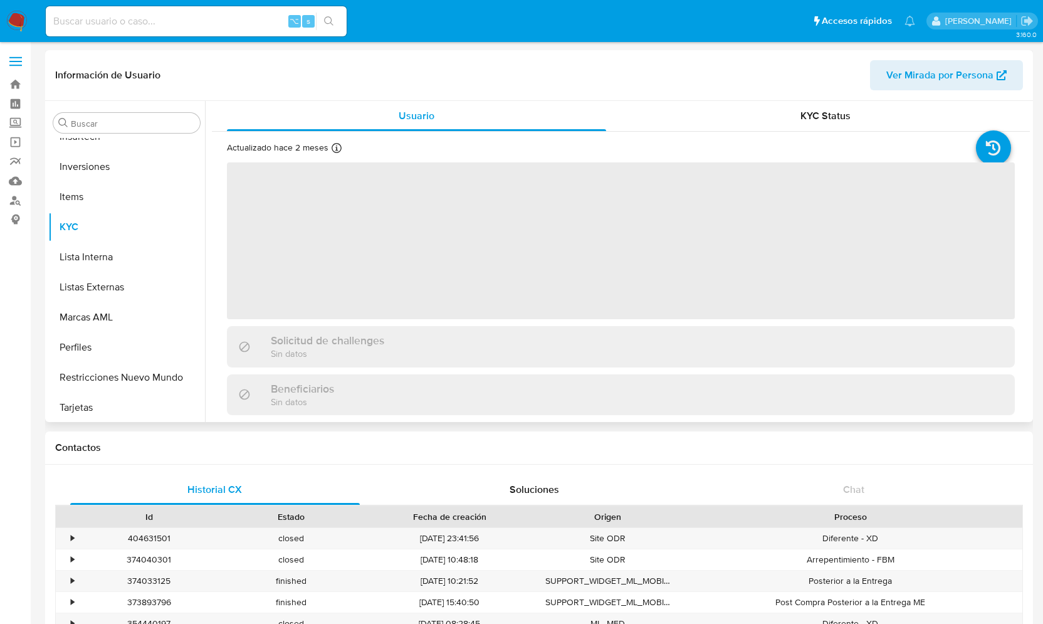
scroll to position [620, 0]
select select "10"
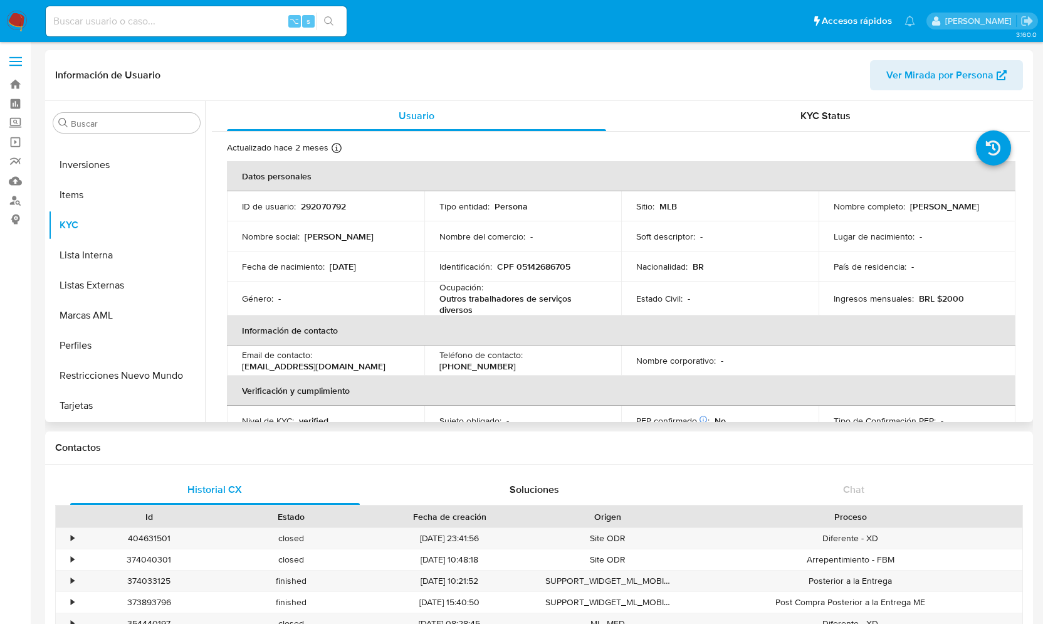
drag, startPoint x: 828, startPoint y: 216, endPoint x: 959, endPoint y: 217, distance: 131.6
click at [959, 217] on td "Nombre completo : [PERSON_NAME]" at bounding box center [916, 206] width 197 height 30
copy p "[PERSON_NAME]"
drag, startPoint x: 474, startPoint y: 307, endPoint x: 436, endPoint y: 300, distance: 38.2
click at [436, 300] on td "Ocupación : Outros trabalhadores de serviços diversos" at bounding box center [522, 298] width 197 height 34
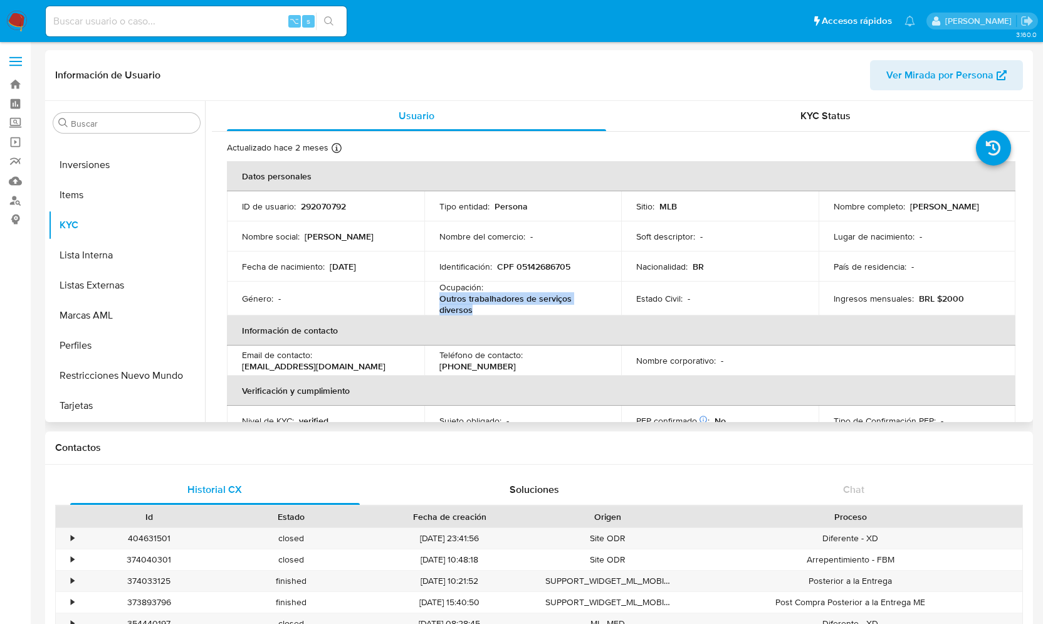
copy p "Outros trabalhadores de serviços diversos"
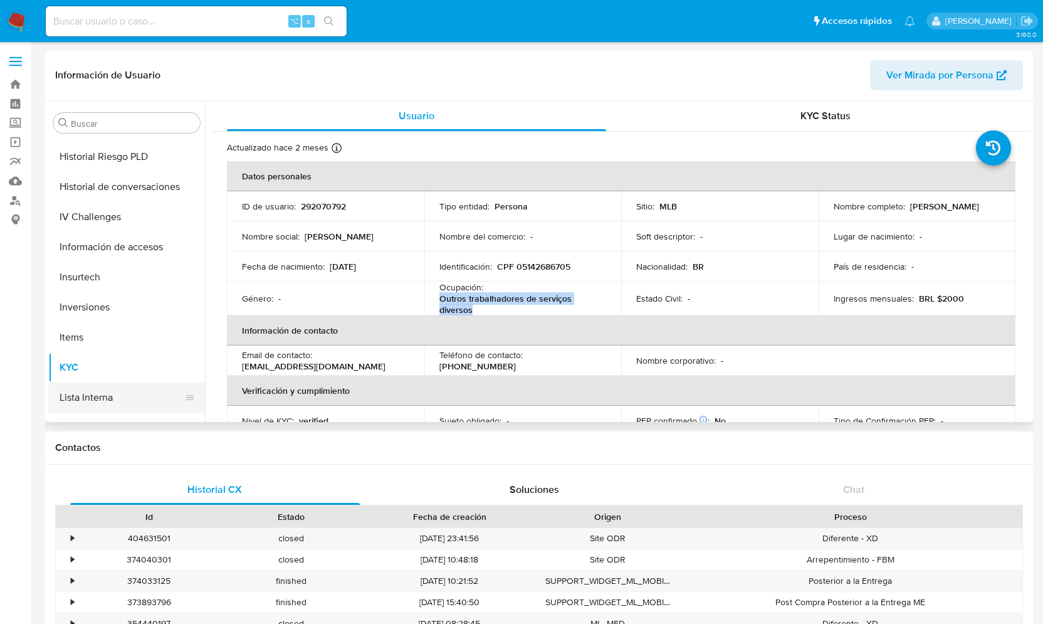
scroll to position [457, 0]
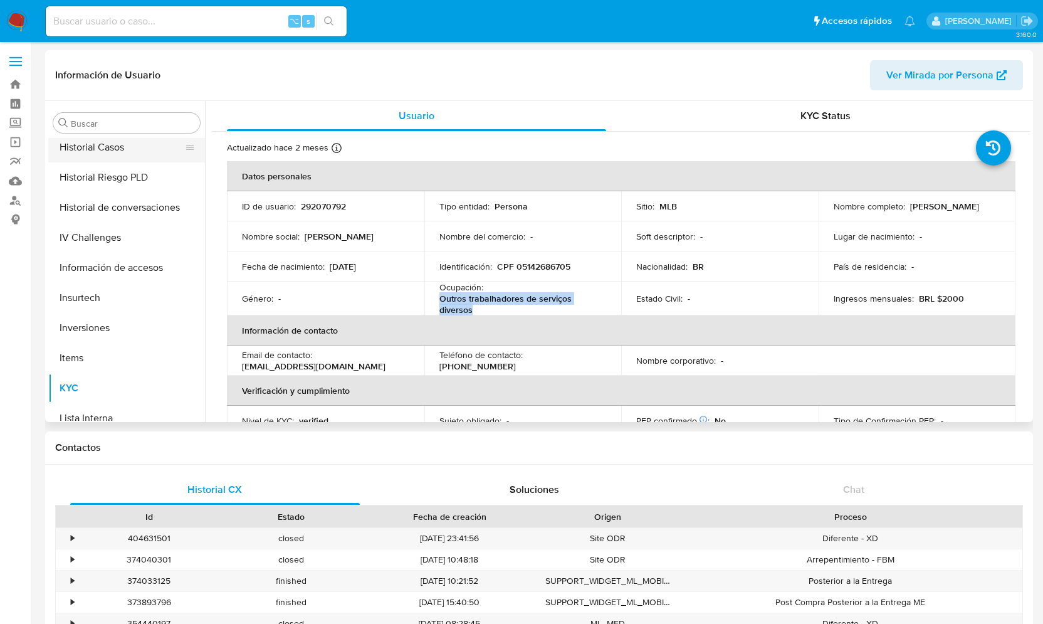
click at [108, 140] on button "Historial Casos" at bounding box center [121, 147] width 147 height 30
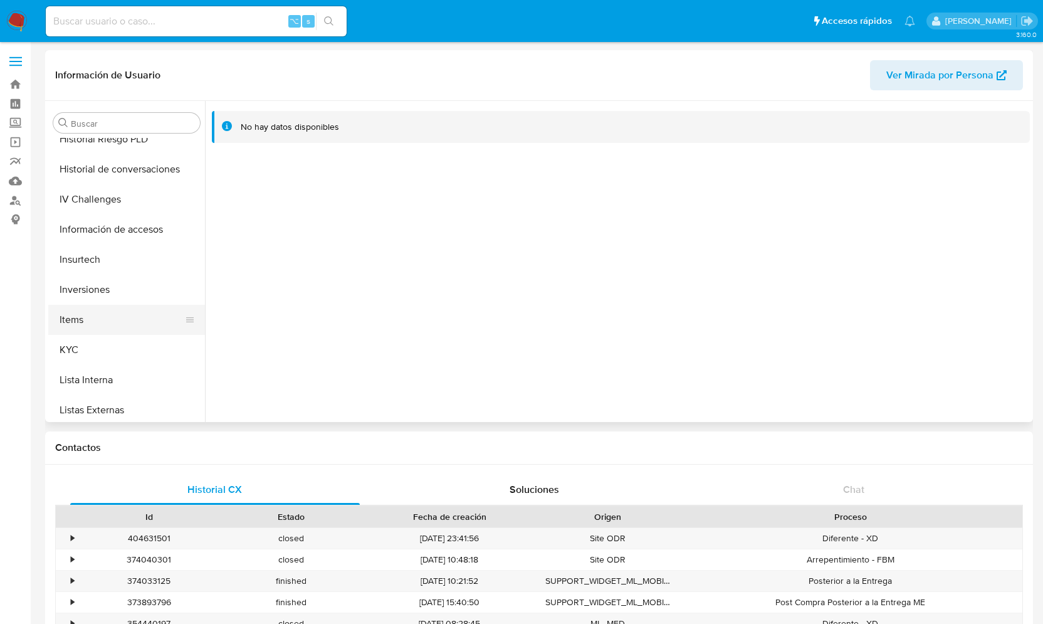
scroll to position [502, 0]
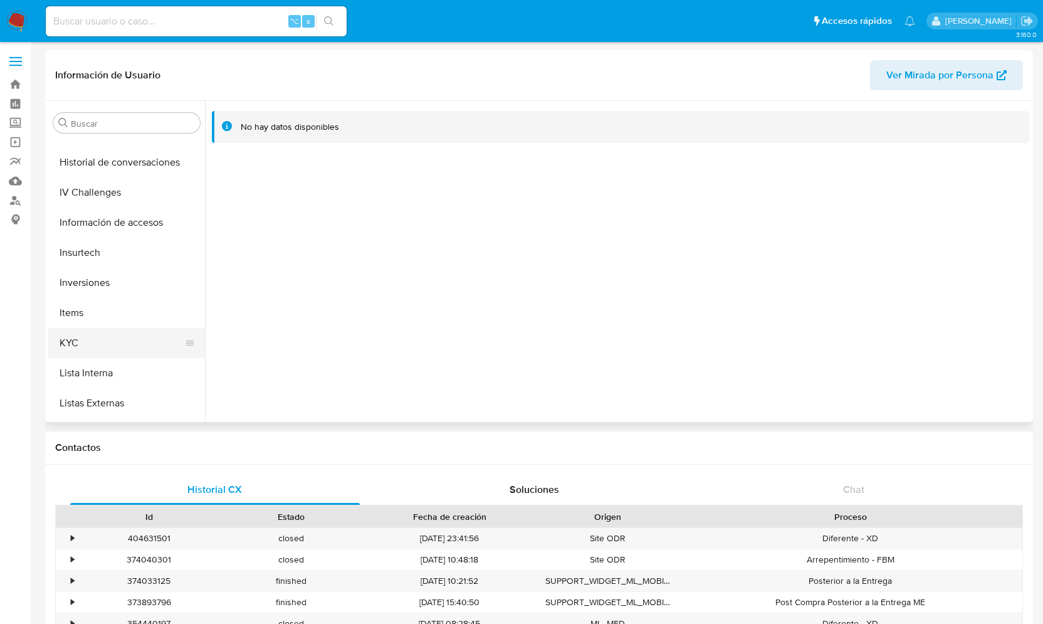
click at [94, 347] on button "KYC" at bounding box center [121, 343] width 147 height 30
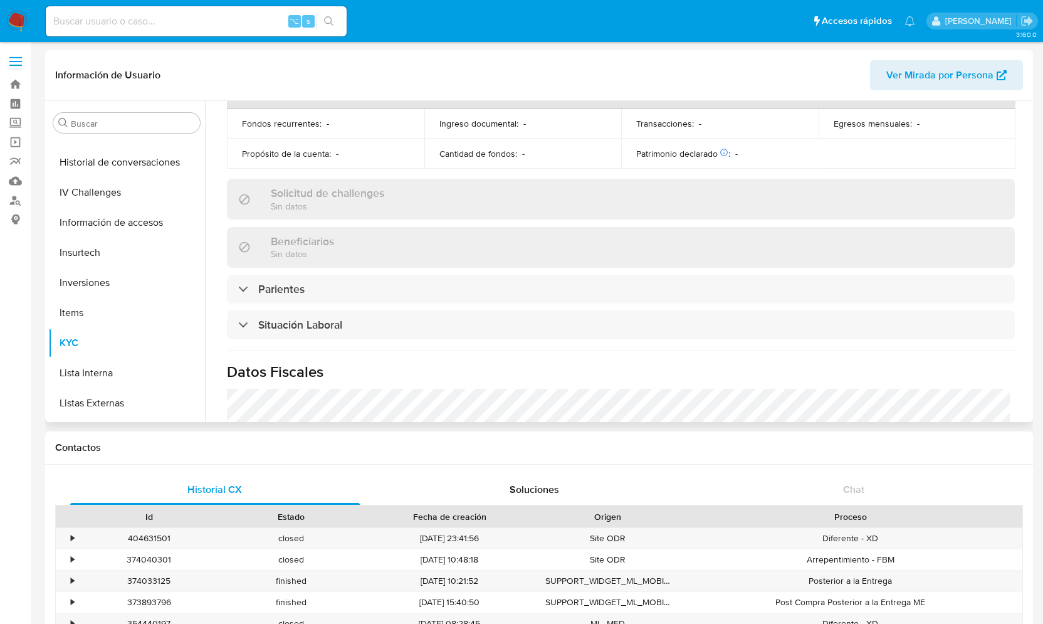
scroll to position [358, 0]
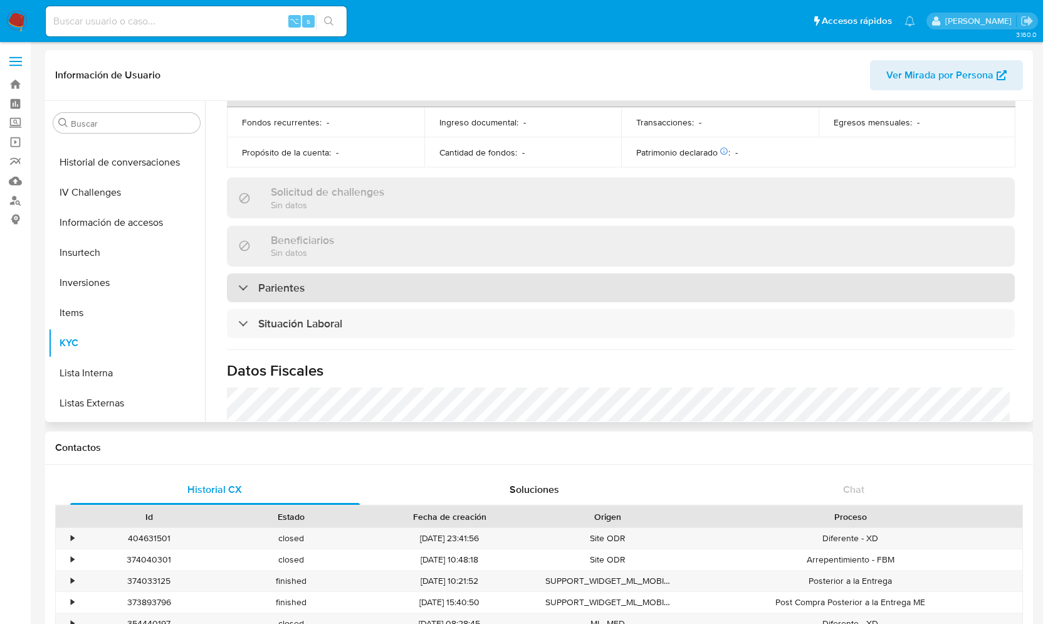
click at [245, 288] on div "Parientes" at bounding box center [271, 288] width 66 height 14
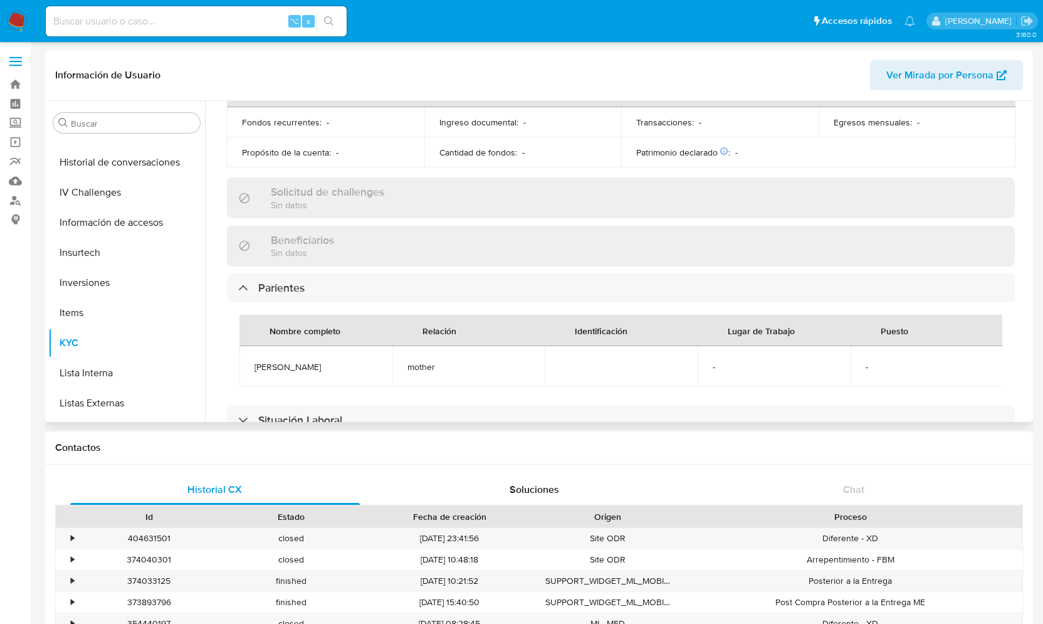
scroll to position [411, 0]
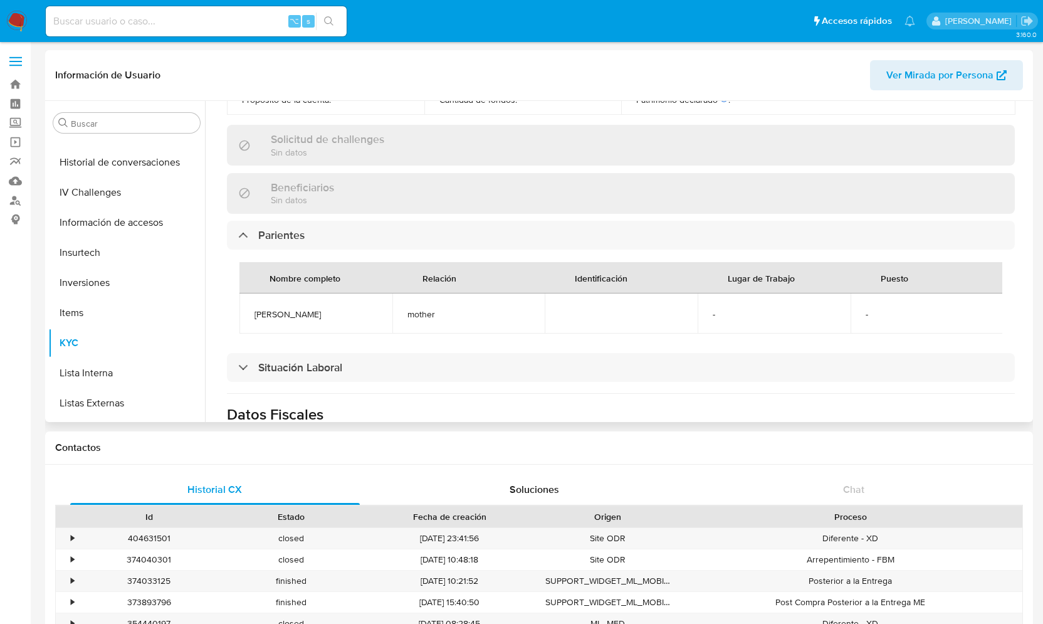
drag, startPoint x: 375, startPoint y: 316, endPoint x: 250, endPoint y: 316, distance: 124.7
click at [250, 316] on td "MARIA APARECIDA SOARES" at bounding box center [315, 313] width 153 height 40
copy span "MARIA APARECIDA SOARES"
click at [16, 196] on link "Buscador de personas" at bounding box center [74, 200] width 149 height 19
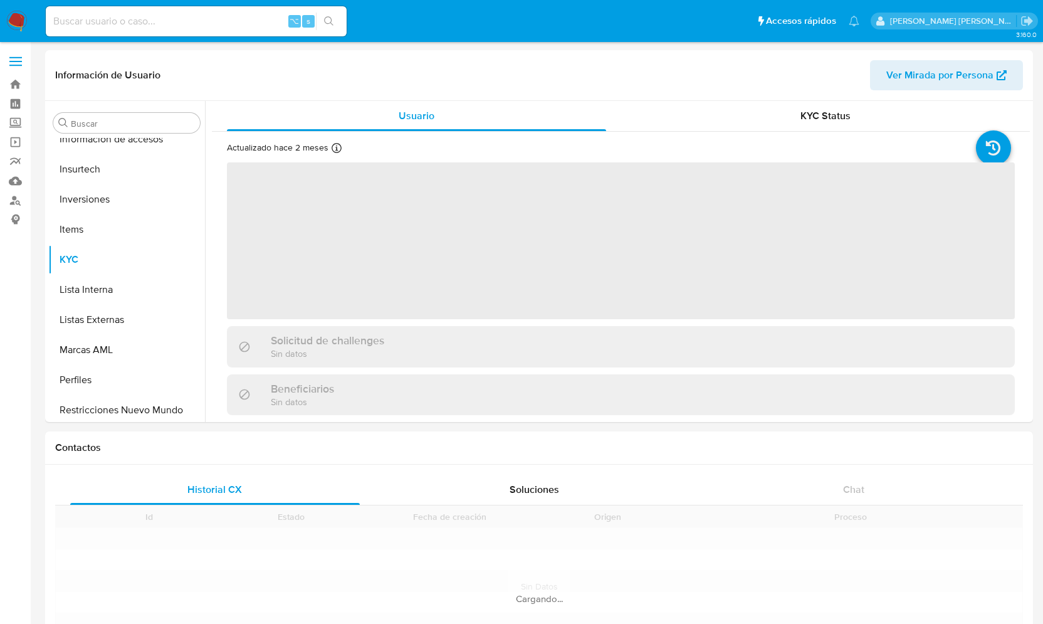
scroll to position [620, 0]
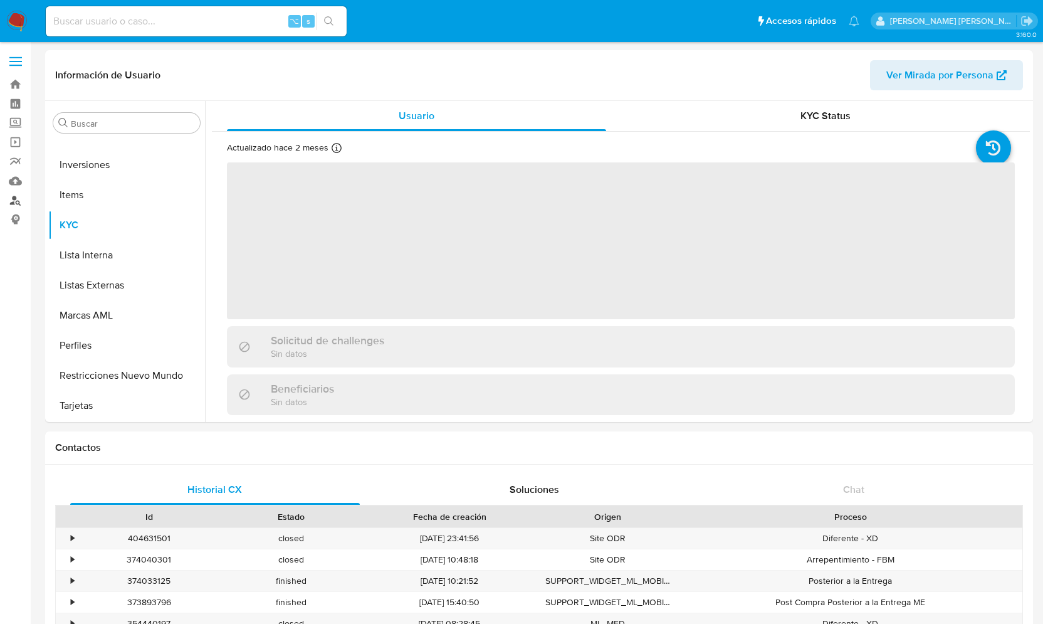
select select "10"
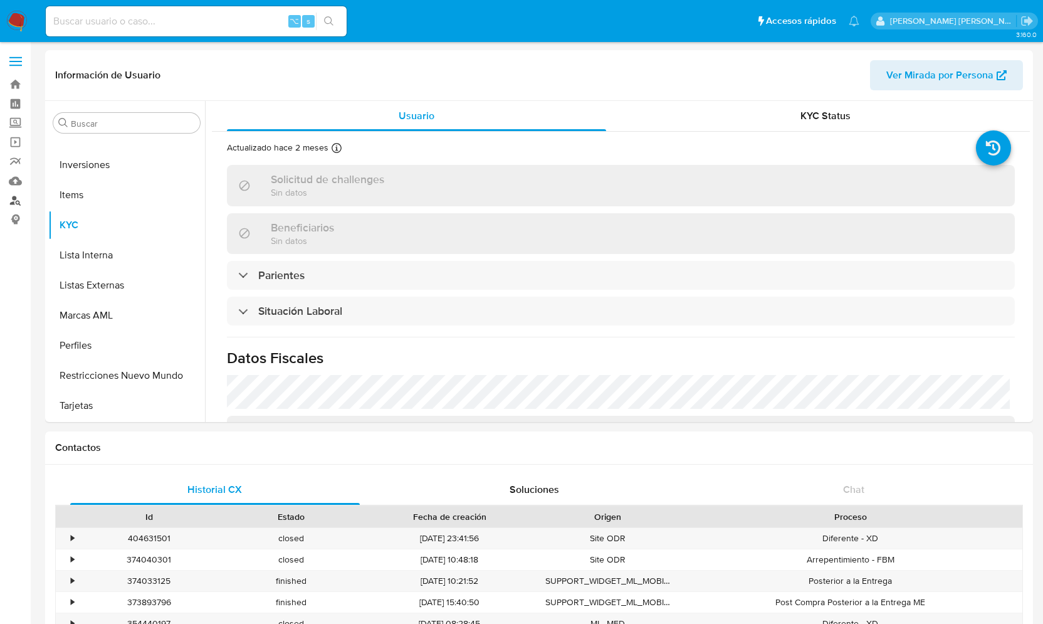
click at [16, 208] on link "Buscador de personas" at bounding box center [74, 200] width 149 height 19
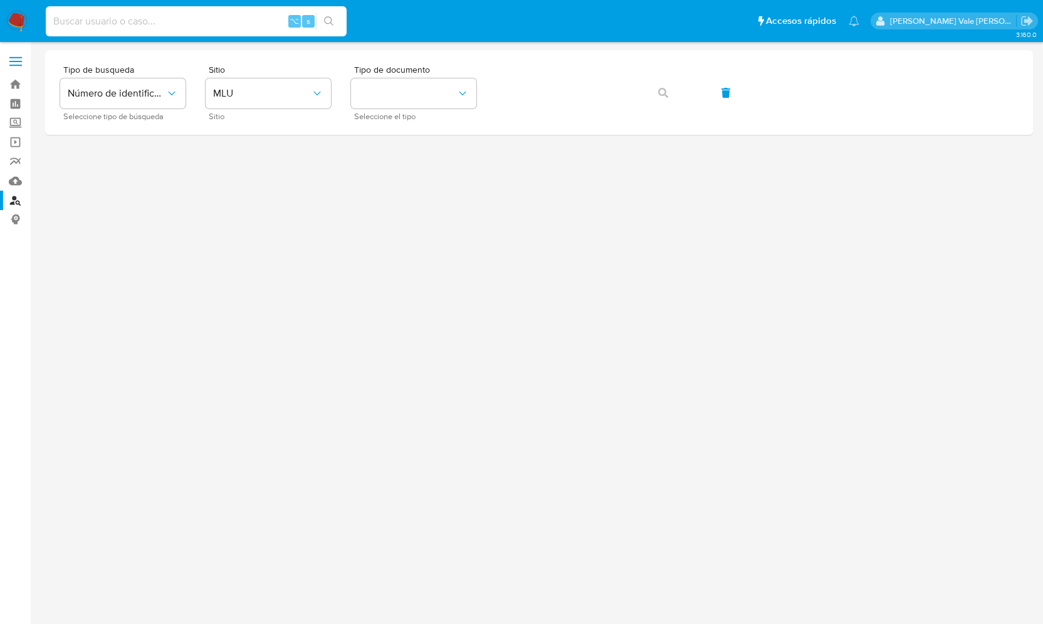
click at [117, 23] on input at bounding box center [196, 21] width 301 height 16
click at [244, 97] on span "MLU" at bounding box center [262, 93] width 98 height 13
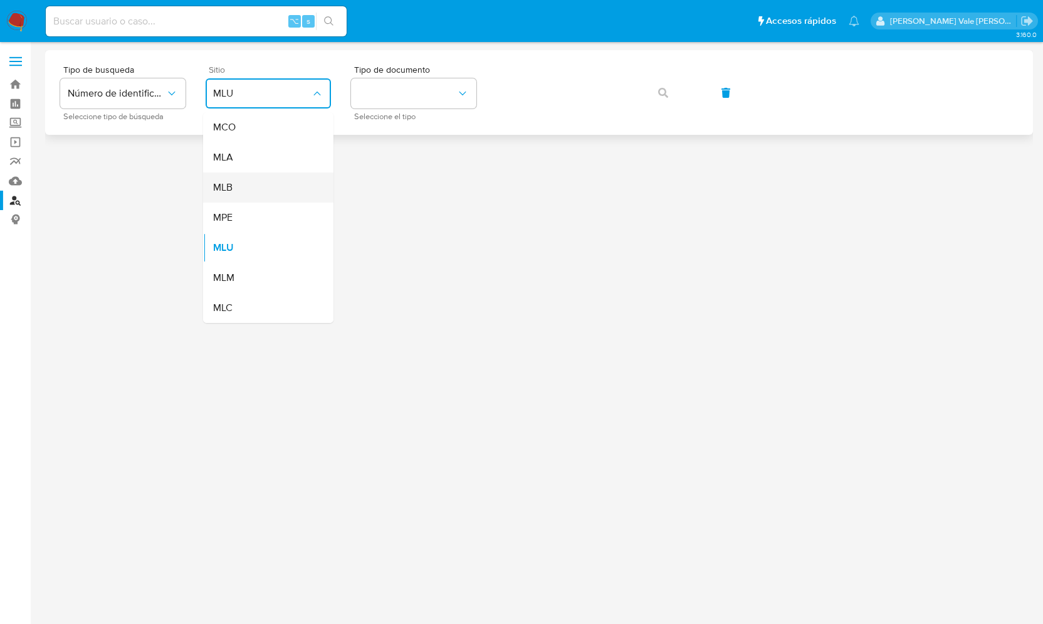
click at [234, 186] on div "MLB" at bounding box center [264, 187] width 103 height 30
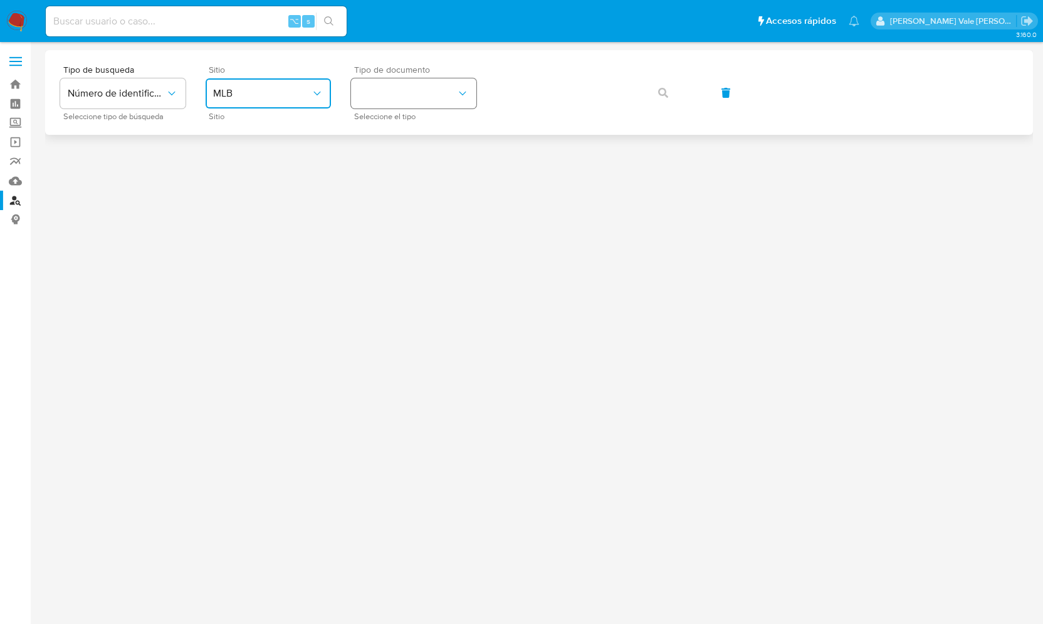
click at [386, 93] on button "identificationType" at bounding box center [413, 93] width 125 height 30
click at [385, 173] on div "CPF CPF" at bounding box center [409, 176] width 103 height 43
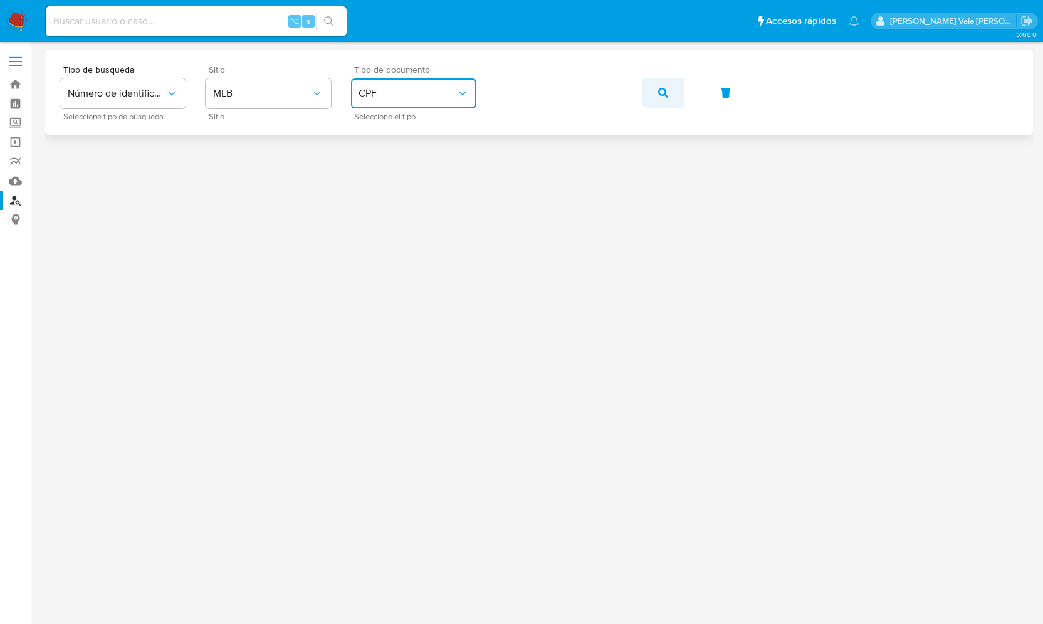
click at [662, 93] on icon "button" at bounding box center [663, 93] width 10 height 10
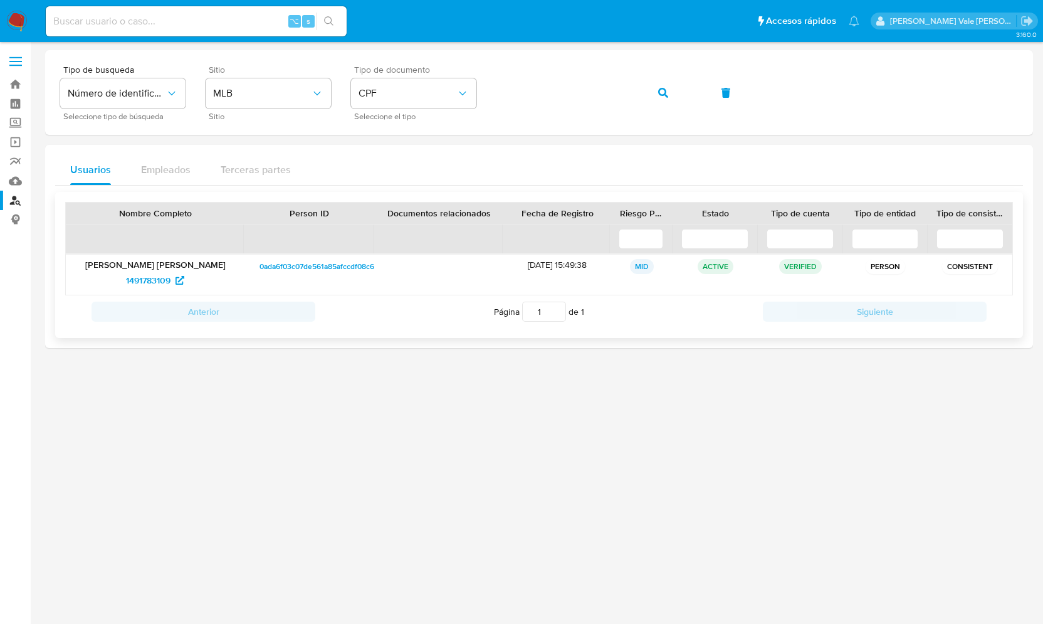
drag, startPoint x: 83, startPoint y: 265, endPoint x: 222, endPoint y: 265, distance: 139.1
click at [222, 265] on p "Gabriel Soares de Almeida E Silva" at bounding box center [155, 264] width 161 height 11
click at [134, 285] on span "1491783109" at bounding box center [148, 280] width 44 height 20
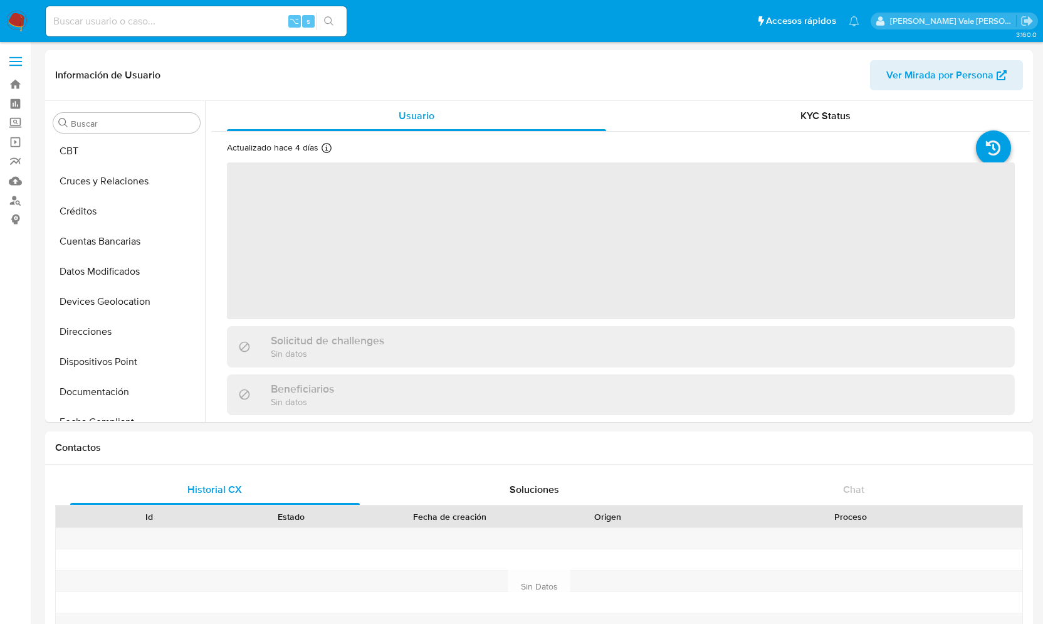
scroll to position [620, 0]
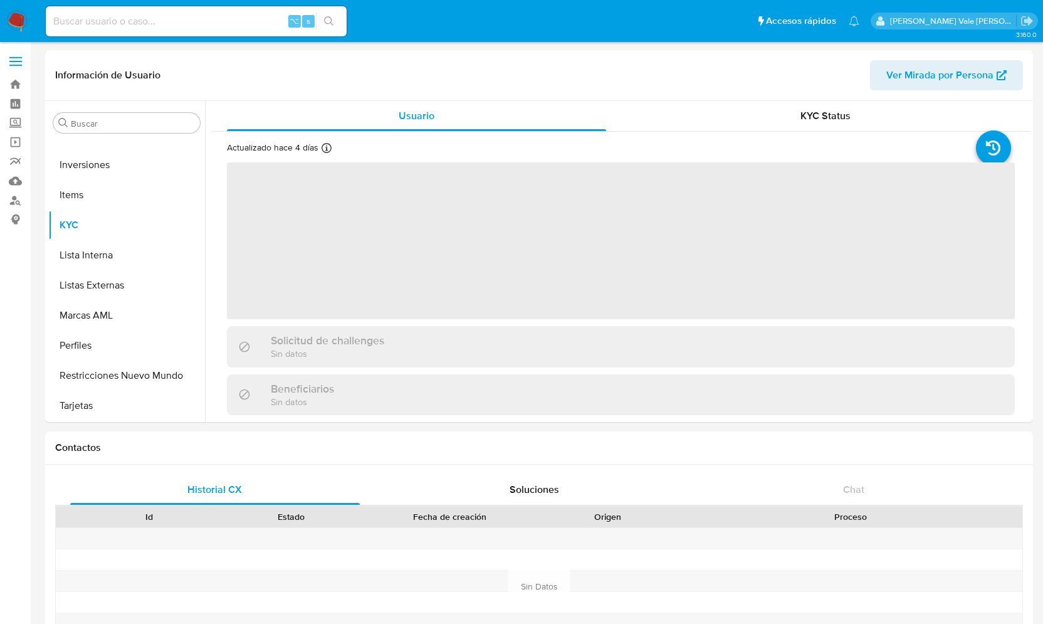
select select "10"
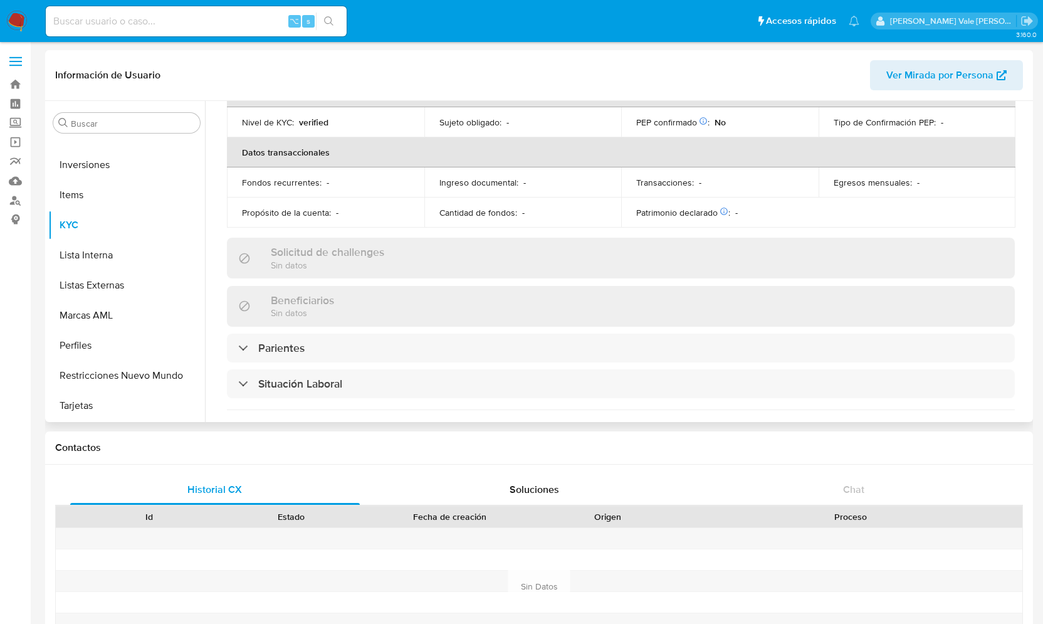
scroll to position [298, 0]
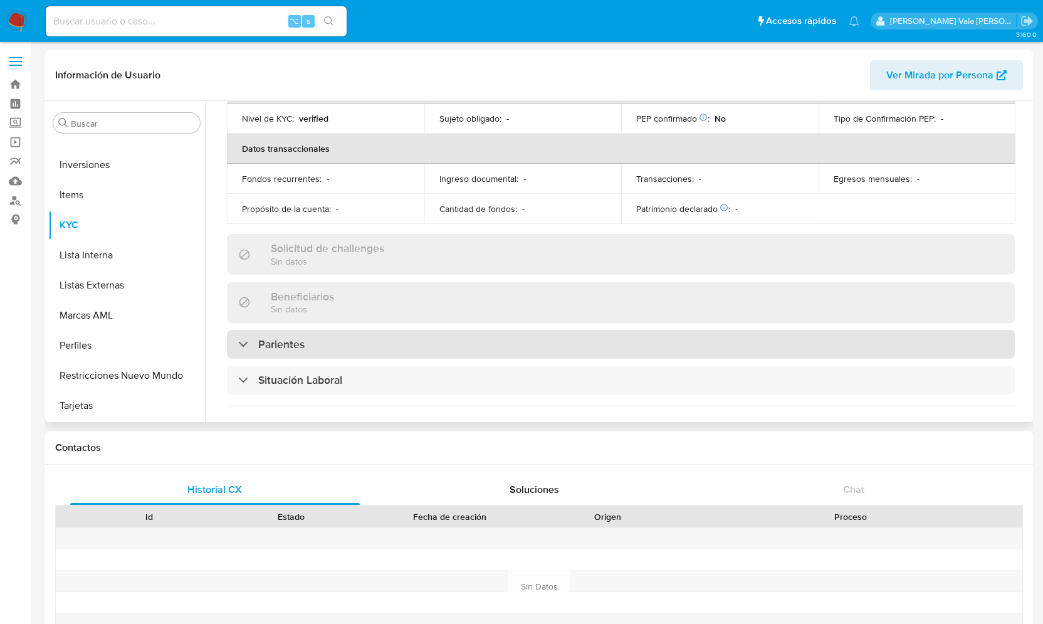
click at [238, 343] on div at bounding box center [238, 343] width 0 height 0
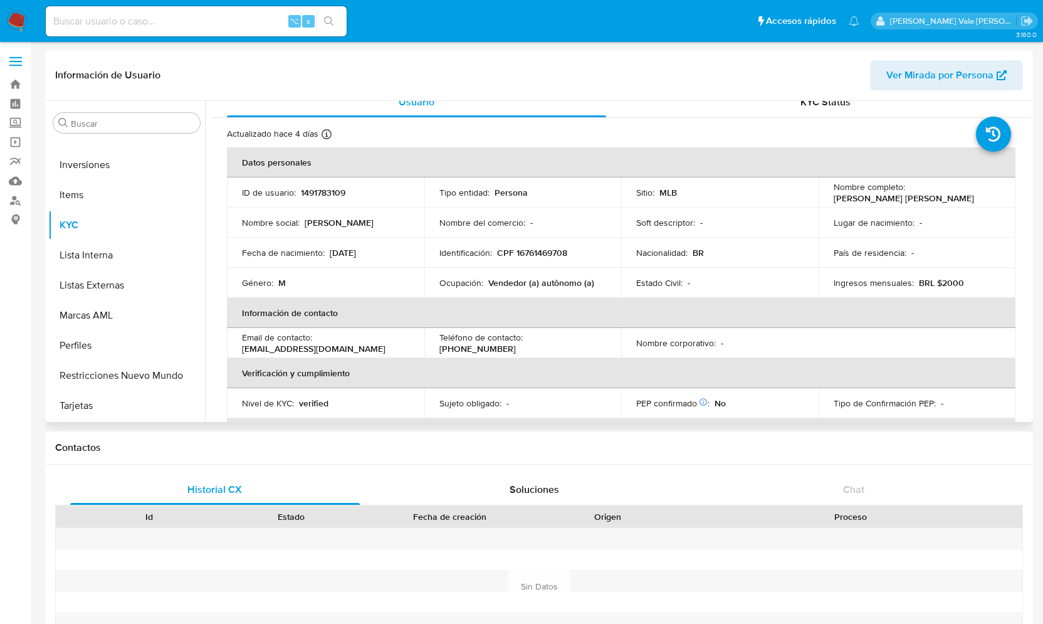
scroll to position [3, 0]
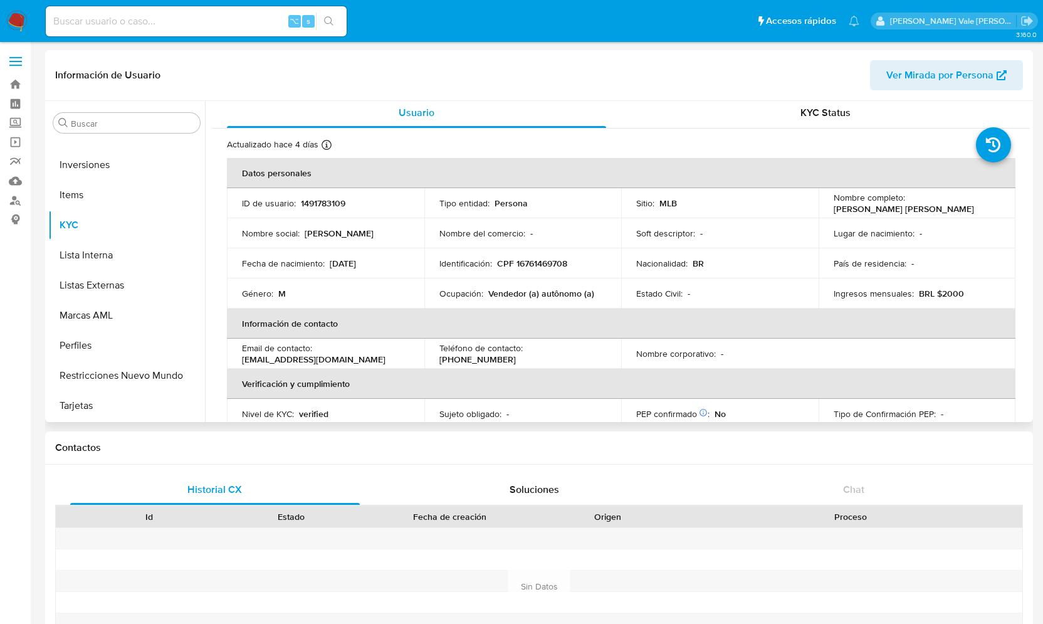
click at [327, 202] on p "1491783109" at bounding box center [323, 202] width 44 height 11
copy p "1491783109"
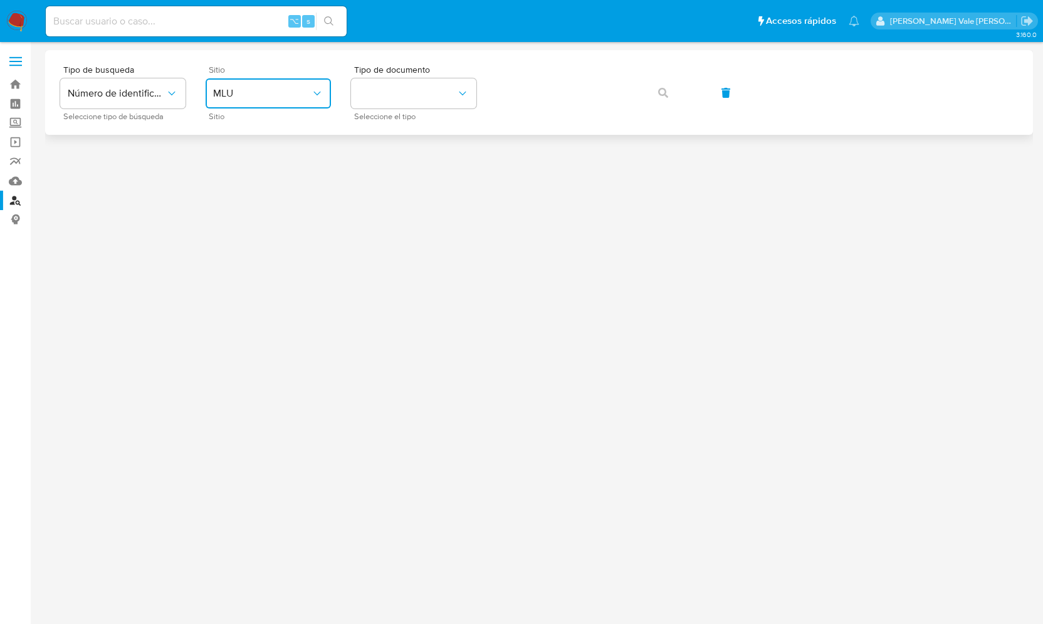
click at [273, 92] on span "MLU" at bounding box center [262, 93] width 98 height 13
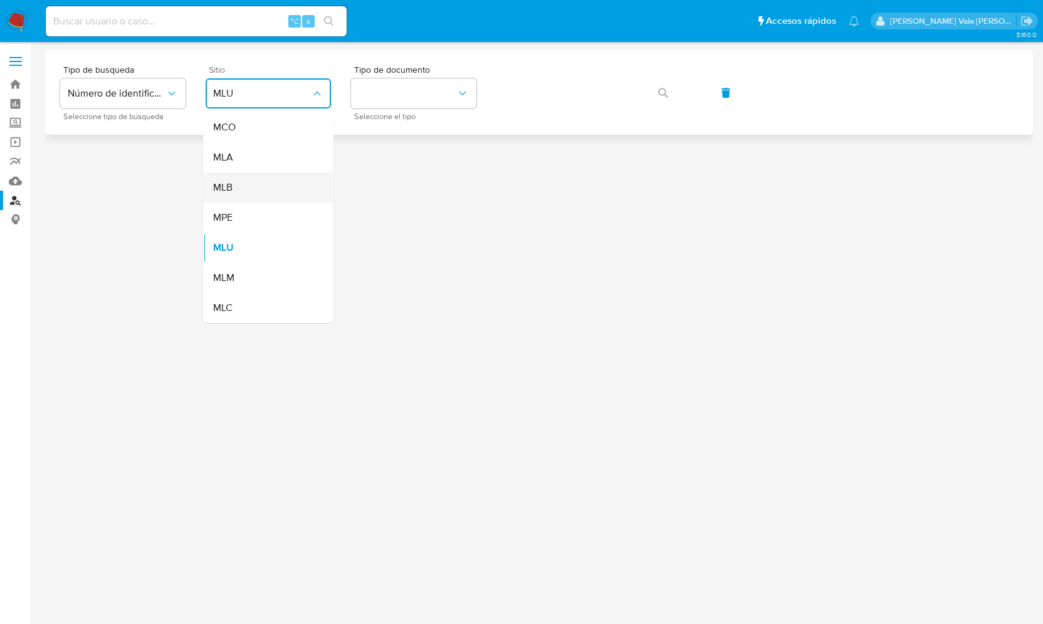
click at [250, 187] on div "MLB" at bounding box center [264, 187] width 103 height 30
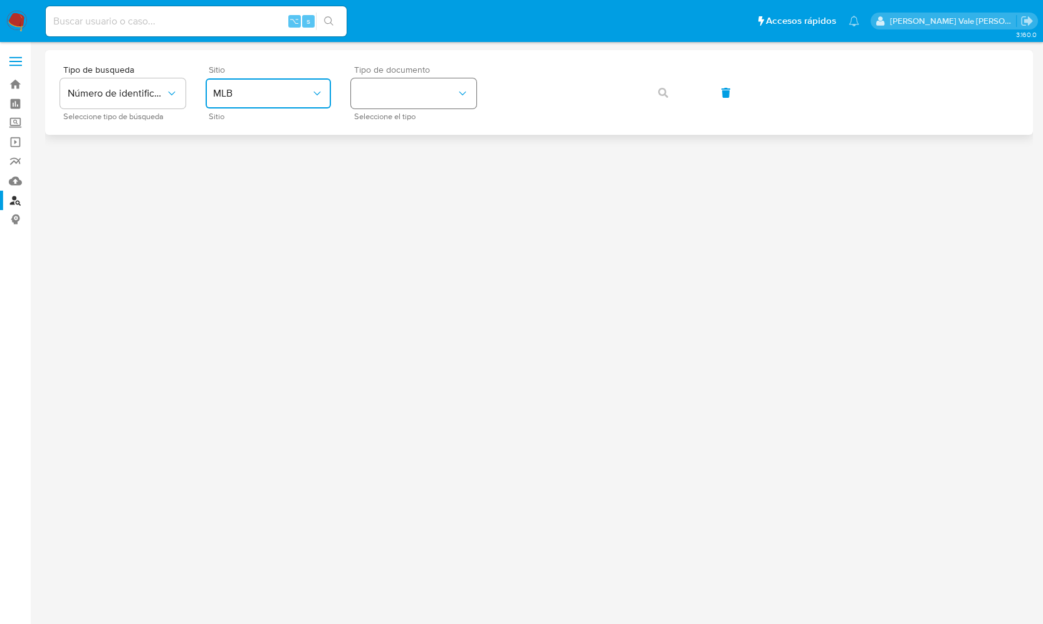
click at [382, 93] on button "identificationType" at bounding box center [413, 93] width 125 height 30
click at [384, 175] on div "CPF CPF" at bounding box center [409, 176] width 103 height 43
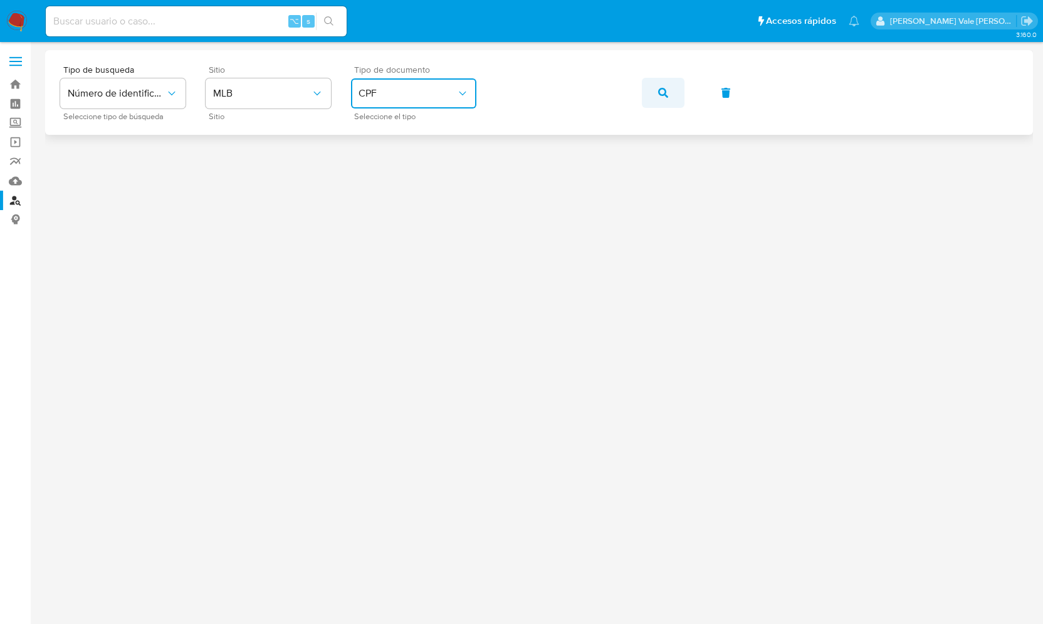
click at [664, 93] on icon "button" at bounding box center [663, 93] width 10 height 10
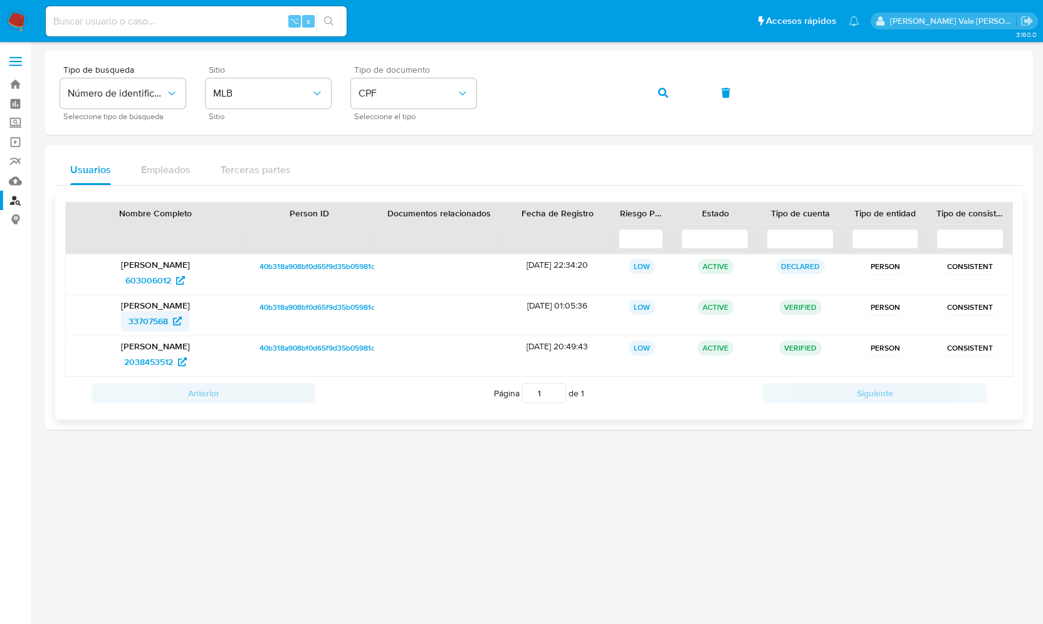
drag, startPoint x: 114, startPoint y: 315, endPoint x: 169, endPoint y: 319, distance: 54.7
click at [169, 319] on div "33707568" at bounding box center [155, 321] width 161 height 20
drag, startPoint x: 111, startPoint y: 362, endPoint x: 176, endPoint y: 368, distance: 65.5
click at [176, 368] on div "2038453512" at bounding box center [155, 362] width 161 height 20
drag, startPoint x: 108, startPoint y: 344, endPoint x: 200, endPoint y: 341, distance: 91.5
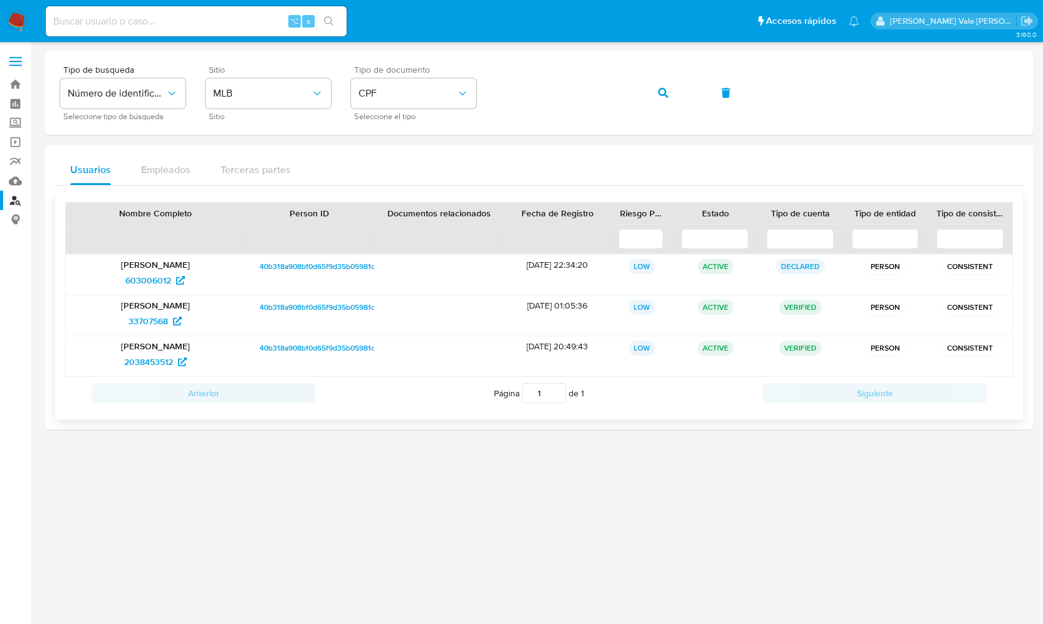
click at [200, 341] on p "[PERSON_NAME]" at bounding box center [155, 345] width 161 height 11
click at [144, 320] on span "33707568" at bounding box center [147, 321] width 39 height 20
click at [157, 360] on span "2038453512" at bounding box center [148, 362] width 49 height 20
click at [158, 363] on span "2038453512" at bounding box center [148, 362] width 49 height 20
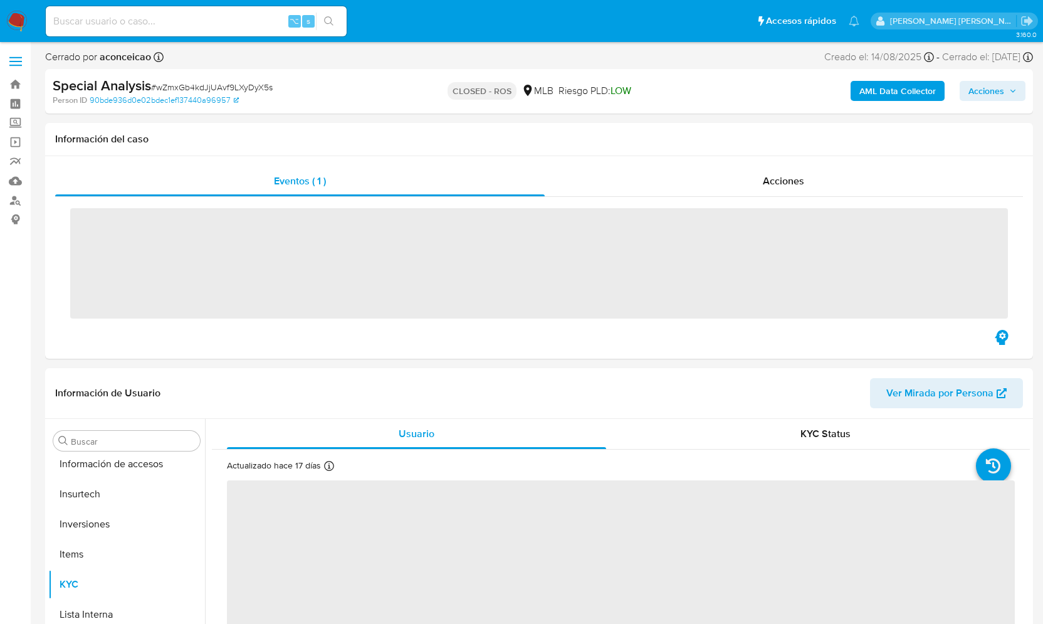
scroll to position [620, 0]
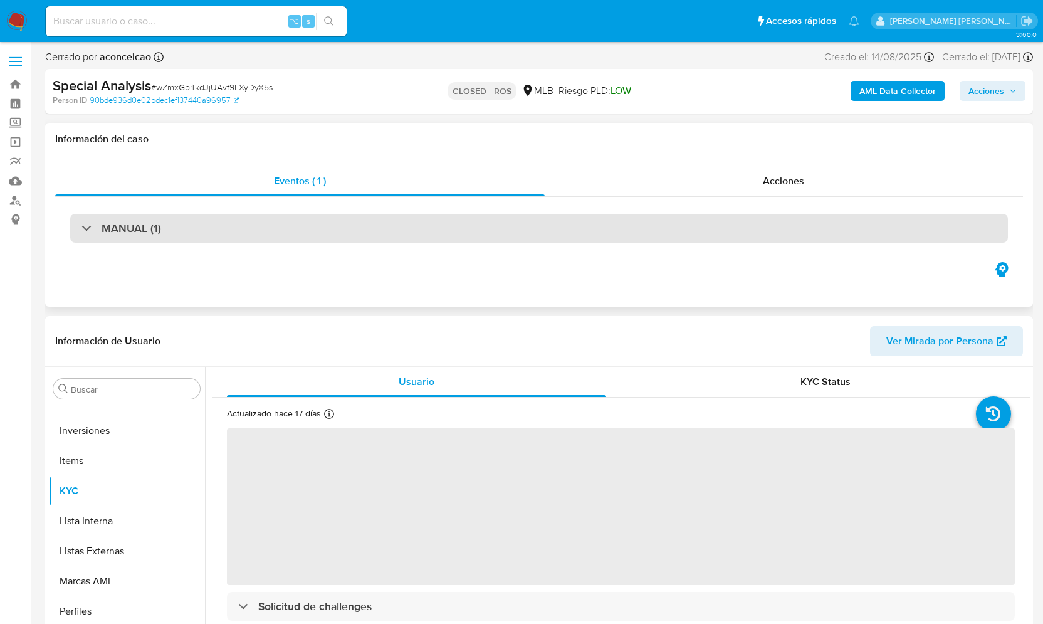
select select "10"
click at [161, 222] on div "MANUAL (1)" at bounding box center [539, 228] width 938 height 29
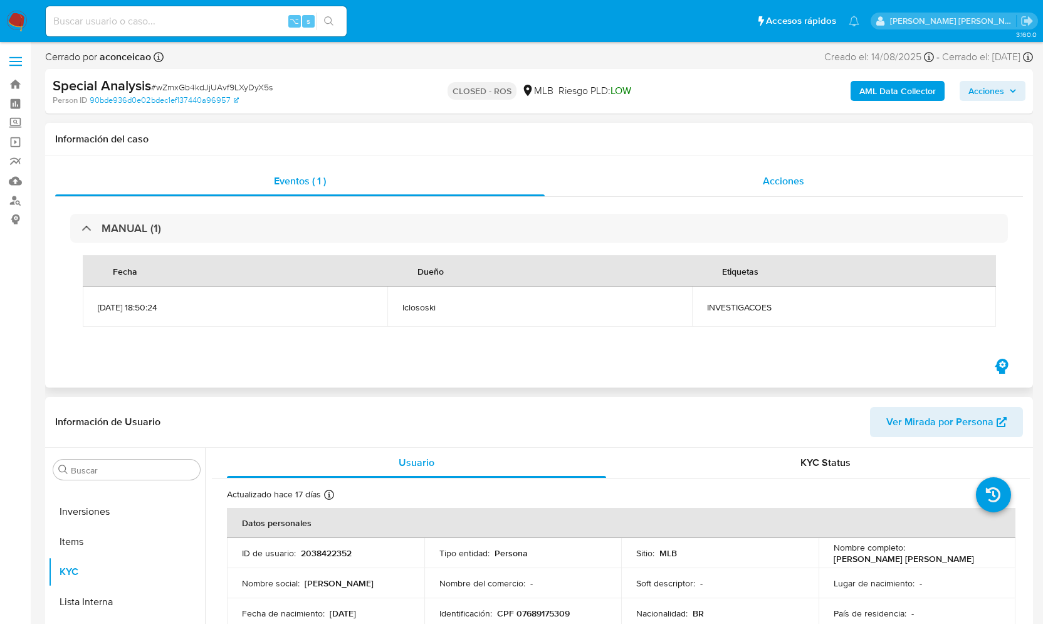
click at [778, 180] on span "Acciones" at bounding box center [783, 181] width 41 height 14
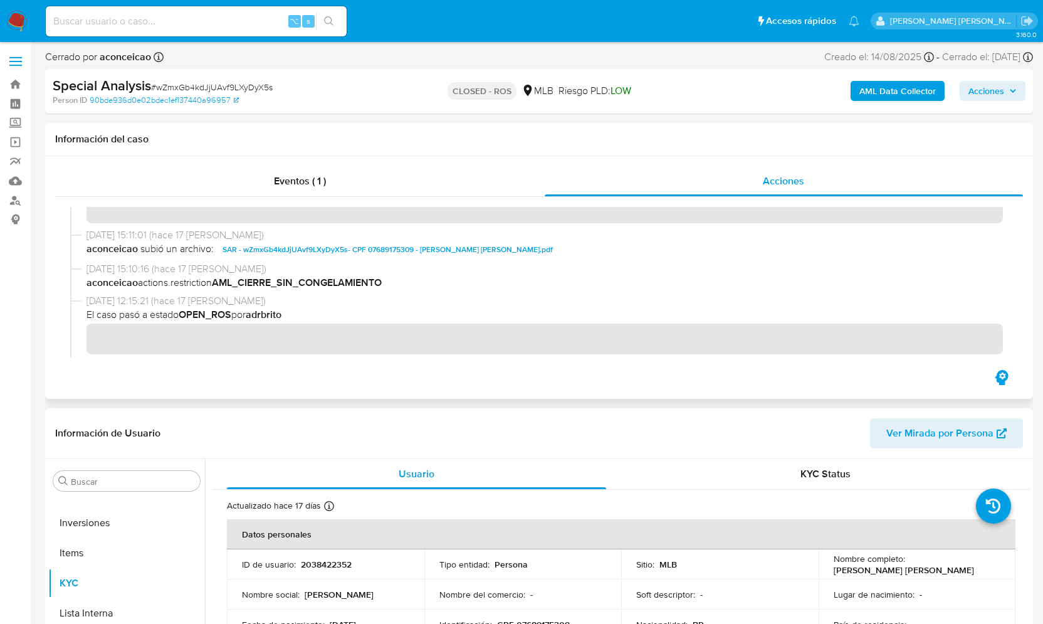
scroll to position [0, 0]
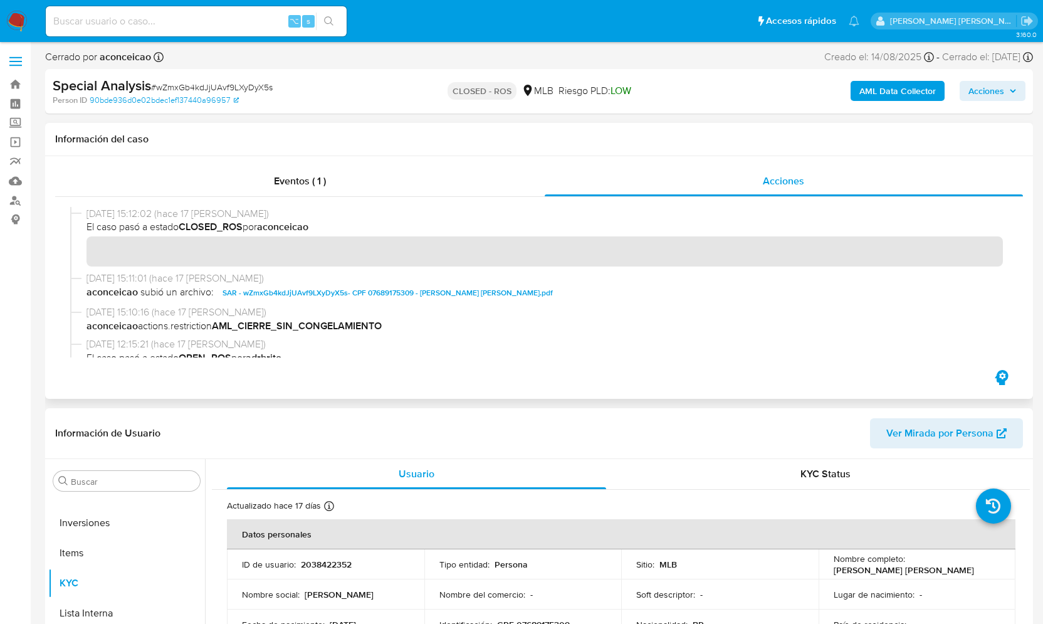
click at [395, 293] on span "SAR - wZmxGb4kdJjUAvf9LXyDyX5s- CPF 07689175309 - ESTHELA MOREIRA DE ALMEIDA SO…" at bounding box center [387, 292] width 330 height 15
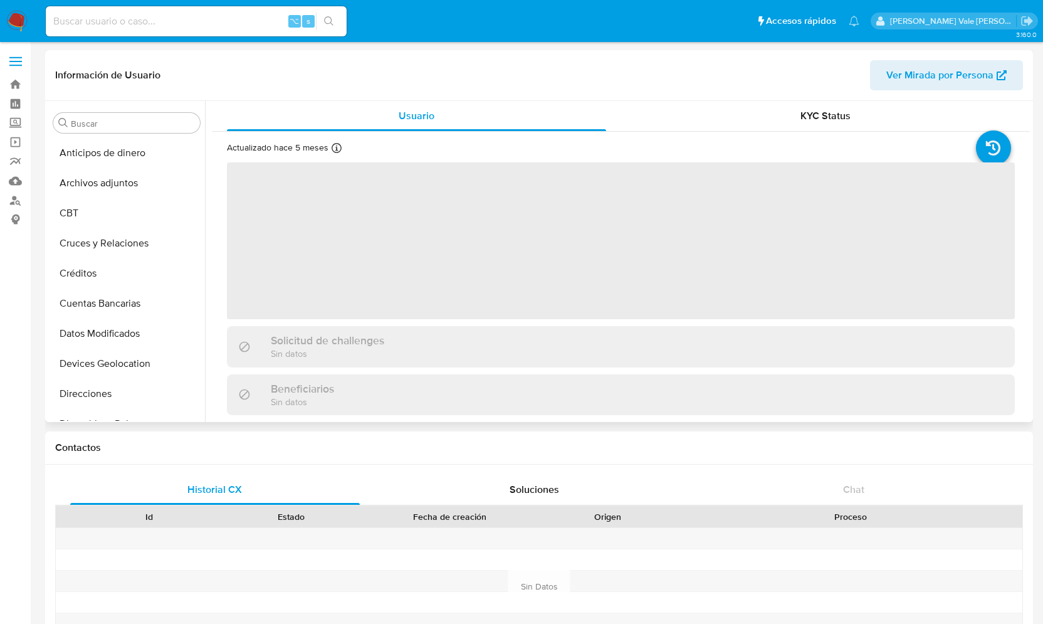
select select "10"
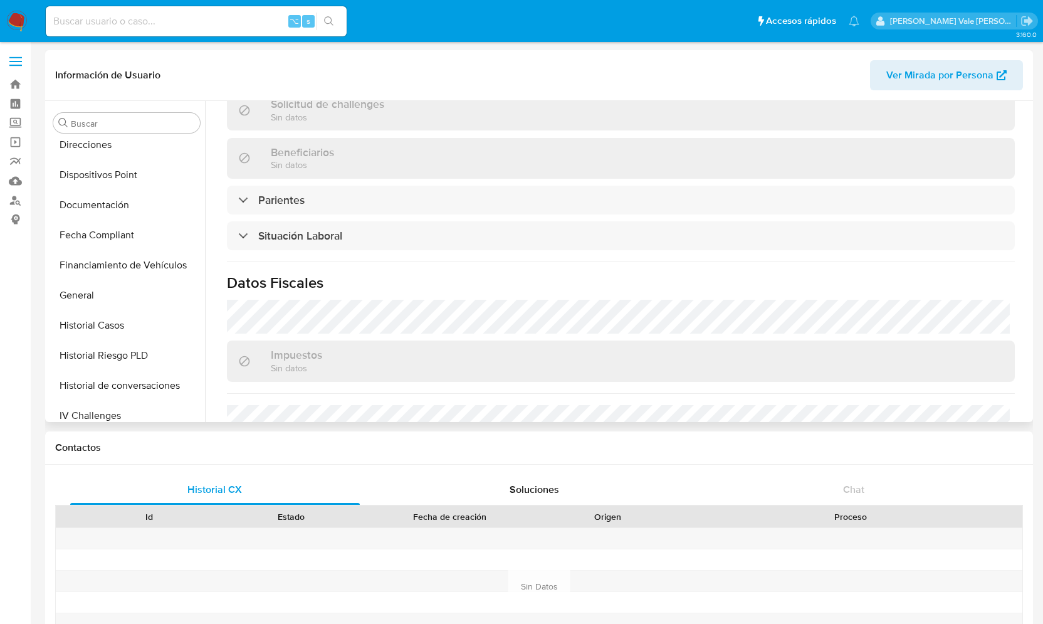
scroll to position [358, 0]
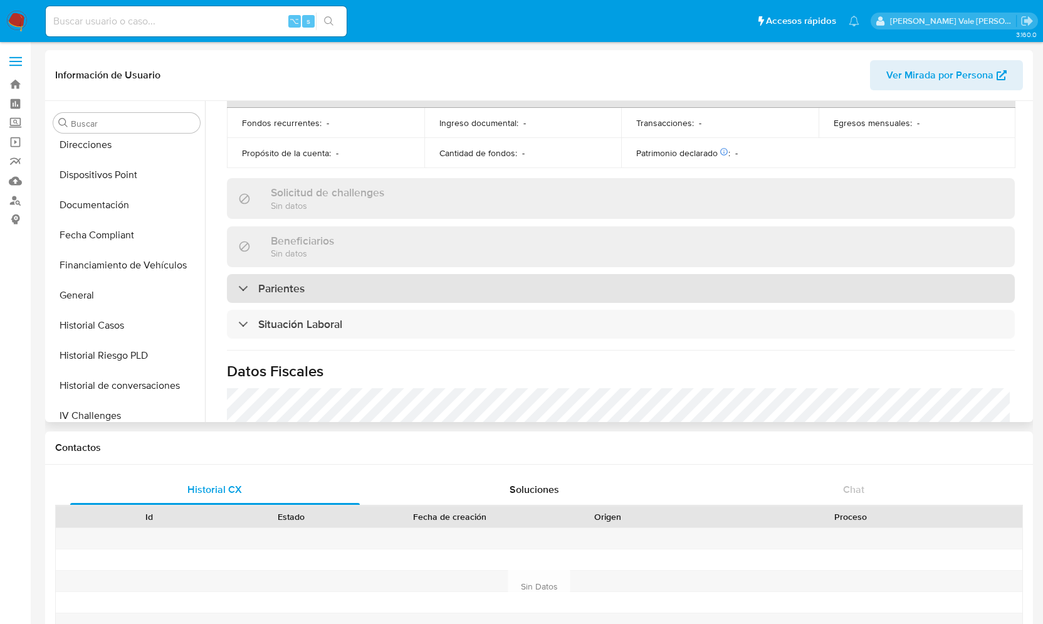
click at [245, 282] on div "Parientes" at bounding box center [271, 288] width 66 height 14
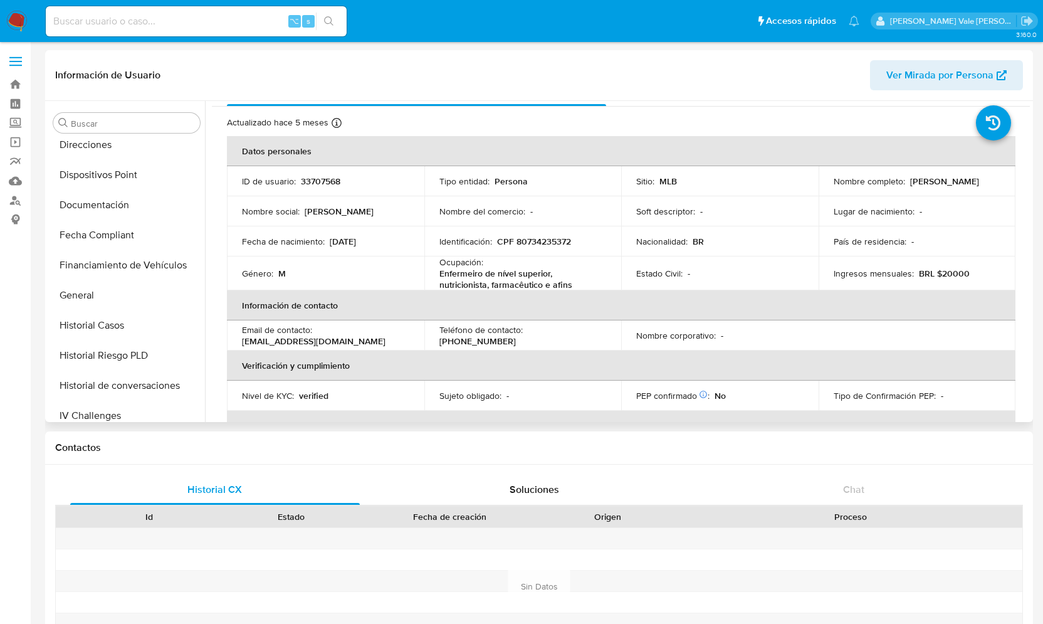
scroll to position [30, 0]
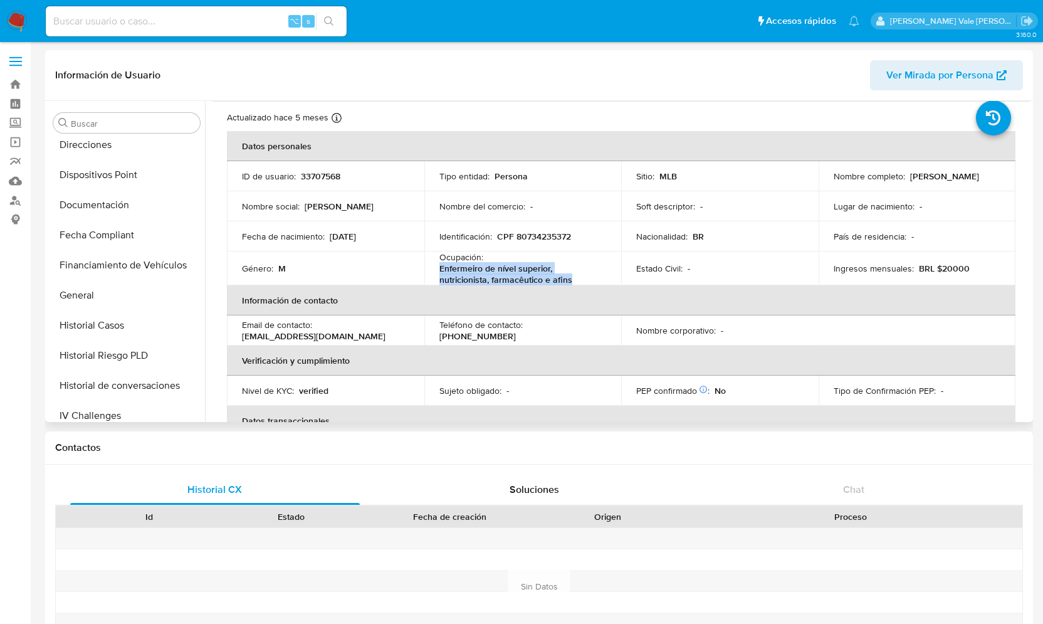
drag, startPoint x: 573, startPoint y: 279, endPoint x: 438, endPoint y: 269, distance: 135.2
click at [439, 269] on p "Enfermeiro de nível superior, nutricionista, farmacêutico e afins" at bounding box center [520, 274] width 162 height 23
copy p "Enfermeiro de nível superior, nutricionista, farmacêutico e afins"
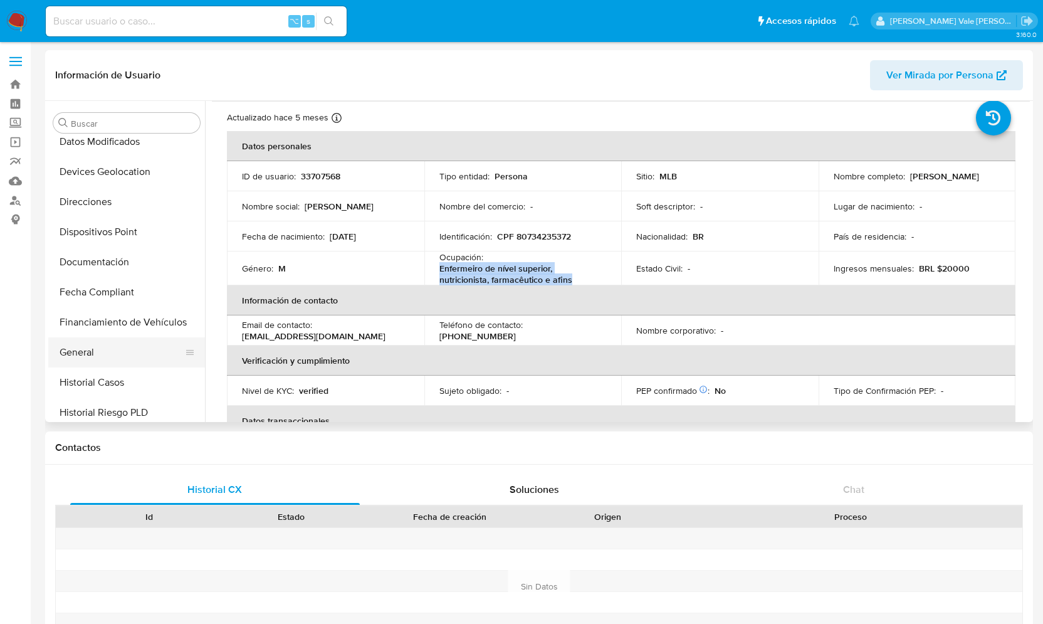
scroll to position [229, 0]
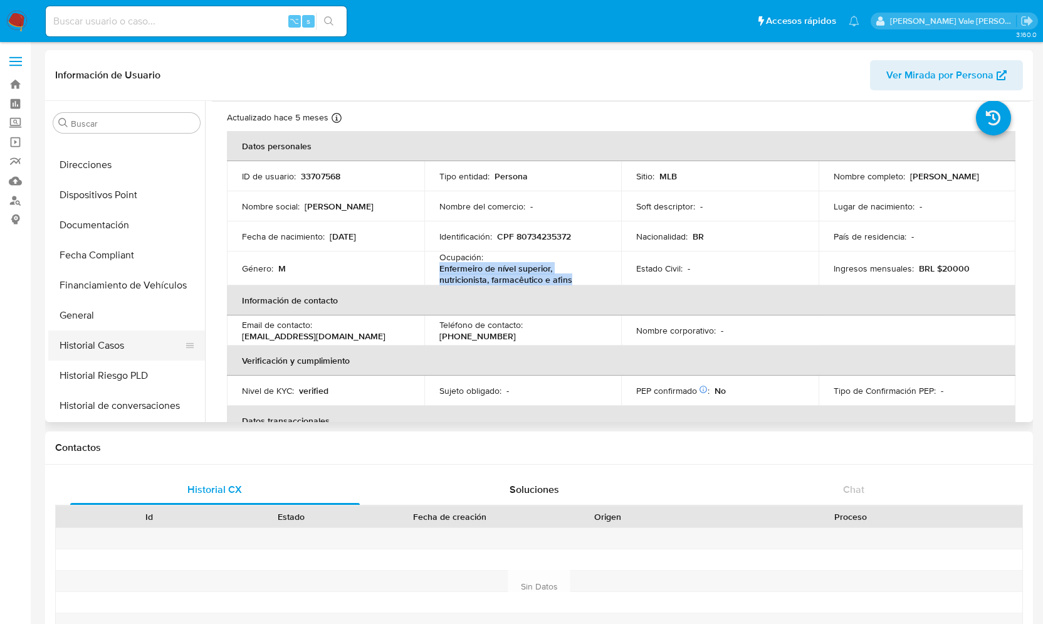
click at [101, 350] on button "Historial Casos" at bounding box center [121, 345] width 147 height 30
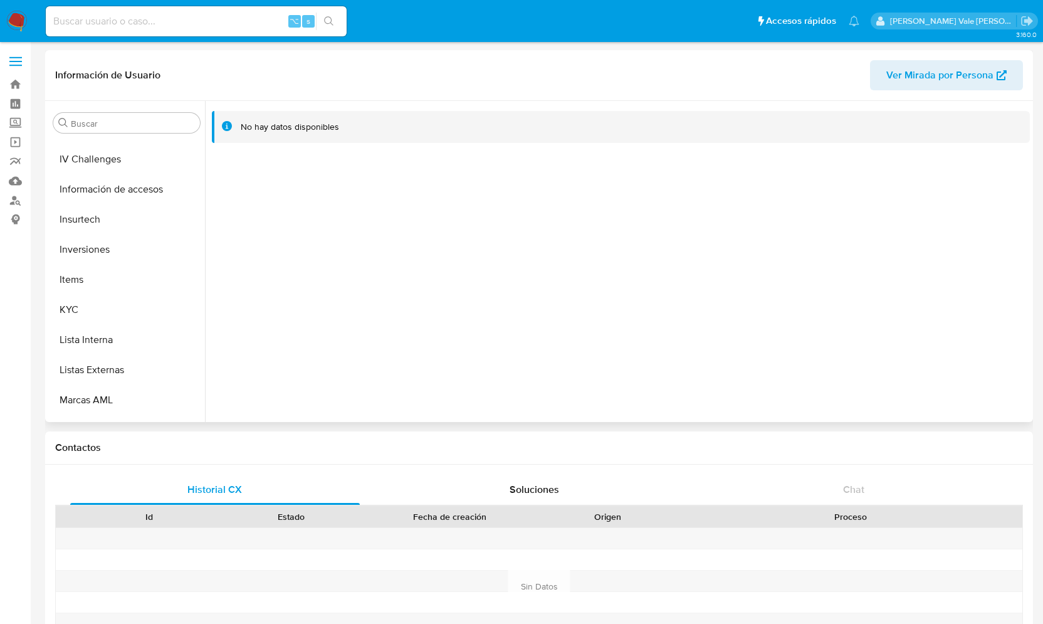
scroll to position [506, 0]
click at [107, 309] on button "KYC" at bounding box center [121, 308] width 147 height 30
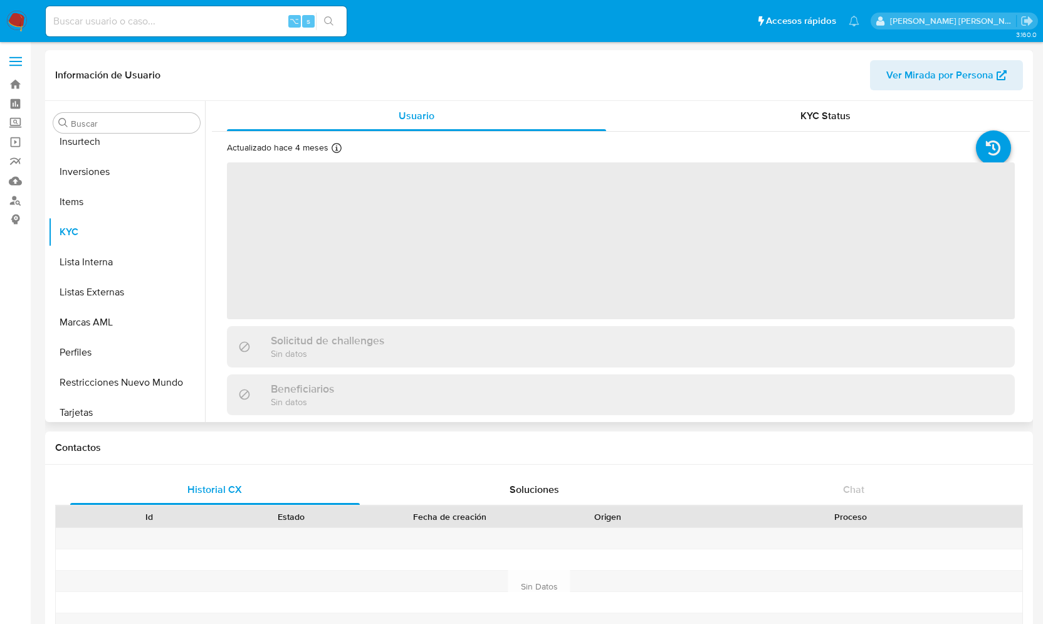
scroll to position [590, 0]
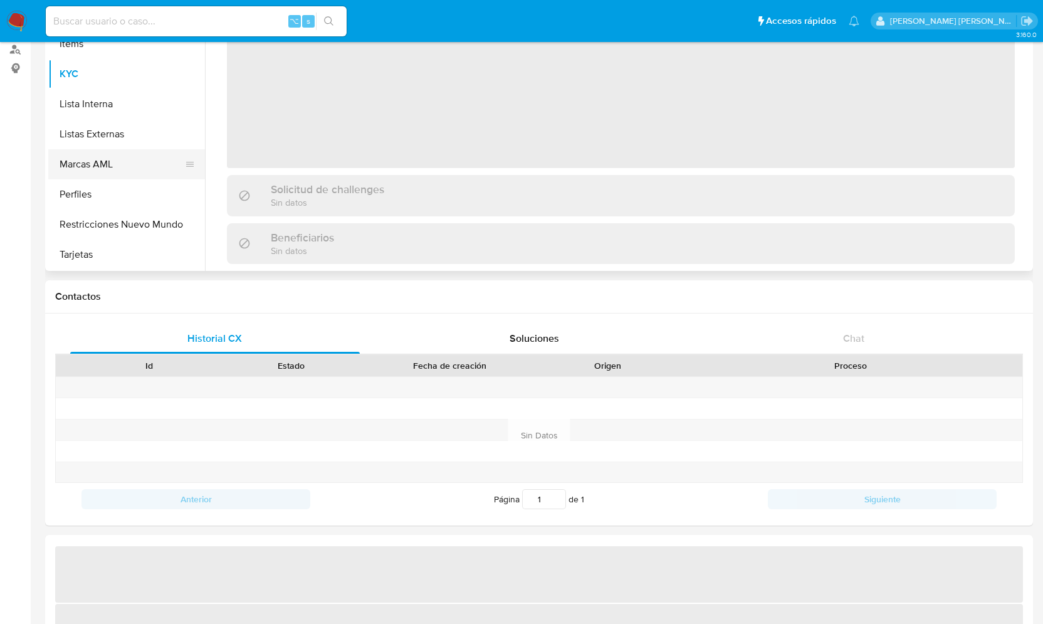
select select "10"
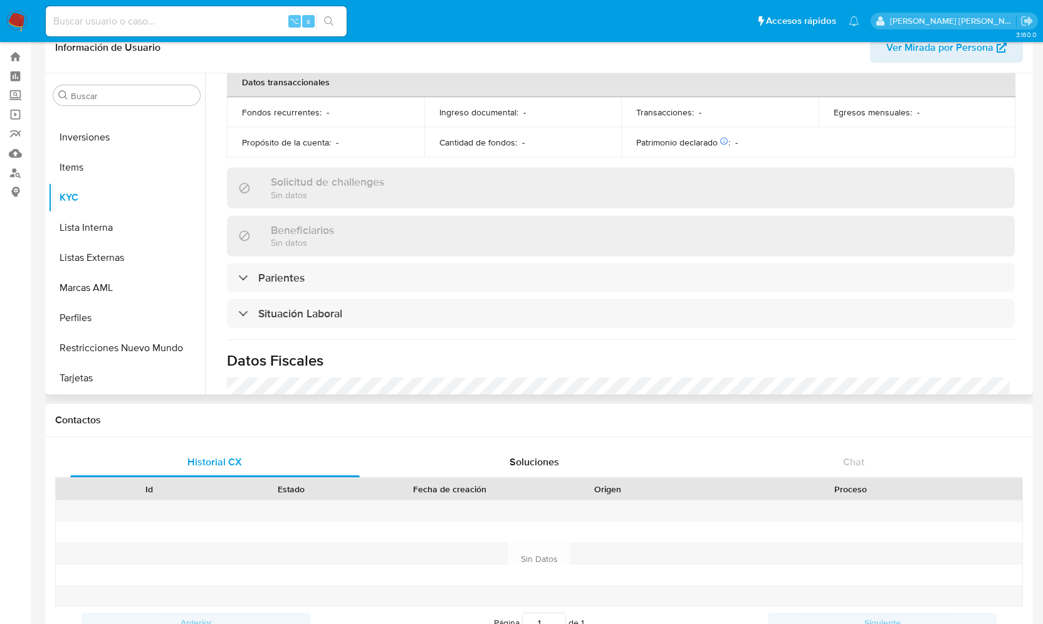
scroll to position [344, 0]
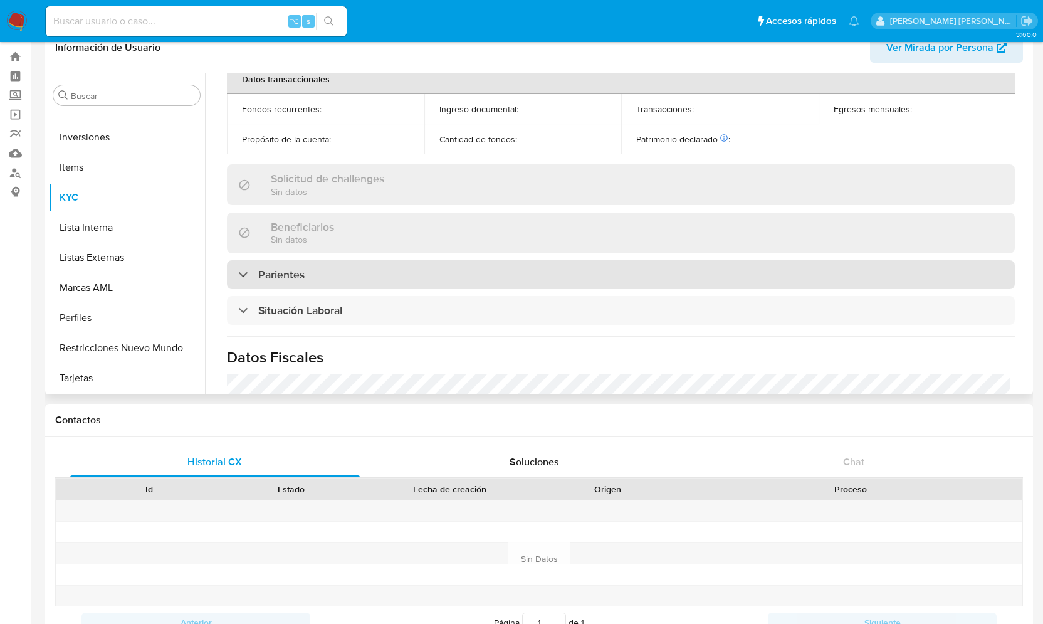
click at [242, 274] on div "Parientes" at bounding box center [271, 275] width 66 height 14
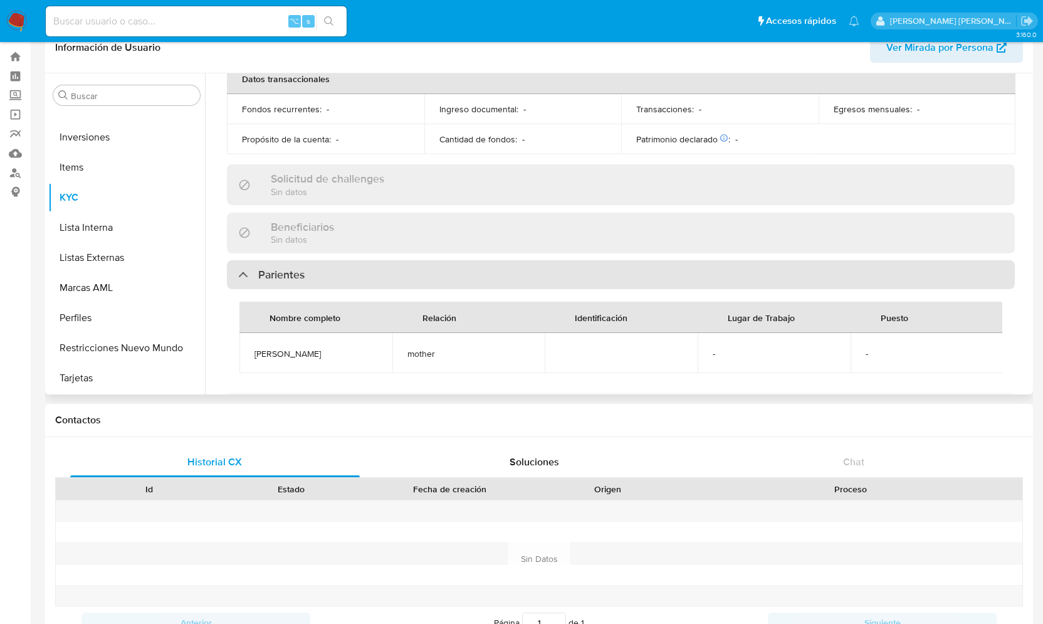
click at [245, 276] on div "Parientes" at bounding box center [271, 275] width 66 height 14
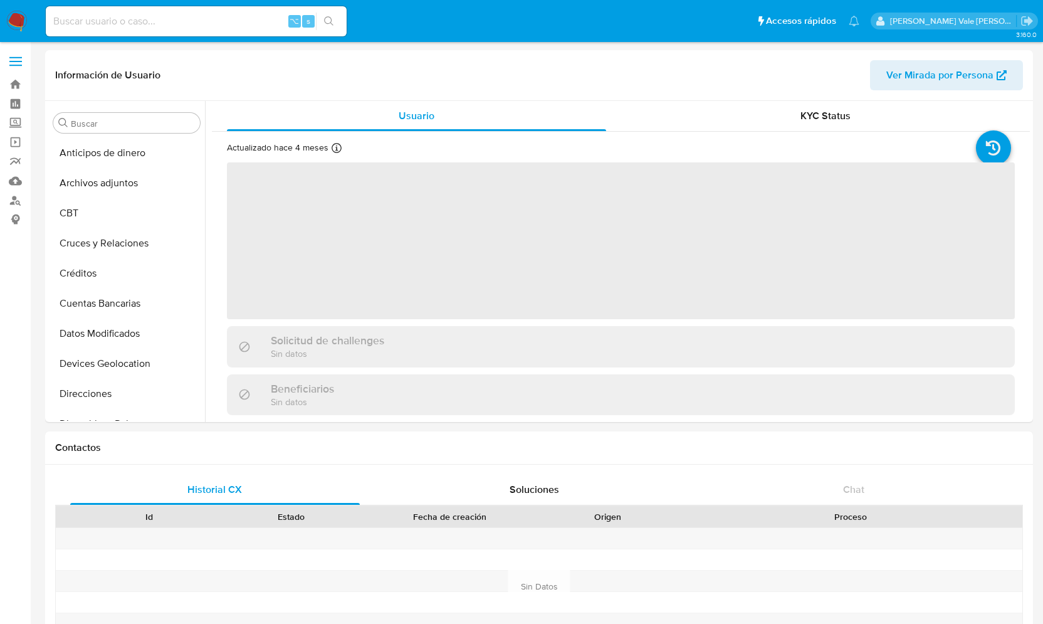
select select "10"
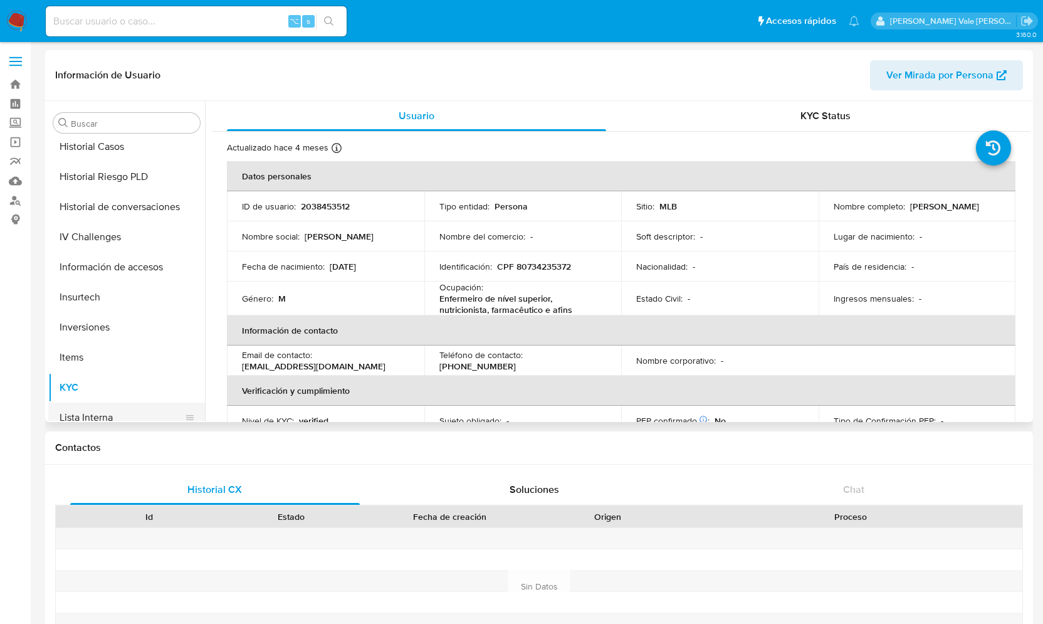
scroll to position [427, 0]
click at [114, 154] on button "Historial Casos" at bounding box center [121, 147] width 147 height 30
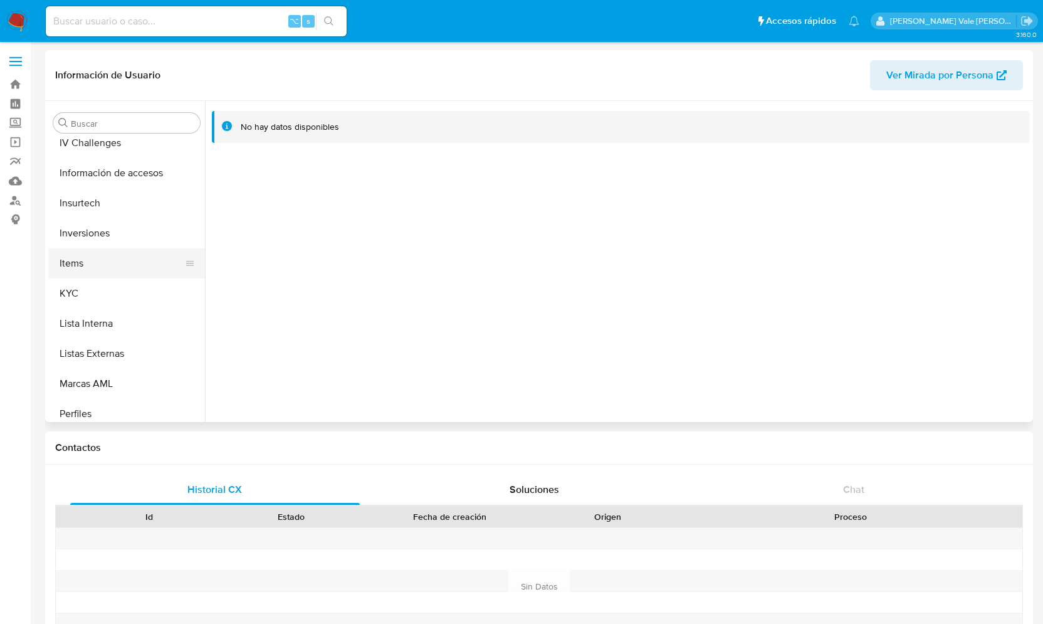
scroll to position [522, 0]
click at [72, 291] on button "KYC" at bounding box center [121, 293] width 147 height 30
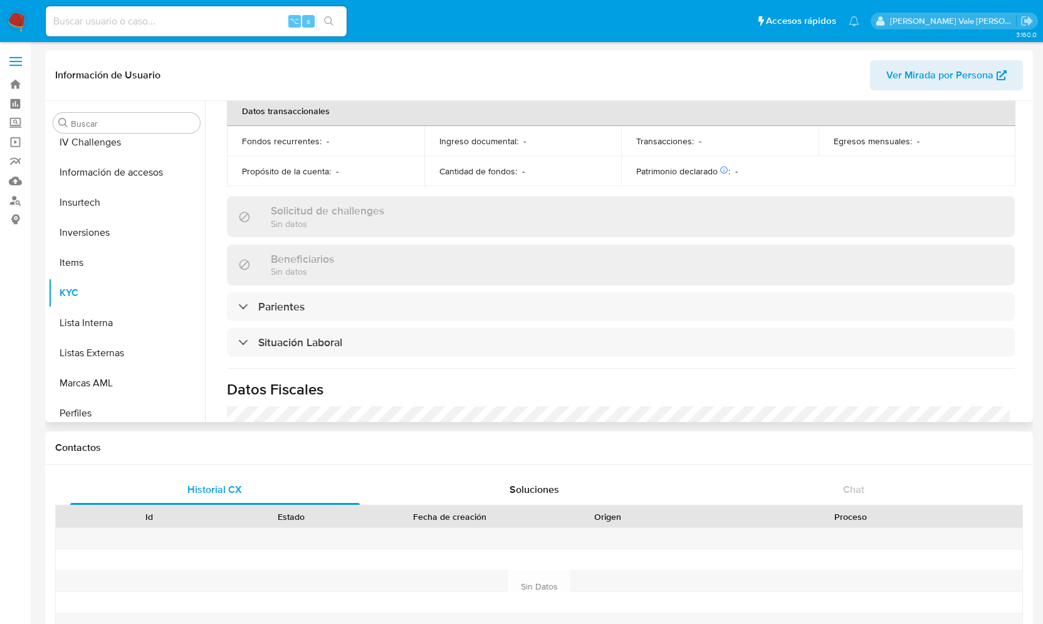
scroll to position [347, 0]
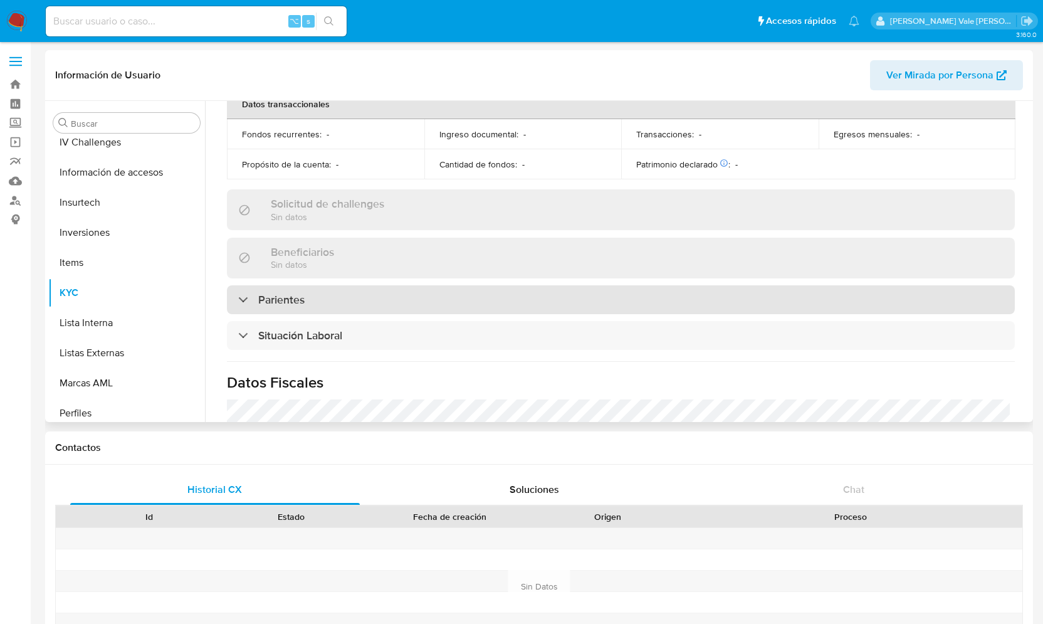
click at [243, 298] on div "Parientes" at bounding box center [271, 300] width 66 height 14
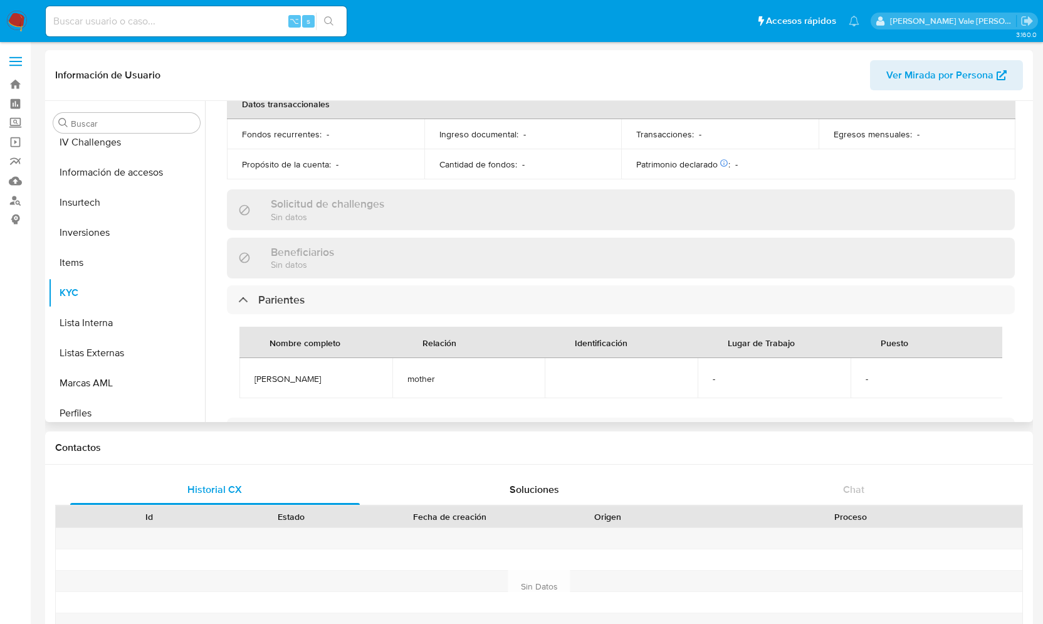
drag, startPoint x: 355, startPoint y: 382, endPoint x: 239, endPoint y: 381, distance: 115.9
click at [239, 381] on td "[PERSON_NAME]" at bounding box center [315, 378] width 153 height 40
copy table "Nombre completo Relación Identificación Lugar de Trabajo [PERSON_NAME]"
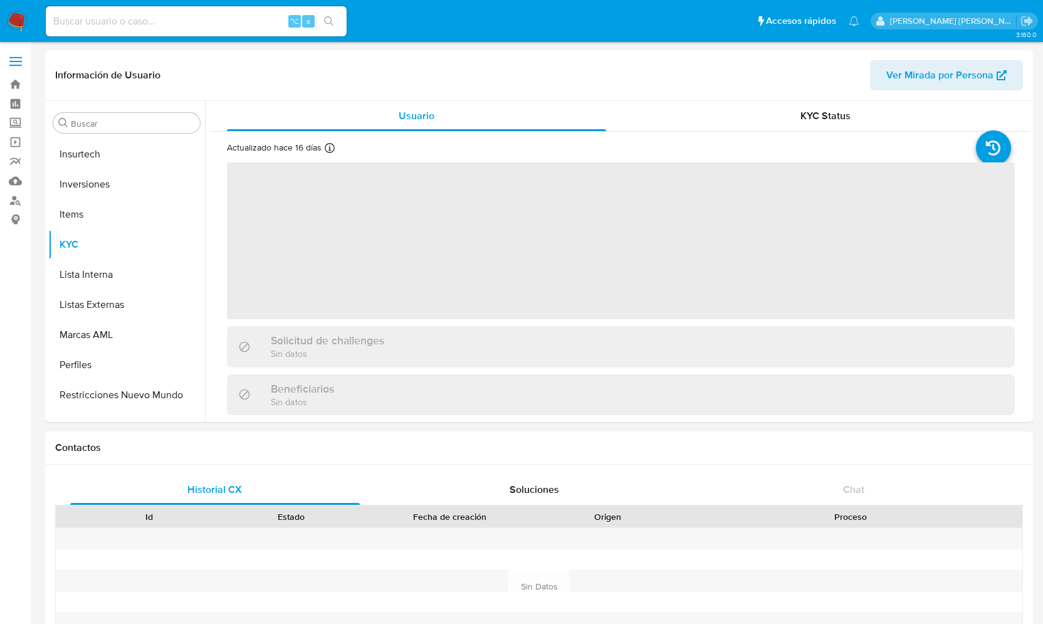
scroll to position [620, 0]
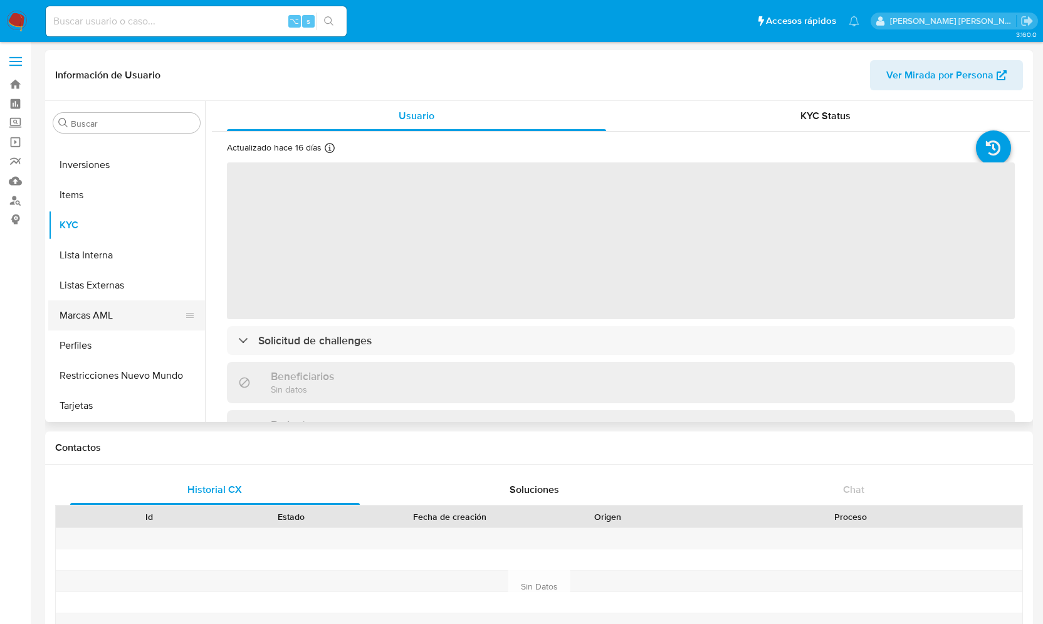
select select "10"
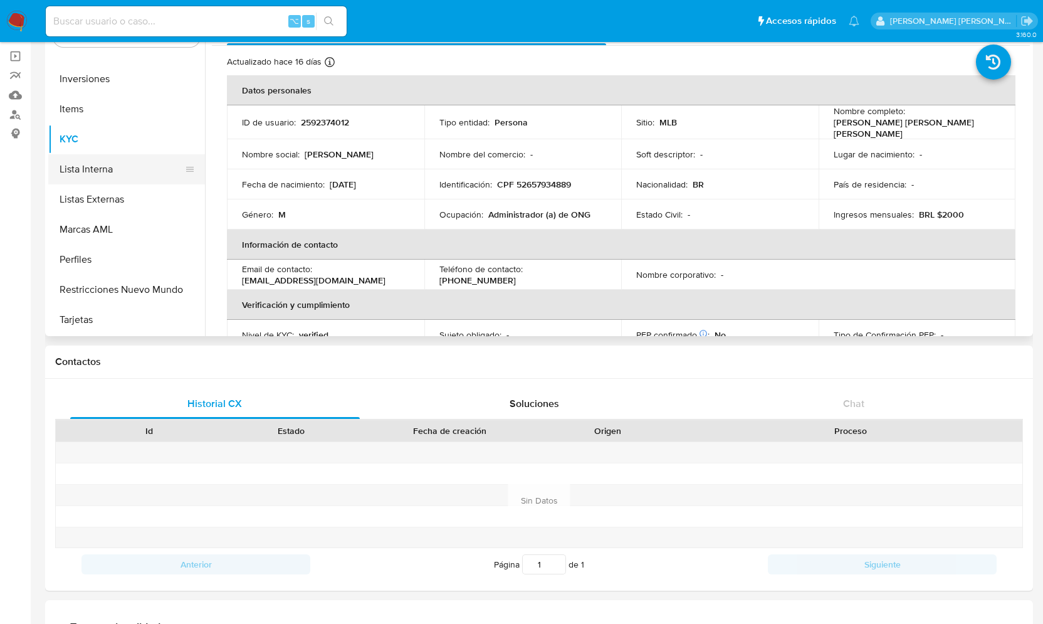
scroll to position [0, 0]
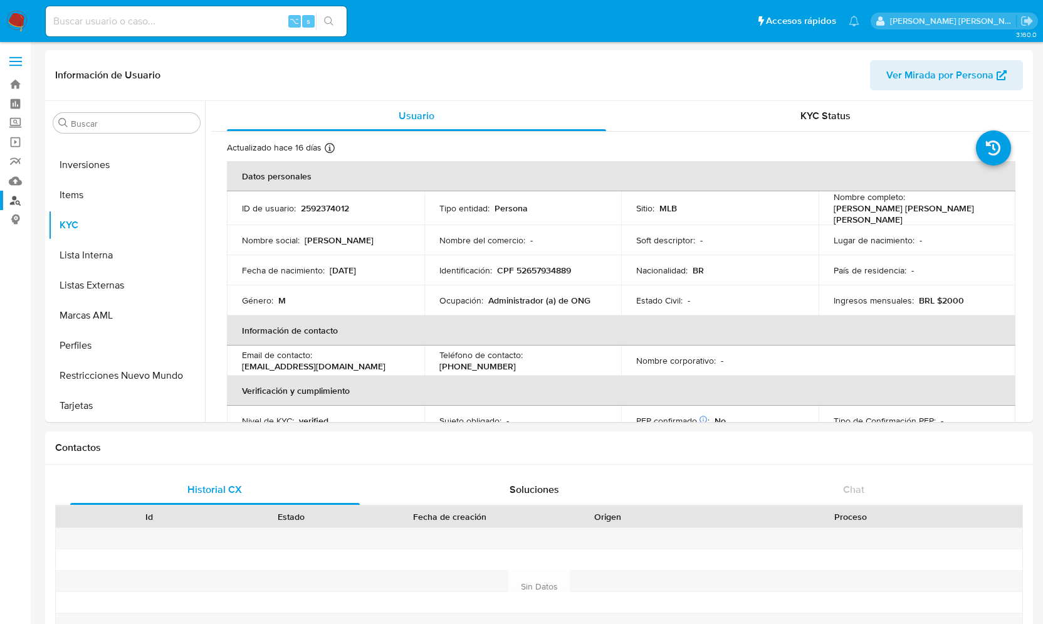
click at [18, 201] on link "Buscador de personas" at bounding box center [74, 200] width 149 height 19
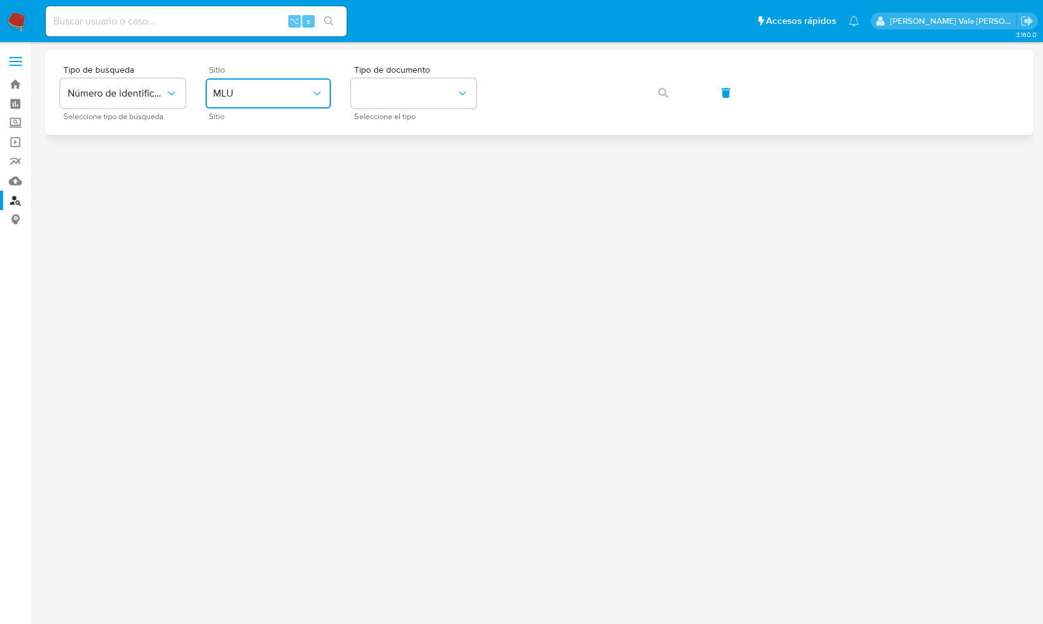
click at [288, 94] on span "MLU" at bounding box center [262, 93] width 98 height 13
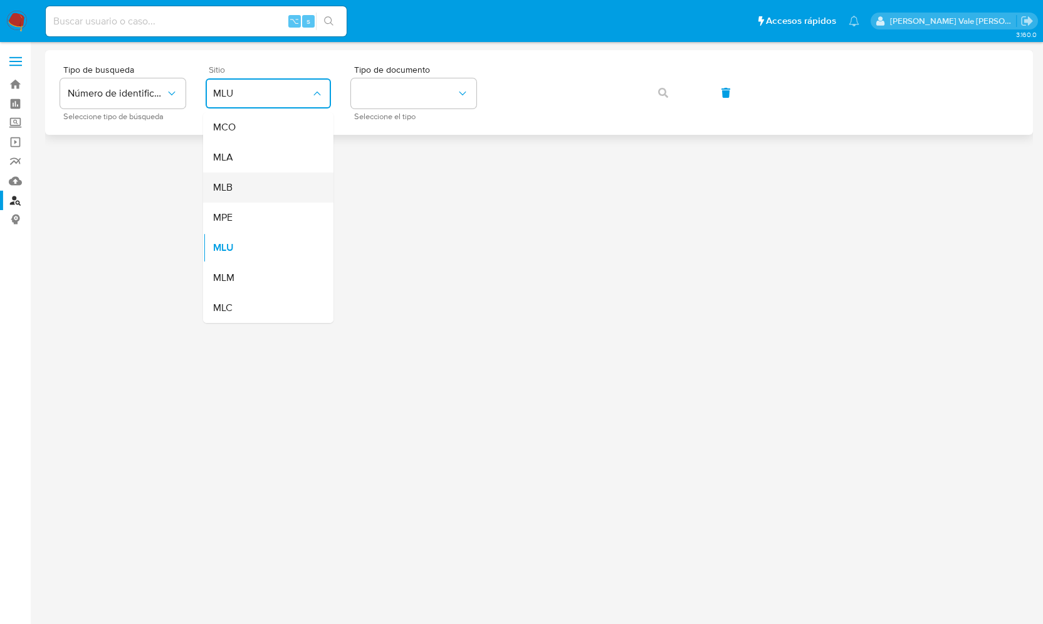
click at [246, 184] on div "MLB" at bounding box center [264, 187] width 103 height 30
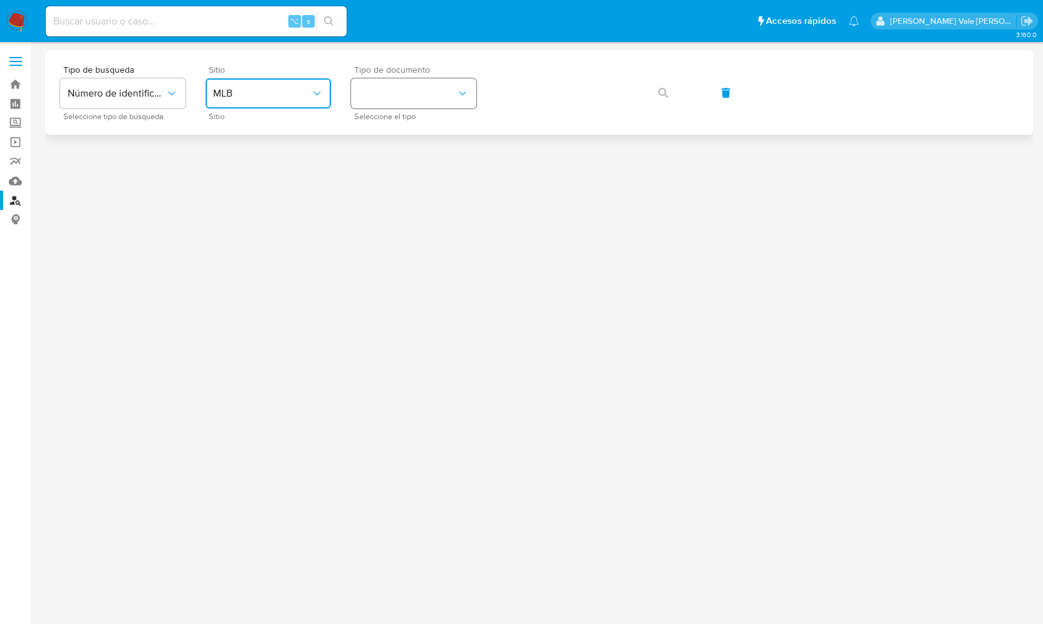
click at [368, 98] on button "identificationType" at bounding box center [413, 93] width 125 height 30
click at [370, 170] on span "CPF" at bounding box center [367, 170] width 18 height 13
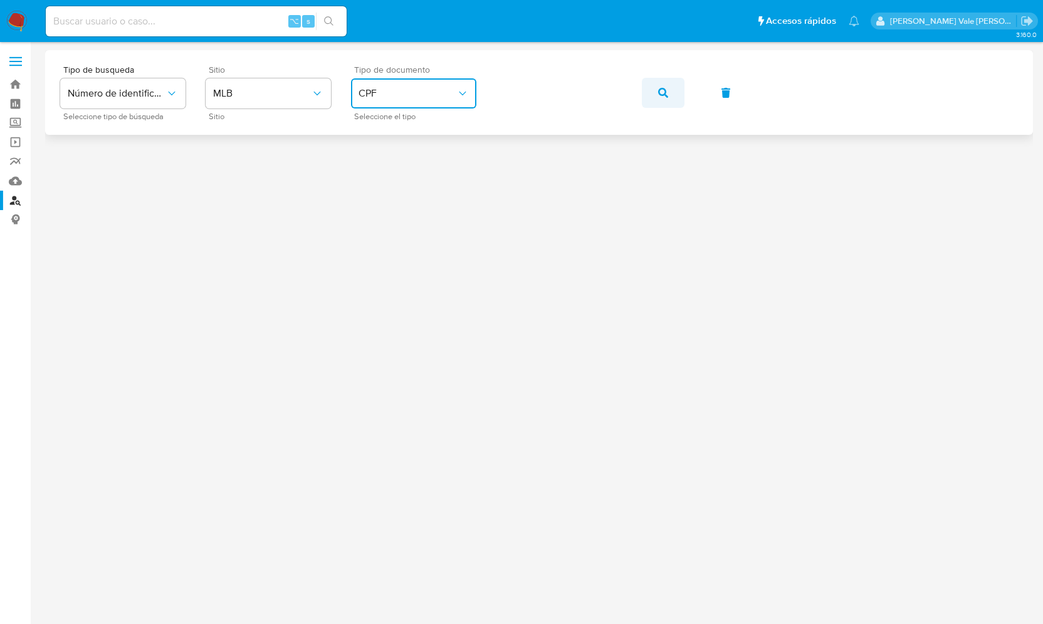
click at [664, 94] on icon "button" at bounding box center [663, 93] width 10 height 10
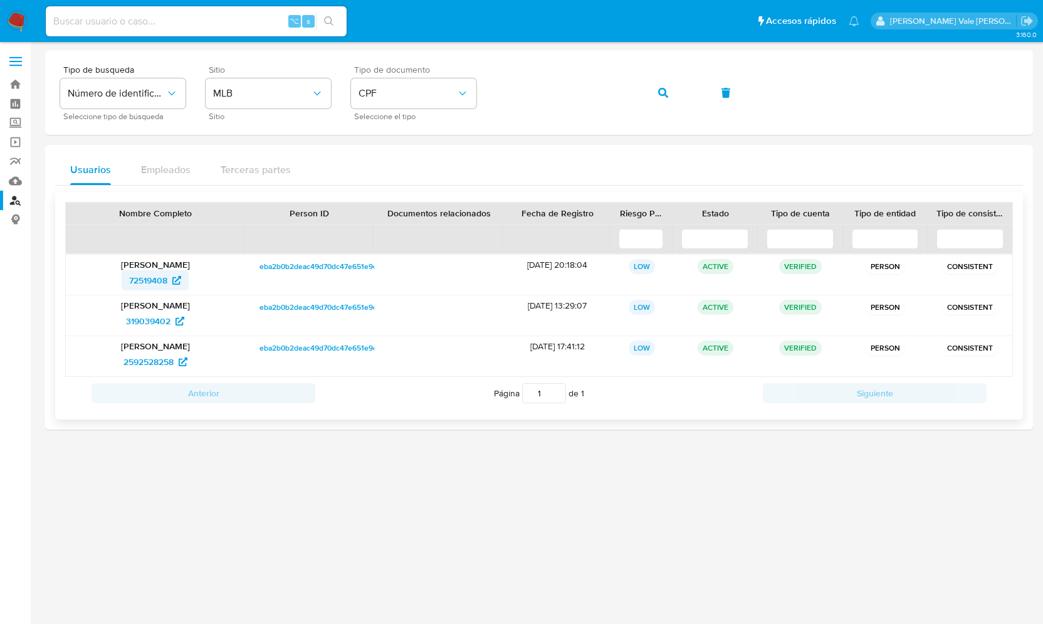
drag, startPoint x: 119, startPoint y: 273, endPoint x: 166, endPoint y: 281, distance: 47.7
click at [166, 281] on div "72519408" at bounding box center [155, 280] width 161 height 20
drag, startPoint x: 111, startPoint y: 315, endPoint x: 170, endPoint y: 322, distance: 60.0
click at [170, 321] on div "319039402" at bounding box center [155, 321] width 161 height 20
drag, startPoint x: 113, startPoint y: 361, endPoint x: 173, endPoint y: 370, distance: 60.3
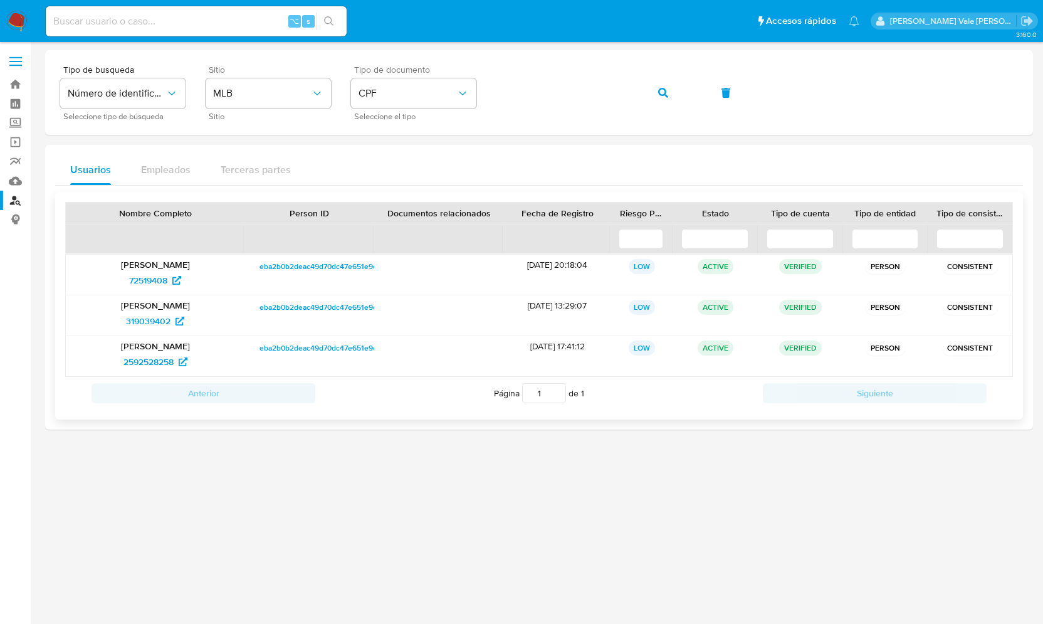
click at [173, 370] on div "Cinthia Quirino Bettencourt 2592528258" at bounding box center [155, 356] width 179 height 40
drag, startPoint x: 93, startPoint y: 303, endPoint x: 214, endPoint y: 309, distance: 121.1
click at [214, 309] on div "Cinthia Quirino Bettencourt 319039402" at bounding box center [155, 315] width 179 height 40
click at [159, 278] on span "72519408" at bounding box center [148, 280] width 38 height 20
click at [152, 319] on span "319039402" at bounding box center [148, 321] width 44 height 20
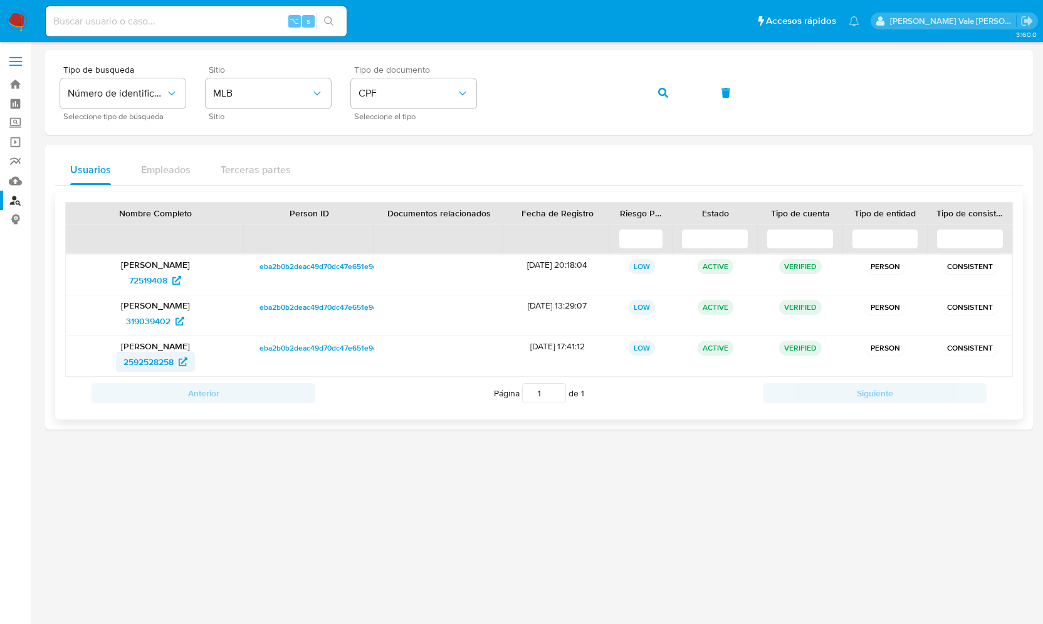
click at [160, 360] on span "2592528258" at bounding box center [148, 362] width 50 height 20
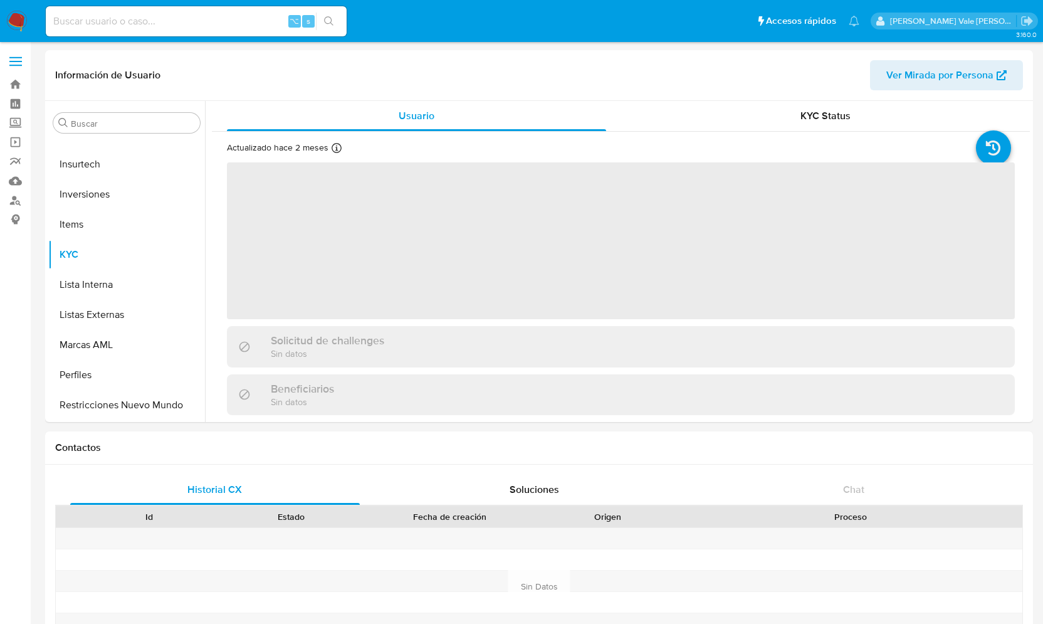
scroll to position [590, 0]
select select "10"
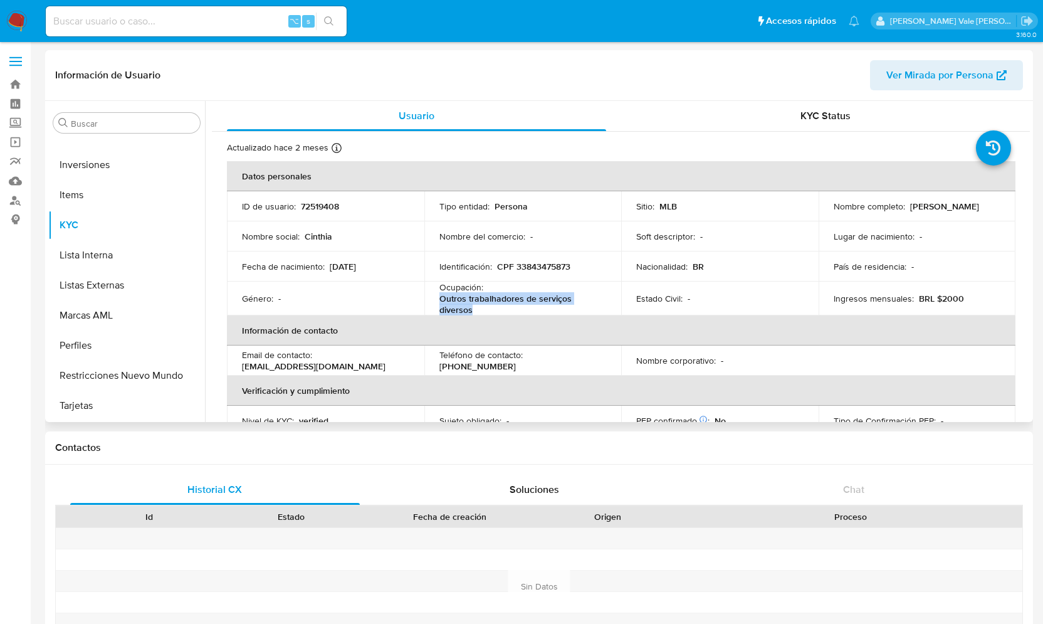
drag, startPoint x: 481, startPoint y: 310, endPoint x: 431, endPoint y: 301, distance: 50.8
click at [431, 301] on td "Ocupación : Outros trabalhadores de serviços diversos" at bounding box center [522, 298] width 197 height 34
copy p "Outros trabalhadores de serviços diversos"
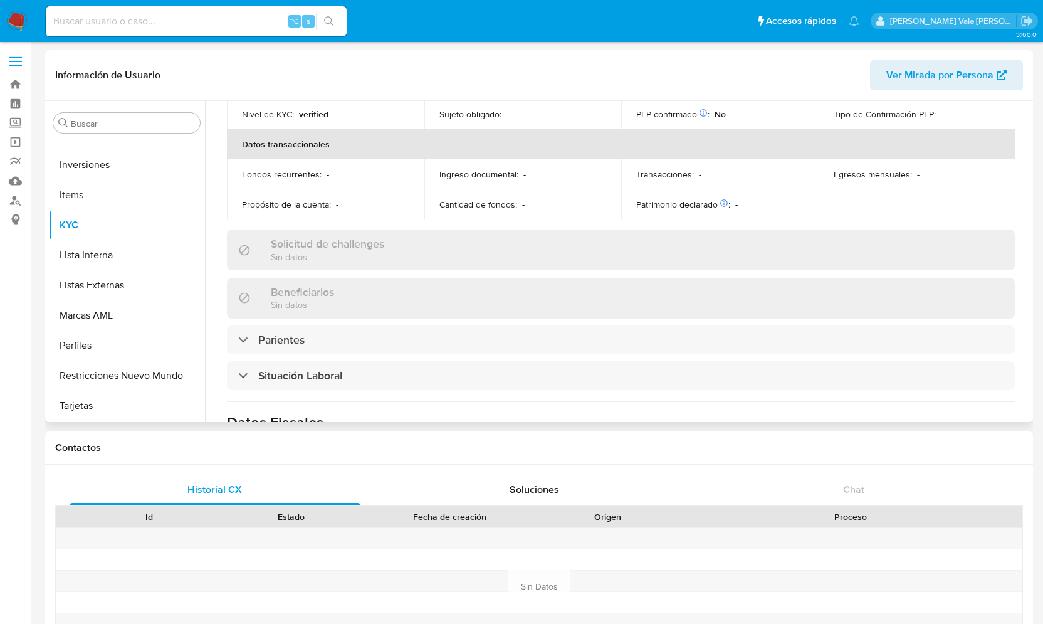
scroll to position [307, 0]
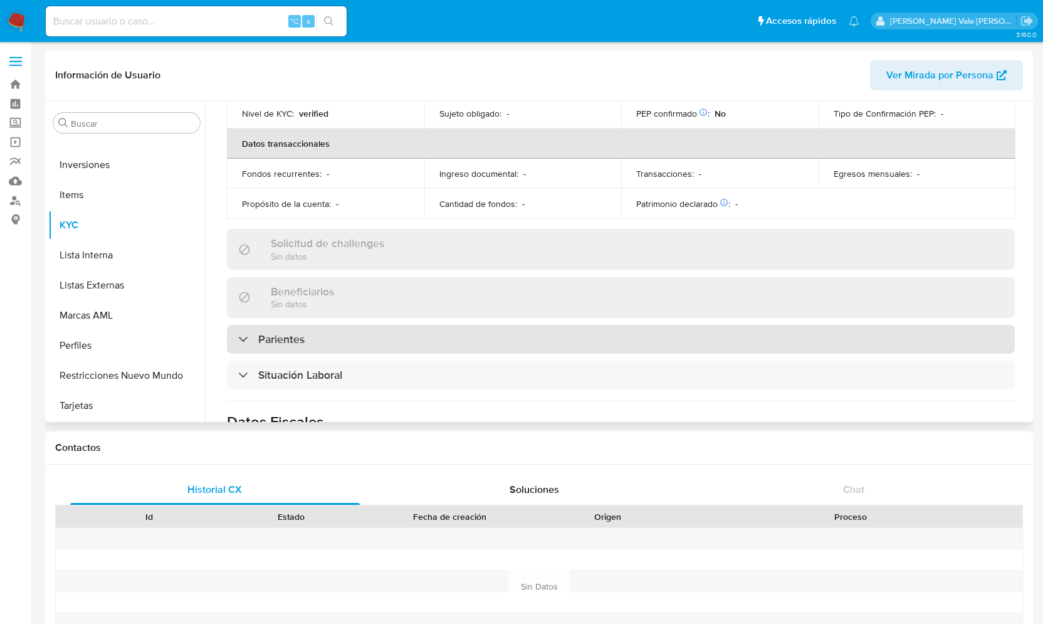
click at [242, 342] on div "Parientes" at bounding box center [271, 339] width 66 height 14
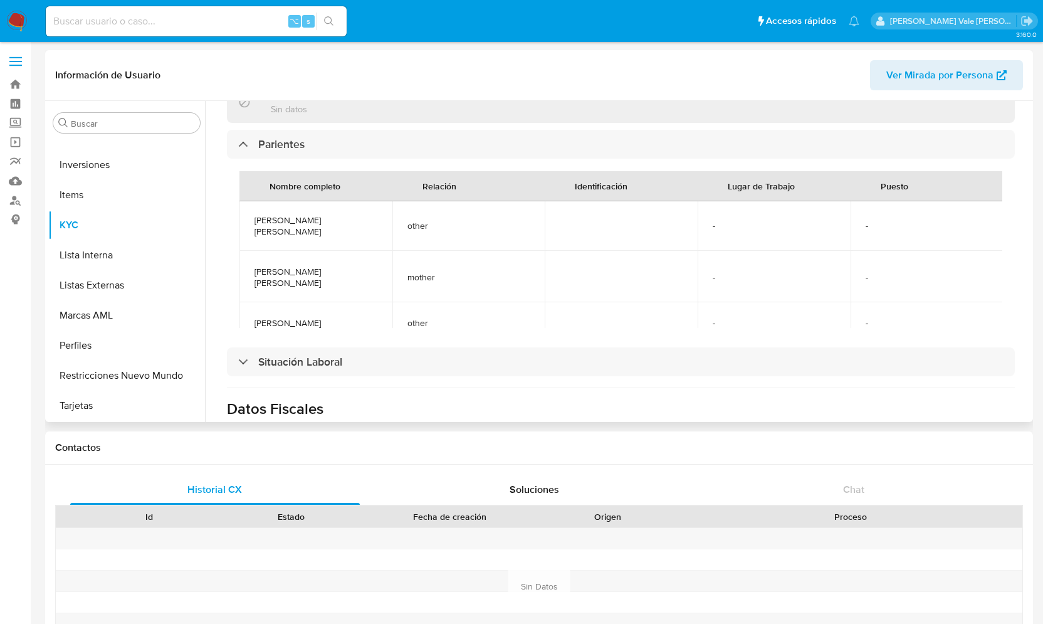
scroll to position [0, 0]
drag, startPoint x: 330, startPoint y: 238, endPoint x: 244, endPoint y: 227, distance: 86.5
click at [244, 227] on td "[PERSON_NAME] [PERSON_NAME]" at bounding box center [315, 227] width 153 height 51
copy span "[PERSON_NAME] [PERSON_NAME]"
drag, startPoint x: 324, startPoint y: 288, endPoint x: 239, endPoint y: 276, distance: 85.4
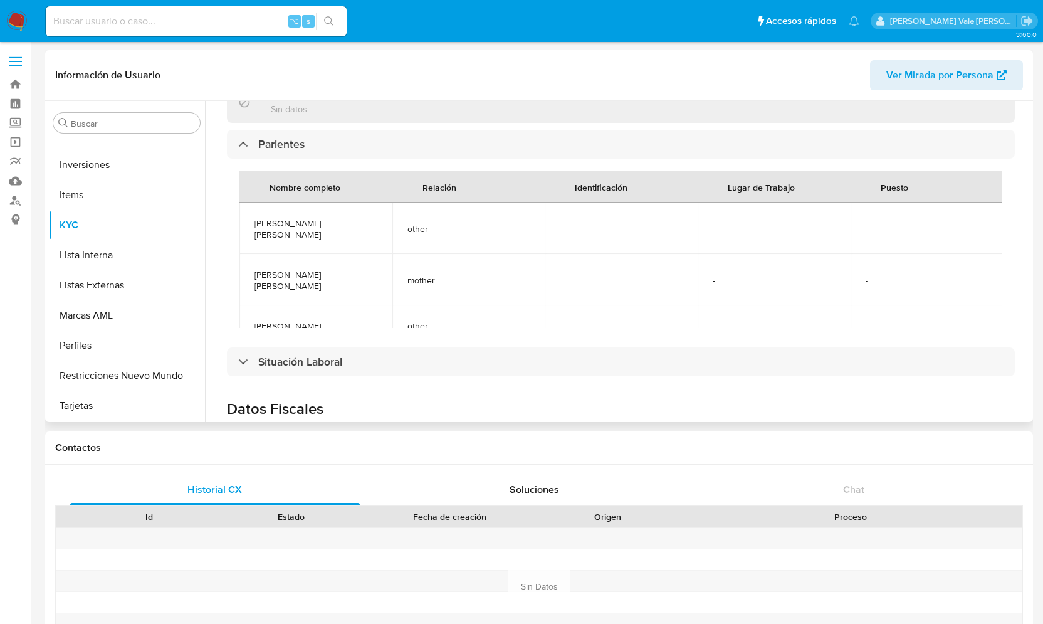
click at [239, 276] on td "[PERSON_NAME] [PERSON_NAME]" at bounding box center [315, 279] width 153 height 51
copy span "[PERSON_NAME] [PERSON_NAME]"
drag, startPoint x: 317, startPoint y: 267, endPoint x: 246, endPoint y: 264, distance: 71.5
click at [246, 264] on td "[PERSON_NAME]" at bounding box center [315, 259] width 153 height 40
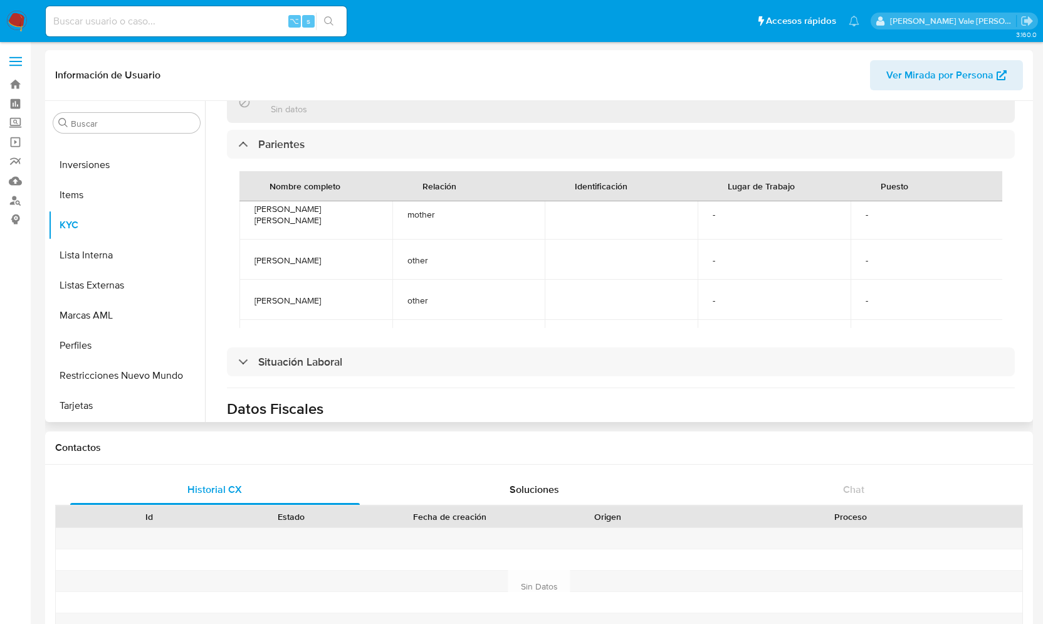
copy span "[PERSON_NAME]"
drag, startPoint x: 332, startPoint y: 255, endPoint x: 248, endPoint y: 241, distance: 84.6
click at [248, 241] on td "[PERSON_NAME]" at bounding box center [315, 229] width 153 height 40
copy span "[PERSON_NAME]"
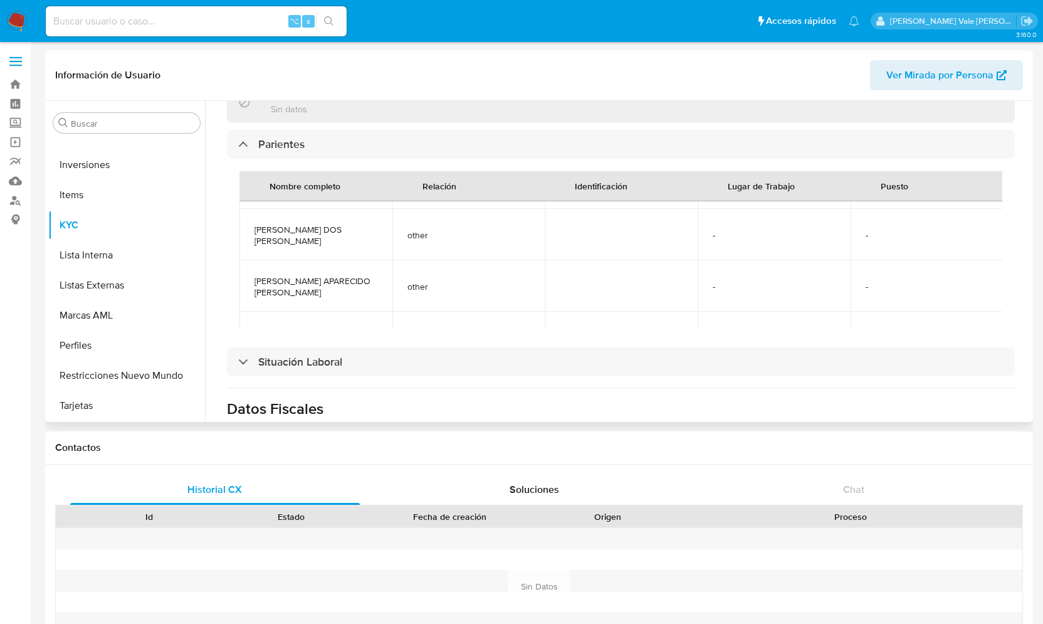
scroll to position [179, 0]
drag, startPoint x: 370, startPoint y: 253, endPoint x: 247, endPoint y: 248, distance: 122.9
click at [247, 248] on td "[PERSON_NAME] DOS [PERSON_NAME]" at bounding box center [315, 232] width 153 height 51
copy span "[PERSON_NAME] DOS [PERSON_NAME]"
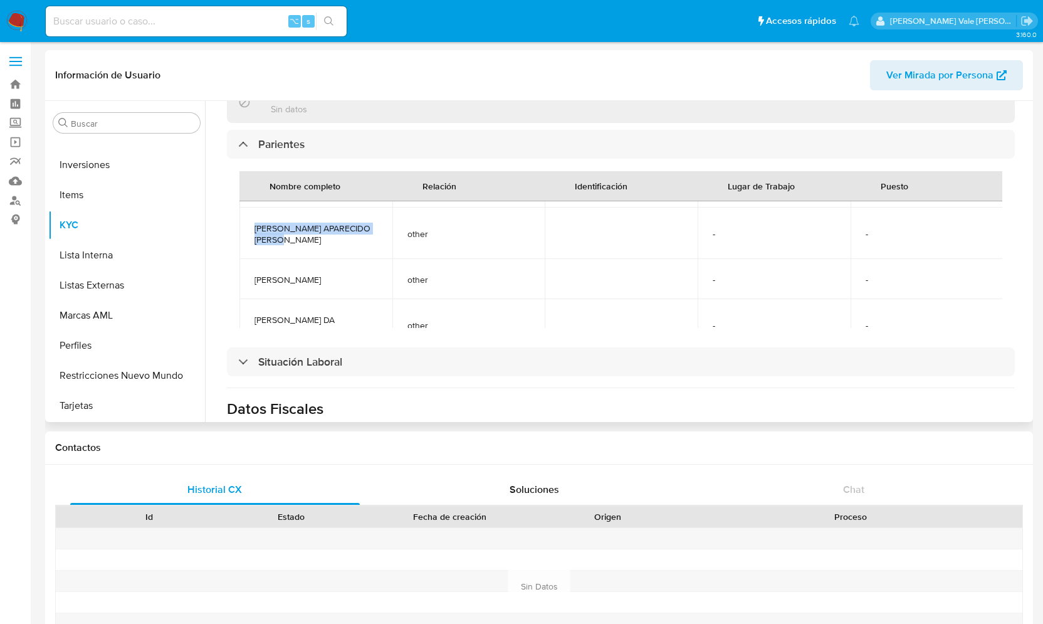
drag, startPoint x: 305, startPoint y: 254, endPoint x: 249, endPoint y: 240, distance: 58.2
click at [249, 240] on td "[PERSON_NAME] APARECIDO [PERSON_NAME]" at bounding box center [315, 232] width 153 height 51
copy span "[PERSON_NAME] APARECIDO [PERSON_NAME]"
drag, startPoint x: 350, startPoint y: 255, endPoint x: 243, endPoint y: 252, distance: 107.2
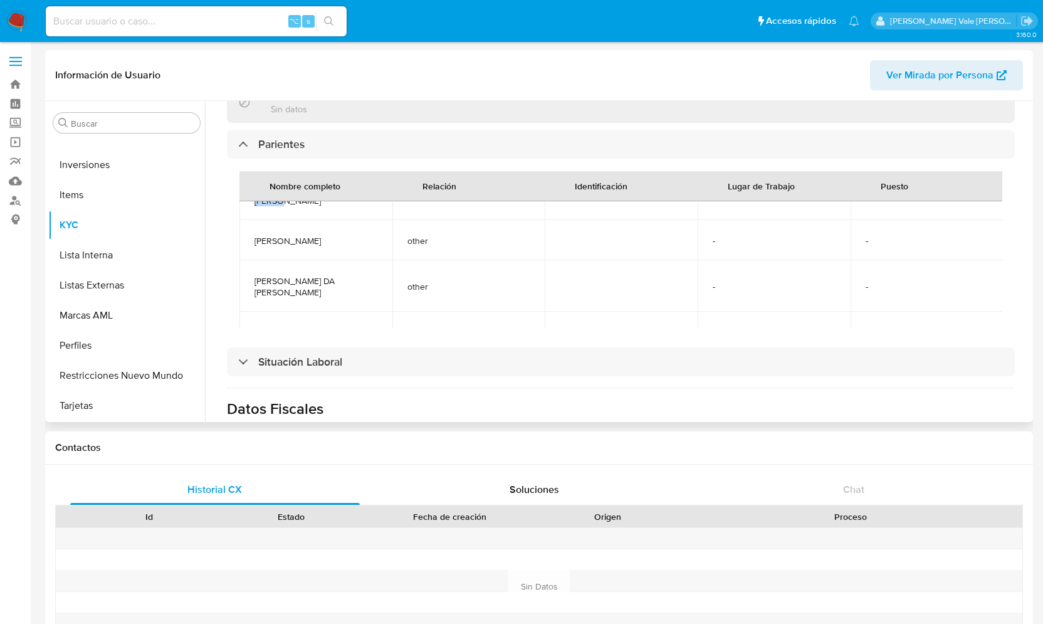
click at [242, 251] on td "[PERSON_NAME]" at bounding box center [315, 240] width 153 height 40
copy span "[PERSON_NAME]"
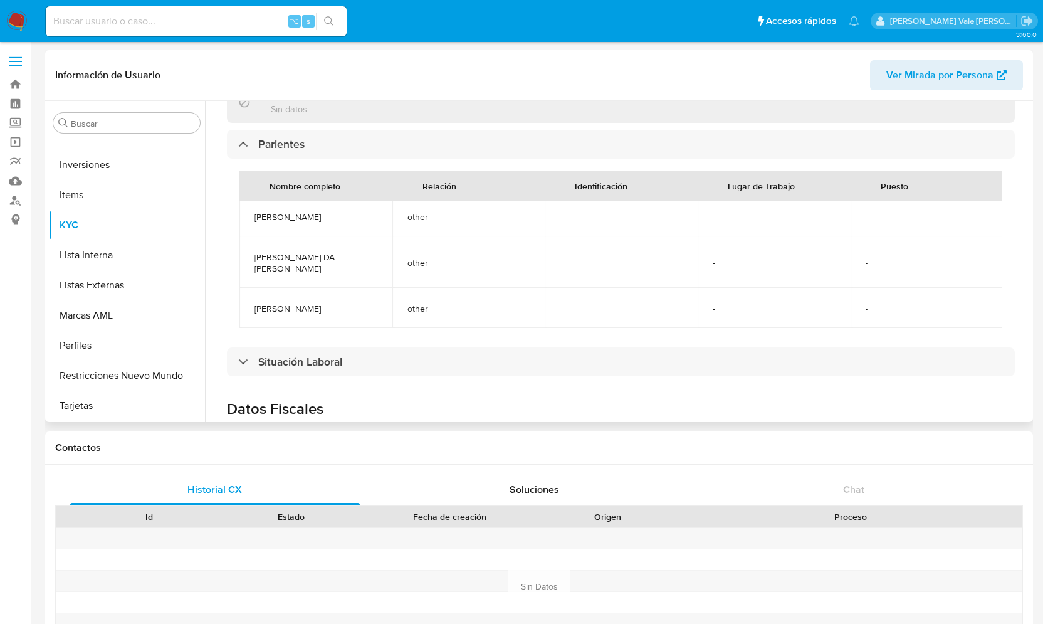
scroll to position [300, 0]
drag, startPoint x: 359, startPoint y: 273, endPoint x: 246, endPoint y: 265, distance: 113.1
click at [246, 265] on td "[PERSON_NAME] DA [PERSON_NAME]" at bounding box center [315, 261] width 153 height 51
copy span "[PERSON_NAME] DA [PERSON_NAME]"
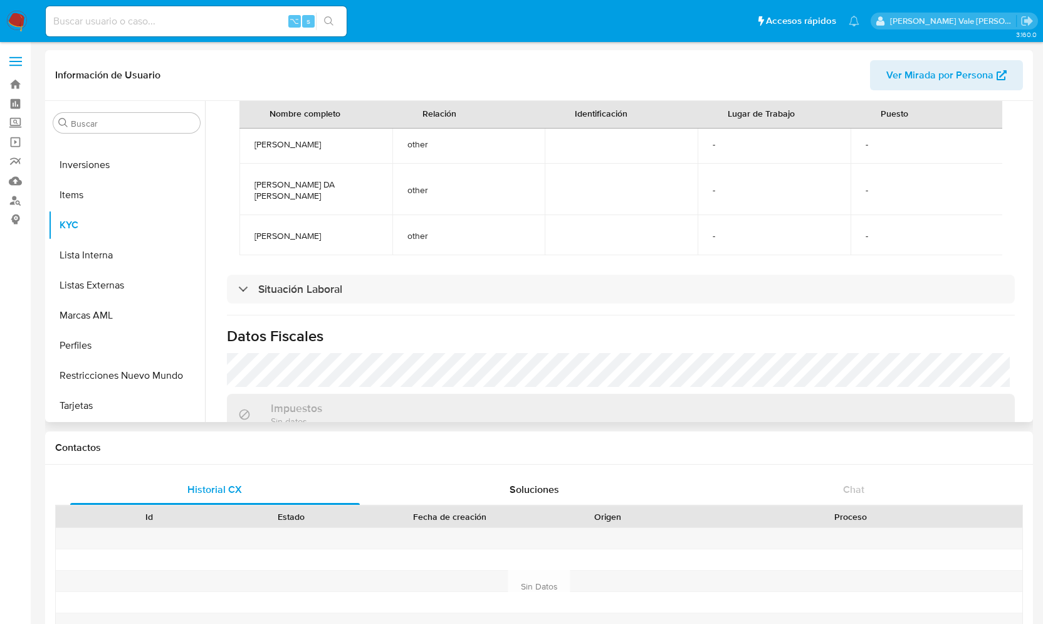
scroll to position [604, 0]
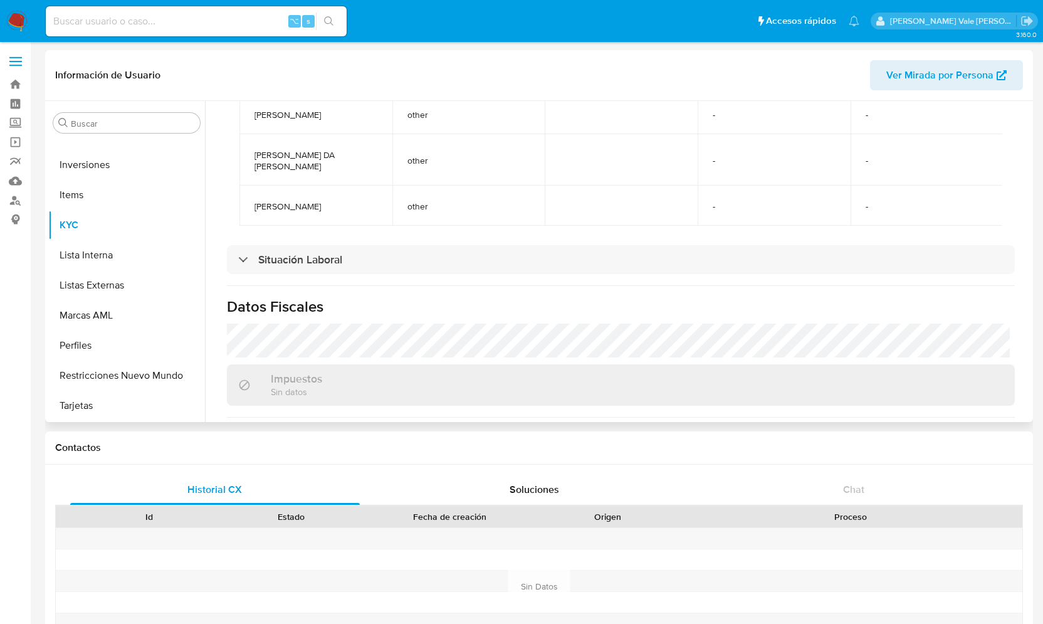
drag, startPoint x: 382, startPoint y: 194, endPoint x: 243, endPoint y: 195, distance: 139.1
click at [243, 195] on td "[PERSON_NAME] [PERSON_NAME]" at bounding box center [315, 205] width 153 height 40
copy span "[PERSON_NAME] [PERSON_NAME]"
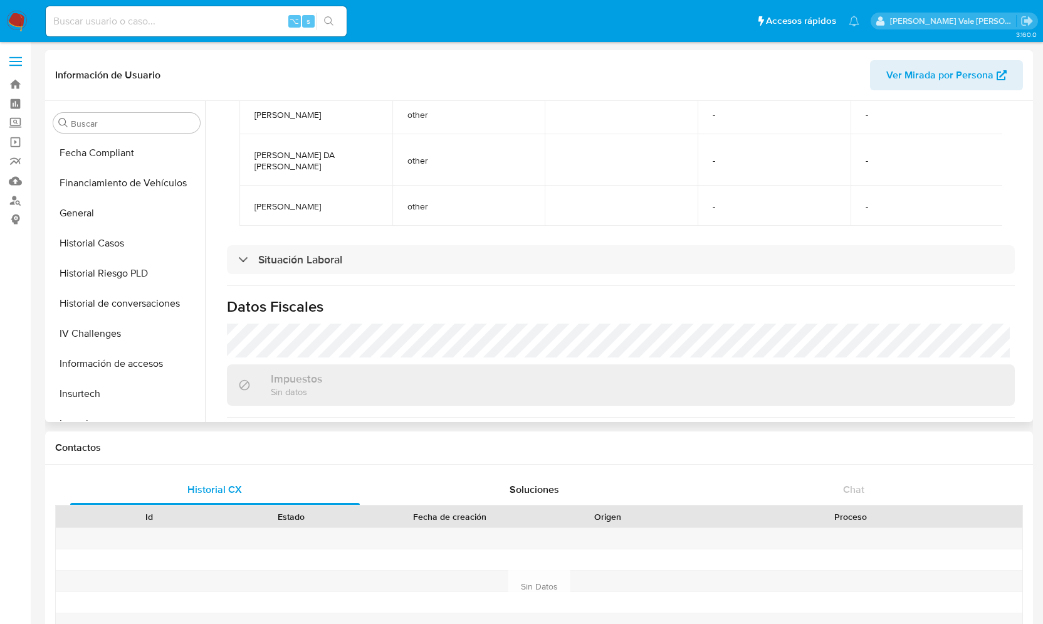
scroll to position [316, 0]
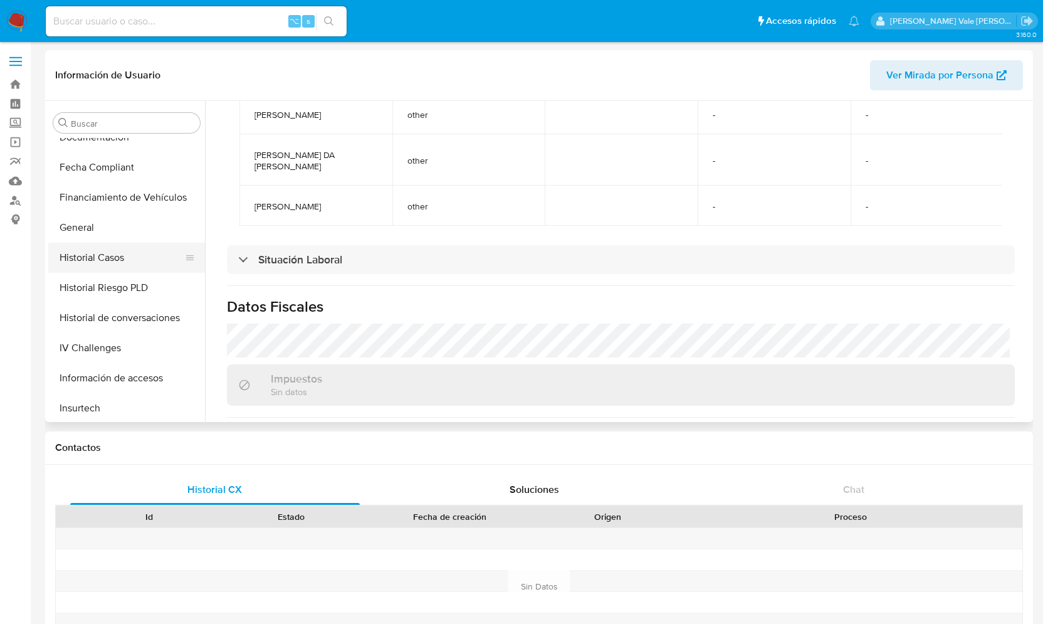
click at [95, 258] on button "Historial Casos" at bounding box center [121, 258] width 147 height 30
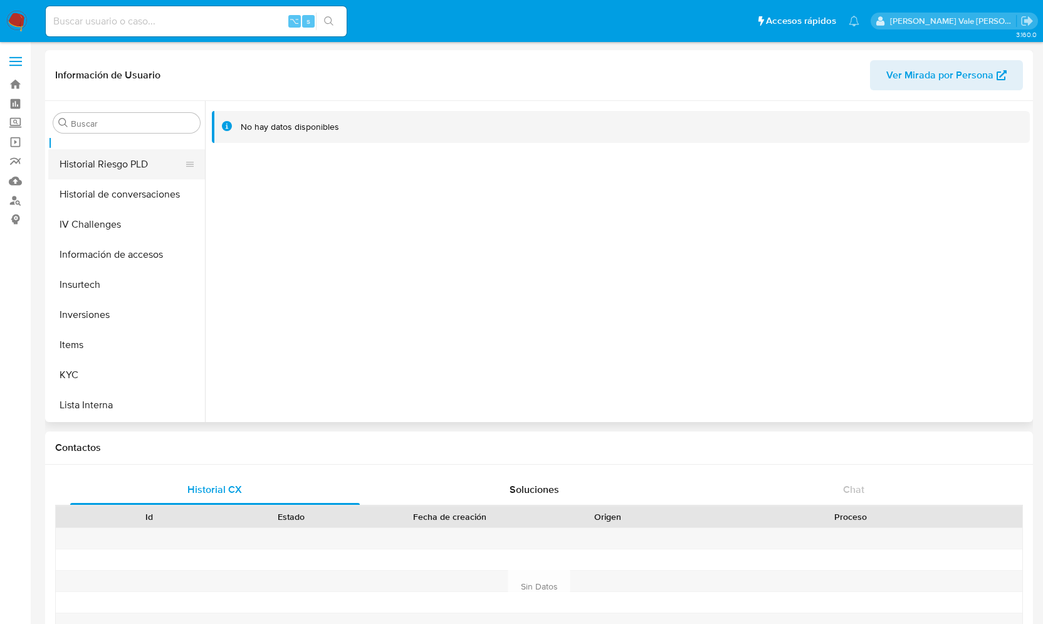
scroll to position [460, 0]
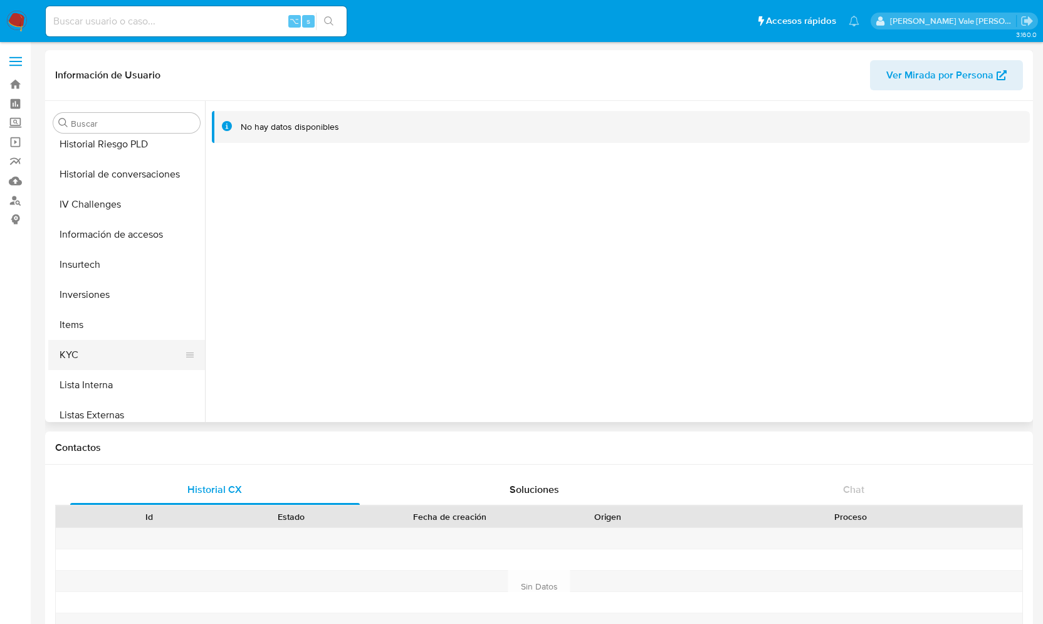
click at [76, 347] on button "KYC" at bounding box center [121, 355] width 147 height 30
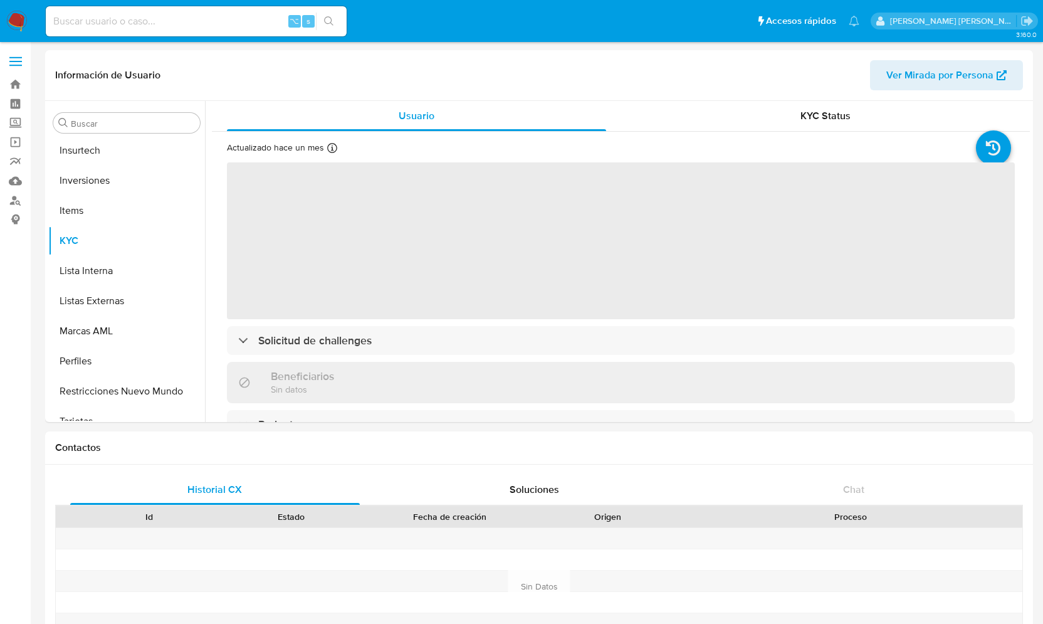
scroll to position [590, 0]
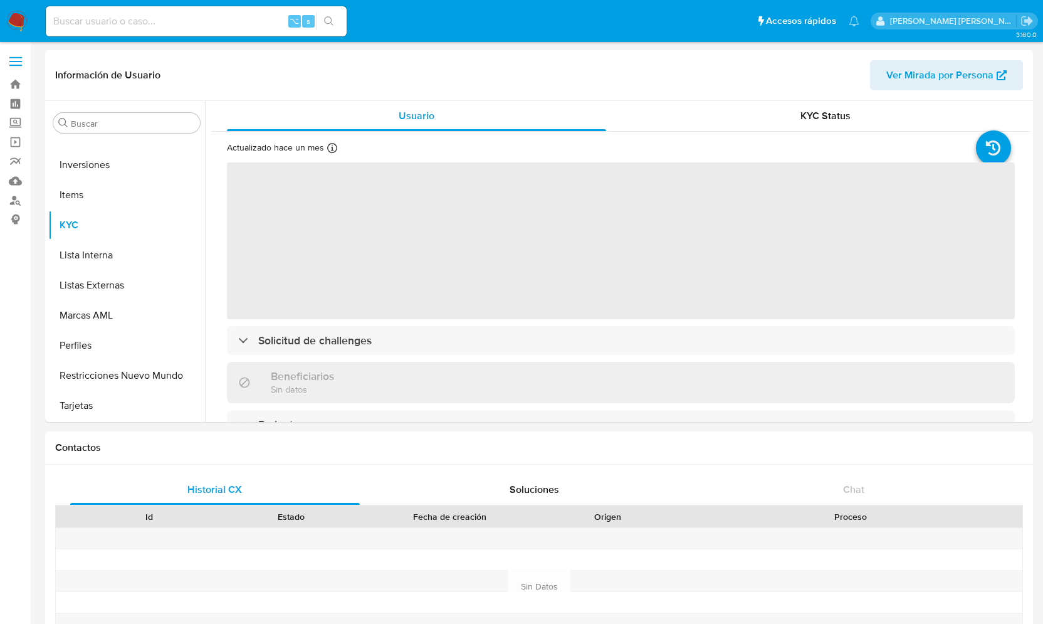
select select "10"
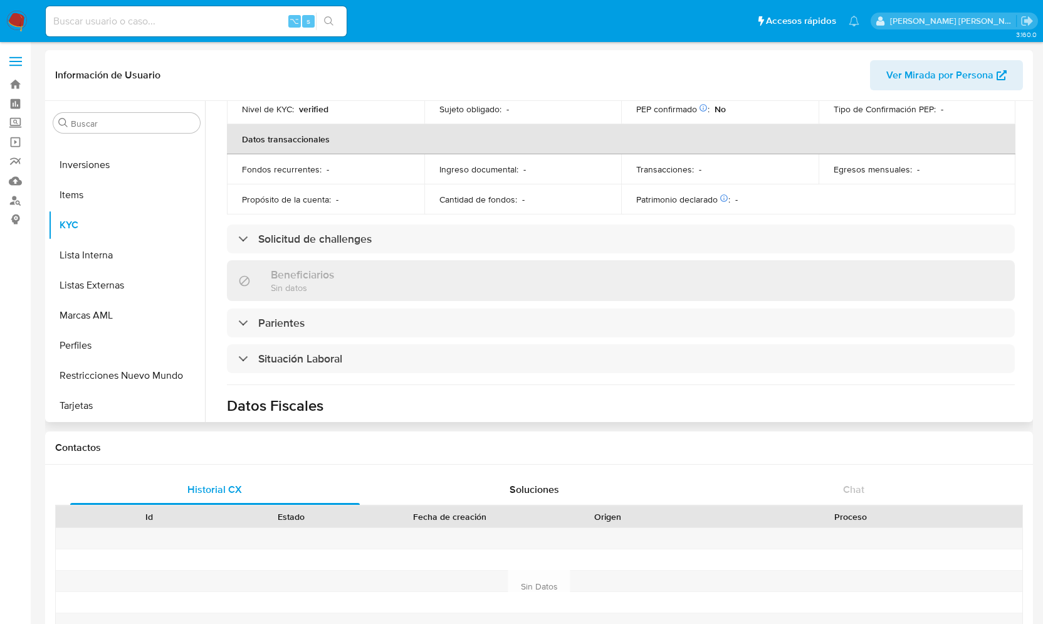
scroll to position [314, 0]
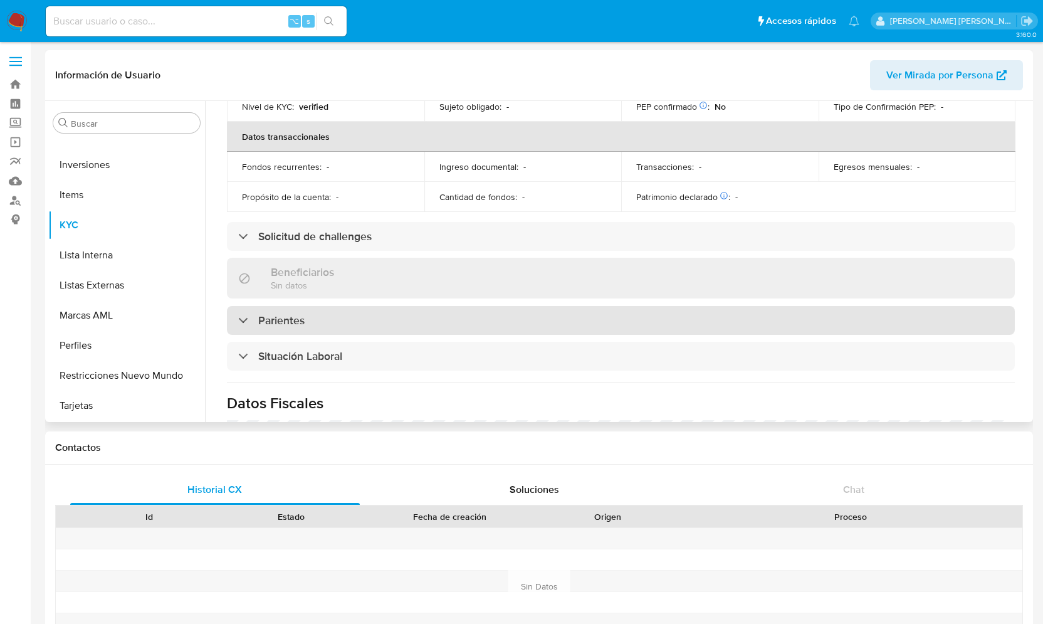
click at [239, 313] on div "Parientes" at bounding box center [271, 320] width 66 height 14
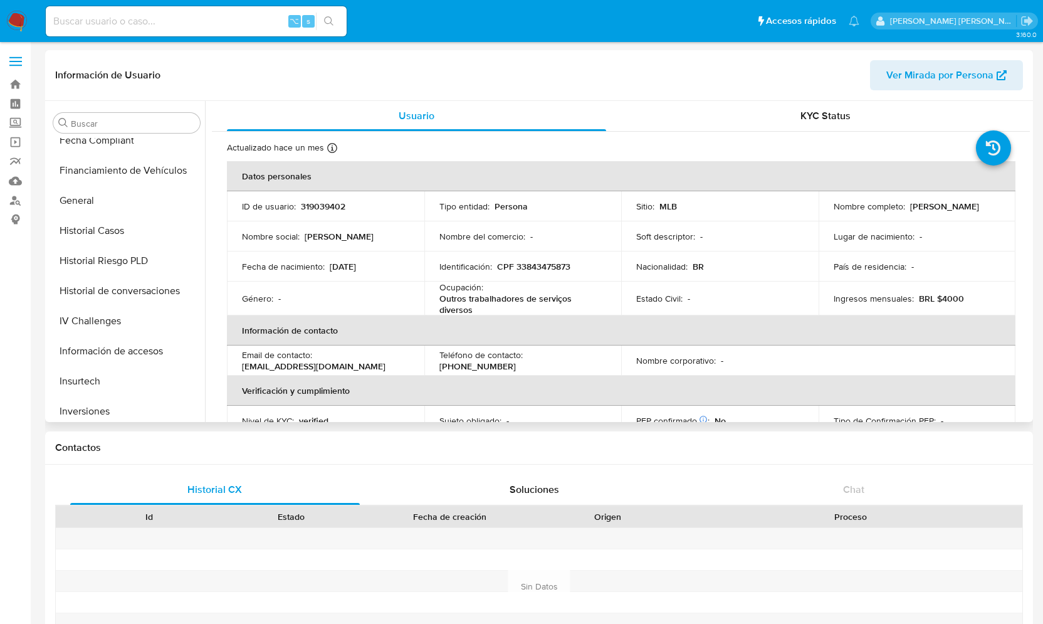
scroll to position [340, 0]
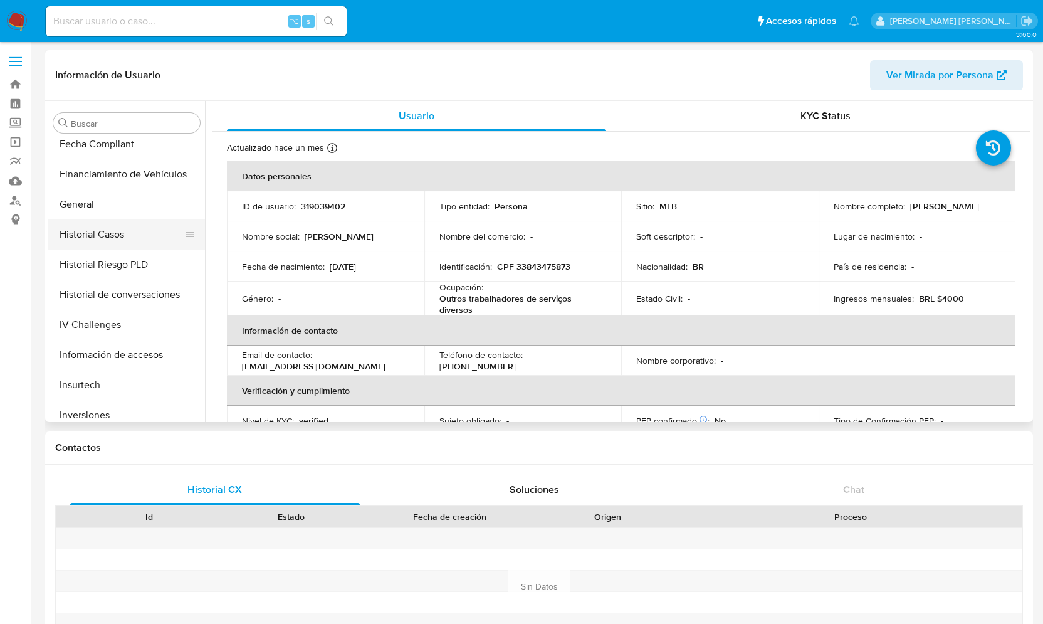
click at [123, 234] on button "Historial Casos" at bounding box center [121, 234] width 147 height 30
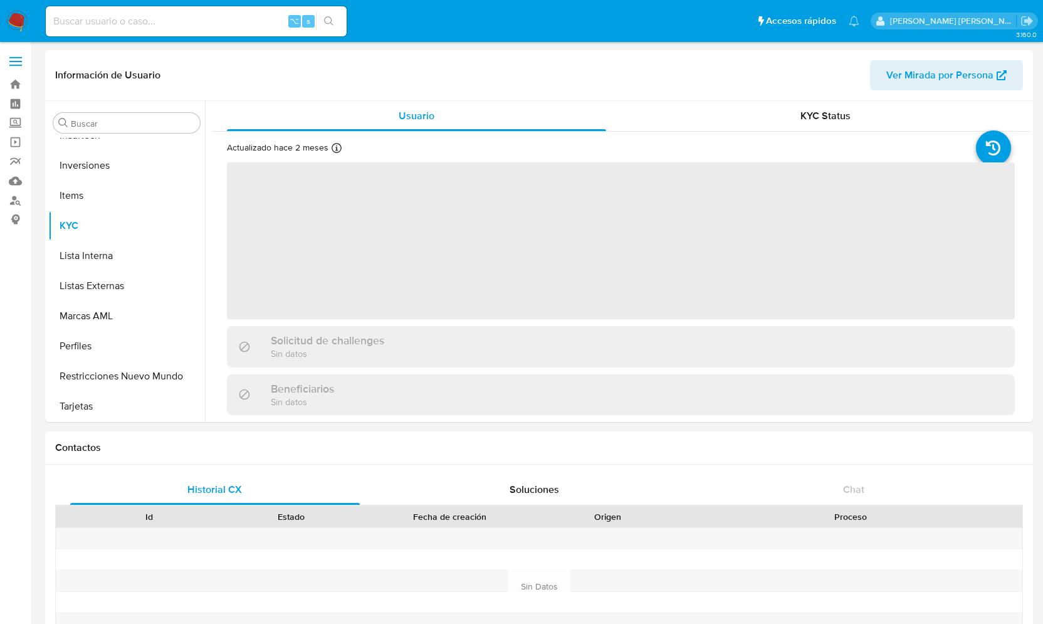
scroll to position [590, 0]
select select "10"
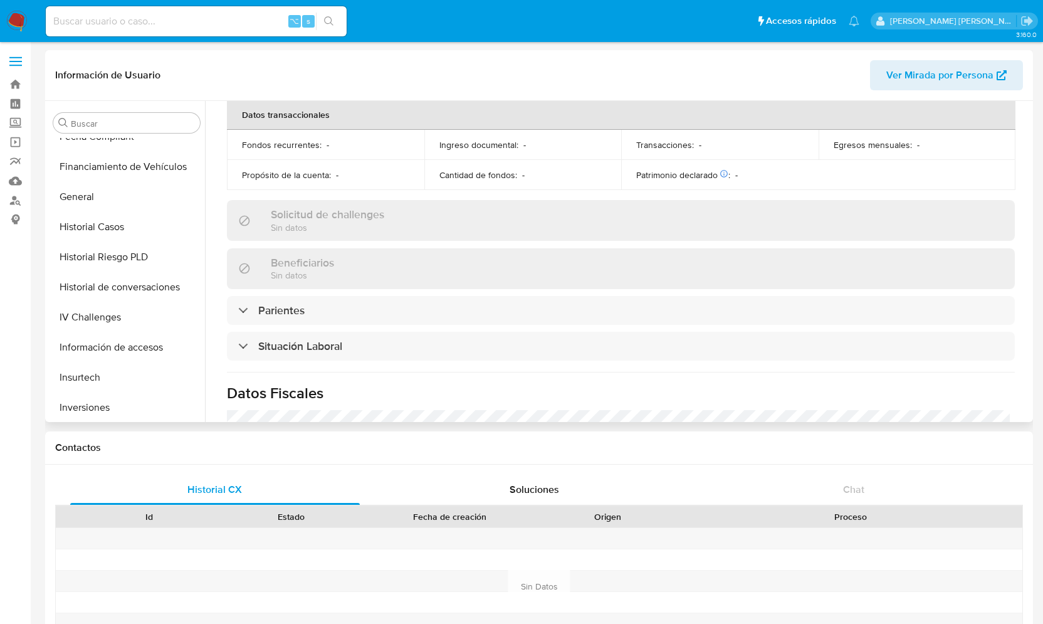
scroll to position [337, 0]
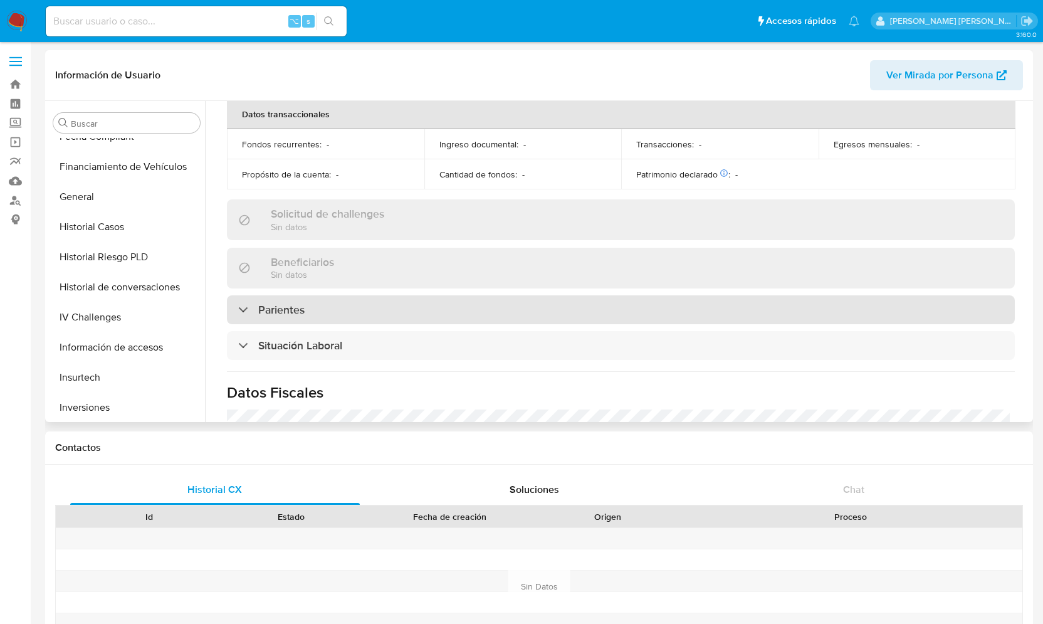
click at [237, 311] on div "Parientes" at bounding box center [621, 309] width 788 height 29
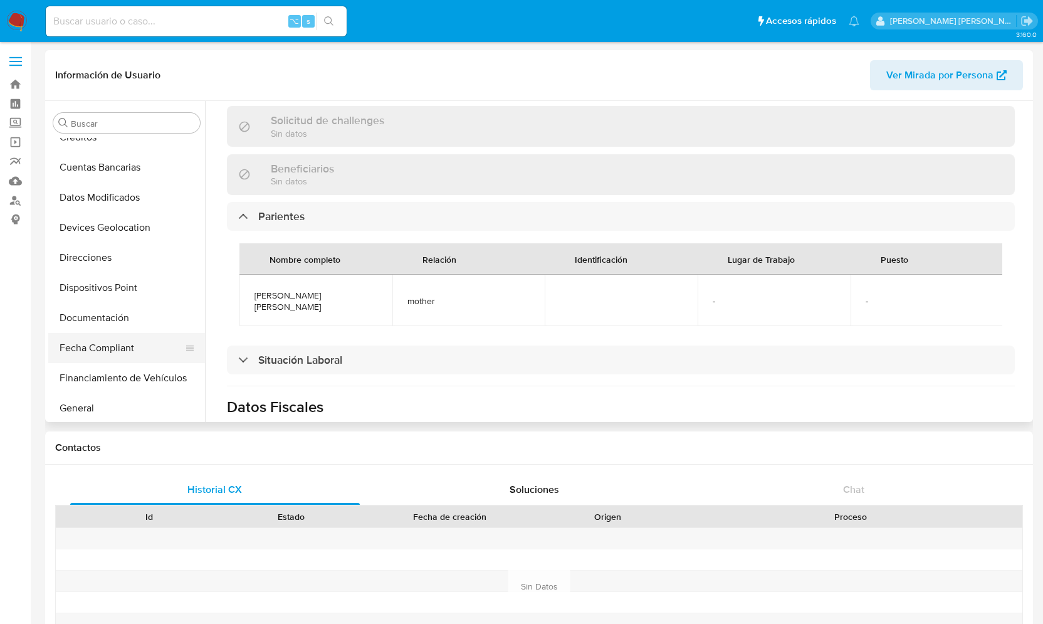
scroll to position [279, 0]
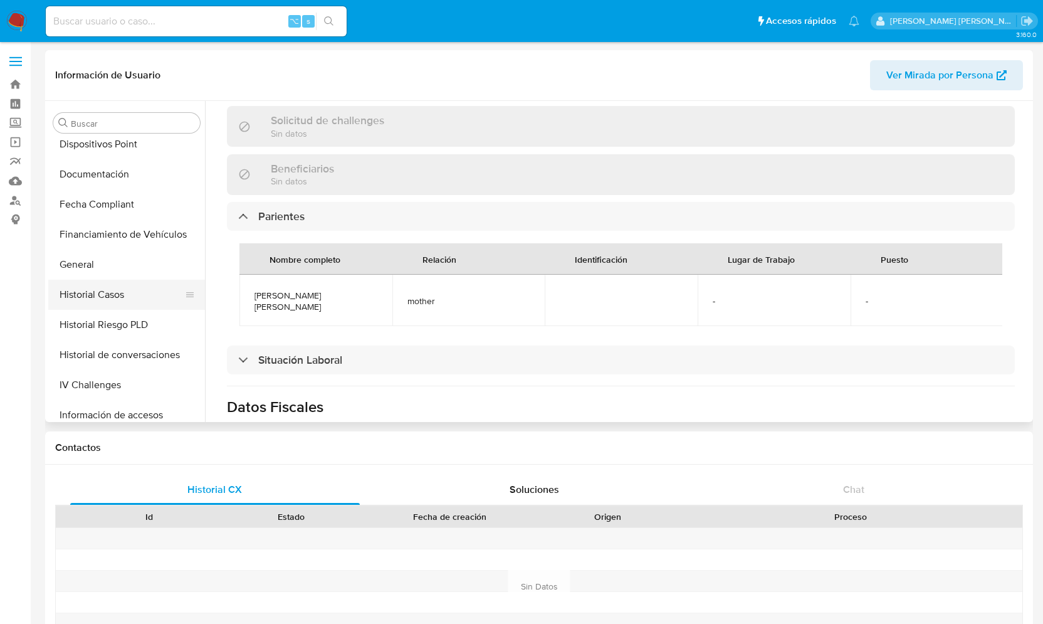
click at [85, 291] on button "Historial Casos" at bounding box center [121, 294] width 147 height 30
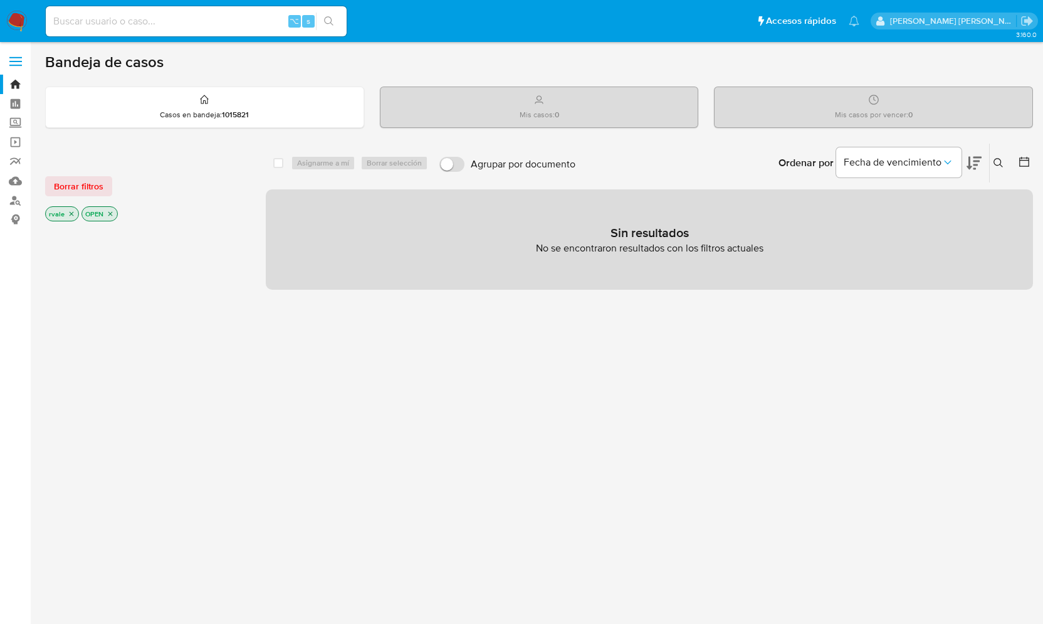
click at [141, 11] on div "⌥ s" at bounding box center [196, 21] width 301 height 30
click at [115, 16] on input at bounding box center [196, 21] width 301 height 16
paste input "2204183458"
type input "2204183458"
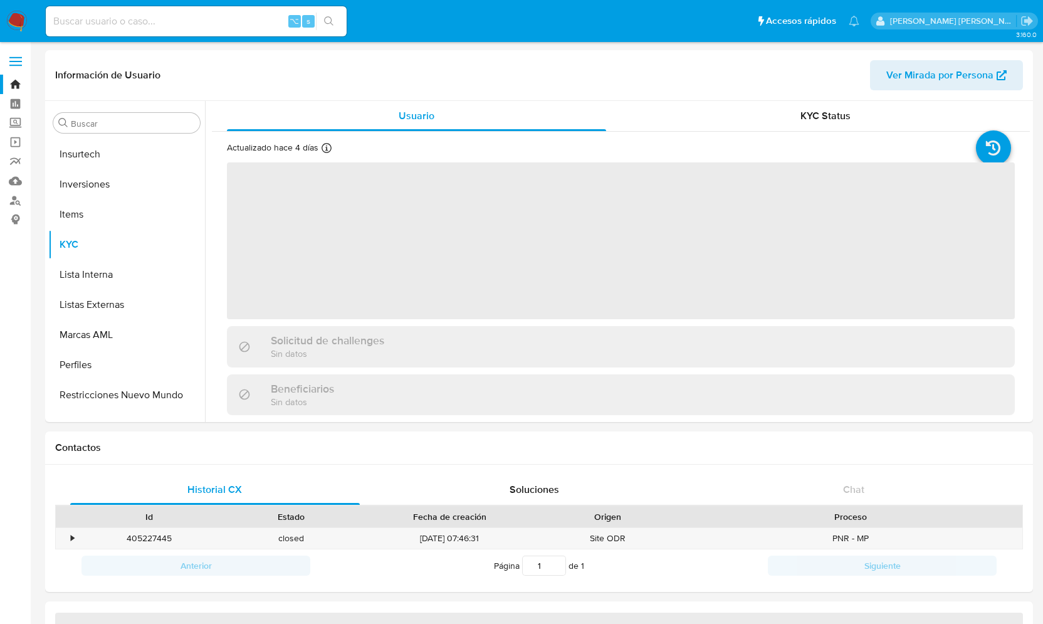
scroll to position [620, 0]
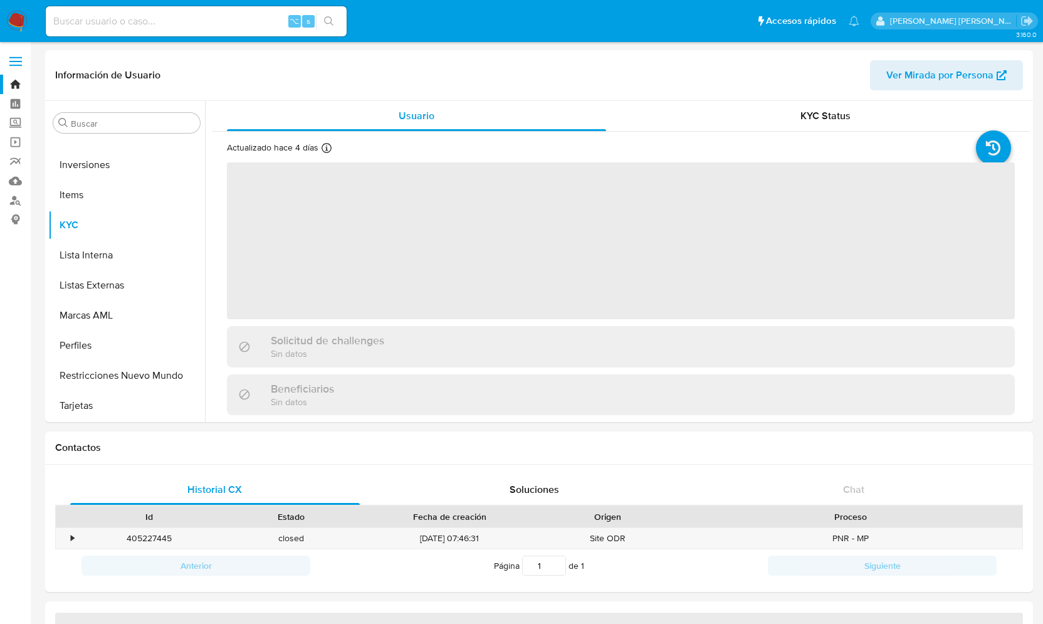
select select "10"
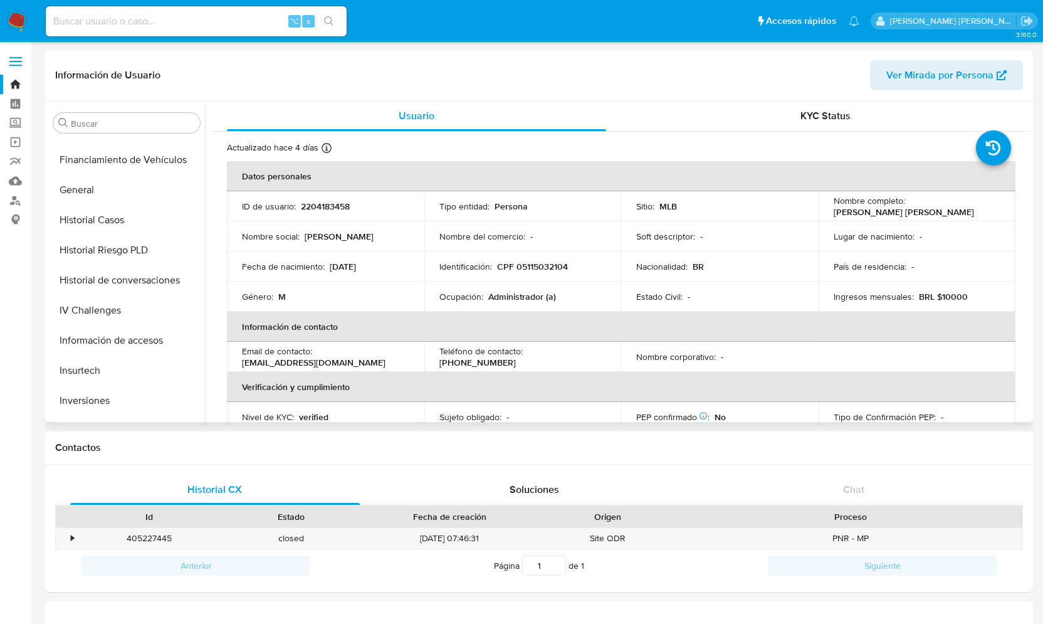
scroll to position [367, 0]
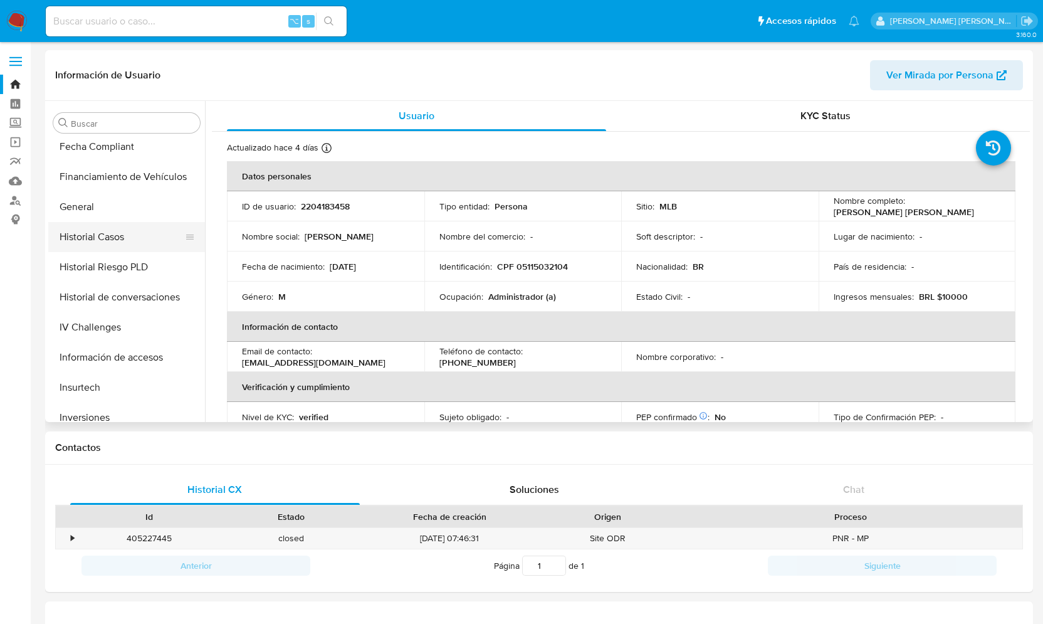
click at [119, 231] on button "Historial Casos" at bounding box center [121, 237] width 147 height 30
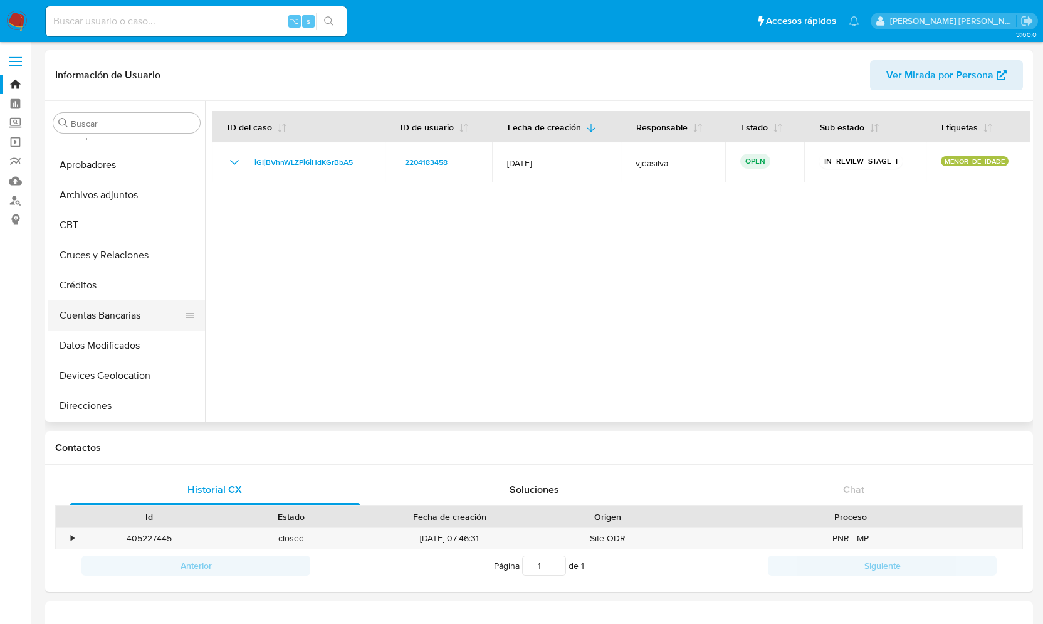
scroll to position [0, 0]
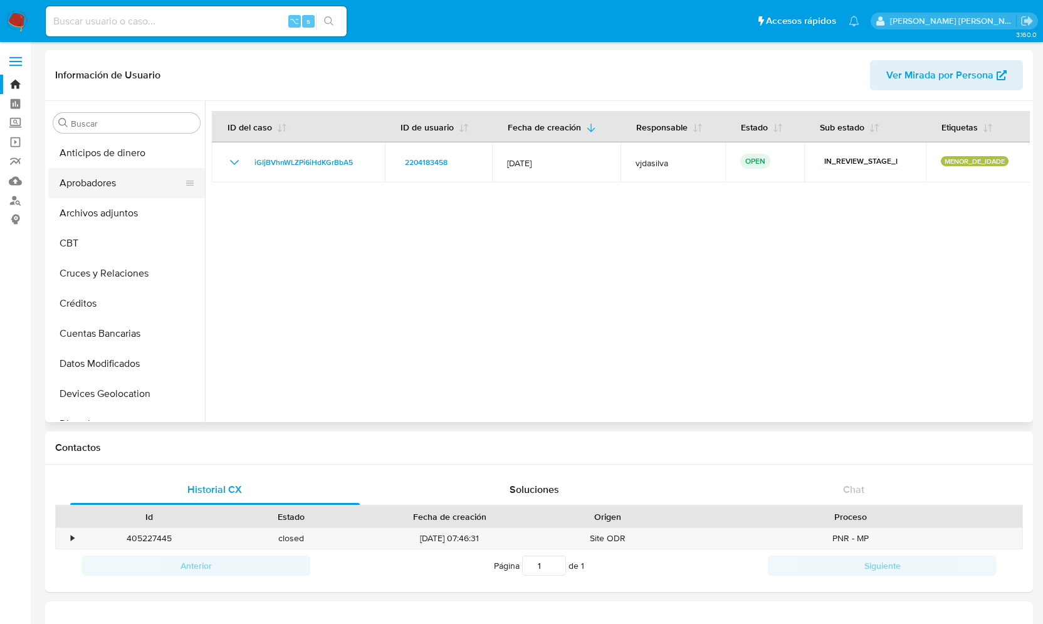
click at [123, 182] on button "Aprobadores" at bounding box center [121, 183] width 147 height 30
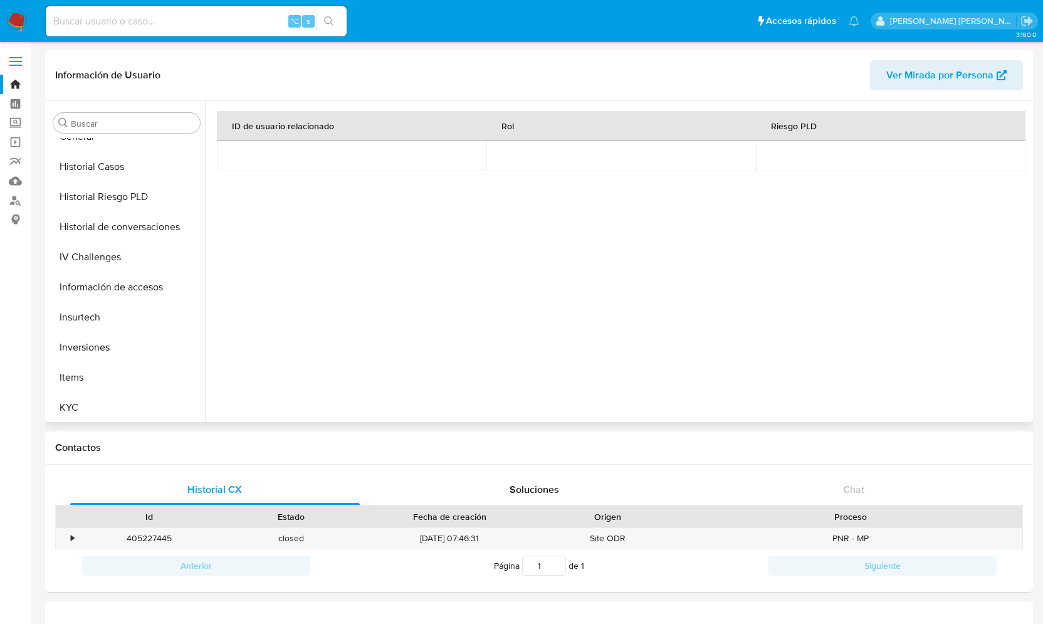
scroll to position [516, 0]
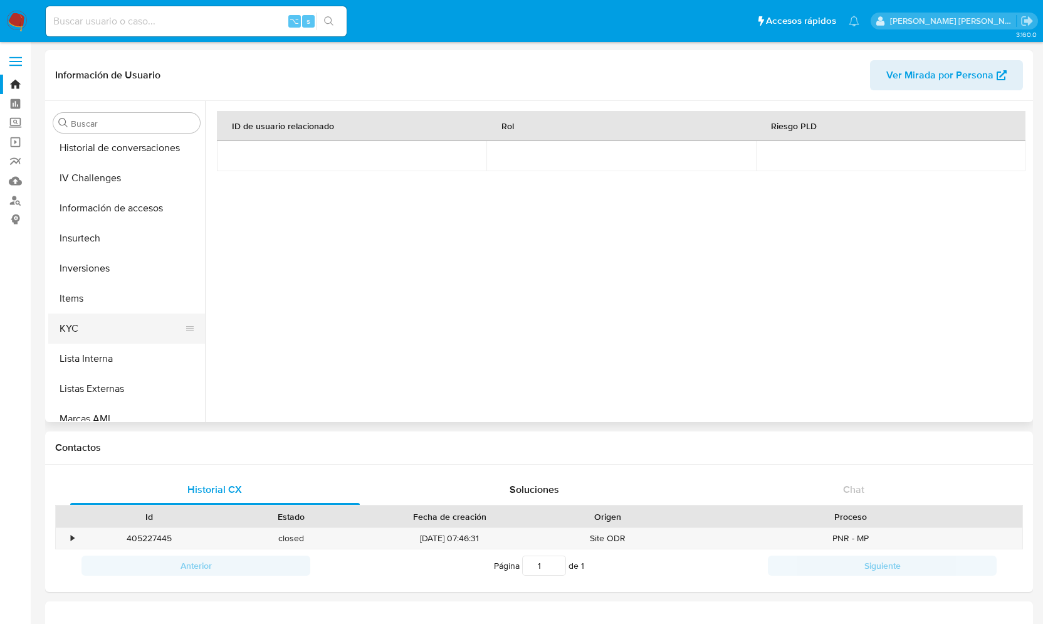
click at [90, 328] on button "KYC" at bounding box center [121, 328] width 147 height 30
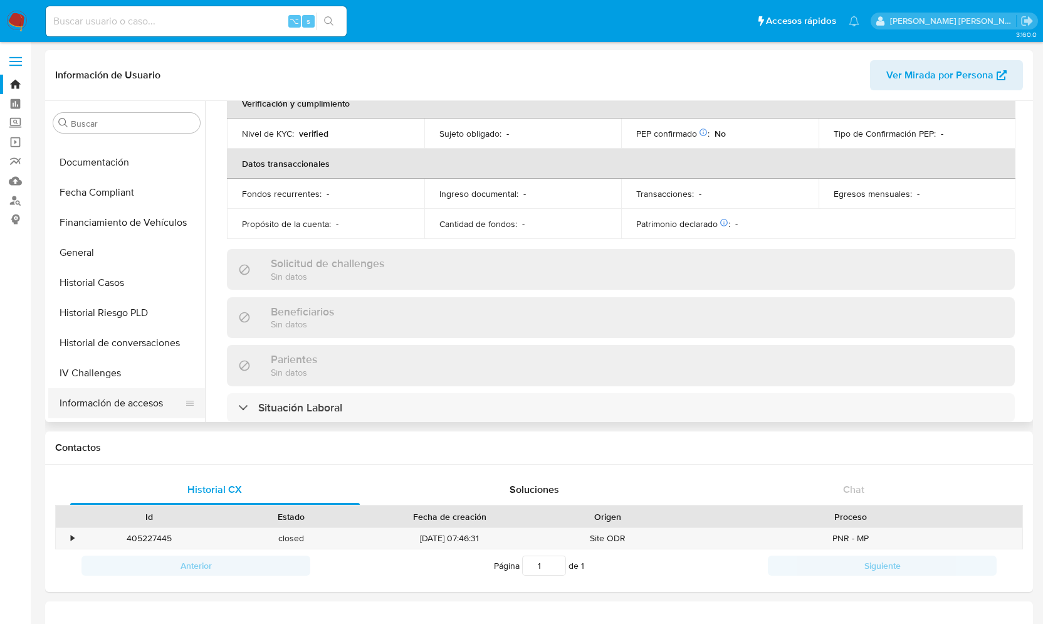
scroll to position [321, 0]
click at [108, 285] on button "Historial Casos" at bounding box center [121, 283] width 147 height 30
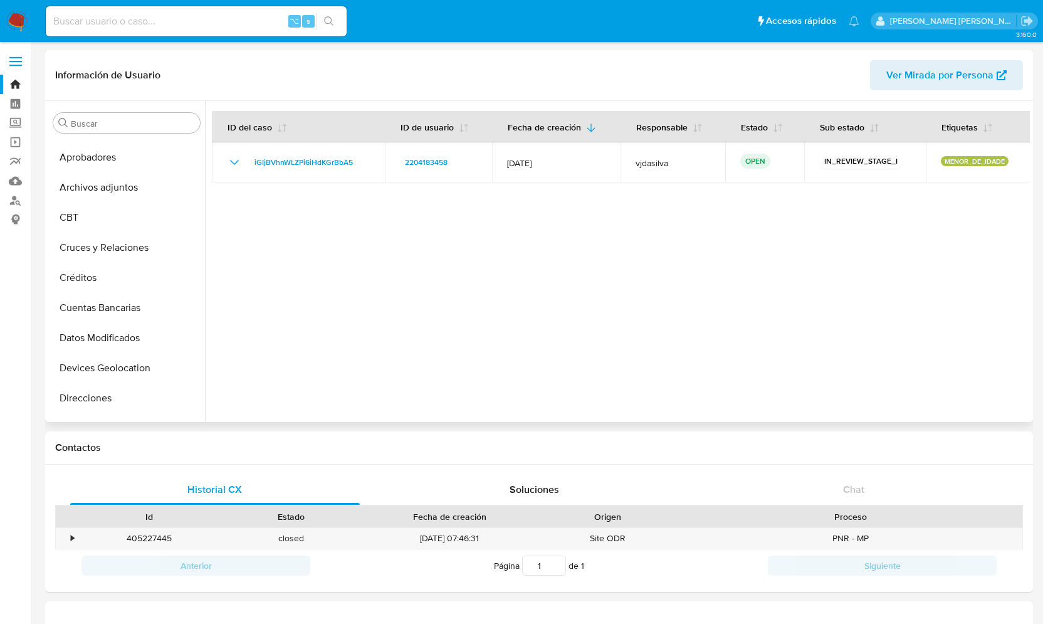
scroll to position [0, 0]
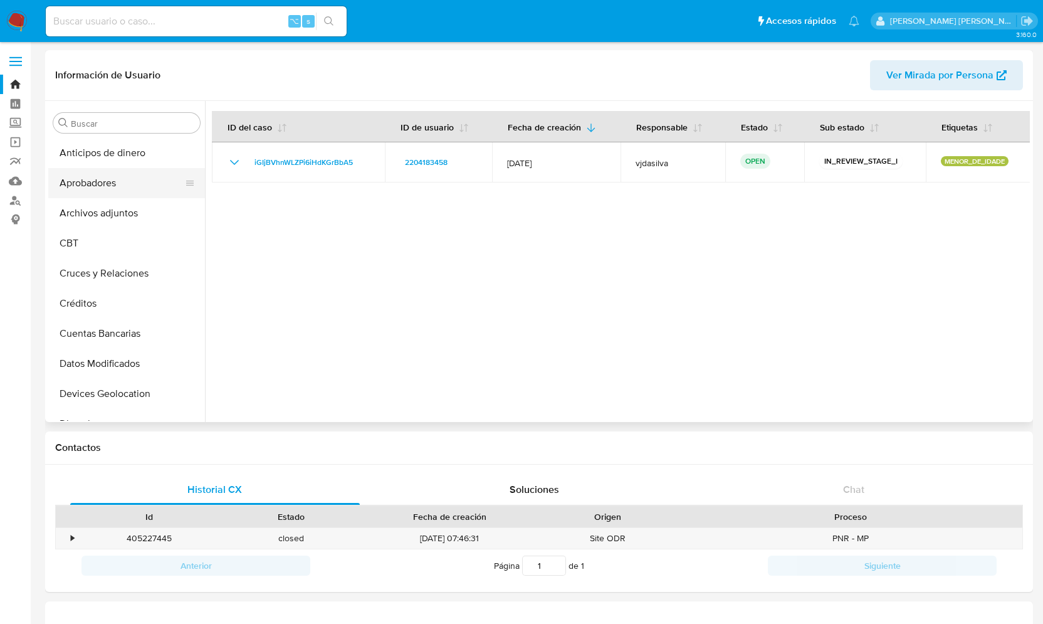
click at [125, 189] on button "Aprobadores" at bounding box center [121, 183] width 147 height 30
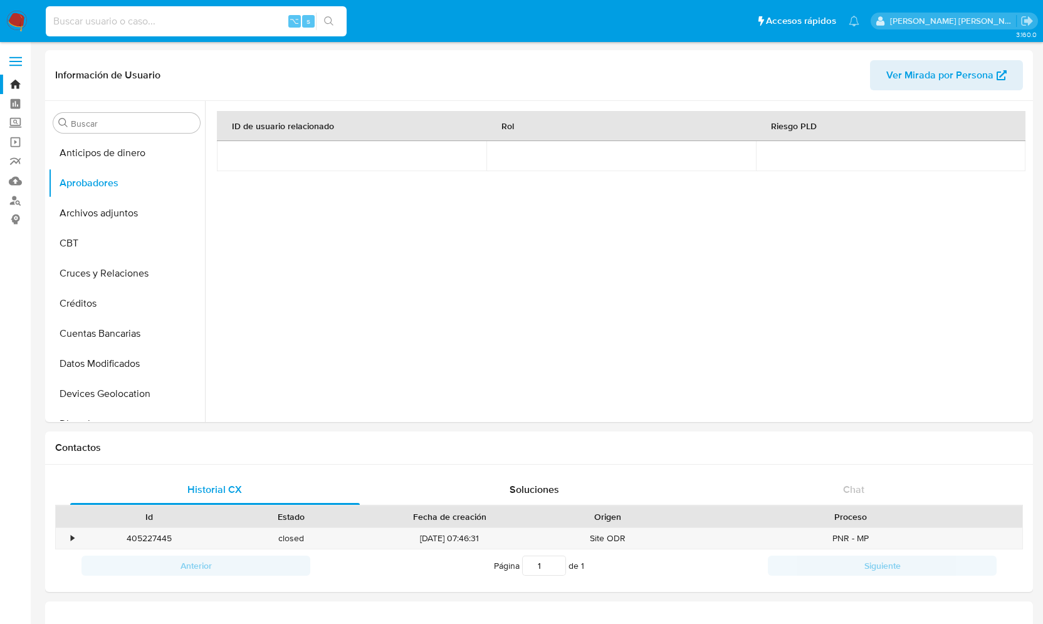
click at [217, 23] on input at bounding box center [196, 21] width 301 height 16
paste input "1853024726"
type input "1853024726"
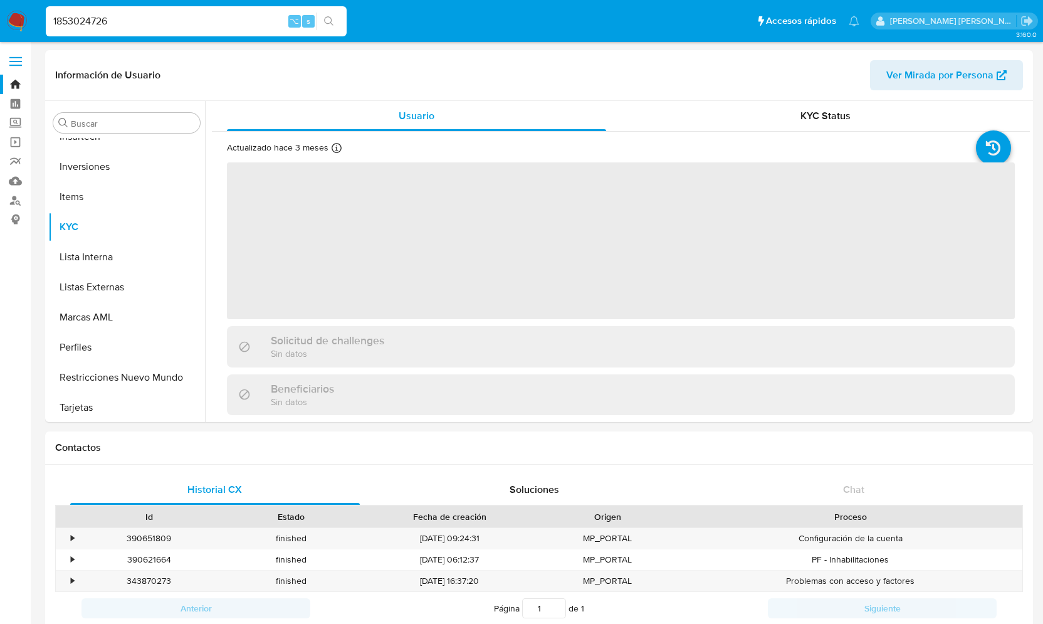
scroll to position [620, 0]
select select "10"
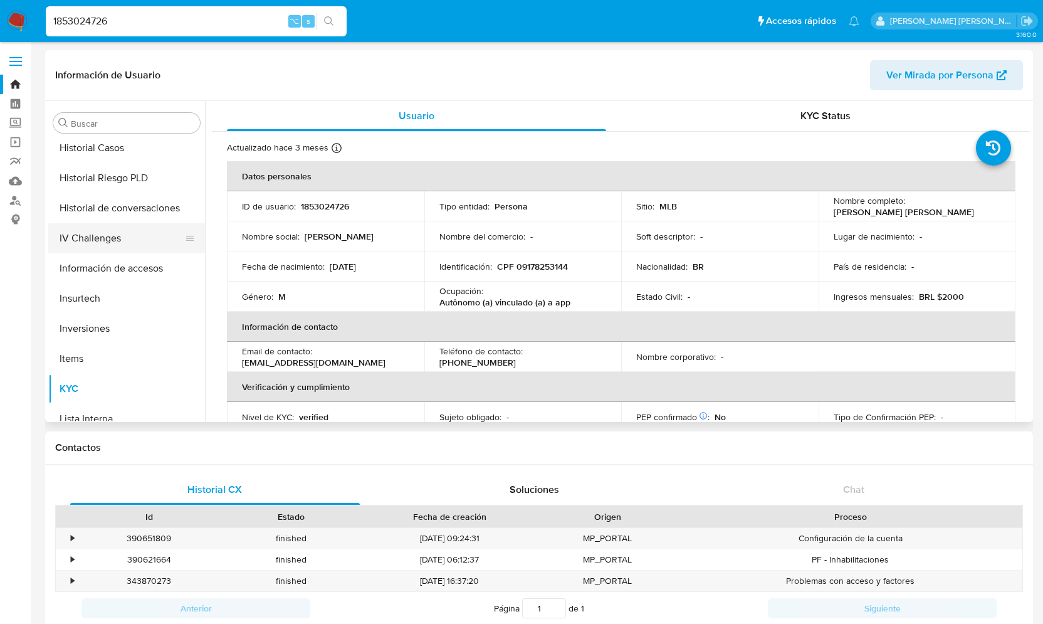
scroll to position [436, 0]
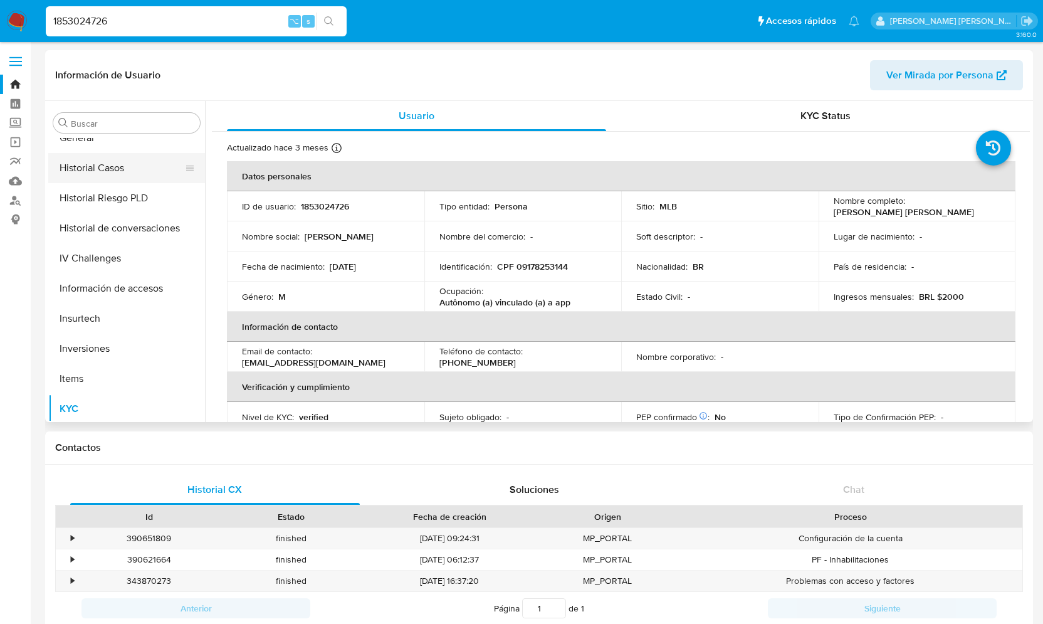
click at [120, 172] on button "Historial Casos" at bounding box center [121, 168] width 147 height 30
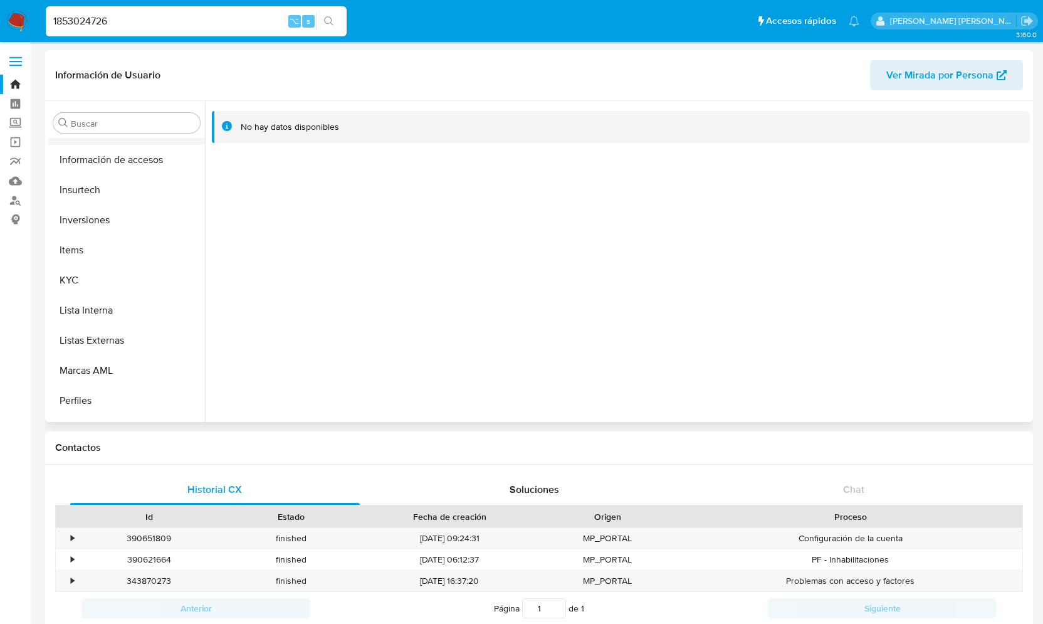
scroll to position [568, 0]
click at [90, 273] on button "KYC" at bounding box center [121, 277] width 147 height 30
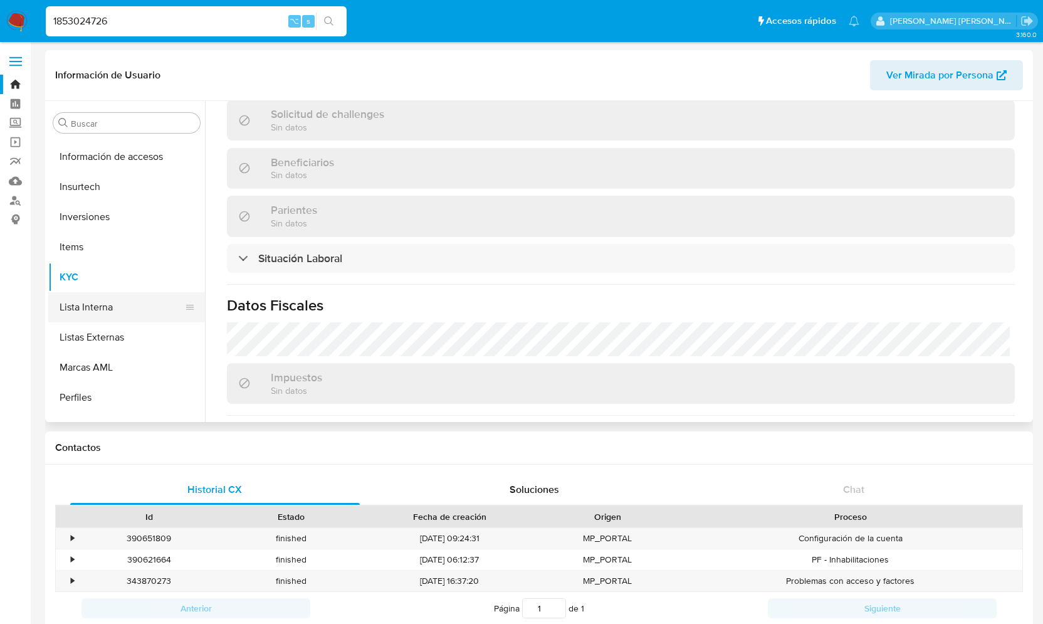
scroll to position [0, 0]
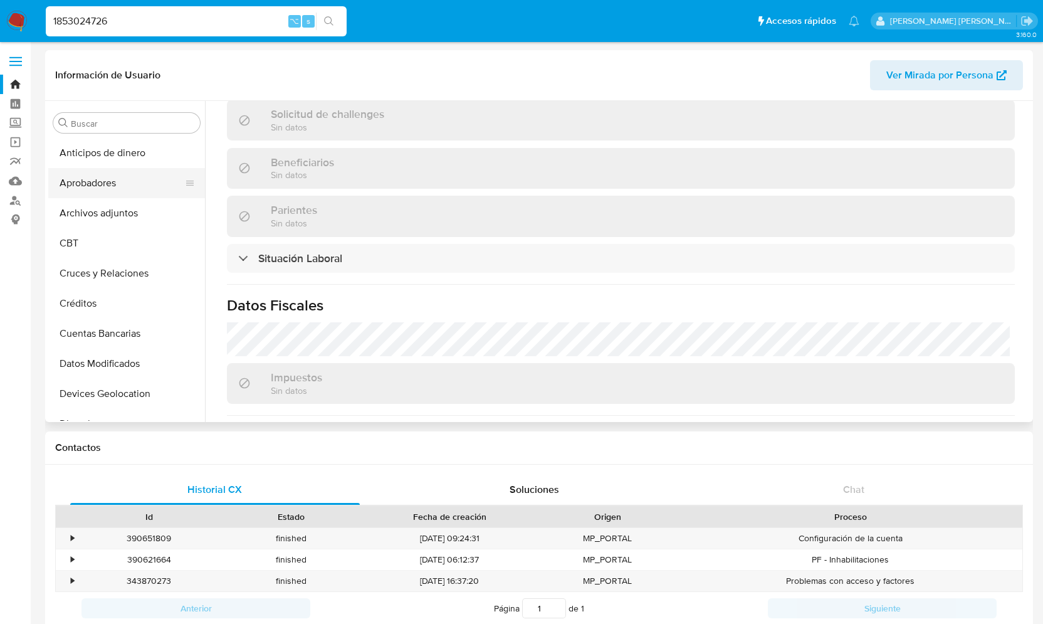
click at [122, 191] on button "Aprobadores" at bounding box center [121, 183] width 147 height 30
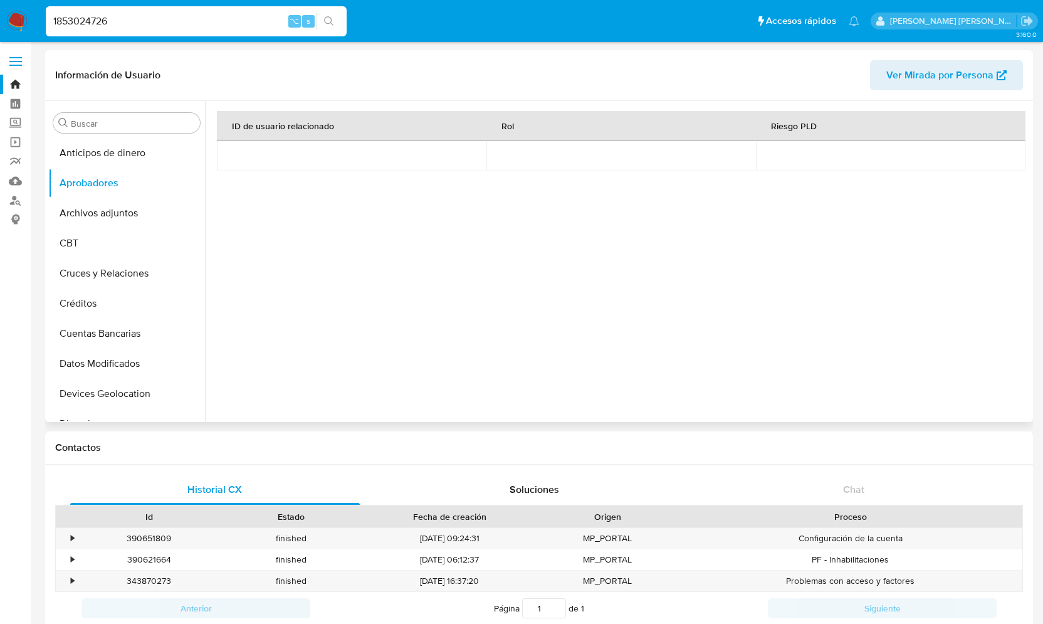
click at [214, 159] on div at bounding box center [621, 249] width 818 height 296
click at [132, 22] on input "1853024726" at bounding box center [196, 21] width 301 height 16
type input "1"
paste input "1761924935"
type input "1761924935"
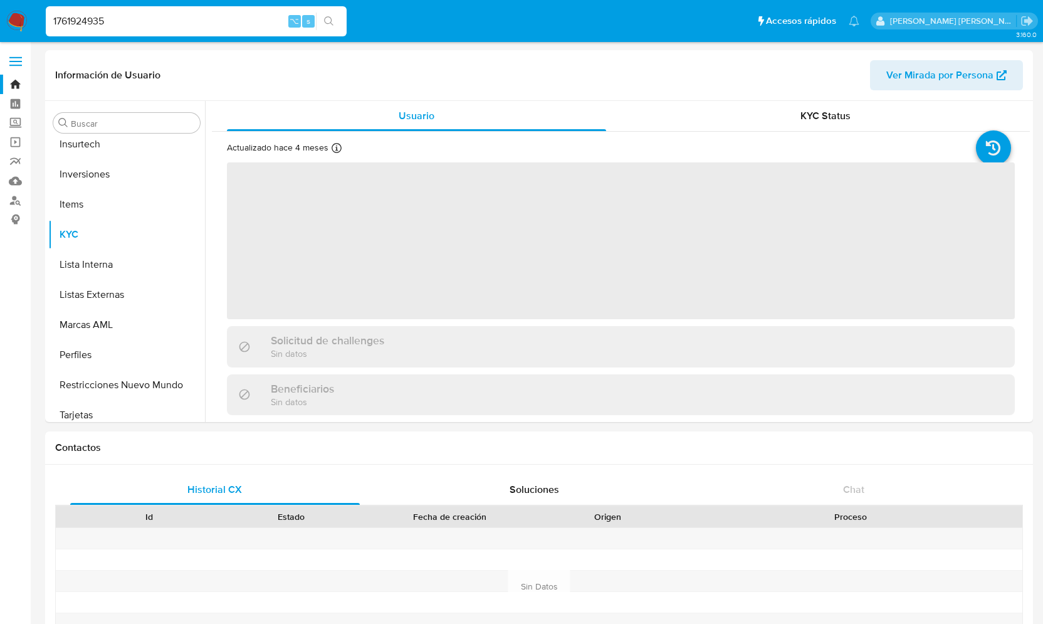
scroll to position [620, 0]
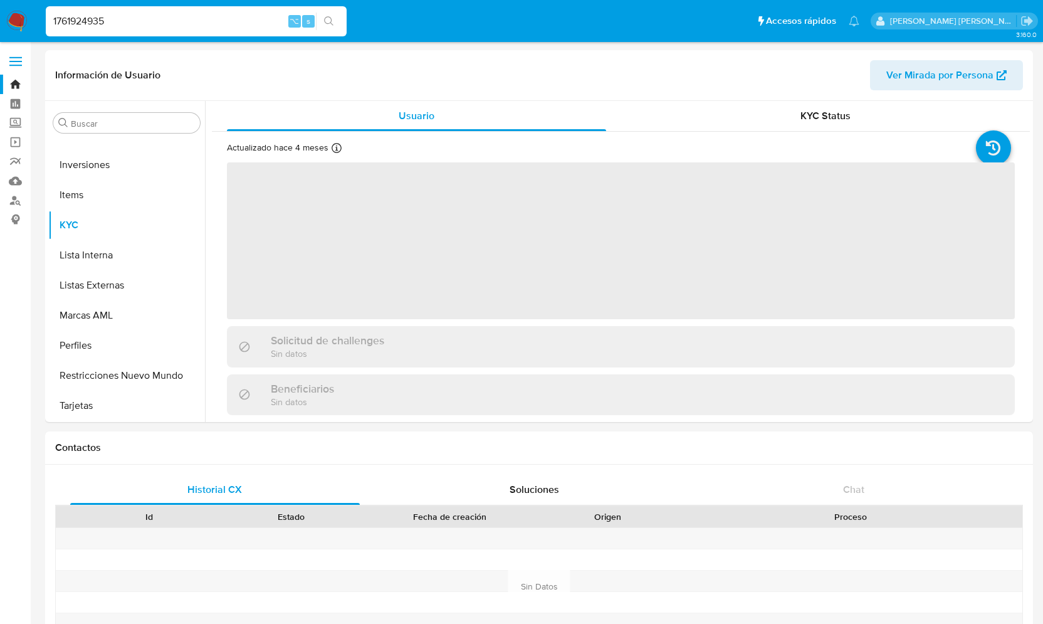
select select "10"
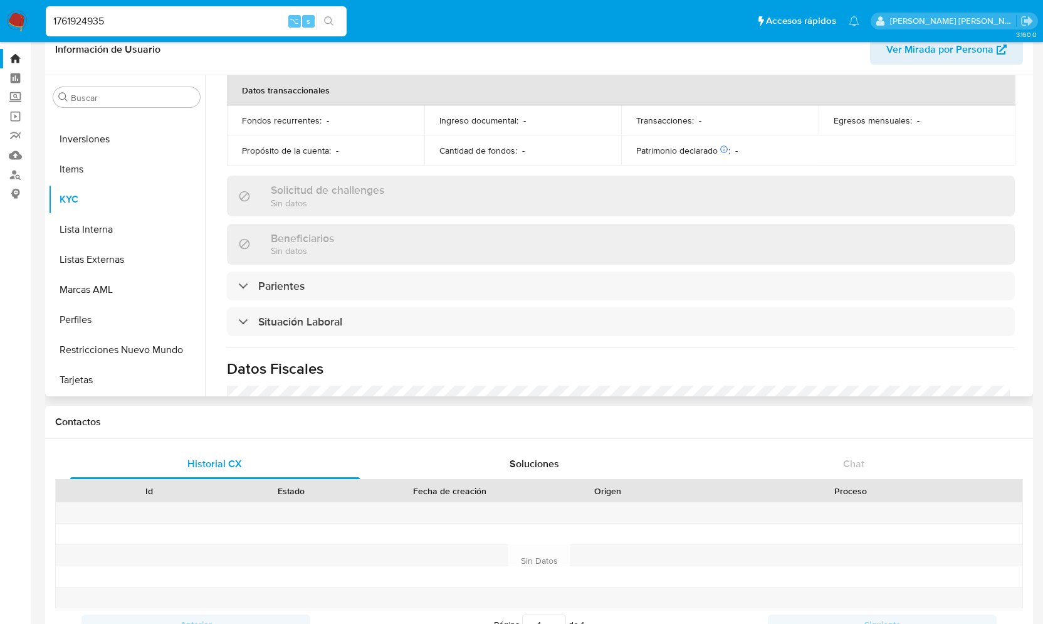
scroll to position [333, 0]
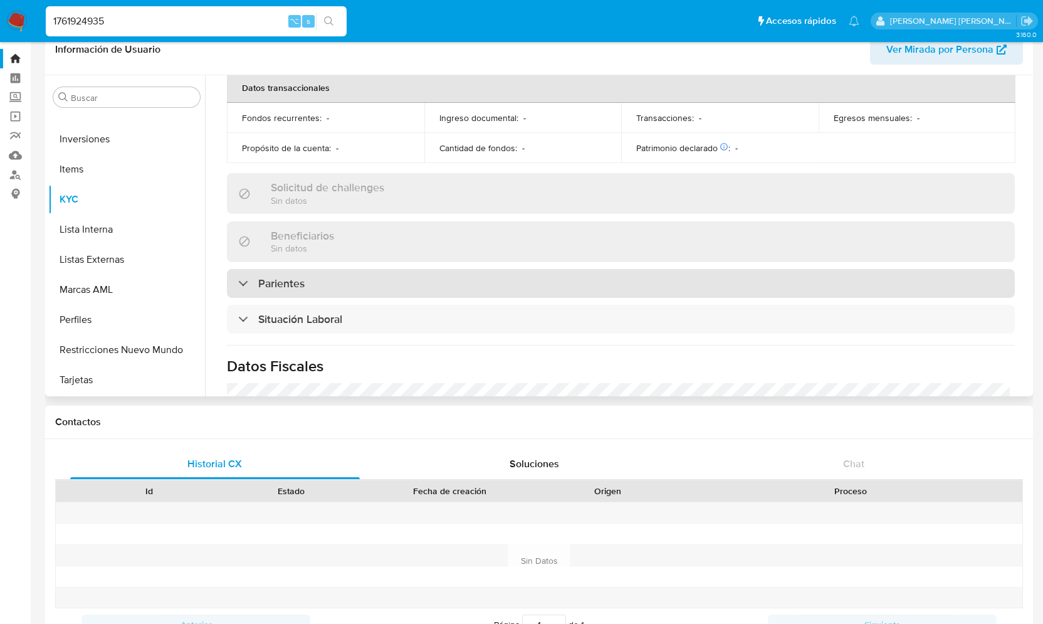
click at [238, 283] on div at bounding box center [238, 283] width 0 height 0
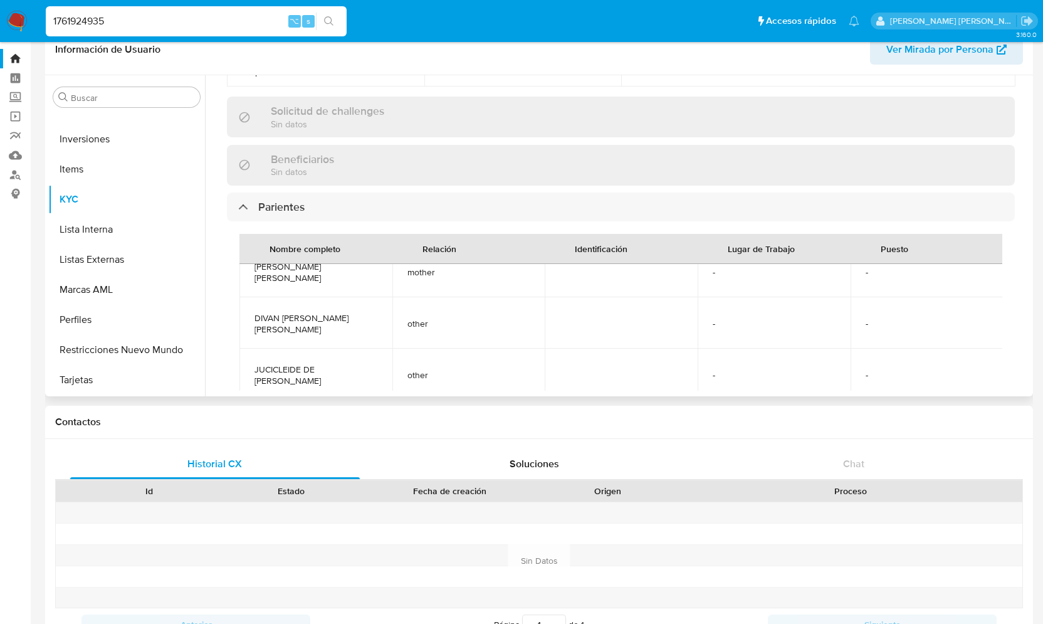
scroll to position [0, 0]
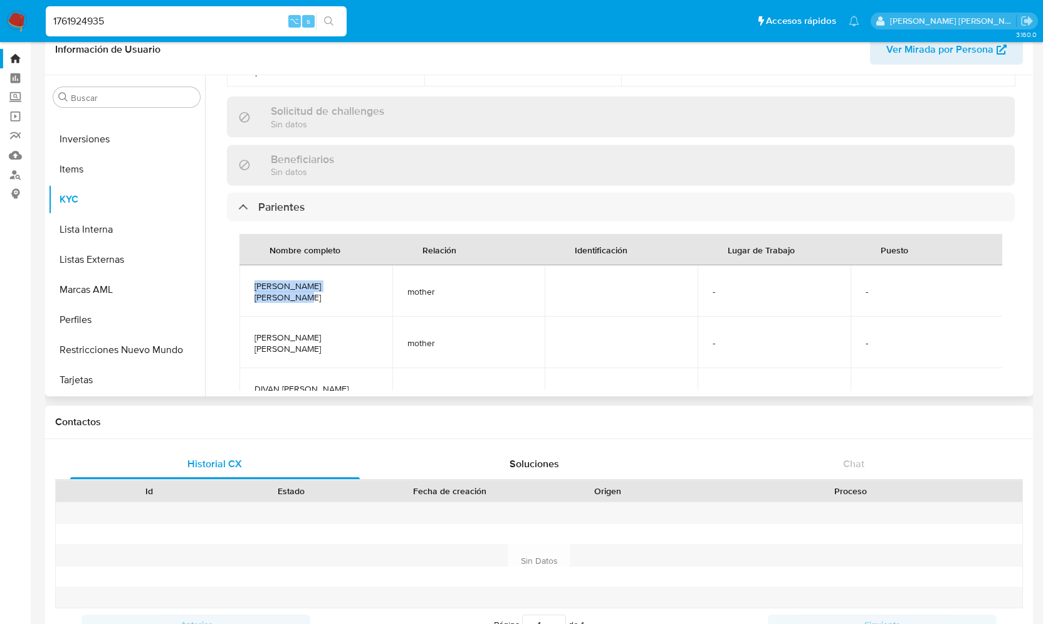
drag, startPoint x: 381, startPoint y: 284, endPoint x: 246, endPoint y: 286, distance: 134.8
click at [246, 286] on td "ROSIMEIRE DE ANDRADE REIS" at bounding box center [315, 290] width 153 height 51
copy span "ROSIMEIRE DE ANDRADE REIS"
drag, startPoint x: 315, startPoint y: 325, endPoint x: 248, endPoint y: 310, distance: 68.7
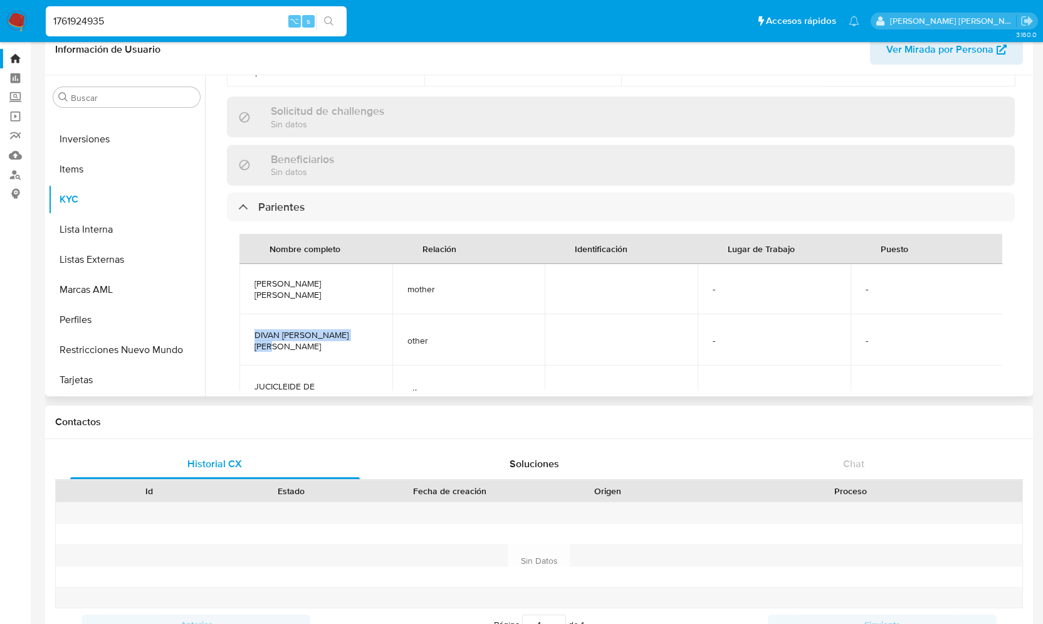
click at [246, 314] on td "DIVAN BEZERRA DE ANDRADE" at bounding box center [315, 339] width 153 height 51
copy span "DIVAN BEZERRA DE ANDRADE"
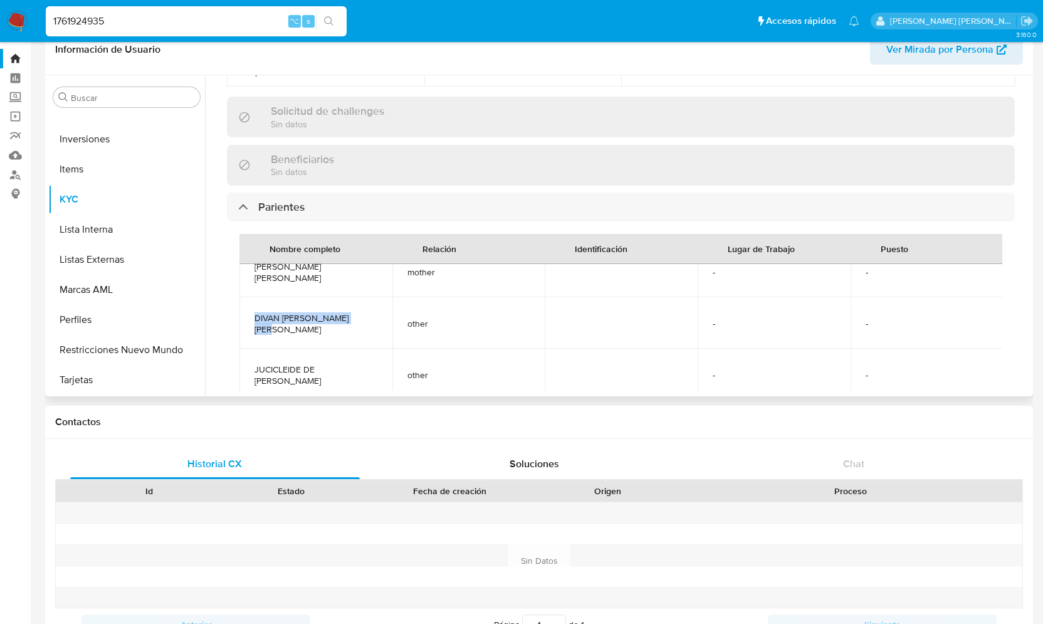
drag, startPoint x: 337, startPoint y: 359, endPoint x: 242, endPoint y: 345, distance: 95.6
click at [242, 348] on td "JUCICLEIDE DE ANDRADE GUERRA BARBOSA" at bounding box center [315, 373] width 153 height 51
copy span "JUCICLEIDE DE ANDRADE GUERRA BARBOSA"
click at [122, 218] on button "Historial Casos" at bounding box center [126, 230] width 157 height 30
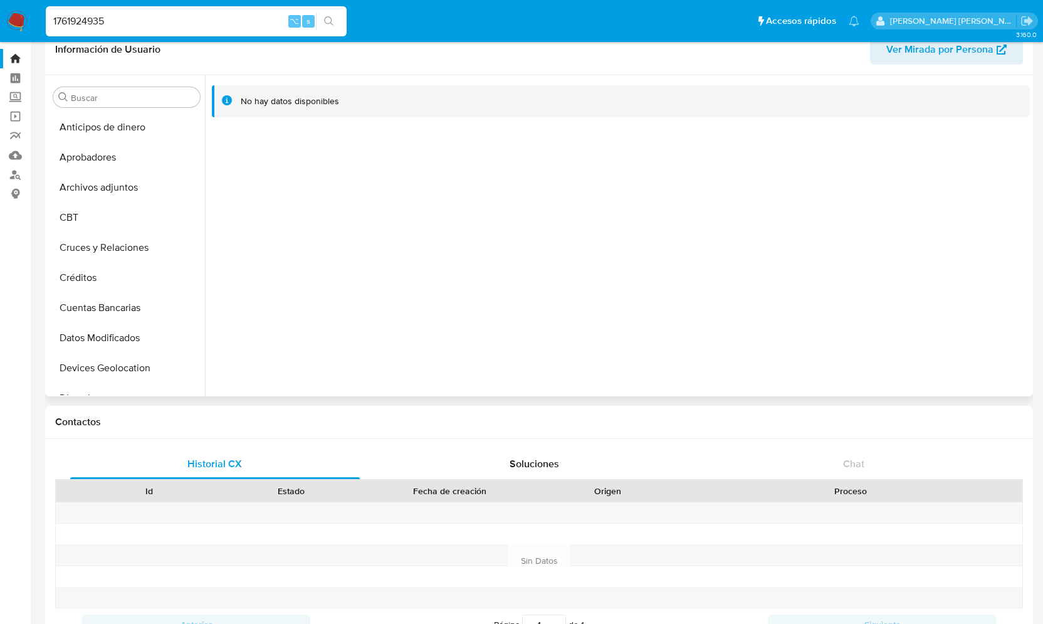
scroll to position [0, 0]
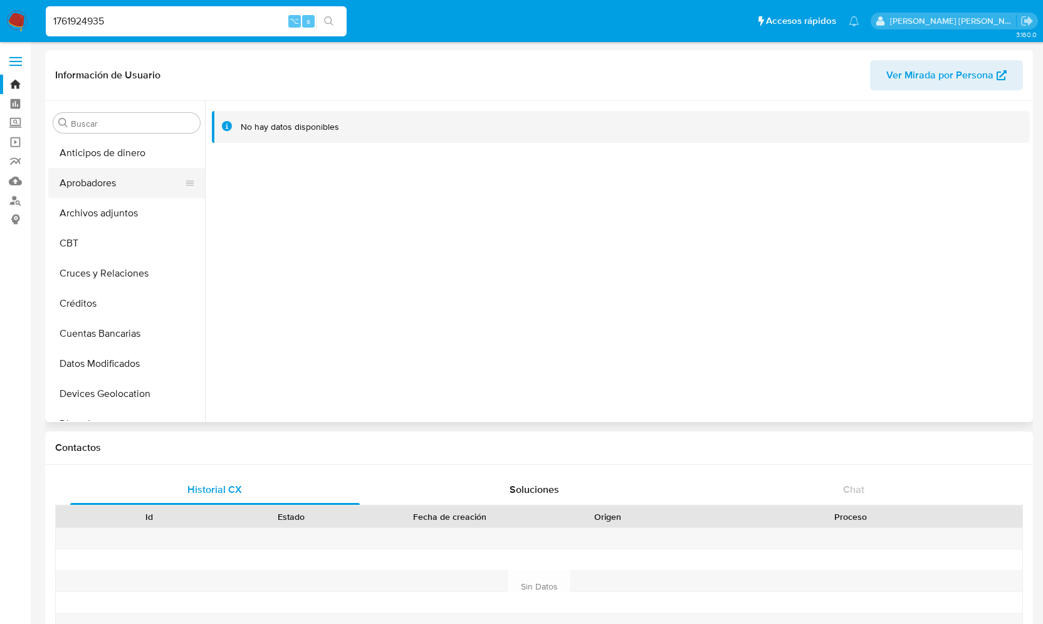
click at [120, 189] on button "Aprobadores" at bounding box center [121, 183] width 147 height 30
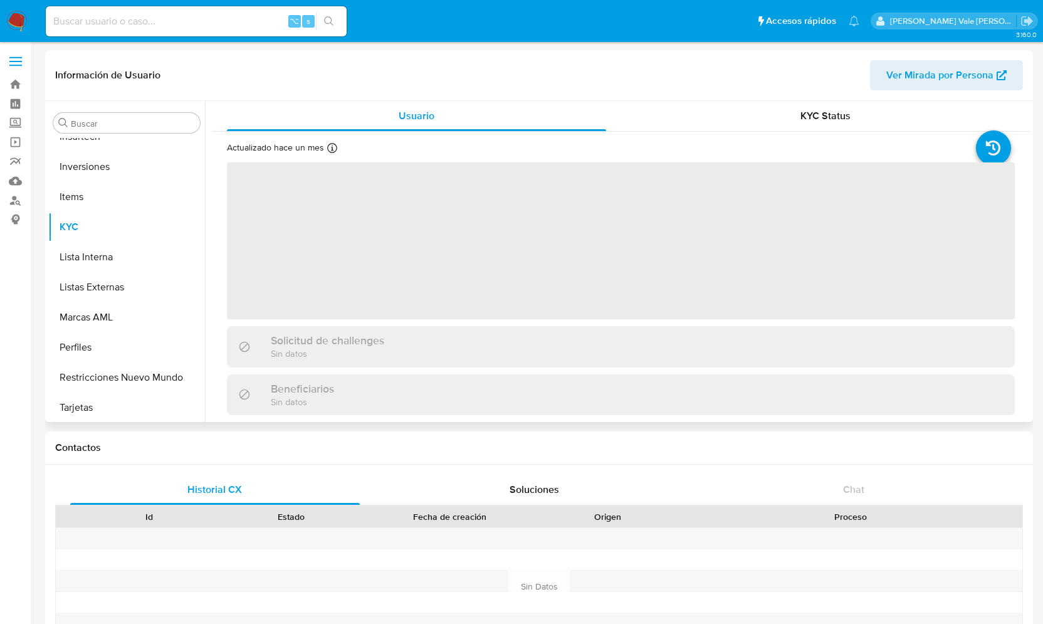
scroll to position [620, 0]
select select "10"
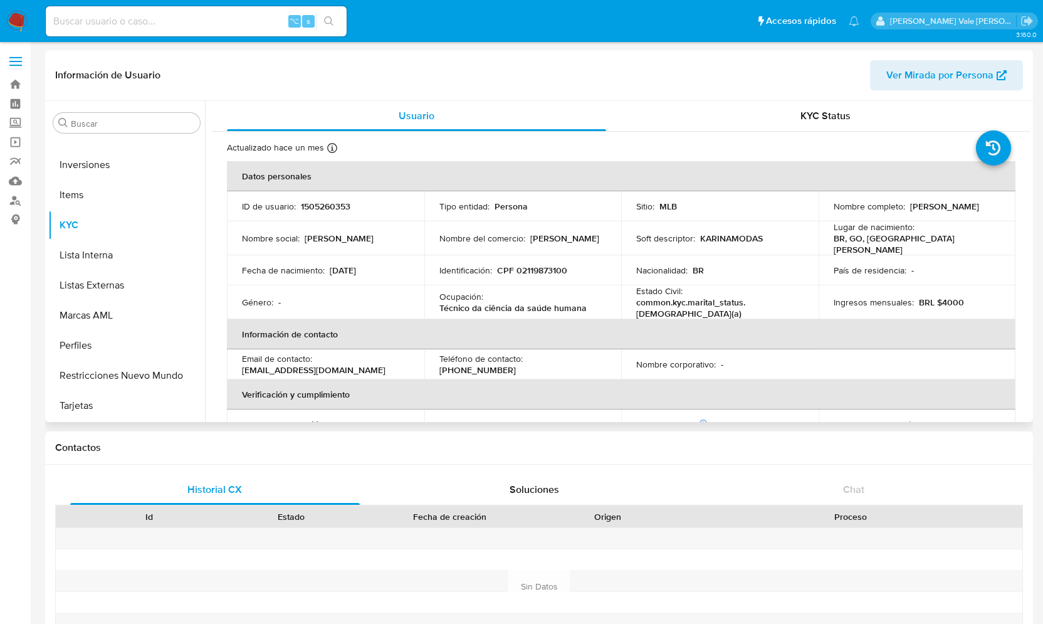
drag, startPoint x: 828, startPoint y: 212, endPoint x: 941, endPoint y: 216, distance: 112.9
click at [941, 216] on td "Nombre completo : [PERSON_NAME]" at bounding box center [916, 206] width 197 height 30
copy p "[PERSON_NAME]"
drag, startPoint x: 587, startPoint y: 300, endPoint x: 432, endPoint y: 301, distance: 154.8
click at [432, 301] on td "Ocupación : Técnico da ciência da saúde humana" at bounding box center [522, 302] width 197 height 34
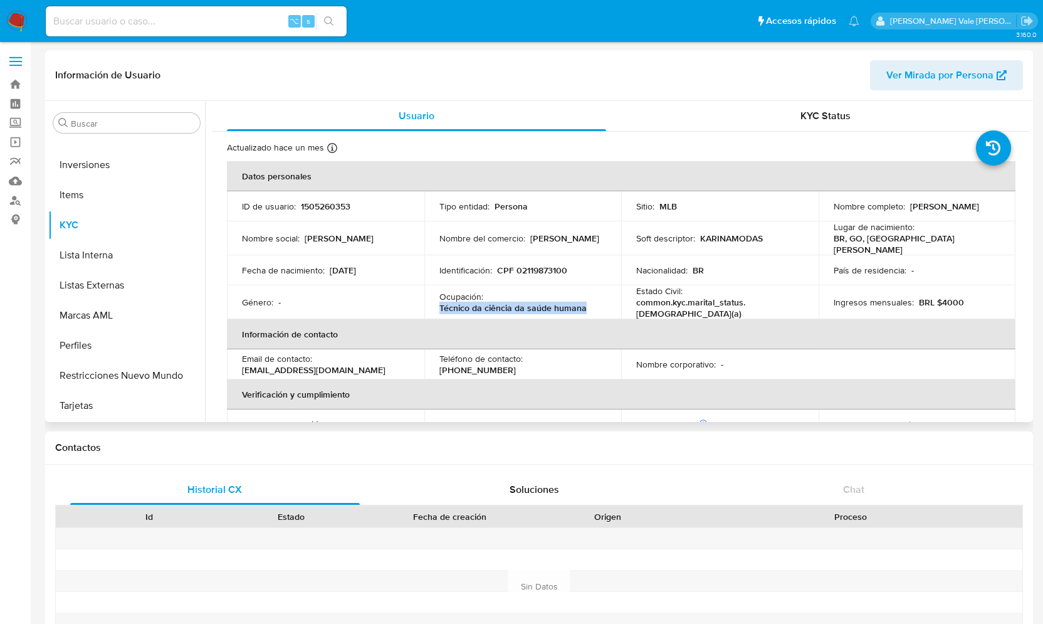
copy p "Técnico da ciência da saúde humana"
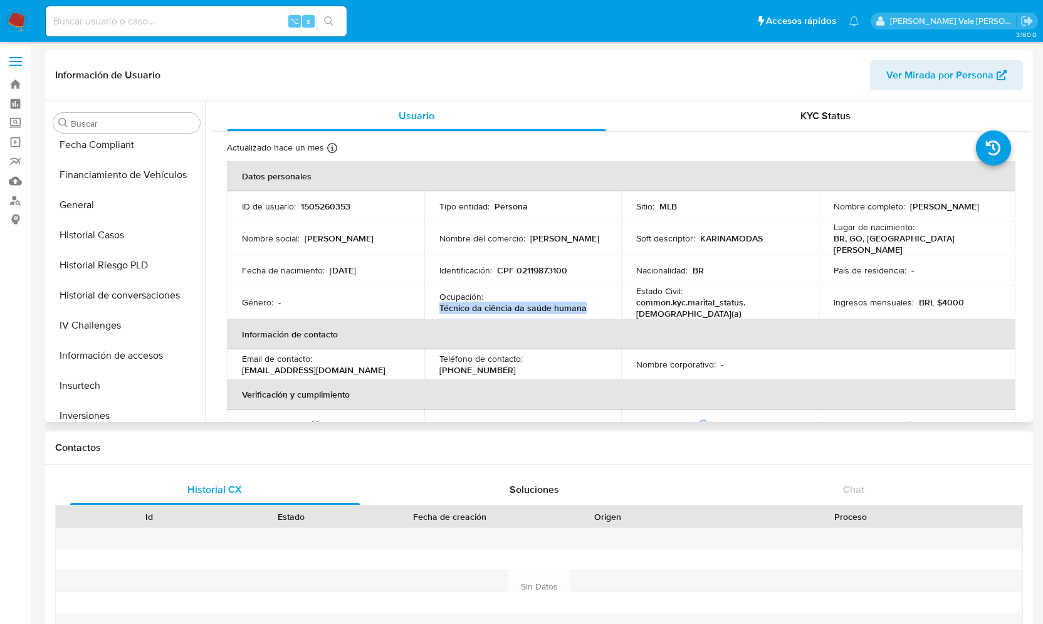
scroll to position [329, 0]
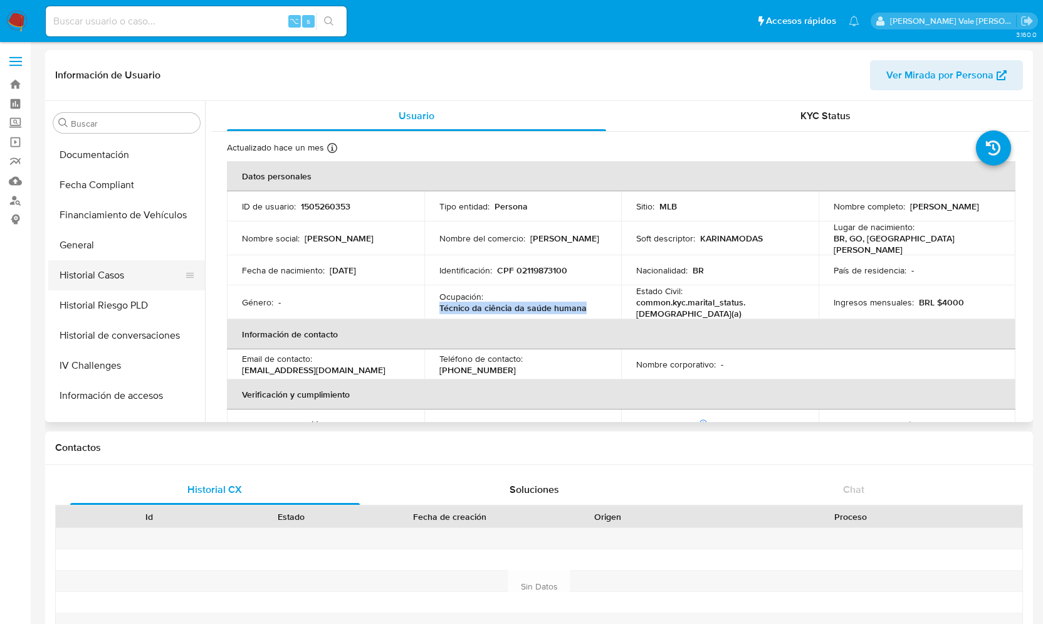
click at [122, 272] on button "Historial Casos" at bounding box center [121, 275] width 147 height 30
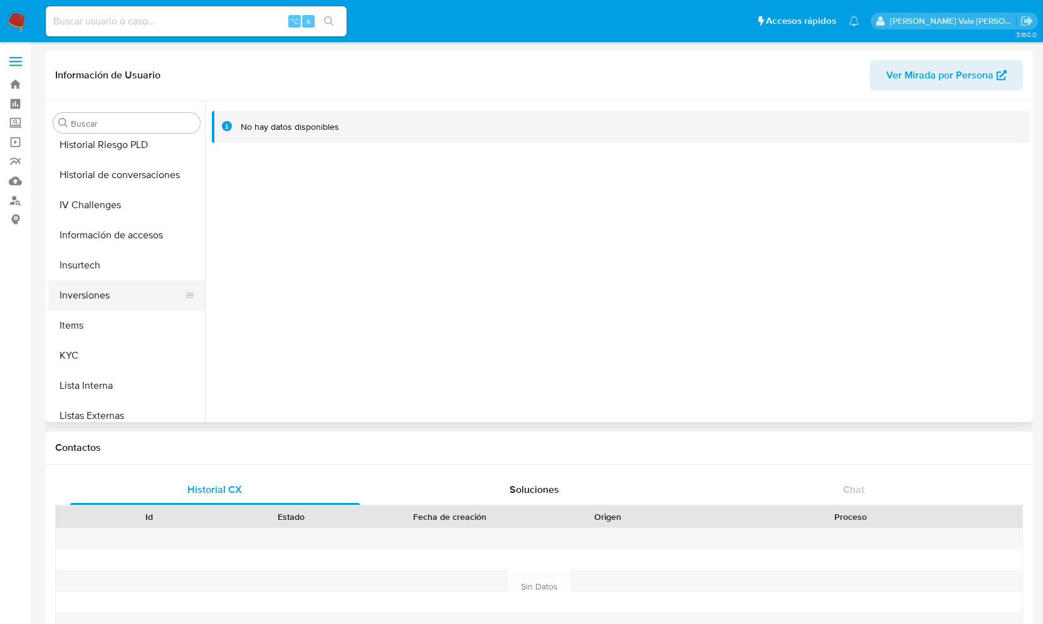
scroll to position [492, 0]
click at [80, 340] on button "KYC" at bounding box center [121, 353] width 147 height 30
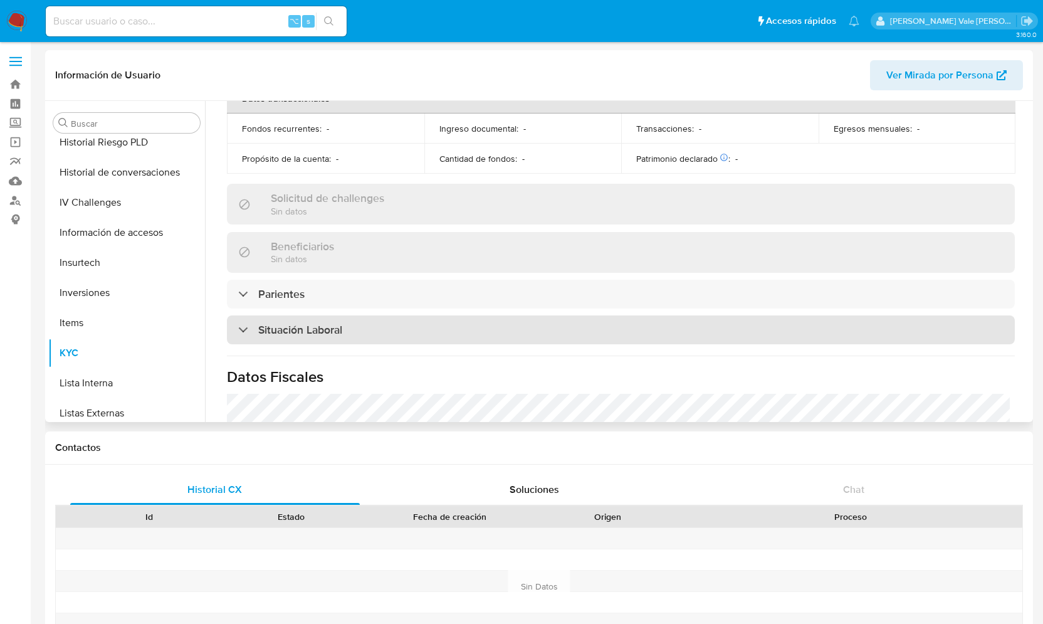
scroll to position [367, 0]
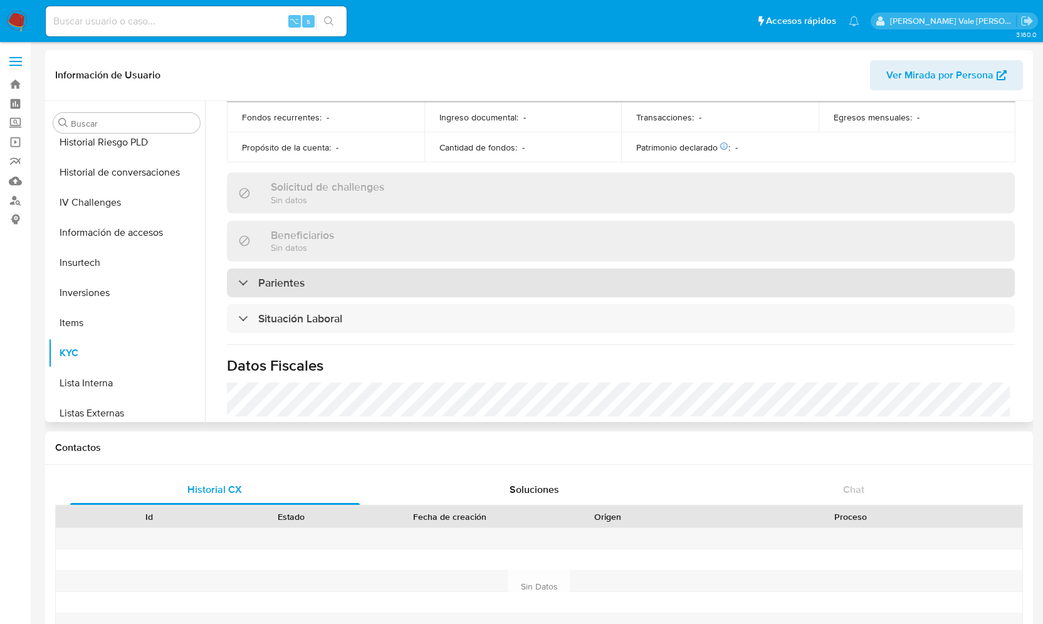
click at [247, 276] on div "Parientes" at bounding box center [271, 283] width 66 height 14
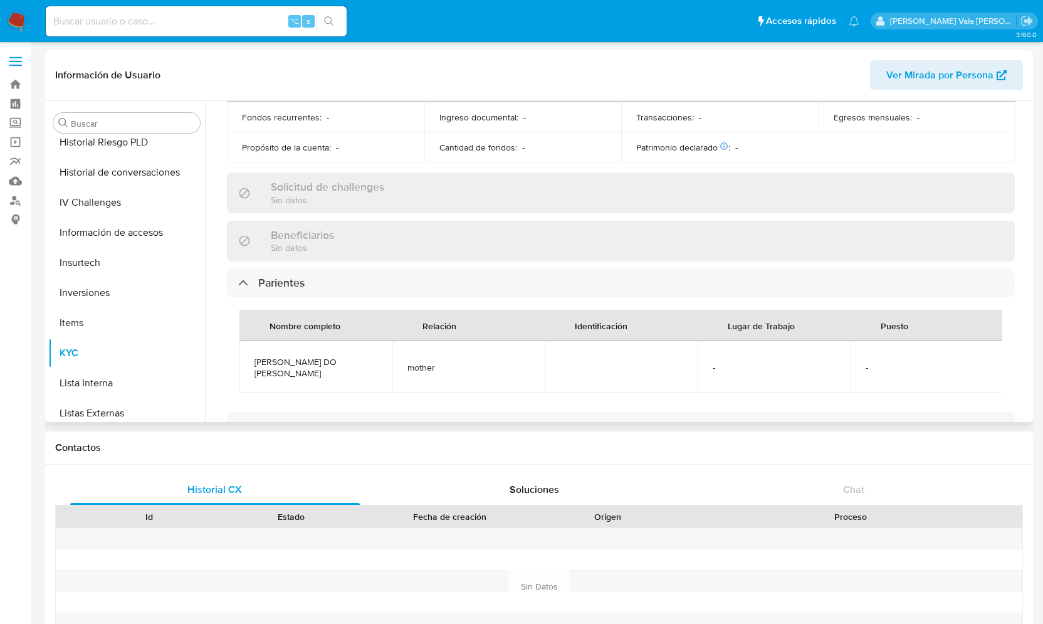
scroll to position [442, 0]
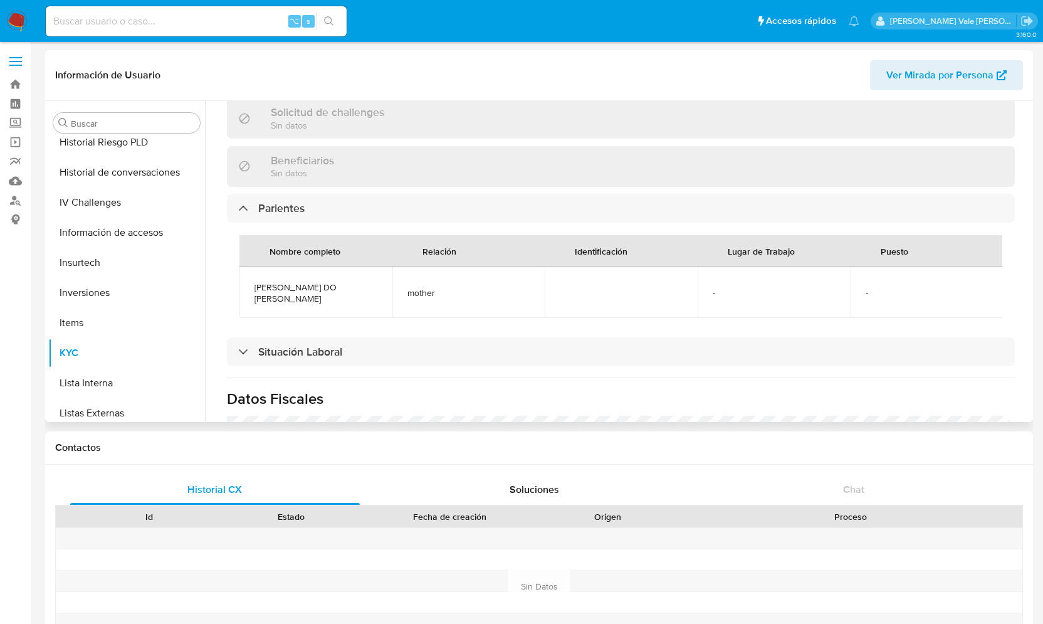
drag, startPoint x: 306, startPoint y: 290, endPoint x: 243, endPoint y: 279, distance: 64.8
click at [243, 279] on td "MARIA DO SOCORRO PEREIRA FRANCA" at bounding box center [315, 291] width 153 height 51
copy span "MARIA DO SOCORRO PEREIRA FRANCA"
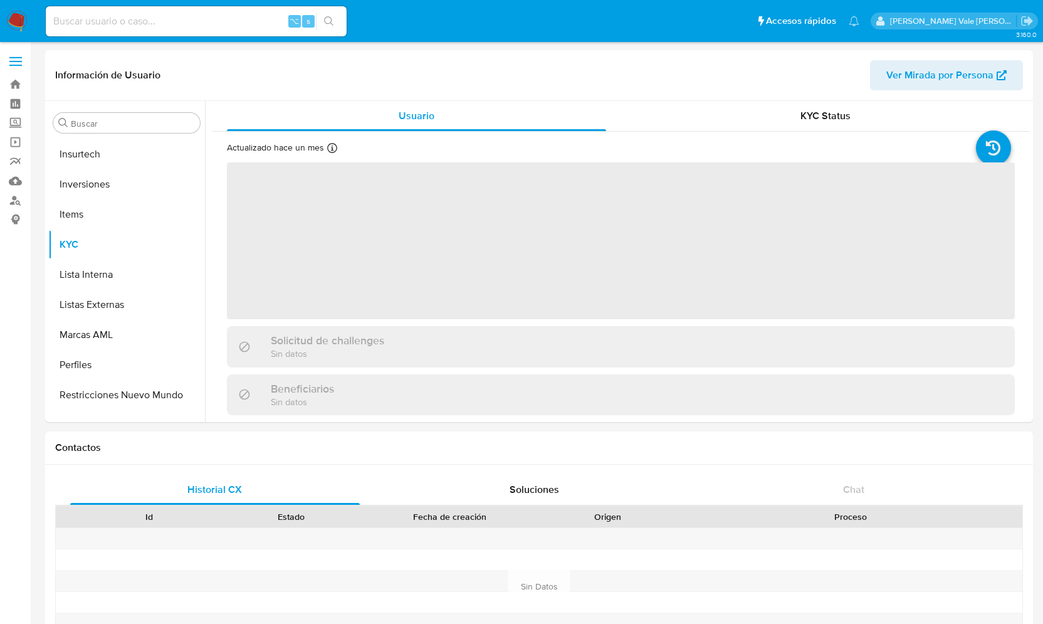
scroll to position [620, 0]
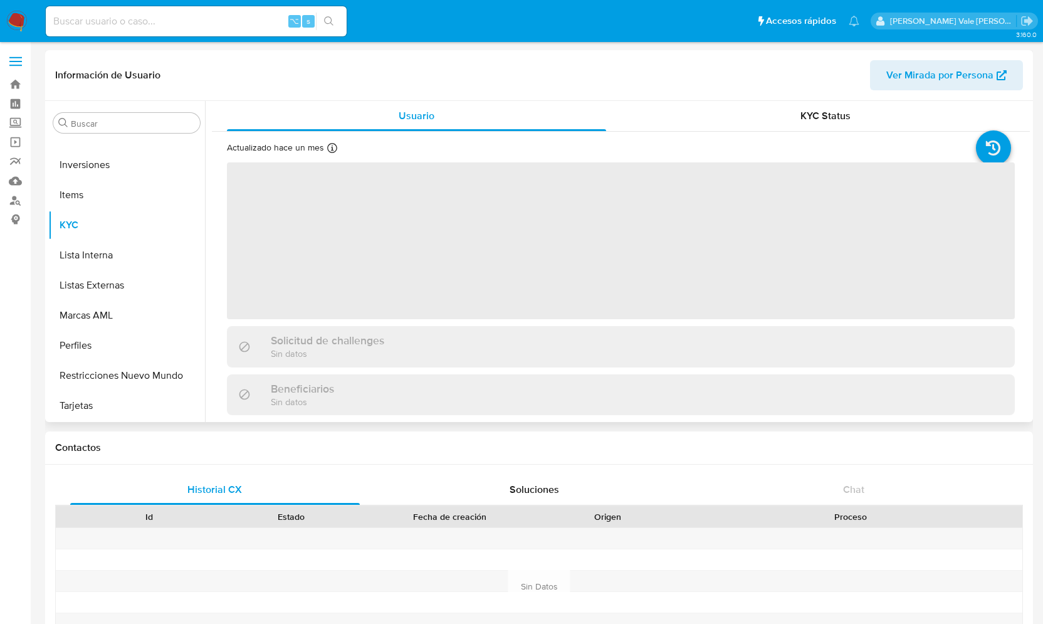
select select "10"
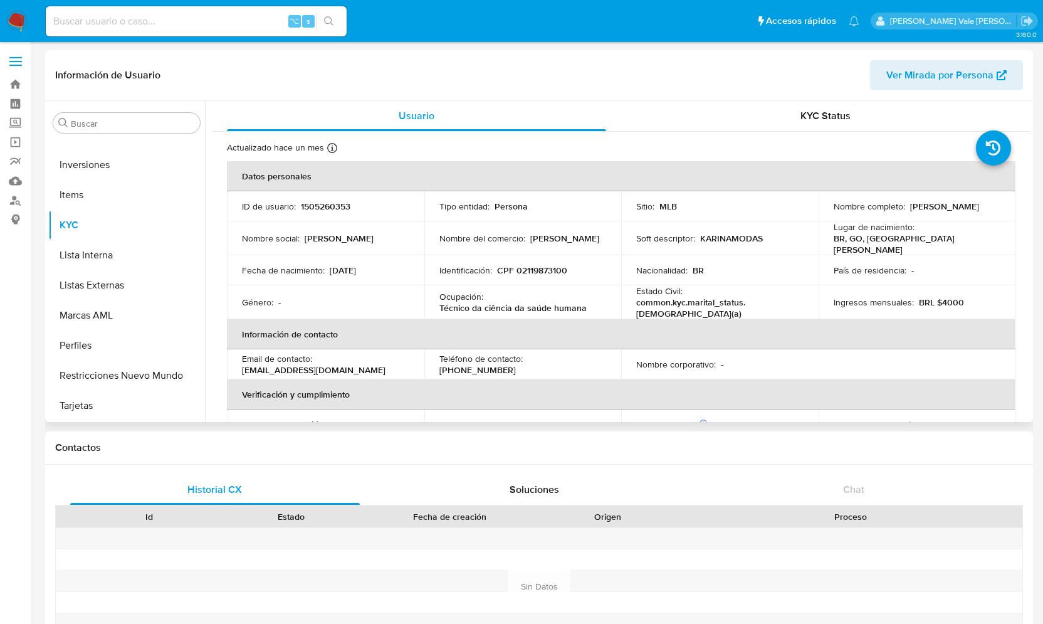
drag, startPoint x: 937, startPoint y: 212, endPoint x: 821, endPoint y: 212, distance: 115.9
click at [821, 212] on td "Nombre completo : [PERSON_NAME]" at bounding box center [916, 206] width 197 height 30
copy p "[PERSON_NAME]"
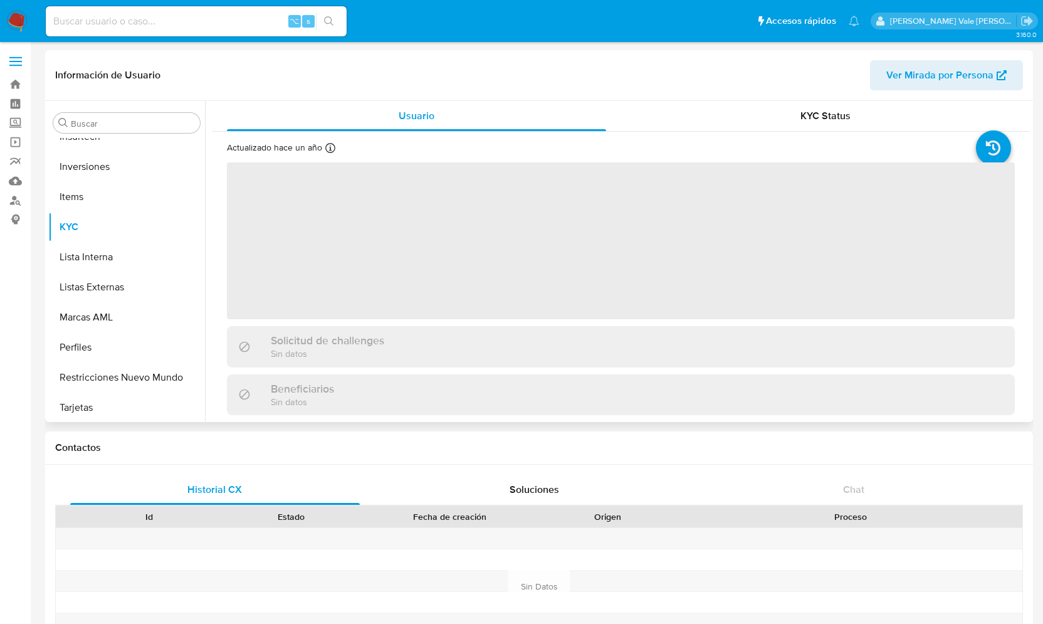
scroll to position [620, 0]
select select "10"
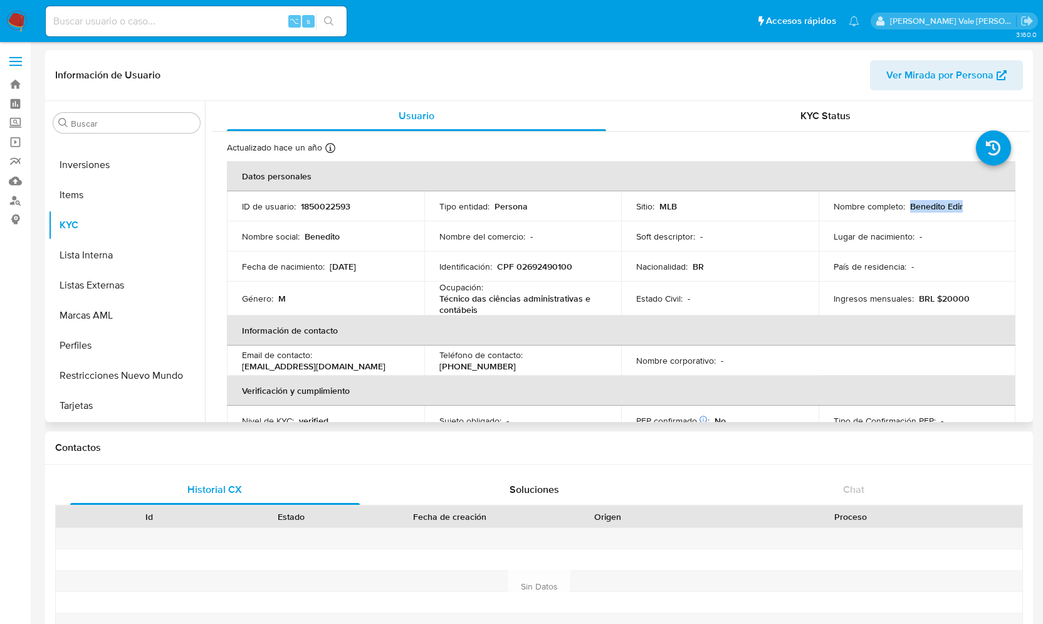
drag, startPoint x: 968, startPoint y: 207, endPoint x: 907, endPoint y: 212, distance: 61.6
click at [907, 212] on div "Nombre completo : [PERSON_NAME]" at bounding box center [916, 206] width 167 height 11
copy p "Benedito Edir"
drag, startPoint x: 486, startPoint y: 306, endPoint x: 429, endPoint y: 303, distance: 57.2
click at [429, 303] on td "Ocupación : Técnico das ciências administrativas e contábeis" at bounding box center [522, 298] width 197 height 34
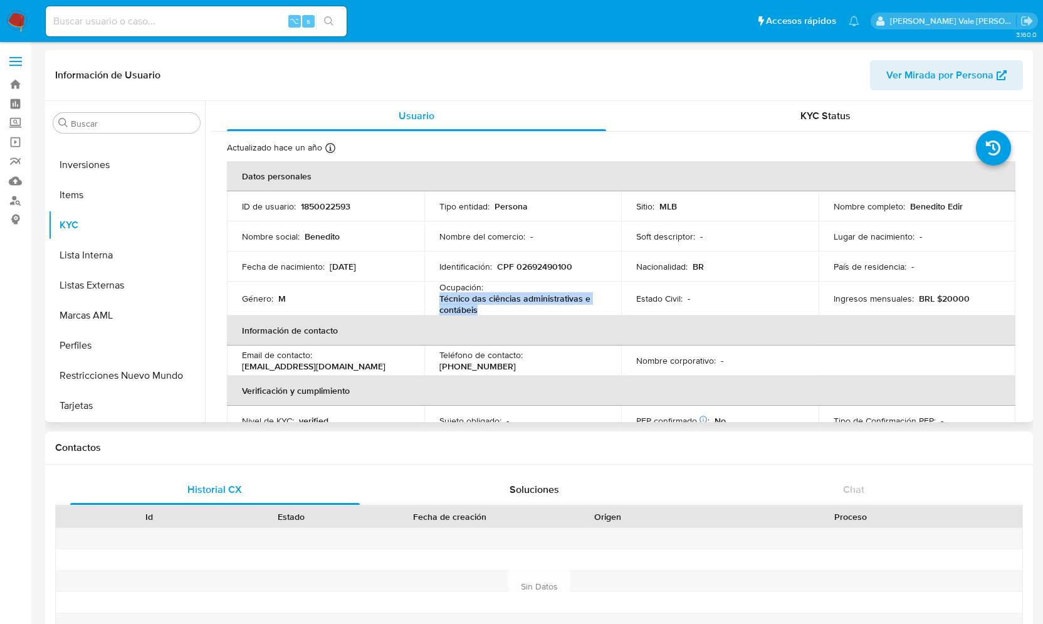
copy p "Técnico das ciências administrativas e contábeis"
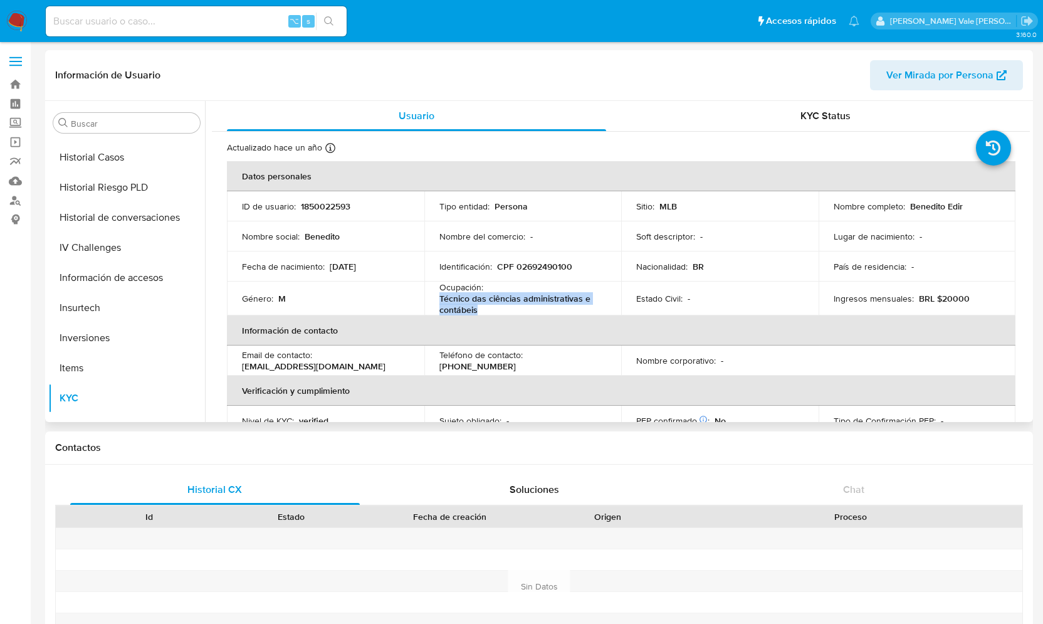
scroll to position [436, 0]
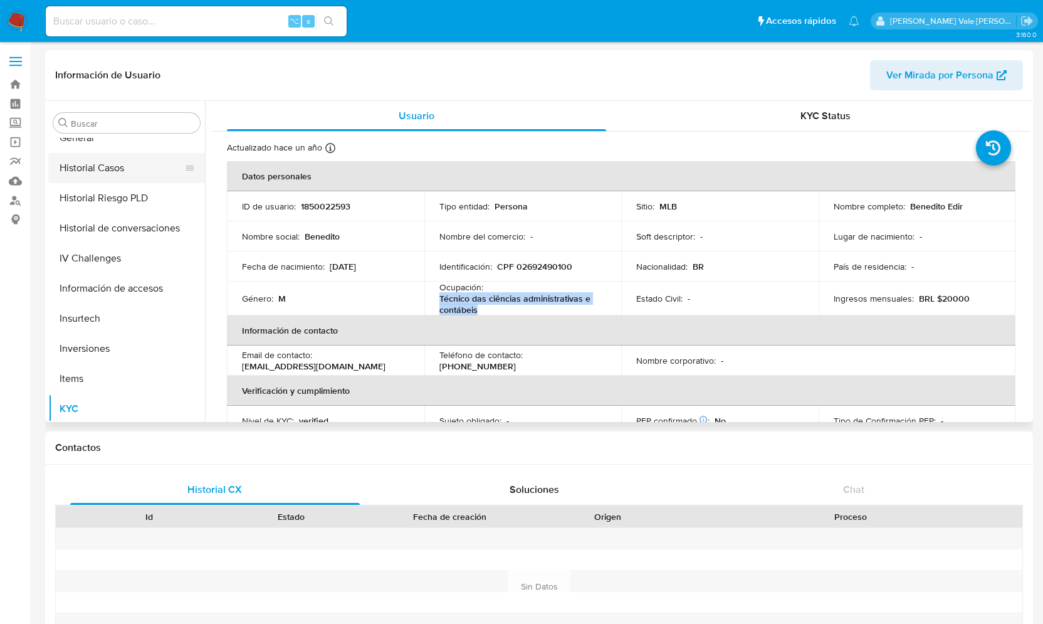
click at [130, 174] on button "Historial Casos" at bounding box center [121, 168] width 147 height 30
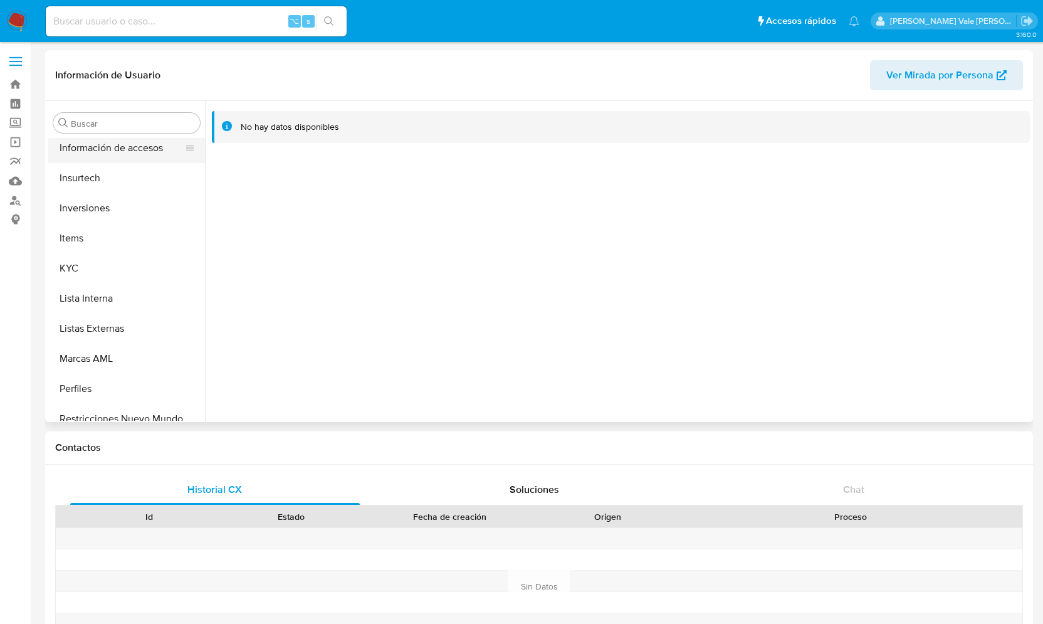
scroll to position [580, 0]
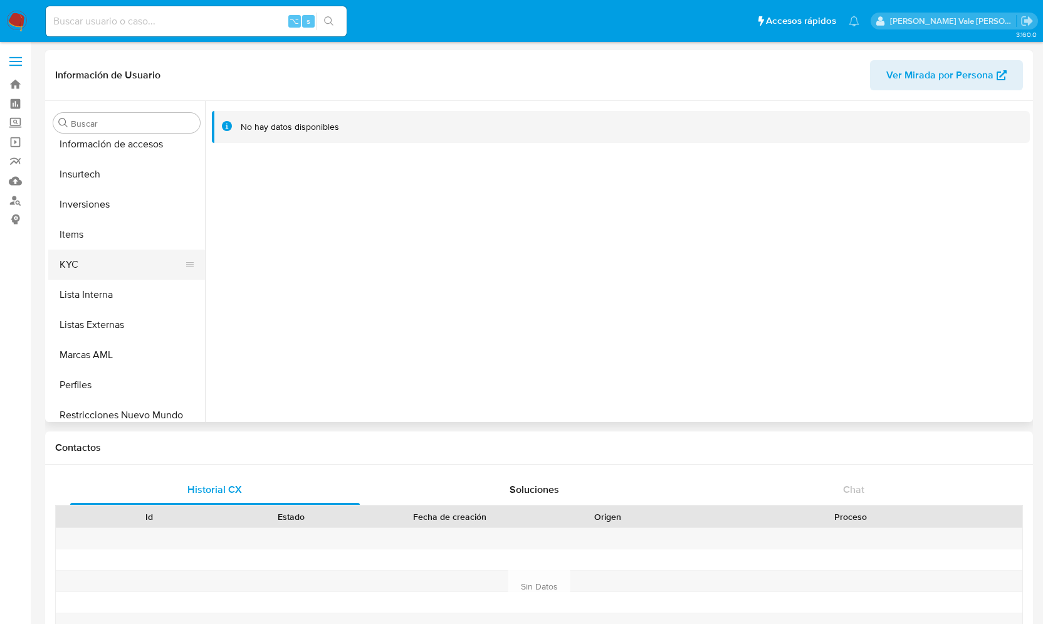
click at [97, 256] on button "KYC" at bounding box center [121, 264] width 147 height 30
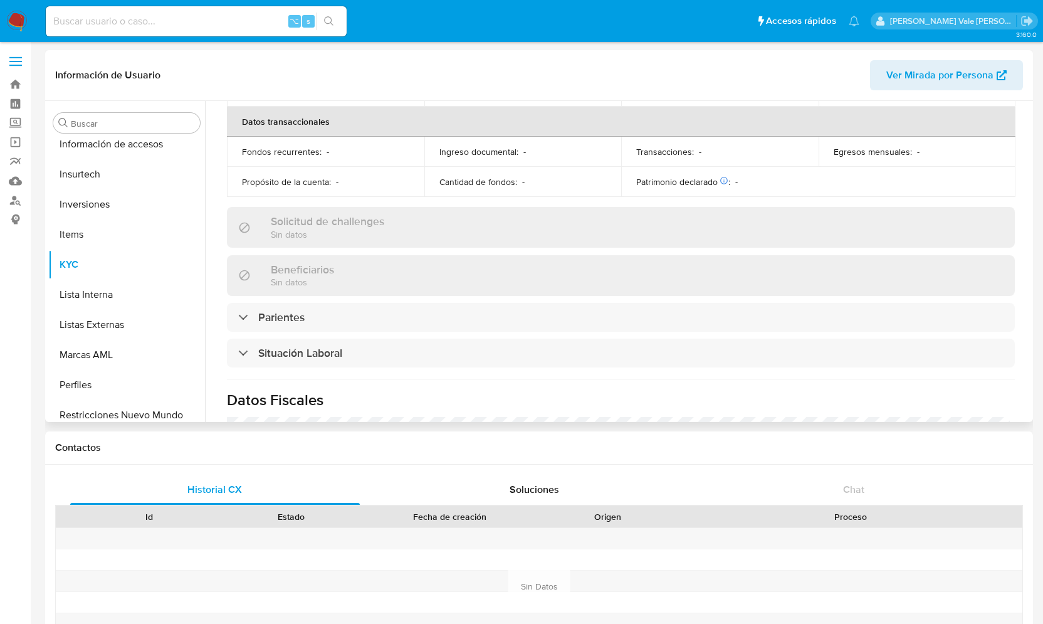
scroll to position [332, 0]
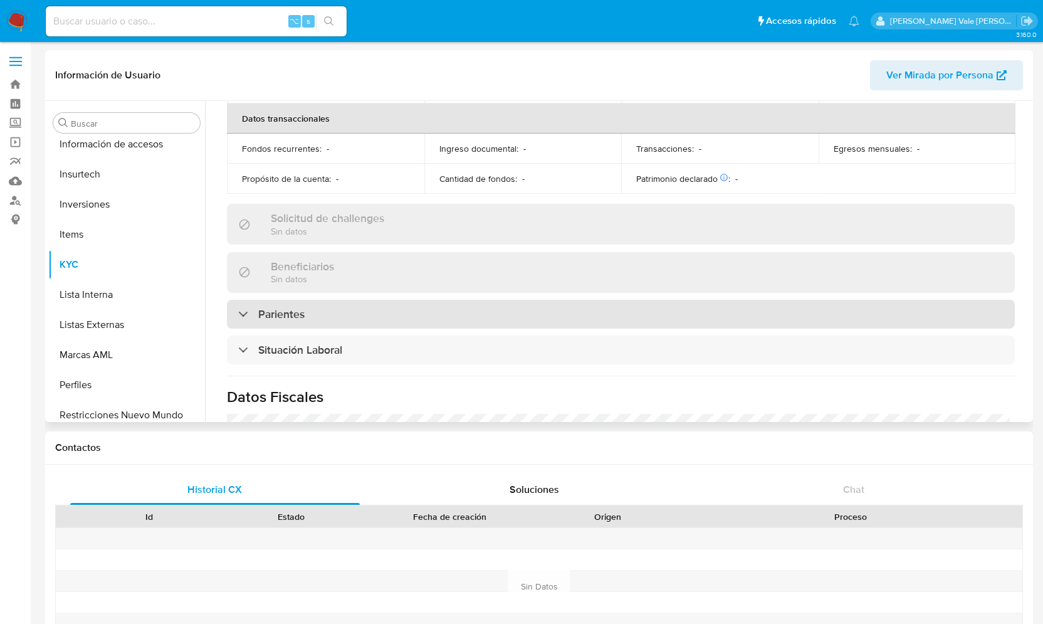
click at [238, 313] on div at bounding box center [238, 313] width 0 height 0
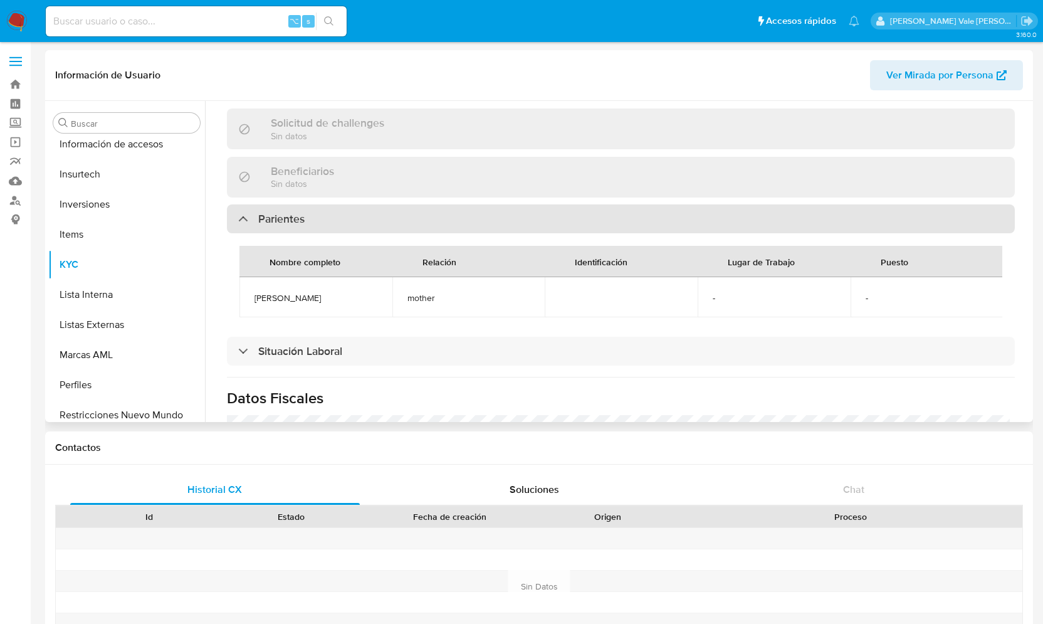
scroll to position [432, 0]
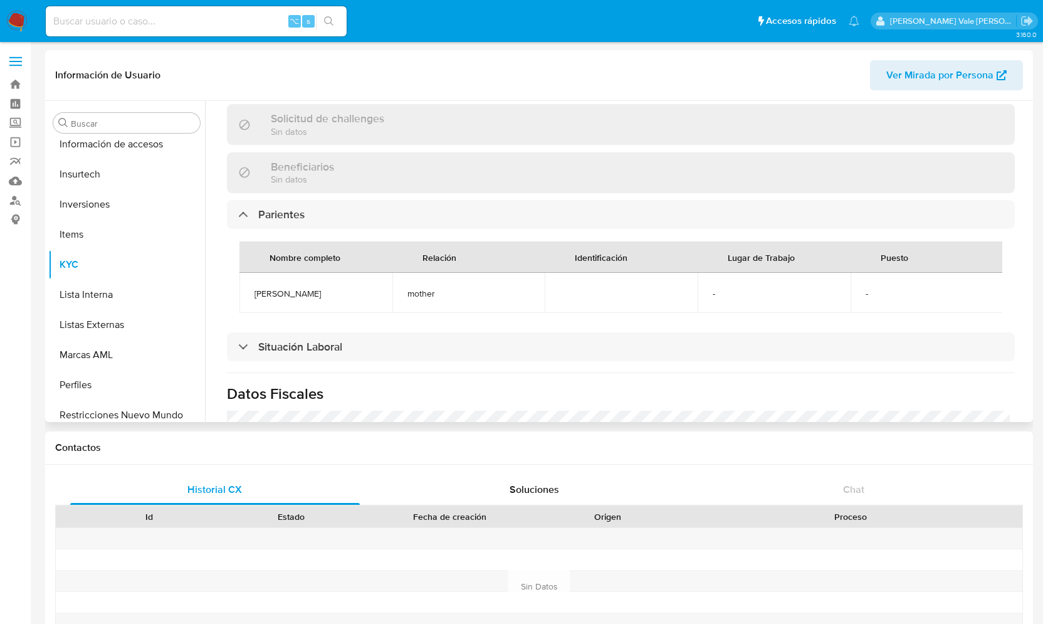
drag, startPoint x: 365, startPoint y: 290, endPoint x: 246, endPoint y: 289, distance: 119.1
click at [246, 289] on td "GEORGINA BASTOS ABREU" at bounding box center [315, 293] width 153 height 40
copy span "GEORGINA BASTOS ABREU"
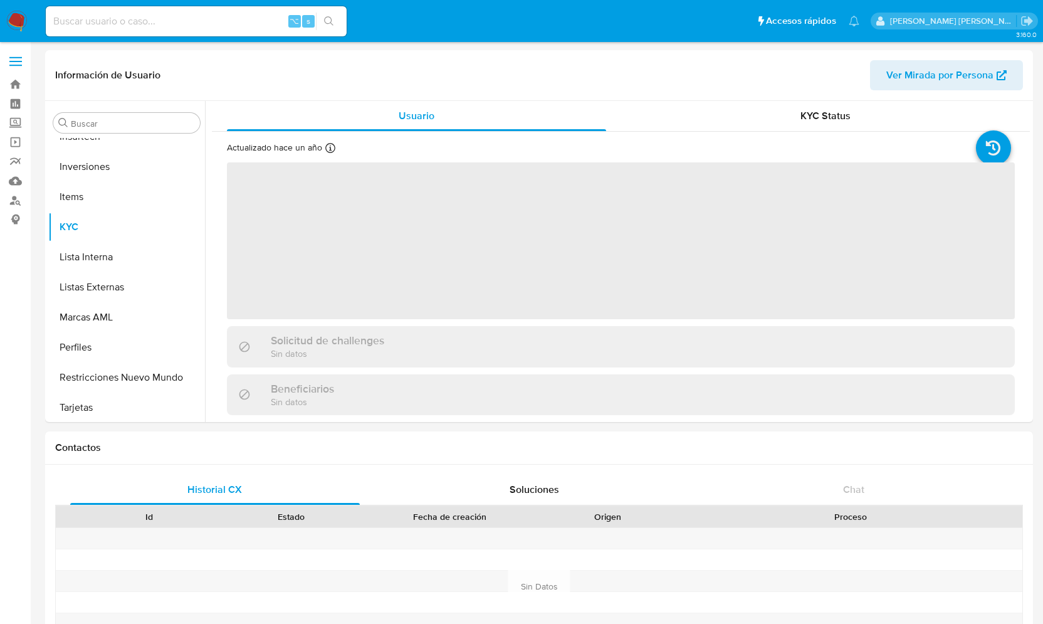
scroll to position [620, 0]
click at [14, 203] on link "Buscador de personas" at bounding box center [74, 200] width 149 height 19
select select "10"
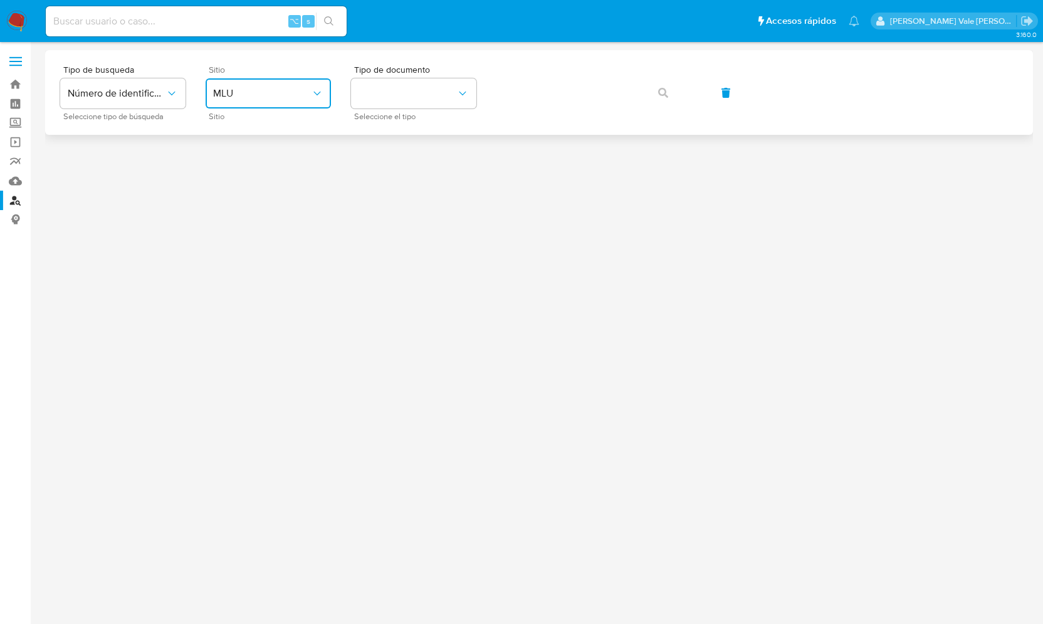
click at [246, 103] on button "MLU" at bounding box center [268, 93] width 125 height 30
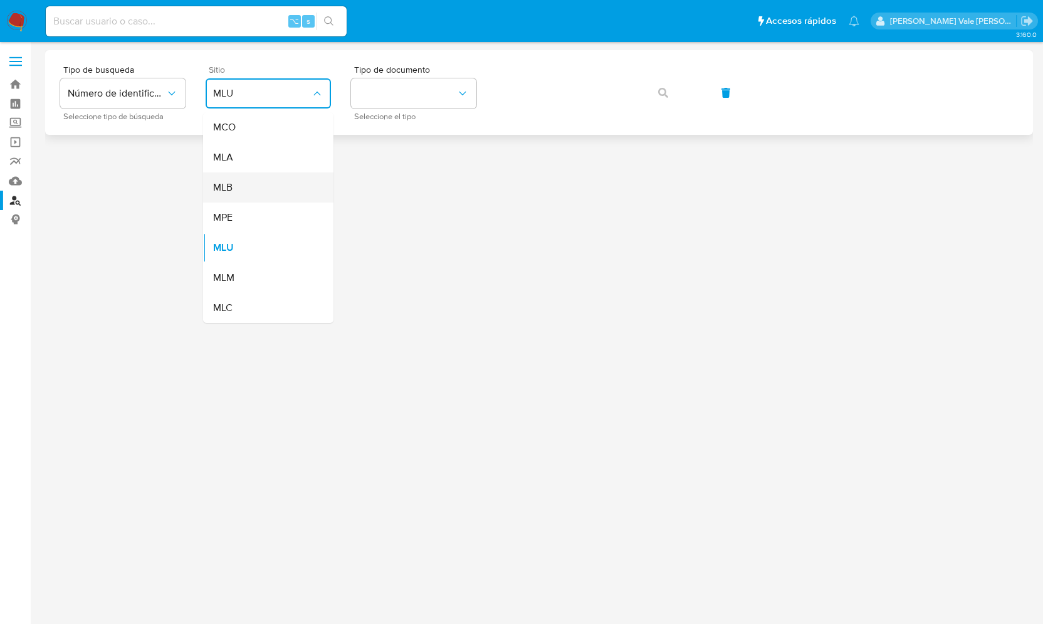
click at [251, 190] on div "MLB" at bounding box center [264, 187] width 103 height 30
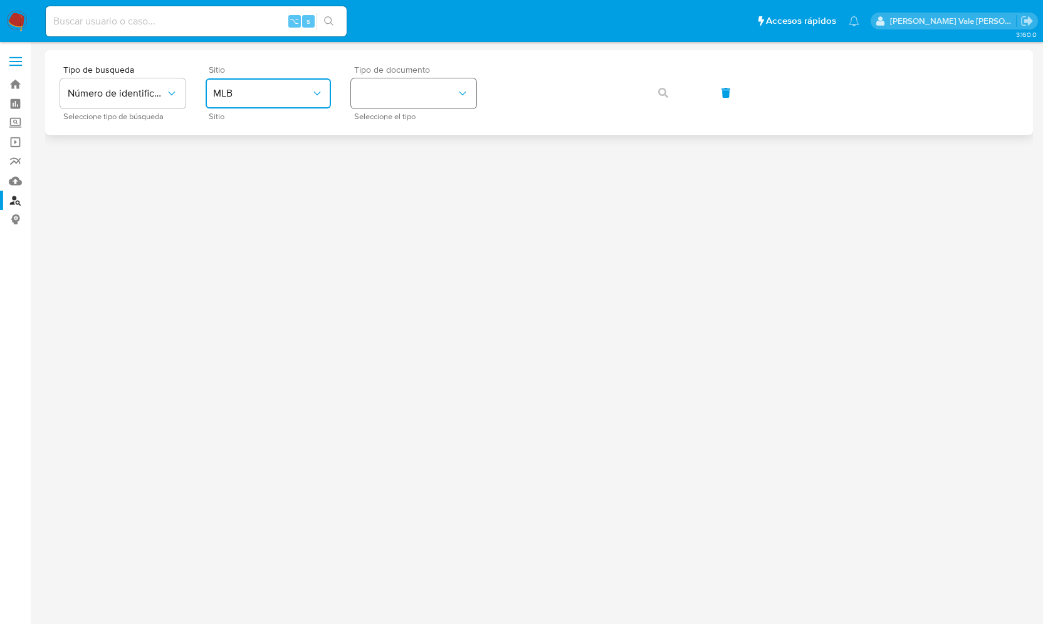
click at [398, 83] on button "identificationType" at bounding box center [413, 93] width 125 height 30
click at [395, 133] on div "CNPJ CNPJ" at bounding box center [409, 133] width 103 height 43
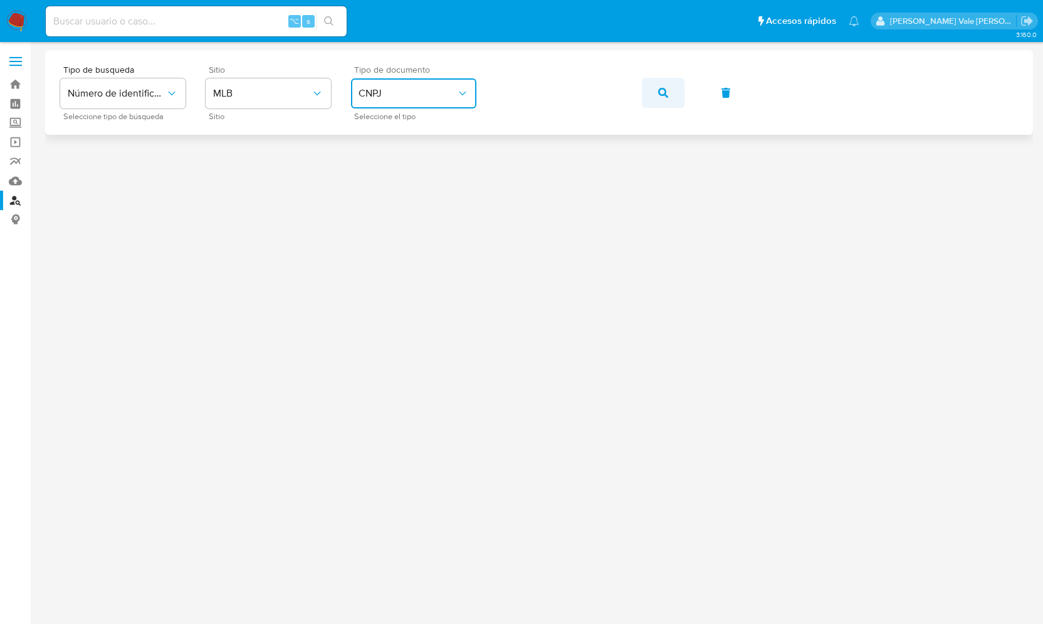
click at [664, 96] on icon "button" at bounding box center [663, 93] width 10 height 10
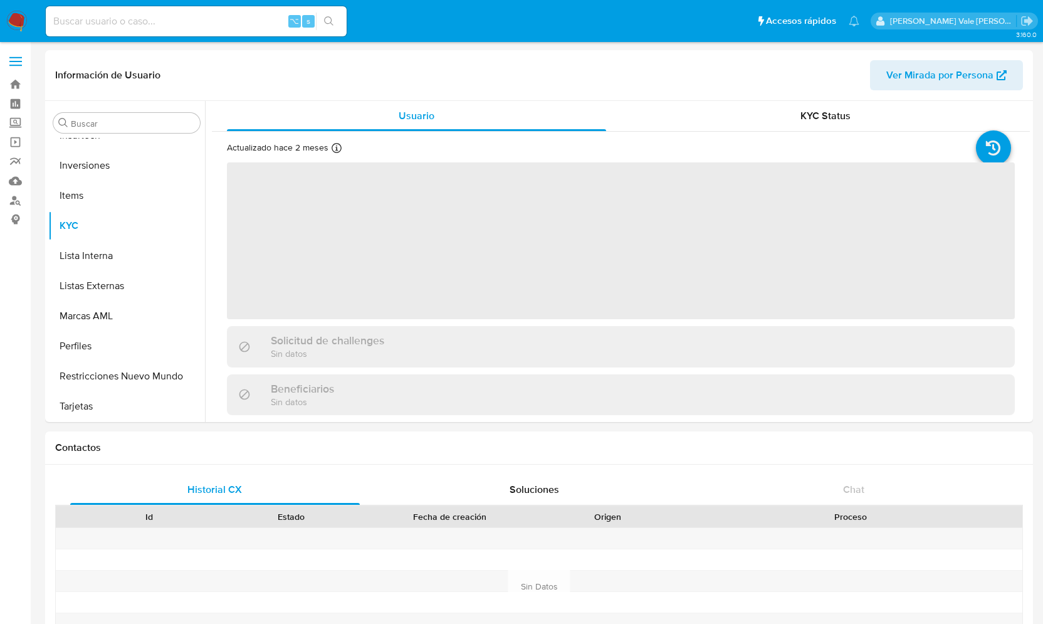
scroll to position [620, 0]
select select "10"
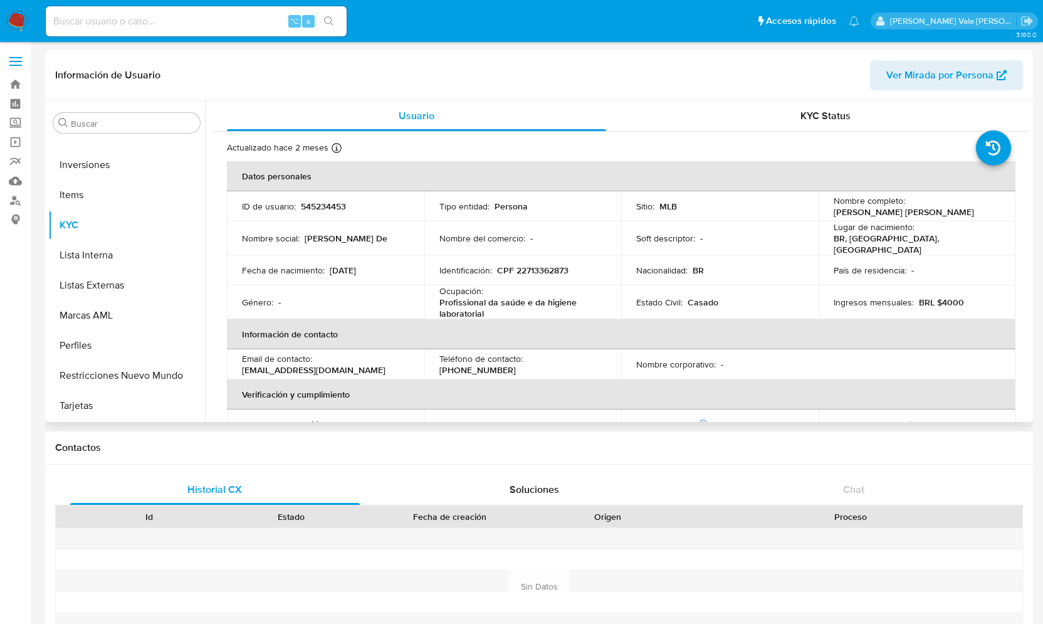
click at [326, 207] on p "545234453" at bounding box center [323, 206] width 45 height 11
copy p "545234453"
drag, startPoint x: 825, startPoint y: 211, endPoint x: 956, endPoint y: 214, distance: 131.0
click at [958, 216] on td "Nombre completo : [PERSON_NAME] [PERSON_NAME]" at bounding box center [916, 206] width 197 height 30
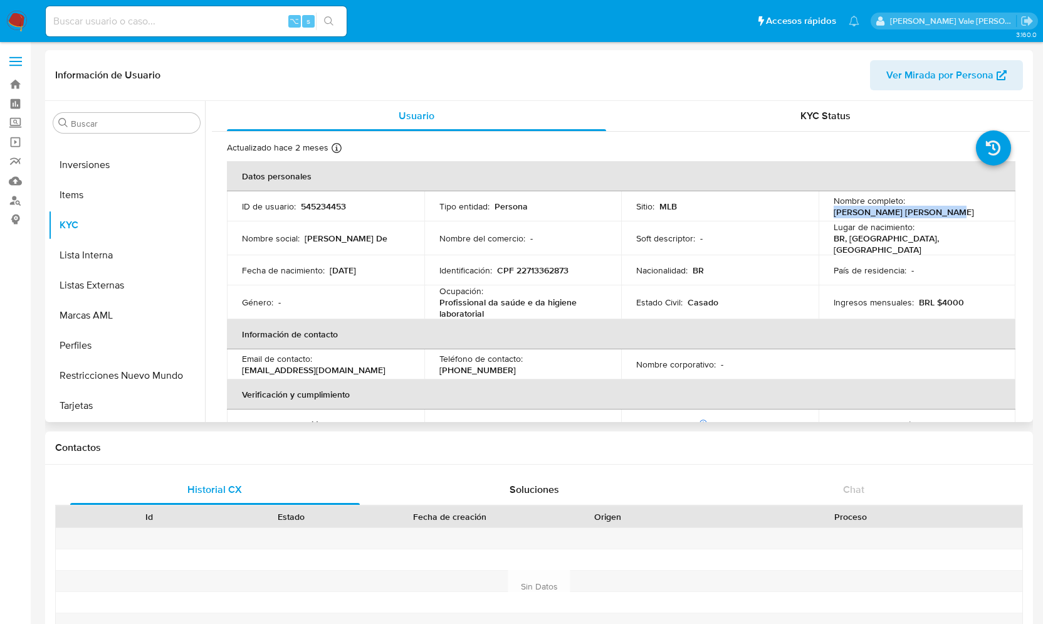
copy p "[PERSON_NAME] [PERSON_NAME]"
drag, startPoint x: 494, startPoint y: 310, endPoint x: 433, endPoint y: 298, distance: 61.9
click at [433, 298] on td "Ocupación : Profissional da saúde e da higiene laboratorial" at bounding box center [522, 302] width 197 height 34
copy p "Profissional da saúde e da higiene laboratorial"
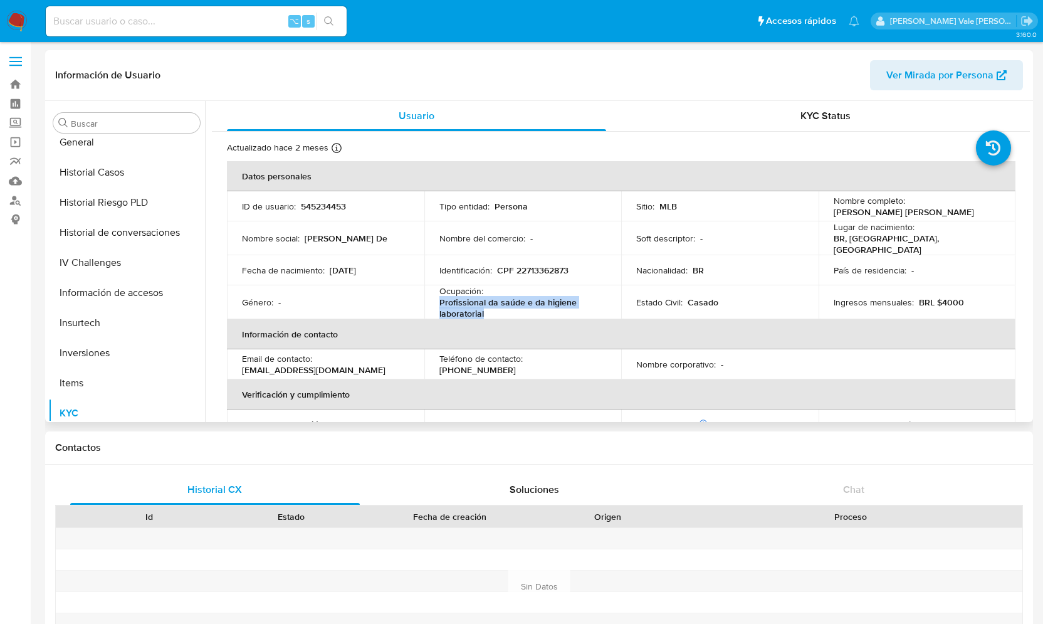
scroll to position [417, 0]
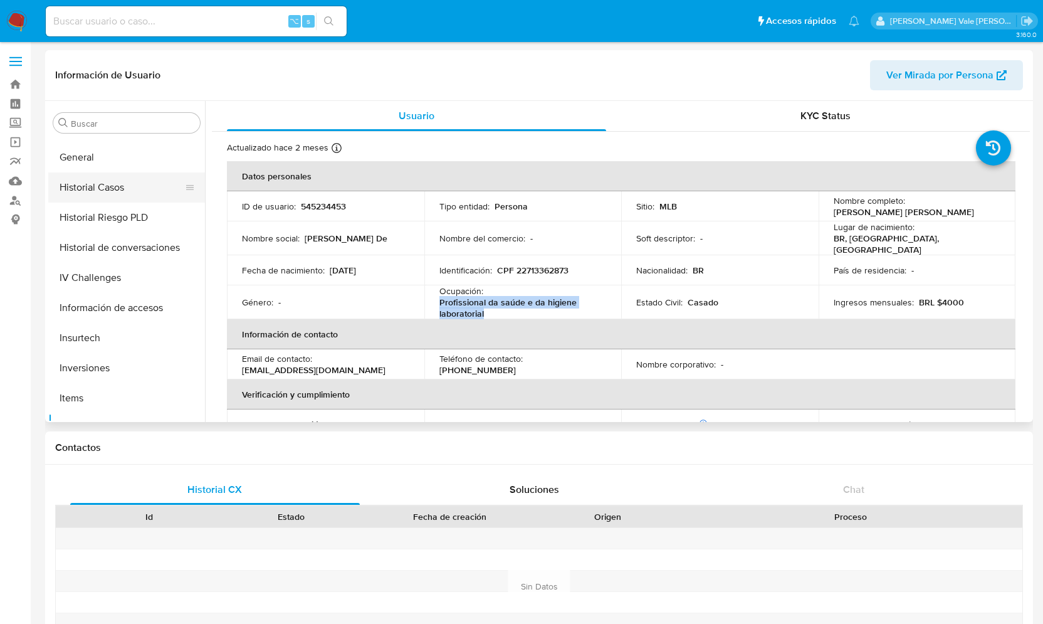
click at [137, 187] on button "Historial Casos" at bounding box center [121, 187] width 147 height 30
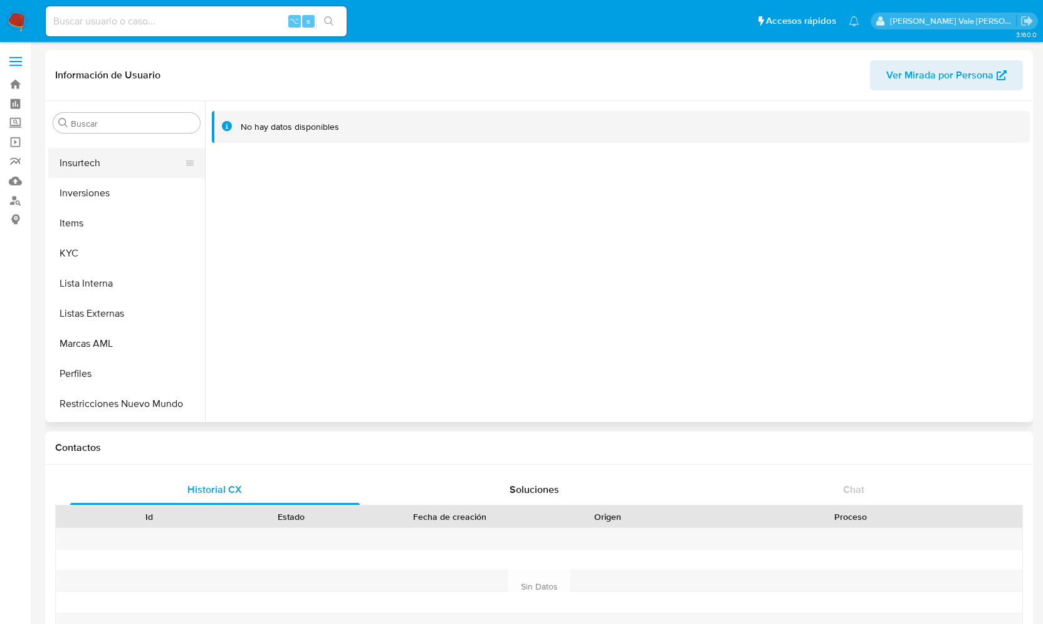
scroll to position [600, 0]
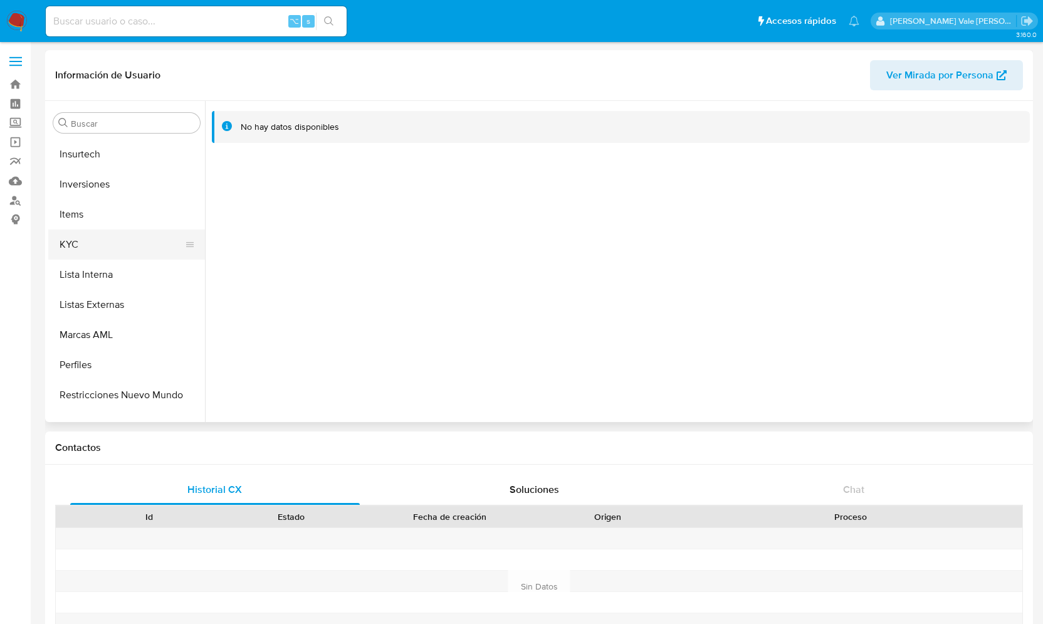
click at [96, 244] on button "KYC" at bounding box center [121, 244] width 147 height 30
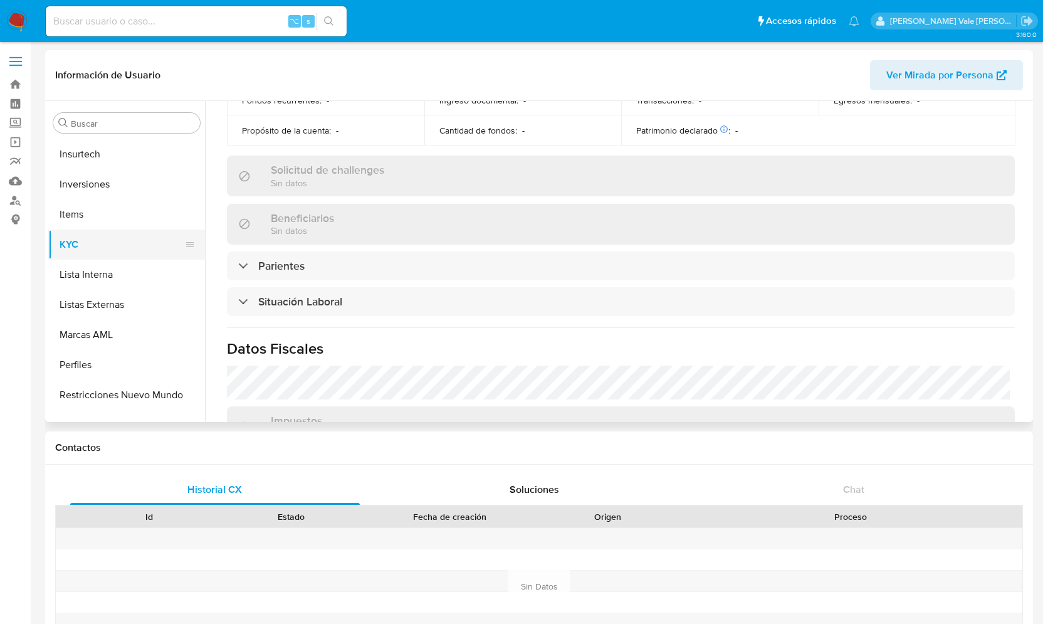
scroll to position [386, 0]
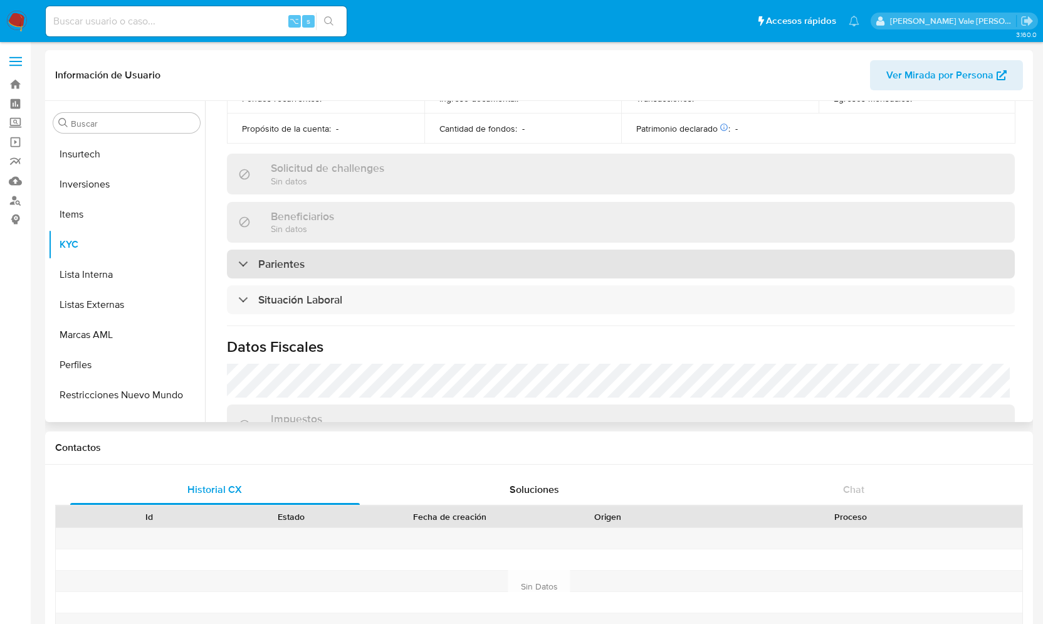
click at [241, 267] on div "Parientes" at bounding box center [621, 263] width 788 height 29
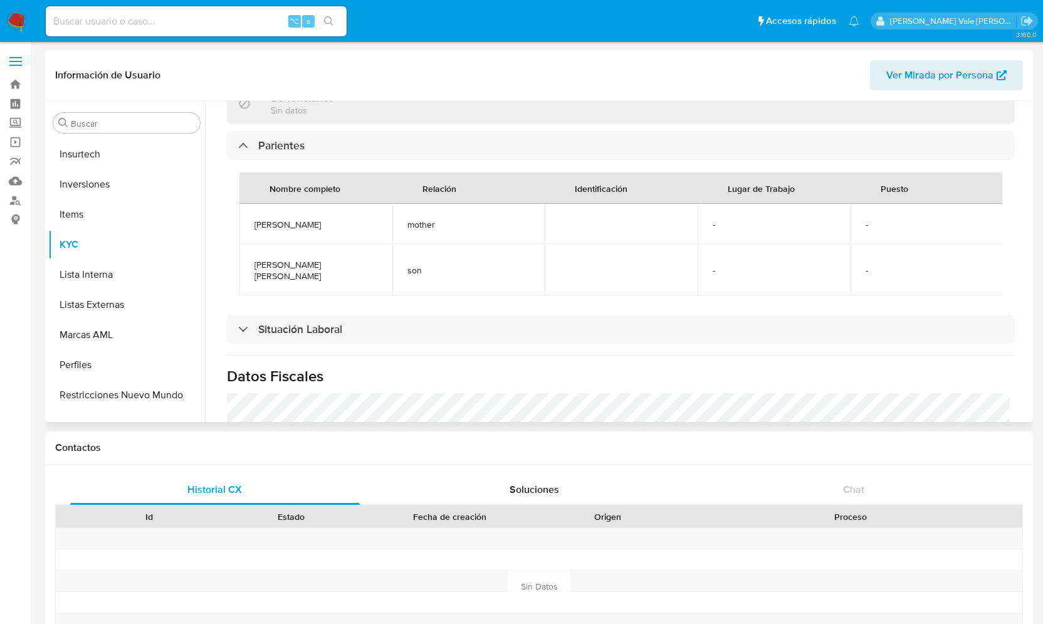
scroll to position [525, 0]
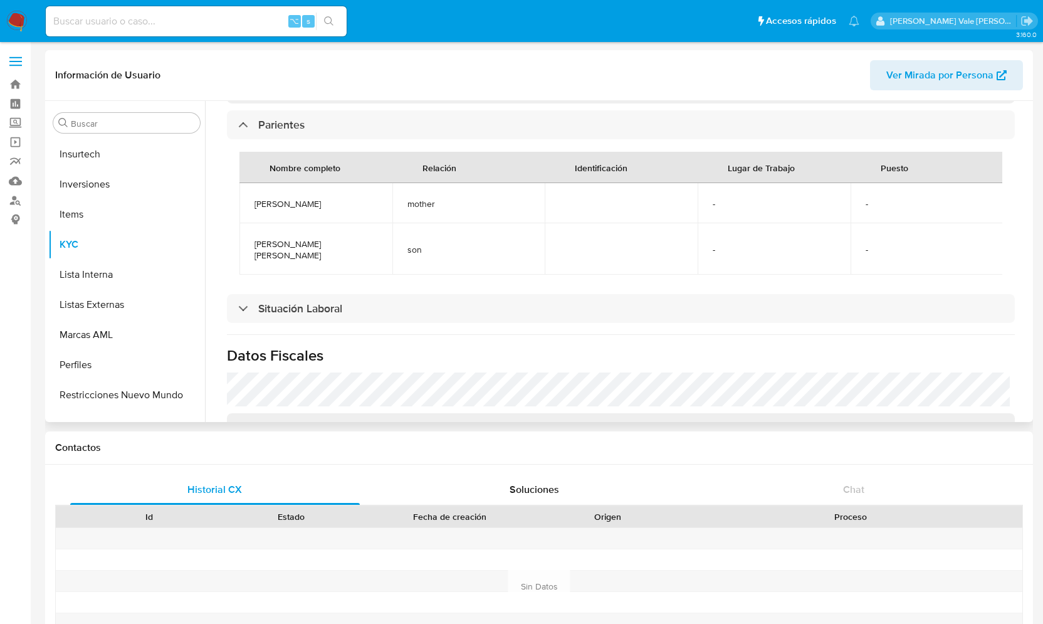
drag, startPoint x: 323, startPoint y: 208, endPoint x: 247, endPoint y: 195, distance: 77.6
click at [247, 195] on td "[PERSON_NAME]" at bounding box center [315, 203] width 153 height 40
copy span "[PERSON_NAME]"
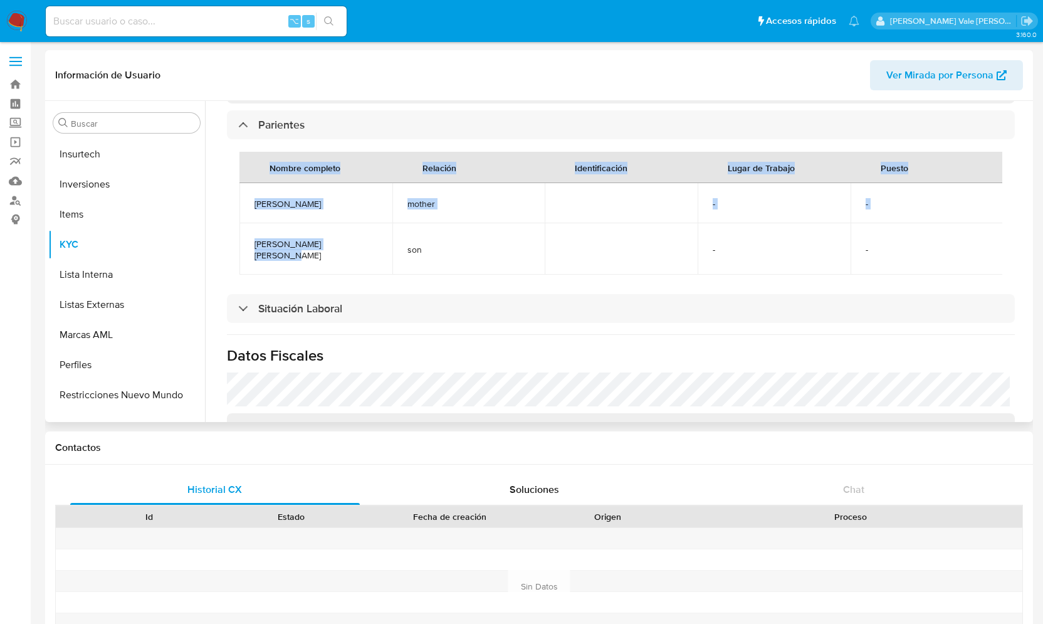
drag, startPoint x: 375, startPoint y: 251, endPoint x: 234, endPoint y: 252, distance: 141.0
click at [234, 252] on div "Nombre completo Relación Identificación Lugar de Trabajo Puesto [PERSON_NAME] m…" at bounding box center [621, 213] width 788 height 148
copy table "Nombre completo Relación Identificación Lugar de Trabajo Puesto [PERSON_NAME] m…"
click at [329, 218] on td "[PERSON_NAME]" at bounding box center [315, 203] width 153 height 40
drag, startPoint x: 367, startPoint y: 248, endPoint x: 256, endPoint y: 249, distance: 110.3
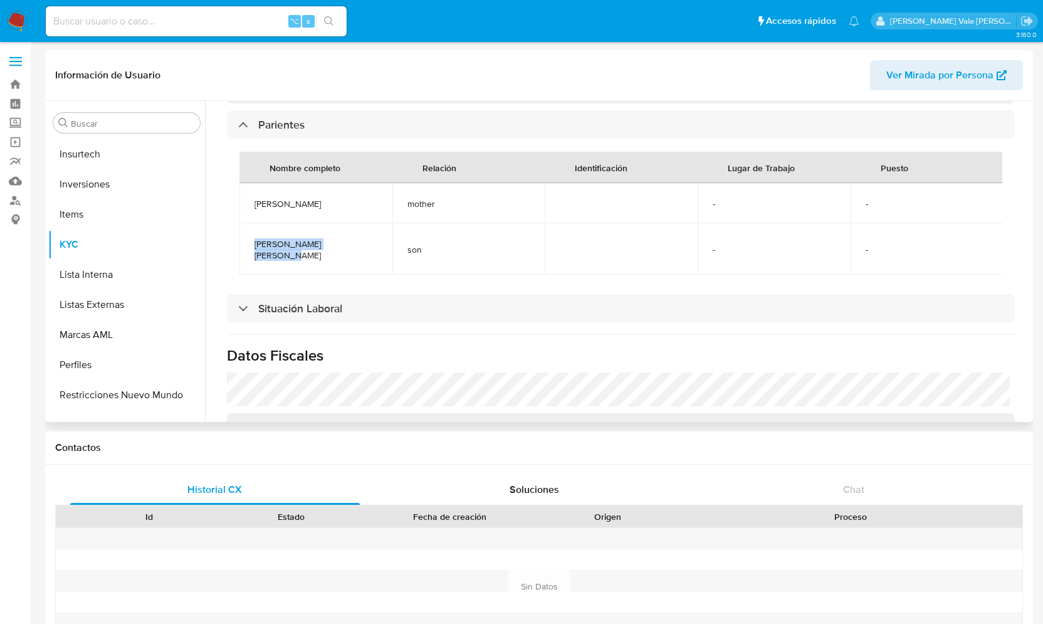
click at [256, 249] on span "[PERSON_NAME] [PERSON_NAME]" at bounding box center [315, 249] width 123 height 23
copy span "[PERSON_NAME] [PERSON_NAME]"
drag, startPoint x: 323, startPoint y: 205, endPoint x: 250, endPoint y: 204, distance: 73.3
click at [250, 204] on td "[PERSON_NAME]" at bounding box center [315, 203] width 153 height 40
drag, startPoint x: 299, startPoint y: 216, endPoint x: 253, endPoint y: 199, distance: 49.2
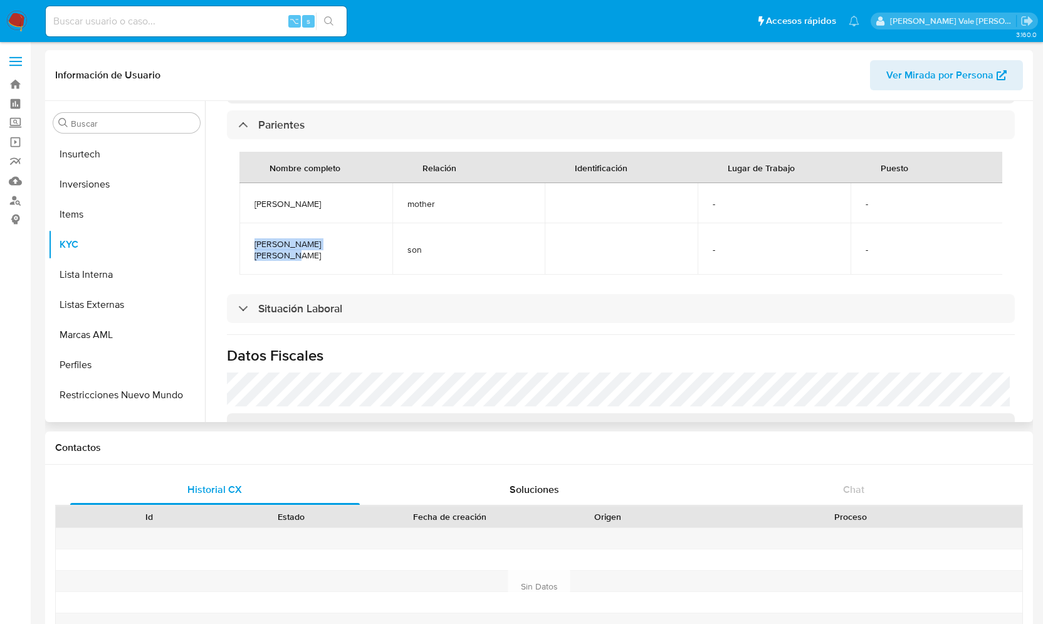
click at [253, 199] on td "[PERSON_NAME]" at bounding box center [315, 203] width 153 height 40
copy span "[PERSON_NAME]"
